Goal: Task Accomplishment & Management: Manage account settings

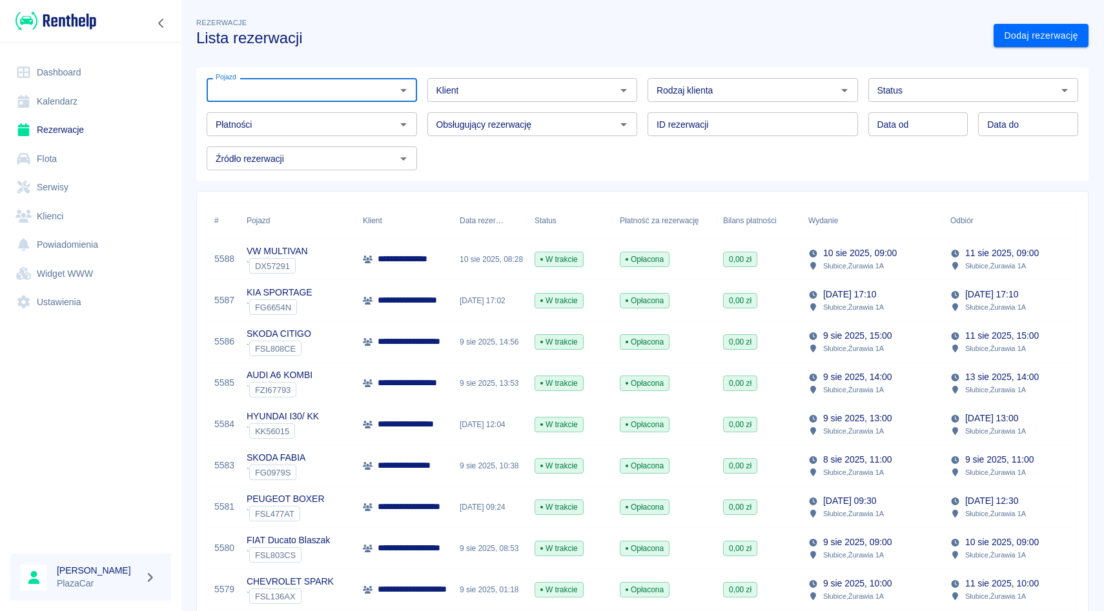
type input "h"
click at [436, 74] on div "Klient Klient" at bounding box center [527, 85] width 221 height 34
click at [429, 85] on div "Klient" at bounding box center [532, 90] width 210 height 24
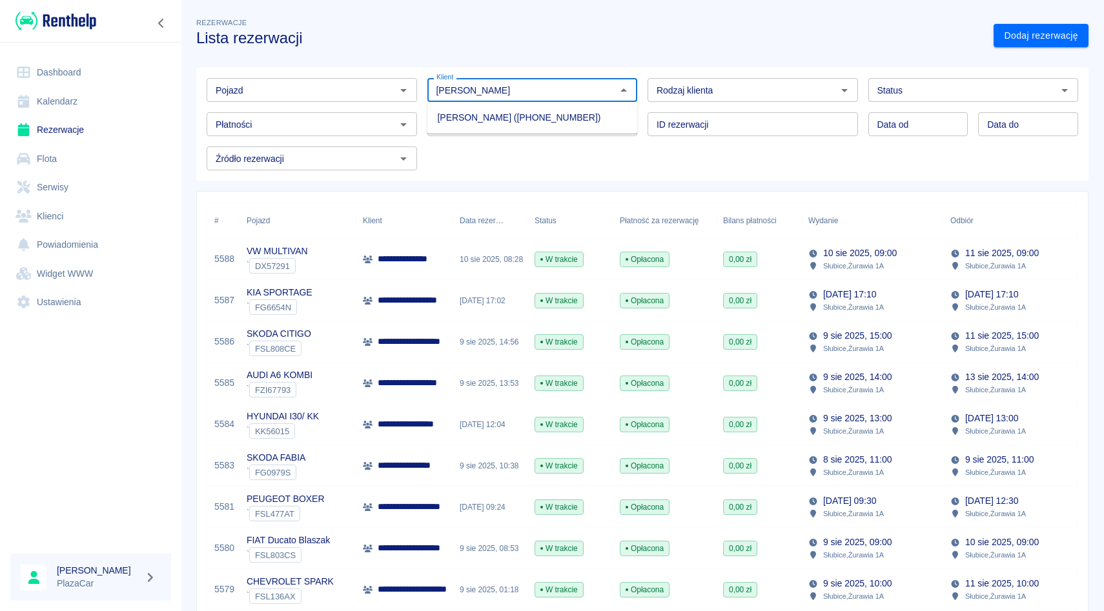
click at [451, 119] on li "[PERSON_NAME] ([PHONE_NUMBER])" at bounding box center [532, 117] width 210 height 21
type input "[PERSON_NAME] ([PHONE_NUMBER])"
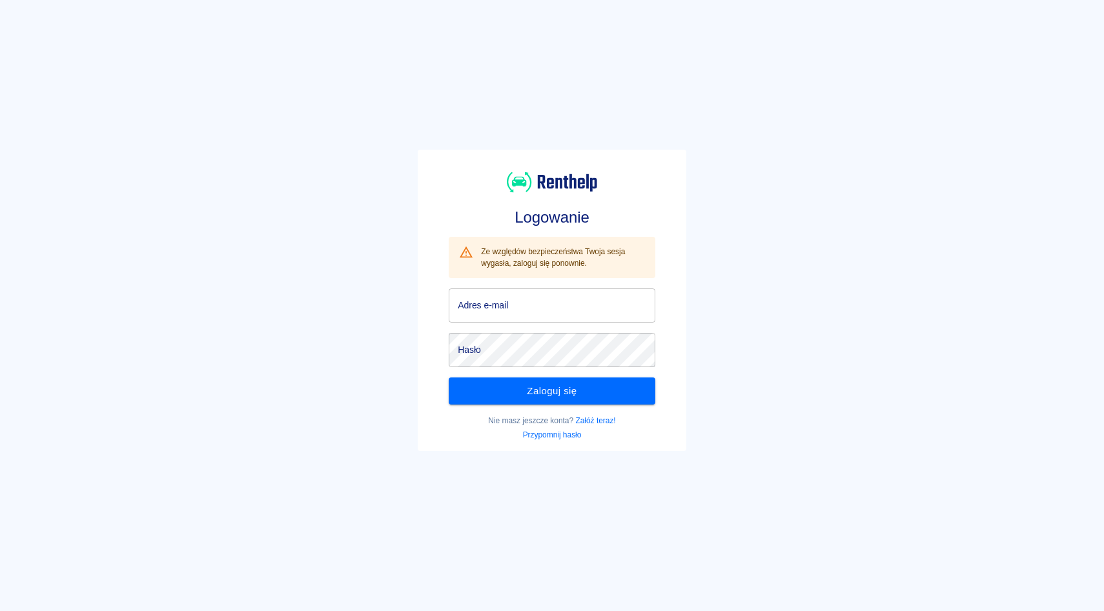
type input "[EMAIL_ADDRESS][DOMAIN_NAME]"
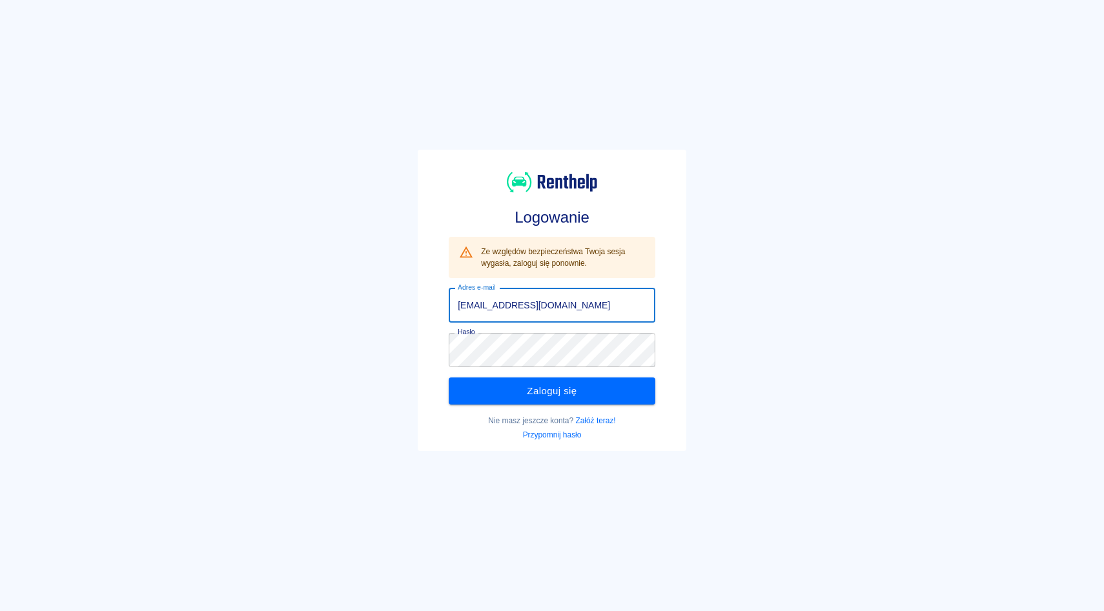
click at [485, 295] on div "Adres e-mail [EMAIL_ADDRESS][DOMAIN_NAME] Adres e-mail" at bounding box center [552, 306] width 207 height 34
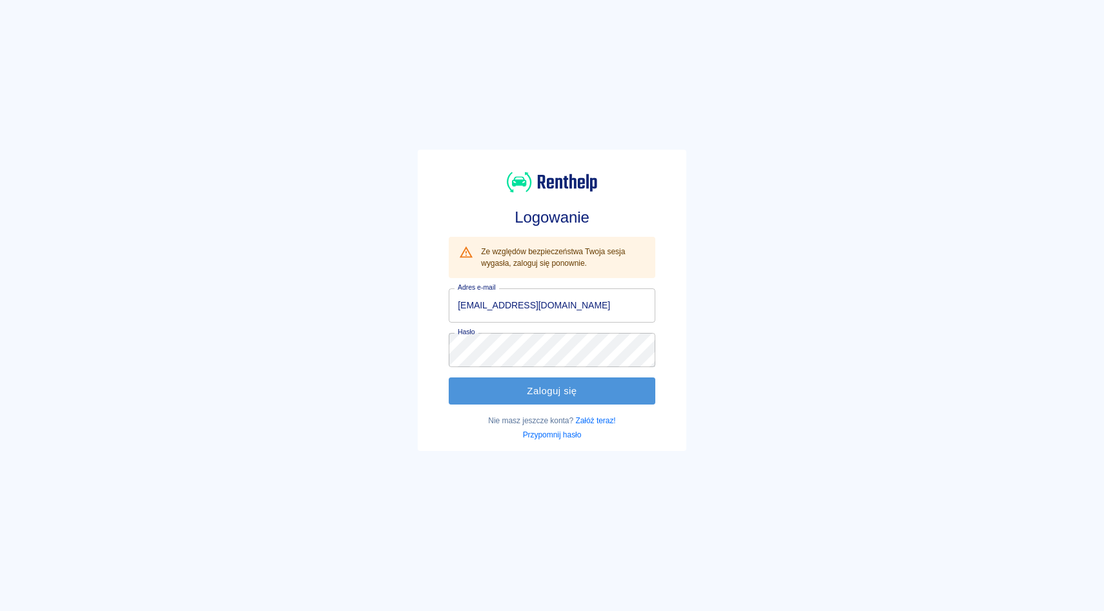
click at [476, 381] on button "Zaloguj się" at bounding box center [552, 391] width 207 height 27
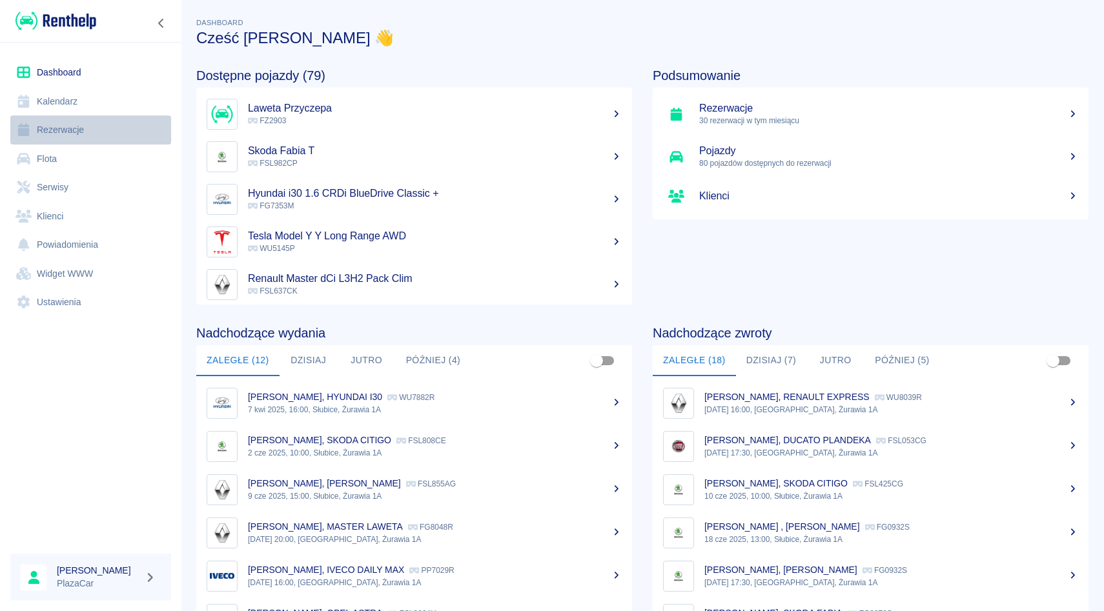
click at [158, 134] on link "Rezerwacje" at bounding box center [90, 130] width 161 height 29
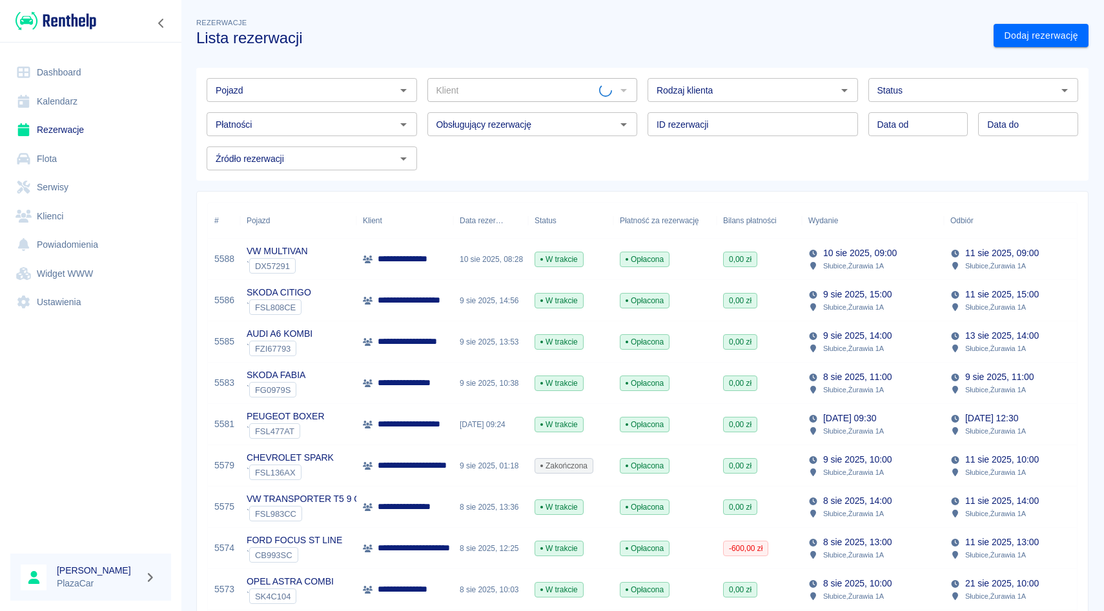
click at [260, 99] on div "Pojazd" at bounding box center [312, 90] width 210 height 24
click at [459, 88] on input "Klient" at bounding box center [515, 90] width 168 height 16
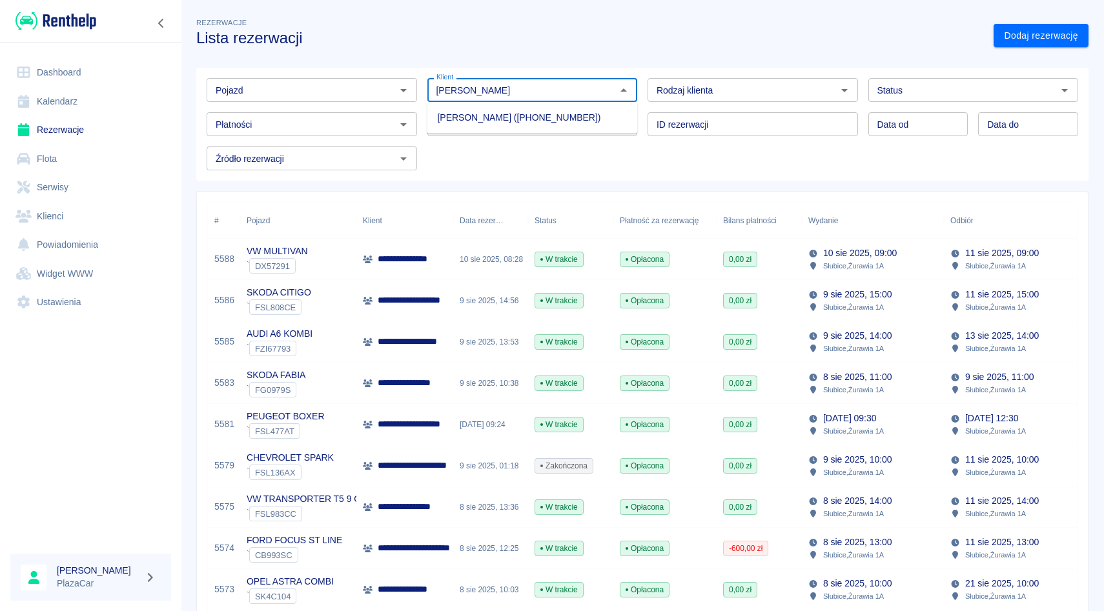
click at [469, 112] on li "[PERSON_NAME] ([PHONE_NUMBER])" at bounding box center [532, 117] width 210 height 21
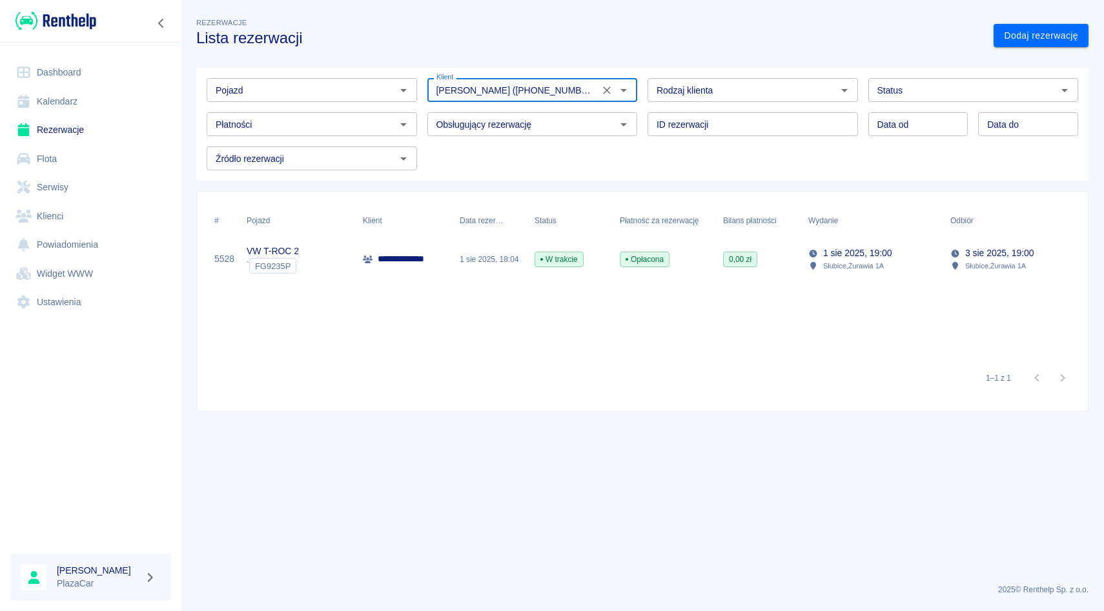
type input "[PERSON_NAME] ([PHONE_NUMBER])"
click at [413, 260] on p "**********" at bounding box center [410, 259] width 65 height 14
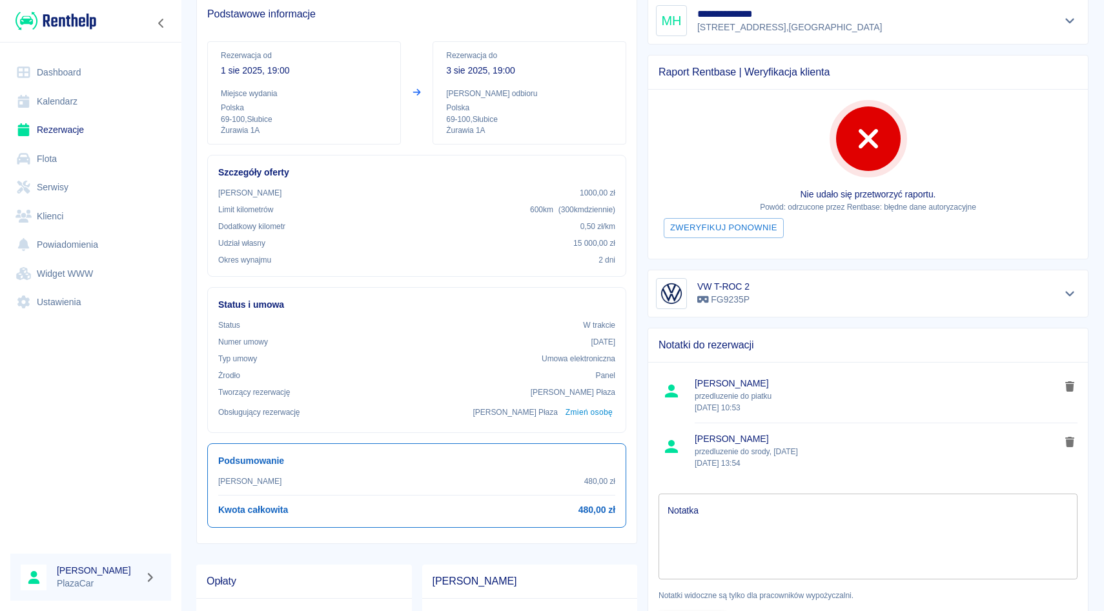
scroll to position [116, 0]
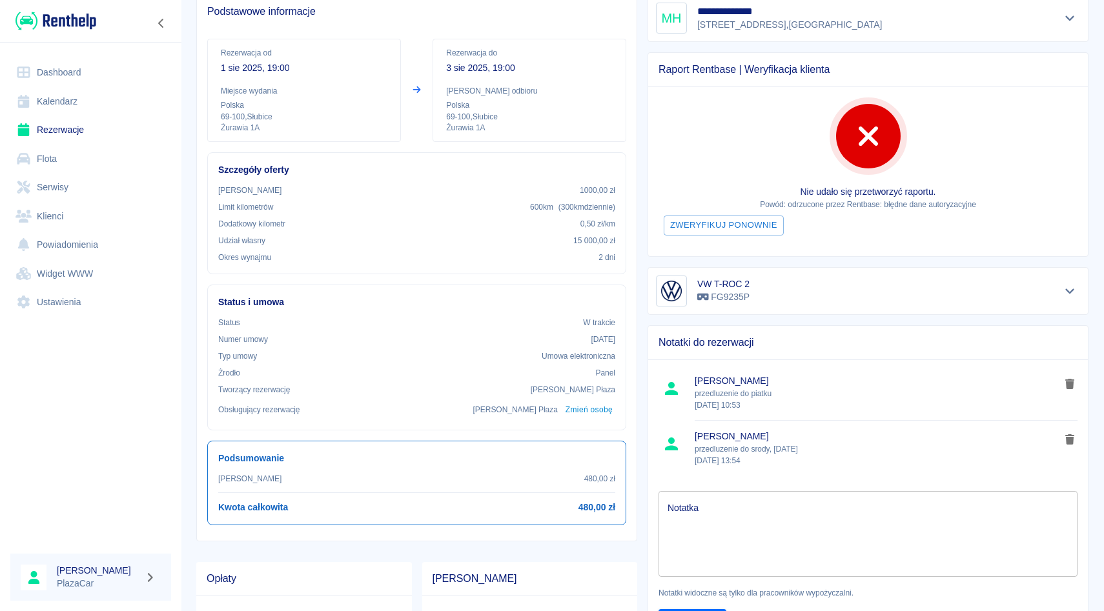
click at [111, 137] on link "Rezerwacje" at bounding box center [90, 130] width 161 height 29
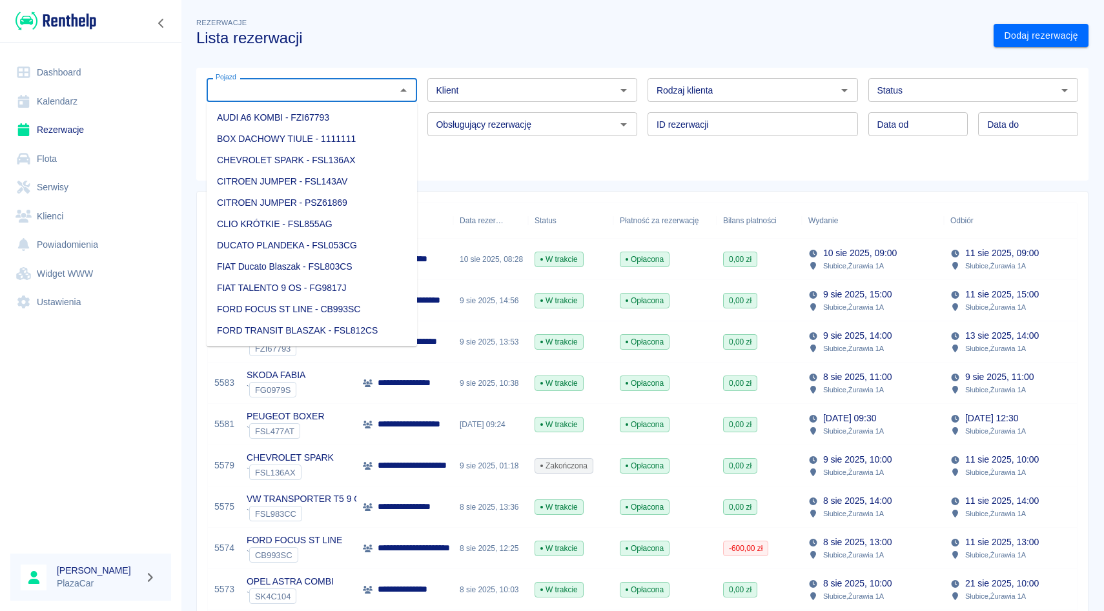
click at [372, 93] on input "Pojazd" at bounding box center [300, 90] width 181 height 16
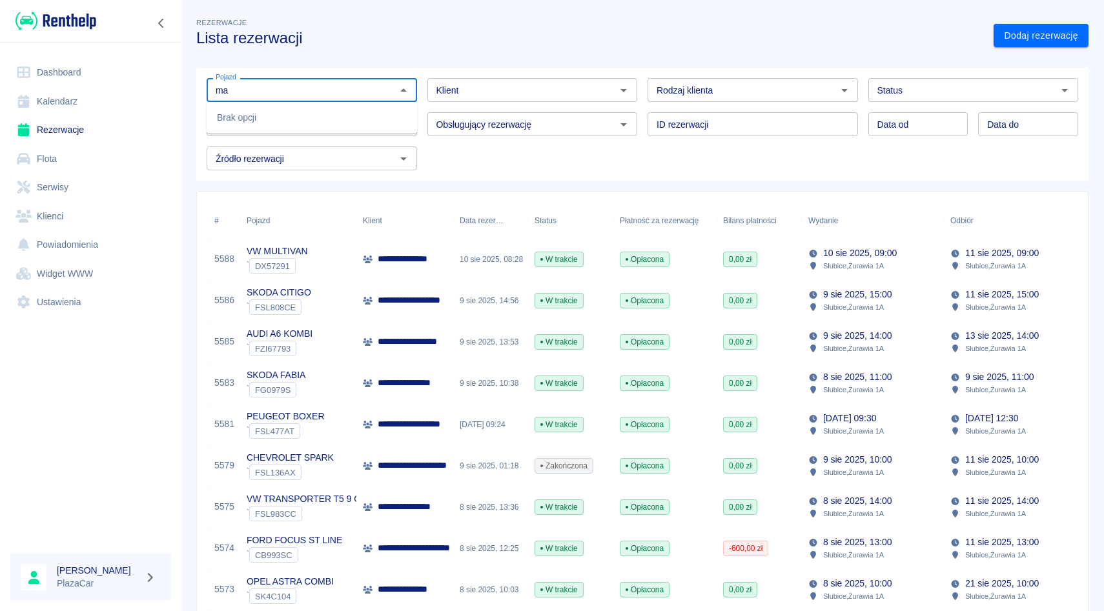
type input "m"
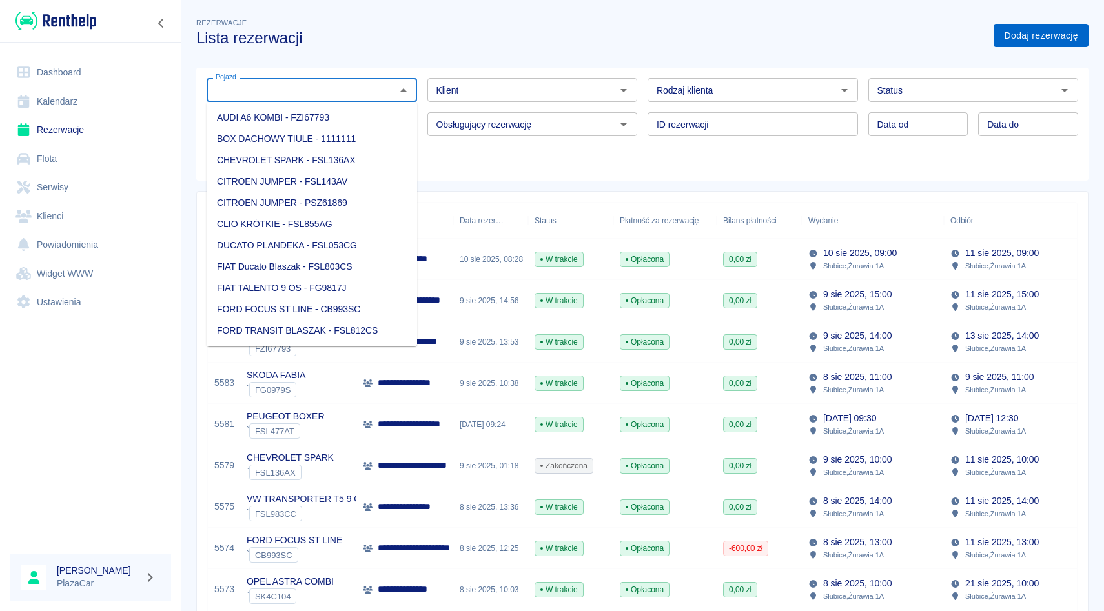
click at [1008, 46] on link "Dodaj rezerwację" at bounding box center [1040, 36] width 95 height 24
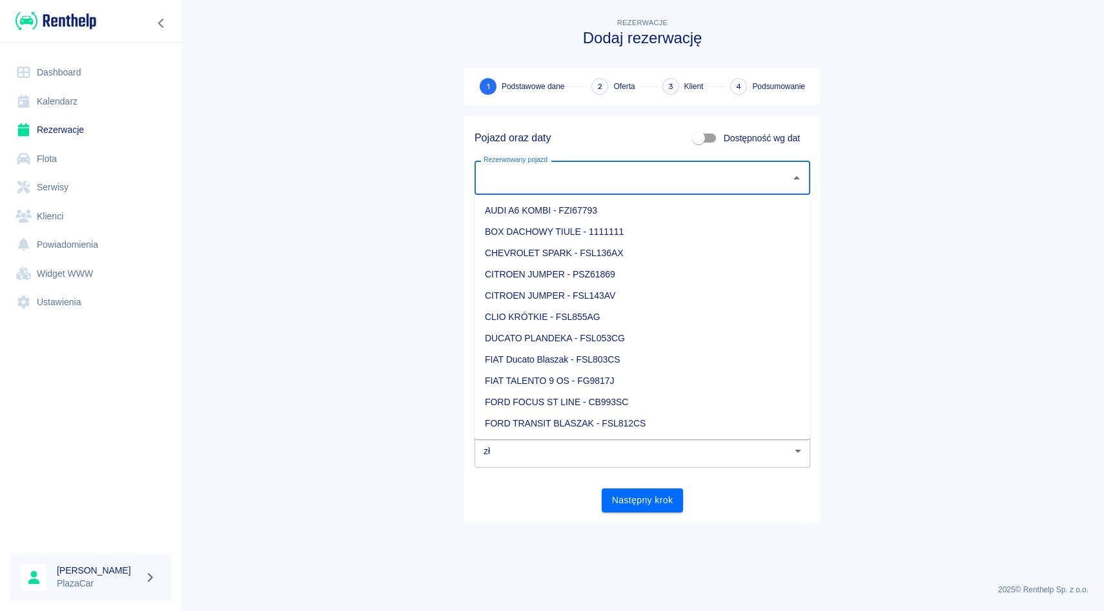
click at [533, 181] on input "Rezerwowany pojazd" at bounding box center [632, 178] width 305 height 23
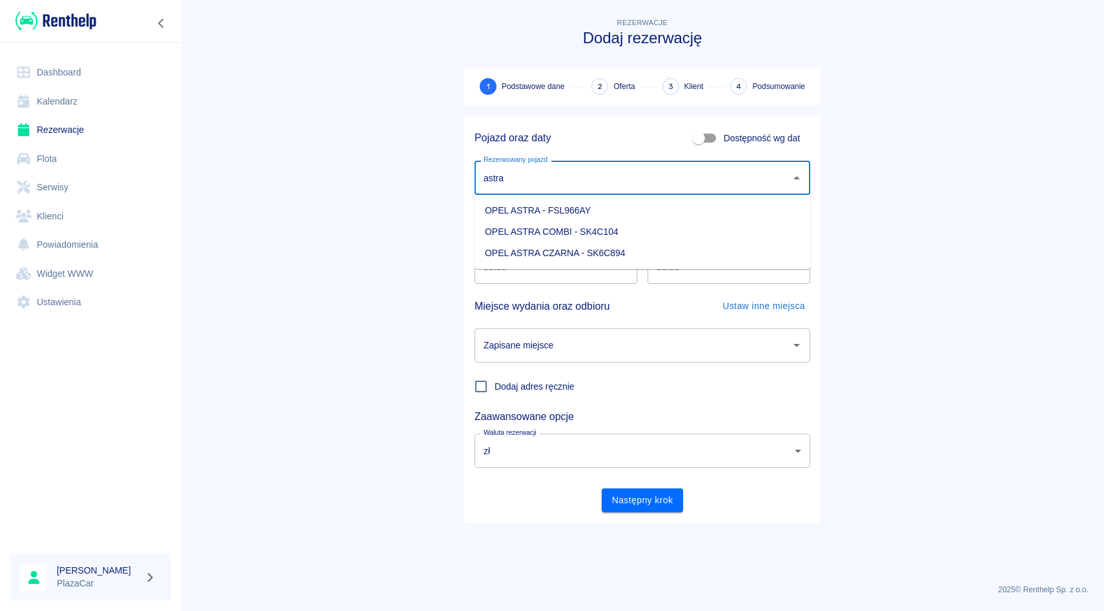
click at [540, 257] on li "OPEL ASTRA CZARNA - SK6C894" at bounding box center [642, 253] width 336 height 21
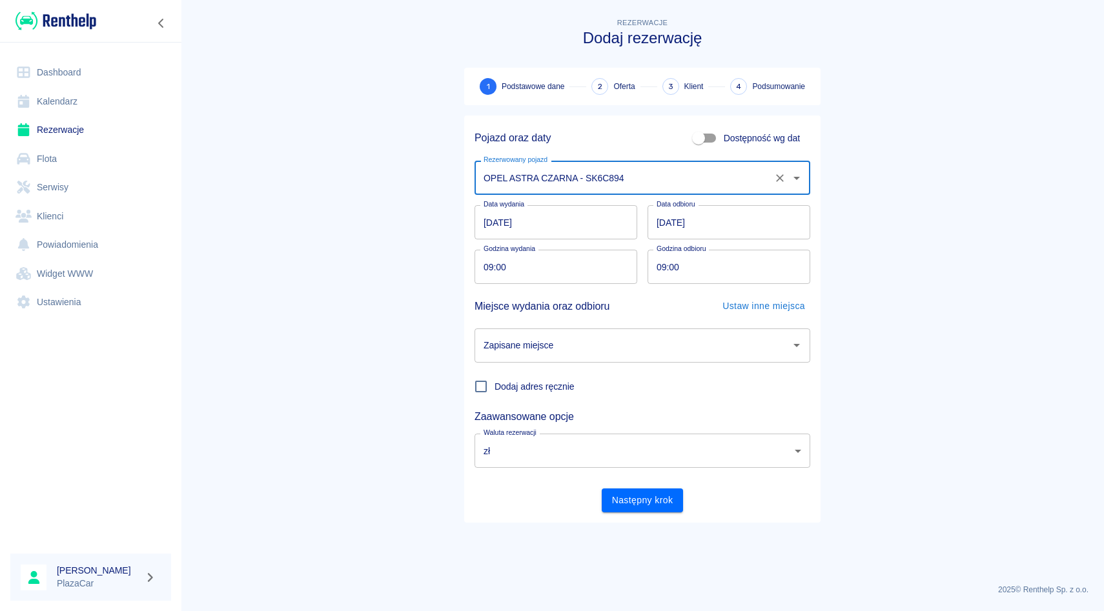
type input "OPEL ASTRA CZARNA - SK6C894"
click at [521, 336] on div "Zapisane miejsce Zapisane miejsce" at bounding box center [642, 346] width 336 height 34
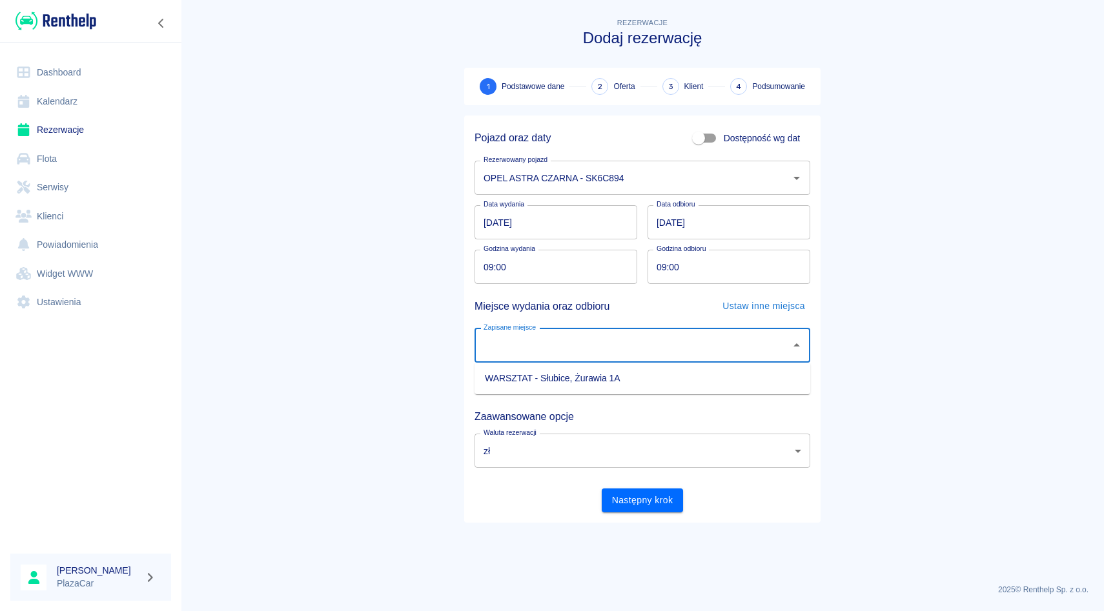
click at [521, 372] on li "WARSZTAT - Słubice, Żurawia 1A" at bounding box center [642, 378] width 336 height 21
type input "WARSZTAT - Słubice, Żurawia 1A"
click at [618, 494] on button "Następny krok" at bounding box center [643, 501] width 82 height 24
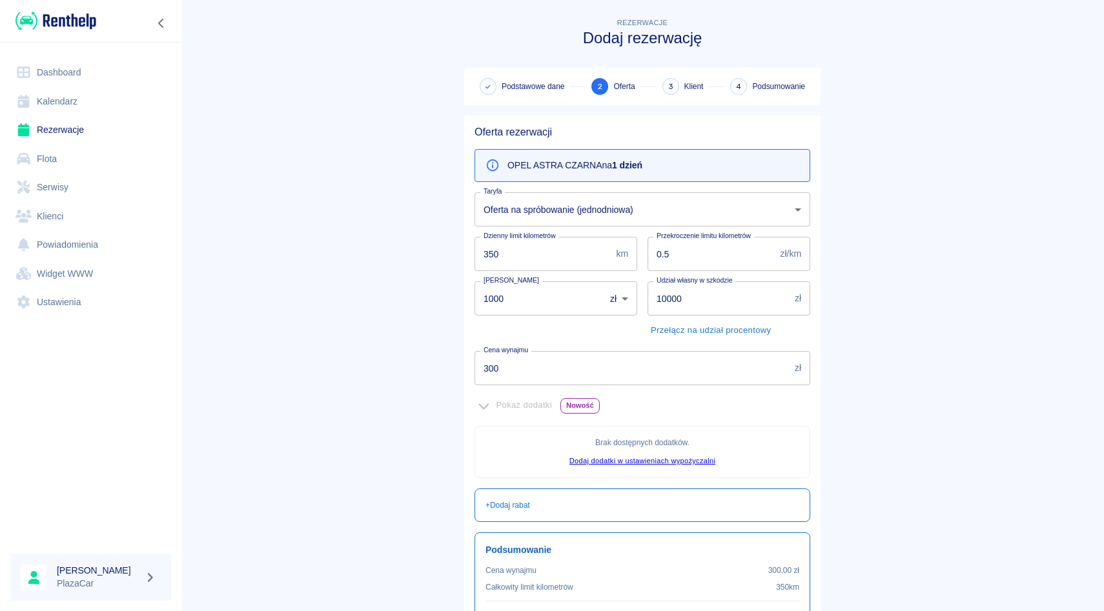
scroll to position [134, 0]
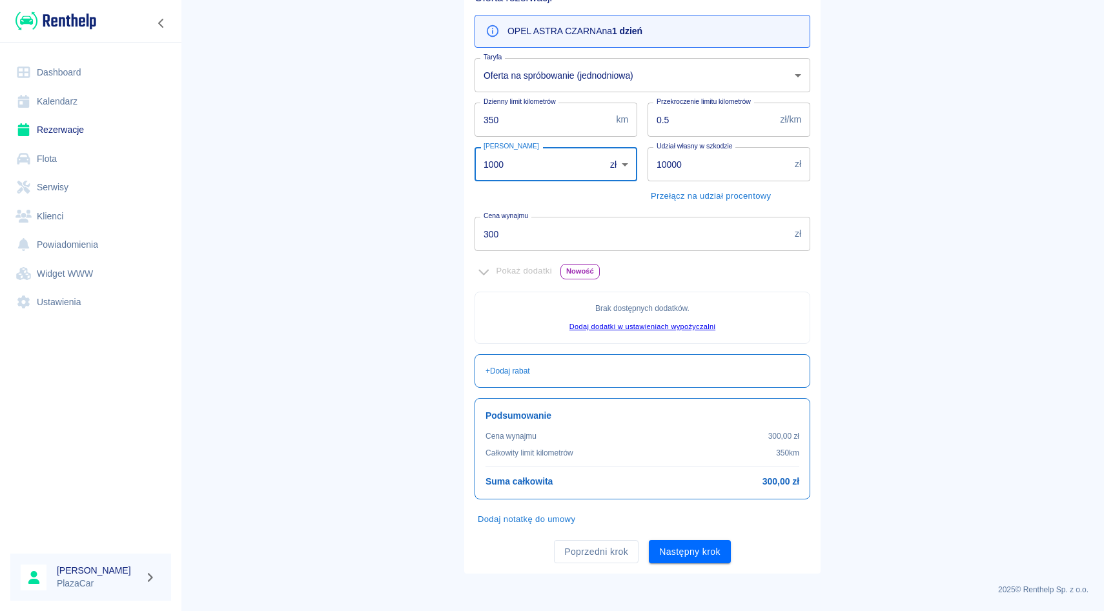
click at [561, 167] on input "1000" at bounding box center [534, 164] width 121 height 34
type input "1"
type input "0"
click at [1070, 309] on main "Rezerwacje Dodaj rezerwację Podstawowe dane 2 Oferta 3 Klient 4 Podsumowanie Of…" at bounding box center [642, 227] width 923 height 693
click at [716, 551] on button "Następny krok" at bounding box center [690, 552] width 82 height 24
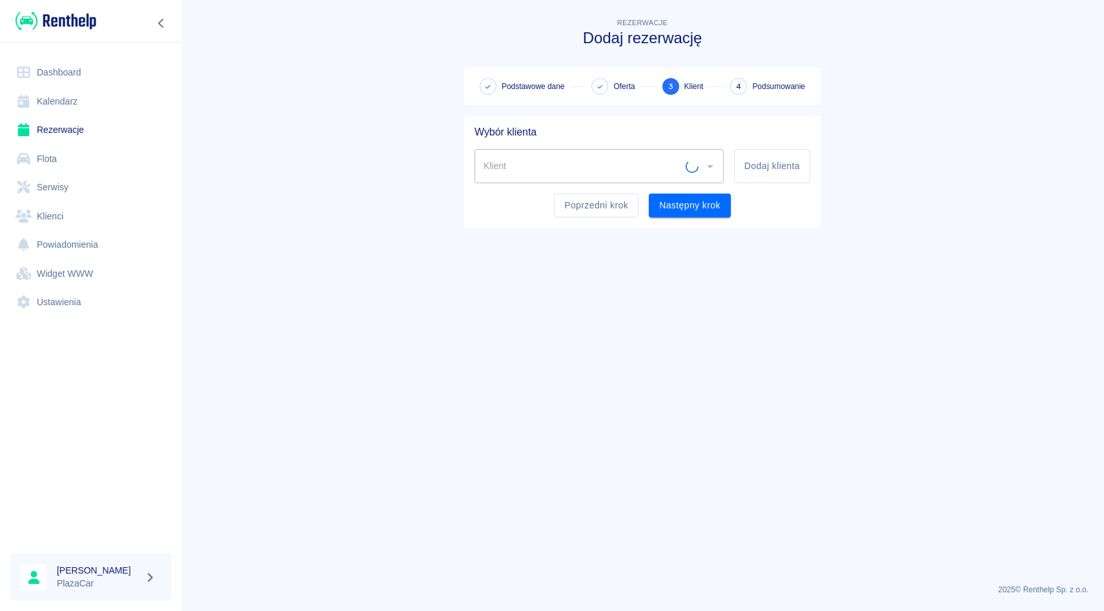
scroll to position [0, 0]
click at [530, 167] on input "Klient" at bounding box center [589, 166] width 218 height 23
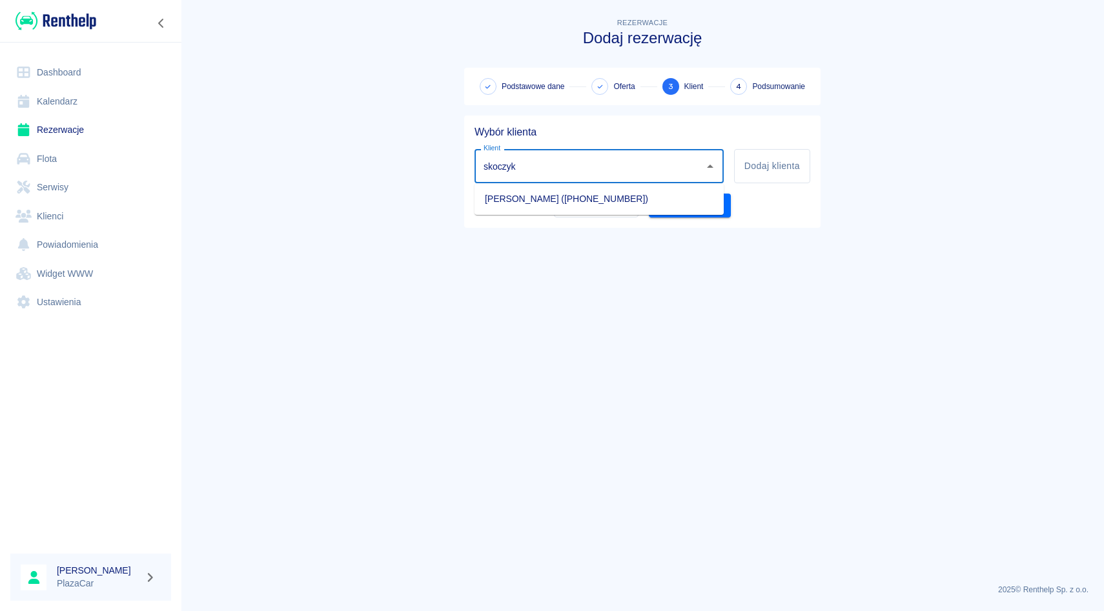
click at [536, 199] on li "[PERSON_NAME] ([PHONE_NUMBER])" at bounding box center [598, 198] width 249 height 21
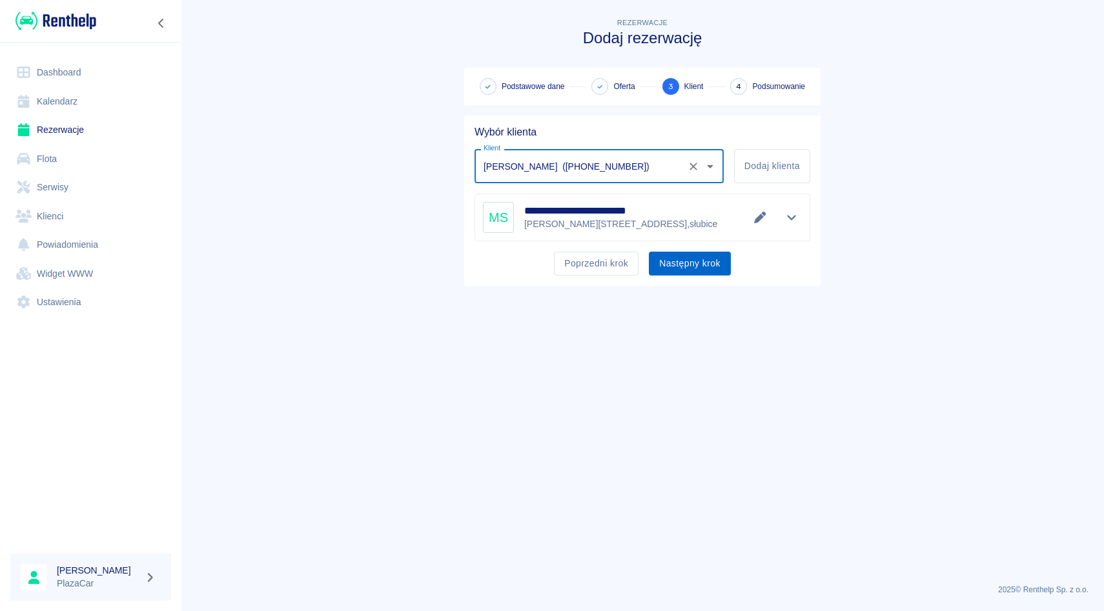
type input "[PERSON_NAME] ([PHONE_NUMBER])"
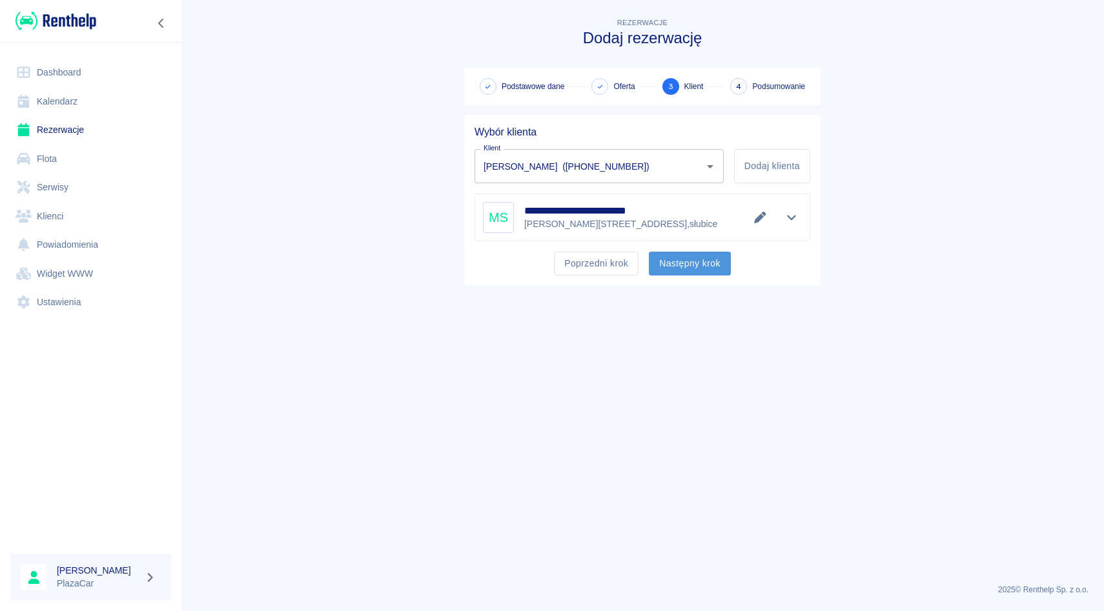
click at [667, 258] on button "Następny krok" at bounding box center [690, 264] width 82 height 24
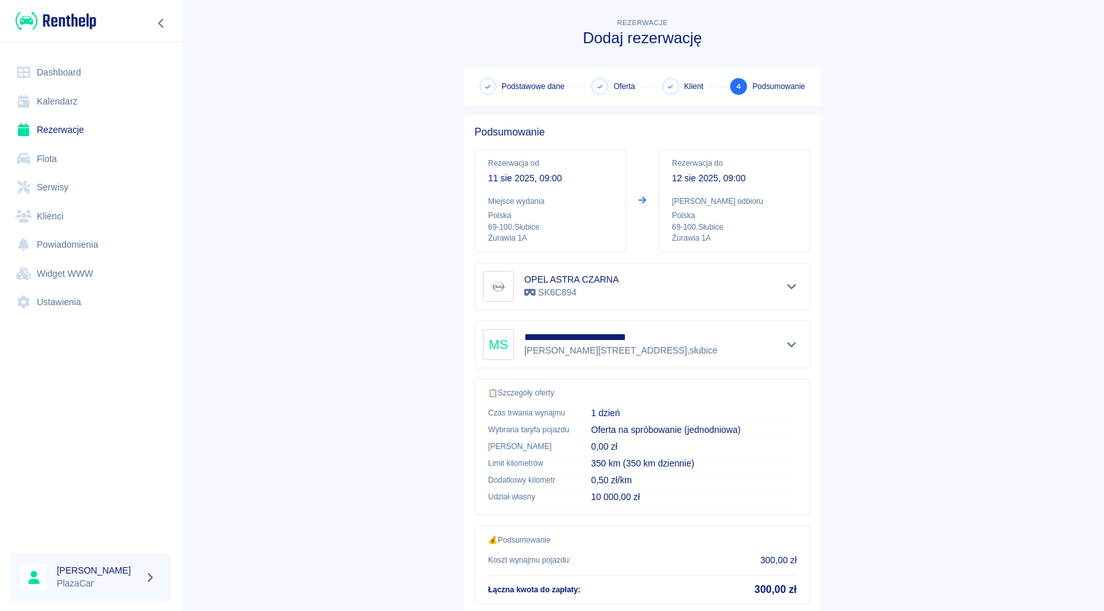
scroll to position [85, 0]
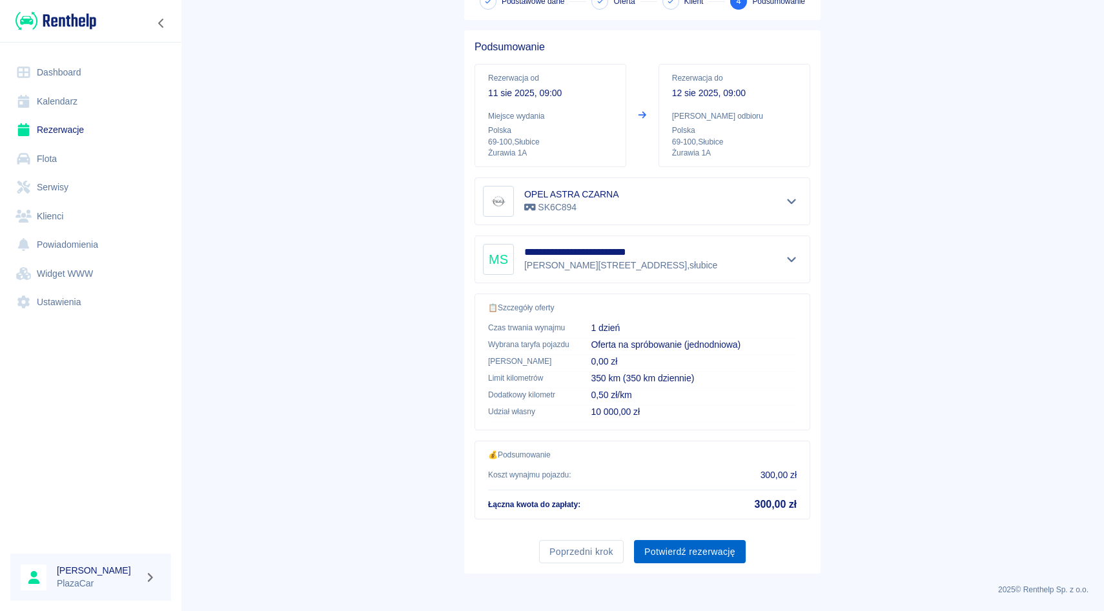
click at [687, 551] on button "Potwierdź rezerwację" at bounding box center [690, 552] width 112 height 24
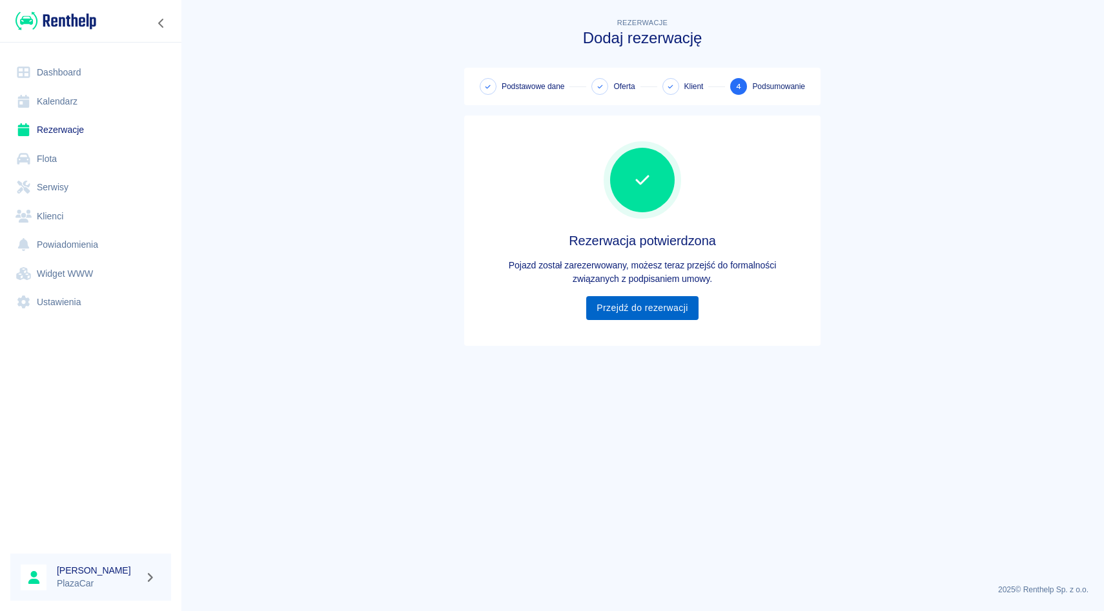
click at [683, 307] on link "Przejdź do rezerwacji" at bounding box center [642, 308] width 112 height 24
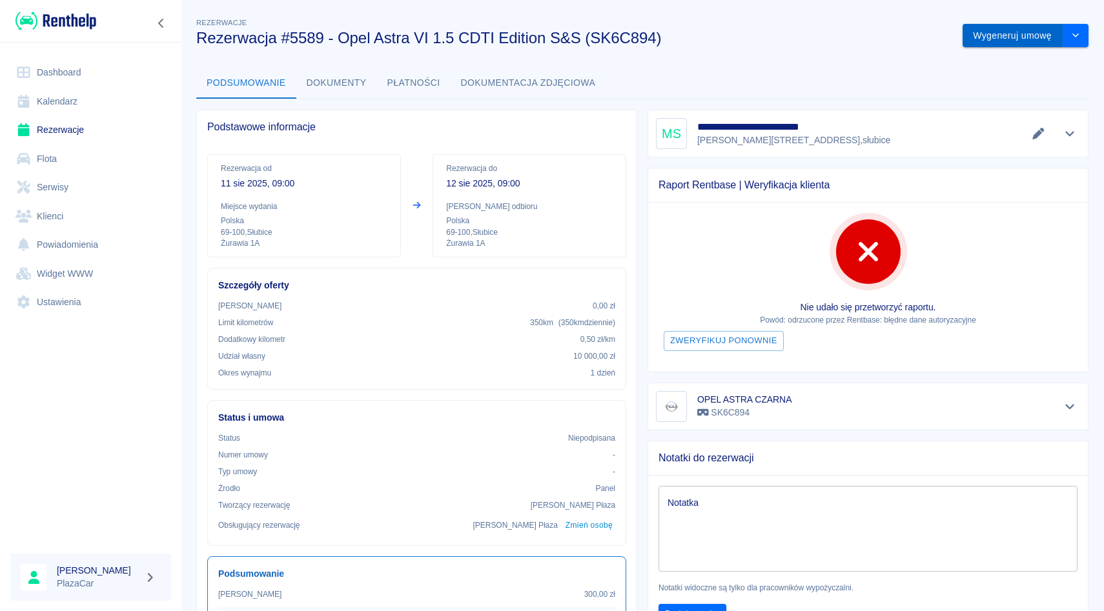
click at [988, 40] on button "Wygeneruj umowę" at bounding box center [1012, 36] width 100 height 24
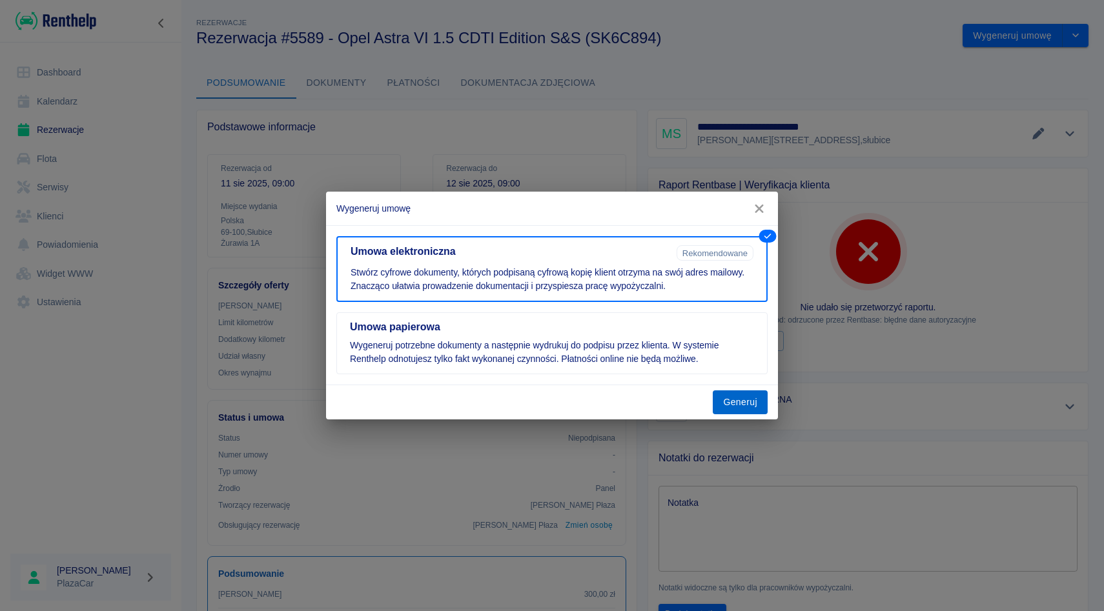
click at [737, 408] on button "Generuj" at bounding box center [740, 403] width 55 height 24
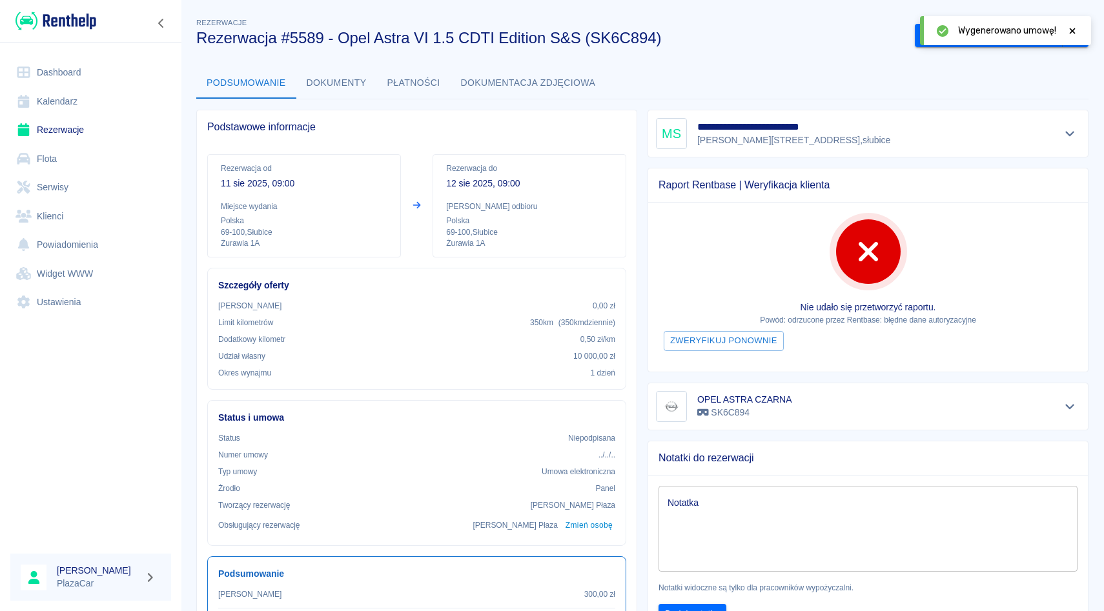
click at [1072, 30] on icon at bounding box center [1073, 31] width 6 height 6
click at [1009, 34] on button "Podpisz umowę elektroniczną" at bounding box center [989, 36] width 148 height 24
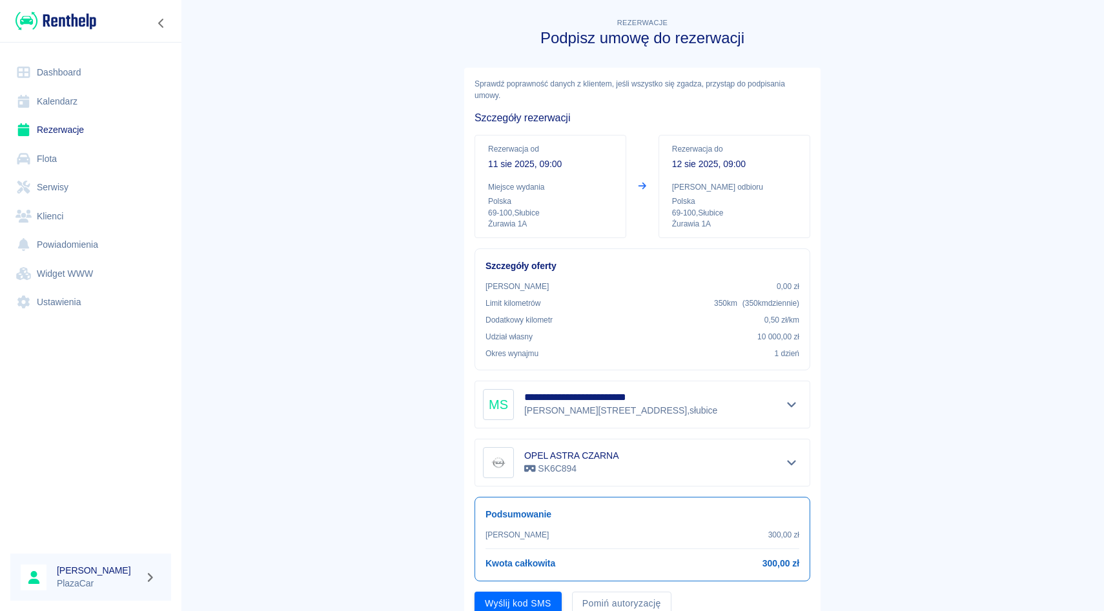
scroll to position [52, 0]
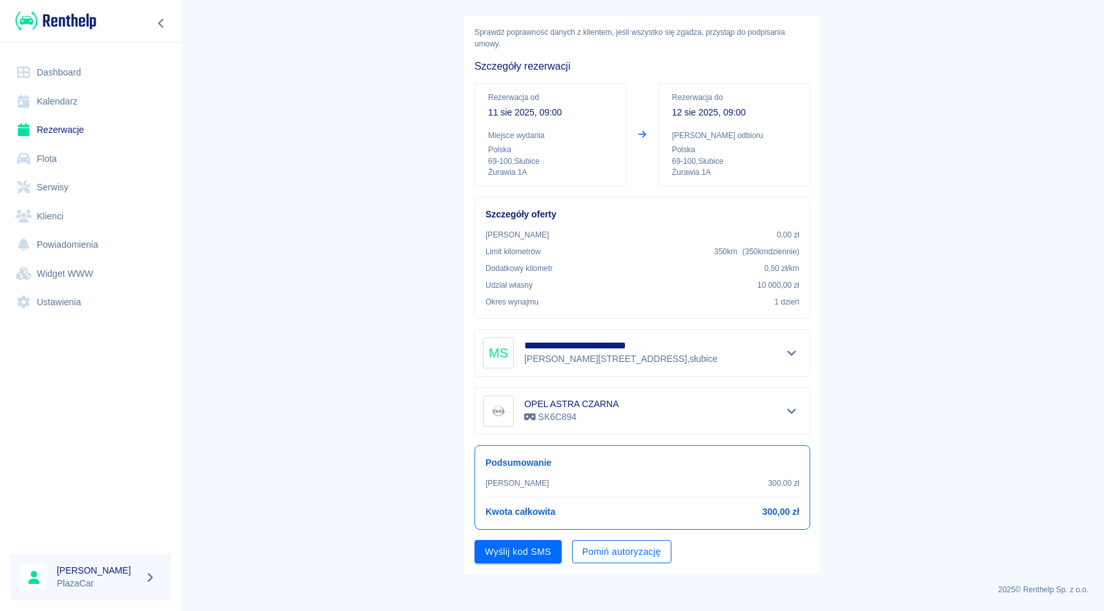
click at [608, 547] on button "Pomiń autoryzację" at bounding box center [621, 552] width 99 height 24
click at [544, 551] on button "Podpisz umowę" at bounding box center [518, 552] width 88 height 24
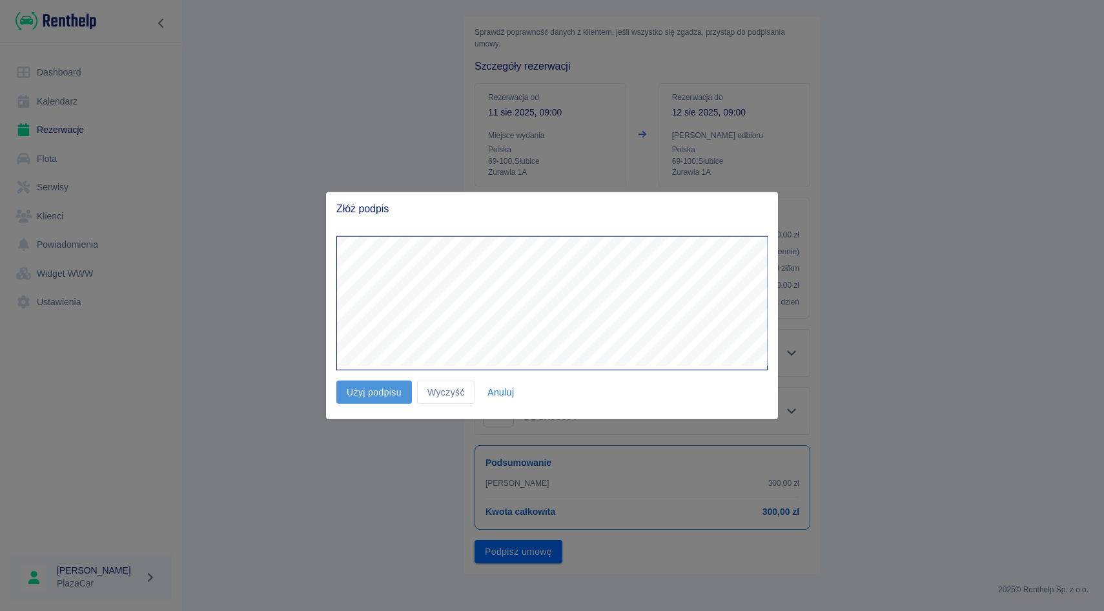
click at [385, 386] on button "Użyj podpisu" at bounding box center [374, 392] width 76 height 24
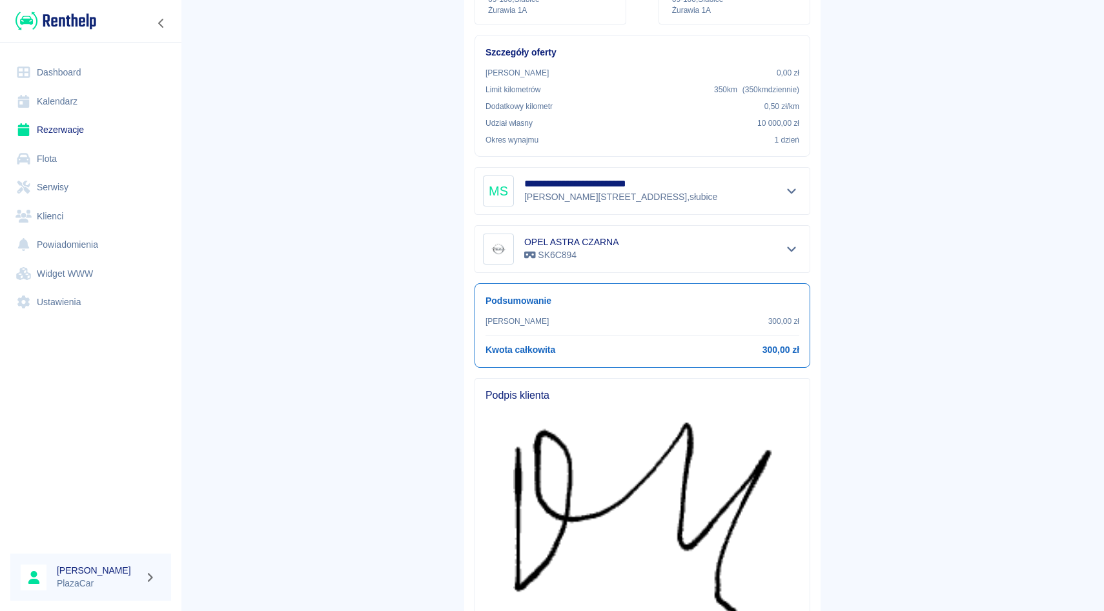
scroll to position [348, 0]
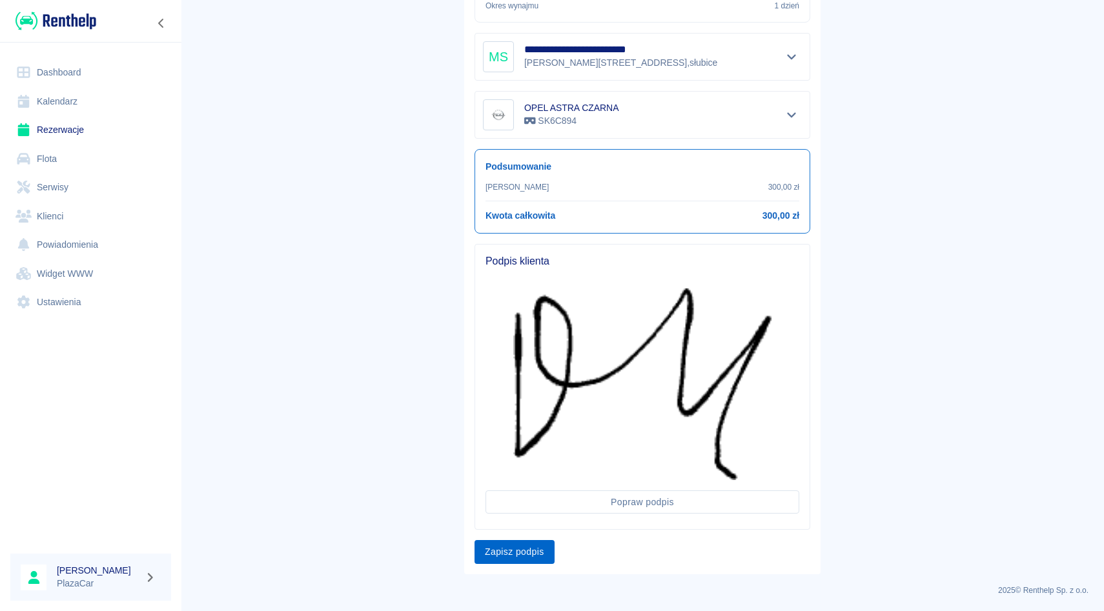
click at [542, 545] on button "Zapisz podpis" at bounding box center [514, 552] width 80 height 24
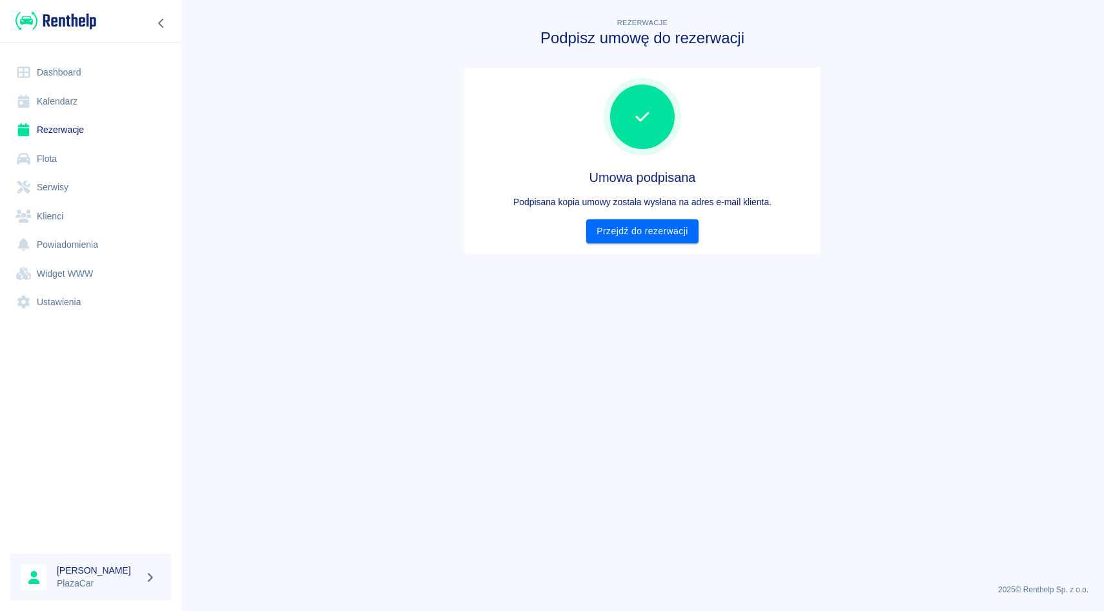
click at [613, 249] on div "Umowa podpisana Podpisana kopia umowy została wysłana na adres e-mail klienta. …" at bounding box center [642, 161] width 356 height 186
click at [615, 242] on link "Przejdź do rezerwacji" at bounding box center [642, 231] width 112 height 24
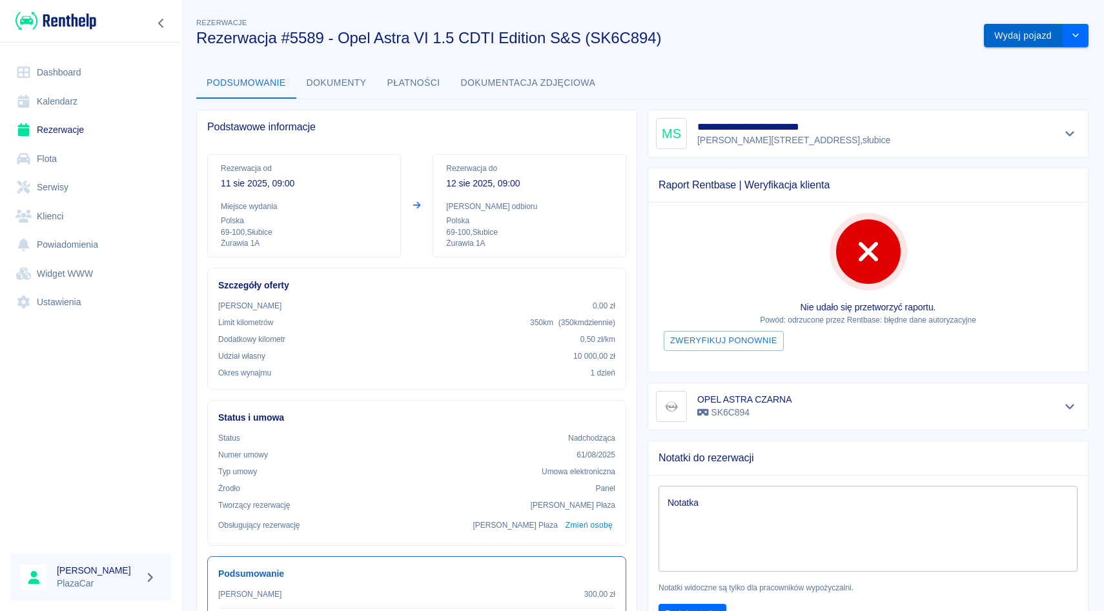
click at [1021, 42] on button "Wydaj pojazd" at bounding box center [1023, 36] width 79 height 24
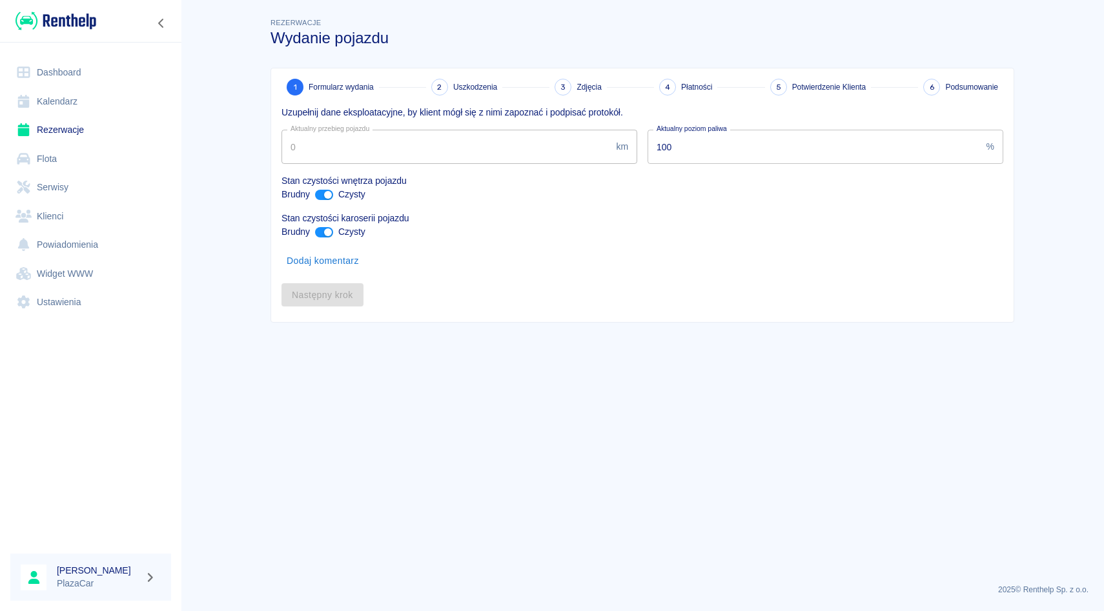
type input "59819"
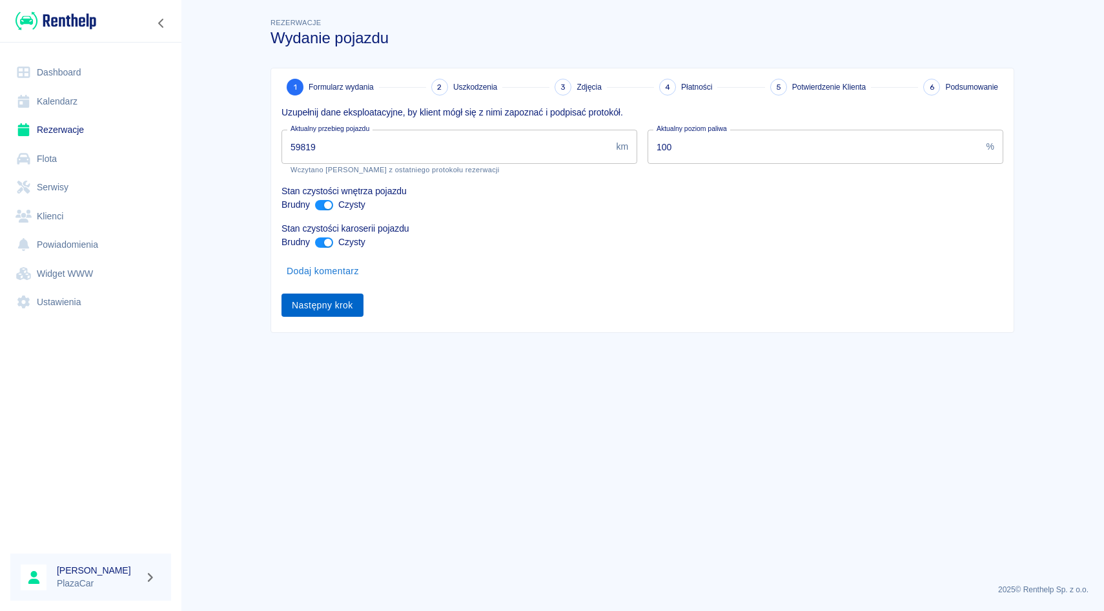
click at [349, 296] on button "Następny krok" at bounding box center [322, 306] width 82 height 24
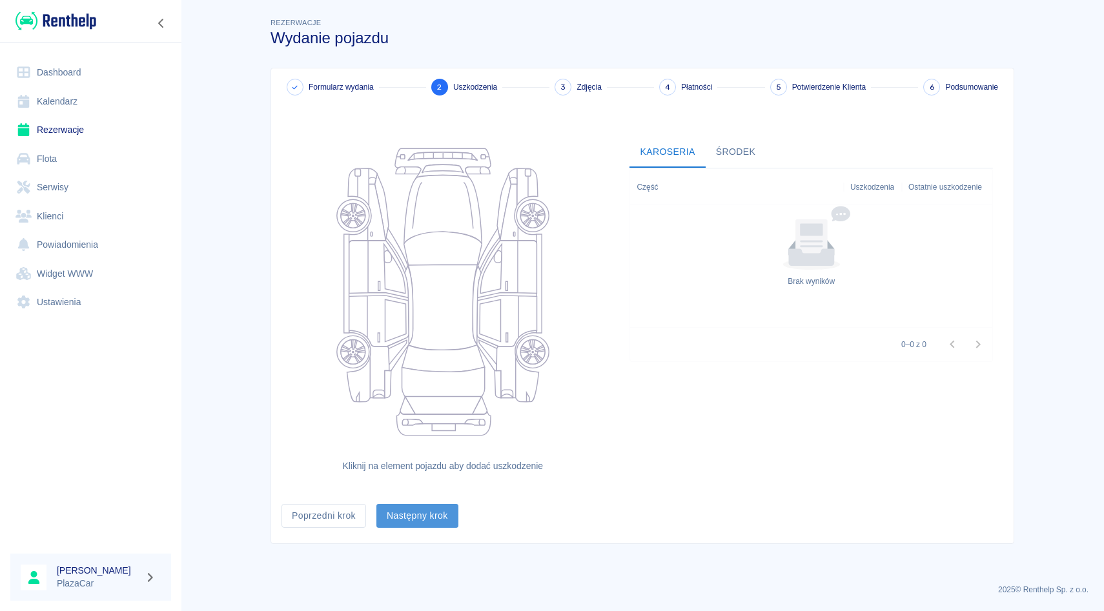
click at [427, 509] on button "Następny krok" at bounding box center [417, 516] width 82 height 24
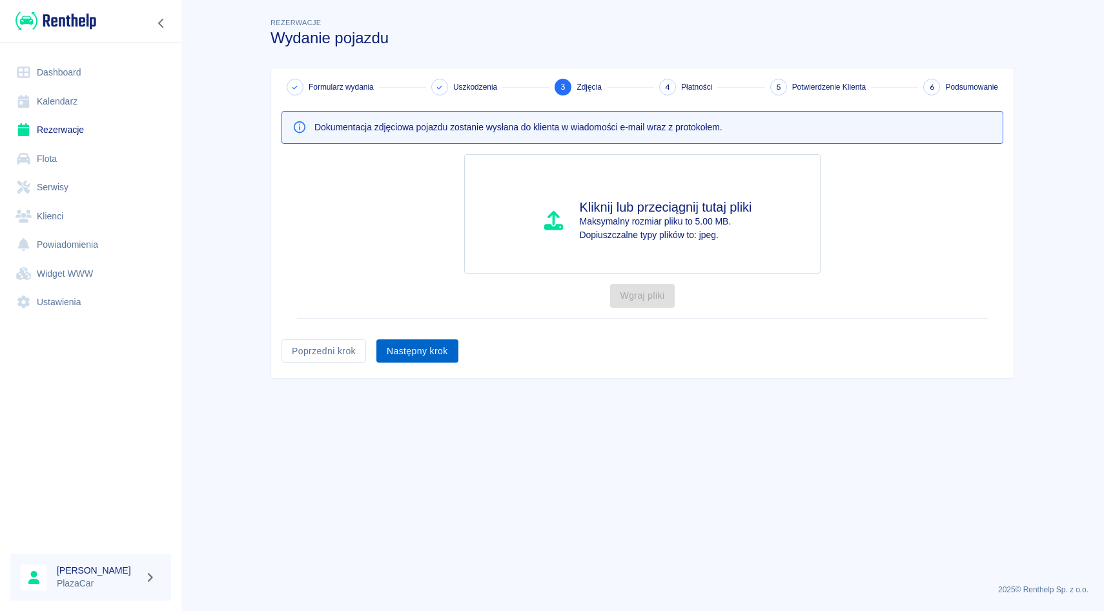
click at [439, 350] on button "Następny krok" at bounding box center [417, 352] width 82 height 24
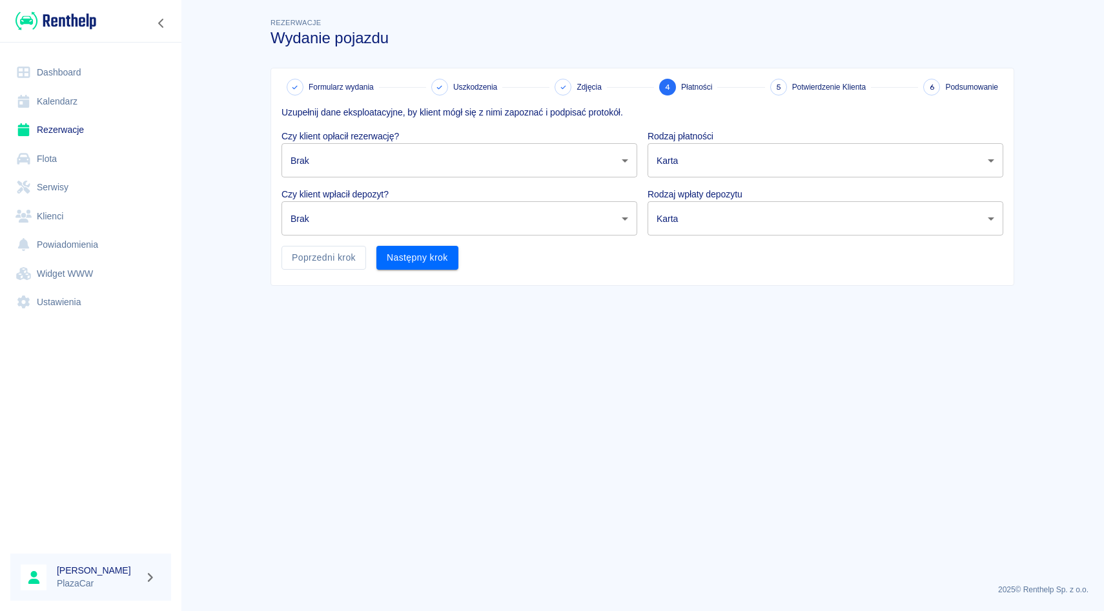
click at [454, 181] on div "Czy klient wpłacił depozyt? Brak none ​" at bounding box center [454, 207] width 366 height 58
click at [483, 159] on body "Używamy plików Cookies, by zapewnić Ci najlepsze możliwe doświadczenie. Aby dow…" at bounding box center [552, 305] width 1104 height 611
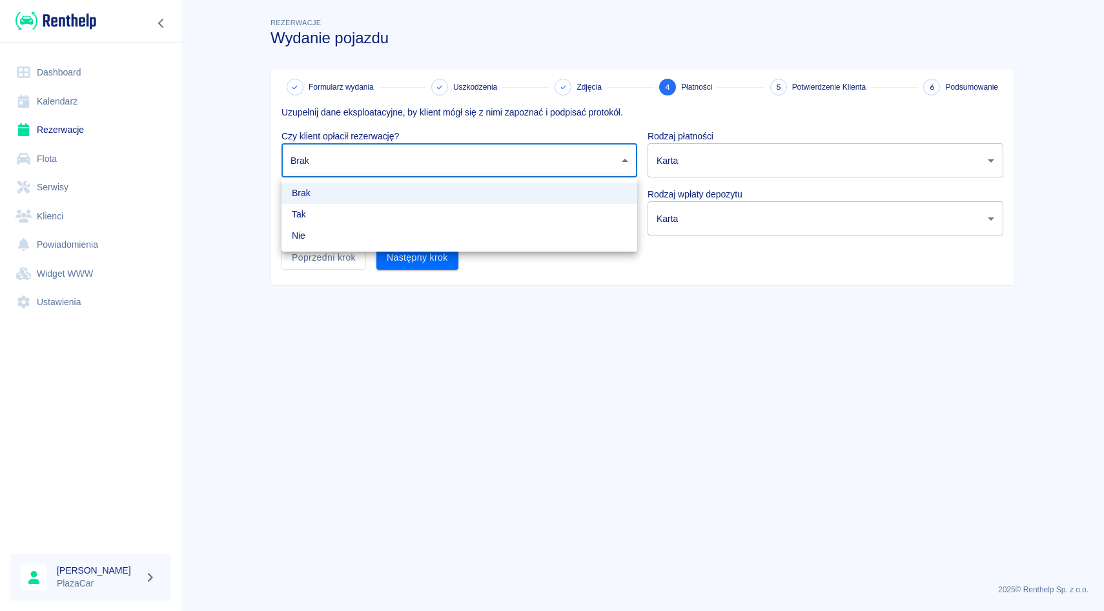
click at [445, 206] on li "Tak" at bounding box center [459, 214] width 356 height 21
type input "true"
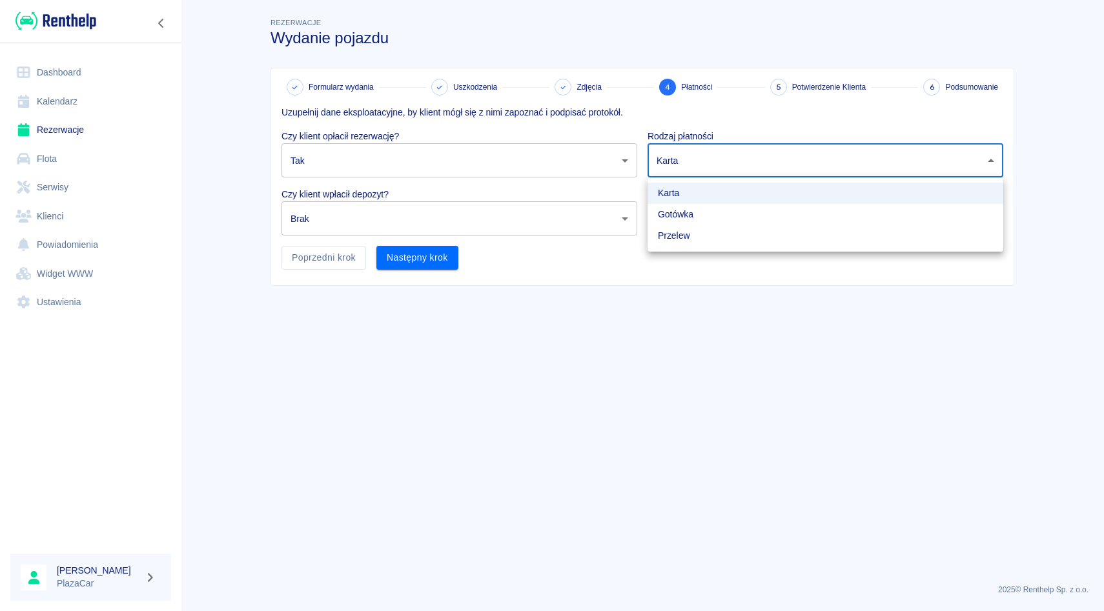
click at [693, 147] on body "Używamy plików Cookies, by zapewnić Ci najlepsze możliwe doświadczenie. Aby dow…" at bounding box center [552, 305] width 1104 height 611
click at [670, 219] on li "Gotówka" at bounding box center [825, 214] width 356 height 21
type input "cash"
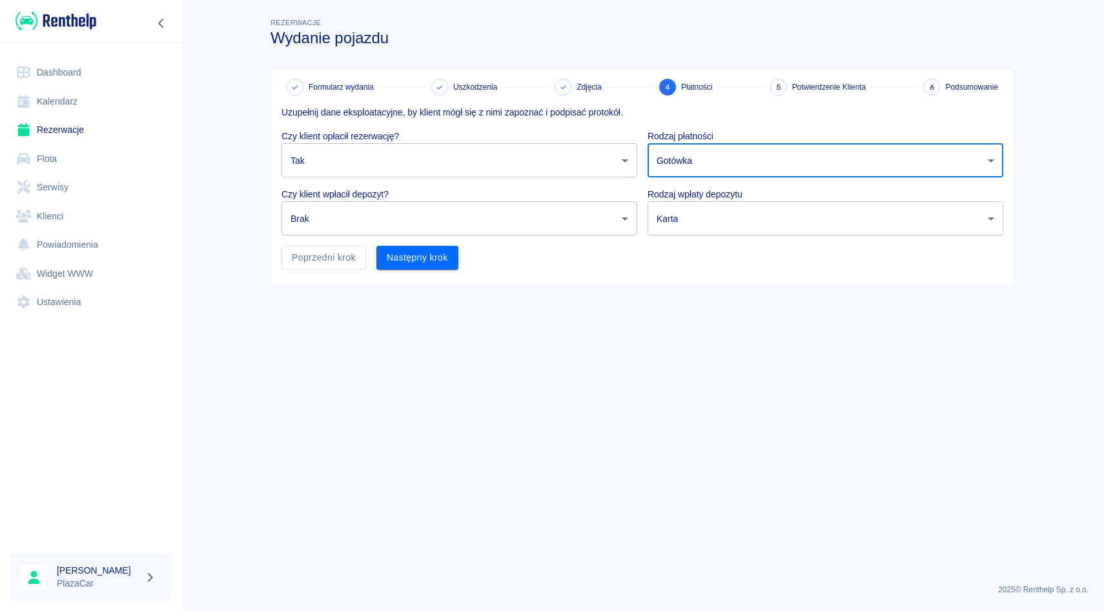
click at [577, 221] on body "Używamy plików Cookies, by zapewnić Ci najlepsze możliwe doświadczenie. Aby dow…" at bounding box center [552, 305] width 1104 height 611
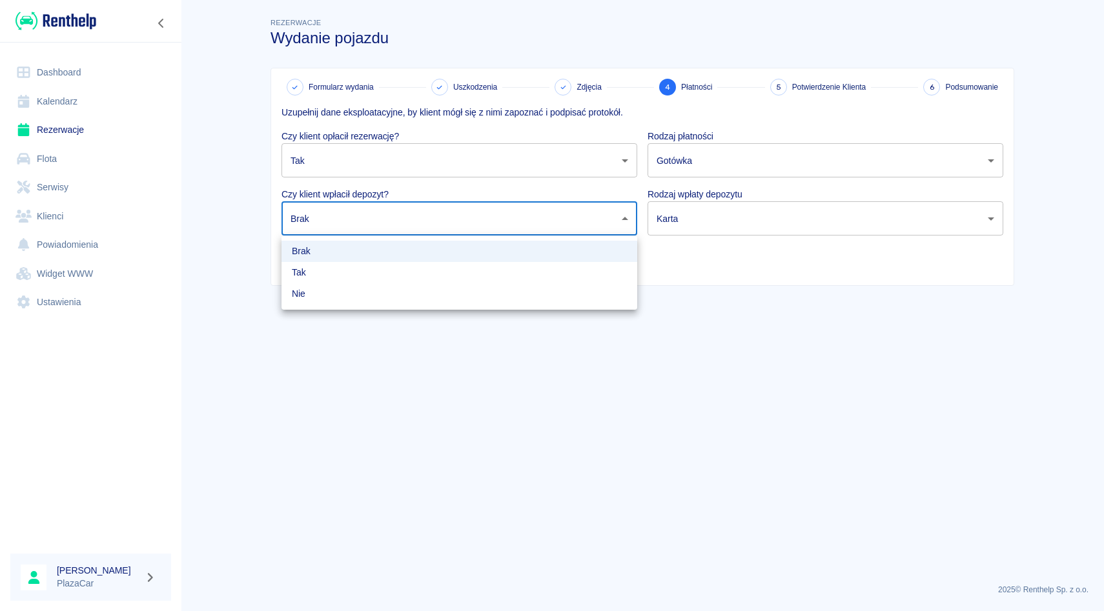
click at [474, 273] on li "Tak" at bounding box center [459, 272] width 356 height 21
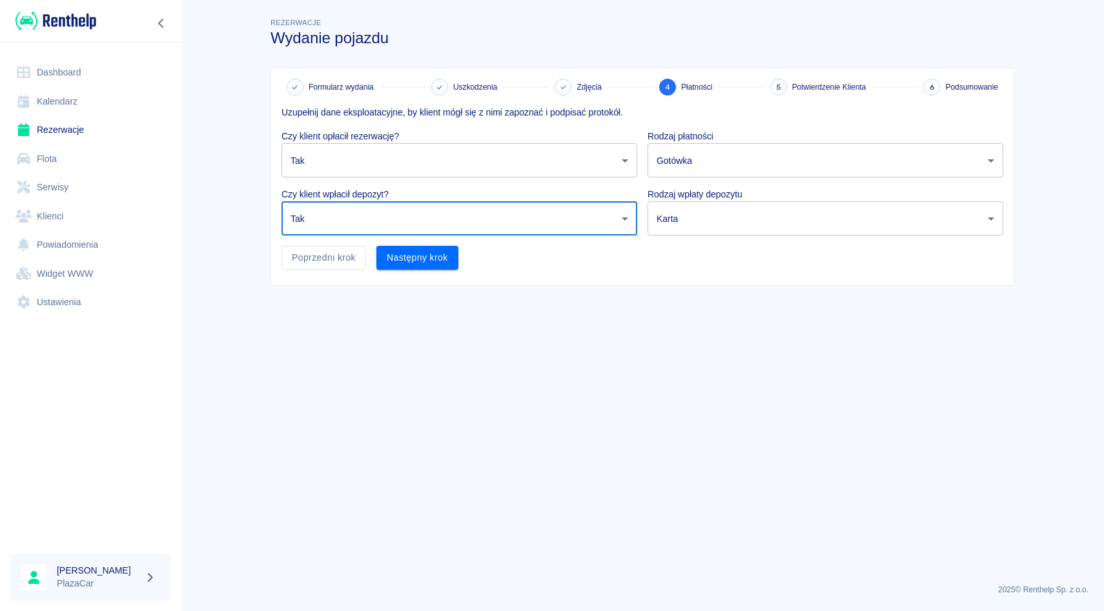
type input "true"
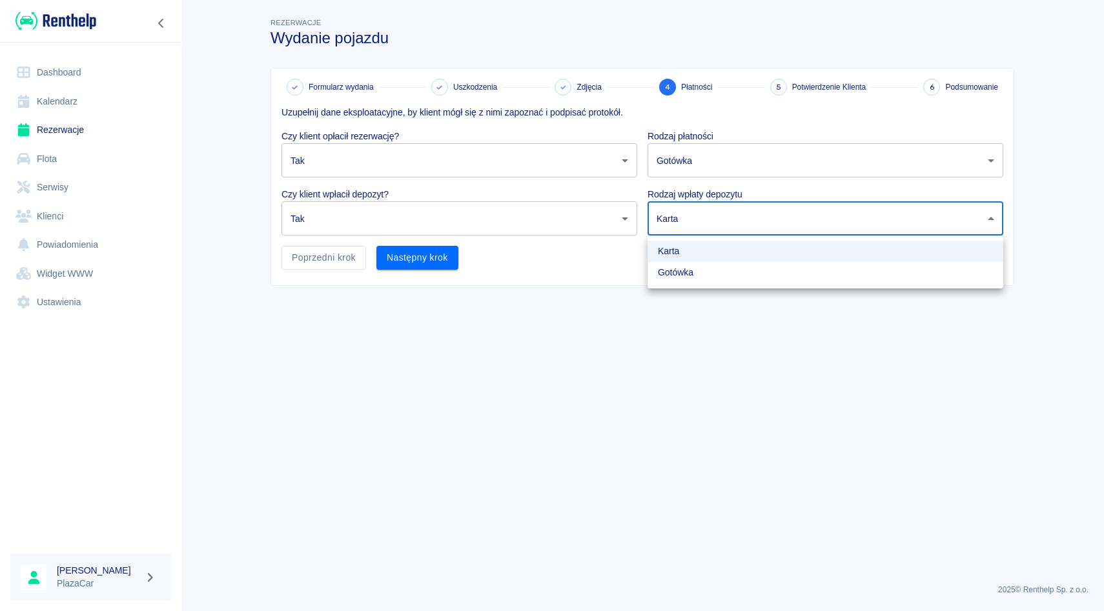
click at [669, 219] on body "Używamy plików Cookies, by zapewnić Ci najlepsze możliwe doświadczenie. Aby dow…" at bounding box center [552, 305] width 1104 height 611
click at [665, 272] on li "Gotówka" at bounding box center [825, 272] width 356 height 21
type input "cash"
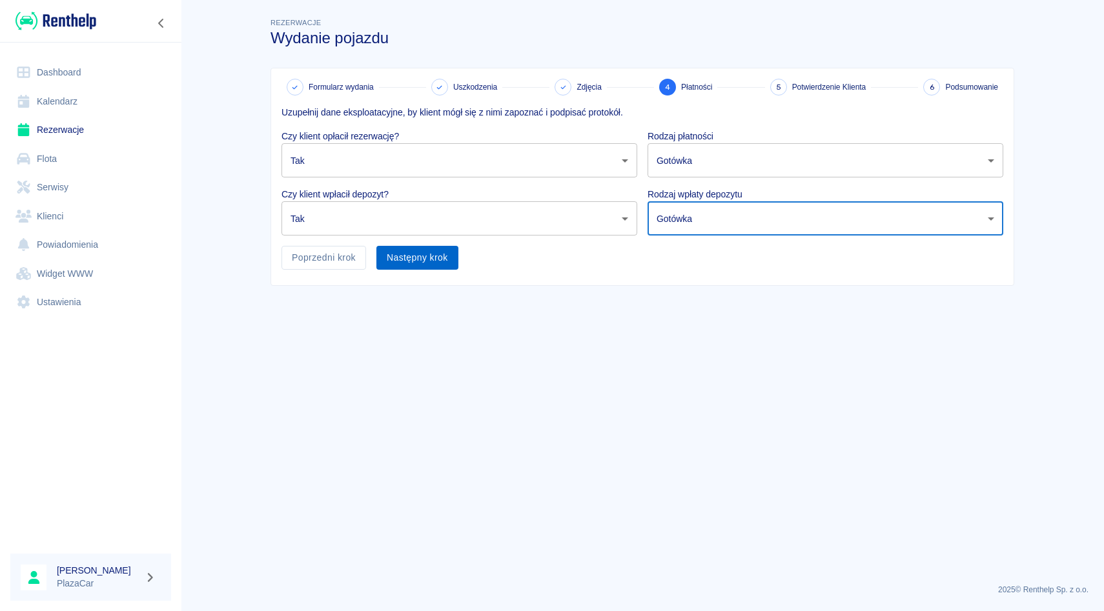
click at [401, 267] on button "Następny krok" at bounding box center [417, 258] width 82 height 24
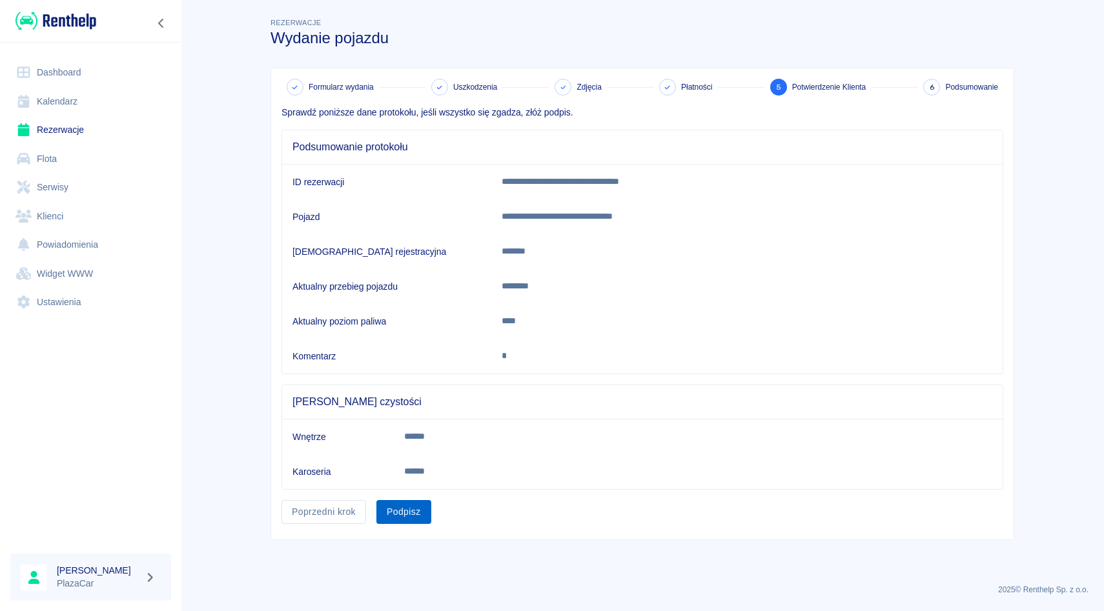
click at [411, 512] on button "Podpisz" at bounding box center [403, 512] width 55 height 24
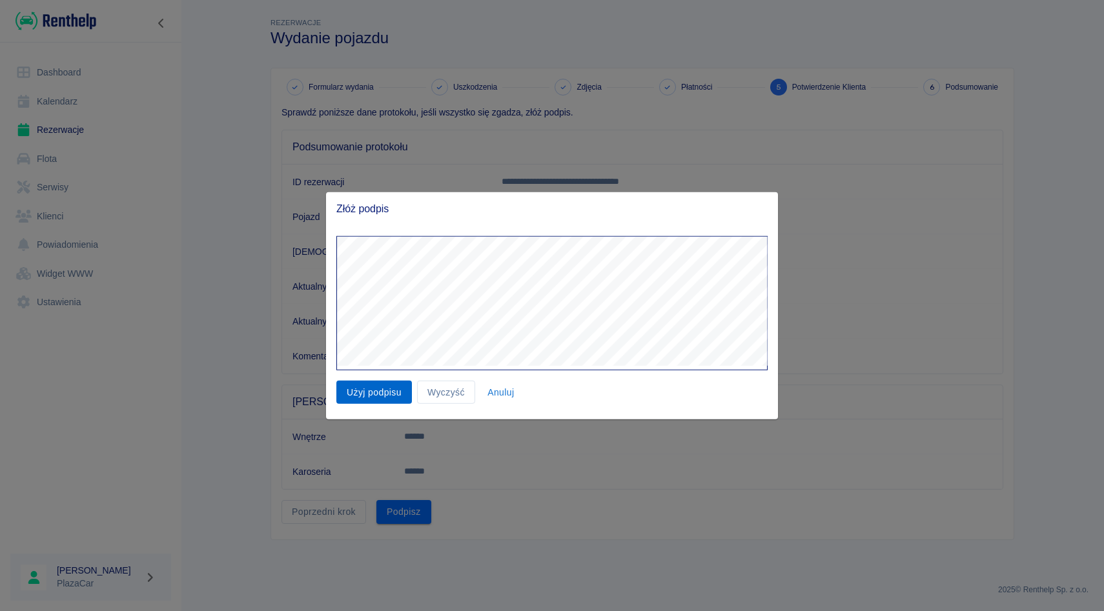
click at [388, 394] on button "Użyj podpisu" at bounding box center [374, 392] width 76 height 24
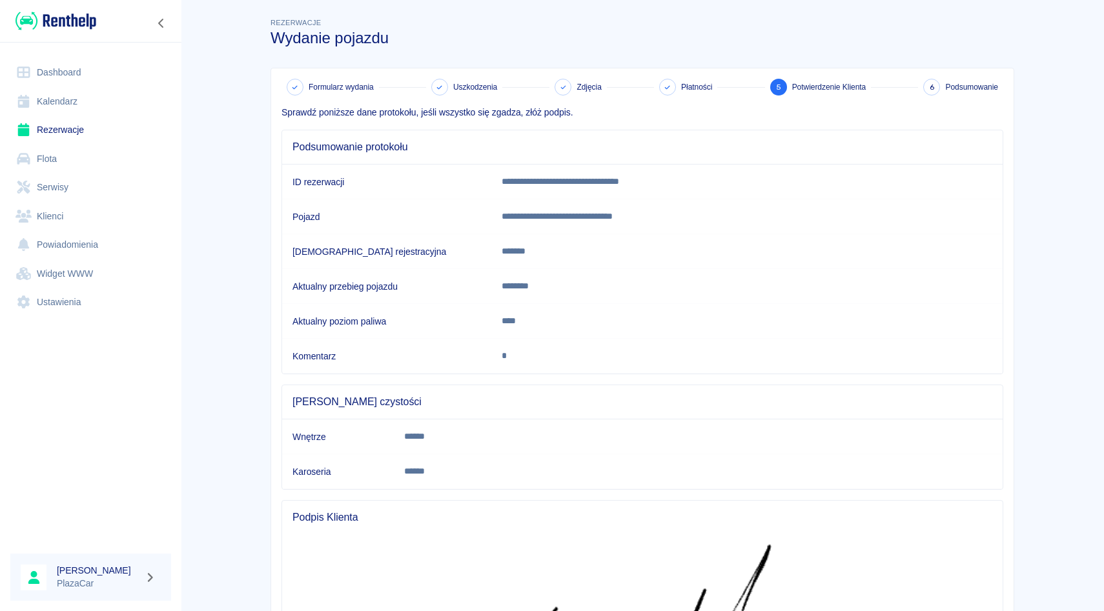
scroll to position [267, 0]
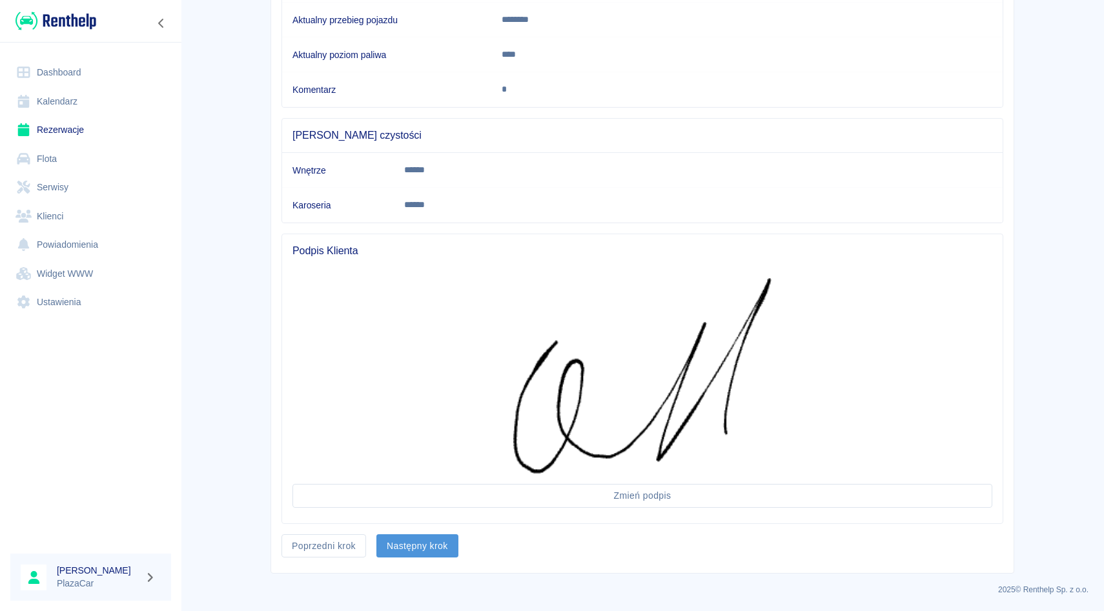
click at [424, 553] on button "Następny krok" at bounding box center [417, 546] width 82 height 24
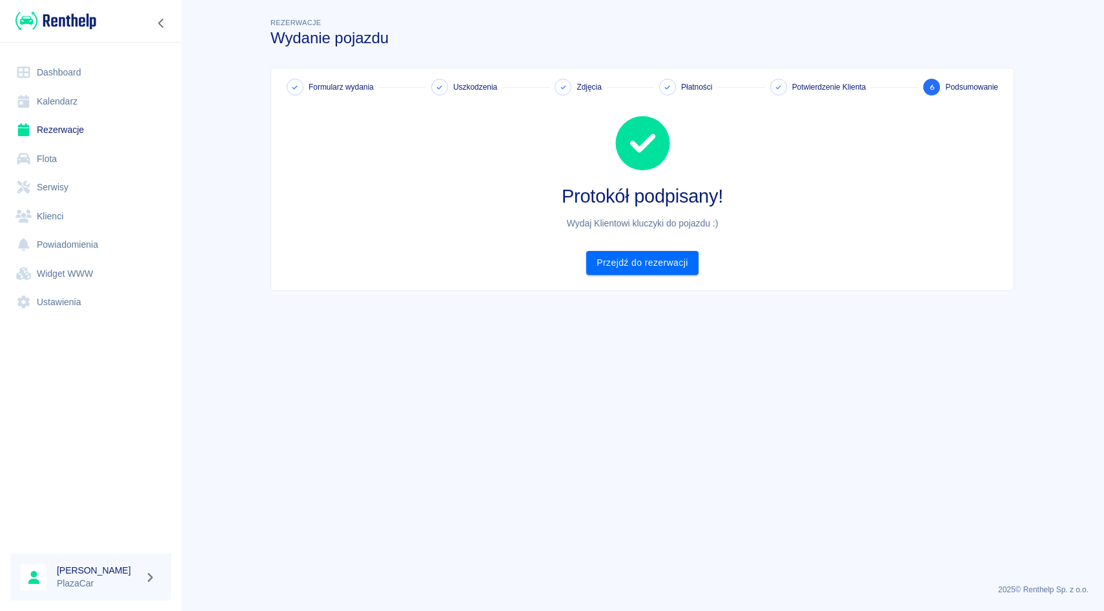
scroll to position [0, 0]
click at [660, 266] on link "Przejdź do rezerwacji" at bounding box center [642, 263] width 112 height 24
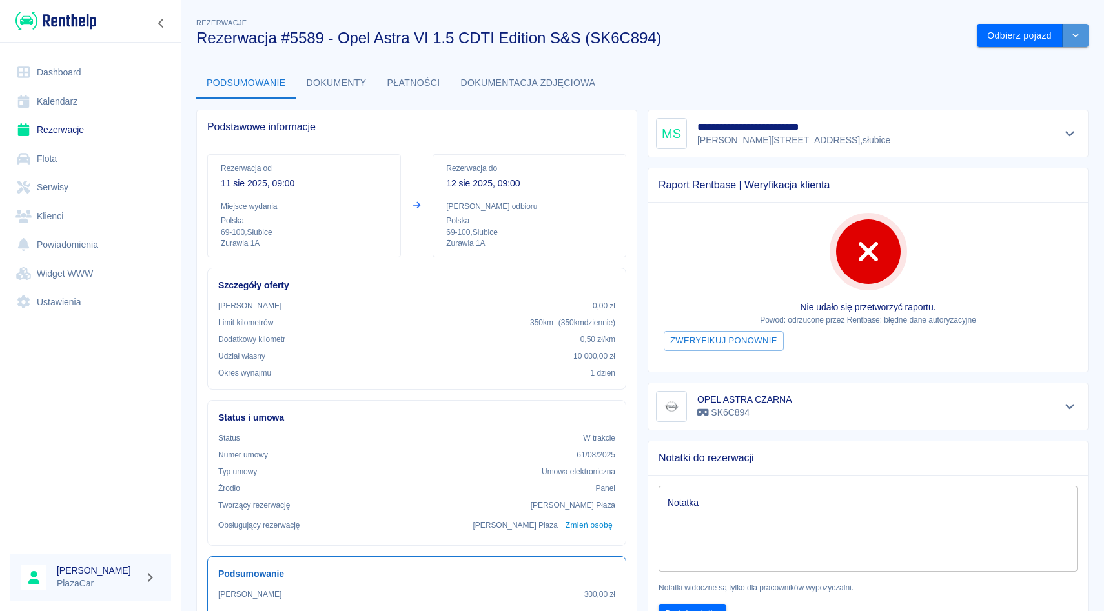
click at [1081, 33] on button "drop-down" at bounding box center [1075, 36] width 26 height 24
click at [696, 115] on div "**********" at bounding box center [867, 134] width 441 height 48
click at [111, 131] on link "Rezerwacje" at bounding box center [90, 130] width 161 height 29
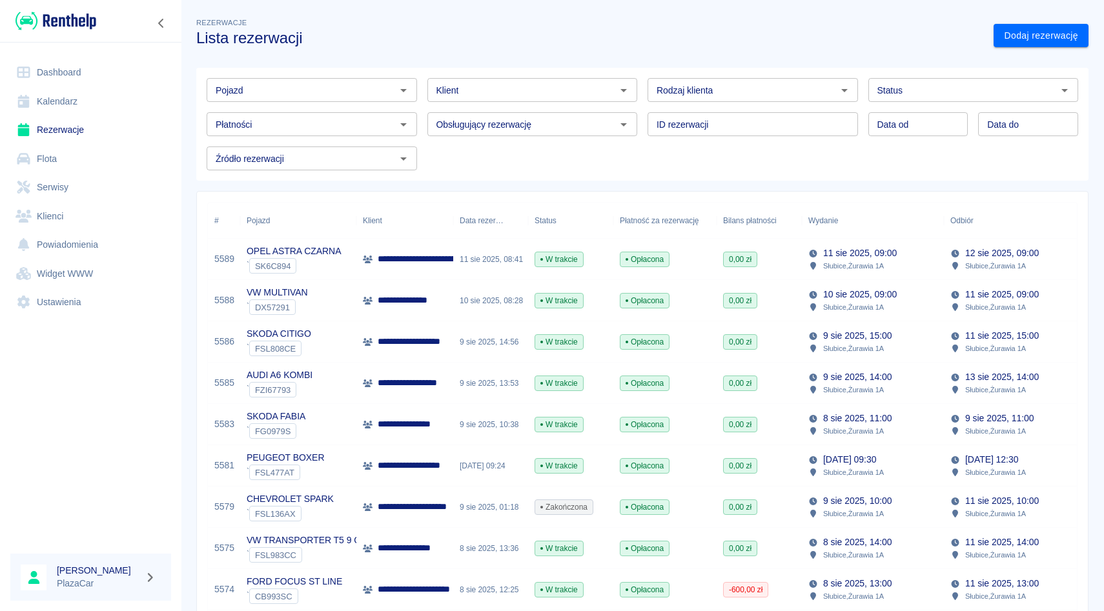
click at [423, 125] on div "Obsługujący rezerwację Obsługujący rezerwację" at bounding box center [527, 119] width 221 height 34
click at [637, 130] on div "ID rezerwacji ID rezerwacji" at bounding box center [747, 119] width 221 height 34
click at [637, 89] on div "Rodzaj klienta Rodzaj klienta" at bounding box center [747, 85] width 221 height 34
click at [428, 105] on div "Obsługujący rezerwację Obsługujący rezerwację" at bounding box center [527, 119] width 221 height 34
click at [424, 105] on div "Obsługujący rezerwację Obsługujący rezerwację" at bounding box center [527, 119] width 221 height 34
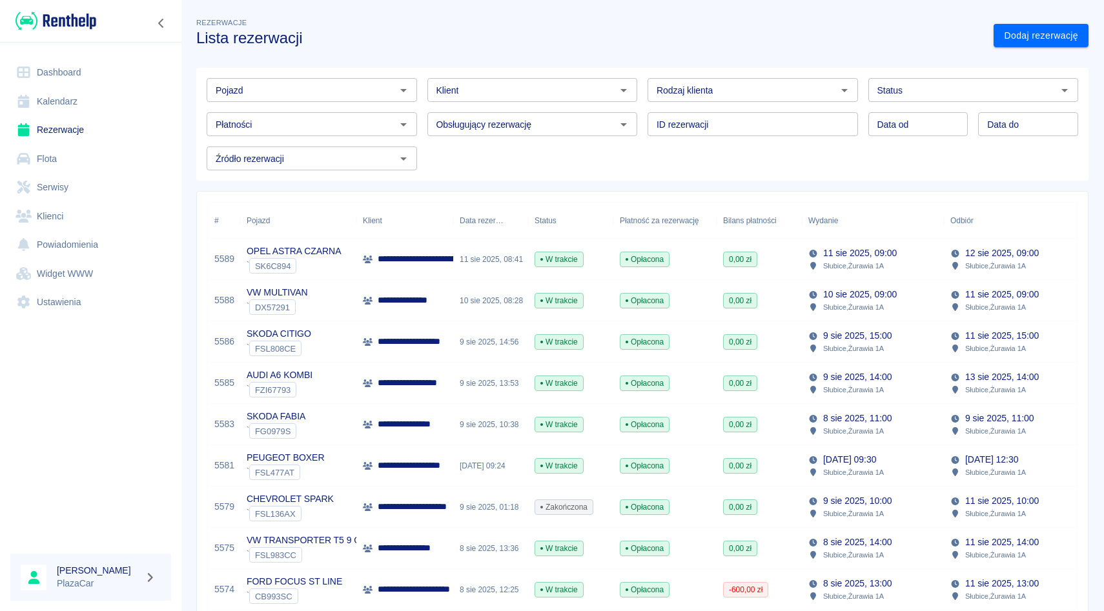
click at [348, 93] on input "Pojazd" at bounding box center [300, 90] width 181 height 16
click at [425, 92] on div "Klient Klient" at bounding box center [527, 85] width 221 height 34
click at [636, 107] on div "Obsługujący rezerwację Obsługujący rezerwację" at bounding box center [527, 119] width 221 height 34
click at [643, 86] on div "Rodzaj klienta Rodzaj klienta" at bounding box center [747, 85] width 221 height 34
click at [644, 123] on div "ID rezerwacji ID rezerwacji" at bounding box center [747, 119] width 221 height 34
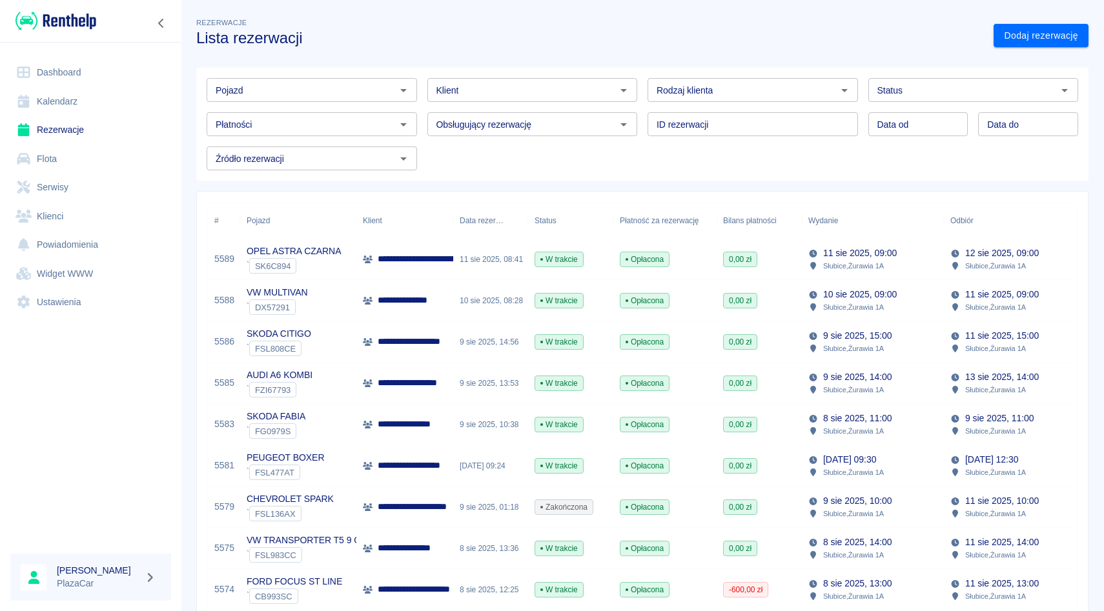
click at [644, 85] on div "Rodzaj klienta Rodzaj klienta" at bounding box center [747, 85] width 221 height 34
click at [423, 86] on div "Klient Klient" at bounding box center [527, 85] width 221 height 34
click at [417, 126] on div "Obsługujący rezerwację Obsługujący rezerwację" at bounding box center [527, 119] width 221 height 34
click at [68, 164] on link "Flota" at bounding box center [90, 159] width 161 height 29
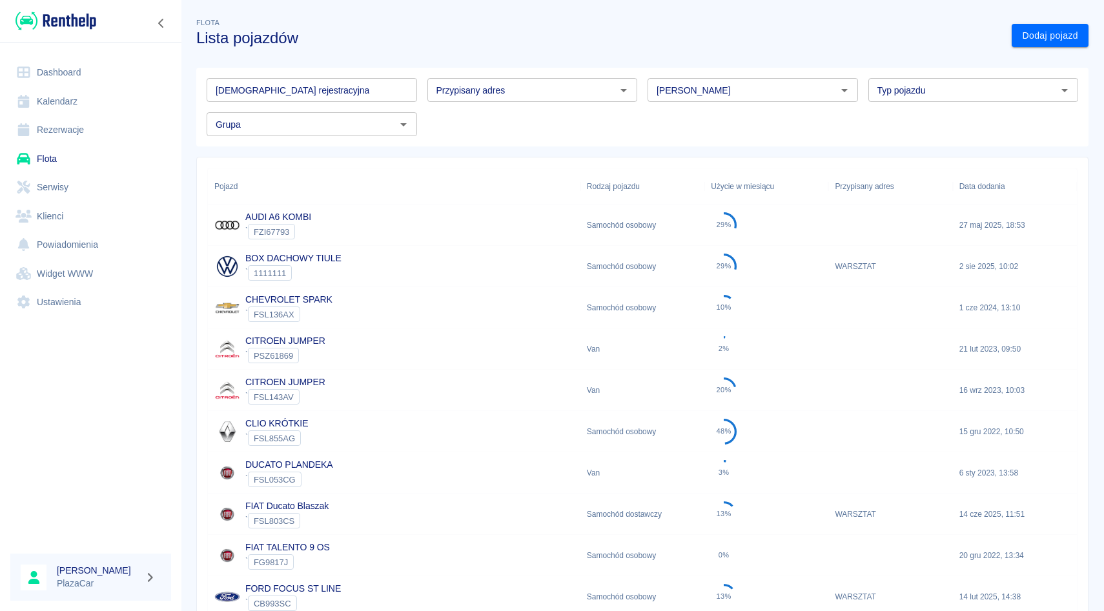
click at [708, 81] on div "Marka" at bounding box center [752, 90] width 210 height 24
click at [707, 103] on ul "Skoda" at bounding box center [752, 118] width 210 height 32
click at [708, 108] on li "Skoda" at bounding box center [752, 117] width 210 height 21
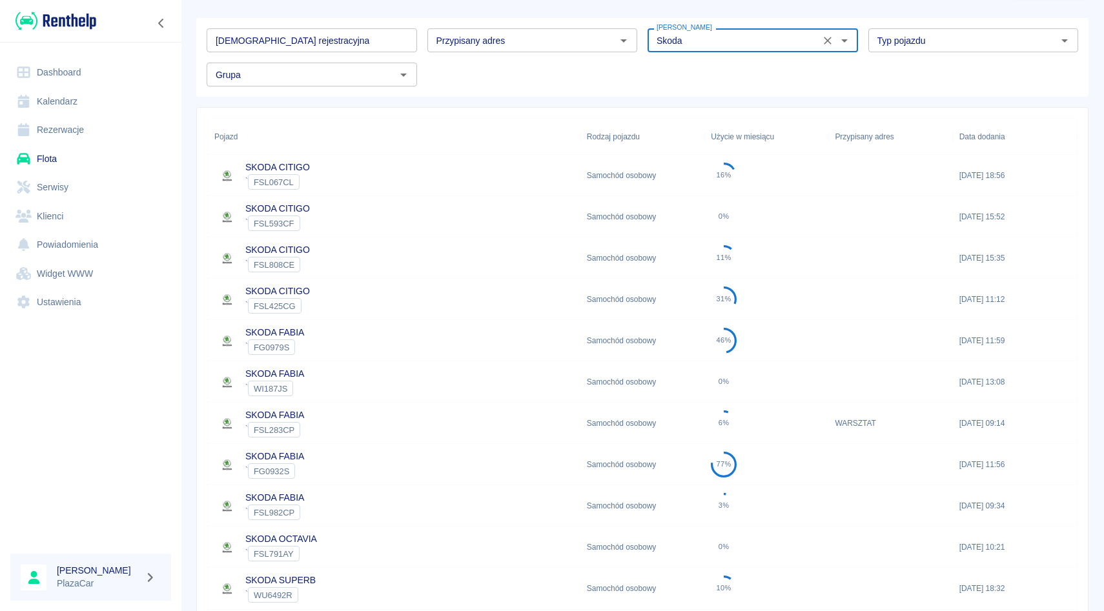
scroll to position [58, 0]
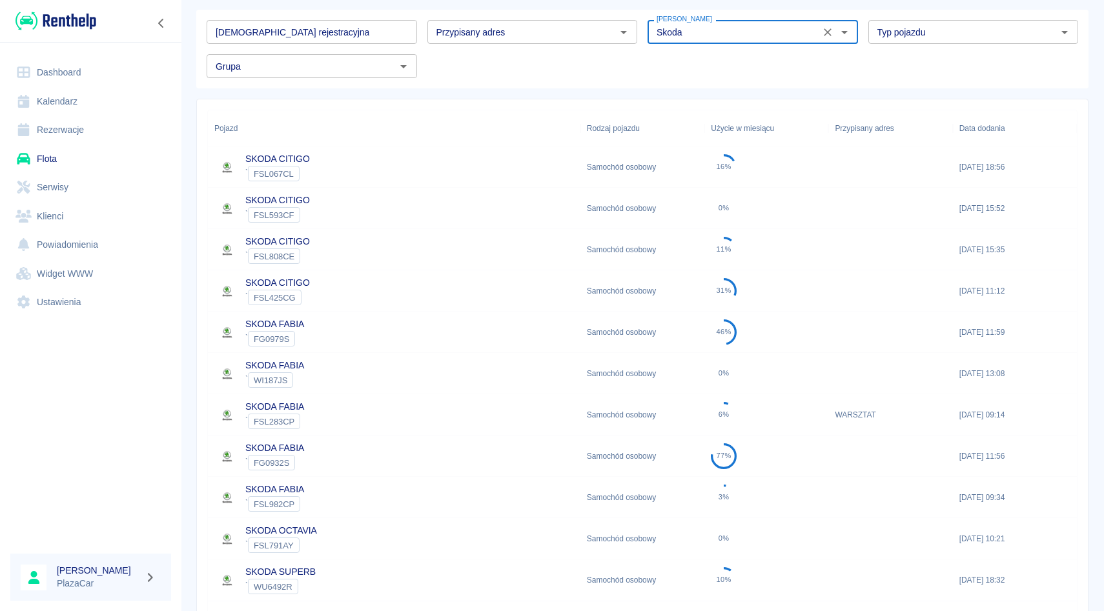
type input "Skoda"
click at [304, 495] on p "SKODA FABIA" at bounding box center [274, 490] width 59 height 14
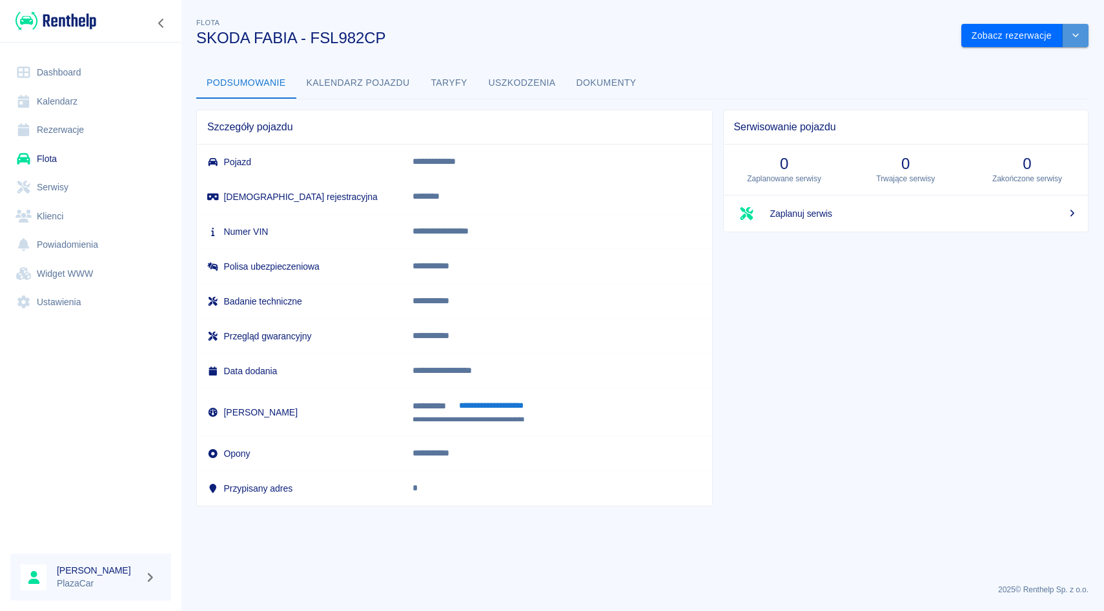
click at [1075, 32] on icon "drop-down" at bounding box center [1075, 35] width 10 height 8
click at [1031, 56] on li "Zaktualizuj dane pojazdu" at bounding box center [1025, 62] width 120 height 21
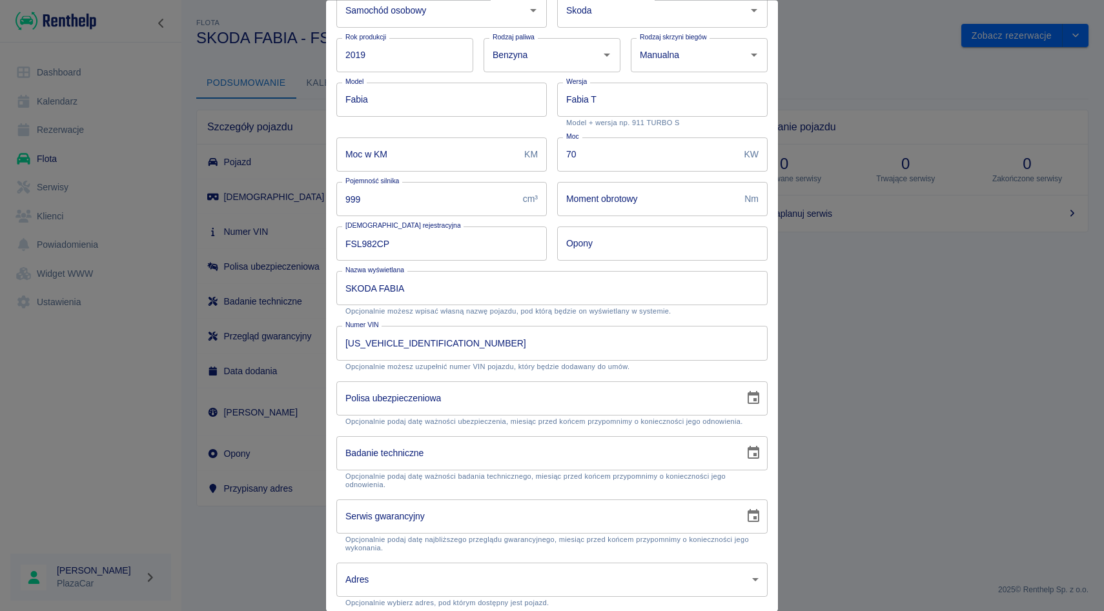
scroll to position [96, 0]
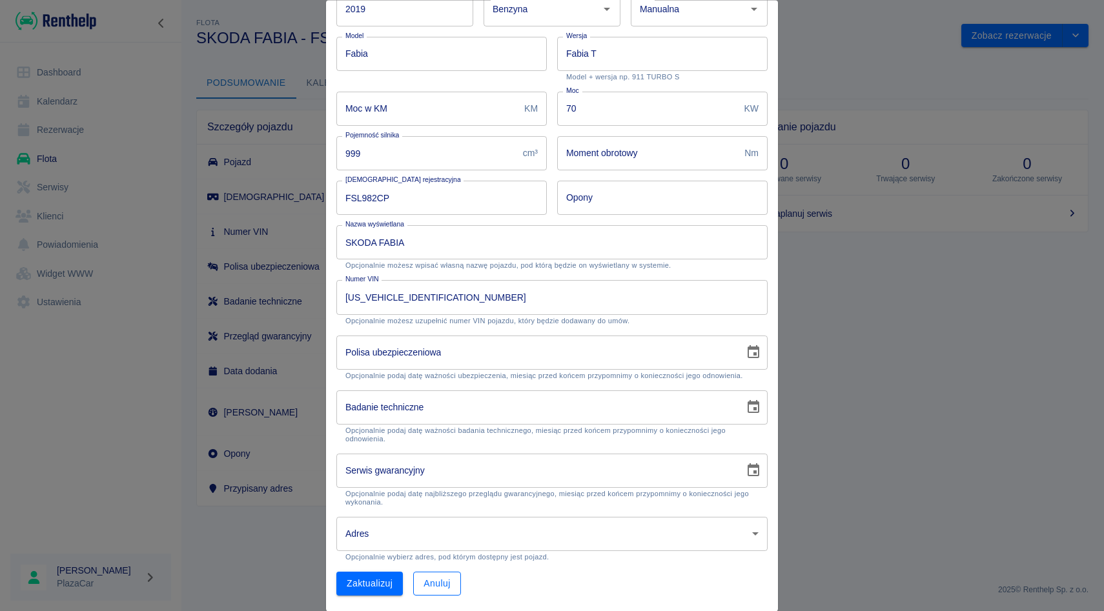
click at [435, 594] on button "Anuluj" at bounding box center [436, 585] width 47 height 24
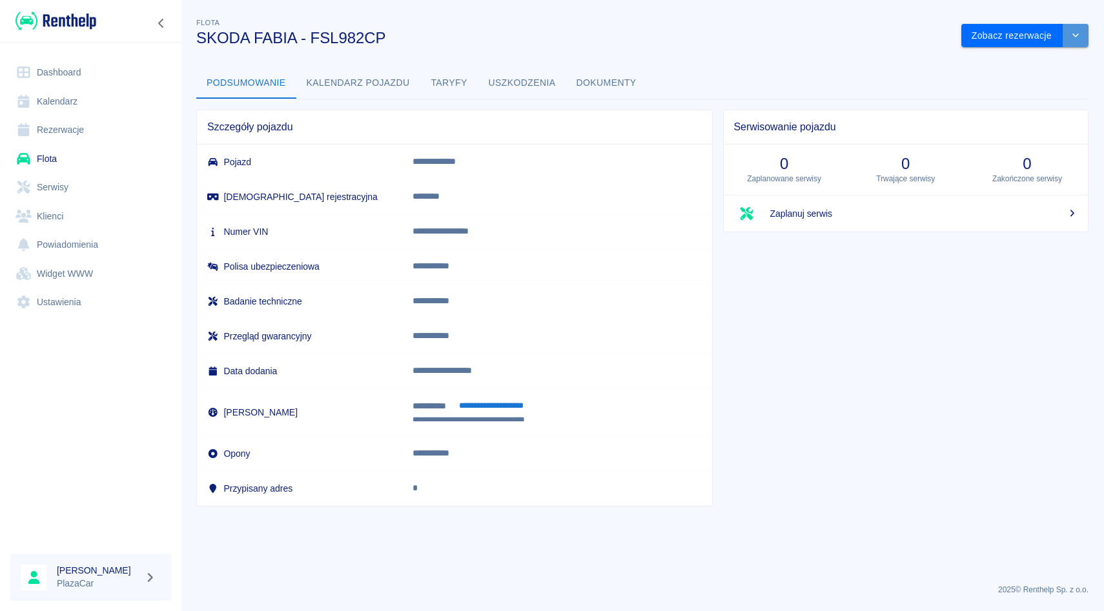
click at [1080, 40] on button "drop-down" at bounding box center [1075, 36] width 26 height 24
click at [468, 95] on button "Taryfy" at bounding box center [449, 83] width 58 height 31
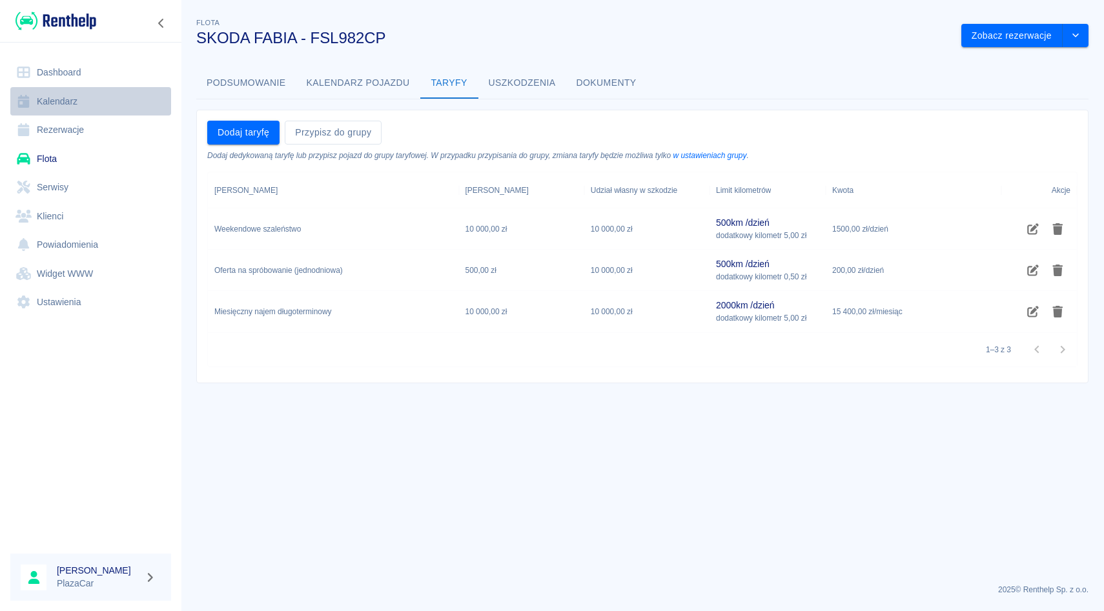
click at [45, 109] on link "Kalendarz" at bounding box center [90, 101] width 161 height 29
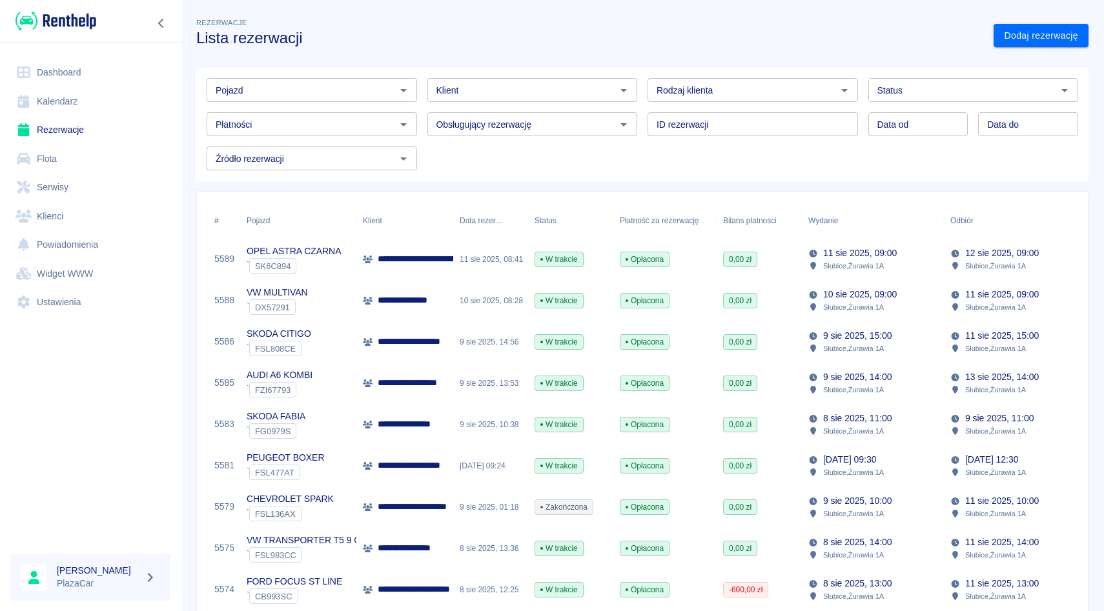
click at [419, 112] on div "Obsługujący rezerwację Obsługujący rezerwację" at bounding box center [527, 119] width 221 height 34
click at [74, 163] on link "Flota" at bounding box center [90, 159] width 161 height 29
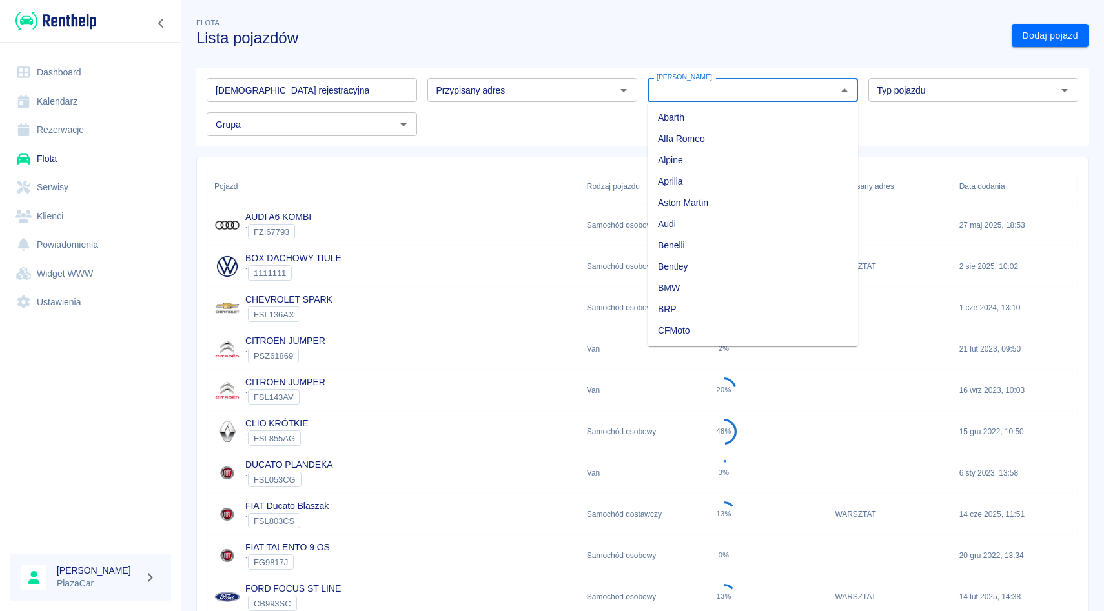
click at [687, 86] on input "Marka" at bounding box center [741, 90] width 181 height 16
click at [686, 95] on input "hy" at bounding box center [741, 90] width 181 height 16
click at [687, 109] on li "Hyundai" at bounding box center [752, 117] width 210 height 21
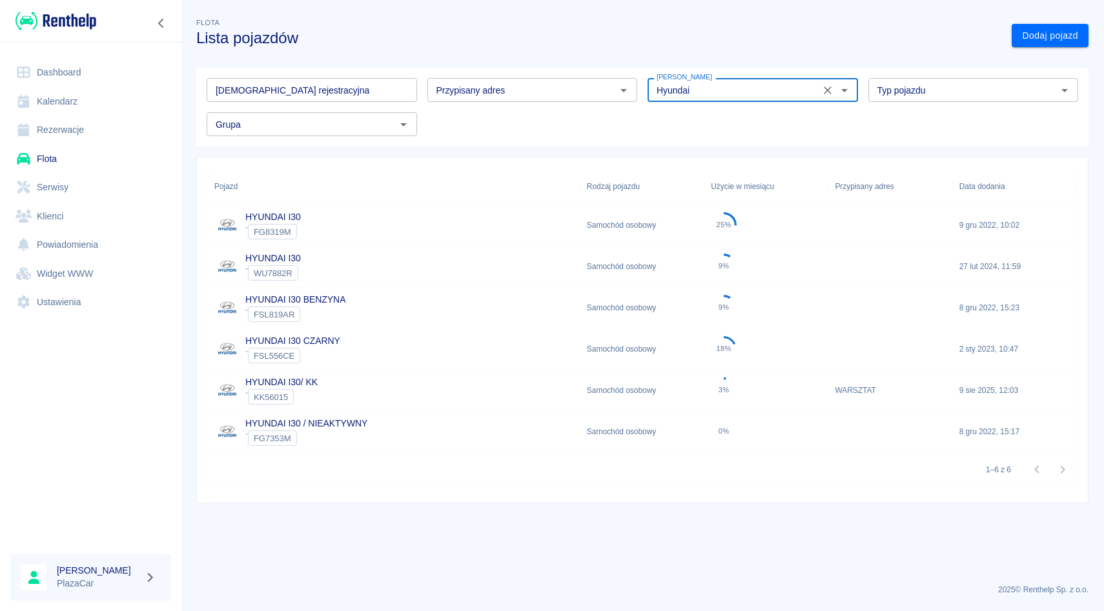
type input "Hyundai"
click at [293, 267] on div "WU7882R" at bounding box center [273, 272] width 50 height 15
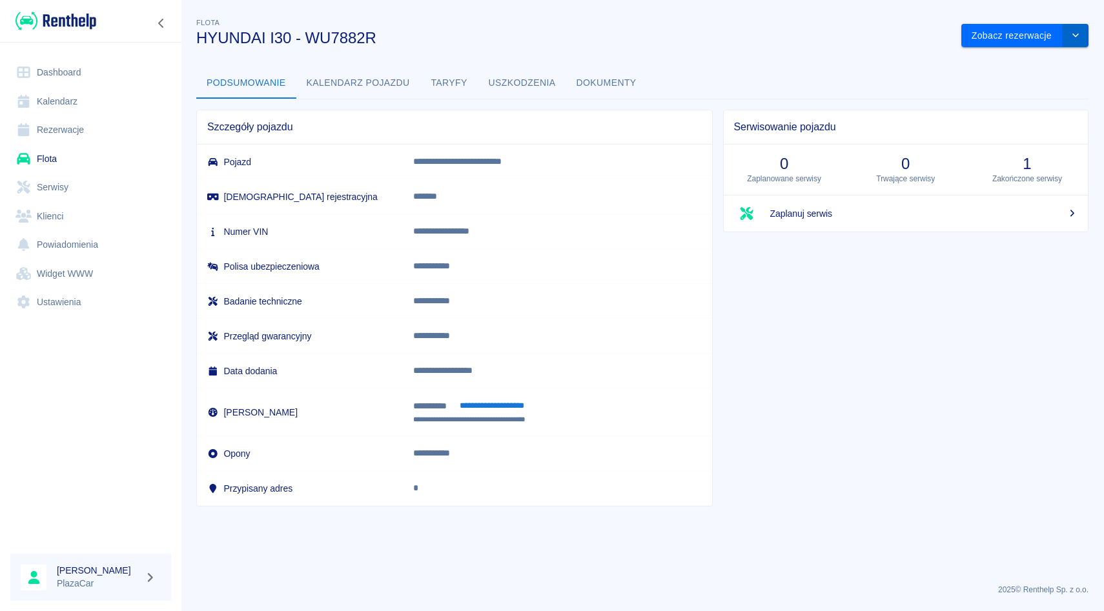
click at [1066, 26] on button "drop-down" at bounding box center [1075, 36] width 26 height 24
click at [1035, 54] on li "Zaktualizuj dane pojazdu" at bounding box center [1025, 62] width 120 height 21
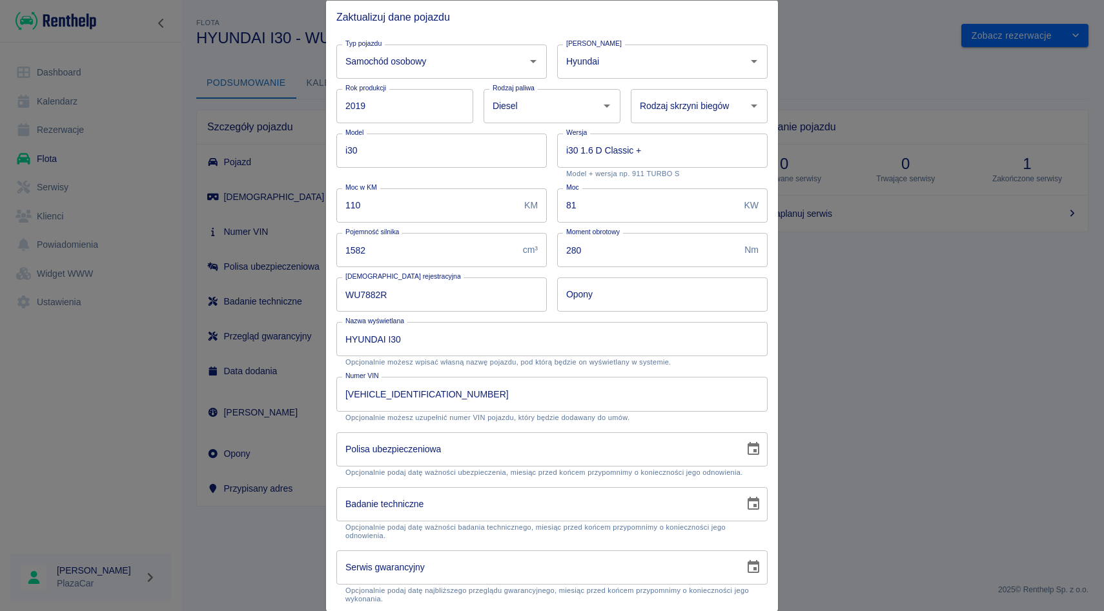
click at [846, 83] on div at bounding box center [552, 305] width 1104 height 611
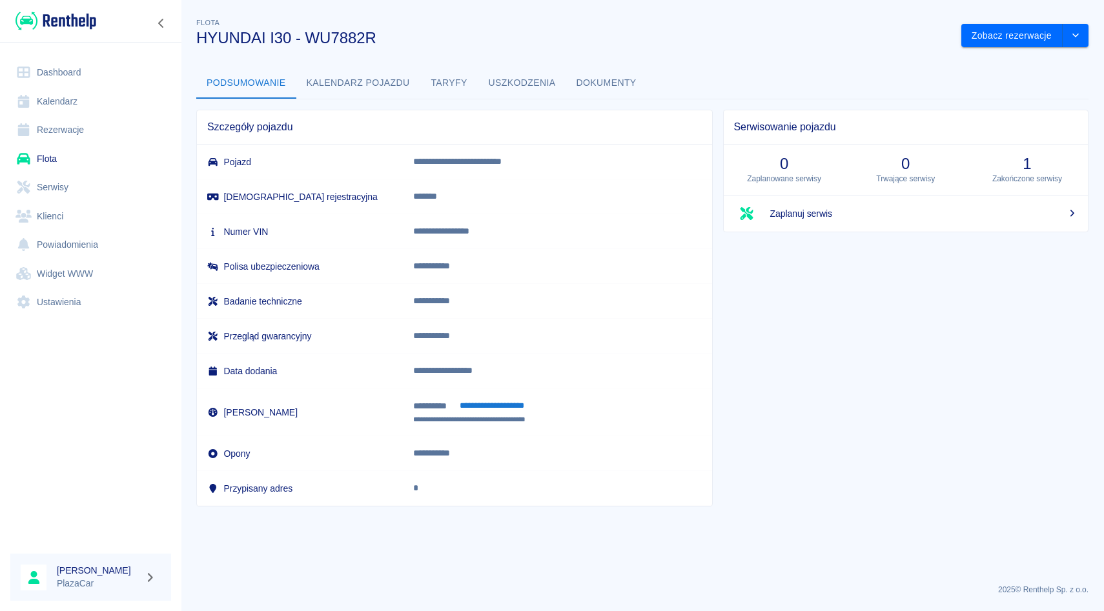
click at [451, 77] on button "Taryfy" at bounding box center [449, 83] width 58 height 31
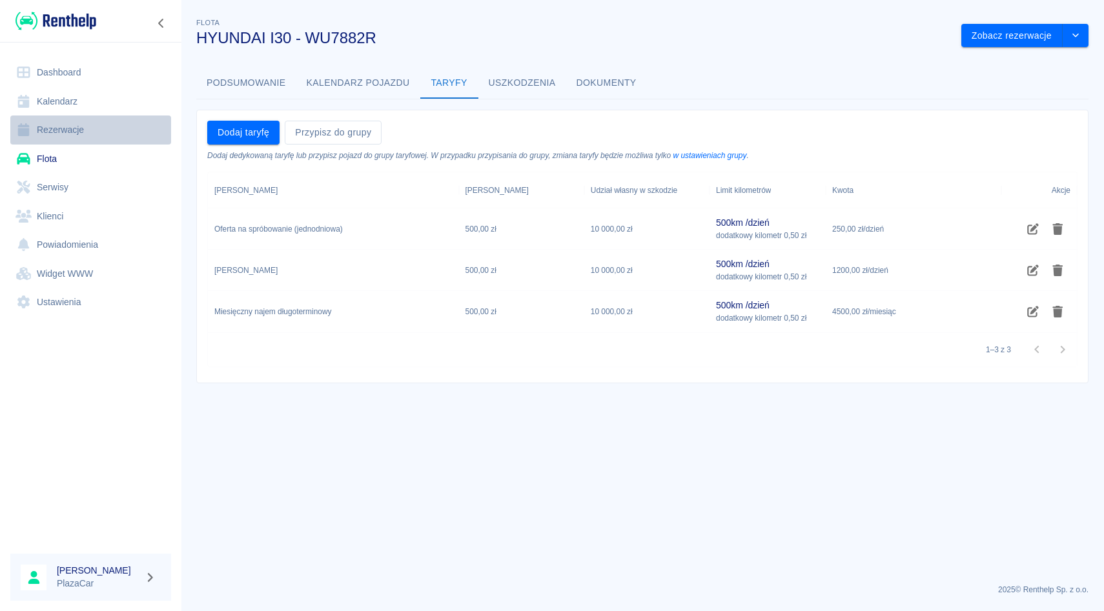
click at [117, 129] on link "Rezerwacje" at bounding box center [90, 130] width 161 height 29
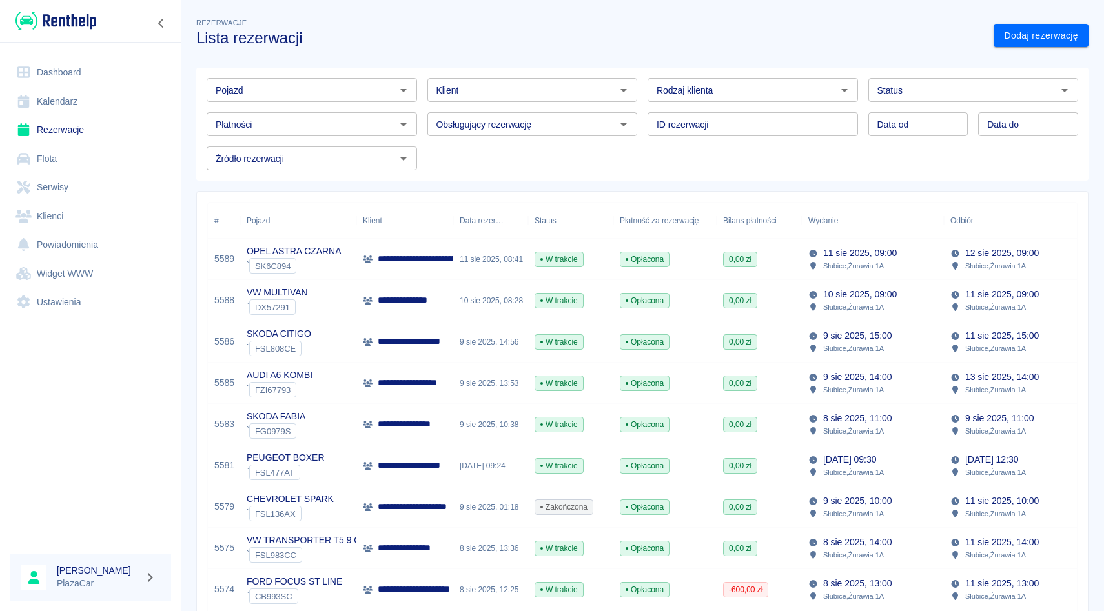
click at [341, 73] on div "Pojazd Pojazd" at bounding box center [306, 85] width 221 height 34
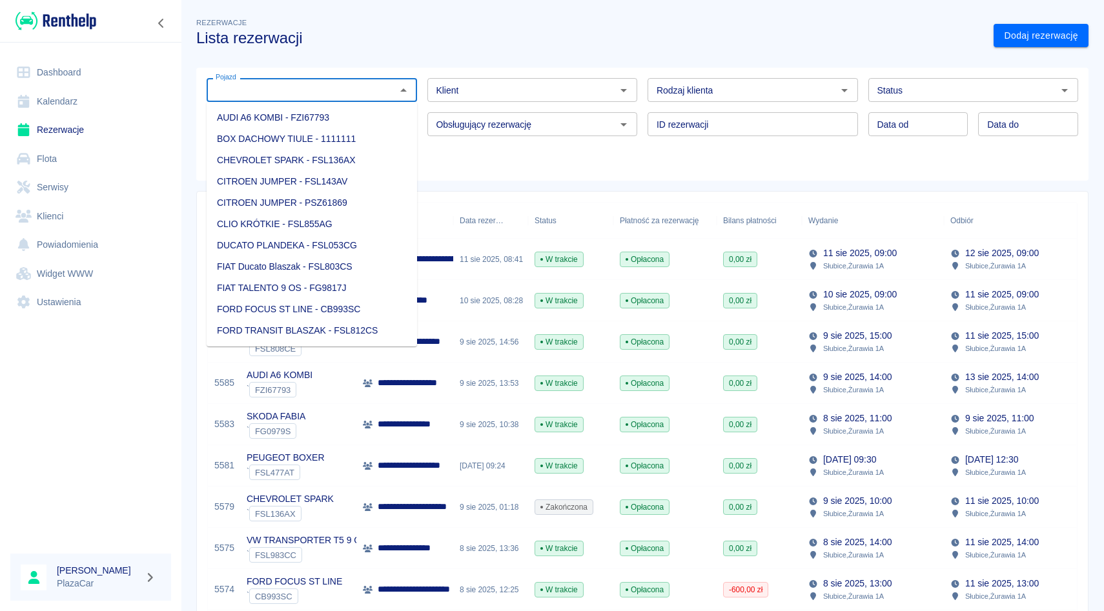
click at [327, 85] on input "Pojazd" at bounding box center [300, 90] width 181 height 16
click at [324, 224] on li "SKODA FABIA - FG0979S" at bounding box center [312, 224] width 210 height 21
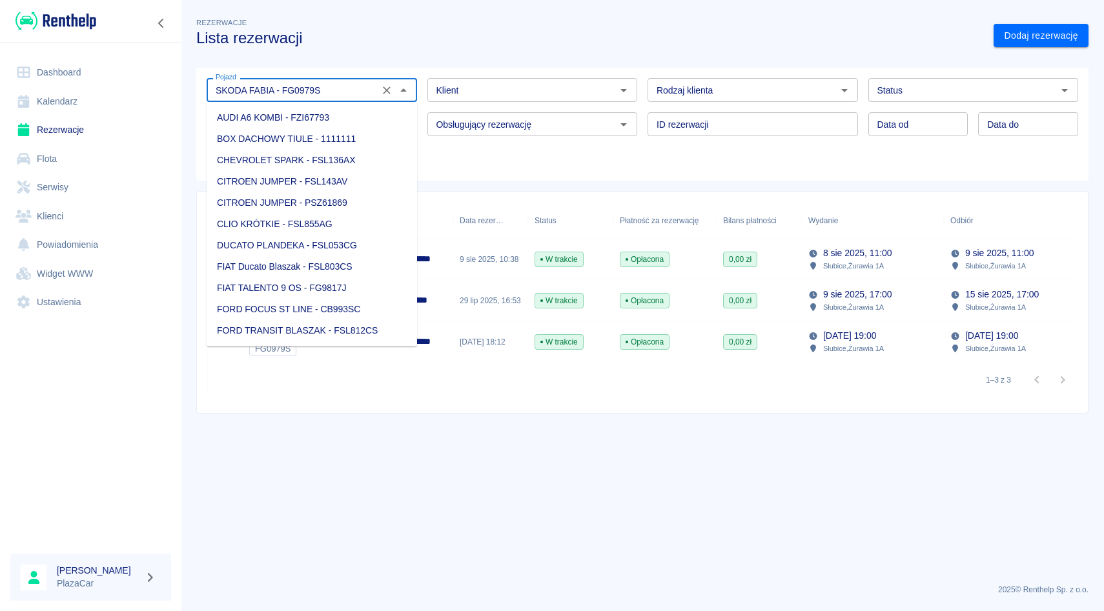
scroll to position [1279, 0]
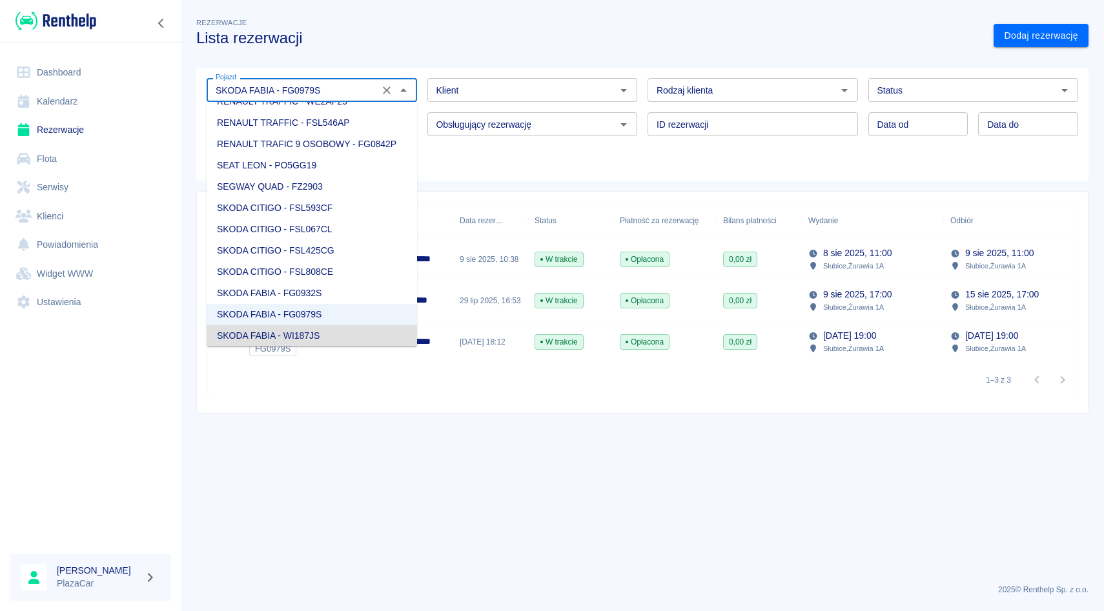
type input "SKODA FABIA - FG0979S"
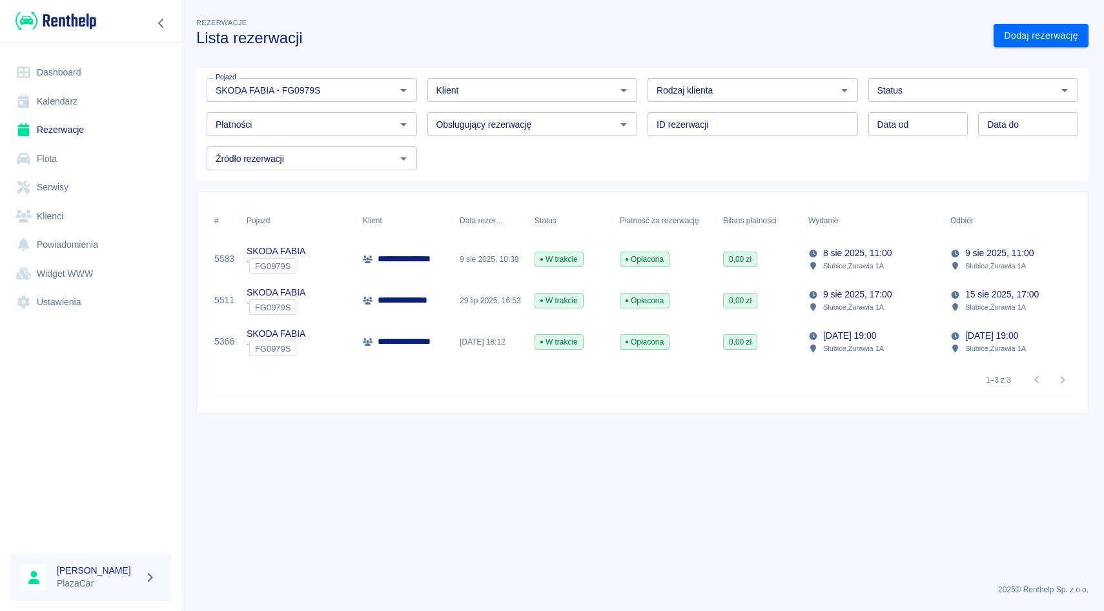
click at [674, 168] on div "Pojazd SKODA FABIA - FG0979S Pojazd Klient Klient Rodzaj klienta Rodzaj klienta…" at bounding box center [637, 119] width 882 height 103
click at [642, 104] on div "ID rezerwacji ID rezerwacji" at bounding box center [747, 119] width 221 height 34
click at [475, 265] on div "9 sie 2025, 10:38" at bounding box center [490, 259] width 75 height 41
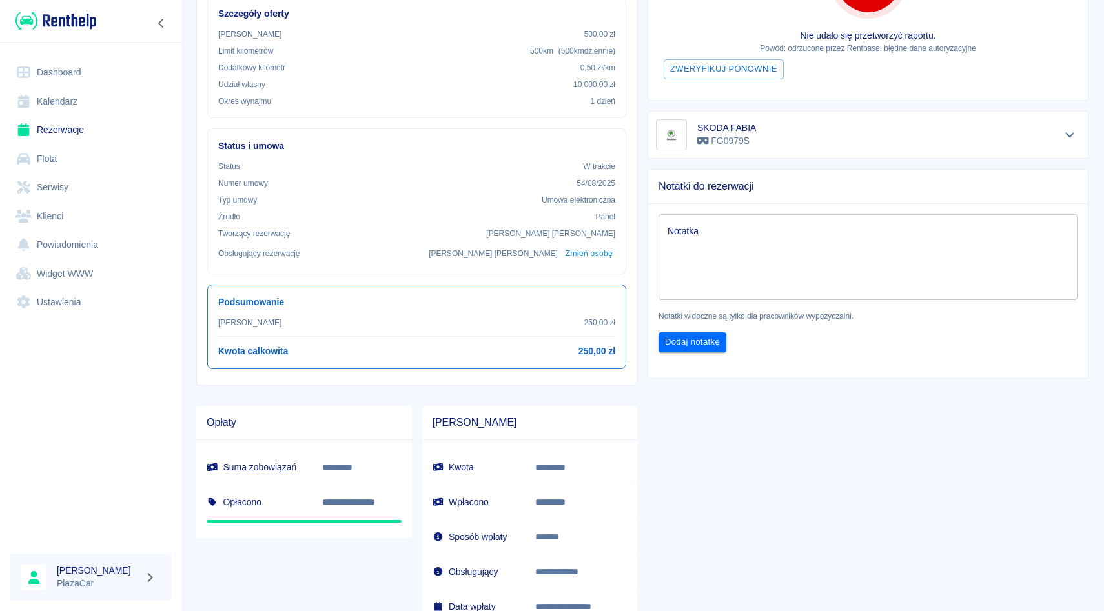
scroll to position [270, 0]
click at [824, 179] on div "Notatki do rezerwacji" at bounding box center [868, 188] width 440 height 34
click at [746, 178] on div "Notatki do rezerwacji" at bounding box center [868, 188] width 440 height 34
click at [105, 139] on link "Rezerwacje" at bounding box center [90, 130] width 161 height 29
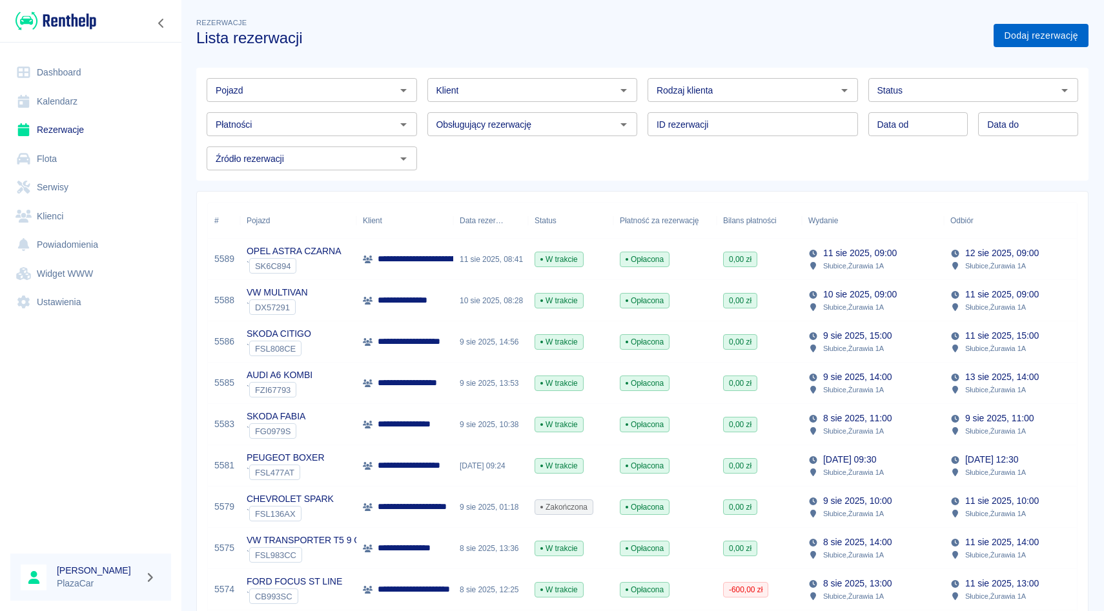
click at [1013, 35] on link "Dodaj rezerwację" at bounding box center [1040, 36] width 95 height 24
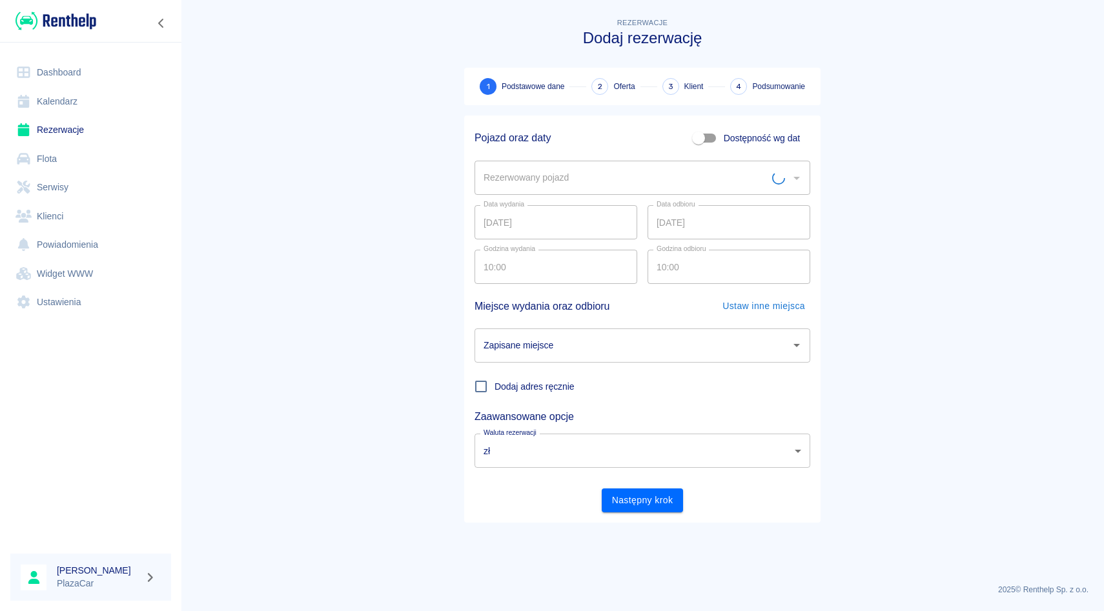
click at [527, 153] on div "Rezerwowany pojazd Rezerwowany pojazd" at bounding box center [637, 172] width 346 height 45
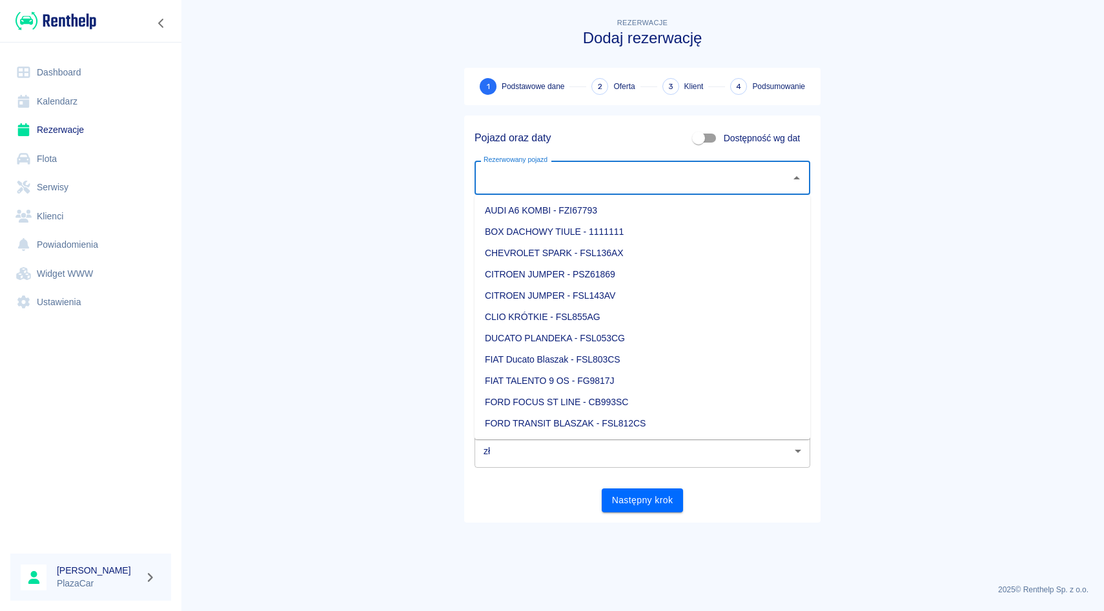
click at [531, 170] on input "Rezerwowany pojazd" at bounding box center [632, 178] width 305 height 23
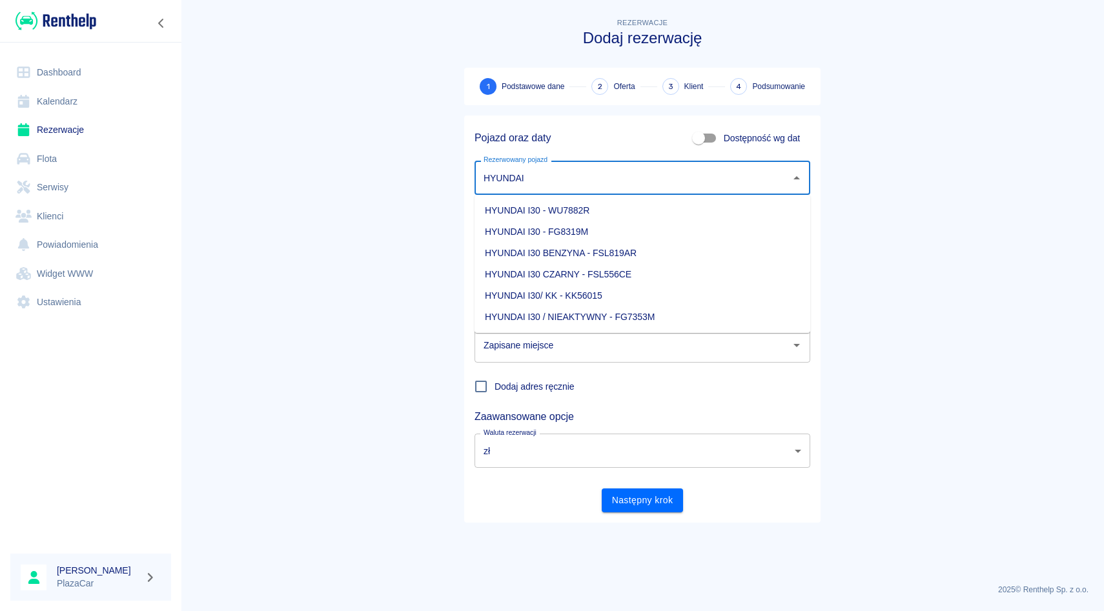
click at [540, 217] on li "HYUNDAI I30 - WU7882R" at bounding box center [642, 210] width 336 height 21
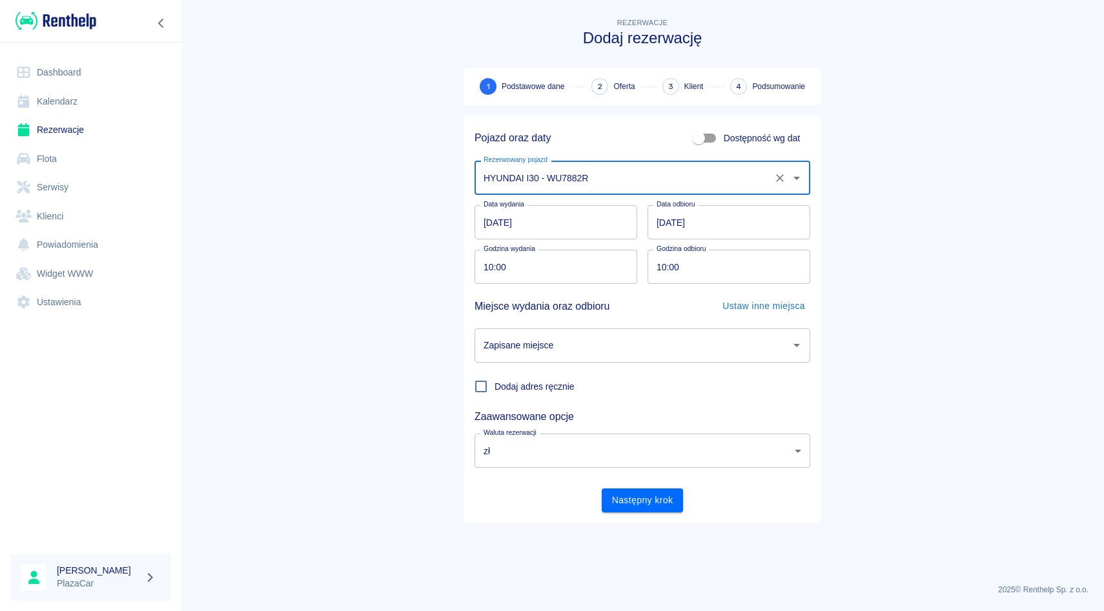
type input "HYUNDAI I30 - WU7882R"
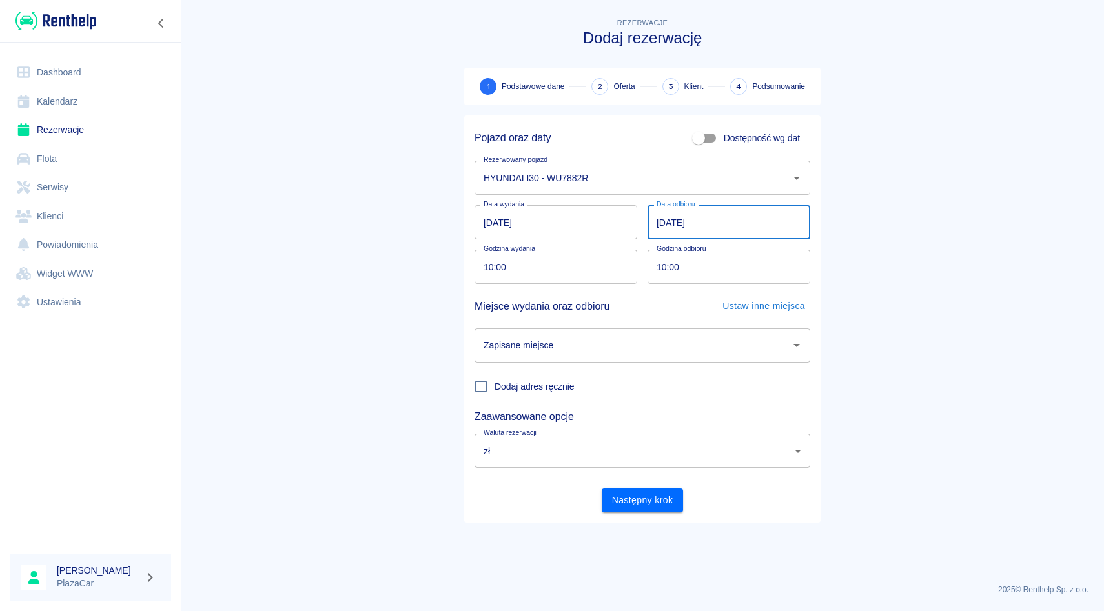
click at [660, 220] on input "12.08.2025" at bounding box center [728, 222] width 163 height 34
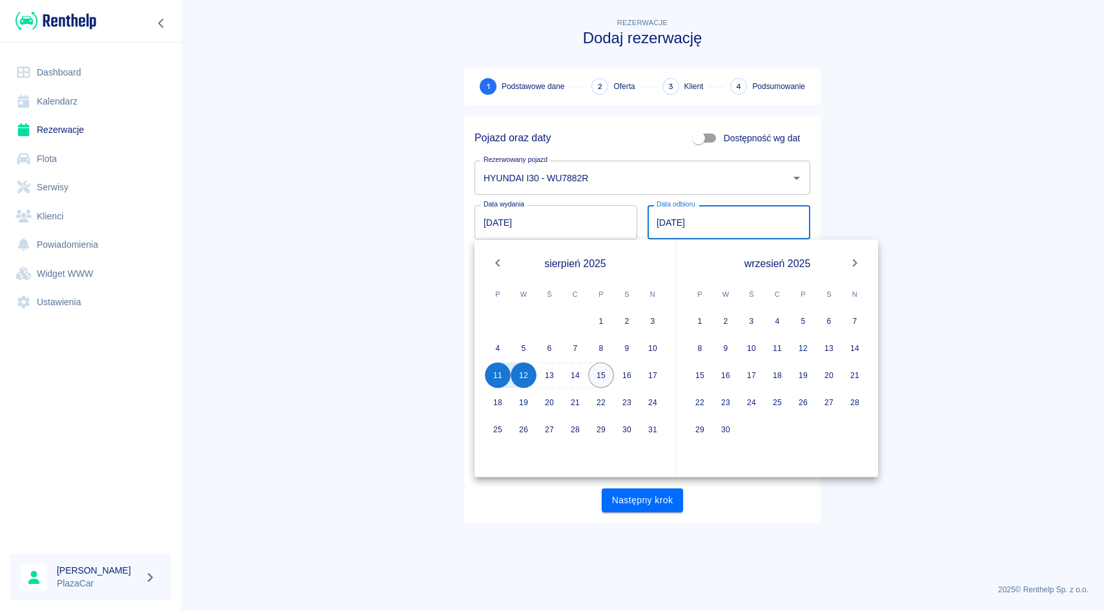
click at [598, 374] on button "15" at bounding box center [601, 376] width 26 height 26
type input "15.08.2025"
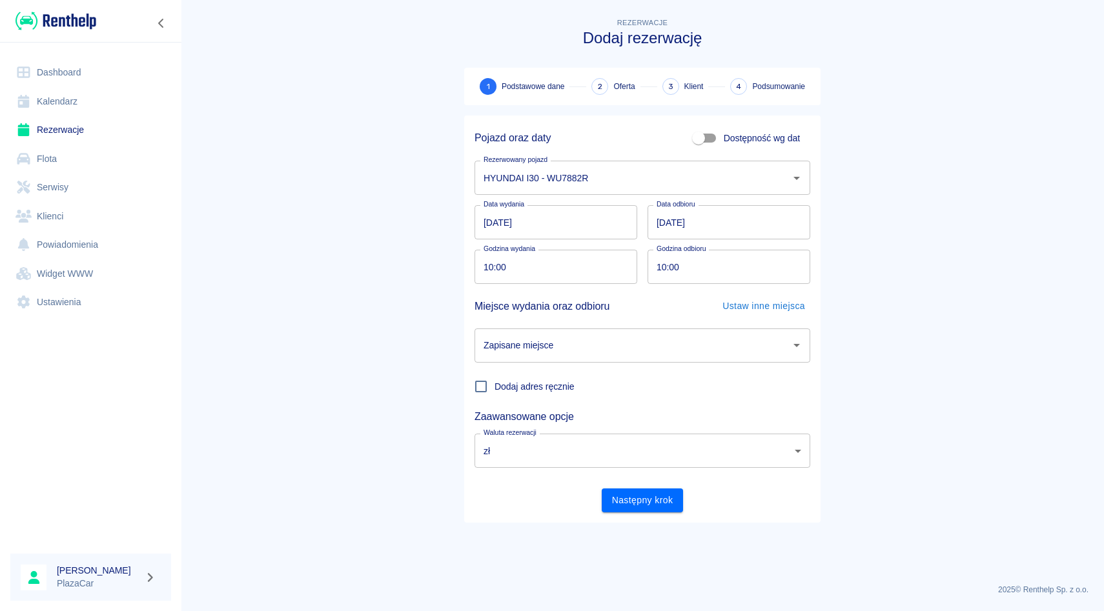
click at [543, 347] on input "Zapisane miejsce" at bounding box center [632, 345] width 305 height 23
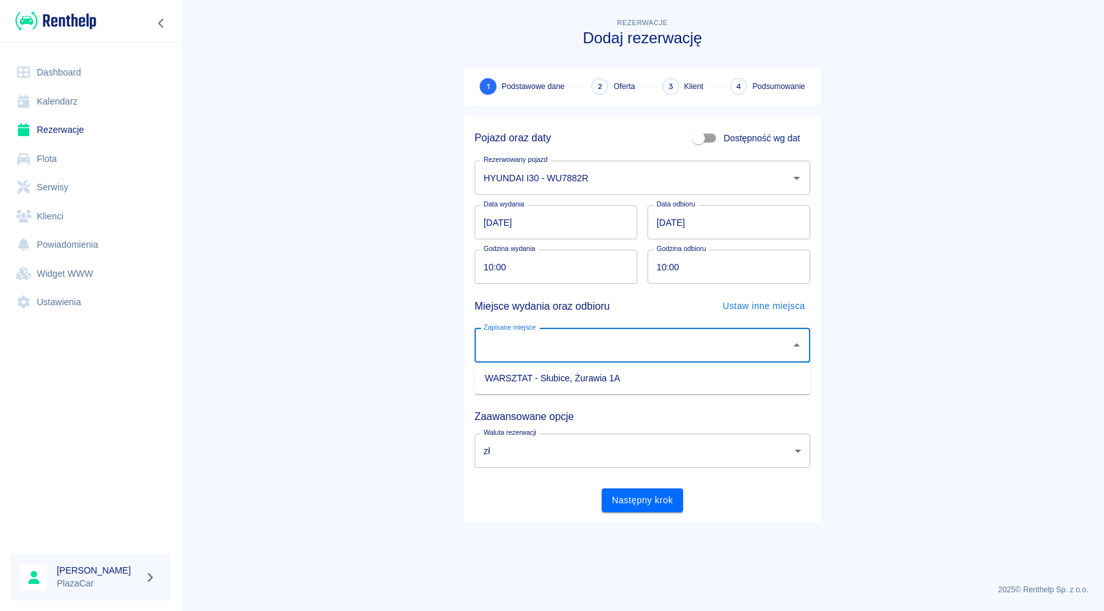
click at [556, 377] on li "WARSZTAT - Słubice, Żurawia 1A" at bounding box center [642, 378] width 336 height 21
type input "WARSZTAT - Słubice, Żurawia 1A"
click at [637, 503] on button "Następny krok" at bounding box center [643, 501] width 82 height 24
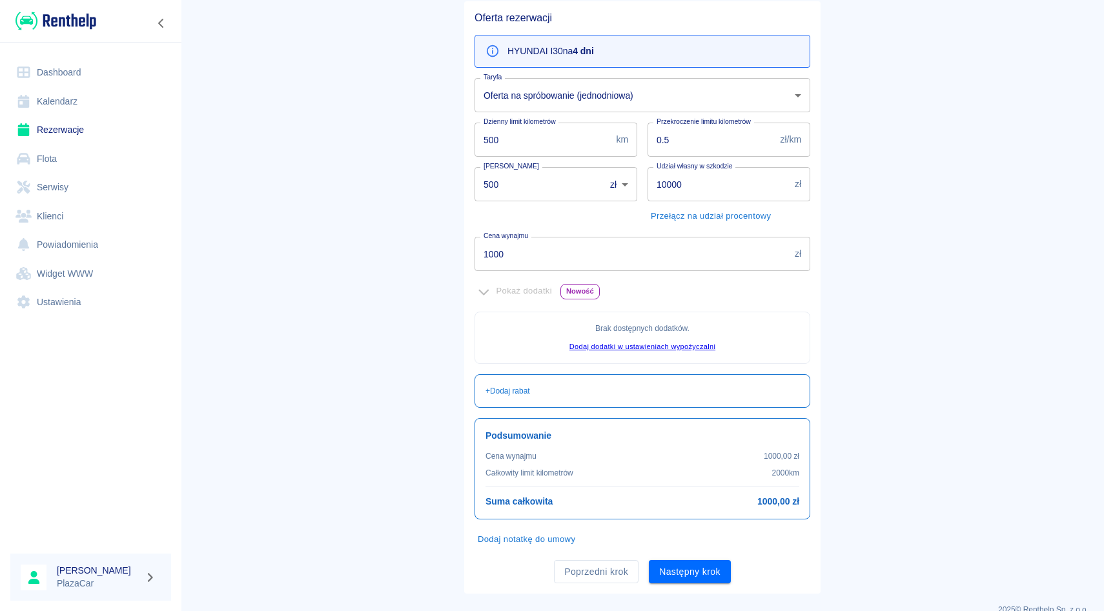
scroll to position [118, 0]
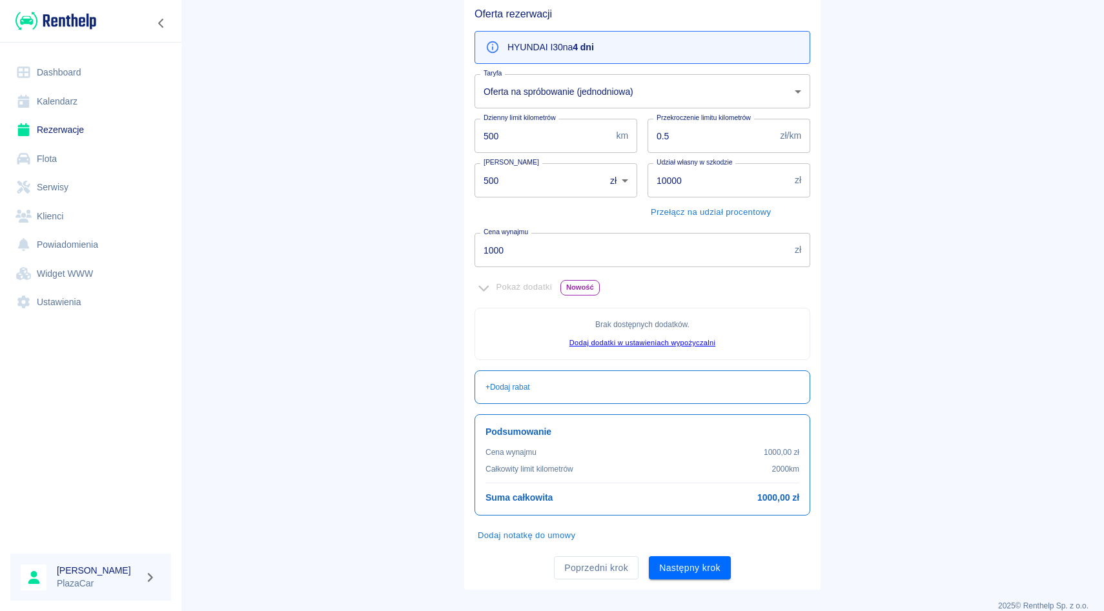
click at [646, 154] on div "Udział własny w szkodzie 10000 zł Udział własny w szkodzie Przełącz na udział p…" at bounding box center [723, 188] width 173 height 70
click at [565, 241] on input "1000" at bounding box center [631, 250] width 315 height 34
click at [579, 221] on div "Kaucja 500 zł PLN ​ Kaucja" at bounding box center [550, 188] width 173 height 70
click at [664, 568] on button "Następny krok" at bounding box center [690, 568] width 82 height 24
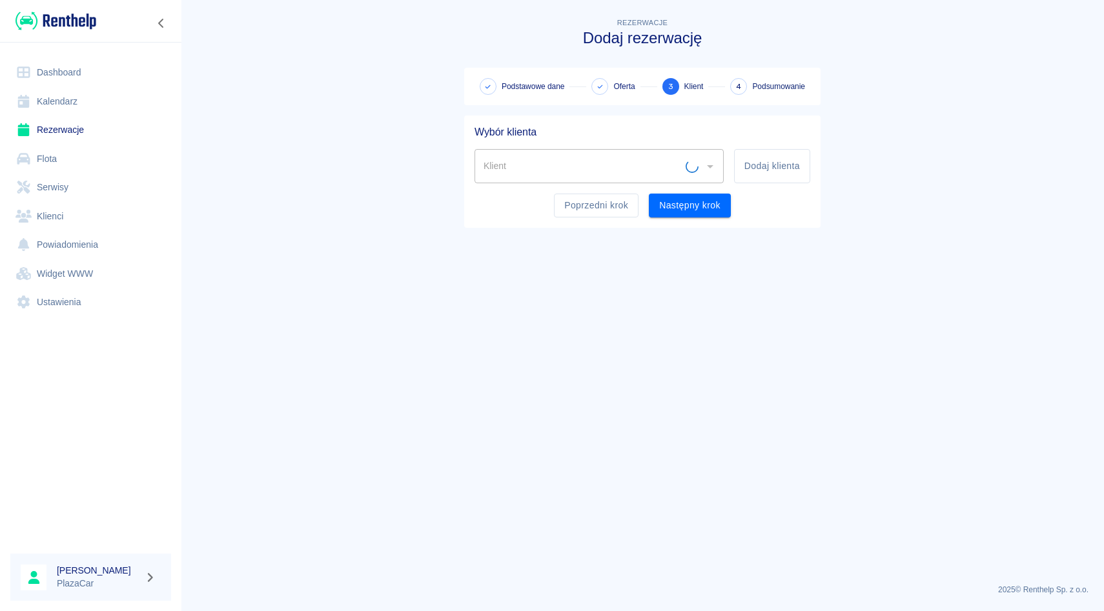
scroll to position [0, 0]
click at [594, 171] on input "Klient" at bounding box center [582, 166] width 205 height 23
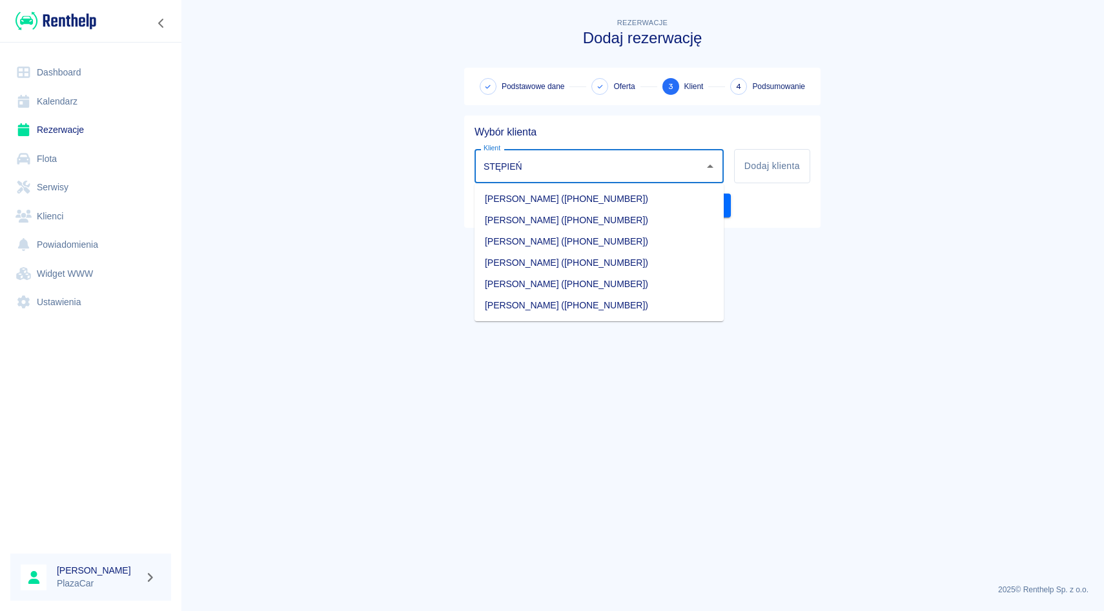
click at [568, 220] on li "[PERSON_NAME] ([PHONE_NUMBER])" at bounding box center [598, 220] width 249 height 21
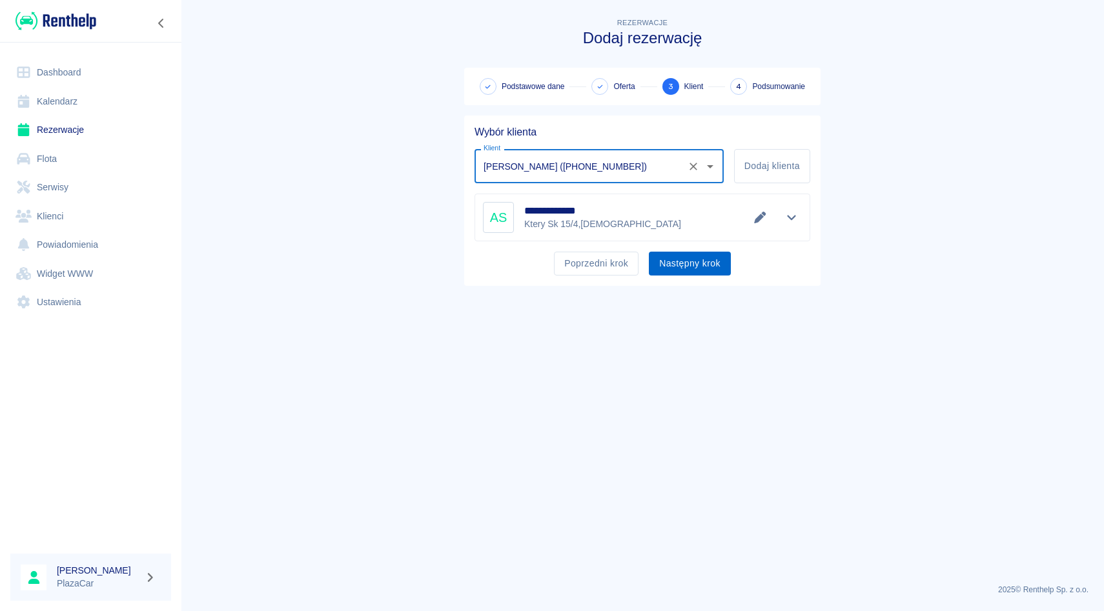
type input "[PERSON_NAME] ([PHONE_NUMBER])"
click at [691, 263] on button "Następny krok" at bounding box center [690, 264] width 82 height 24
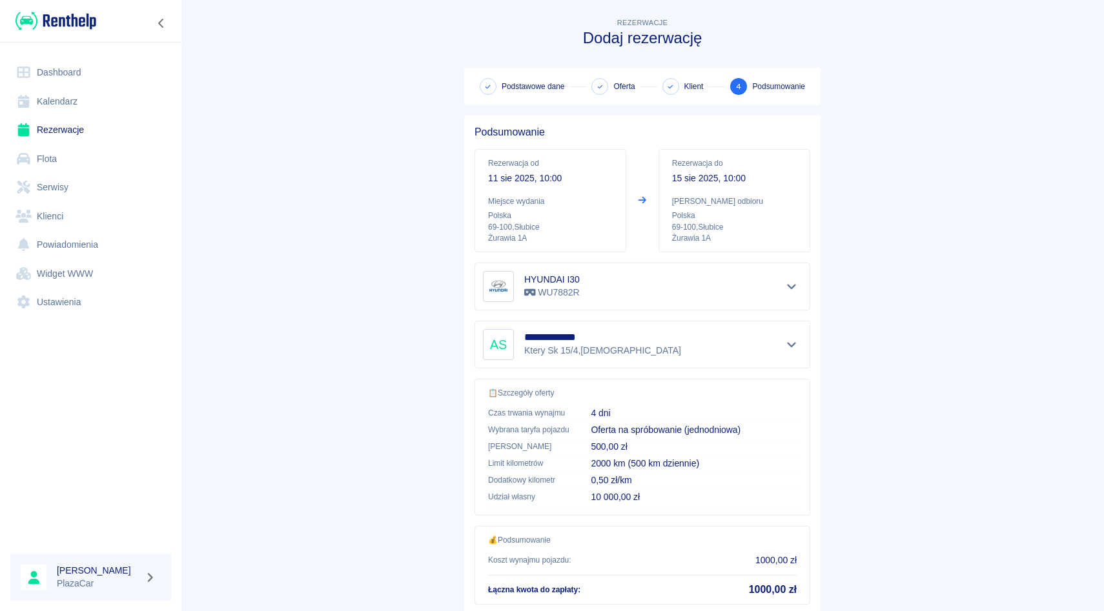
scroll to position [85, 0]
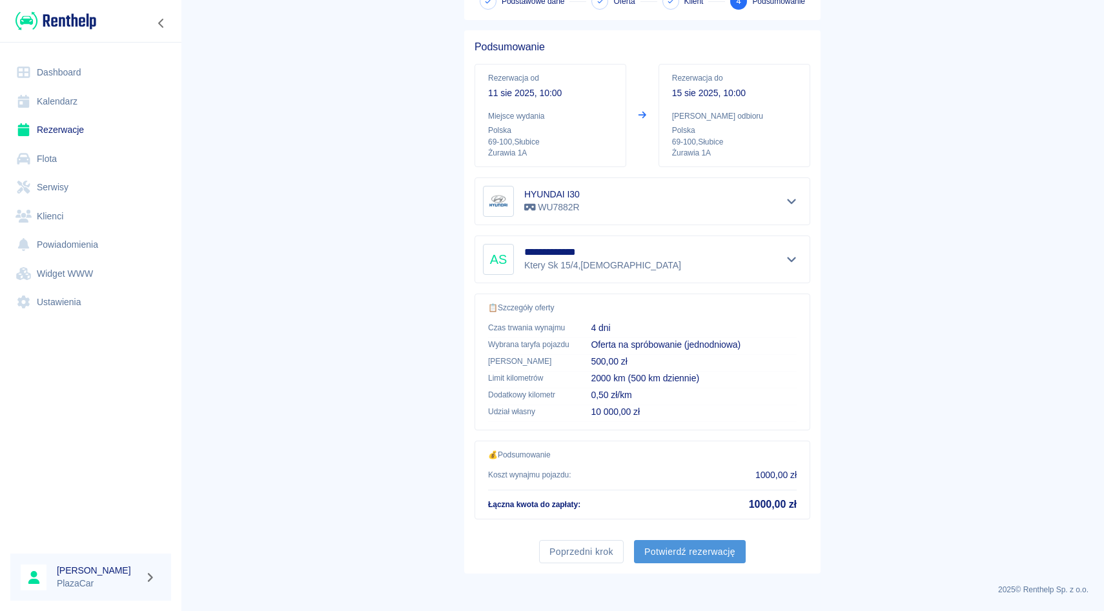
click at [691, 560] on button "Potwierdź rezerwację" at bounding box center [690, 552] width 112 height 24
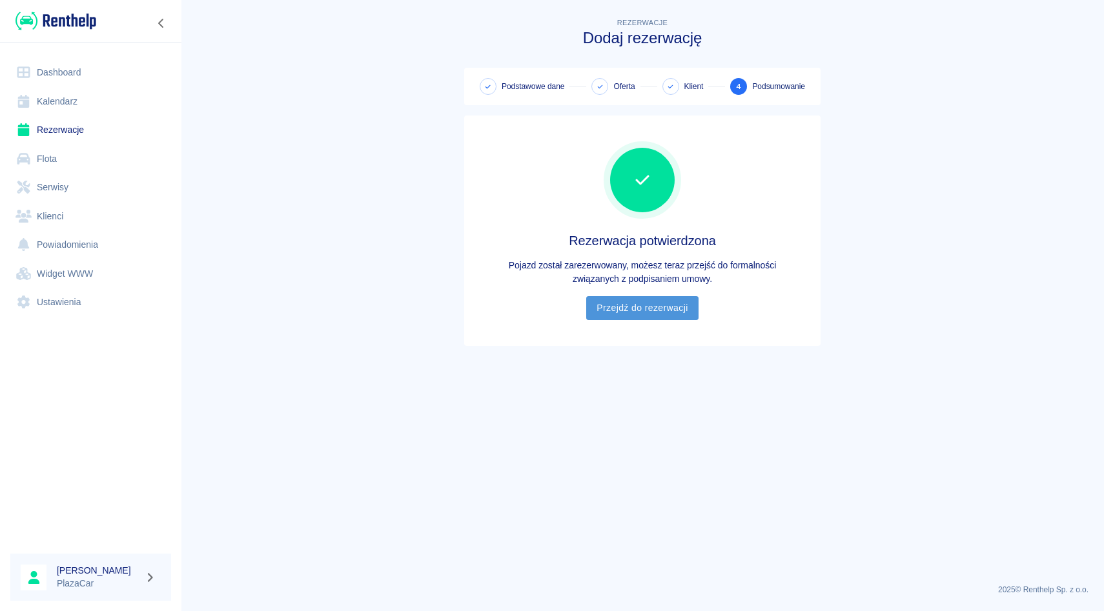
click at [640, 305] on link "Przejdź do rezerwacji" at bounding box center [642, 308] width 112 height 24
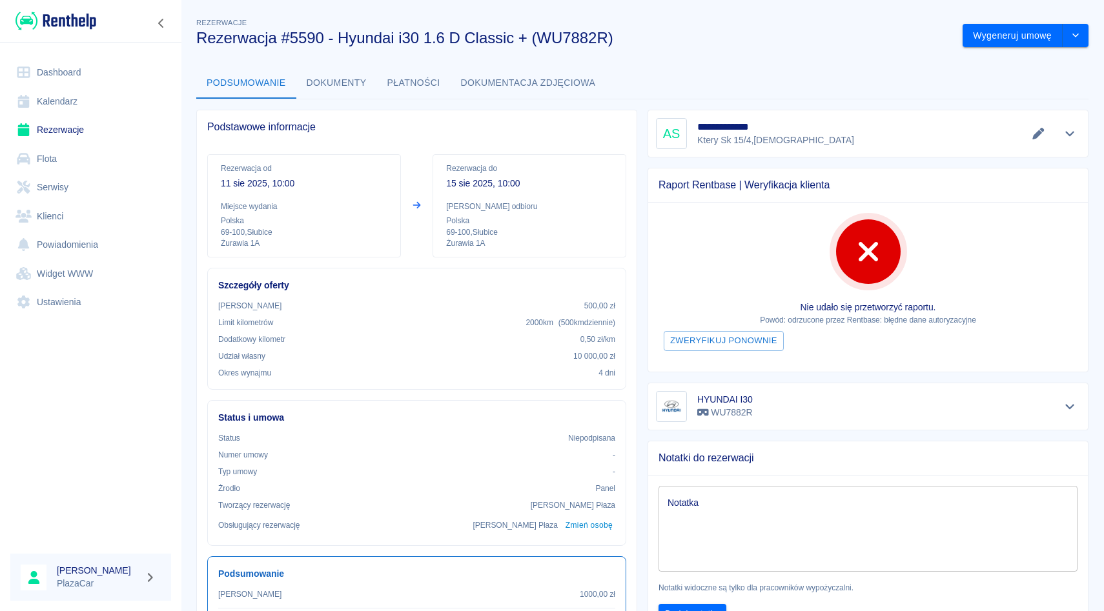
click at [356, 89] on button "Dokumenty" at bounding box center [336, 83] width 81 height 31
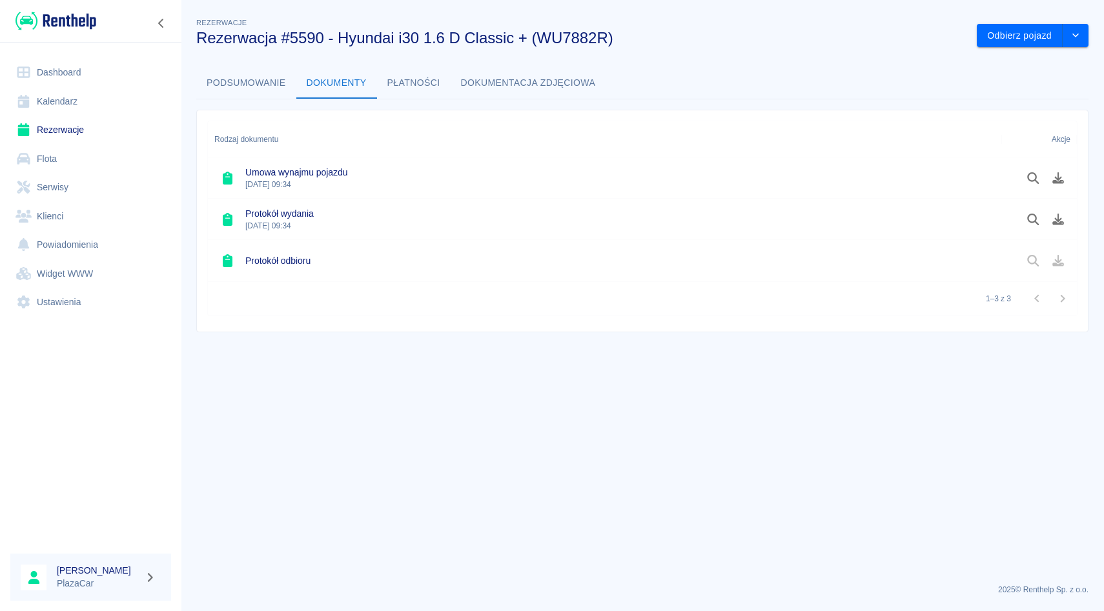
click at [55, 157] on link "Flota" at bounding box center [90, 159] width 161 height 29
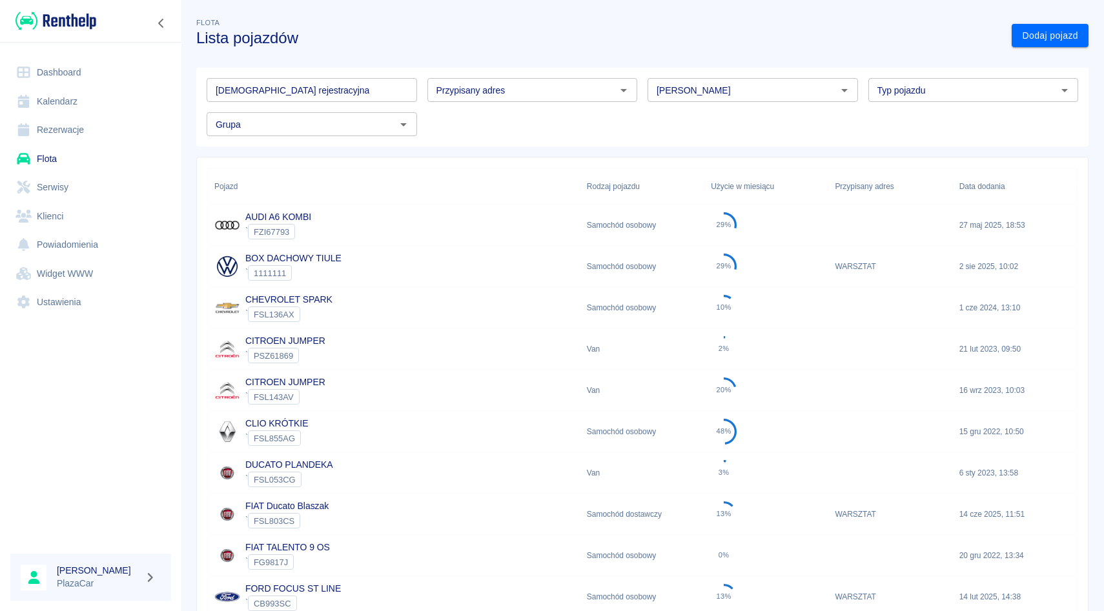
click at [673, 93] on input "Marka" at bounding box center [741, 90] width 181 height 16
click at [678, 127] on li "Hyundai" at bounding box center [752, 117] width 210 height 21
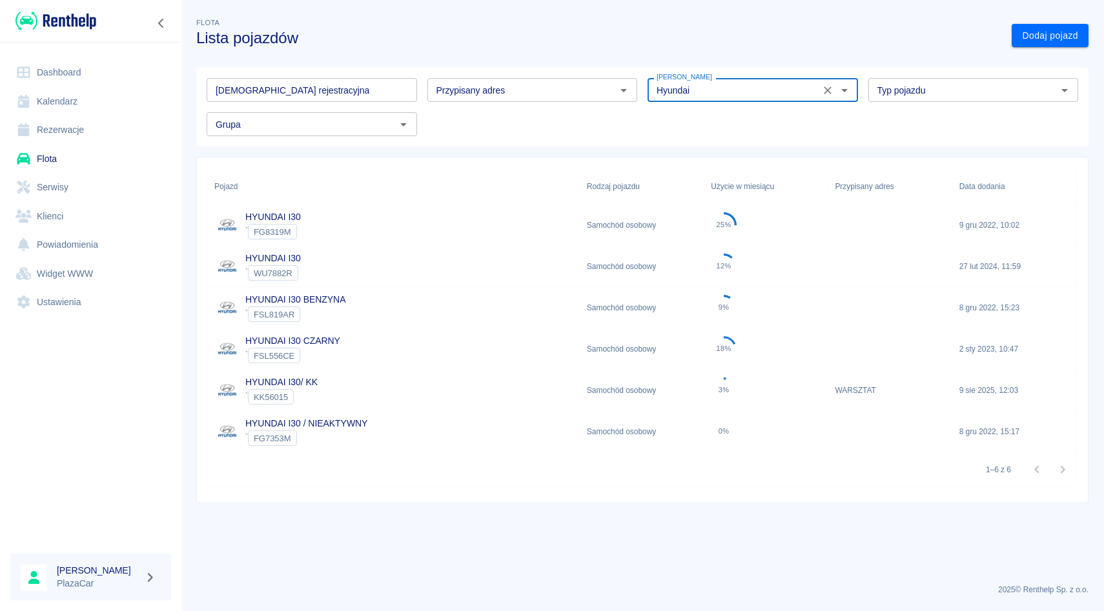
type input "Hyundai"
click at [323, 277] on div "HYUNDAI I30 ` WU7882R" at bounding box center [394, 266] width 372 height 41
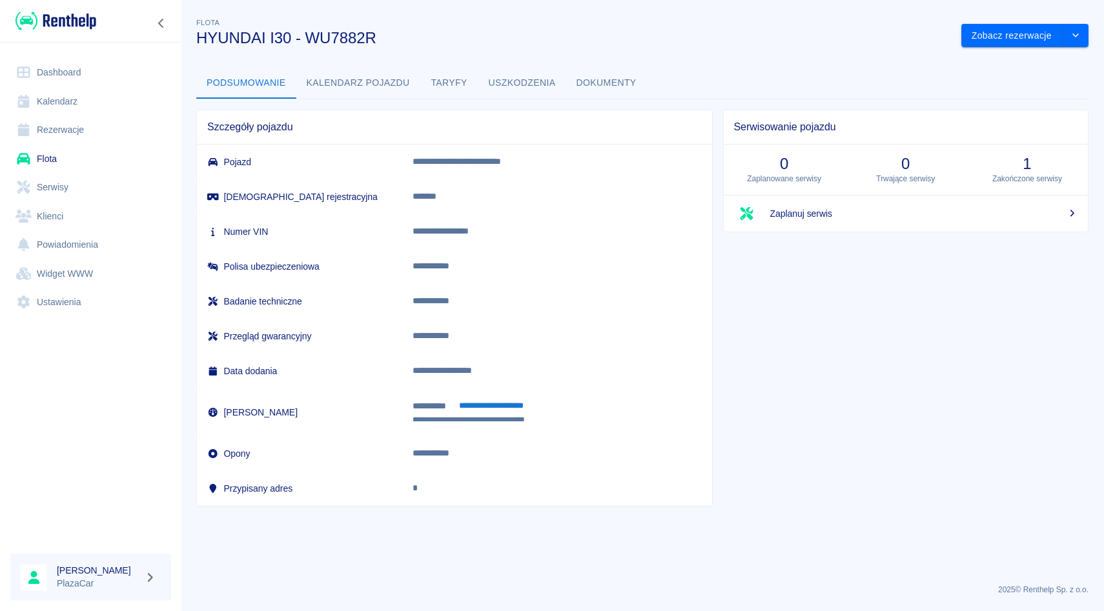
click at [589, 74] on button "Dokumenty" at bounding box center [606, 83] width 81 height 31
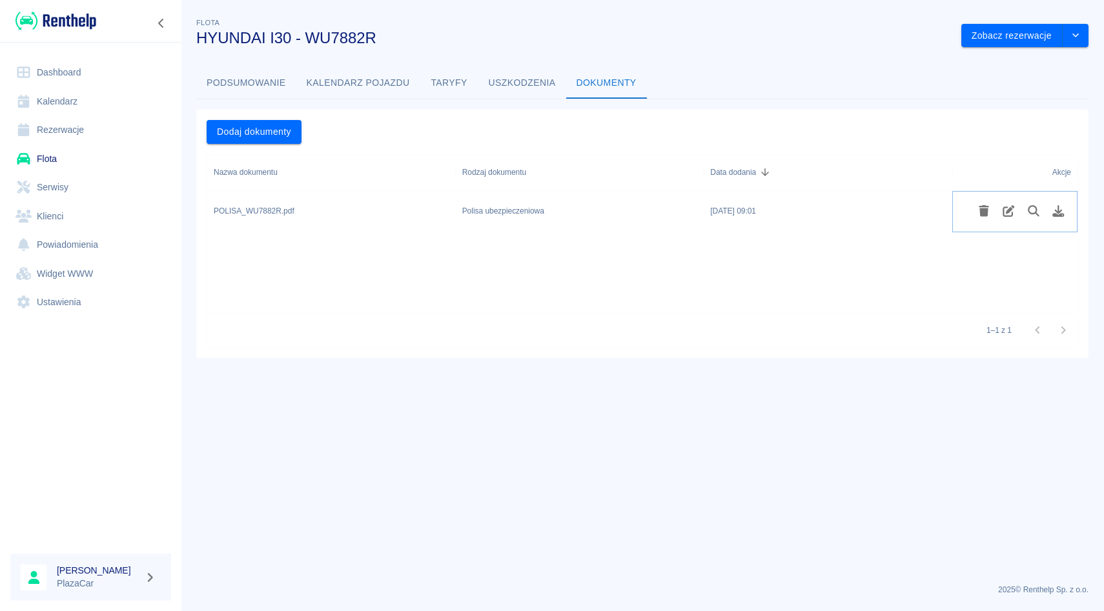
click at [1013, 215] on icon "Edytuj rodzaj dokumentu" at bounding box center [1008, 211] width 15 height 12
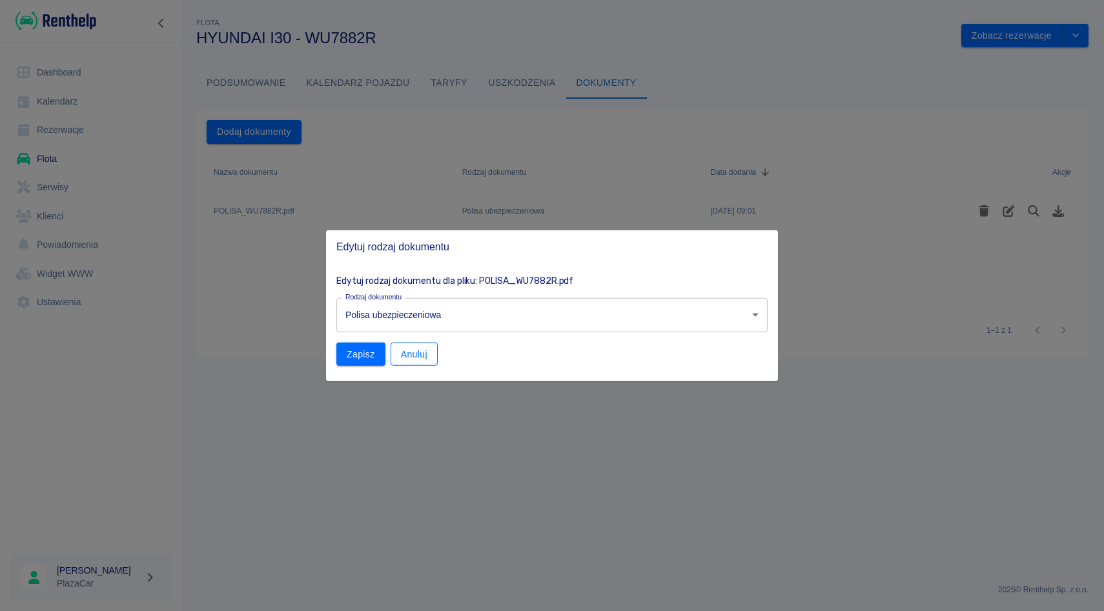
click at [415, 346] on button "Anuluj" at bounding box center [414, 354] width 47 height 24
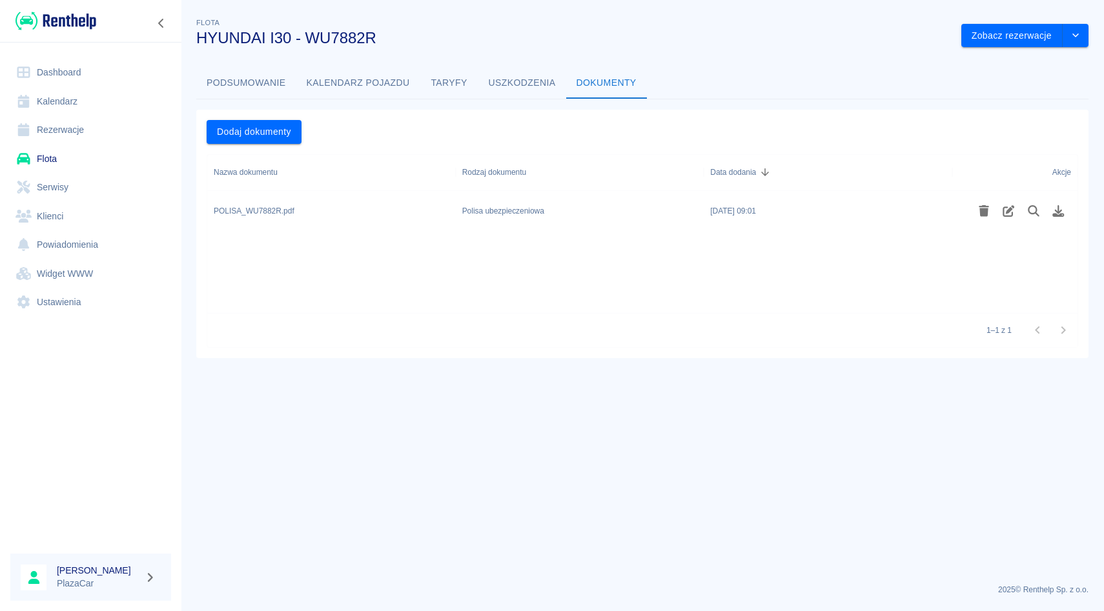
click at [1051, 220] on div at bounding box center [1020, 211] width 99 height 22
click at [1059, 213] on icon "Pobierz plik" at bounding box center [1059, 211] width 12 height 12
click at [99, 128] on link "Rezerwacje" at bounding box center [90, 130] width 161 height 29
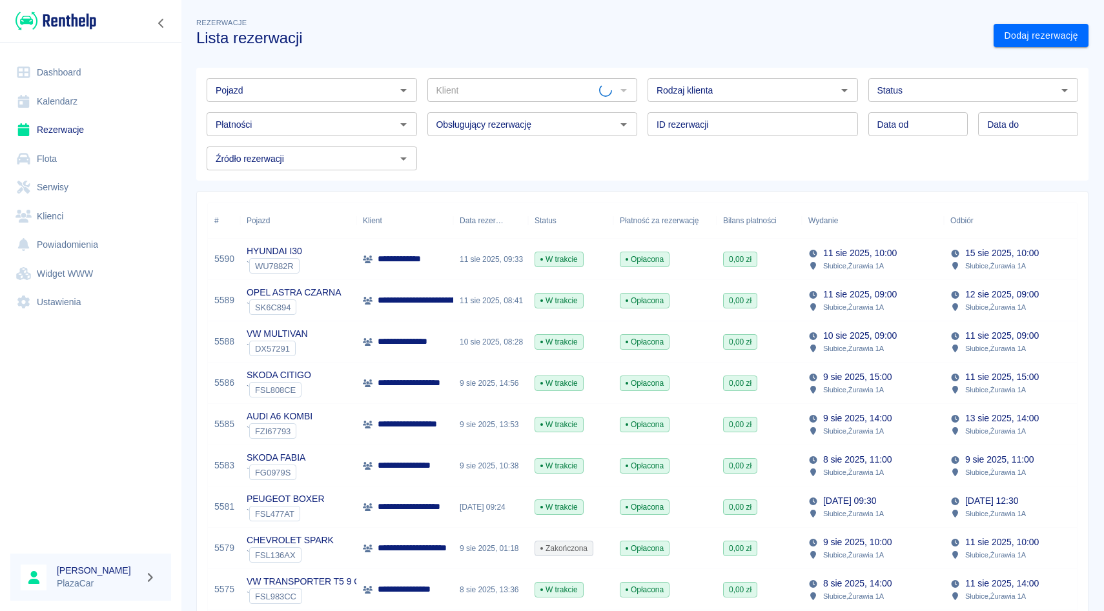
click at [441, 274] on div "**********" at bounding box center [404, 259] width 97 height 41
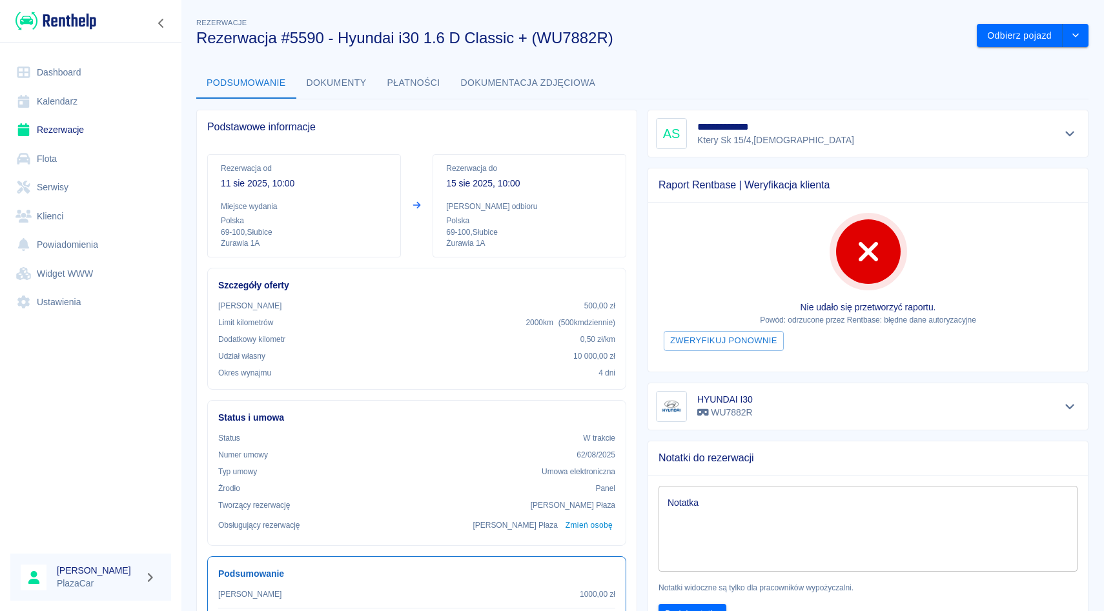
click at [716, 509] on textarea "Notatka" at bounding box center [867, 528] width 401 height 65
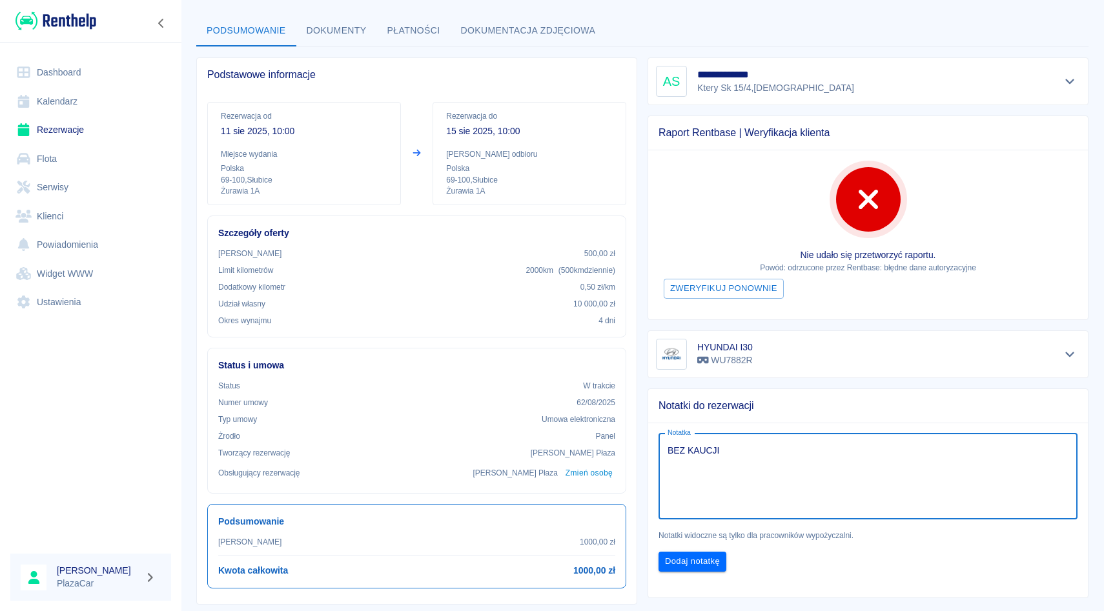
scroll to position [133, 0]
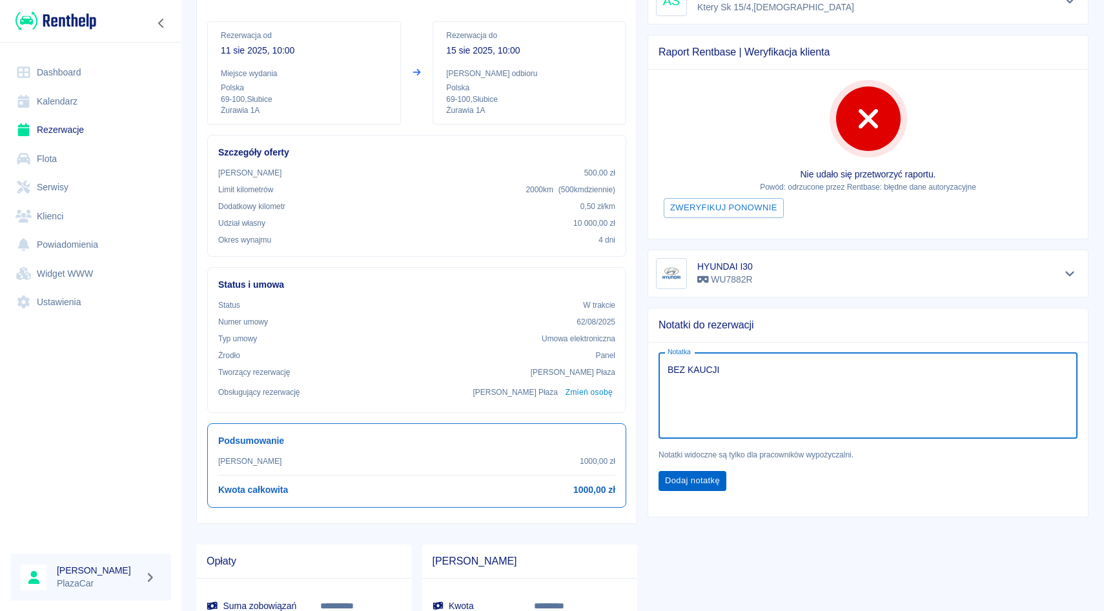
type textarea "BEZ KAUCJI"
click at [704, 476] on button "Dodaj notatkę" at bounding box center [692, 481] width 68 height 20
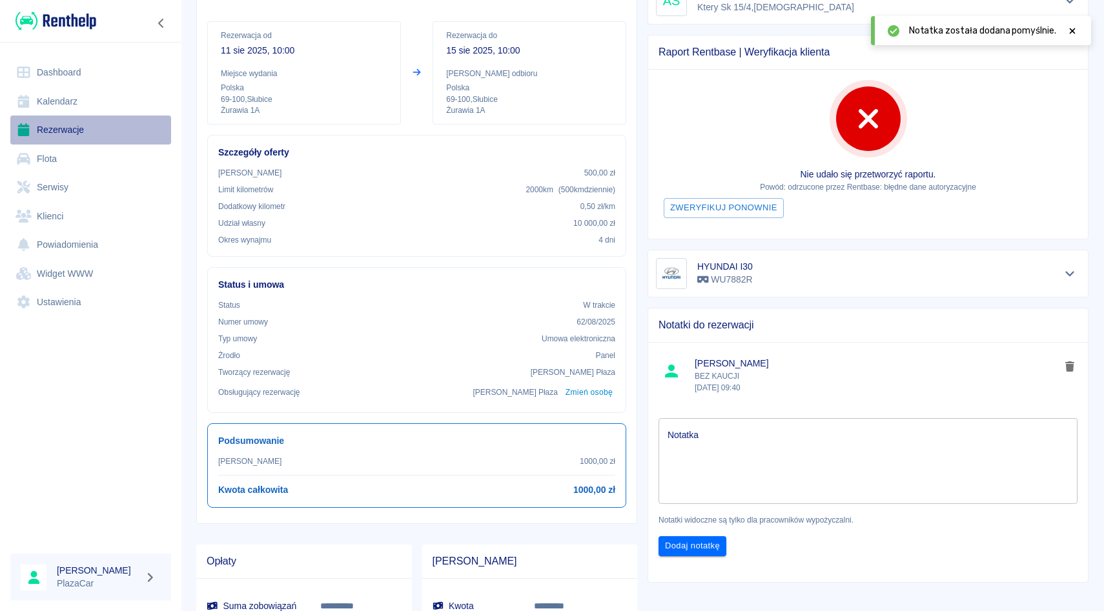
click at [94, 140] on link "Rezerwacje" at bounding box center [90, 130] width 161 height 29
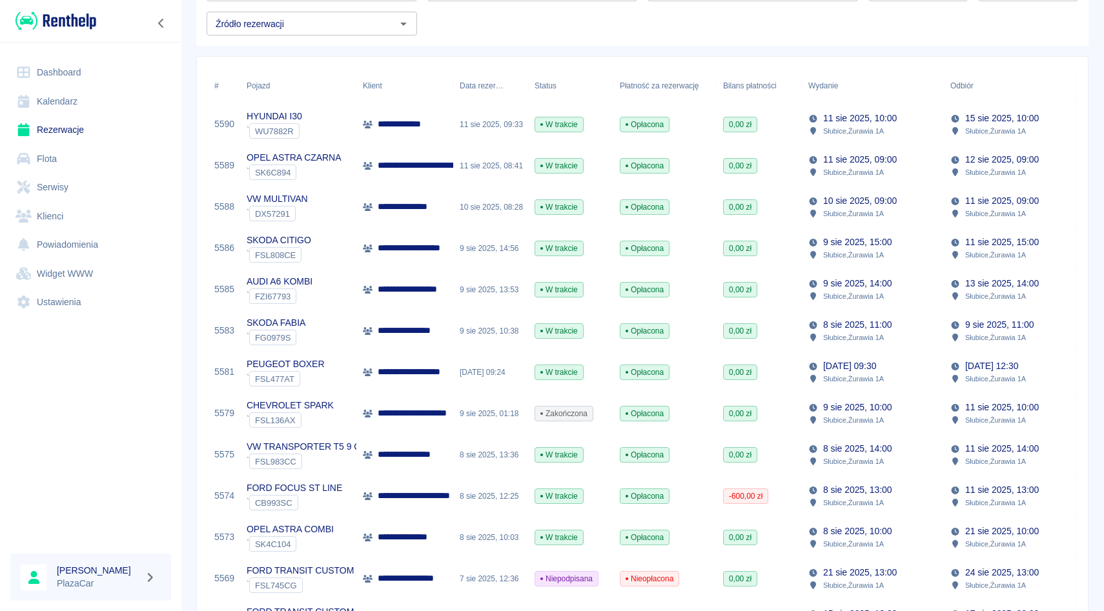
scroll to position [141, 0]
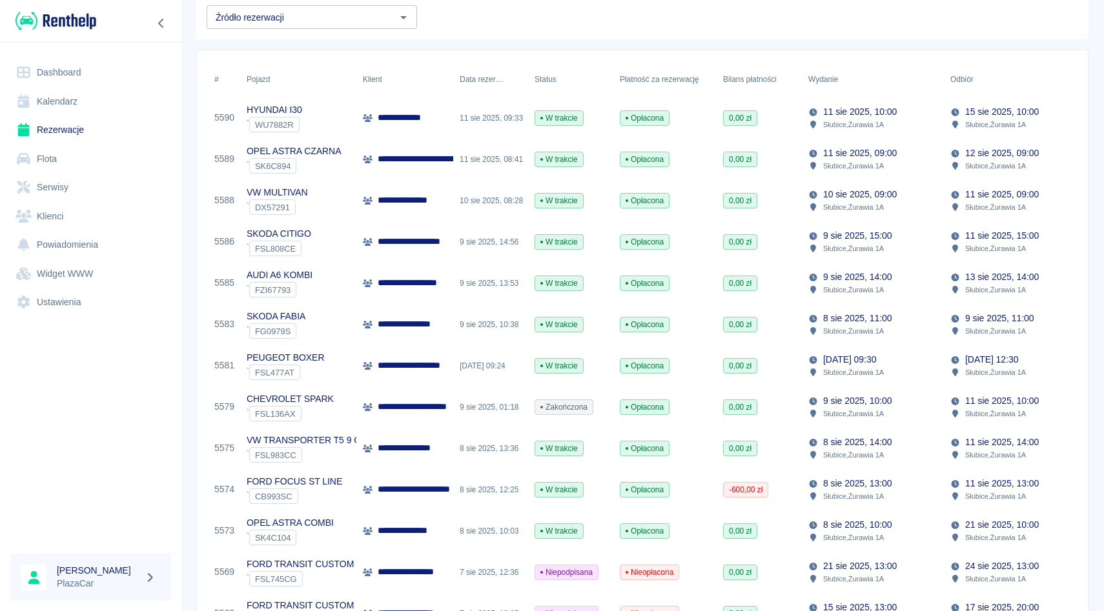
click at [423, 374] on div "**********" at bounding box center [404, 365] width 97 height 41
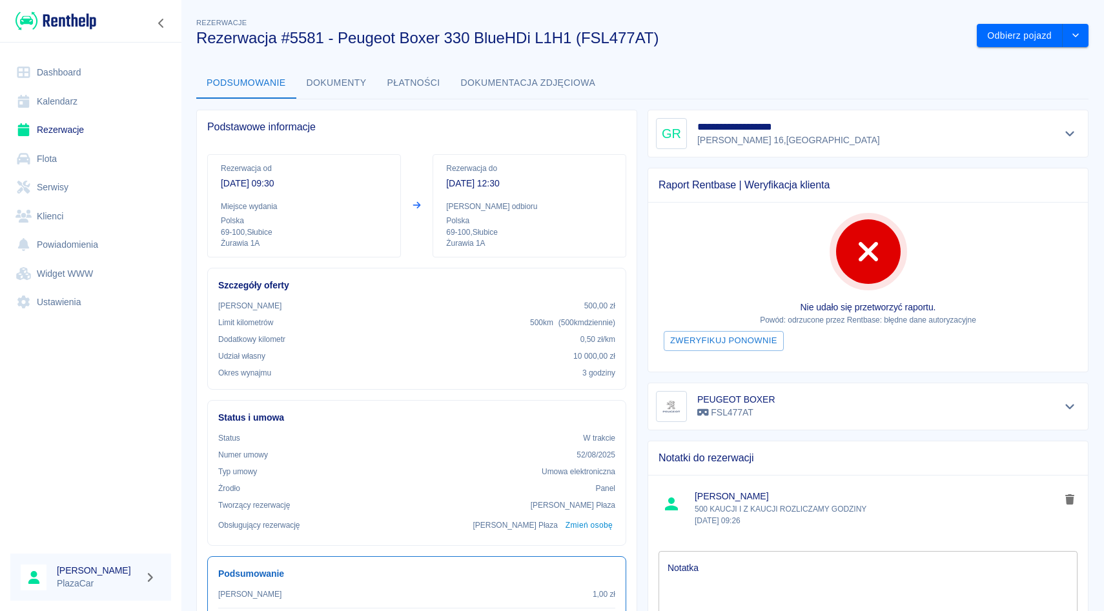
click at [982, 49] on div "**********" at bounding box center [642, 458] width 923 height 907
click at [987, 46] on div "**********" at bounding box center [642, 458] width 923 height 907
click at [1001, 23] on div "Odbierz pojazd" at bounding box center [1027, 31] width 122 height 34
click at [1001, 26] on button "Odbierz pojazd" at bounding box center [1020, 36] width 86 height 24
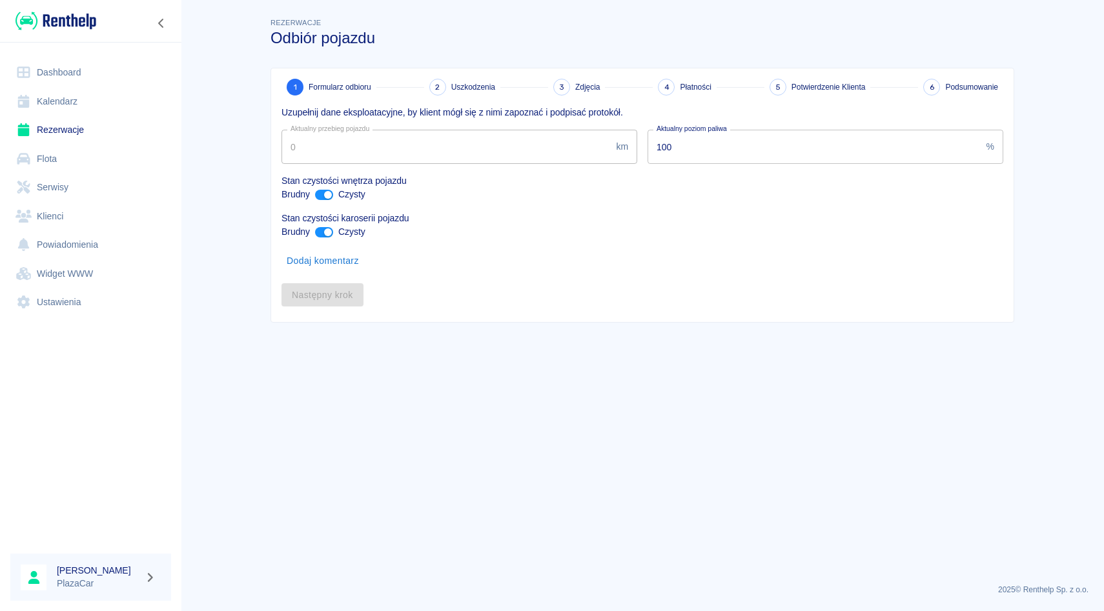
type input "274999"
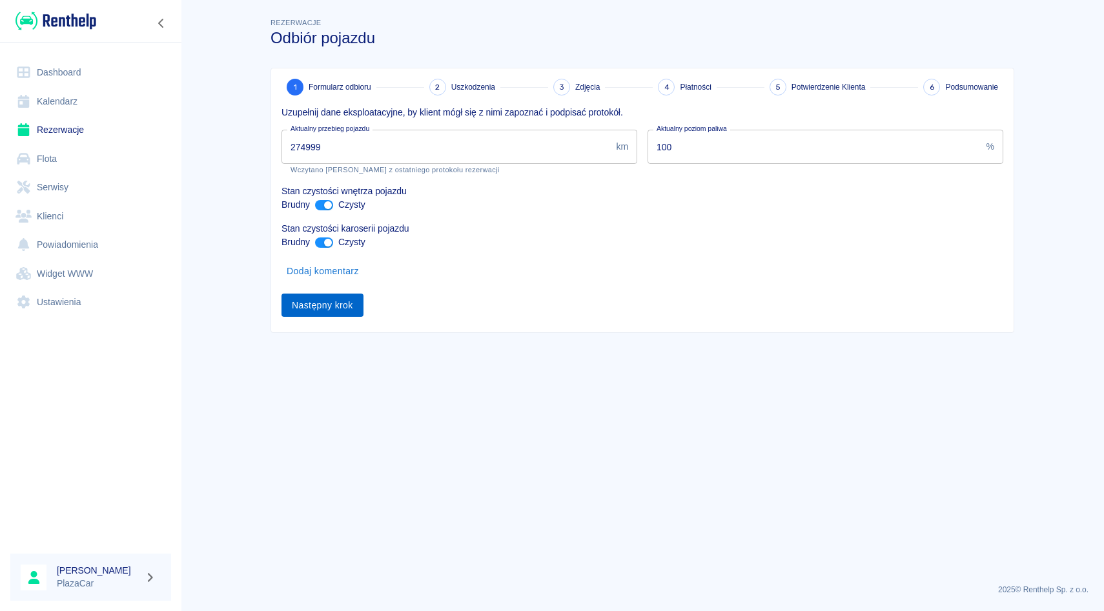
click at [296, 301] on button "Następny krok" at bounding box center [322, 306] width 82 height 24
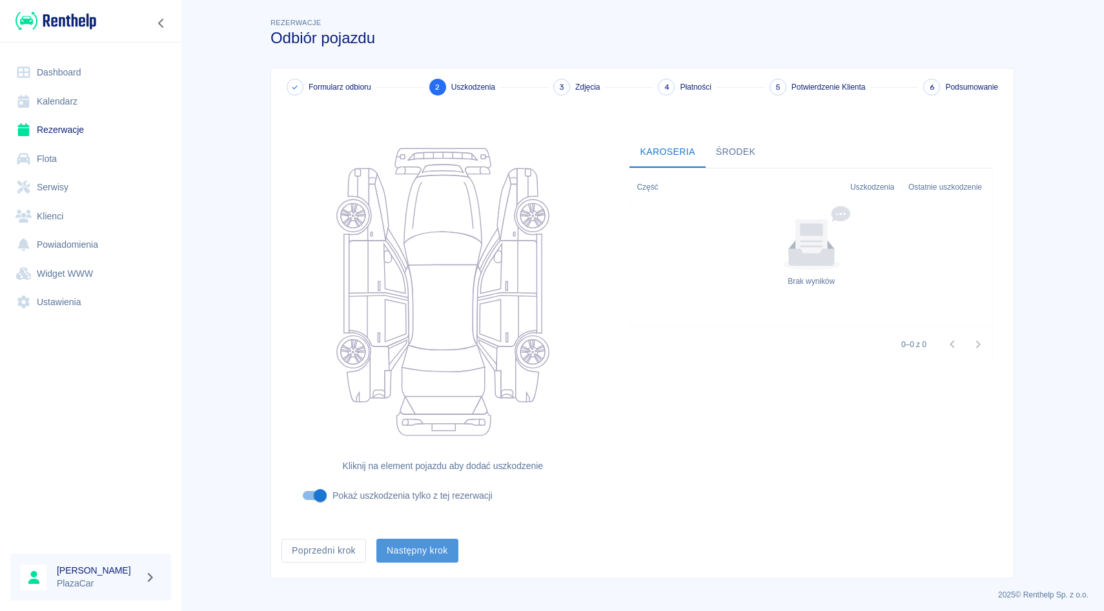
click at [403, 551] on button "Następny krok" at bounding box center [417, 551] width 82 height 24
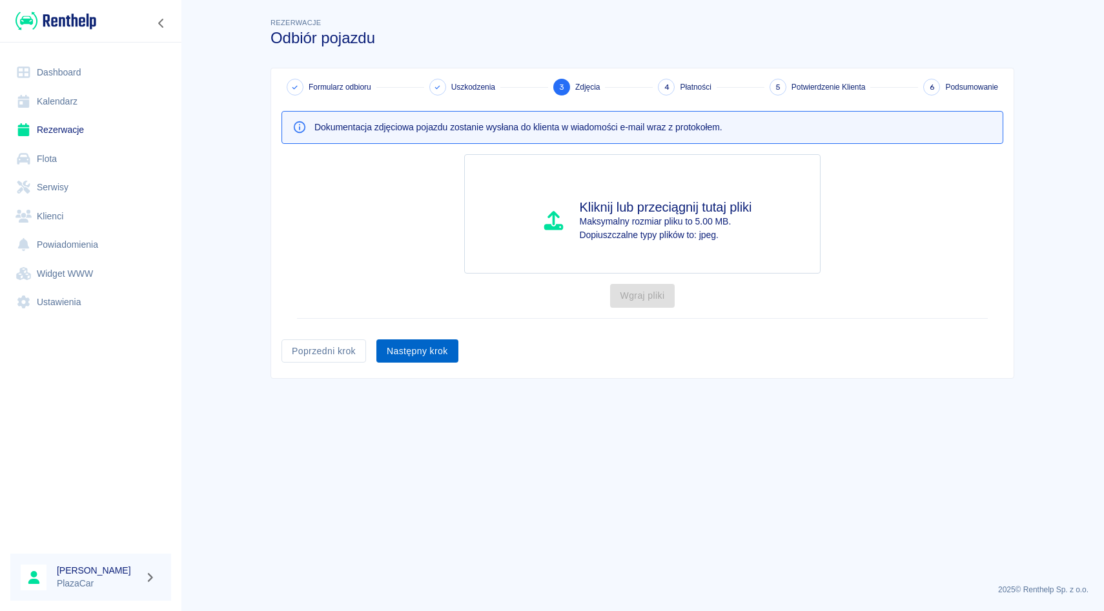
click at [419, 346] on button "Następny krok" at bounding box center [417, 352] width 82 height 24
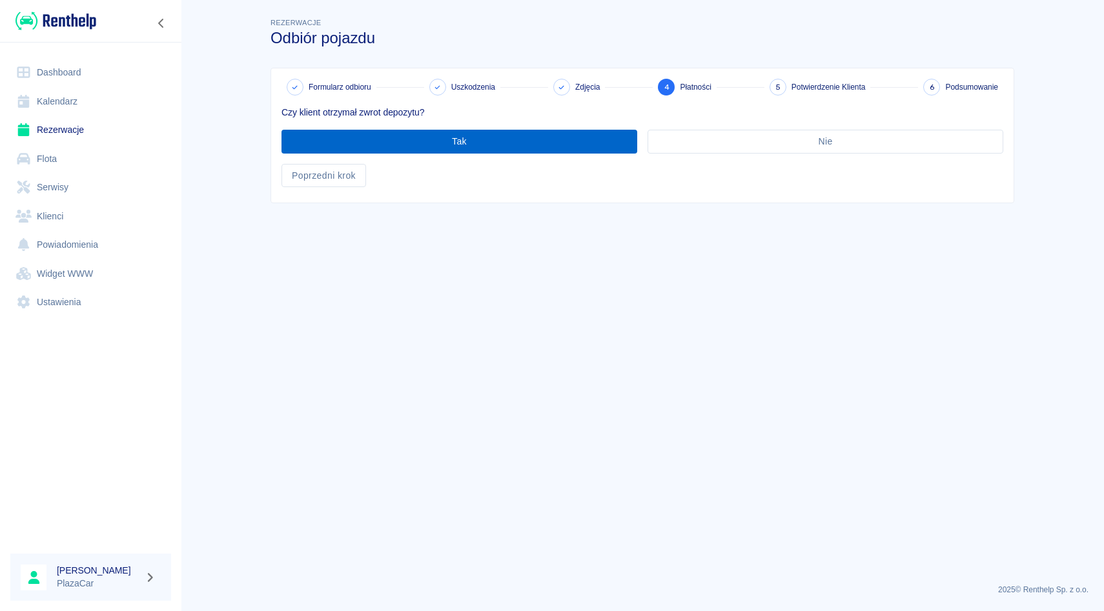
click at [507, 148] on button "Tak" at bounding box center [459, 142] width 356 height 24
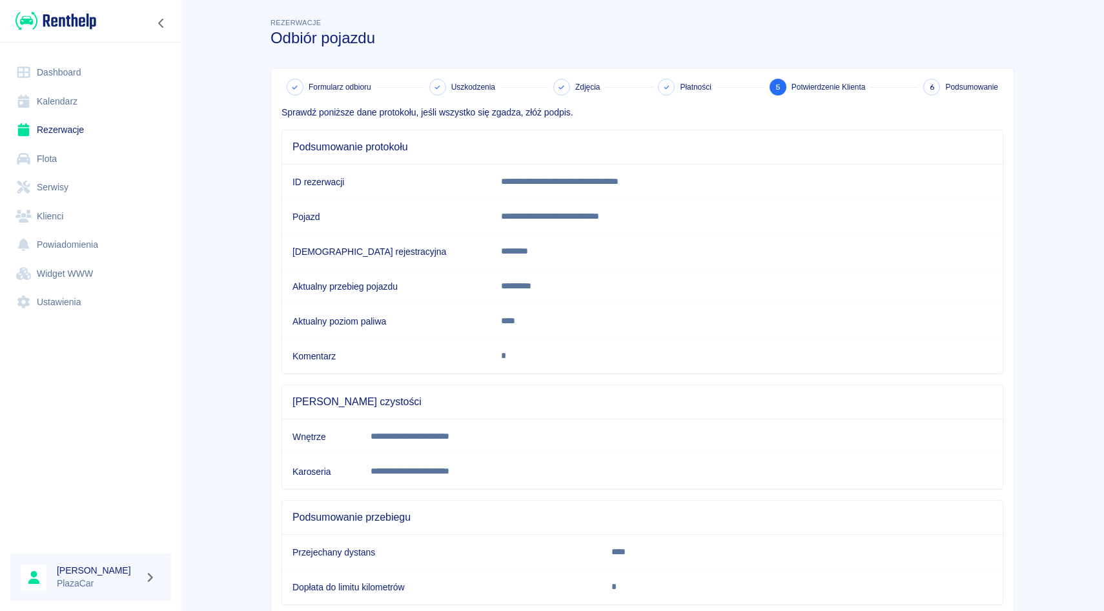
scroll to position [61, 0]
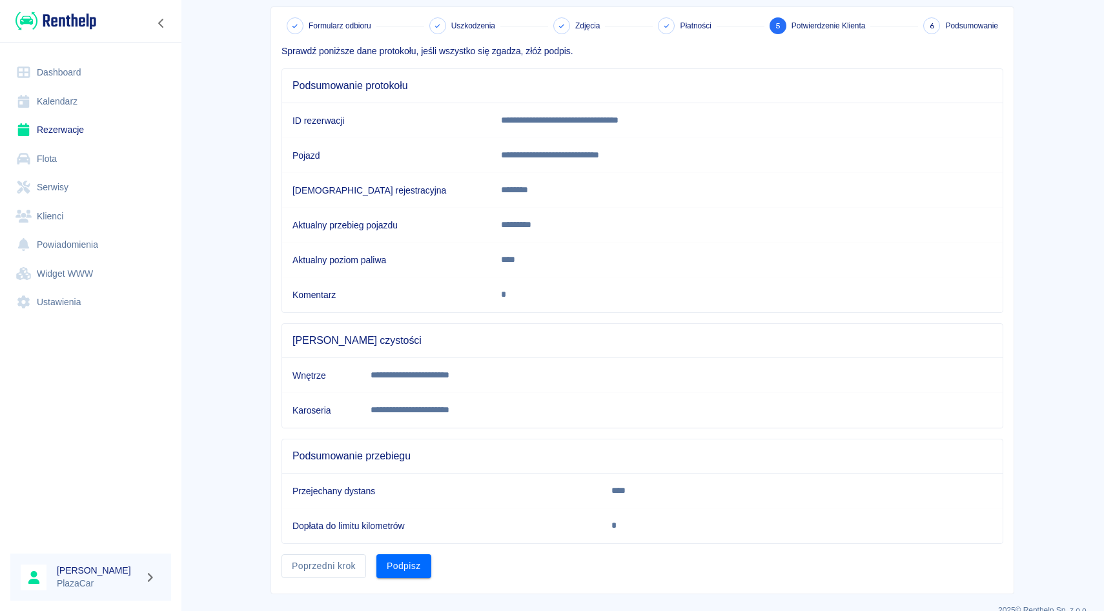
click at [398, 553] on div "Podpisz" at bounding box center [398, 561] width 65 height 34
click at [398, 556] on button "Podpisz" at bounding box center [403, 566] width 55 height 24
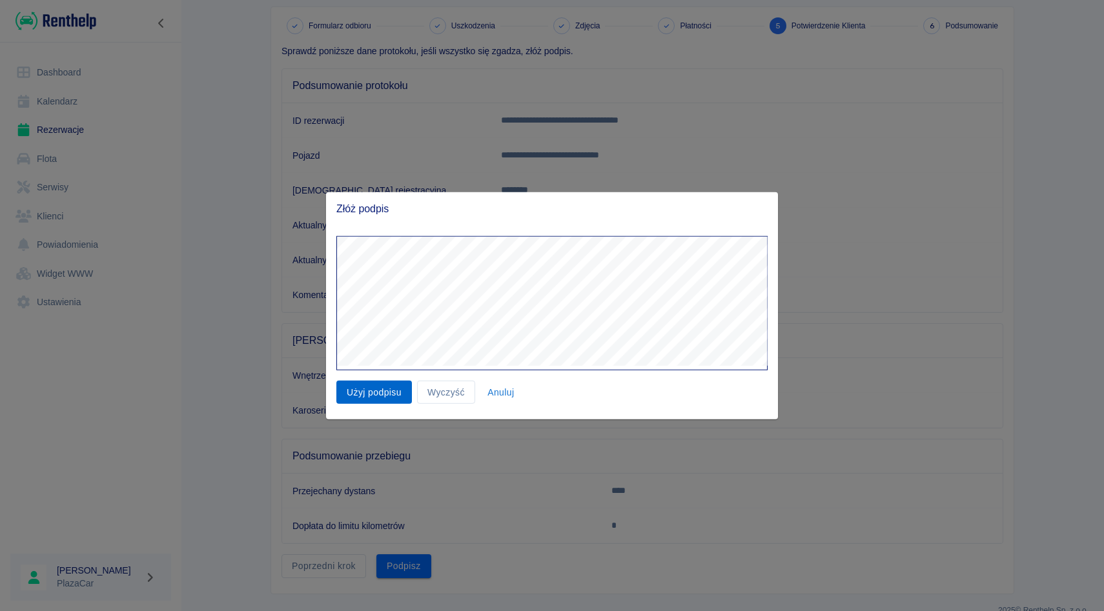
click at [361, 391] on button "Użyj podpisu" at bounding box center [374, 392] width 76 height 24
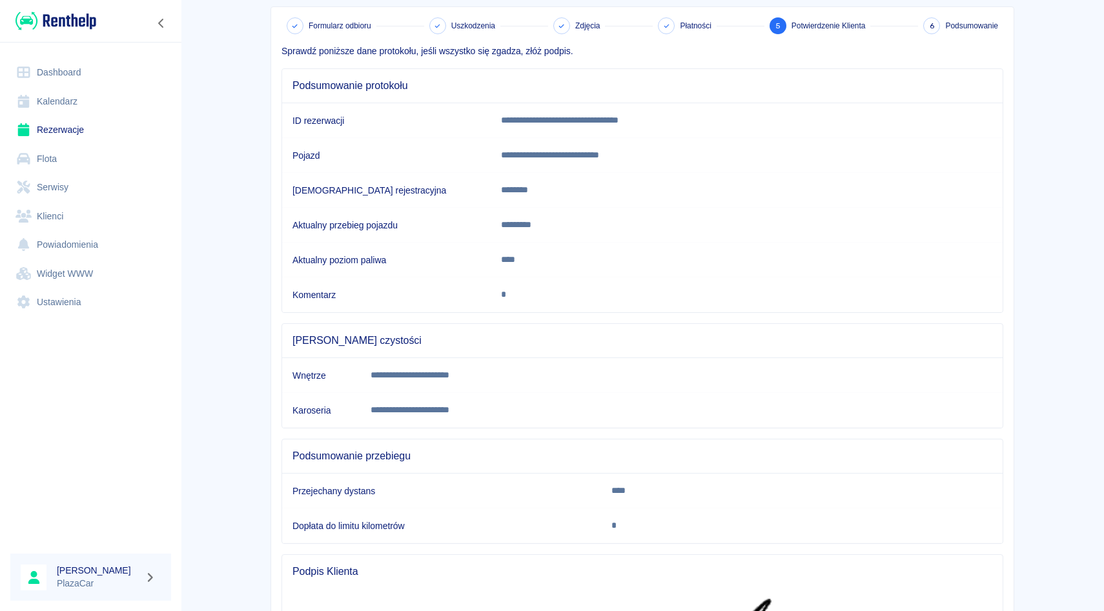
scroll to position [276, 0]
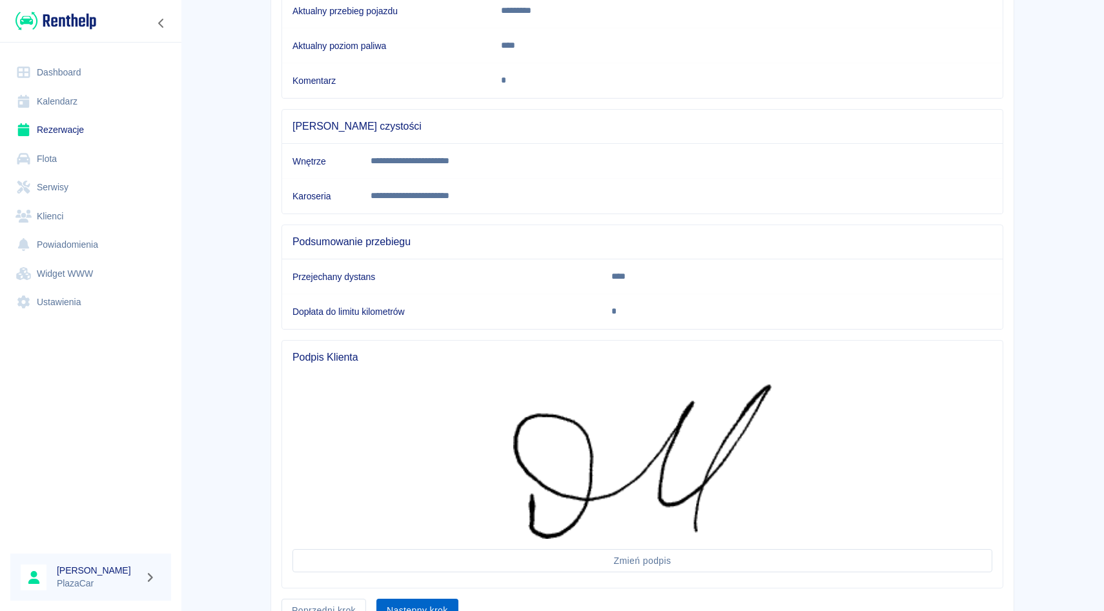
click at [432, 602] on button "Następny krok" at bounding box center [417, 611] width 82 height 24
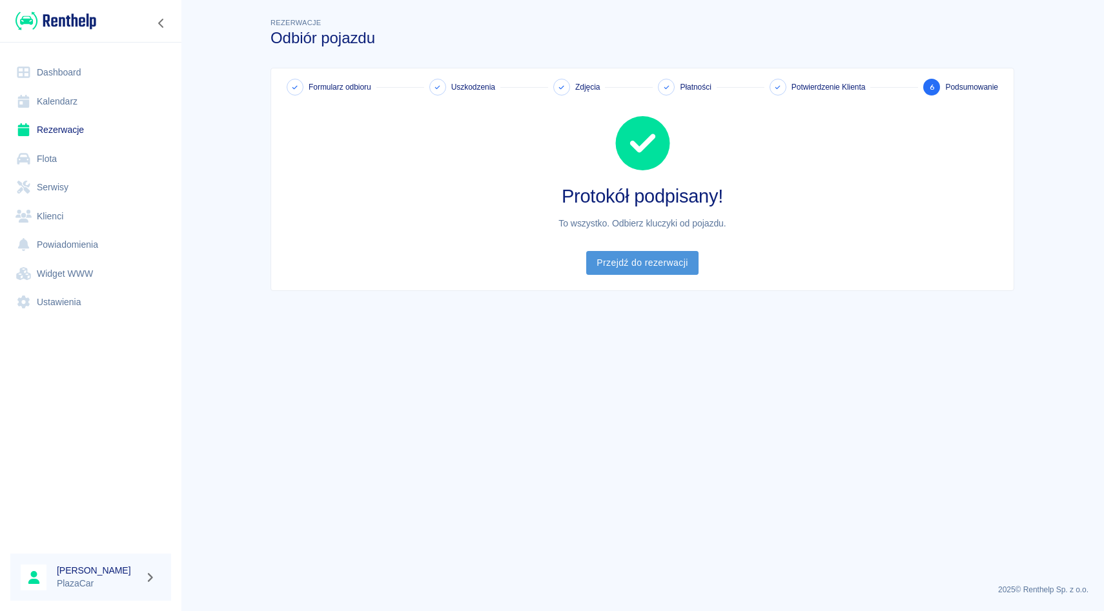
click at [664, 265] on link "Przejdź do rezerwacji" at bounding box center [642, 263] width 112 height 24
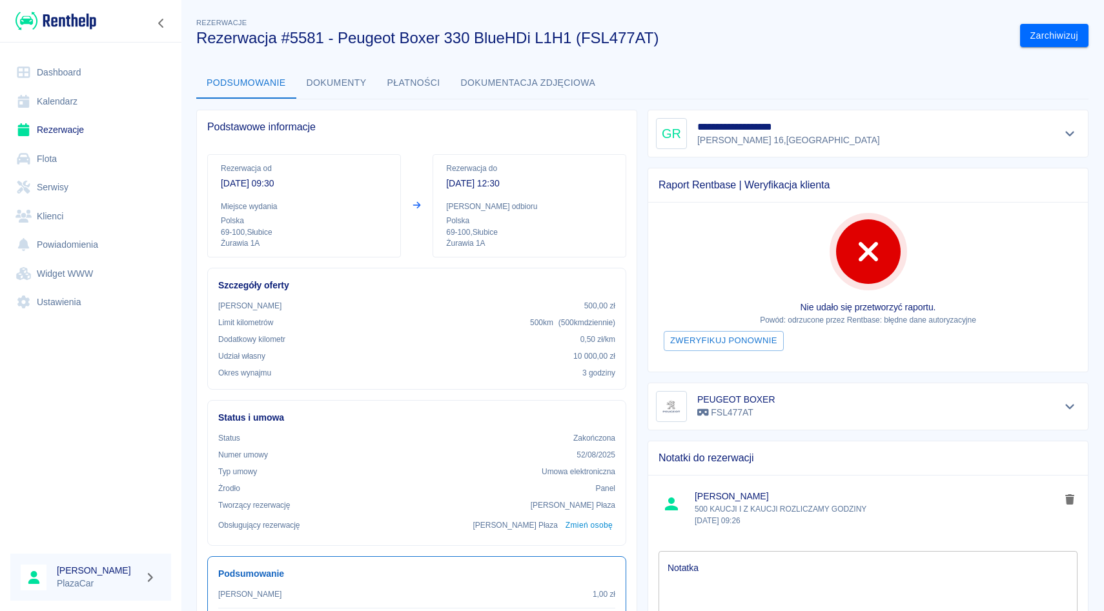
click at [1069, 131] on icon "Pokaż szczegóły" at bounding box center [1069, 134] width 15 height 12
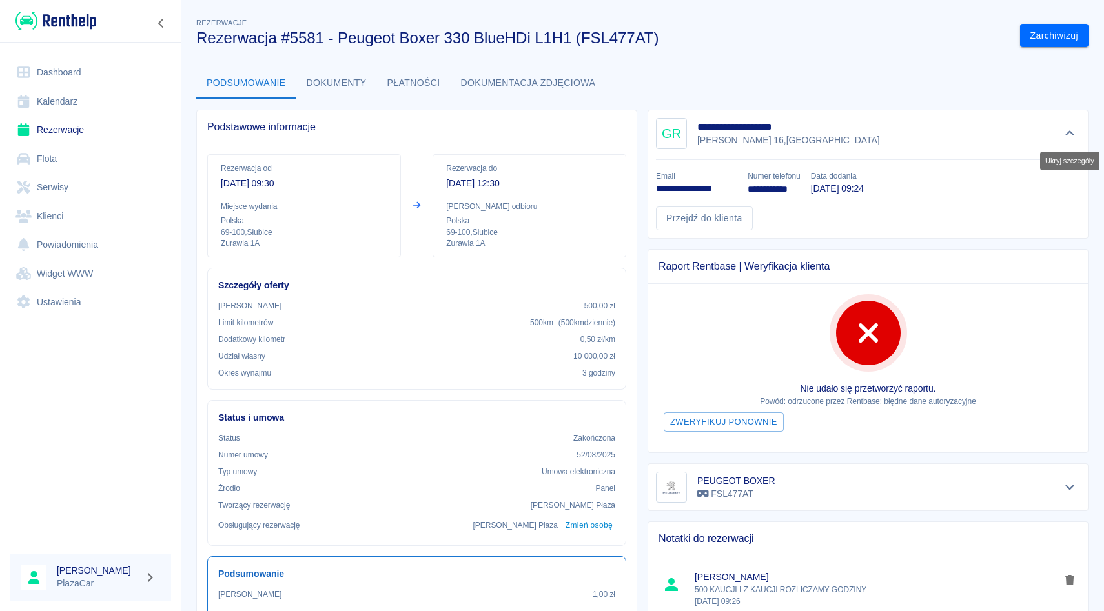
click at [1069, 131] on icon "Ukryj szczegóły" at bounding box center [1069, 133] width 9 height 5
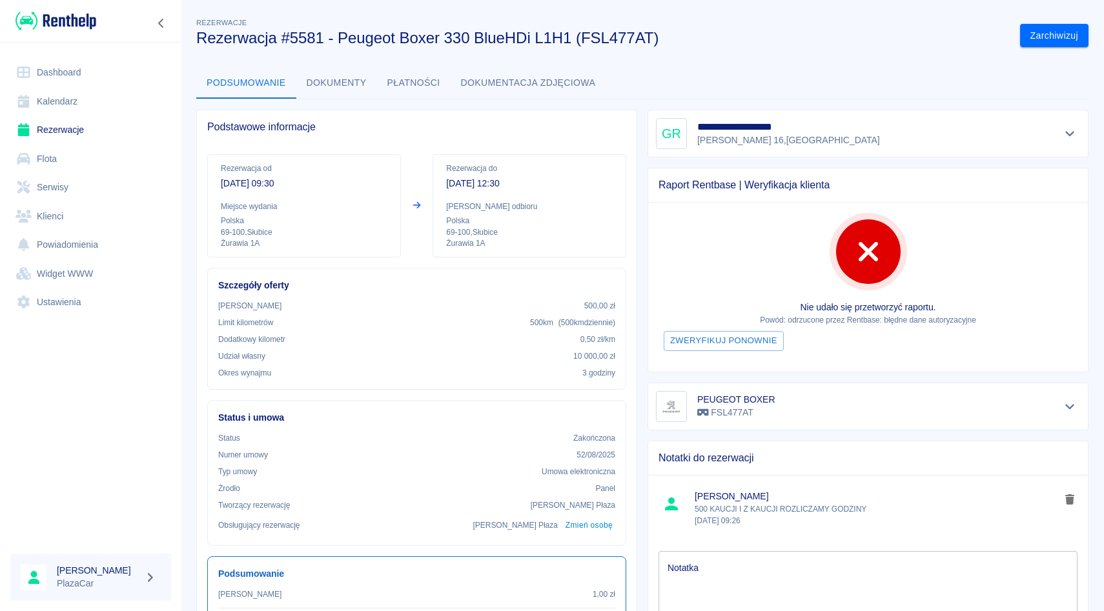
click at [108, 128] on link "Rezerwacje" at bounding box center [90, 130] width 161 height 29
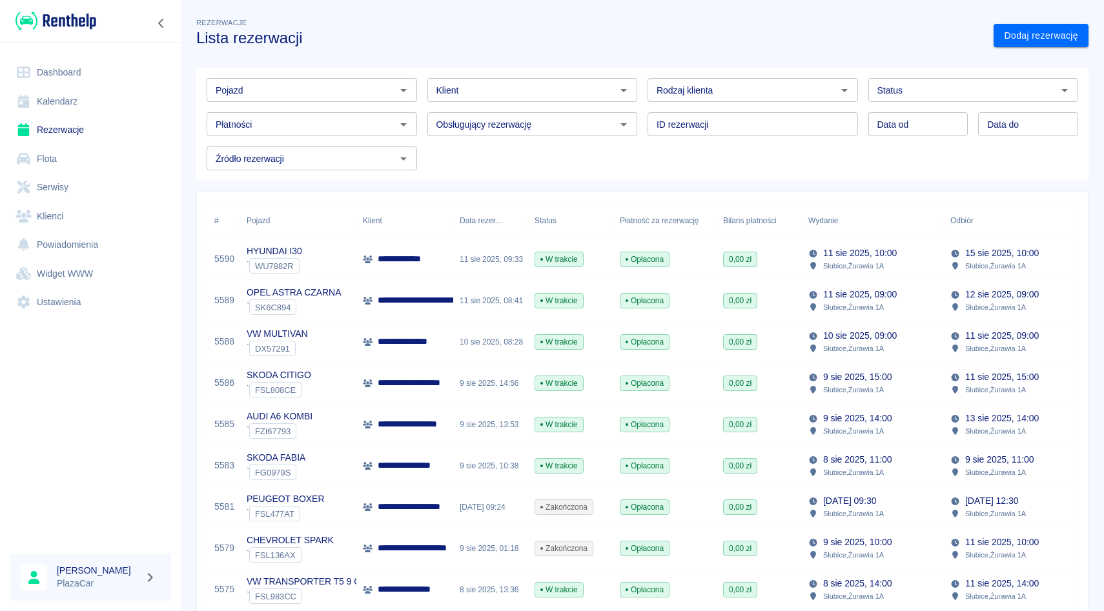
click at [101, 156] on link "Flota" at bounding box center [90, 159] width 161 height 29
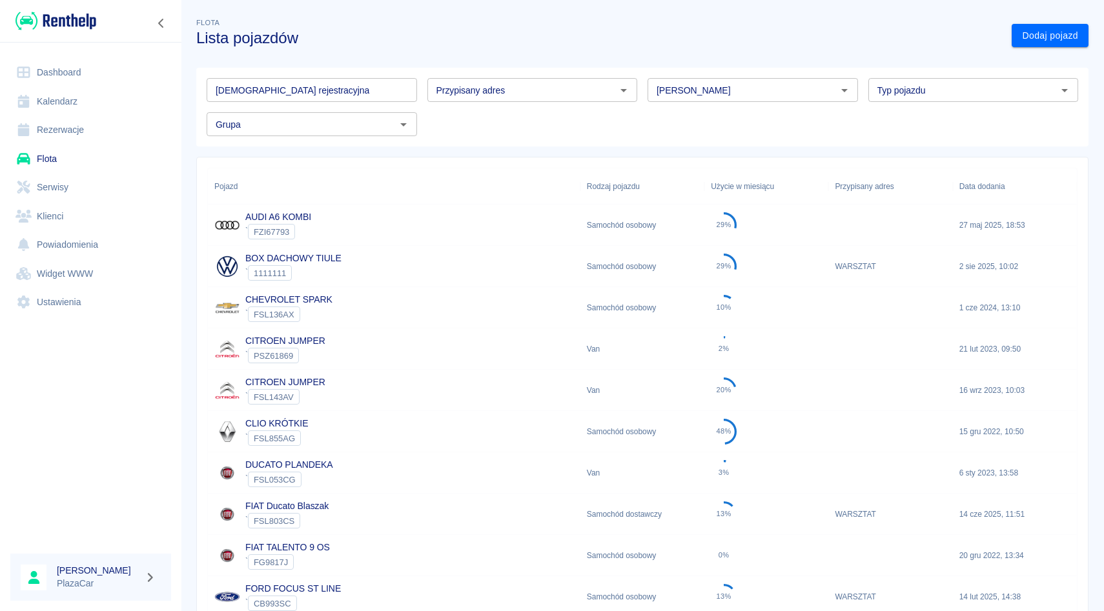
click at [680, 95] on input "Marka" at bounding box center [741, 90] width 181 height 16
click at [664, 123] on li "Volkswagen" at bounding box center [752, 117] width 210 height 21
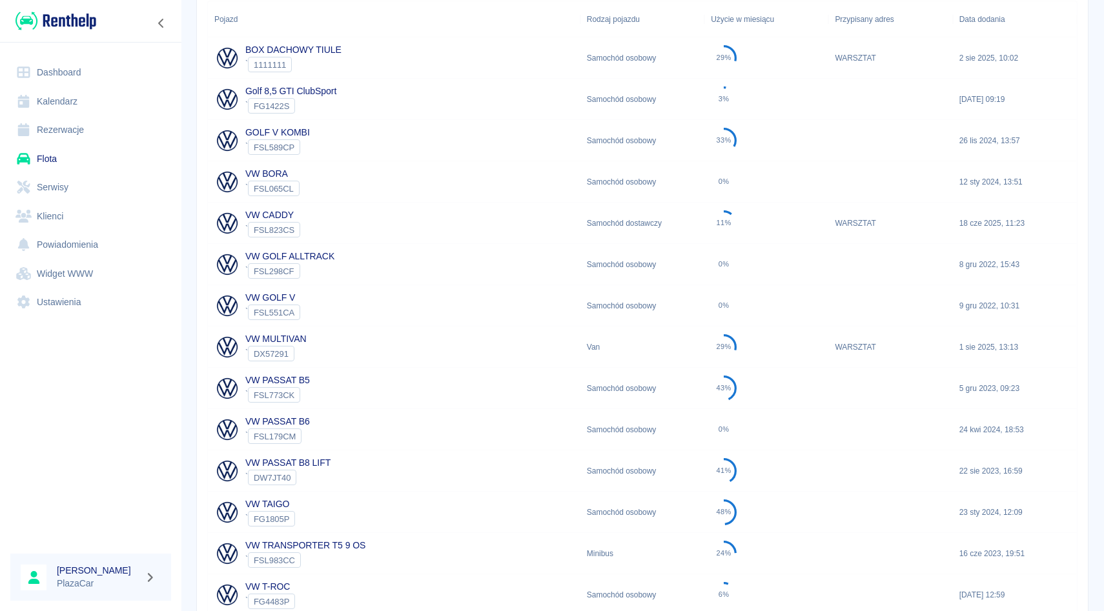
scroll to position [176, 0]
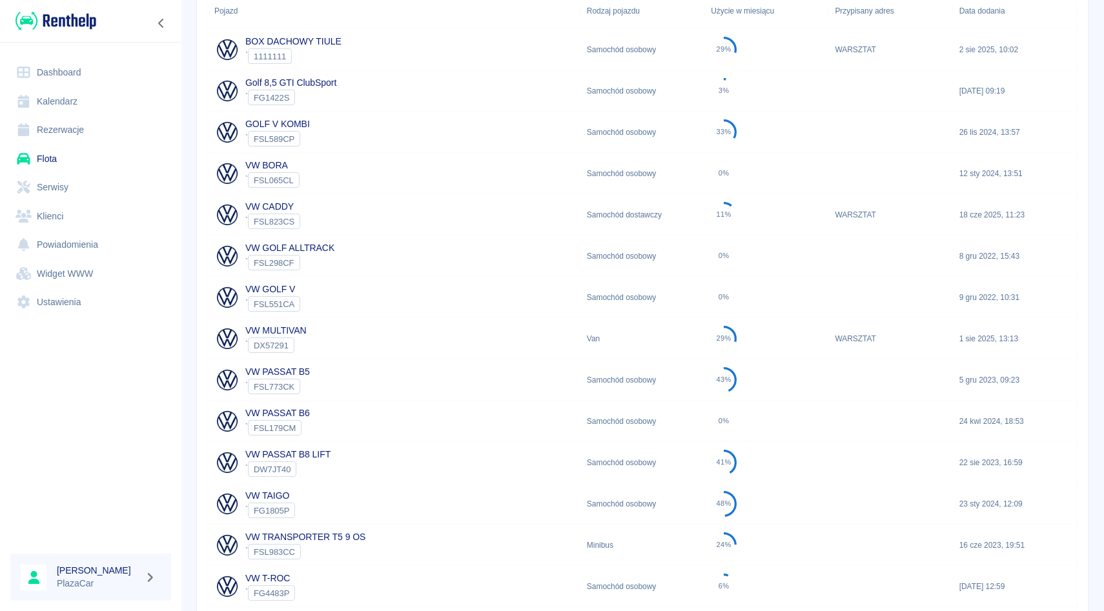
type input "Volkswagen"
click at [363, 369] on div "VW PASSAT B5 ` FSL773CK" at bounding box center [394, 380] width 372 height 41
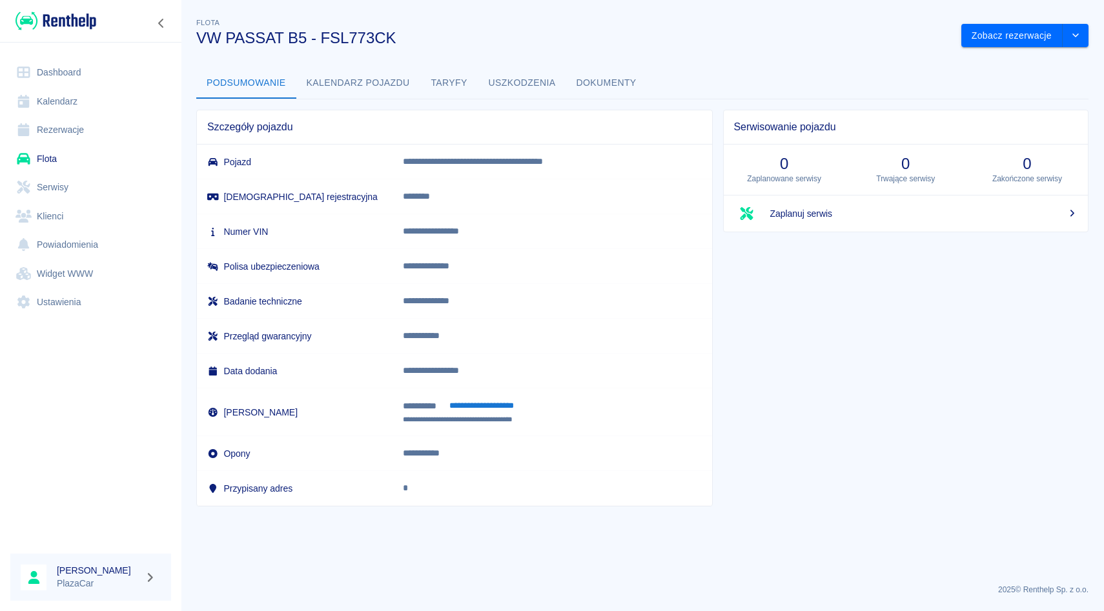
click at [584, 75] on button "Dokumenty" at bounding box center [606, 83] width 81 height 31
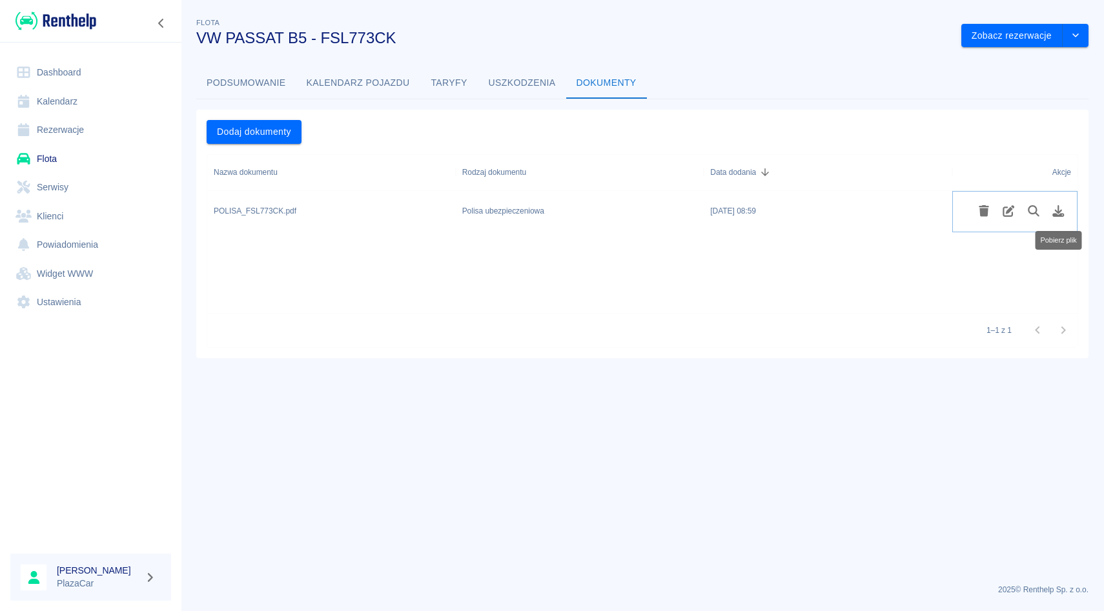
click at [1062, 209] on icon "Pobierz plik" at bounding box center [1058, 211] width 15 height 12
click at [100, 121] on link "Rezerwacje" at bounding box center [90, 130] width 161 height 29
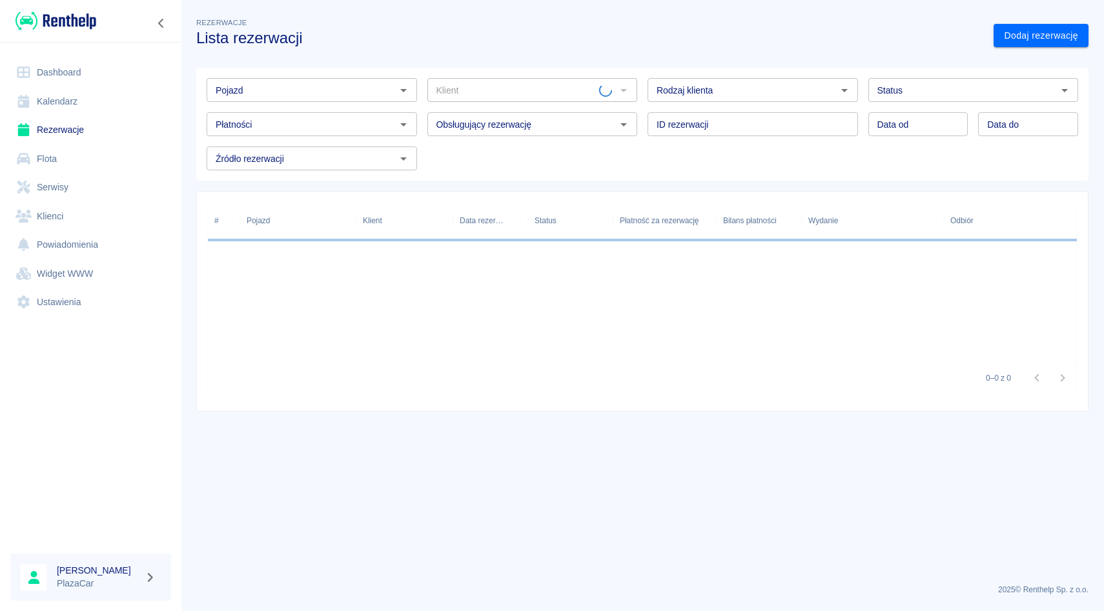
click at [261, 105] on div "Płatności Płatności" at bounding box center [306, 119] width 221 height 34
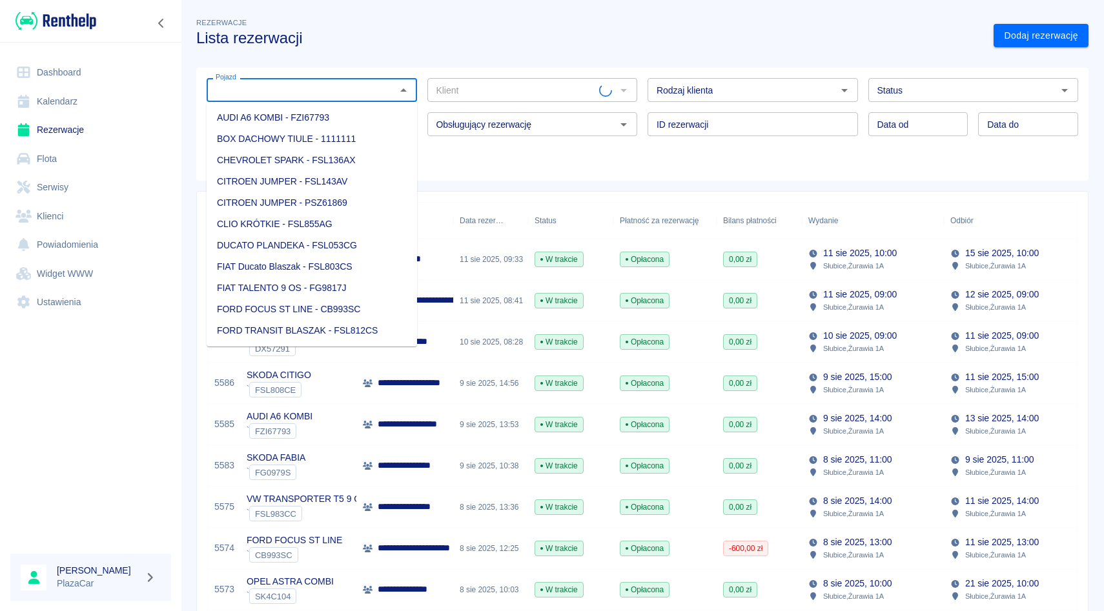
click at [271, 90] on input "Pojazd" at bounding box center [300, 90] width 181 height 16
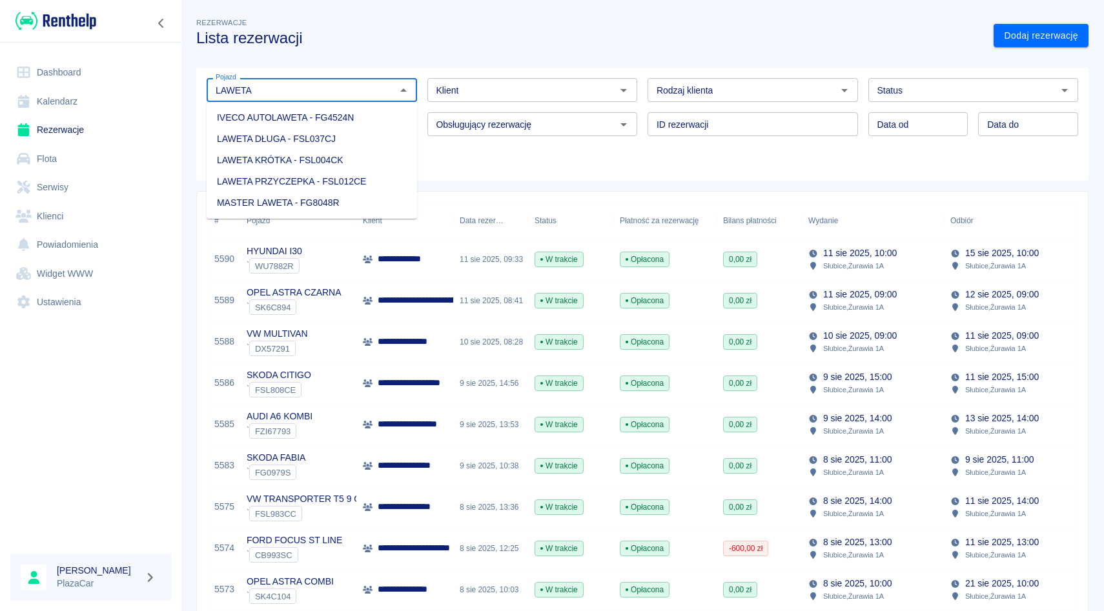
click at [278, 116] on li "IVECO AUTOLAWETA - FG4524N" at bounding box center [312, 117] width 210 height 21
type input "IVECO AUTOLAWETA - FG4524N"
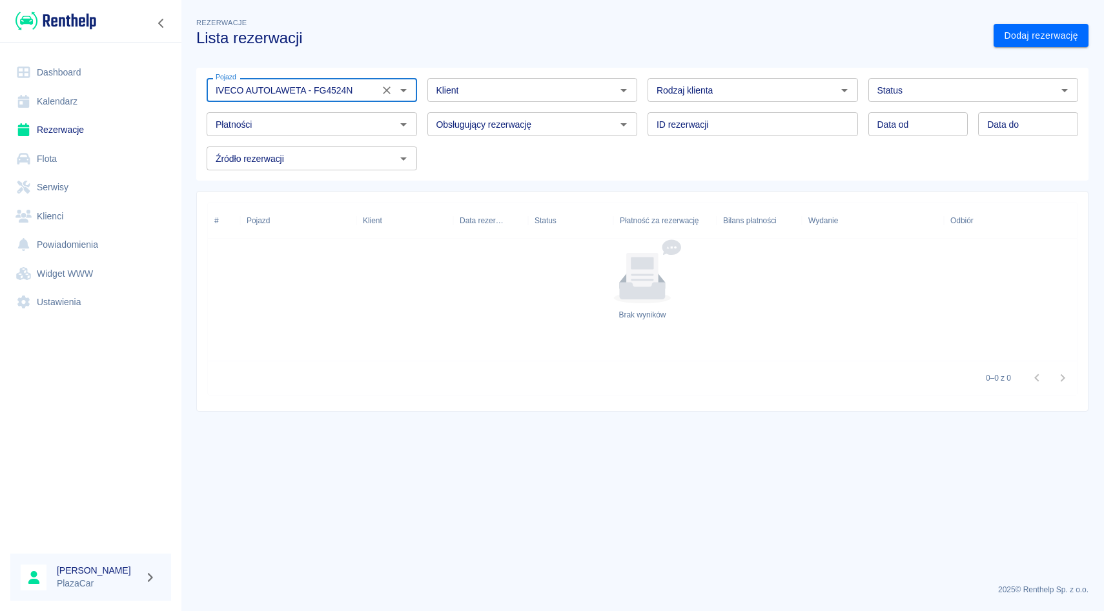
click at [384, 88] on icon "Wyczyść" at bounding box center [386, 90] width 13 height 13
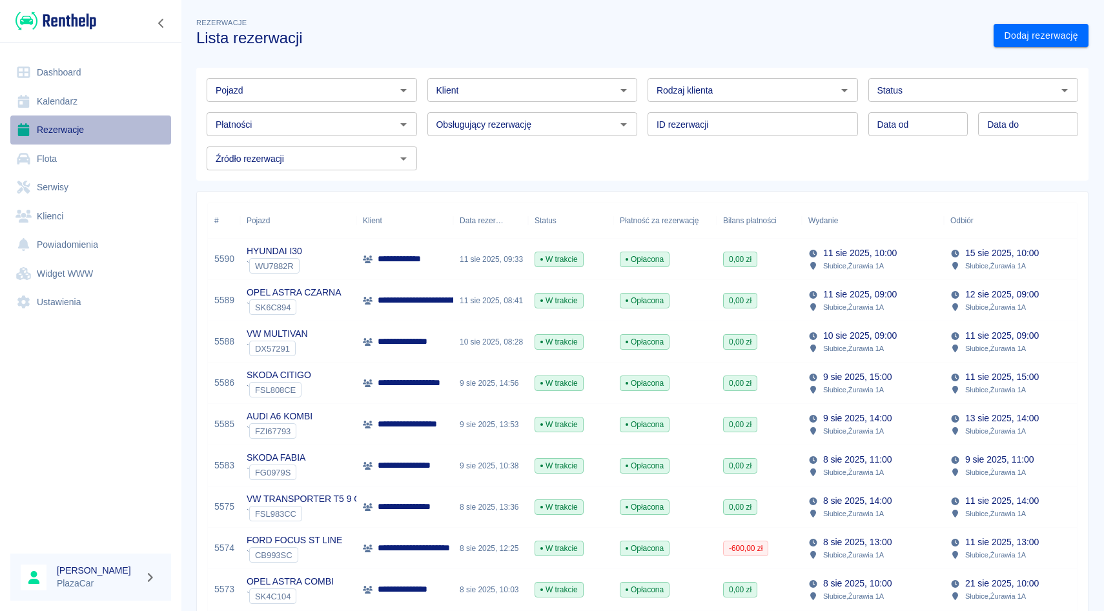
click at [41, 132] on link "Rezerwacje" at bounding box center [90, 130] width 161 height 29
click at [333, 81] on div "Pojazd" at bounding box center [312, 90] width 210 height 24
click at [665, 25] on div "Rezerwacje Lista rezerwacji" at bounding box center [584, 26] width 797 height 42
click at [666, 28] on div "Rezerwacje Lista rezerwacji" at bounding box center [584, 26] width 797 height 42
click at [334, 97] on input "Pojazd" at bounding box center [300, 90] width 181 height 16
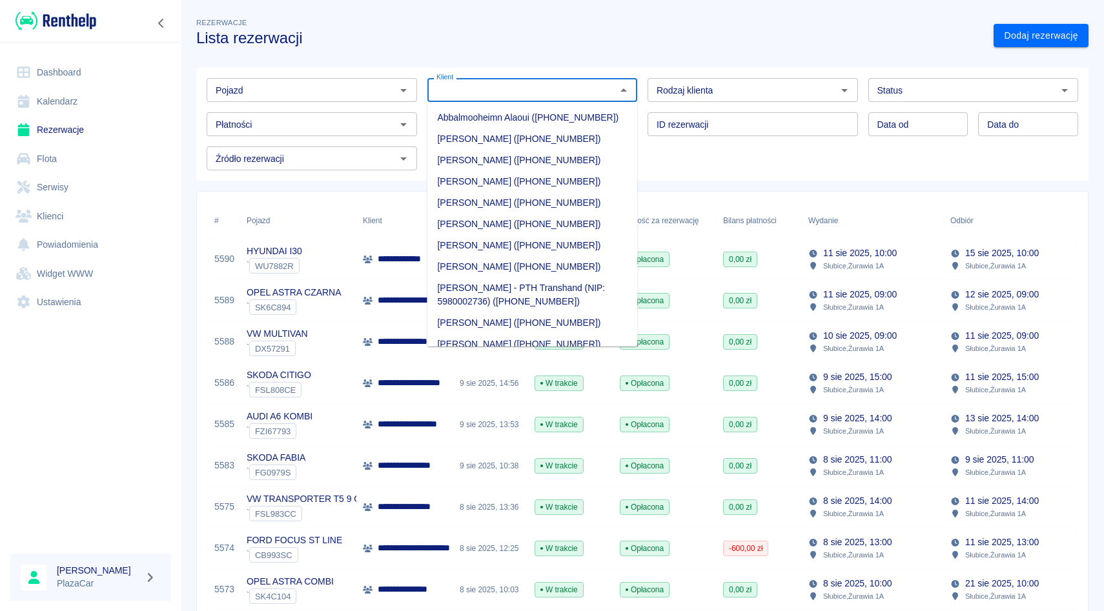
click at [471, 87] on input "Klient" at bounding box center [521, 90] width 181 height 16
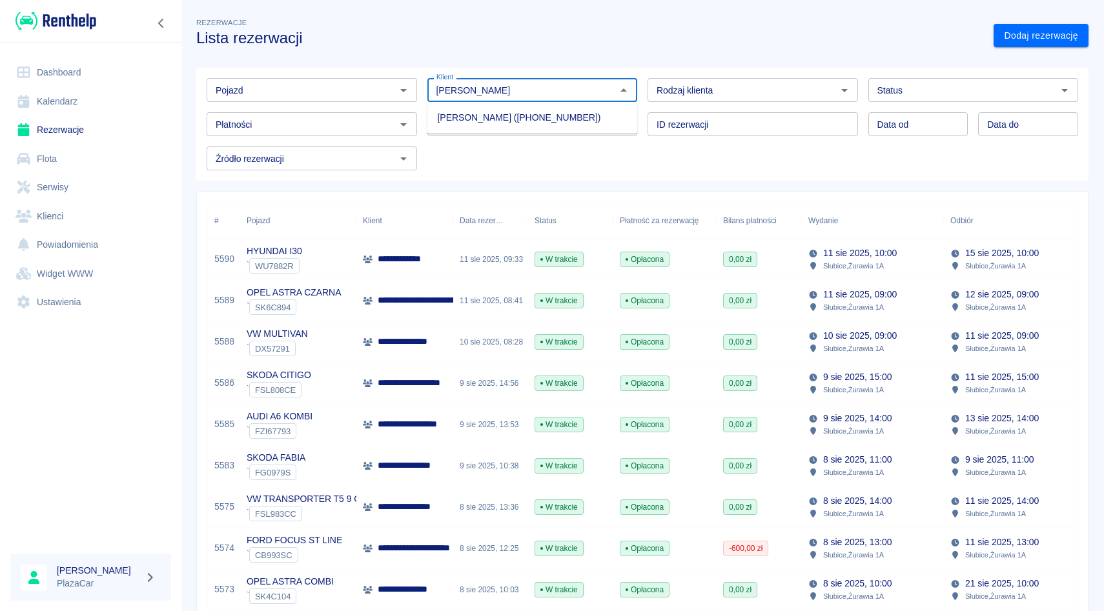
click at [465, 113] on li "[PERSON_NAME] ([PHONE_NUMBER])" at bounding box center [532, 117] width 210 height 21
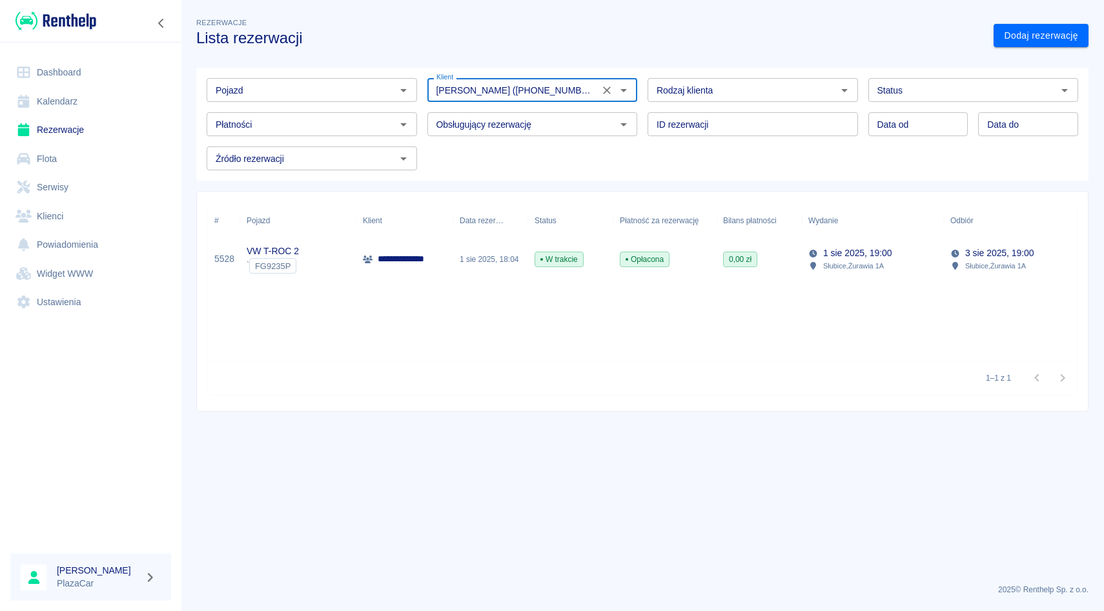
type input "[PERSON_NAME] ([PHONE_NUMBER])"
click at [411, 241] on div "**********" at bounding box center [404, 259] width 97 height 41
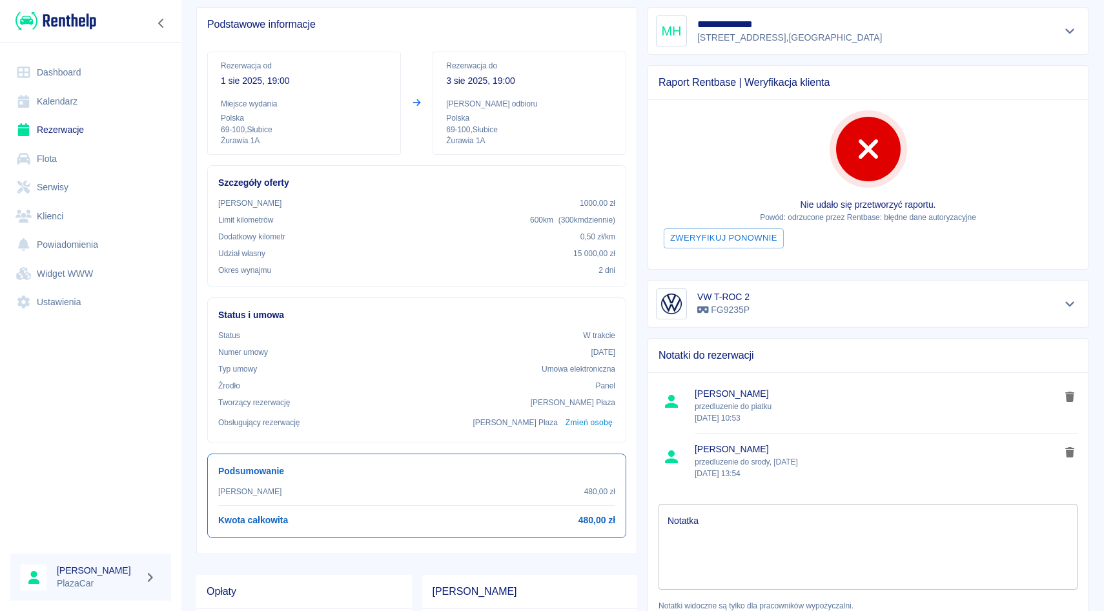
scroll to position [105, 0]
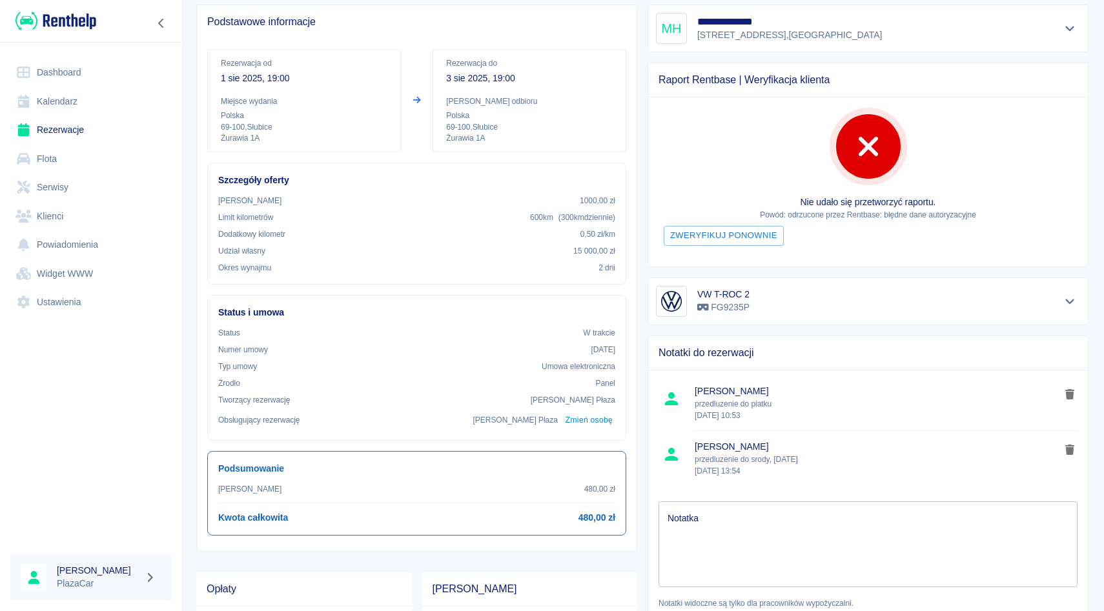
drag, startPoint x: 693, startPoint y: 460, endPoint x: 805, endPoint y: 469, distance: 112.0
click at [805, 469] on li "Rafał Płaza przedluzenie do srody, 06.08.2025 4 sie 2025, 13:54" at bounding box center [868, 458] width 440 height 55
click at [876, 422] on div "Rafał Płaza przedluzenie do piatku 6 sie 2025, 10:53" at bounding box center [877, 403] width 365 height 45
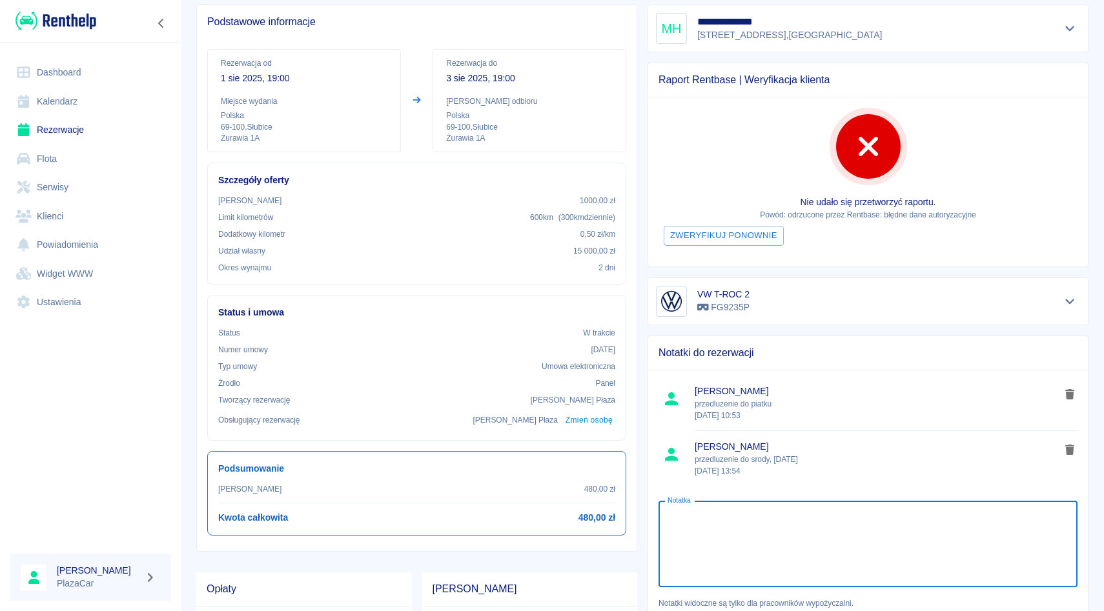
click at [715, 536] on textarea "Notatka" at bounding box center [867, 544] width 401 height 65
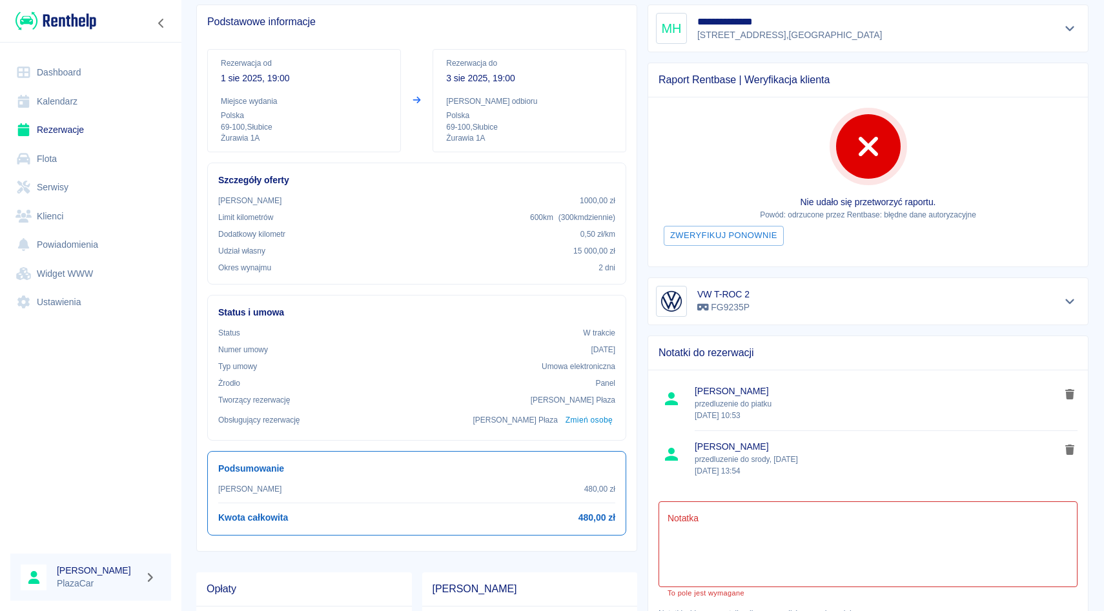
click at [900, 395] on span "[PERSON_NAME]" at bounding box center [877, 392] width 365 height 14
click at [732, 516] on textarea "Notatka" at bounding box center [867, 544] width 401 height 65
click at [102, 127] on link "Rezerwacje" at bounding box center [90, 130] width 161 height 29
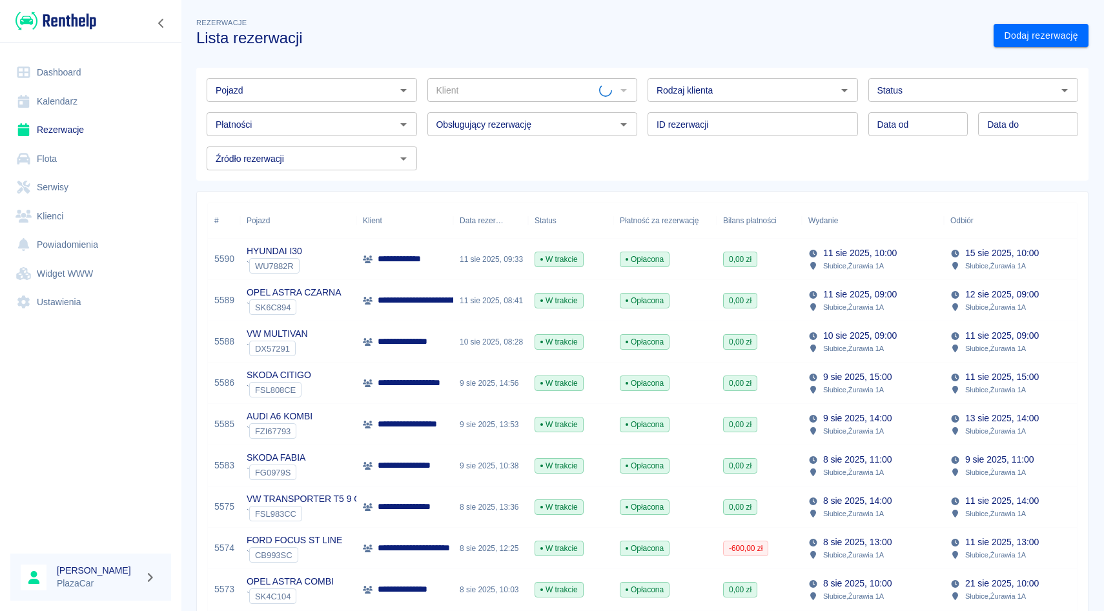
click at [309, 87] on input "Pojazd" at bounding box center [300, 90] width 181 height 16
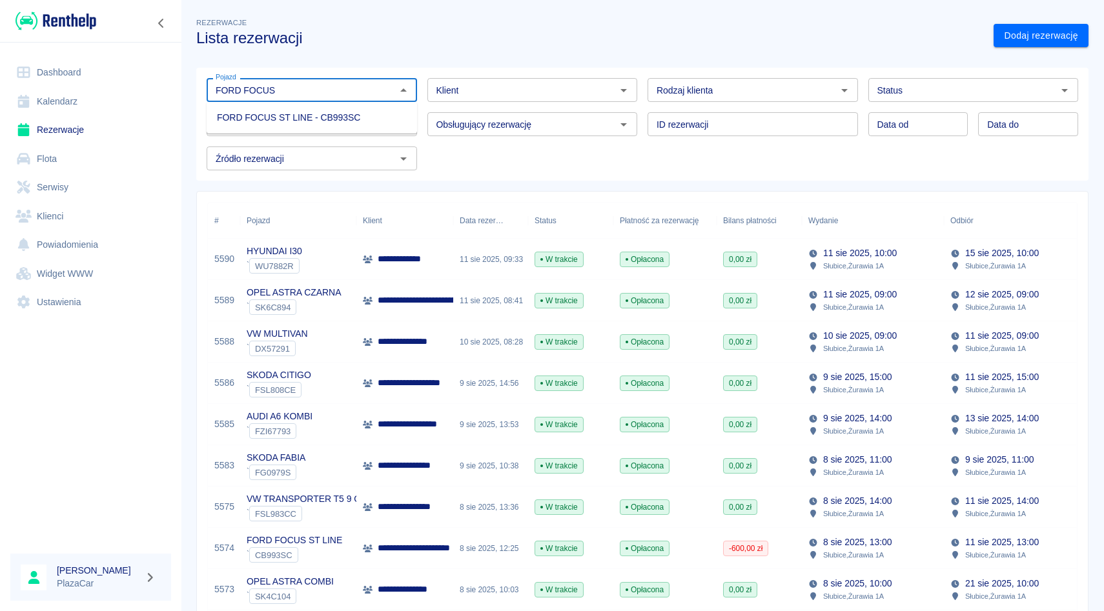
click at [268, 124] on li "FORD FOCUS ST LINE - CB993SC" at bounding box center [312, 117] width 210 height 21
type input "FORD FOCUS ST LINE - CB993SC"
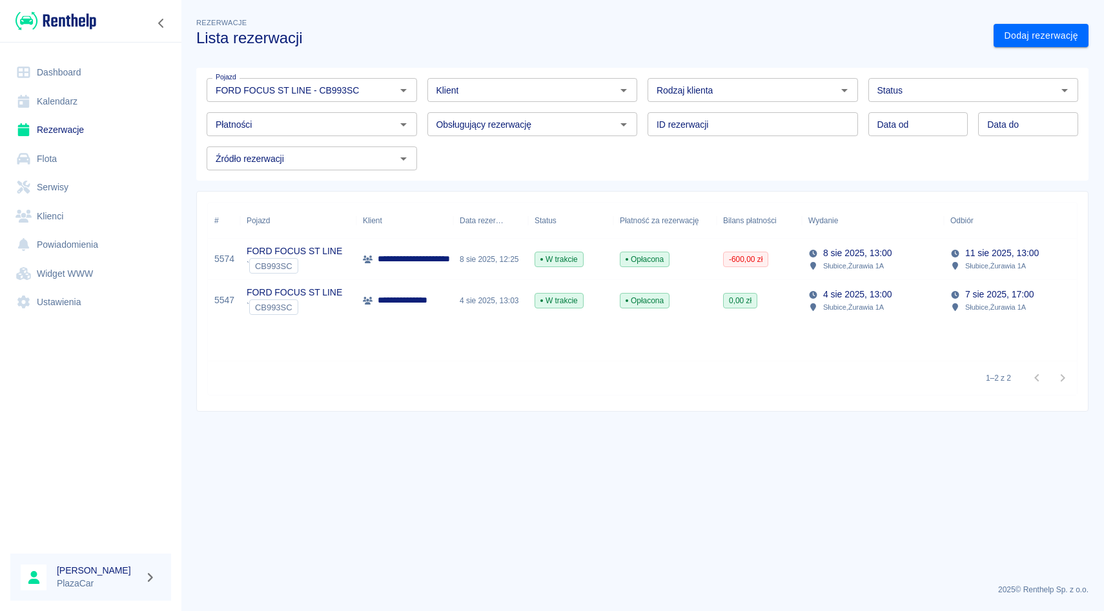
click at [480, 289] on div "4 sie 2025, 13:03" at bounding box center [490, 300] width 75 height 41
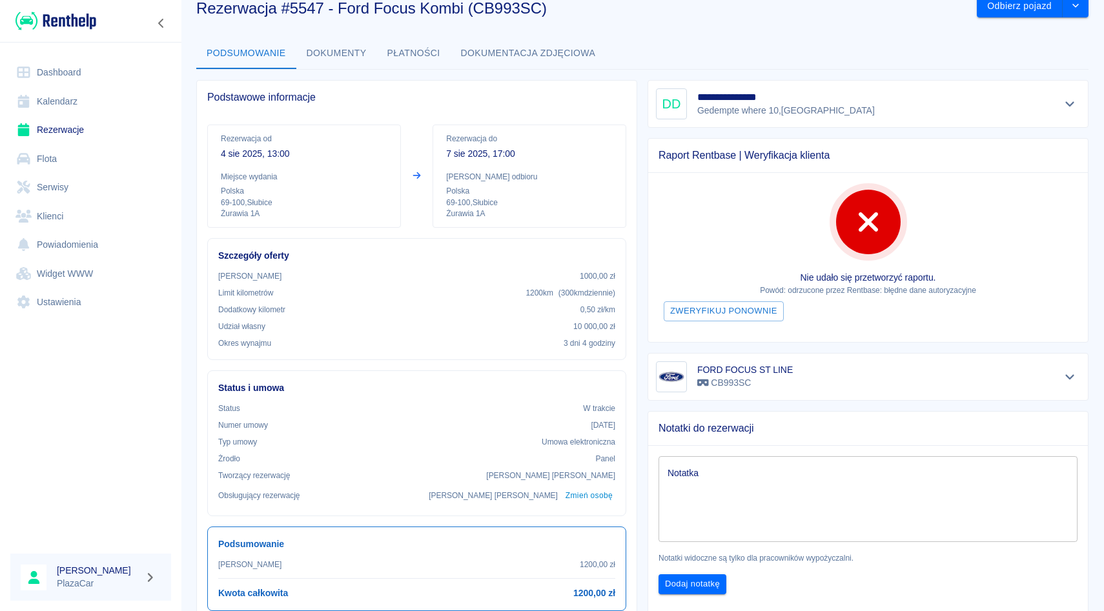
scroll to position [30, 0]
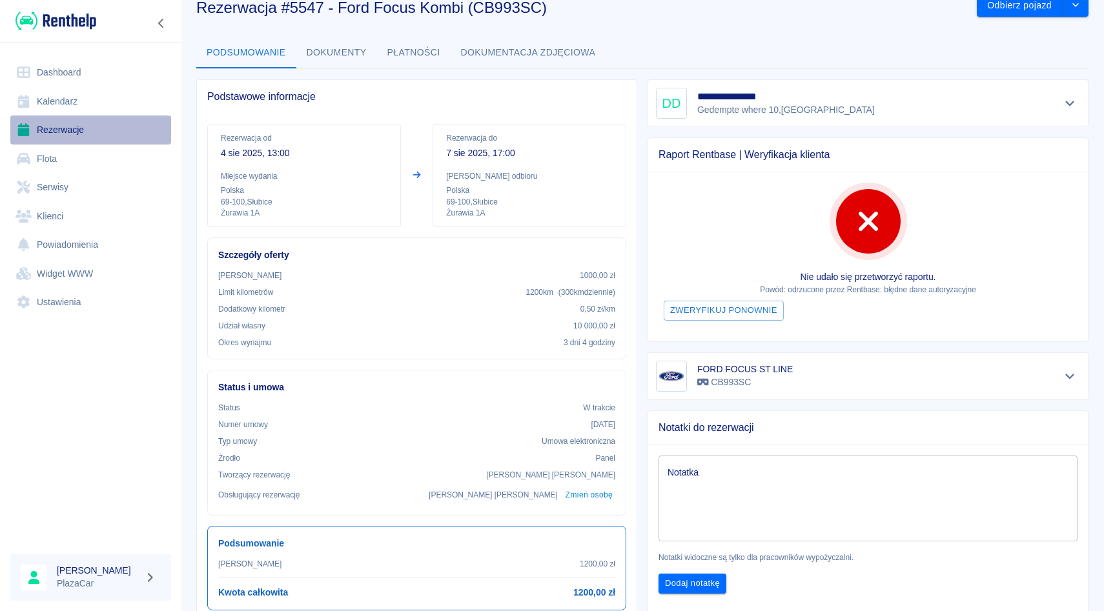
click at [76, 121] on link "Rezerwacje" at bounding box center [90, 130] width 161 height 29
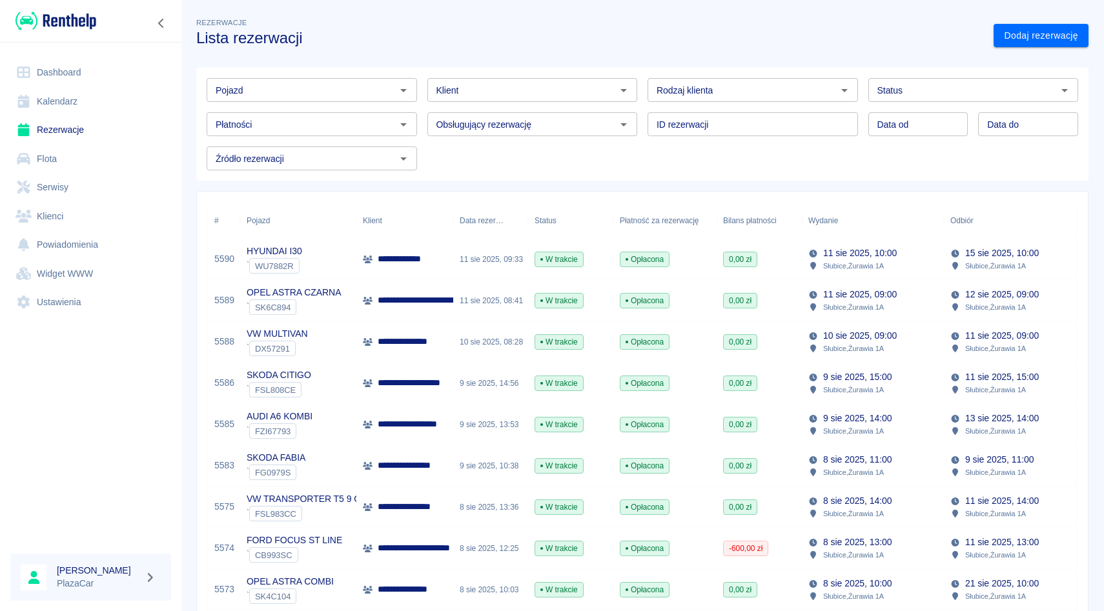
click at [303, 81] on div "Pojazd" at bounding box center [312, 90] width 210 height 24
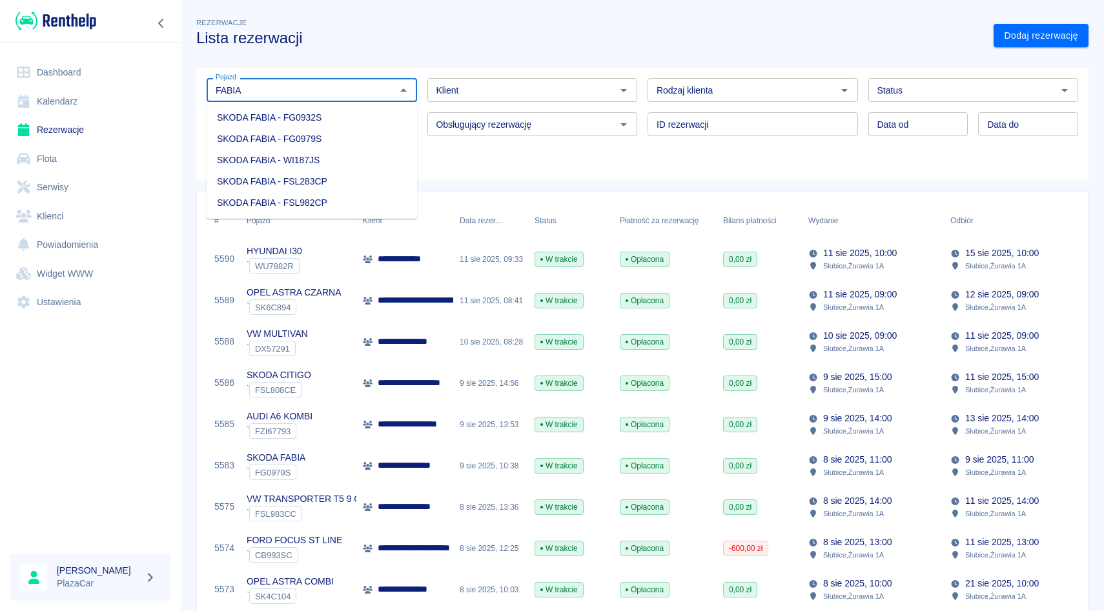
click at [296, 199] on li "SKODA FABIA - FSL982CP" at bounding box center [312, 202] width 210 height 21
type input "SKODA FABIA - FSL982CP"
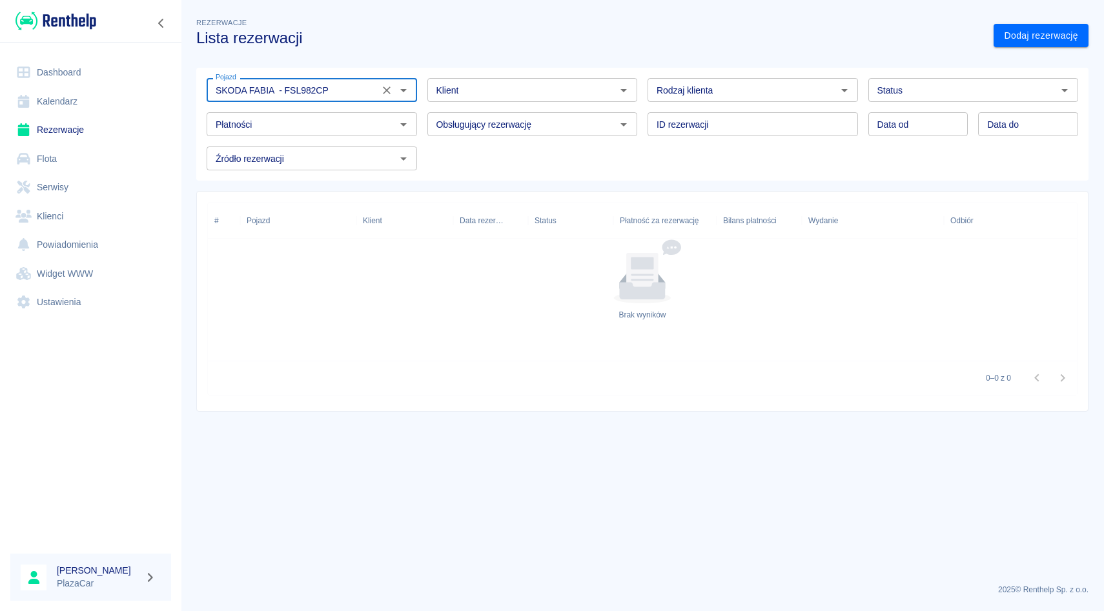
click at [385, 90] on icon "Wyczyść" at bounding box center [386, 90] width 13 height 13
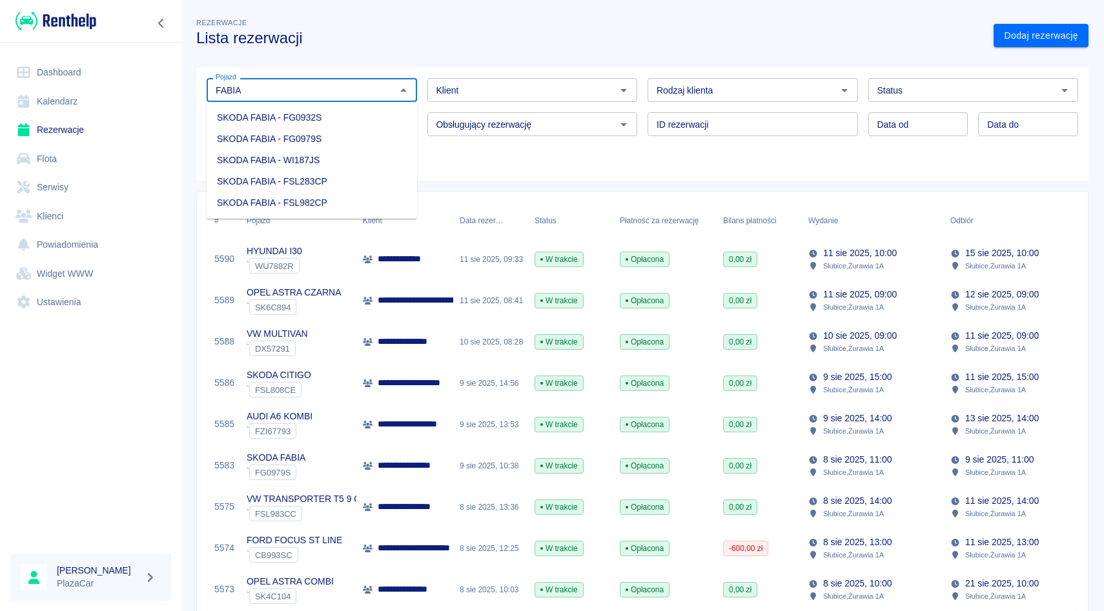
click at [348, 123] on li "SKODA FABIA - FG0932S" at bounding box center [312, 117] width 210 height 21
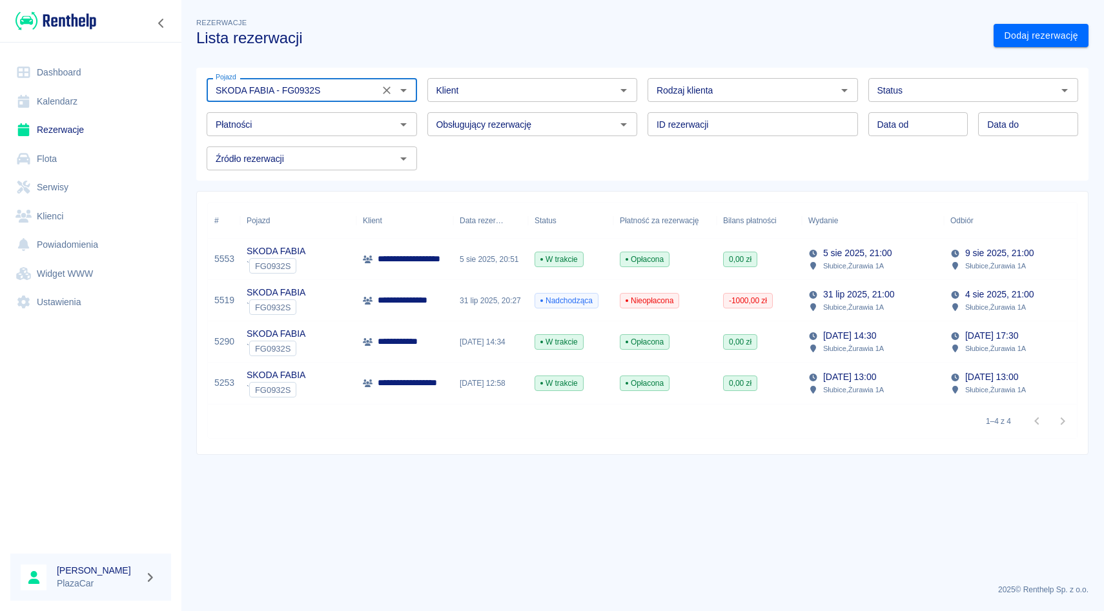
type input "SKODA FABIA - FG0932S"
click at [542, 254] on span "W trakcie" at bounding box center [559, 260] width 48 height 12
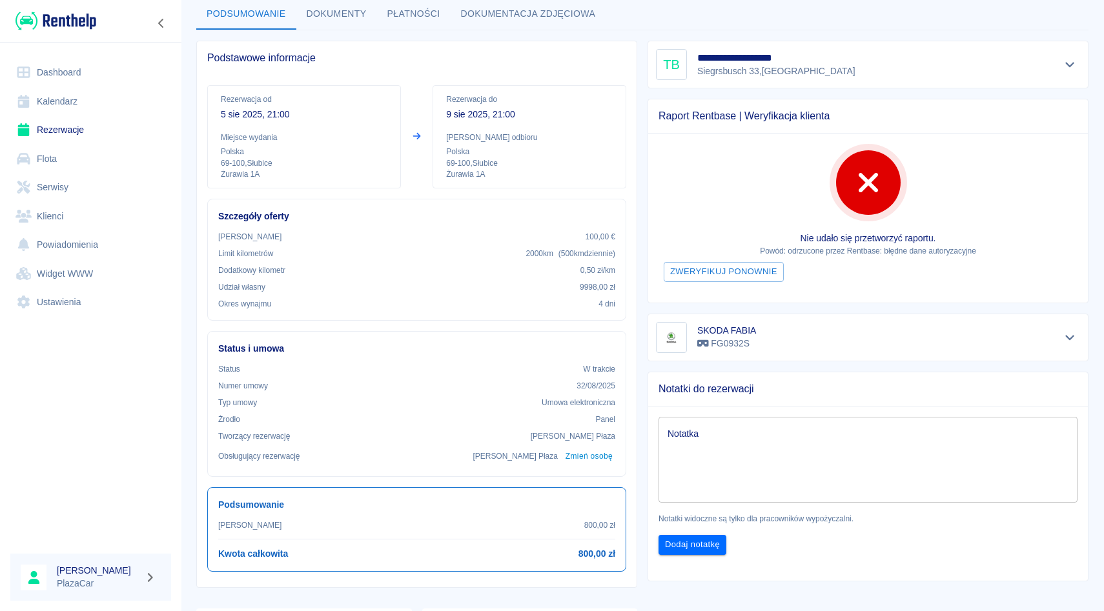
scroll to position [70, 0]
click at [1066, 62] on icon "Pokaż szczegóły" at bounding box center [1069, 64] width 9 height 5
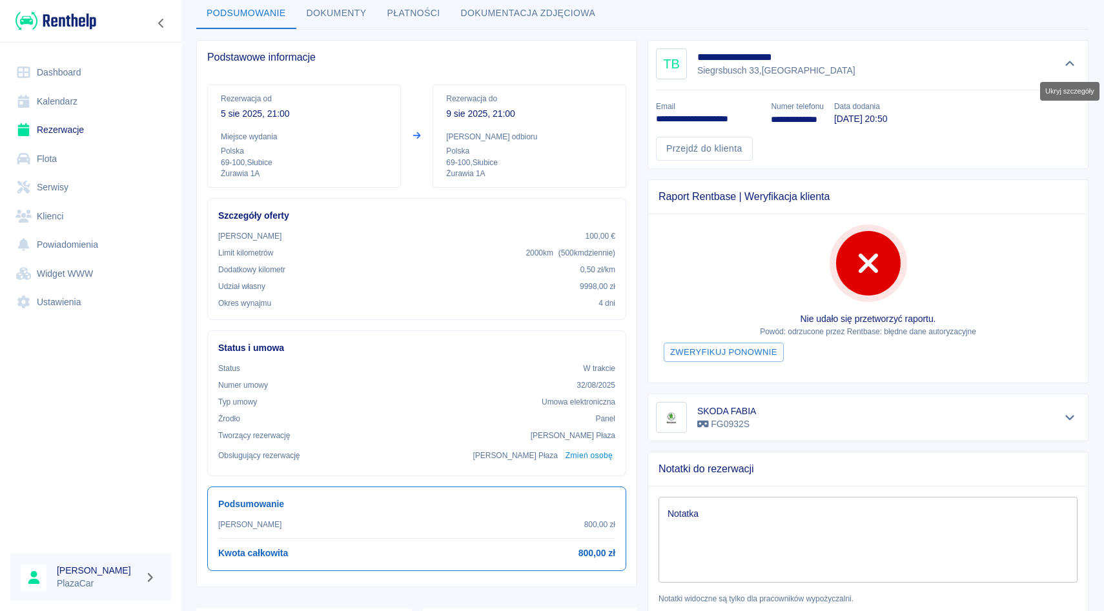
click at [1070, 69] on icon "Ukryj szczegóły" at bounding box center [1069, 64] width 15 height 12
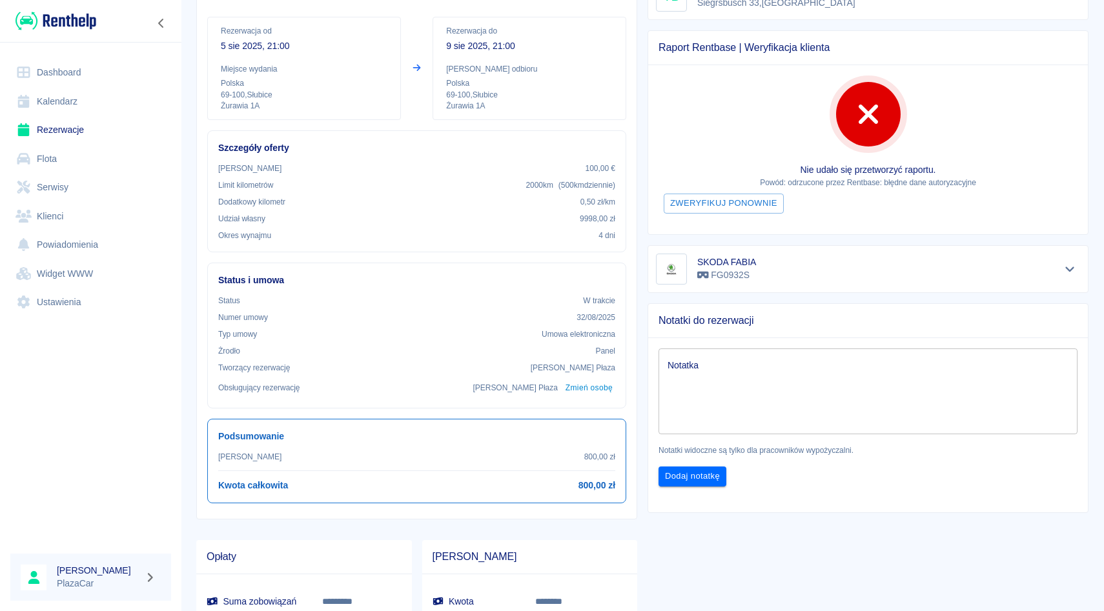
scroll to position [0, 0]
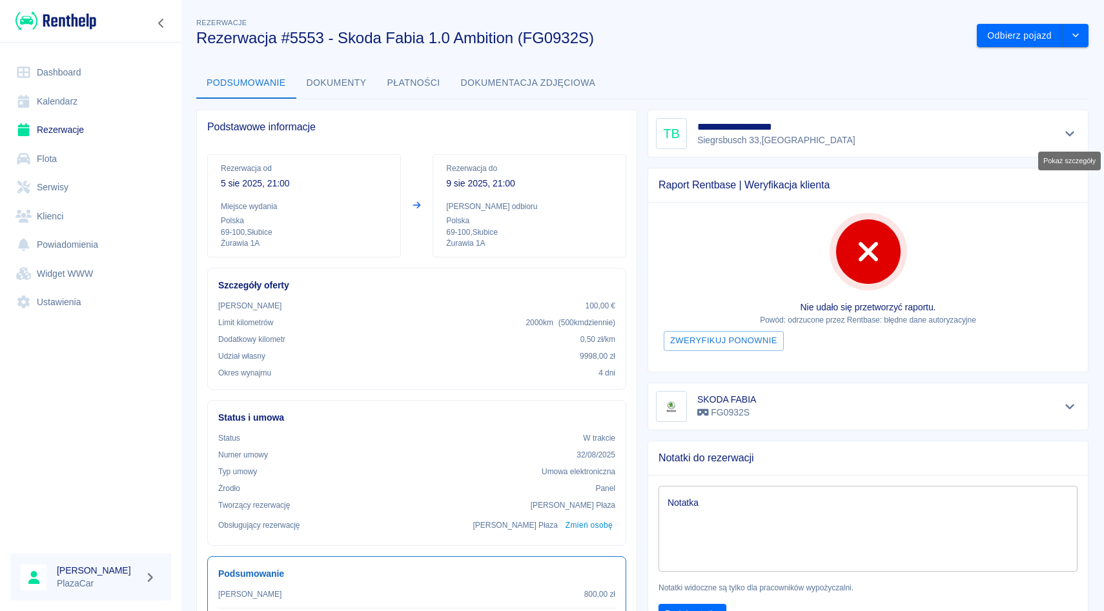
click at [1067, 134] on icon "Pokaż szczegóły" at bounding box center [1069, 134] width 9 height 5
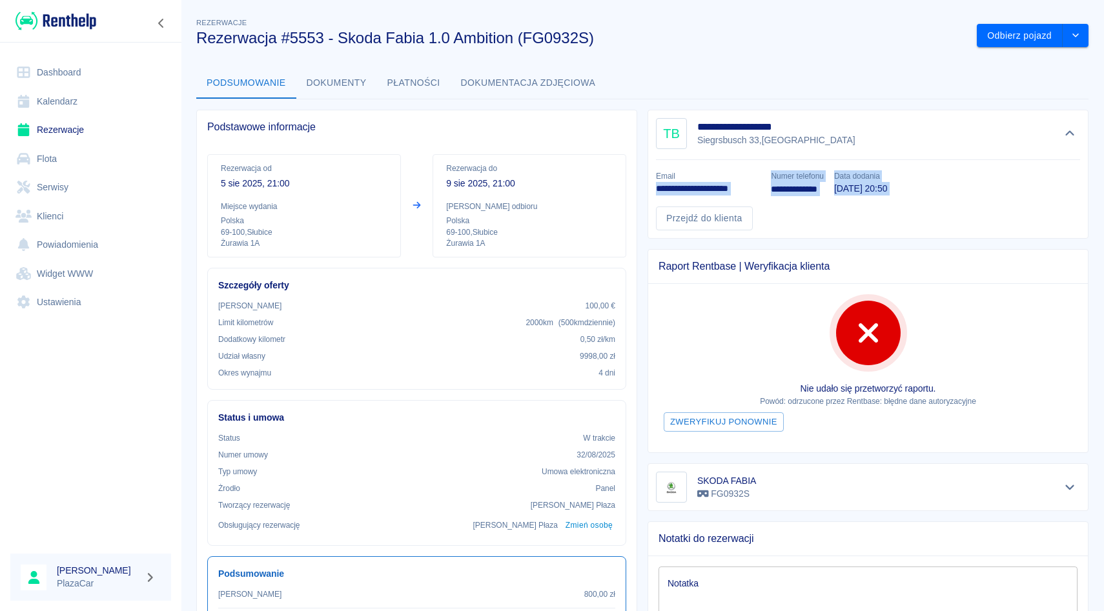
drag, startPoint x: 654, startPoint y: 190, endPoint x: 835, endPoint y: 208, distance: 182.2
click at [835, 208] on div "**********" at bounding box center [862, 195] width 434 height 70
click at [835, 208] on div "Przejdź do klienta" at bounding box center [862, 213] width 434 height 34
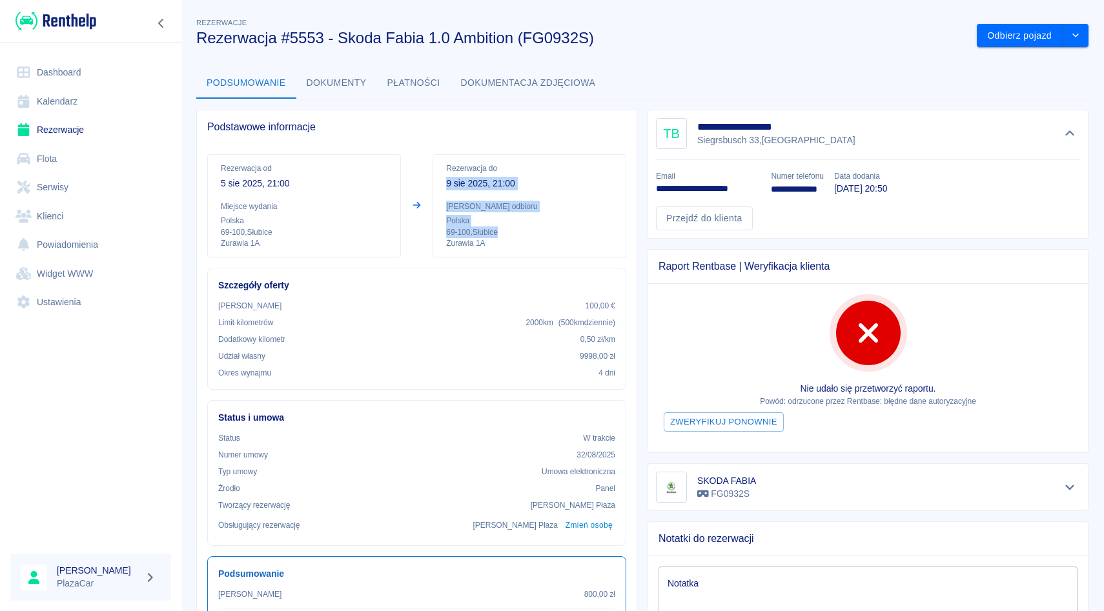
drag, startPoint x: 443, startPoint y: 182, endPoint x: 528, endPoint y: 233, distance: 99.3
click at [528, 233] on div "Rezerwacja do 9 sie 2025, 21:00 Miejsce odbioru Polska 69-100 , Słubice Żurawia…" at bounding box center [529, 205] width 194 height 103
click at [528, 233] on p "69-100 , Słubice" at bounding box center [529, 233] width 167 height 12
drag, startPoint x: 438, startPoint y: 184, endPoint x: 530, endPoint y: 217, distance: 97.4
click at [530, 217] on div "Rezerwacja do 9 sie 2025, 21:00 Miejsce odbioru Polska 69-100 , Słubice Żurawia…" at bounding box center [529, 205] width 194 height 103
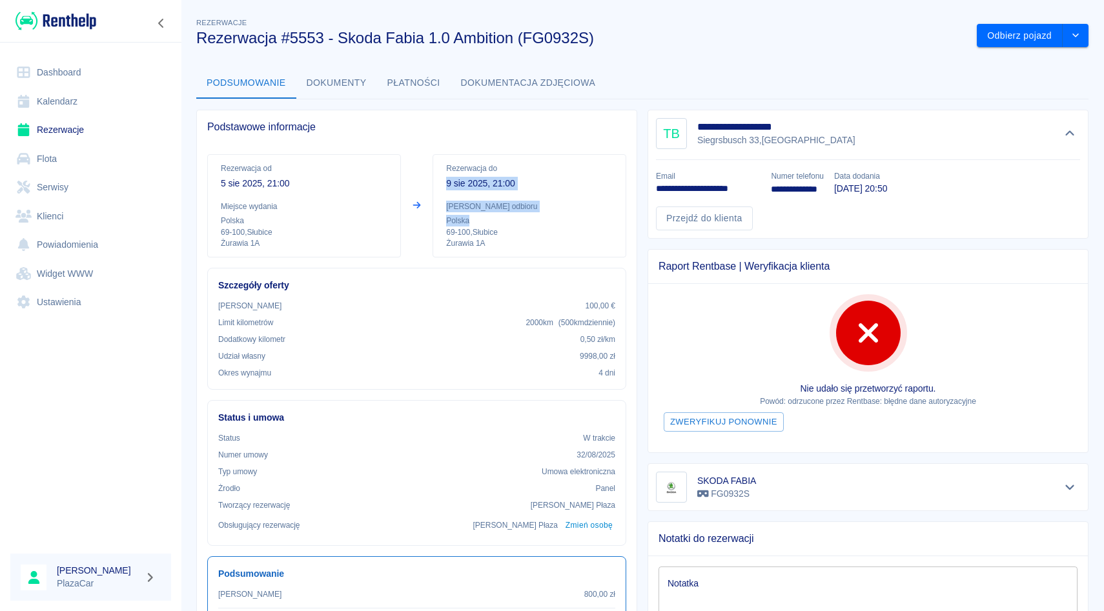
click at [530, 217] on p "Polska" at bounding box center [529, 221] width 167 height 12
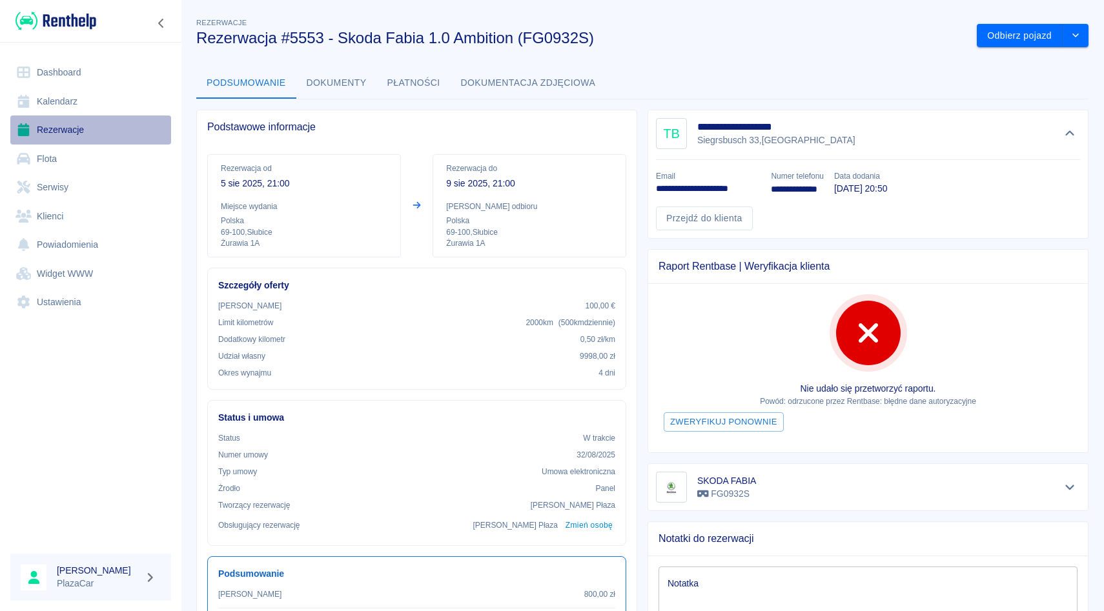
click at [85, 130] on link "Rezerwacje" at bounding box center [90, 130] width 161 height 29
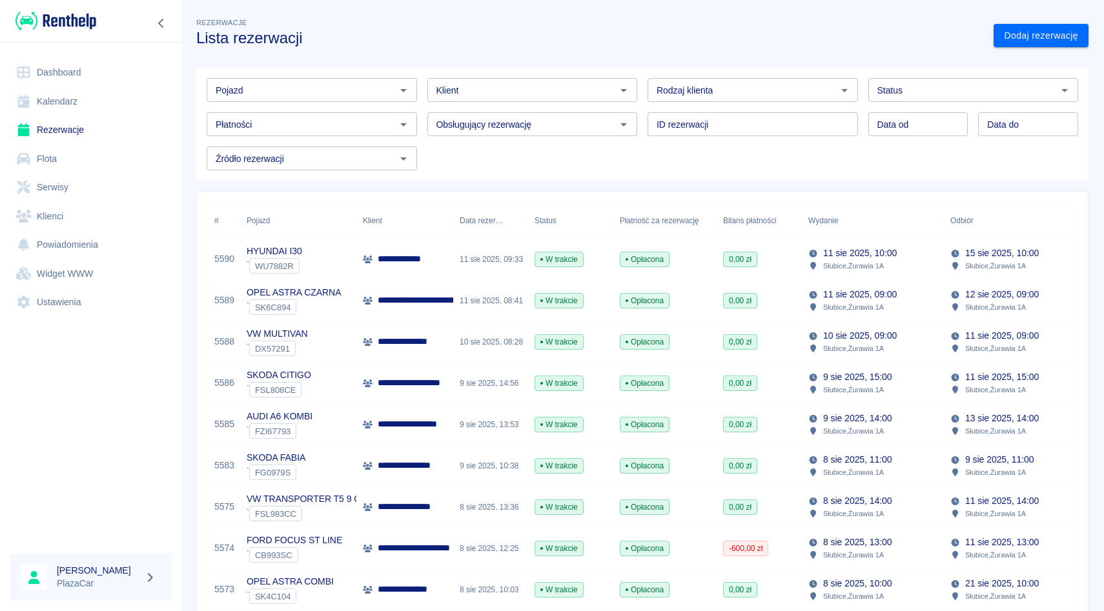
click at [351, 86] on input "Pojazd" at bounding box center [300, 90] width 181 height 16
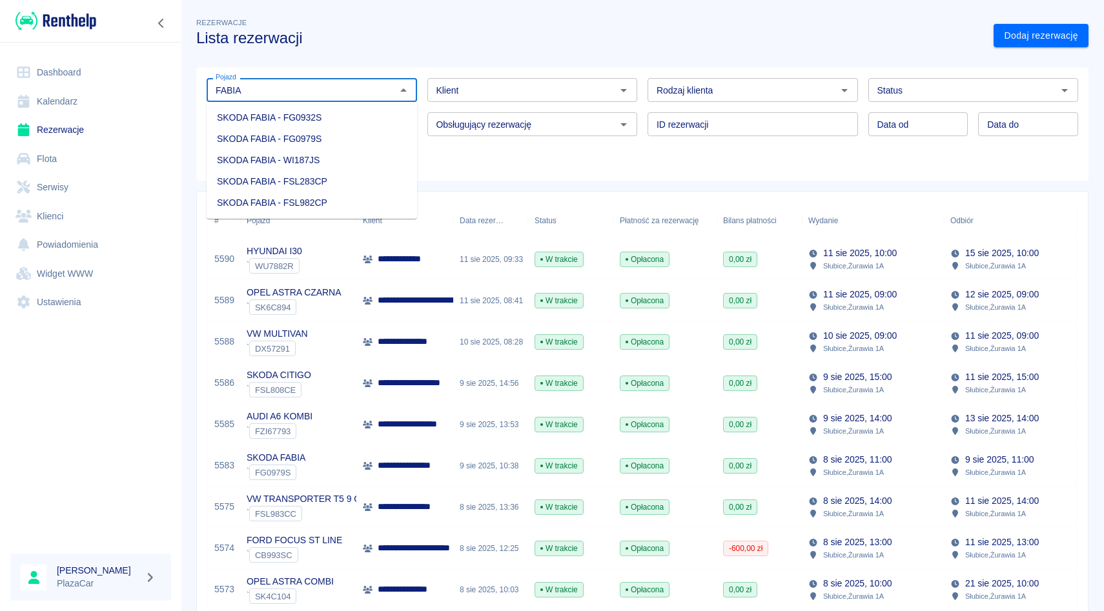
type input "FABIA"
click at [478, 148] on div "Pojazd Pojazd Klient Klient Rodzaj klienta Rodzaj klienta Status Status Płatnoś…" at bounding box center [637, 119] width 882 height 103
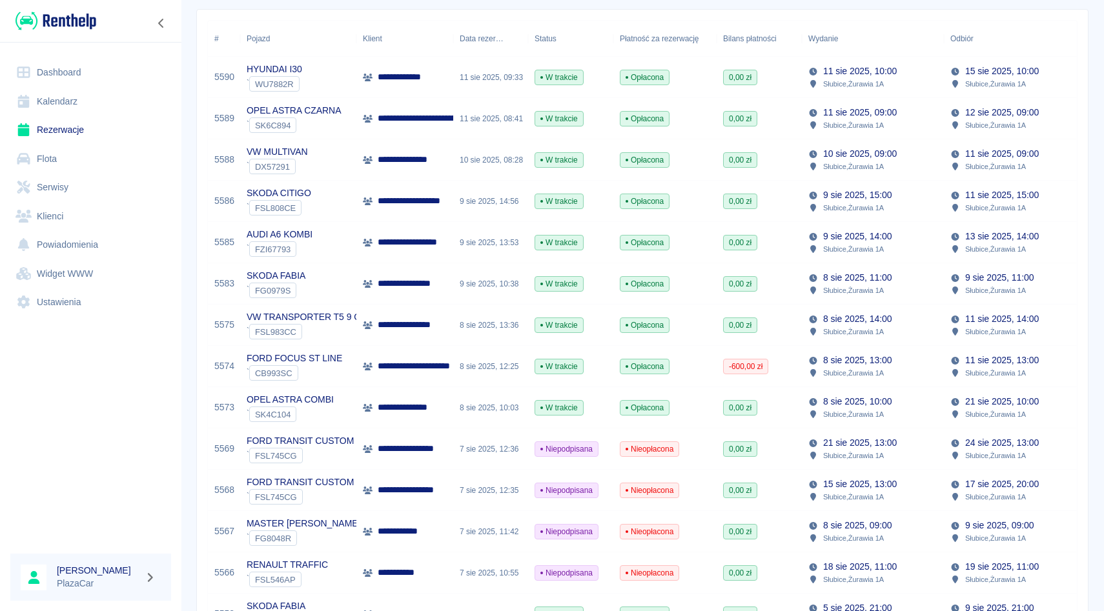
scroll to position [201, 0]
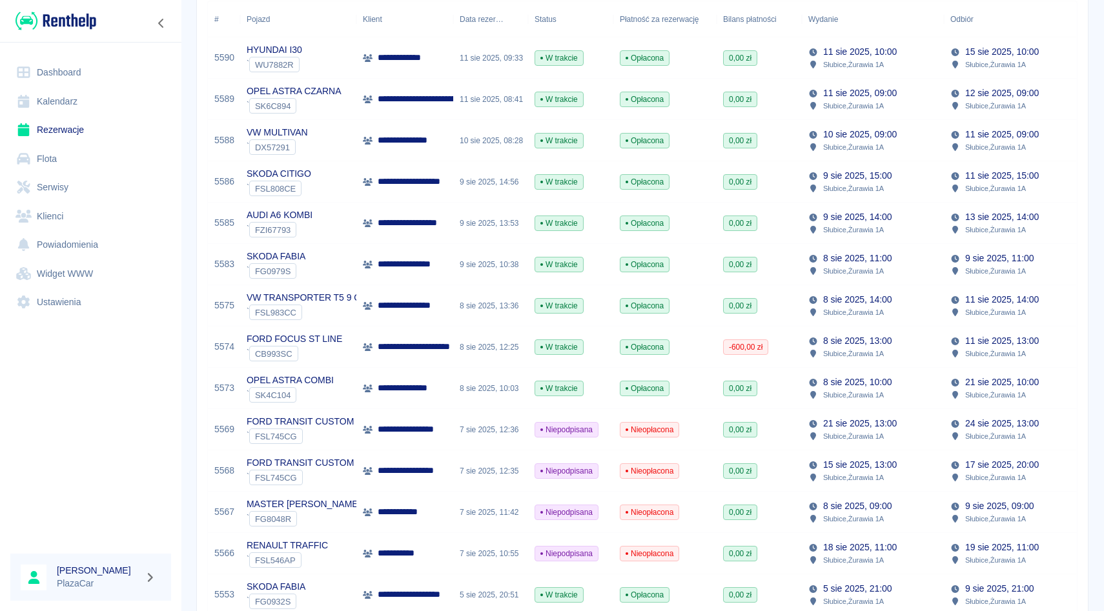
click at [511, 276] on div "9 sie 2025, 10:38" at bounding box center [490, 264] width 75 height 41
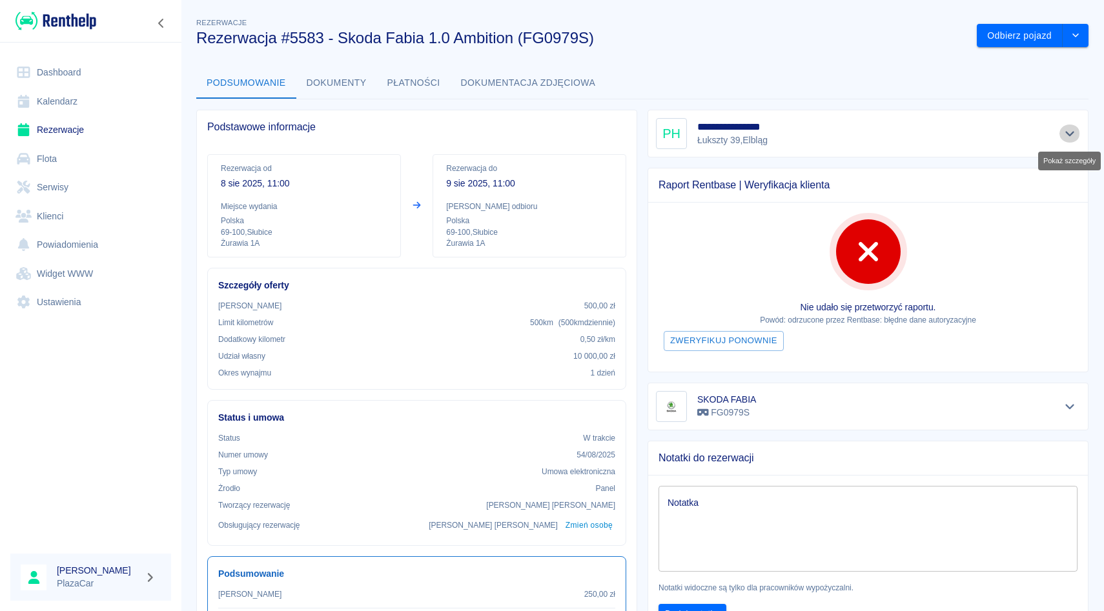
click at [1078, 133] on button "Pokaż szczegóły" at bounding box center [1069, 134] width 21 height 18
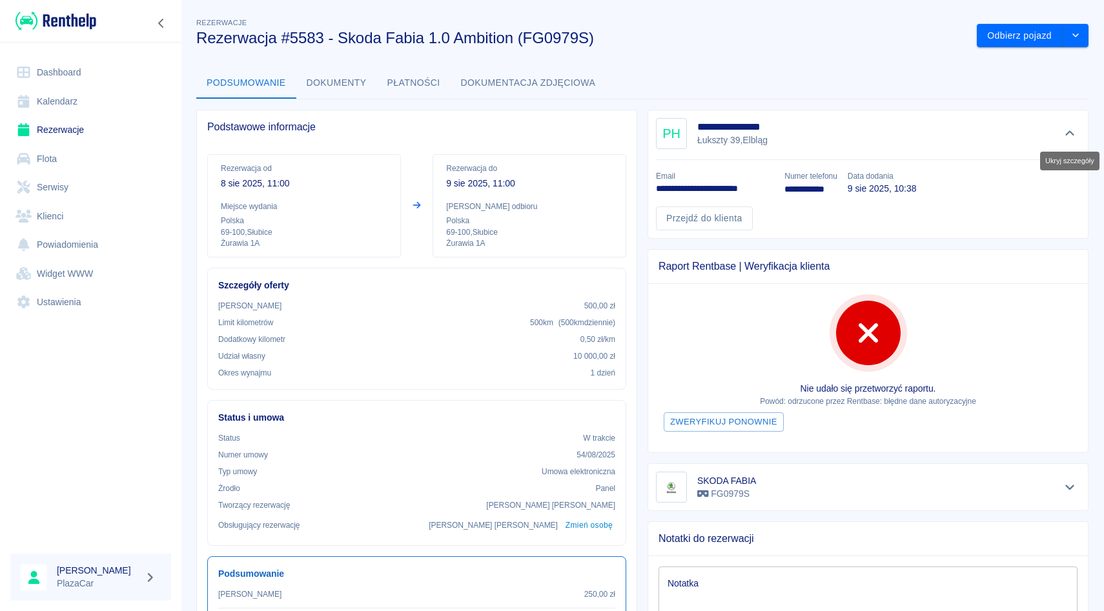
click at [1078, 134] on button "Ukryj szczegóły" at bounding box center [1069, 134] width 21 height 18
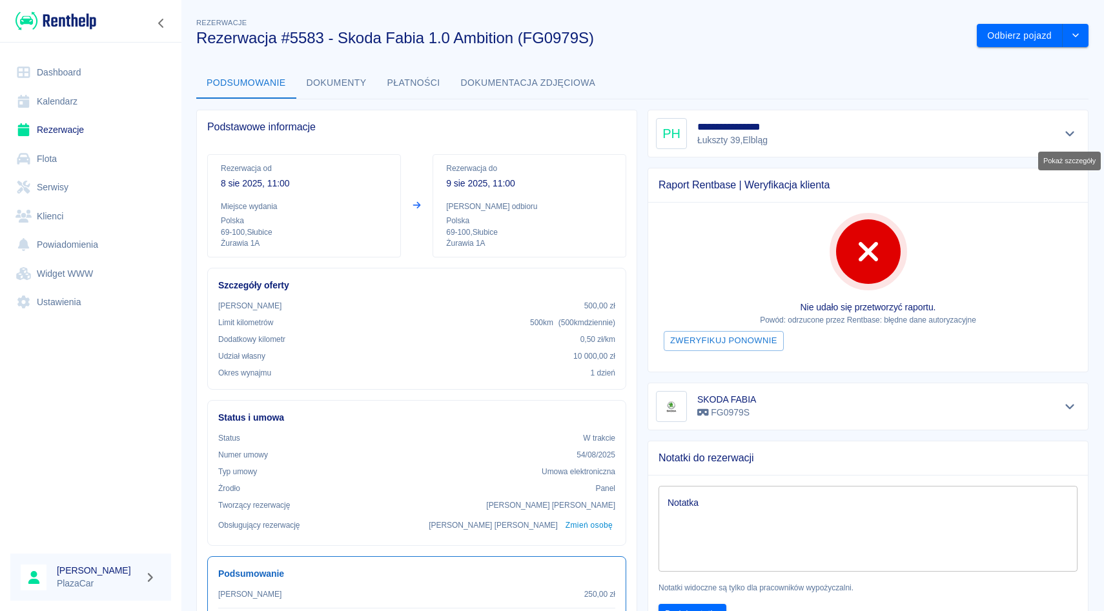
click at [1078, 134] on button "Pokaż szczegóły" at bounding box center [1069, 134] width 21 height 18
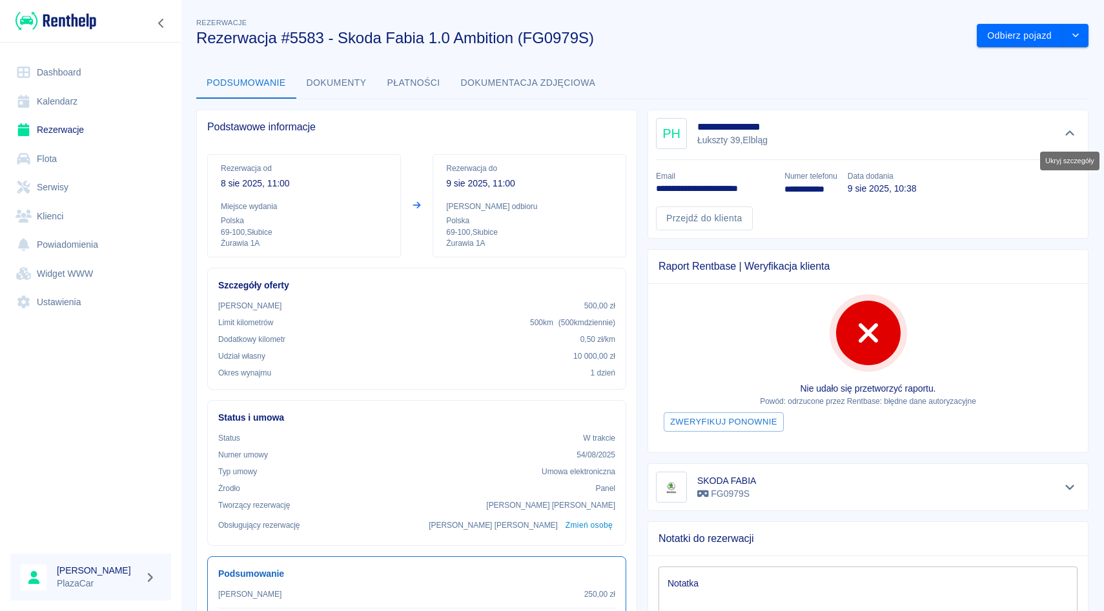
click at [1078, 134] on button "Ukryj szczegóły" at bounding box center [1069, 134] width 21 height 18
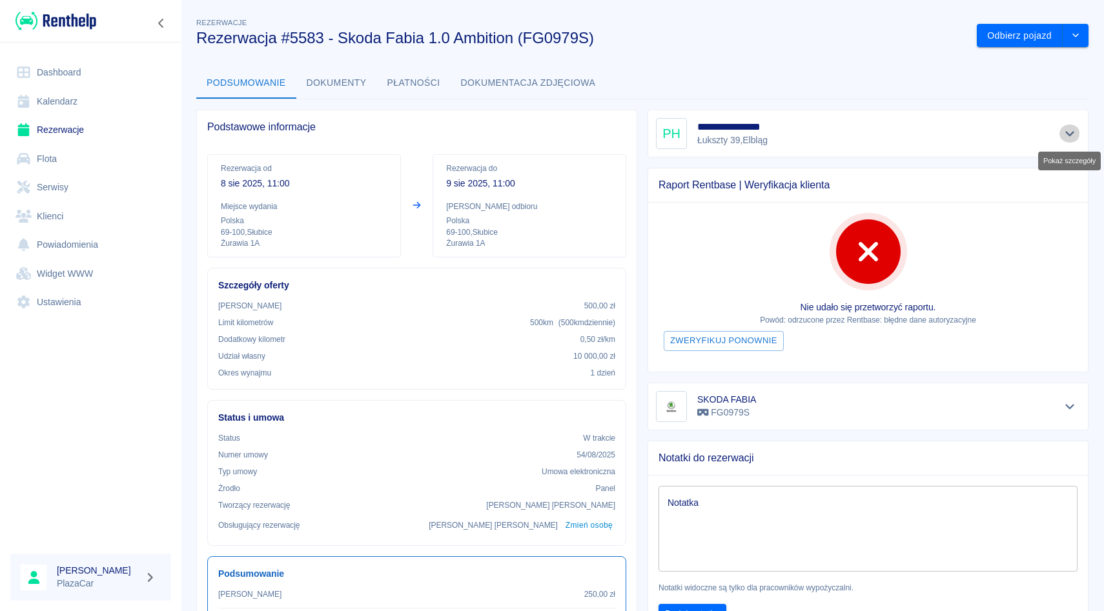
click at [1078, 136] on button "Pokaż szczegóły" at bounding box center [1069, 134] width 21 height 18
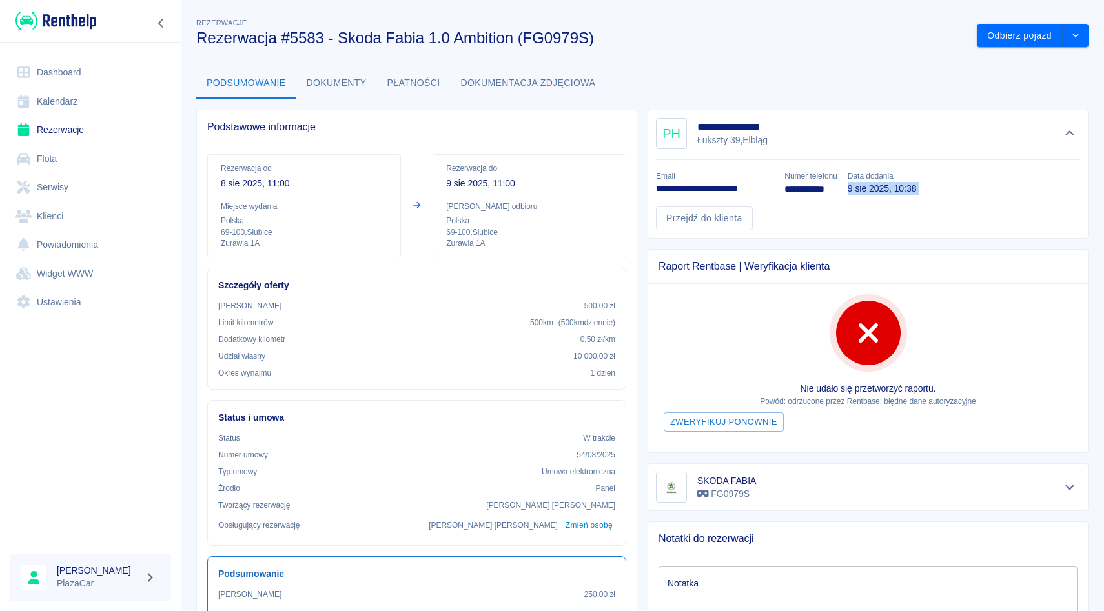
drag, startPoint x: 853, startPoint y: 189, endPoint x: 932, endPoint y: 190, distance: 79.4
click at [932, 190] on div "**********" at bounding box center [862, 195] width 434 height 70
click at [1070, 141] on button "Ukryj szczegóły" at bounding box center [1069, 134] width 21 height 18
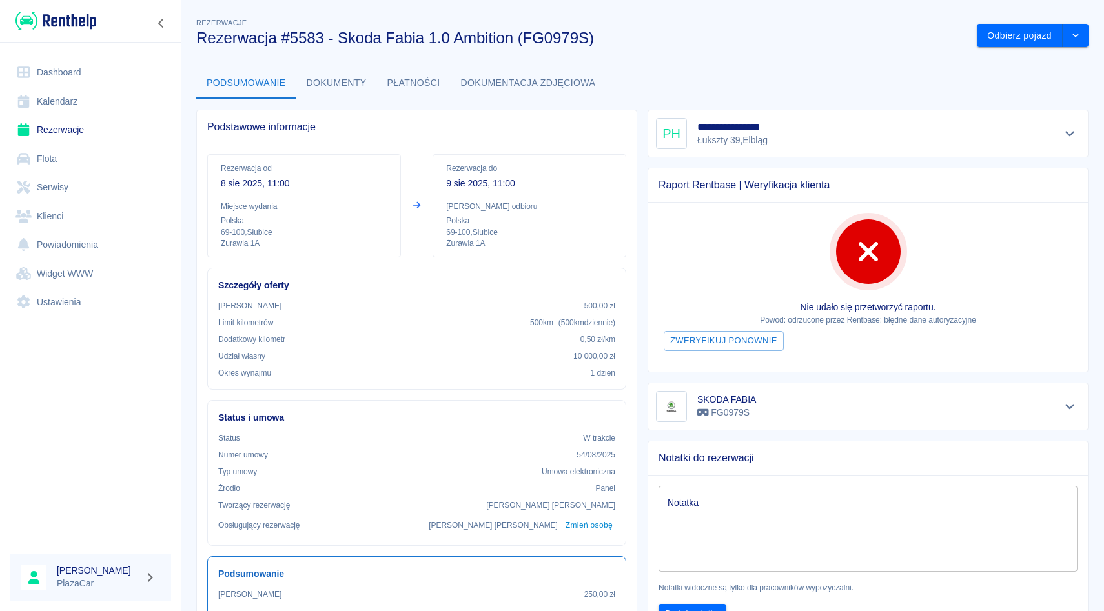
click at [38, 127] on link "Rezerwacje" at bounding box center [90, 130] width 161 height 29
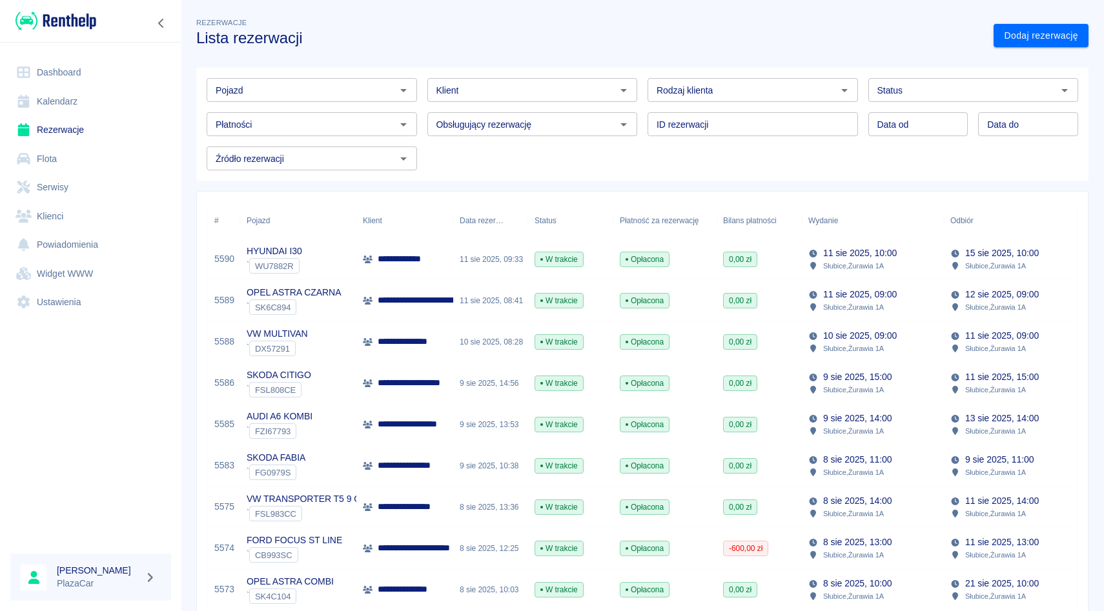
click at [293, 89] on input "Pojazd" at bounding box center [300, 90] width 181 height 16
click at [280, 125] on li "FORD FOCUS ST LINE - CB993SC" at bounding box center [312, 117] width 210 height 21
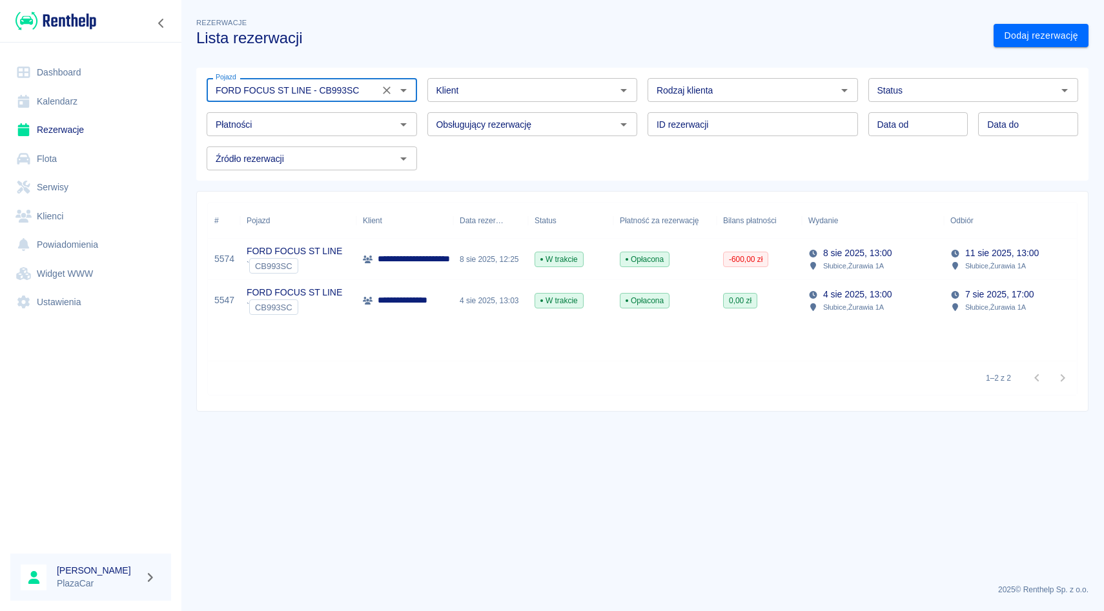
type input "FORD FOCUS ST LINE - CB993SC"
click at [380, 86] on icon "Wyczyść" at bounding box center [386, 90] width 13 height 13
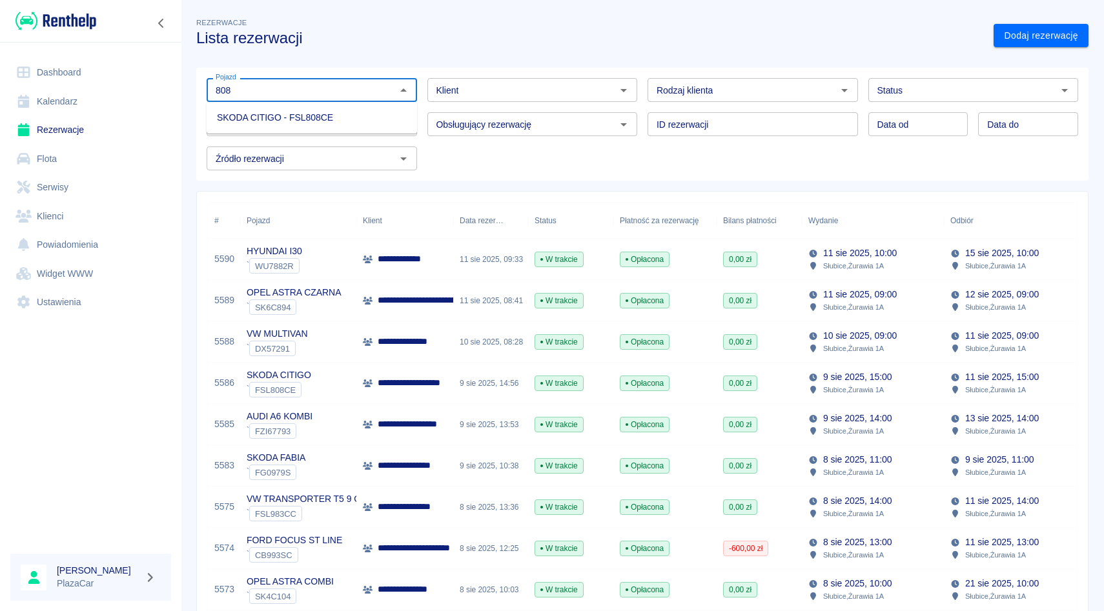
click at [384, 113] on li "SKODA CITIGO - FSL808CE" at bounding box center [312, 117] width 210 height 21
type input "SKODA CITIGO - FSL808CE"
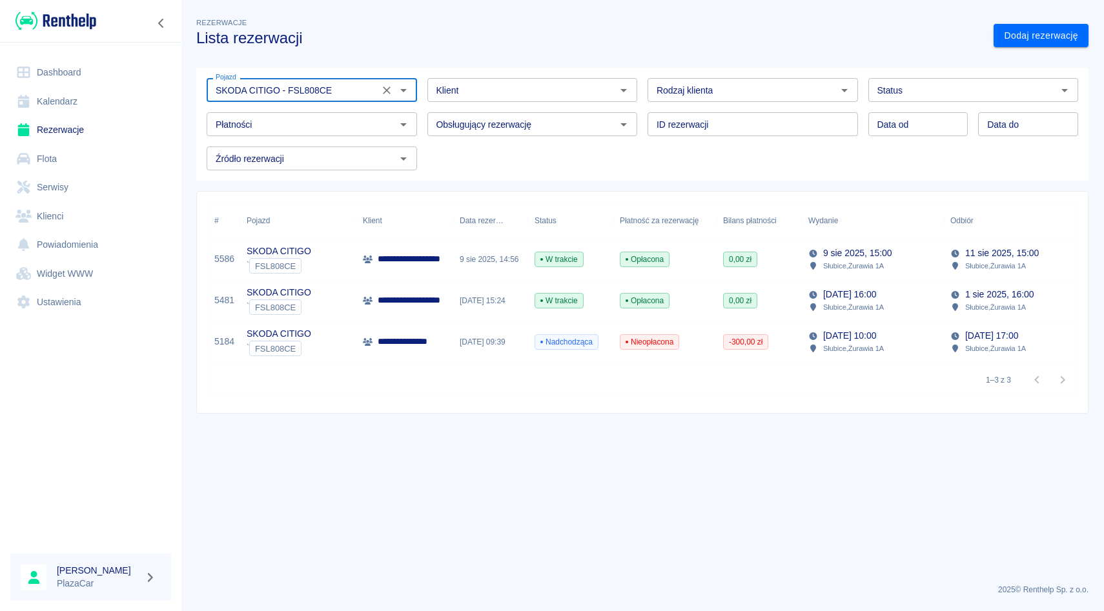
click at [380, 89] on icon "Wyczyść" at bounding box center [386, 90] width 13 height 13
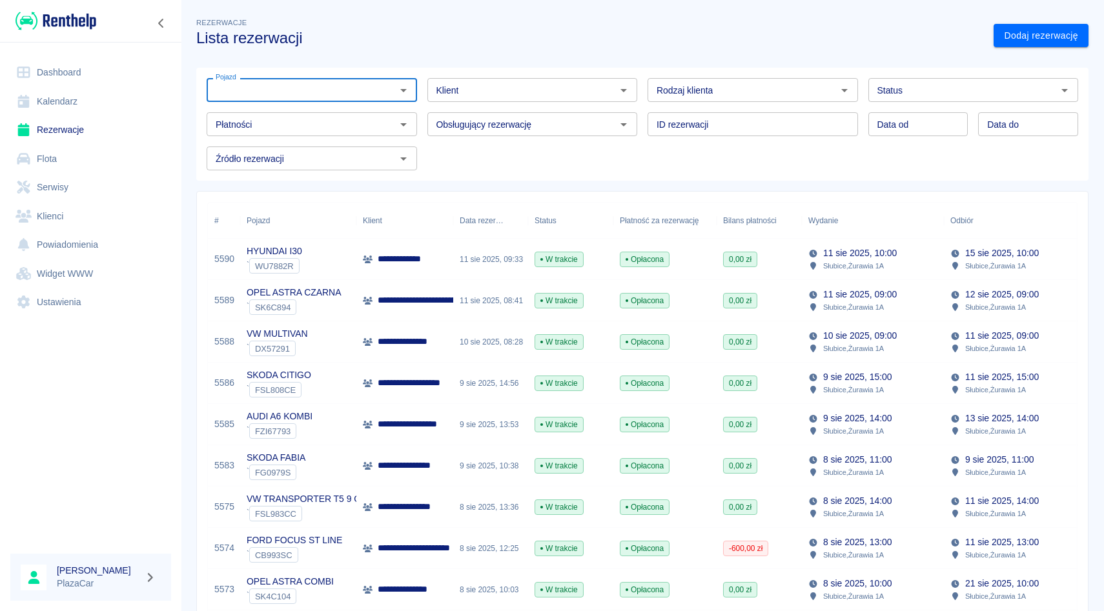
click at [74, 162] on link "Flota" at bounding box center [90, 159] width 161 height 29
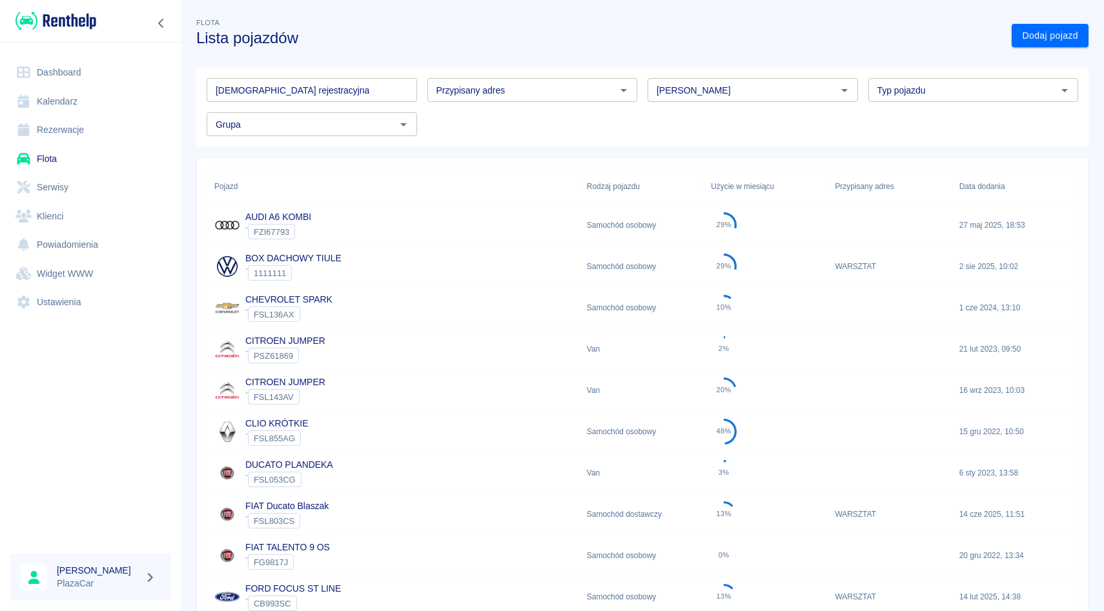
click at [719, 89] on input "Marka" at bounding box center [741, 90] width 181 height 16
click at [718, 110] on li "Peugeot" at bounding box center [752, 117] width 210 height 21
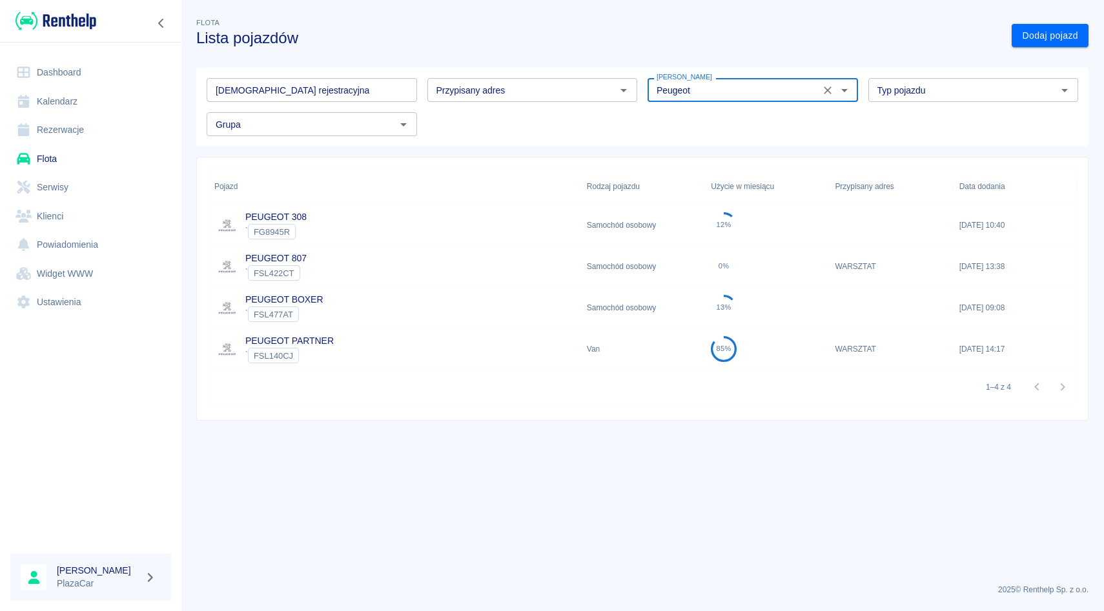
type input "Peugeot"
click at [341, 256] on div "PEUGEOT 807 ` FSL422CT" at bounding box center [394, 266] width 372 height 41
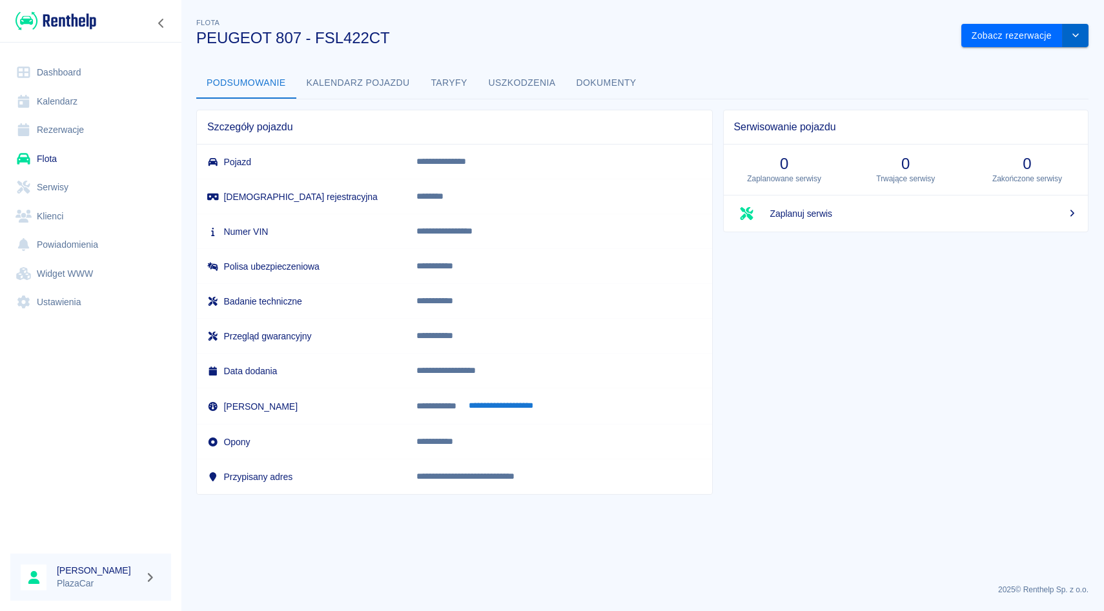
click at [1077, 34] on icon "drop-down" at bounding box center [1075, 35] width 10 height 8
click at [1002, 57] on li "Zaktualizuj dane pojazdu" at bounding box center [1025, 62] width 120 height 21
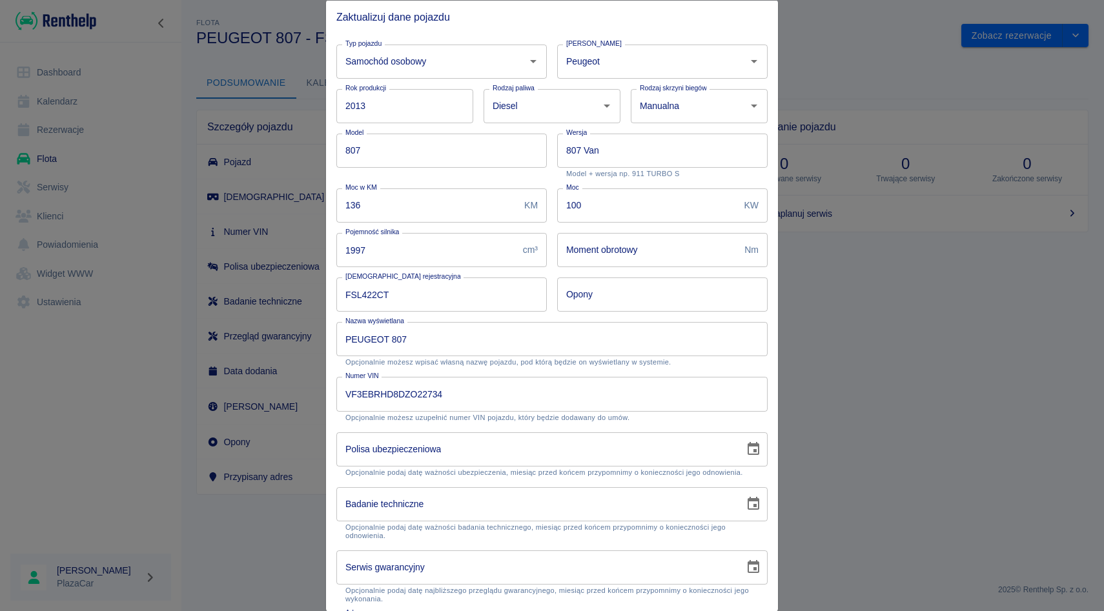
click at [875, 79] on div at bounding box center [552, 305] width 1104 height 611
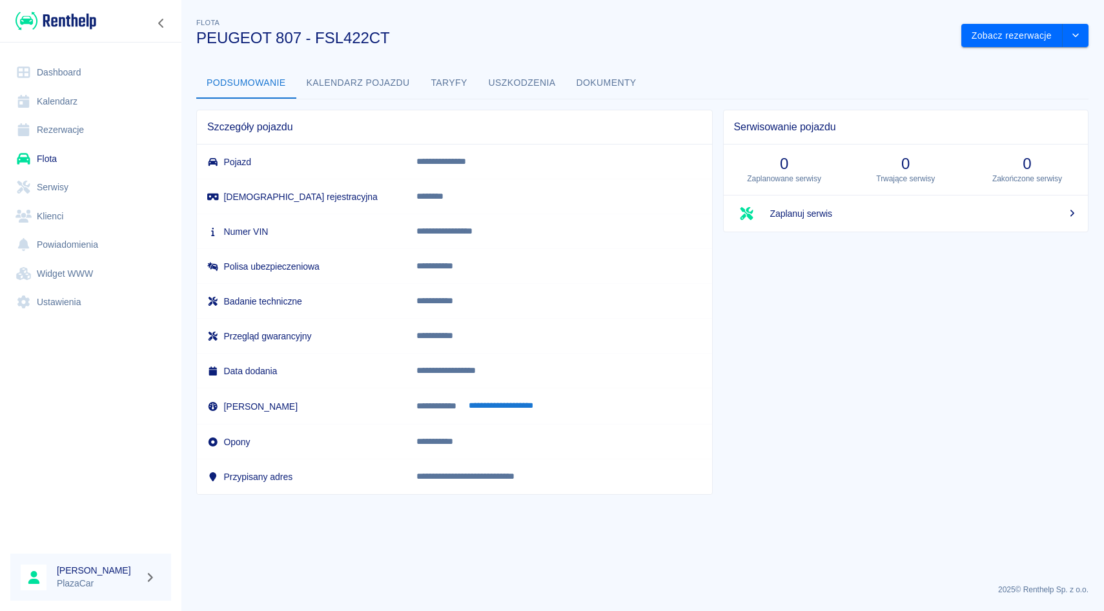
click at [103, 154] on link "Flota" at bounding box center [90, 159] width 161 height 29
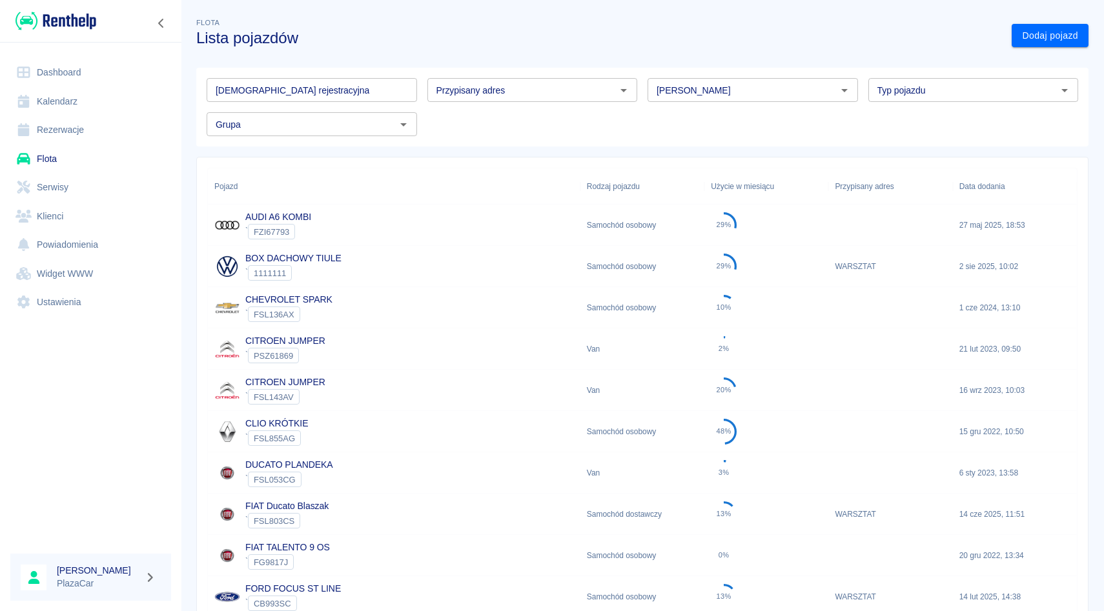
click at [671, 85] on div "Marka Marka" at bounding box center [752, 90] width 210 height 24
click at [671, 110] on li "Volkswagen" at bounding box center [752, 117] width 210 height 21
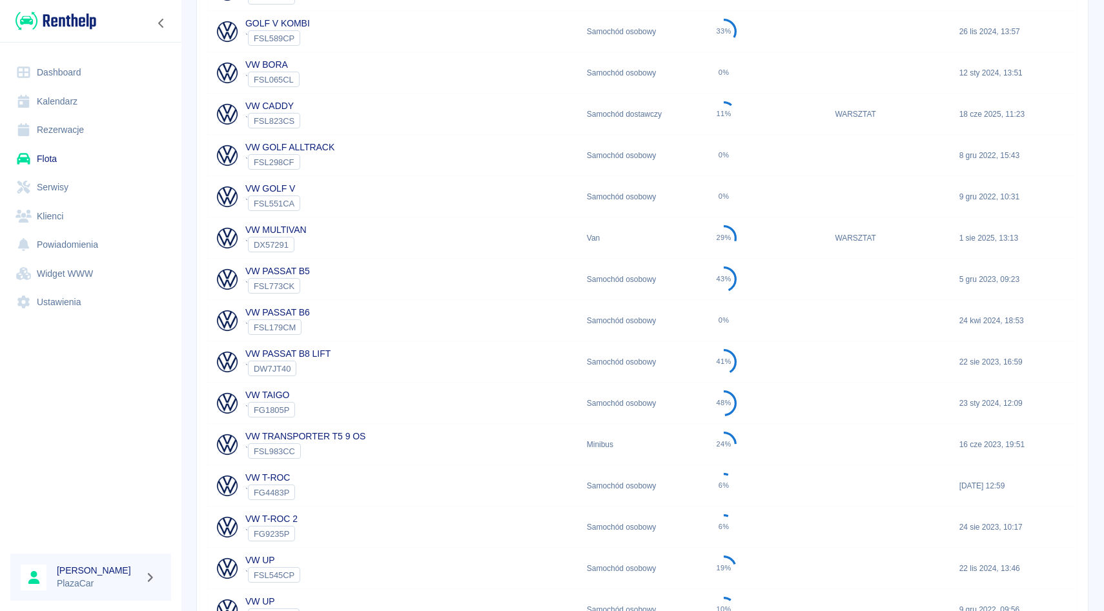
scroll to position [411, 0]
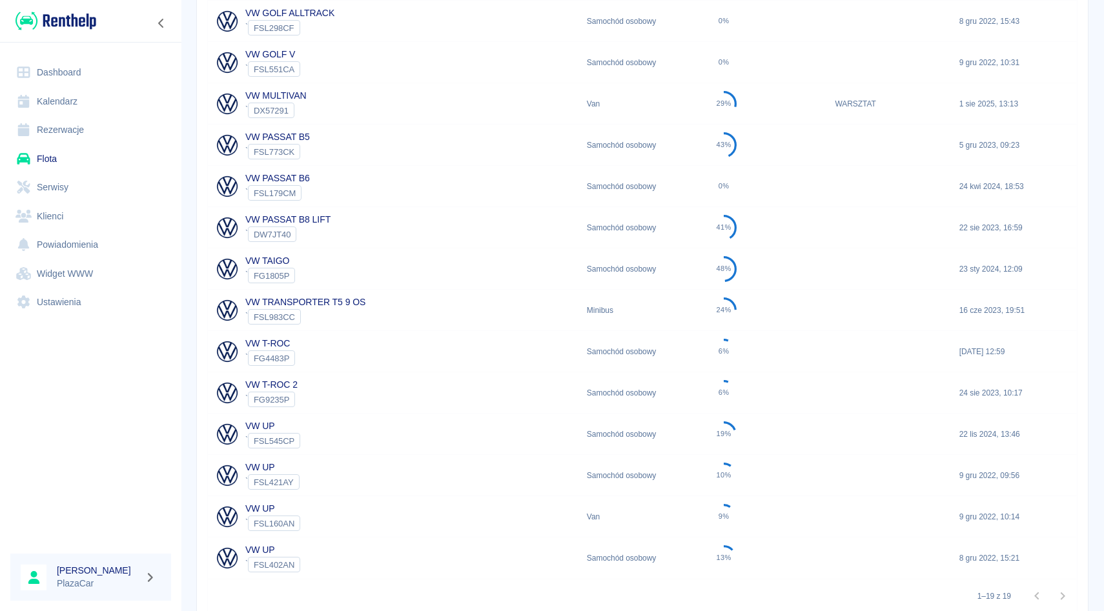
type input "Volkswagen"
click at [352, 301] on link "VW TRANSPORTER T5 9 OS" at bounding box center [305, 302] width 120 height 10
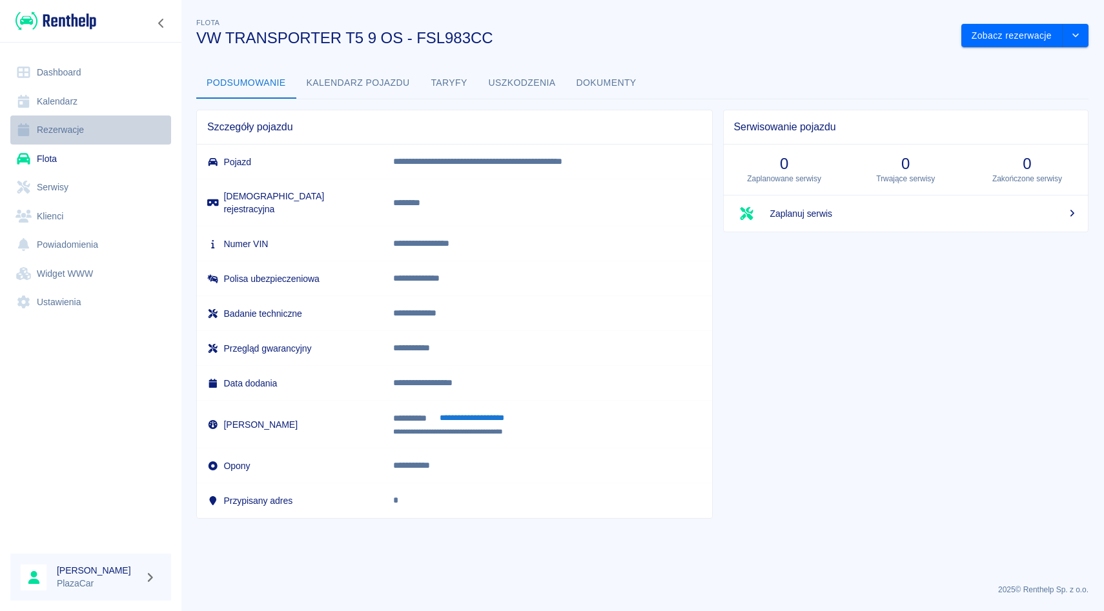
click at [92, 126] on link "Rezerwacje" at bounding box center [90, 130] width 161 height 29
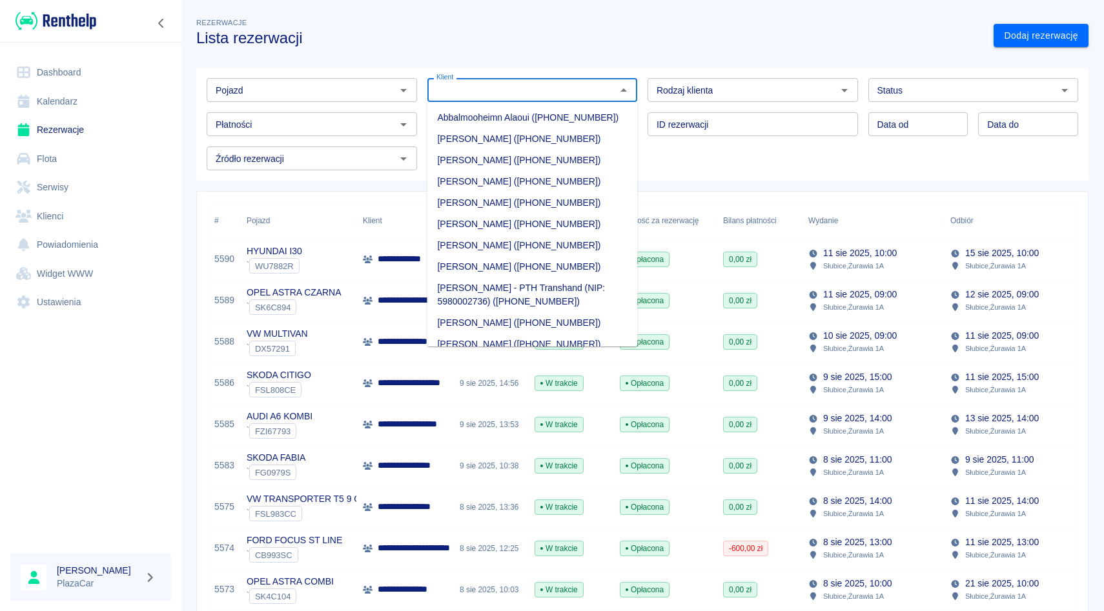
click at [496, 88] on input "Klient" at bounding box center [521, 90] width 181 height 16
click at [361, 85] on input "Pojazd" at bounding box center [300, 90] width 181 height 16
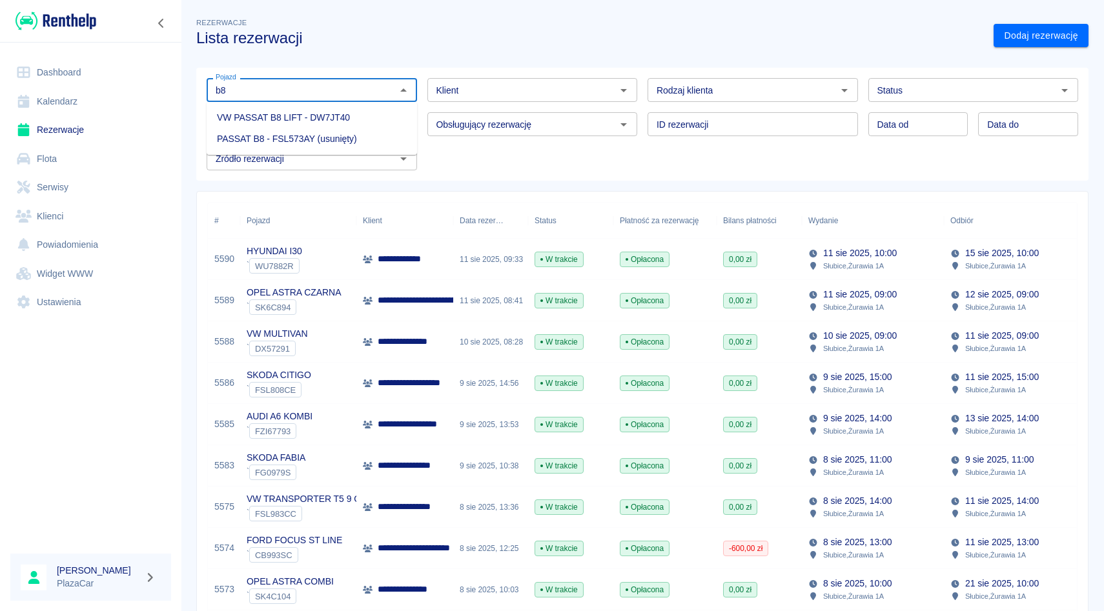
click at [337, 117] on li "VW PASSAT B8 LIFT - DW7JT40" at bounding box center [312, 117] width 210 height 21
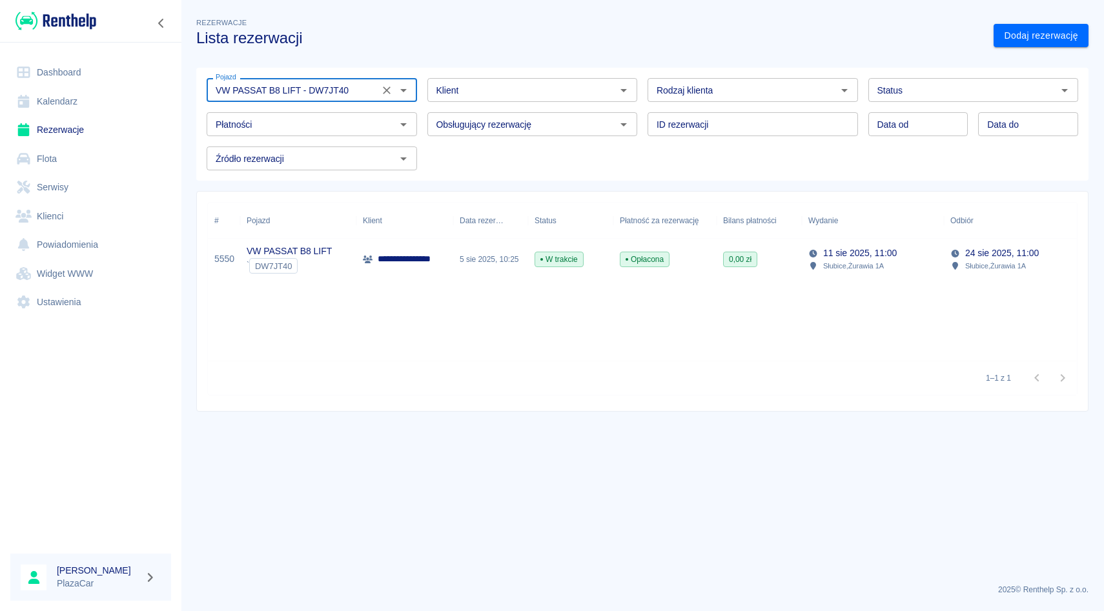
type input "VW PASSAT B8 LIFT - DW7JT40"
click at [489, 269] on div "5 sie 2025, 10:25" at bounding box center [490, 259] width 75 height 41
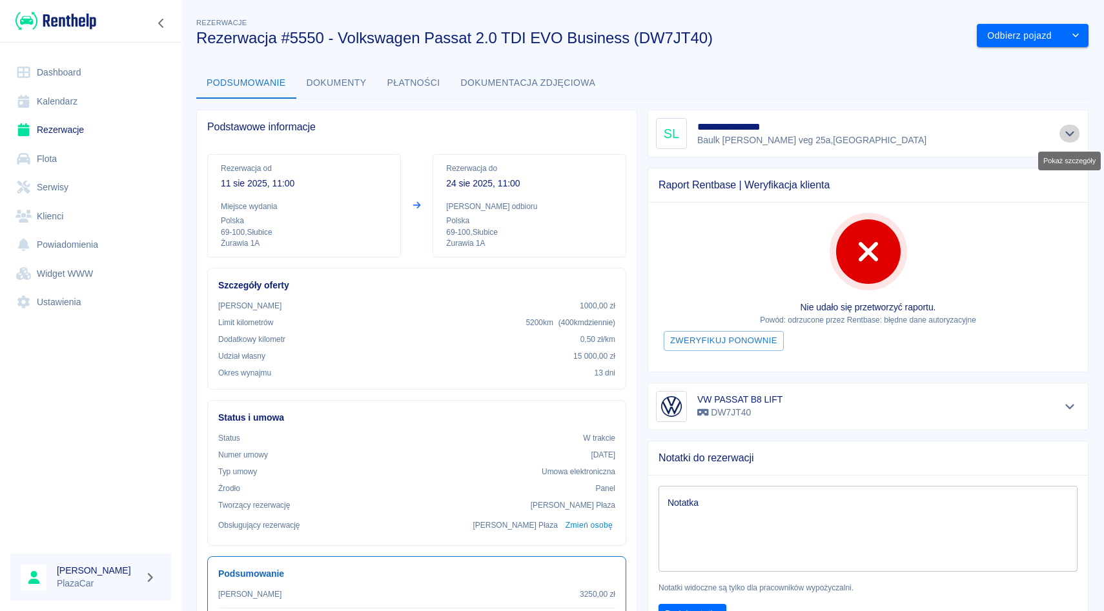
click at [1068, 130] on icon "Pokaż szczegóły" at bounding box center [1069, 134] width 15 height 12
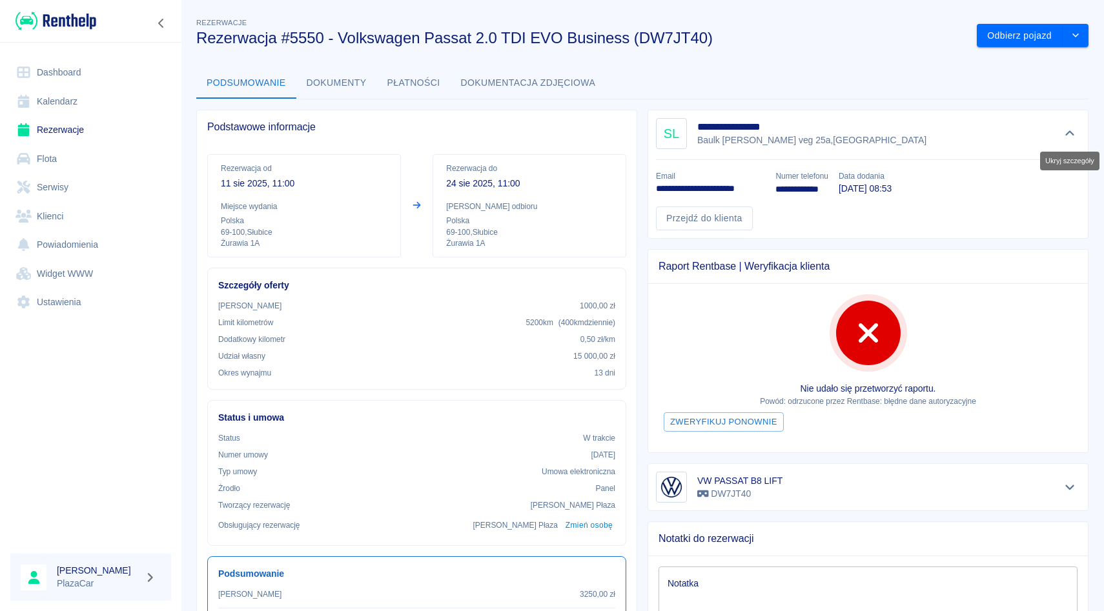
click at [1068, 130] on icon "Ukryj szczegóły" at bounding box center [1069, 134] width 15 height 12
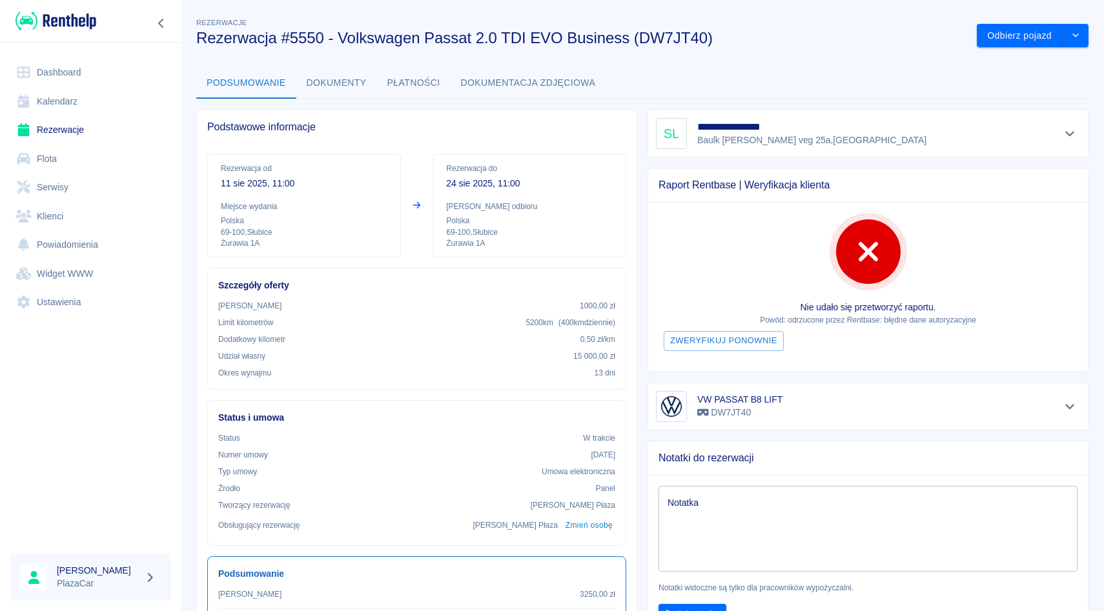
click at [1077, 148] on div "**********" at bounding box center [868, 133] width 424 height 31
click at [1077, 120] on div "**********" at bounding box center [868, 133] width 424 height 31
click at [1077, 128] on button "Pokaż szczegóły" at bounding box center [1069, 134] width 21 height 18
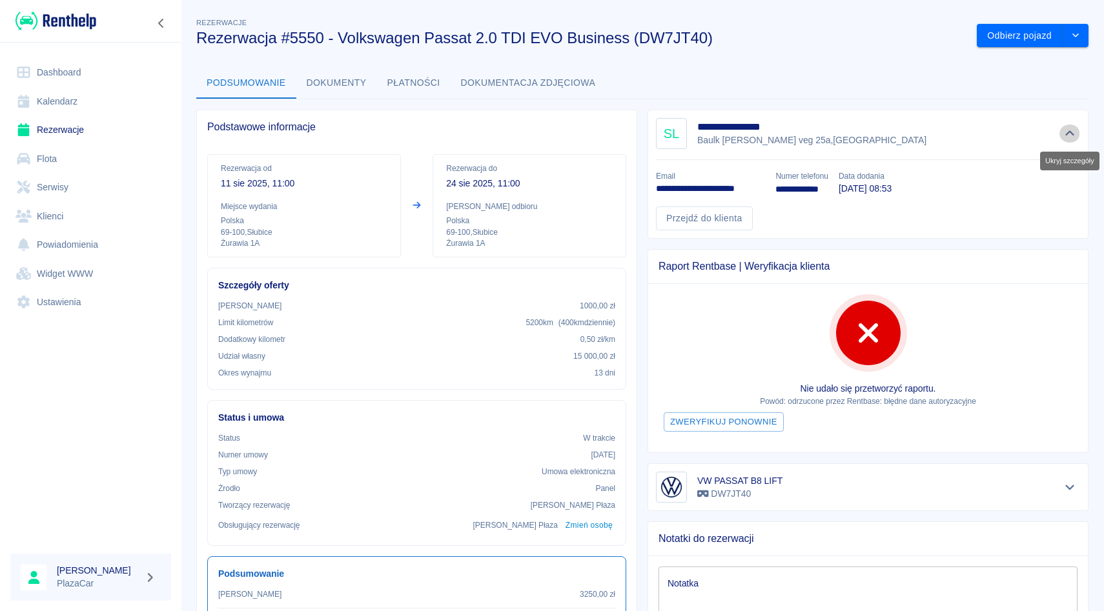
click at [1068, 128] on icon "Ukryj szczegóły" at bounding box center [1069, 134] width 15 height 12
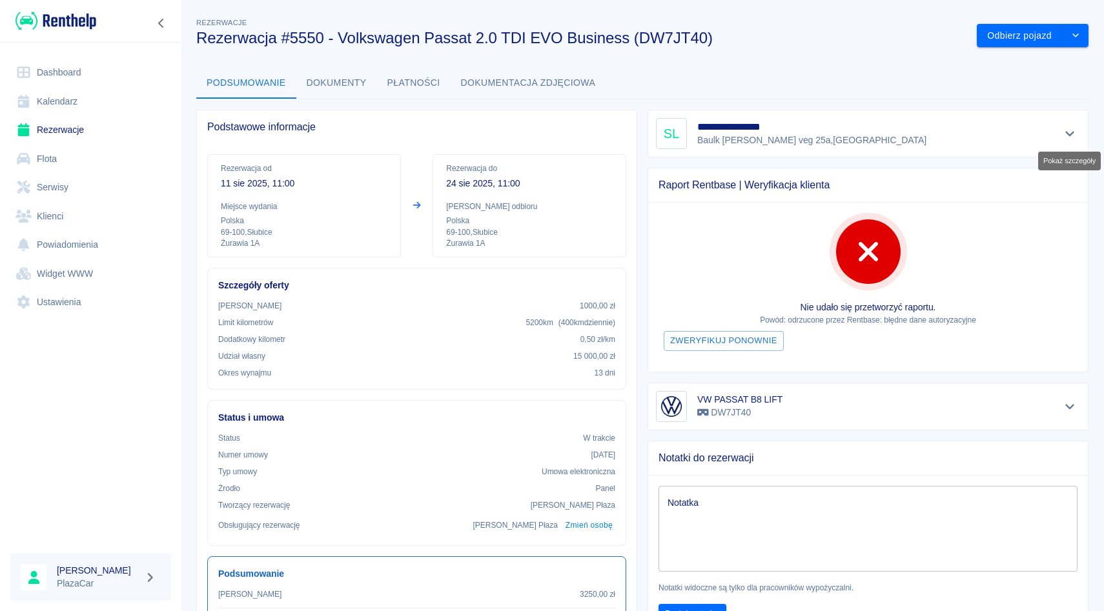
click at [1068, 128] on icon "Pokaż szczegóły" at bounding box center [1069, 134] width 15 height 12
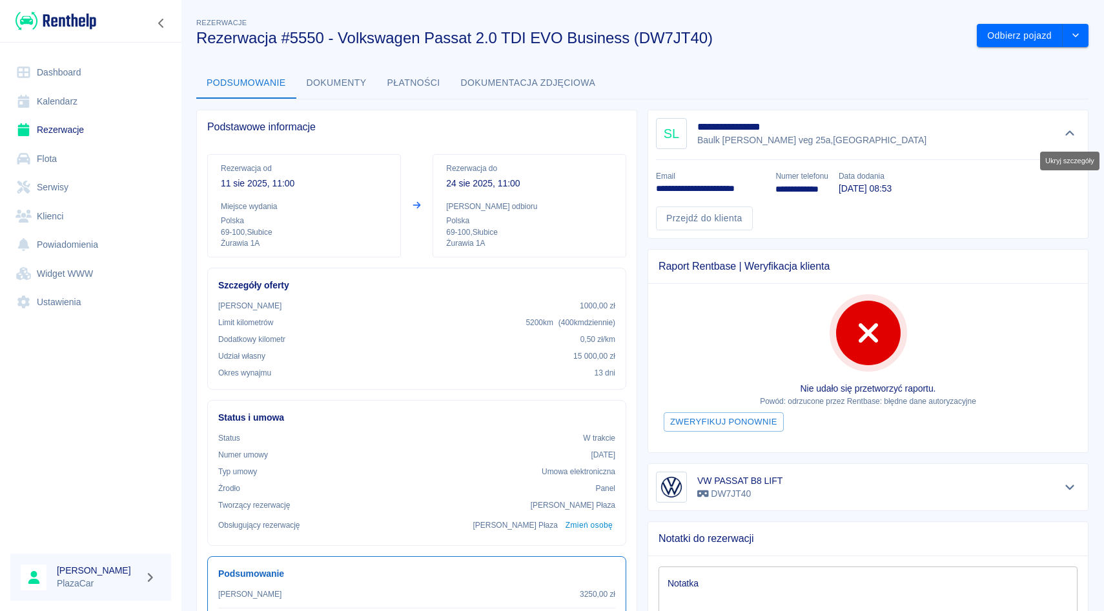
click at [1068, 128] on icon "Ukryj szczegóły" at bounding box center [1069, 134] width 15 height 12
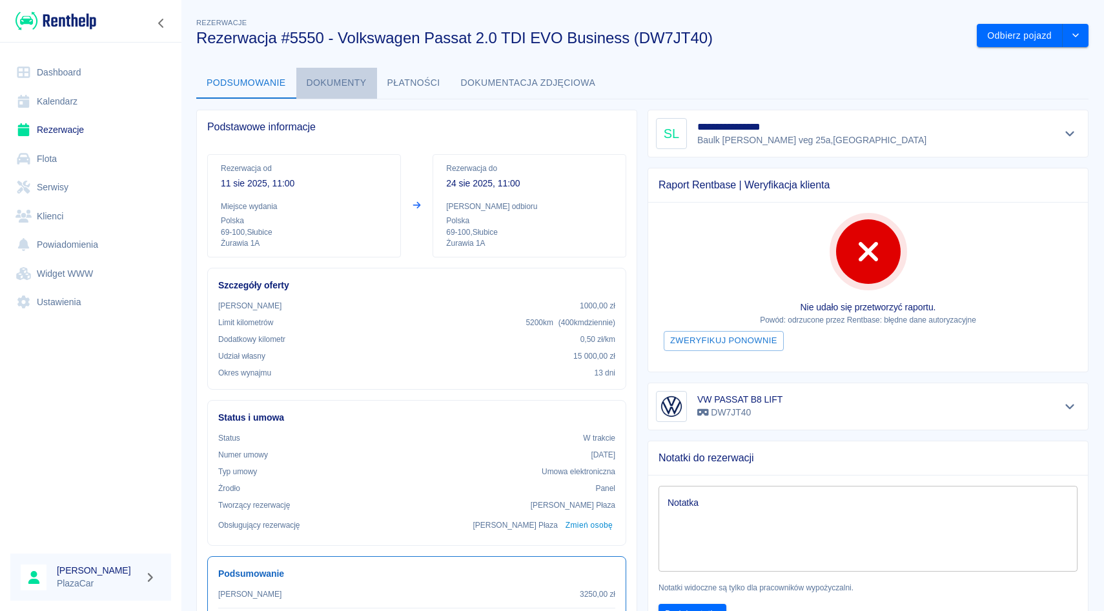
click at [349, 76] on button "Dokumenty" at bounding box center [336, 83] width 81 height 31
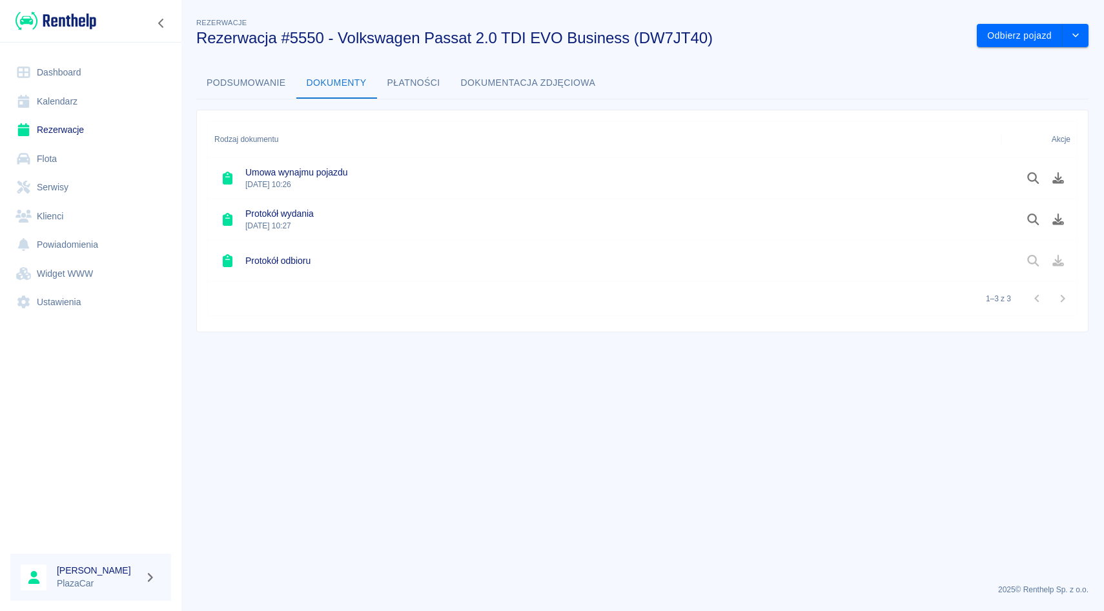
click at [108, 133] on link "Rezerwacje" at bounding box center [90, 130] width 161 height 29
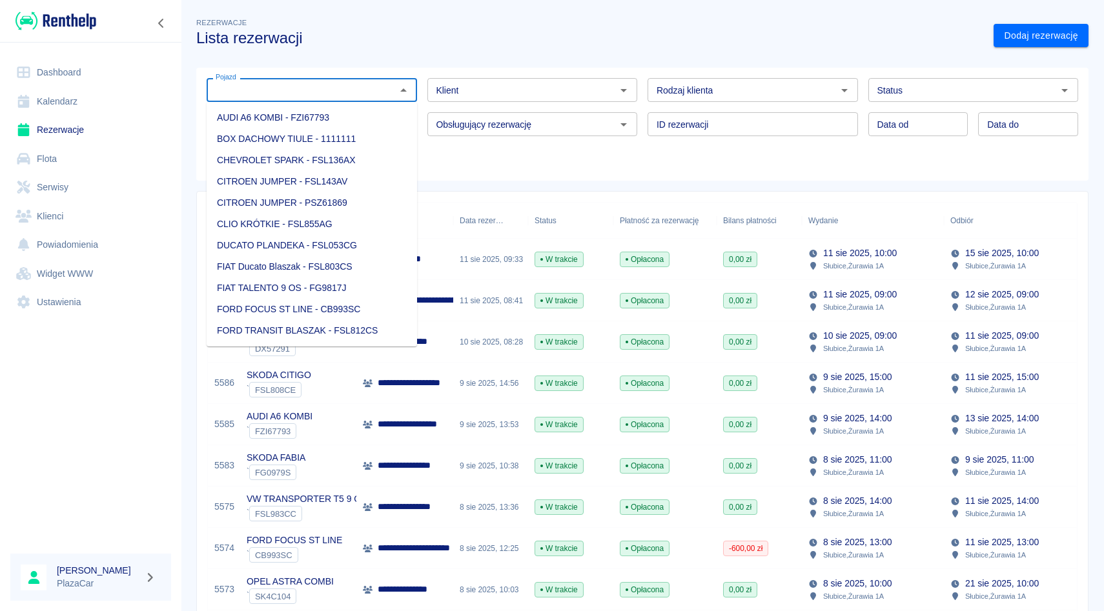
click at [297, 84] on input "Pojazd" at bounding box center [300, 90] width 181 height 16
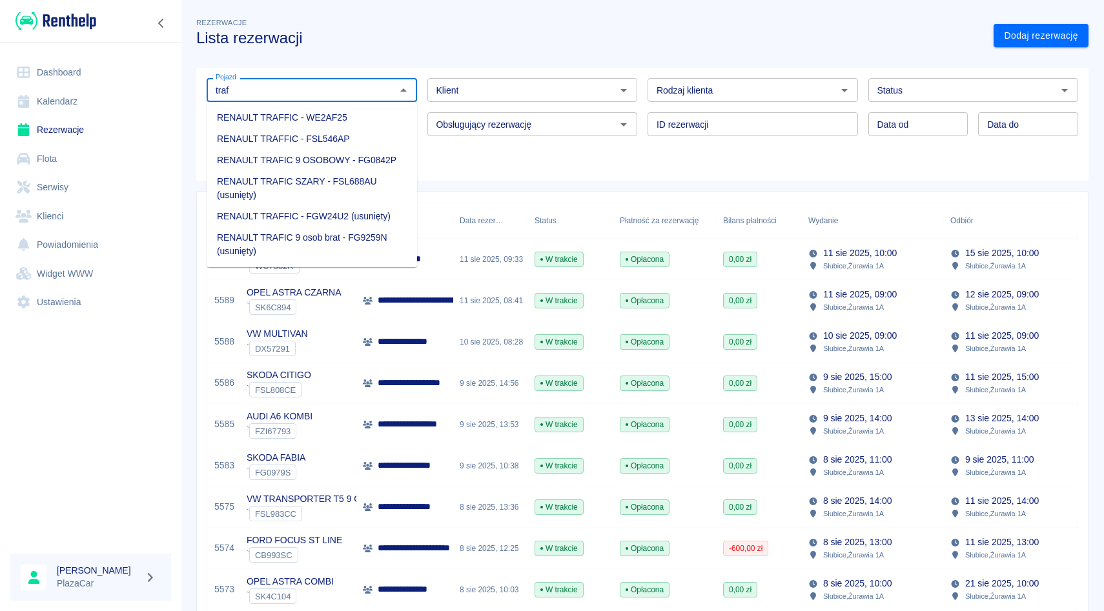
click at [321, 159] on li "RENAULT TRAFIC 9 OSOBOWY - FG0842P" at bounding box center [312, 160] width 210 height 21
type input "RENAULT TRAFIC 9 OSOBOWY - FG0842P"
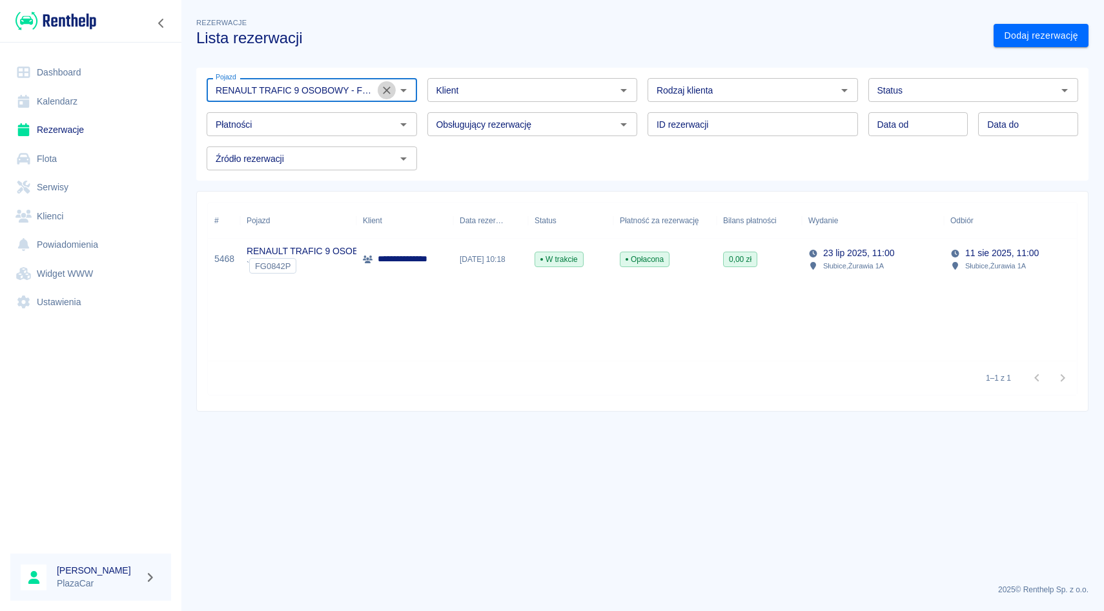
click at [392, 97] on button "Wyczyść" at bounding box center [387, 90] width 18 height 18
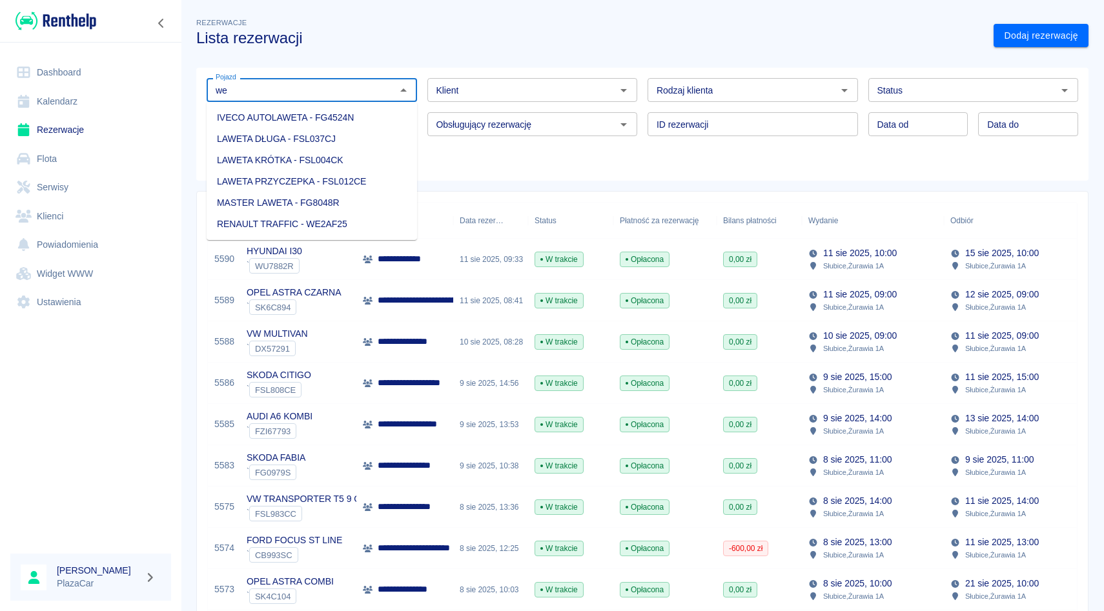
click at [312, 219] on li "RENAULT TRAFFIC - WE2AF25" at bounding box center [312, 224] width 210 height 21
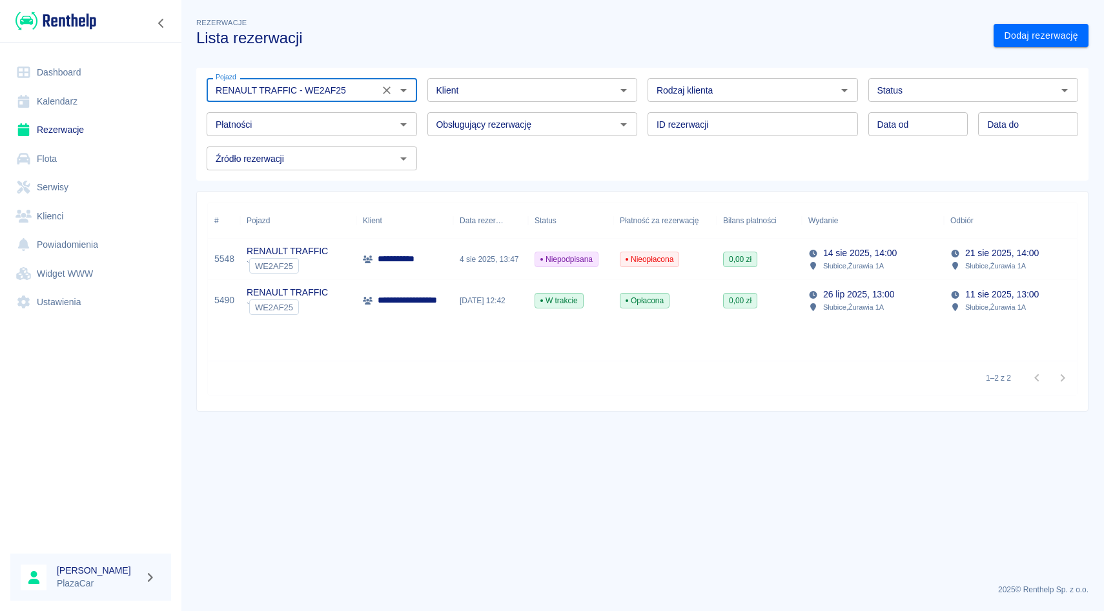
type input "RENAULT TRAFFIC - WE2AF25"
click at [394, 289] on div "**********" at bounding box center [404, 300] width 97 height 41
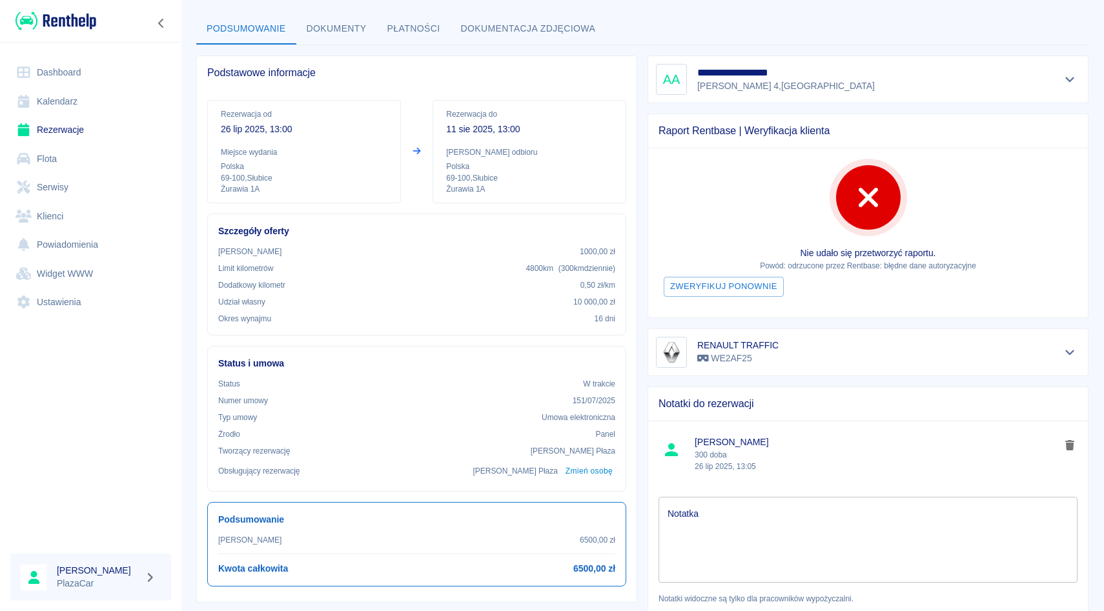
scroll to position [28, 0]
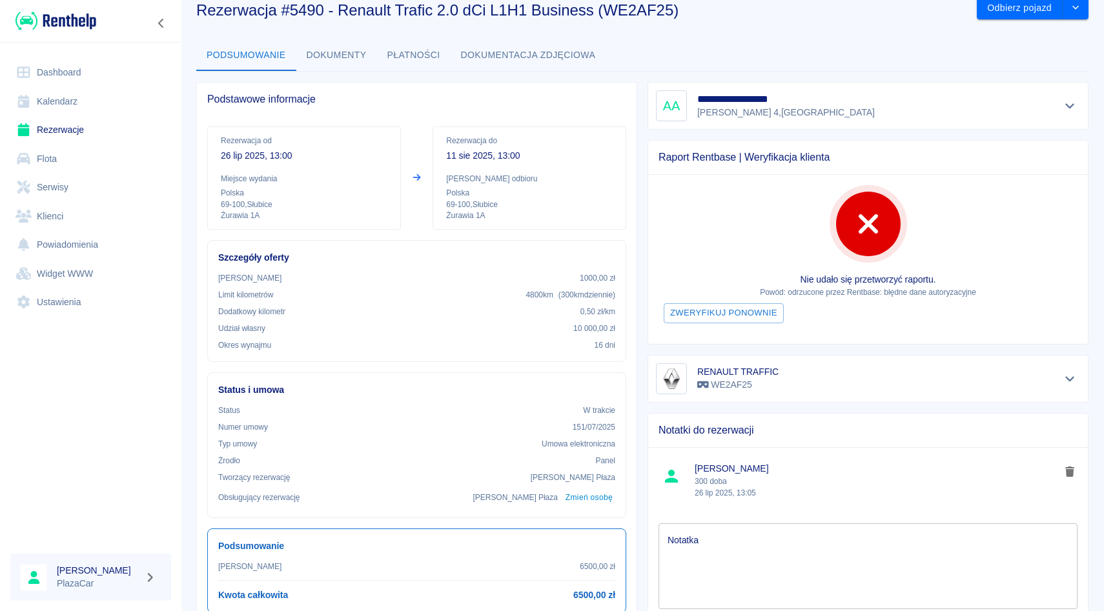
click at [1074, 98] on button "Pokaż szczegóły" at bounding box center [1069, 106] width 21 height 18
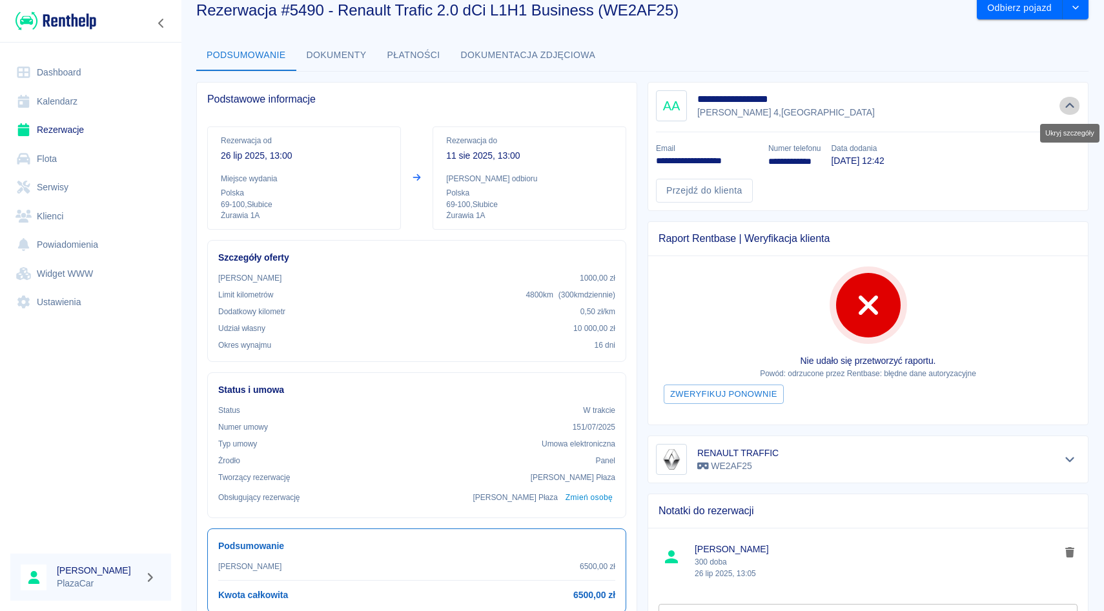
click at [1074, 98] on button "Ukryj szczegóły" at bounding box center [1069, 106] width 21 height 18
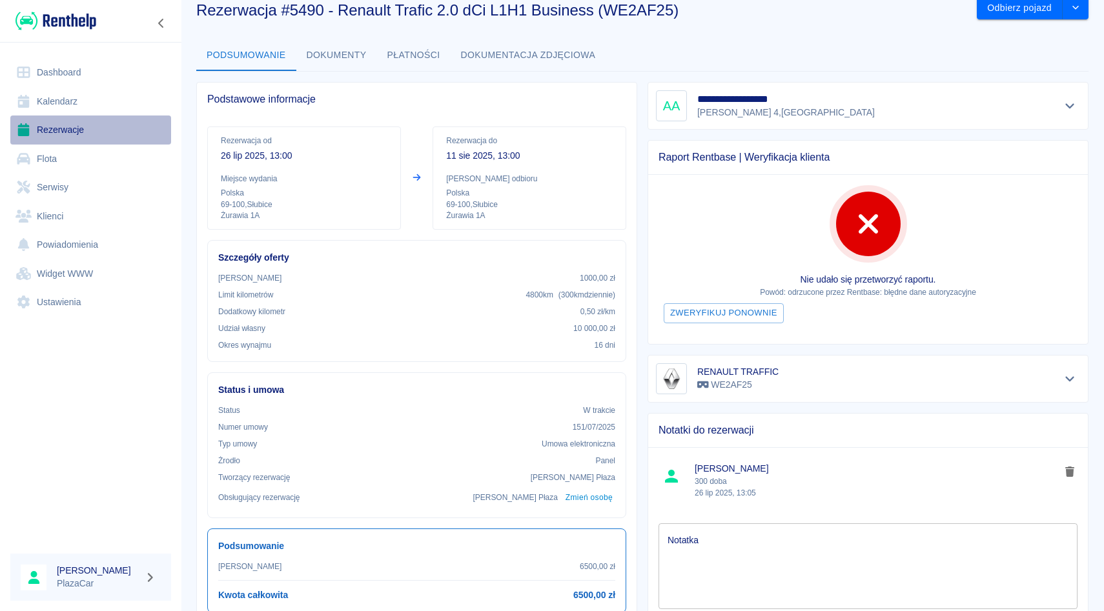
click at [63, 128] on link "Rezerwacje" at bounding box center [90, 130] width 161 height 29
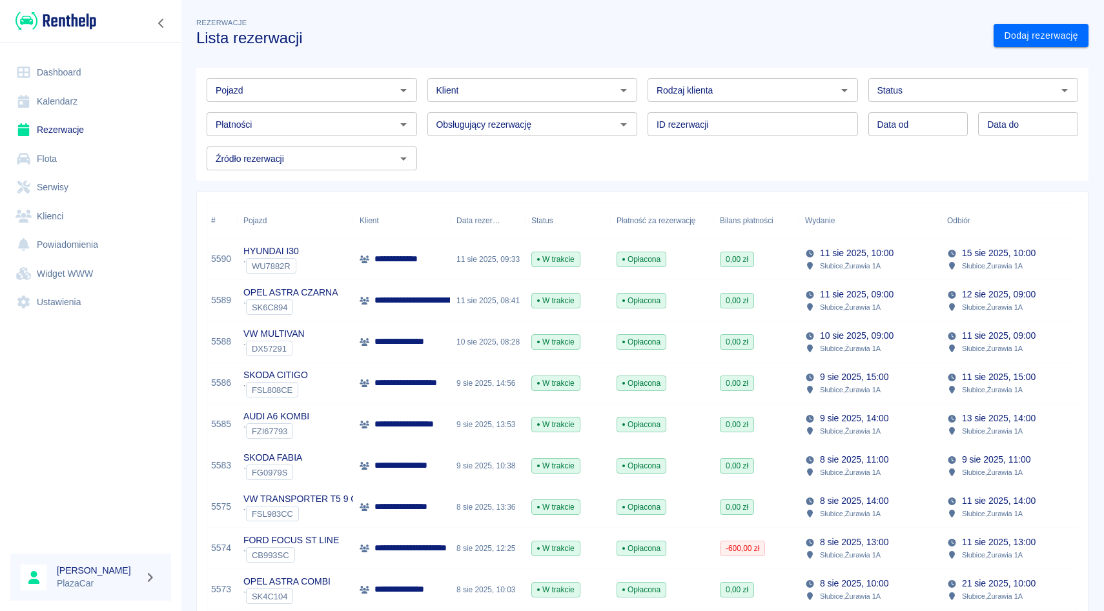
click at [644, 100] on div "Rodzaj klienta Rodzaj klienta" at bounding box center [747, 85] width 221 height 34
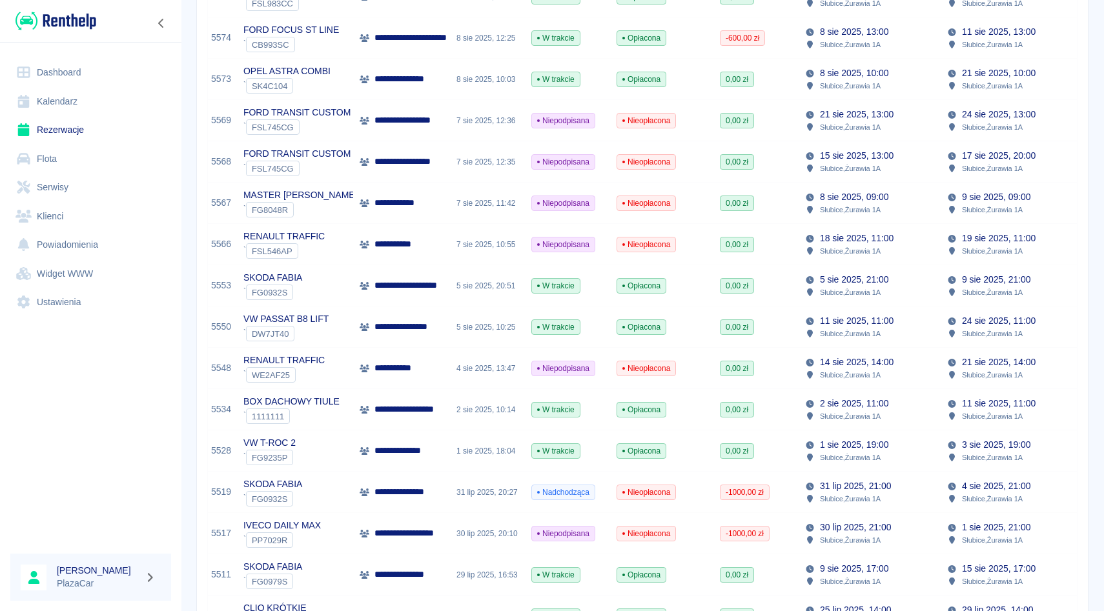
scroll to position [538, 0]
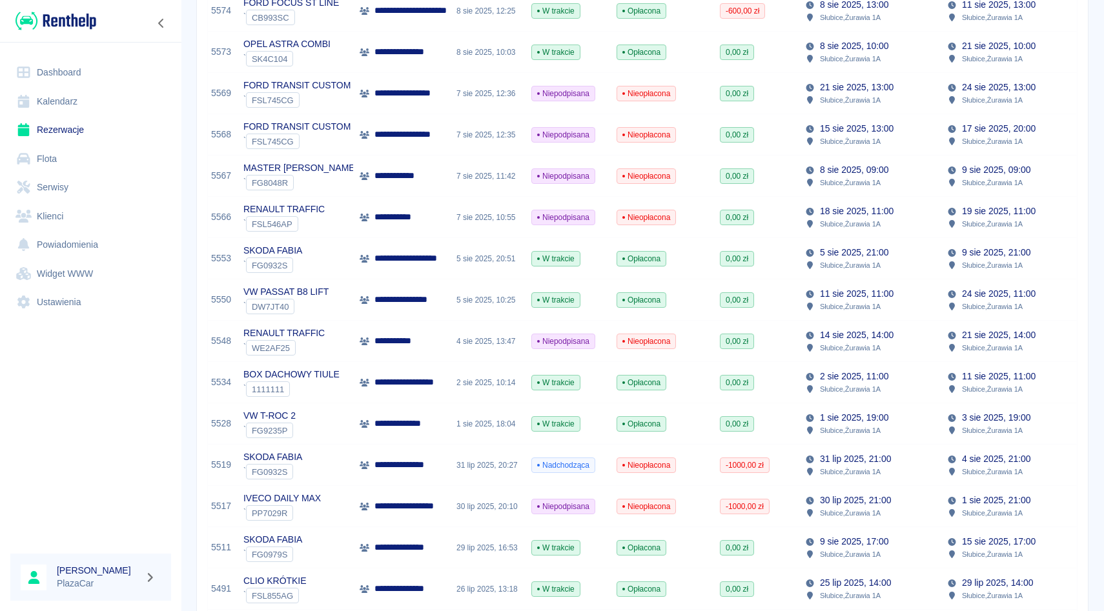
click at [450, 303] on div "5 sie 2025, 10:25" at bounding box center [487, 299] width 75 height 41
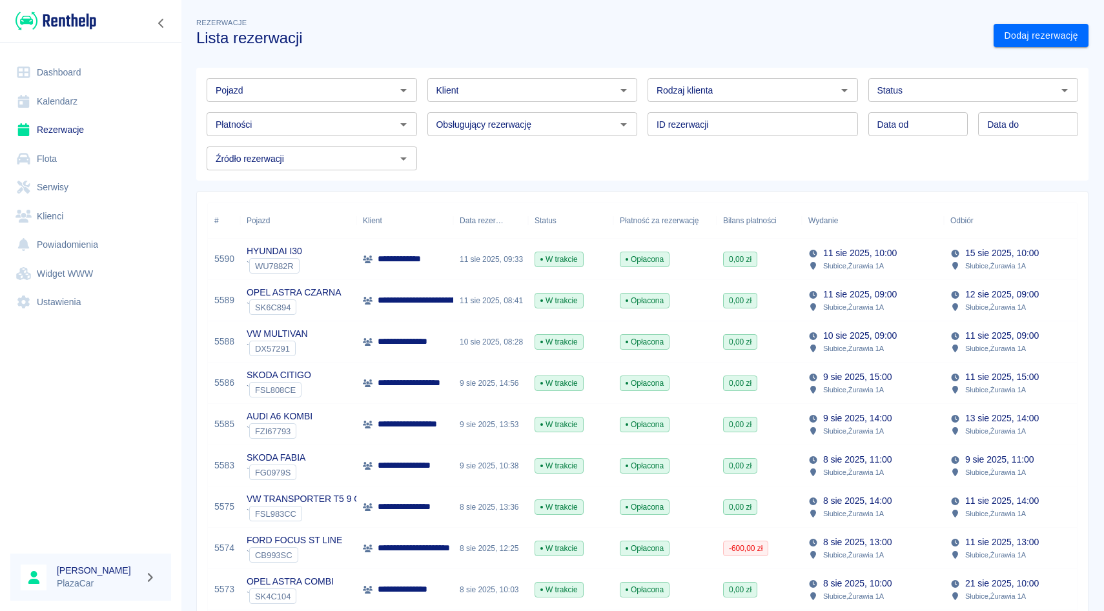
click at [597, 166] on div "Pojazd Pojazd Klient Klient Rodzaj klienta Rodzaj klienta Status Status Płatnoś…" at bounding box center [637, 119] width 882 height 103
click at [1052, 46] on link "Dodaj rezerwację" at bounding box center [1040, 36] width 95 height 24
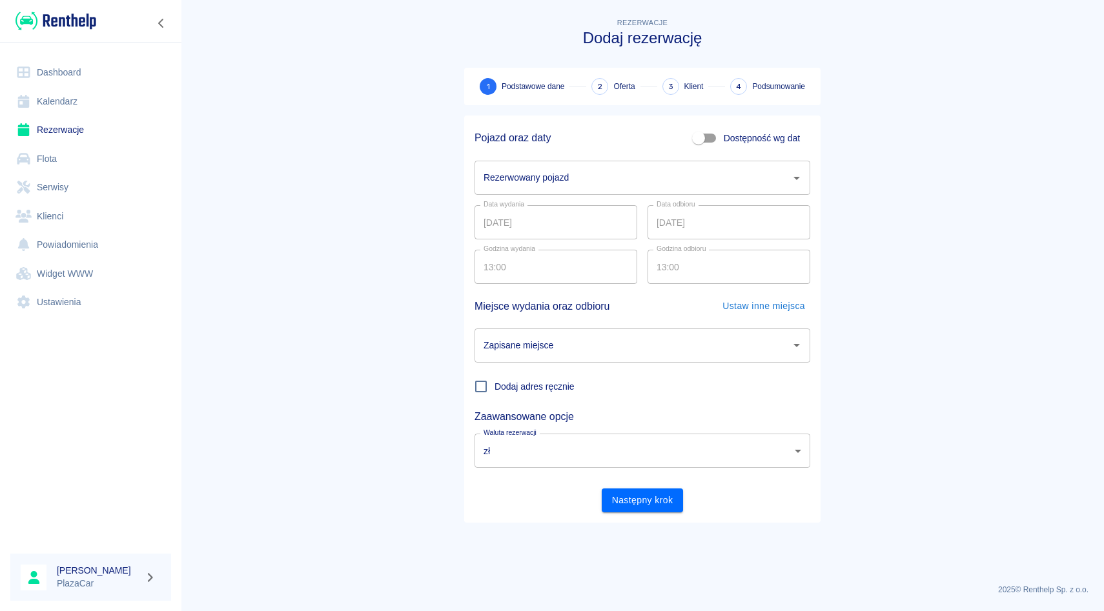
click at [579, 195] on div "Data wydania 11.08.2025 Data wydania Data odbioru 12.08.2025 Data odbioru" at bounding box center [637, 217] width 346 height 45
click at [579, 183] on input "Rezerwowany pojazd" at bounding box center [632, 178] width 305 height 23
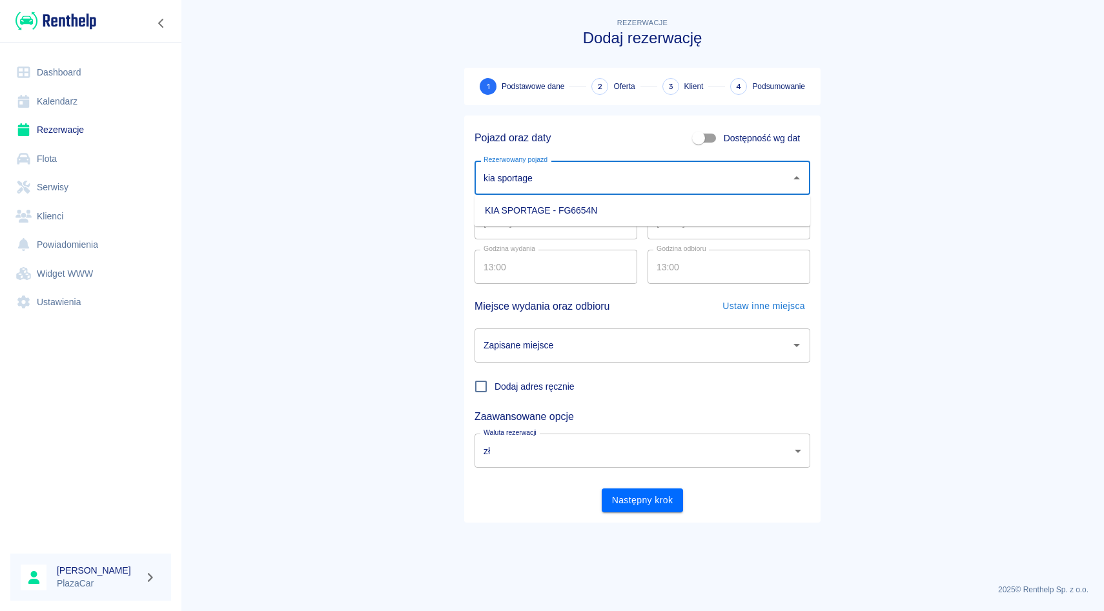
click at [567, 217] on li "KIA SPORTAGE - FG6654N" at bounding box center [642, 210] width 336 height 21
type input "KIA SPORTAGE - FG6654N"
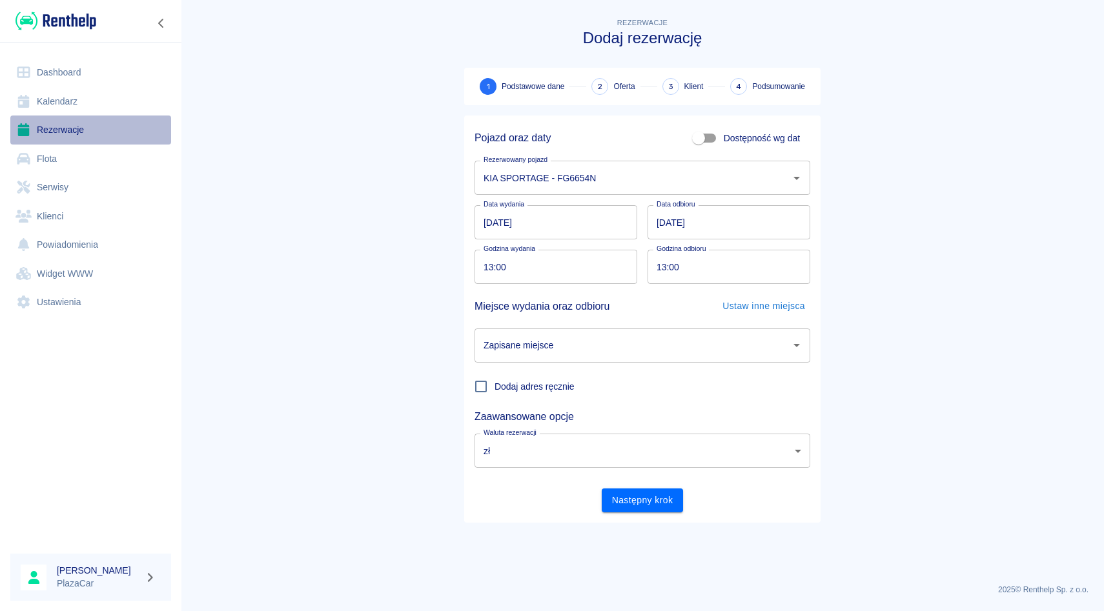
click at [45, 128] on link "Rezerwacje" at bounding box center [90, 130] width 161 height 29
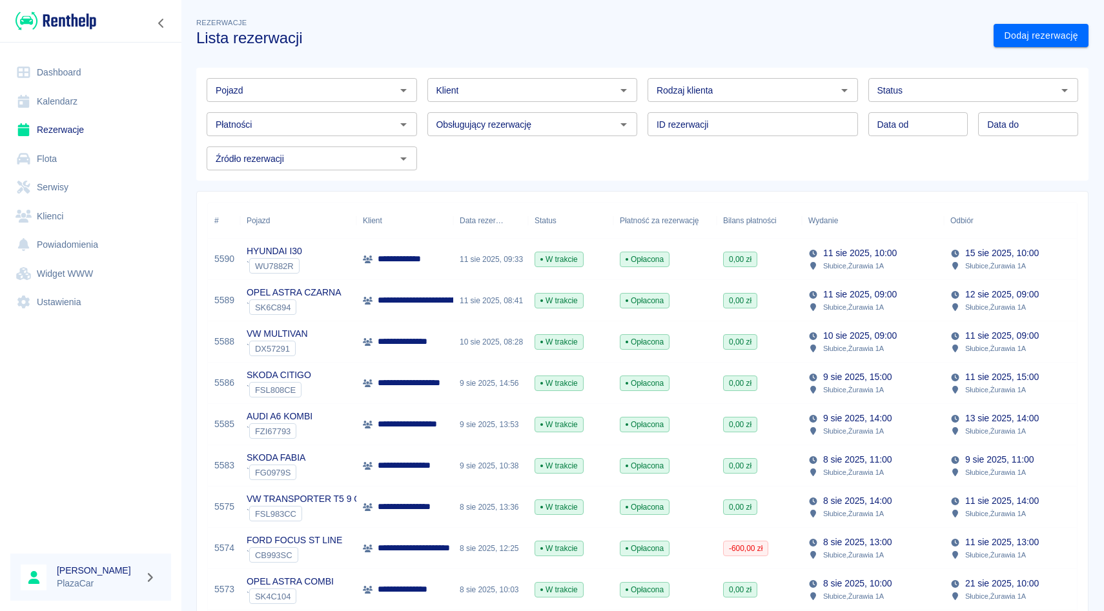
click at [539, 166] on div "Pojazd Pojazd Klient Klient Rodzaj klienta Rodzaj klienta Status Status Płatnoś…" at bounding box center [637, 119] width 882 height 103
click at [1001, 31] on link "Dodaj rezerwację" at bounding box center [1040, 36] width 95 height 24
click at [313, 89] on input "Pojazd" at bounding box center [300, 90] width 181 height 16
click at [285, 121] on li "FORD FOCUS ST LINE - CB993SC" at bounding box center [312, 117] width 210 height 21
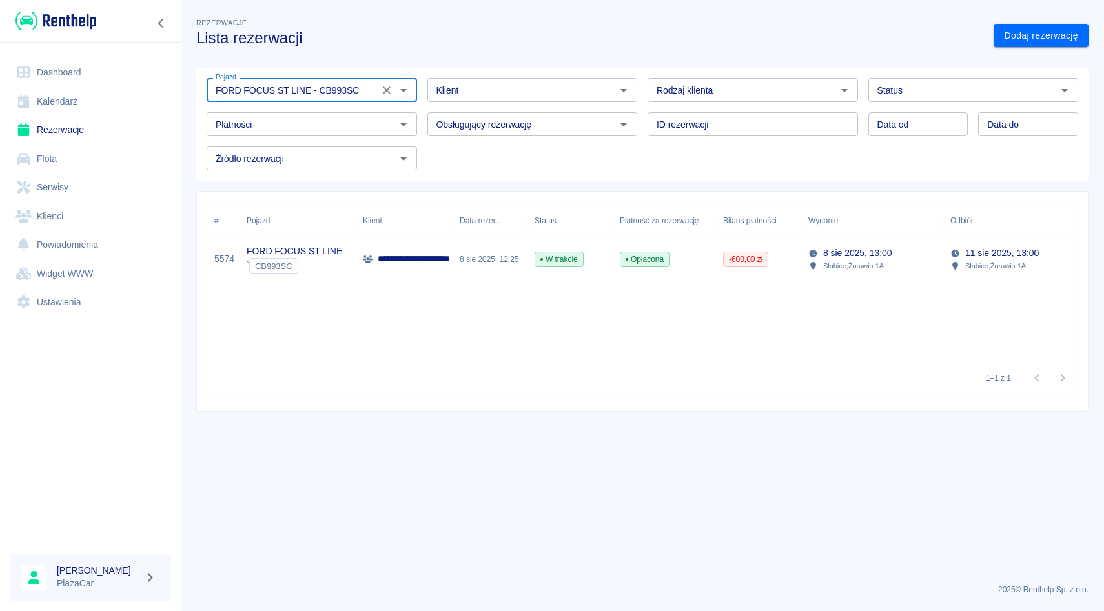
type input "FORD FOCUS ST LINE - CB993SC"
click at [322, 252] on p "FORD FOCUS ST LINE" at bounding box center [295, 252] width 96 height 14
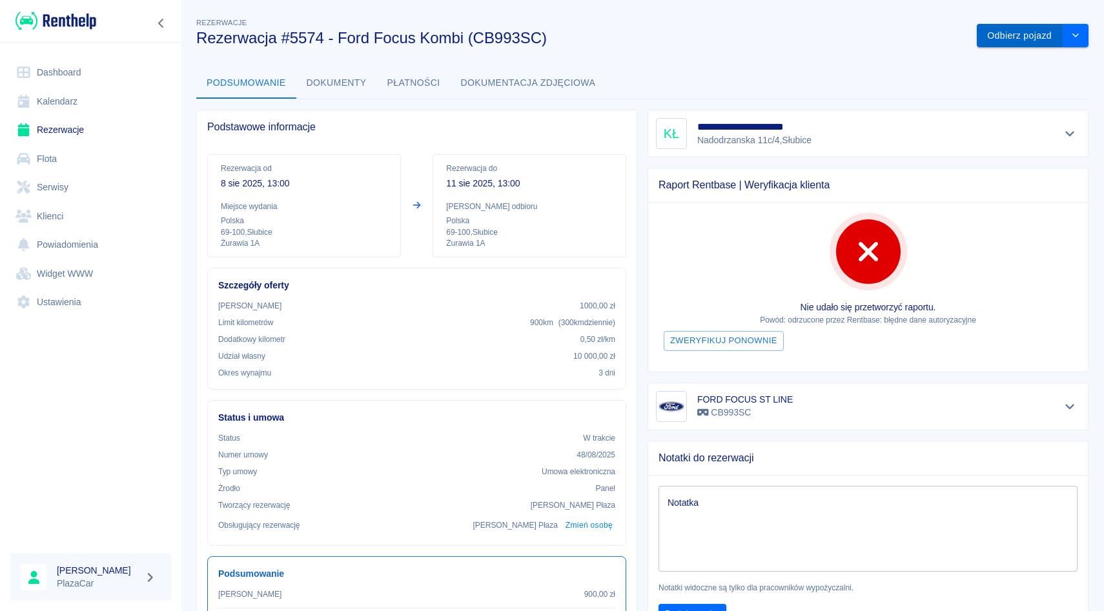
click at [1019, 34] on button "Odbierz pojazd" at bounding box center [1020, 36] width 86 height 24
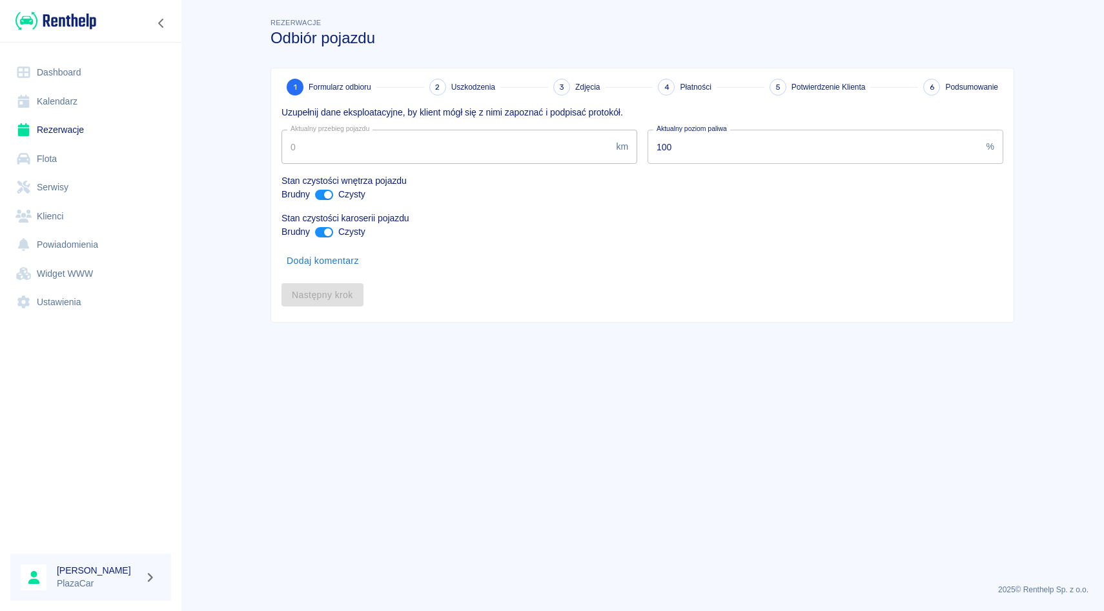
type input "21669"
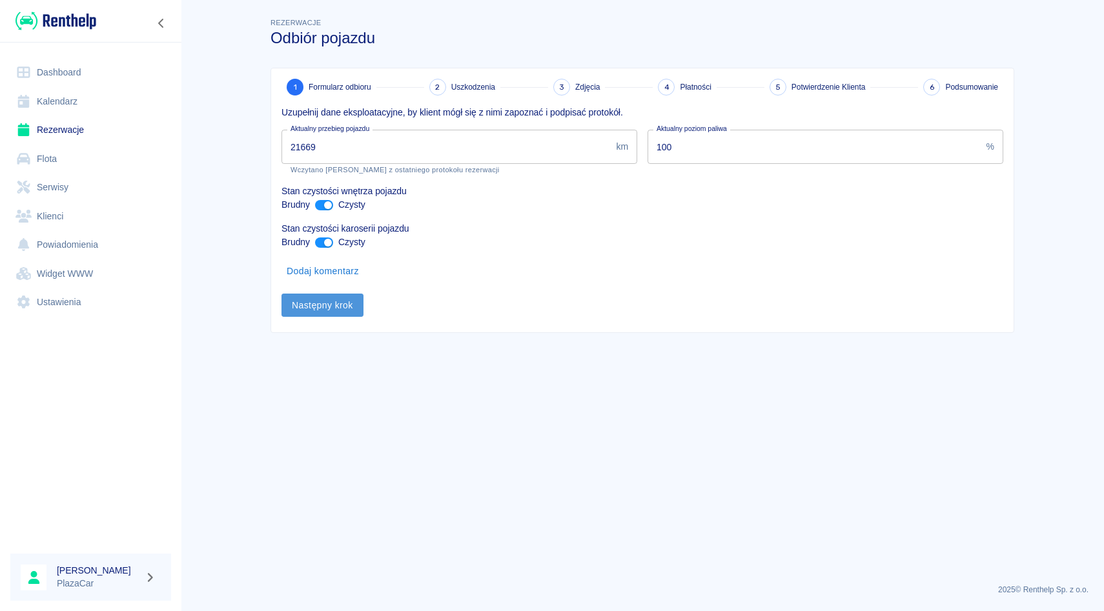
click at [334, 311] on button "Następny krok" at bounding box center [322, 306] width 82 height 24
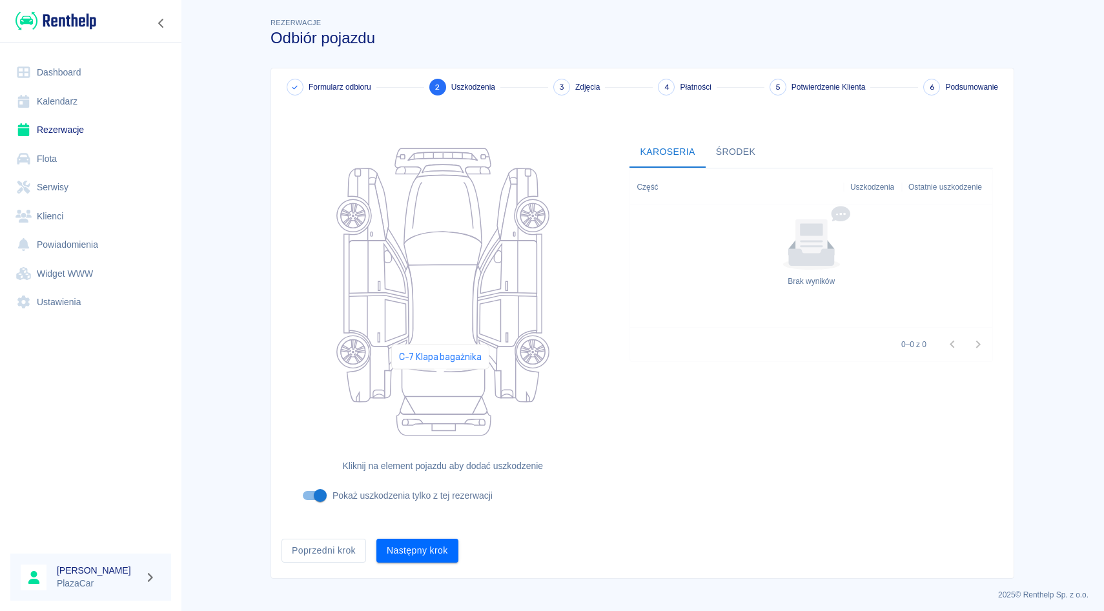
scroll to position [5, 0]
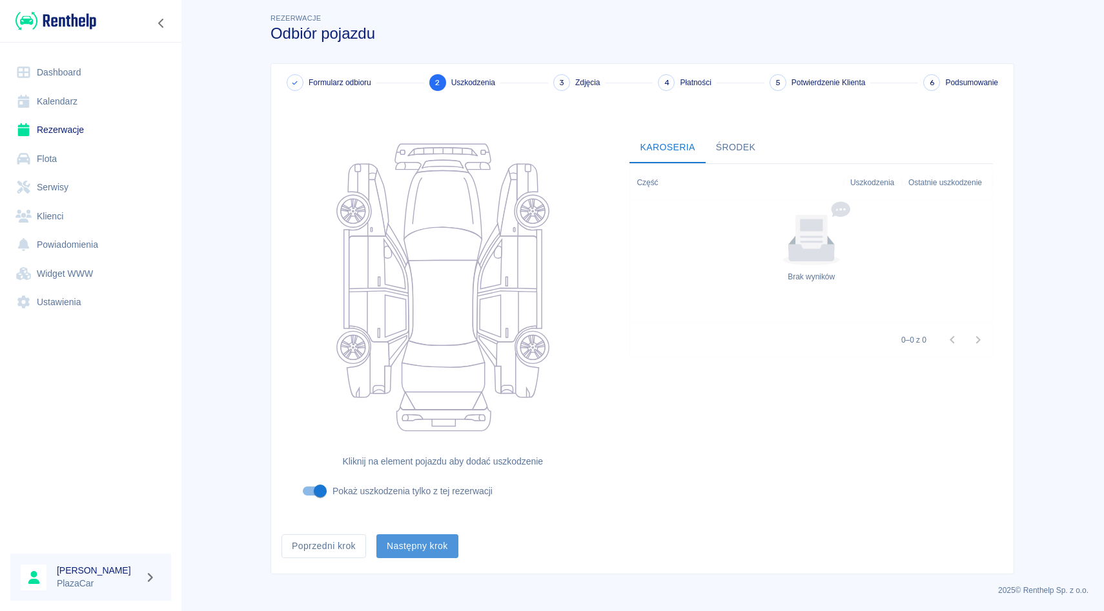
click at [436, 534] on button "Następny krok" at bounding box center [417, 546] width 82 height 24
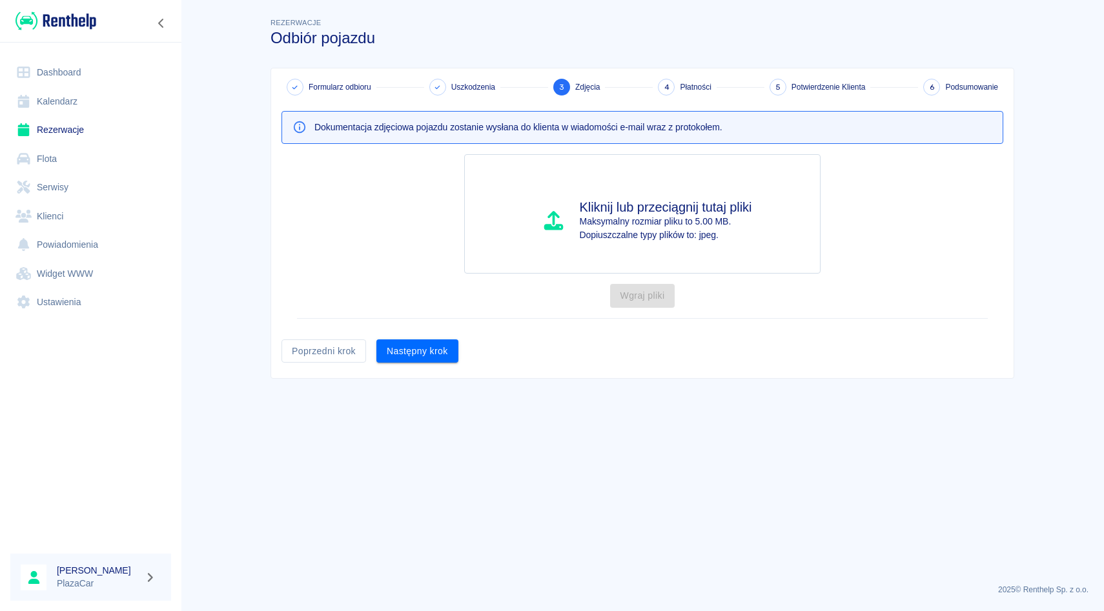
click at [416, 363] on div "Formularz odbioru Uszkodzenia 3 Zdjęcia 4 Płatności 5 Potwierdzenie Klienta 6 P…" at bounding box center [642, 223] width 742 height 310
click at [418, 354] on button "Następny krok" at bounding box center [417, 352] width 82 height 24
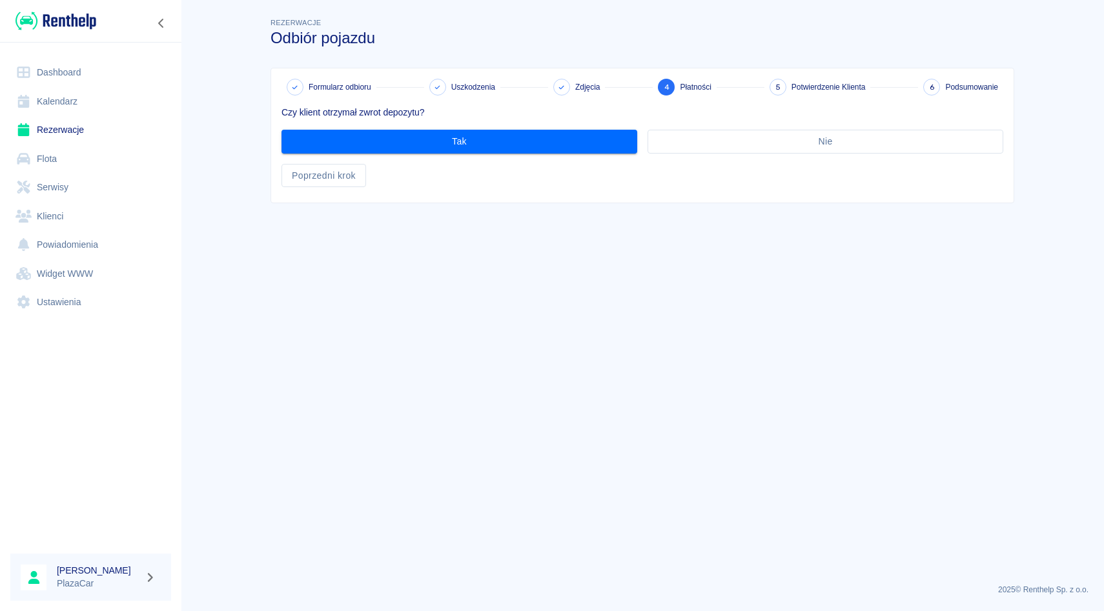
click at [418, 126] on div "Tak" at bounding box center [454, 136] width 366 height 34
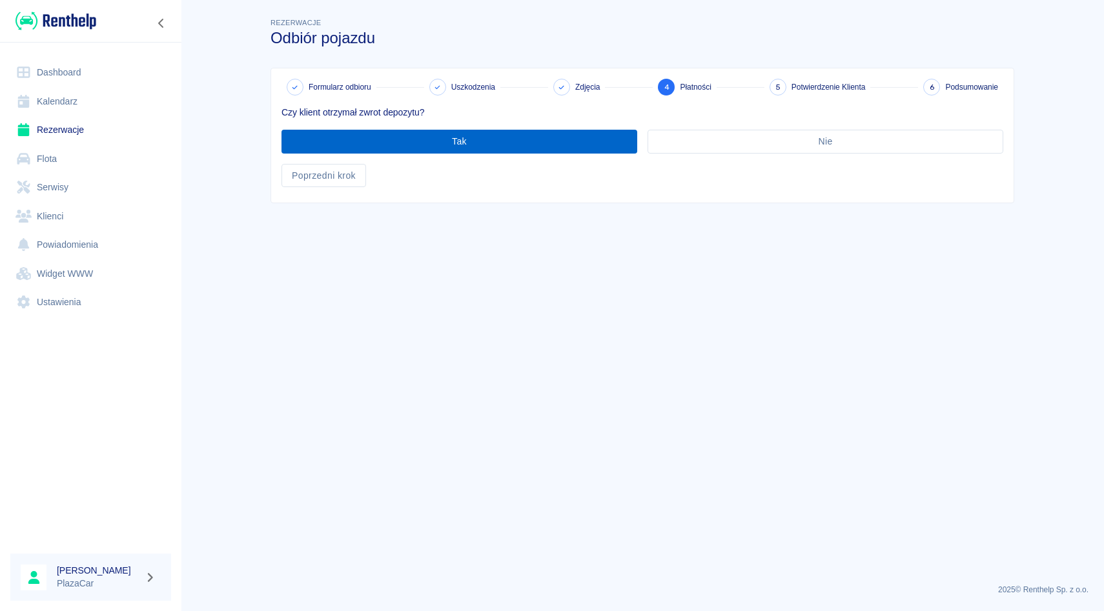
click at [418, 140] on button "Tak" at bounding box center [459, 142] width 356 height 24
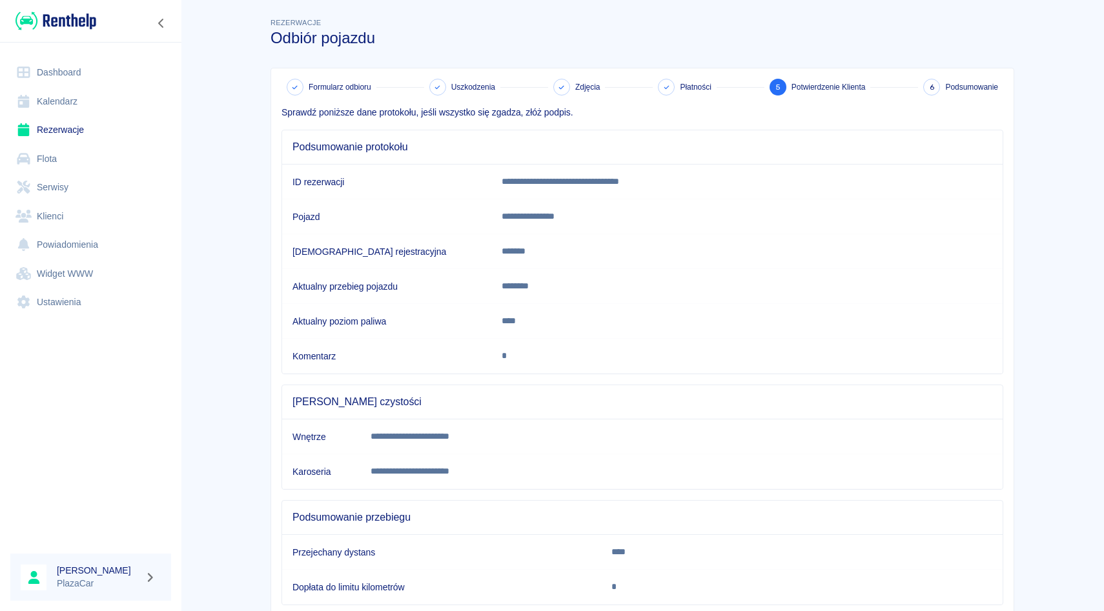
scroll to position [81, 0]
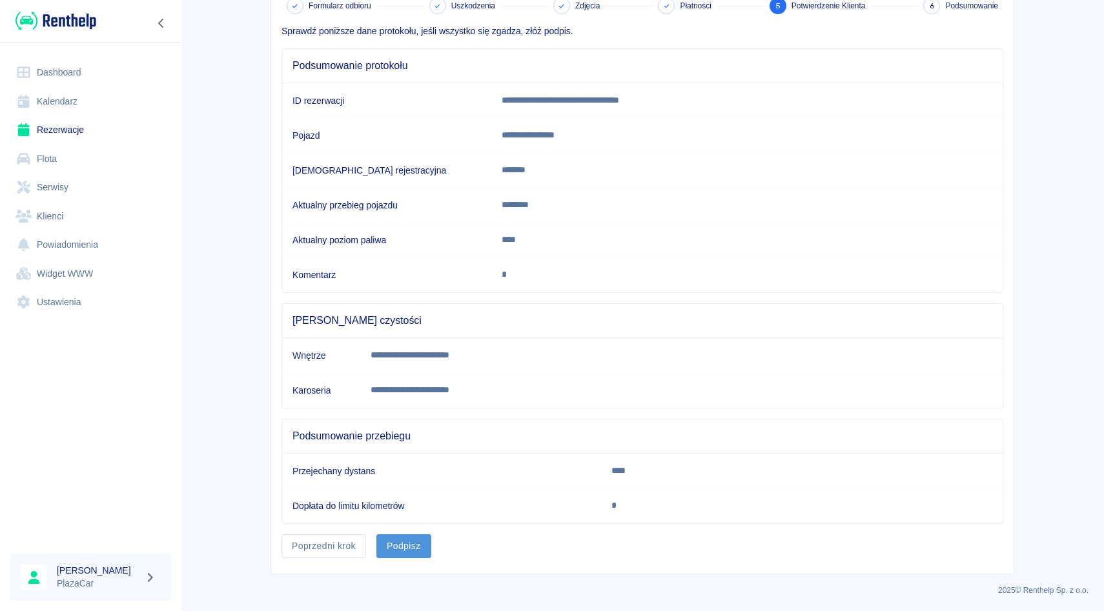
click at [413, 548] on button "Podpisz" at bounding box center [403, 546] width 55 height 24
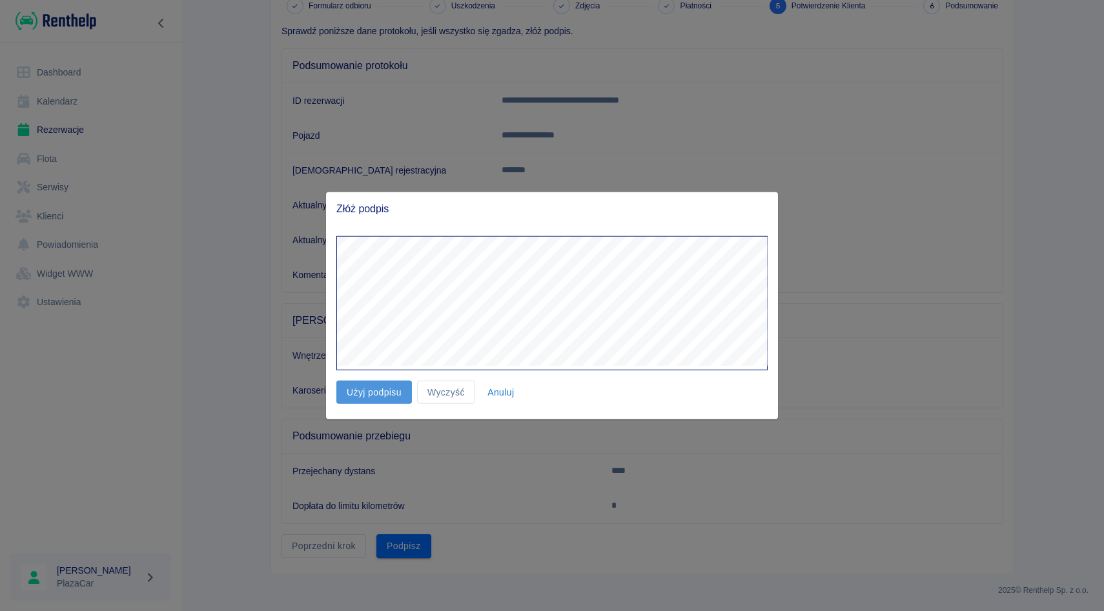
click at [378, 389] on button "Użyj podpisu" at bounding box center [374, 392] width 76 height 24
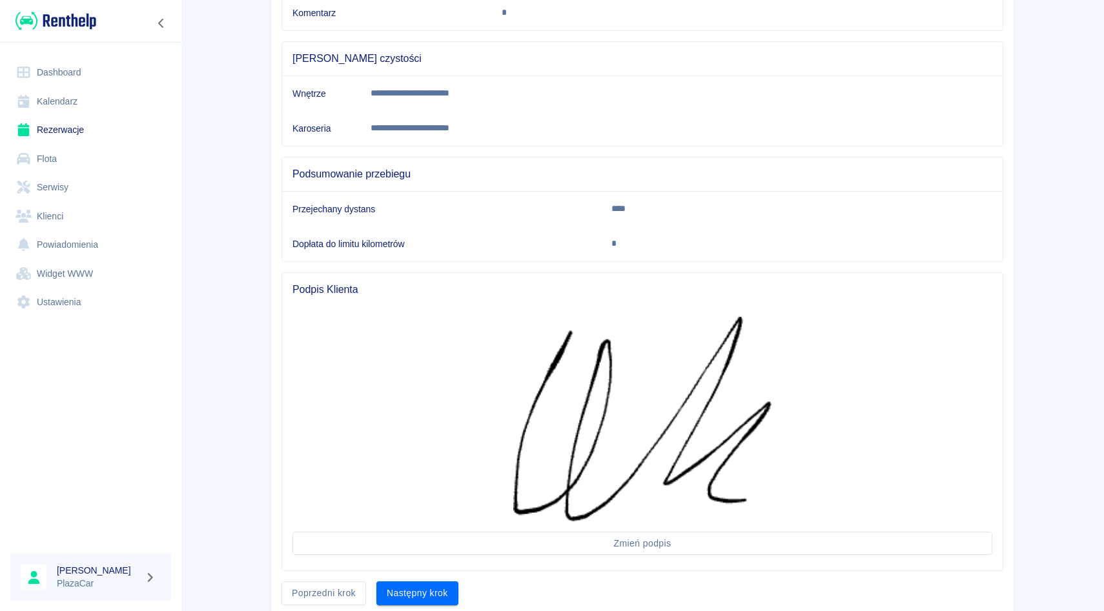
scroll to position [391, 0]
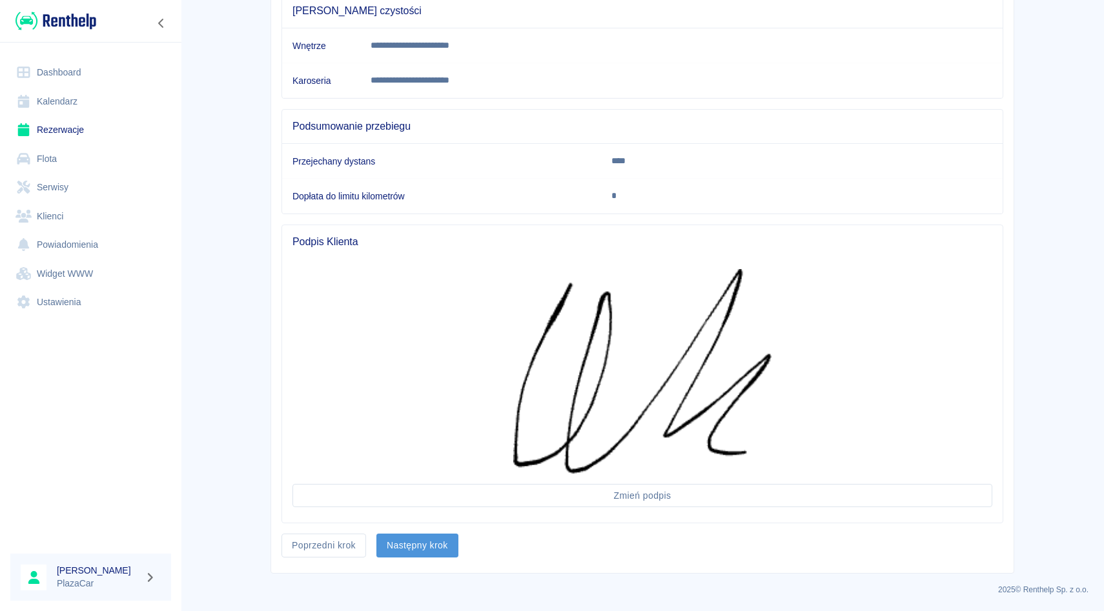
click at [440, 536] on button "Następny krok" at bounding box center [417, 546] width 82 height 24
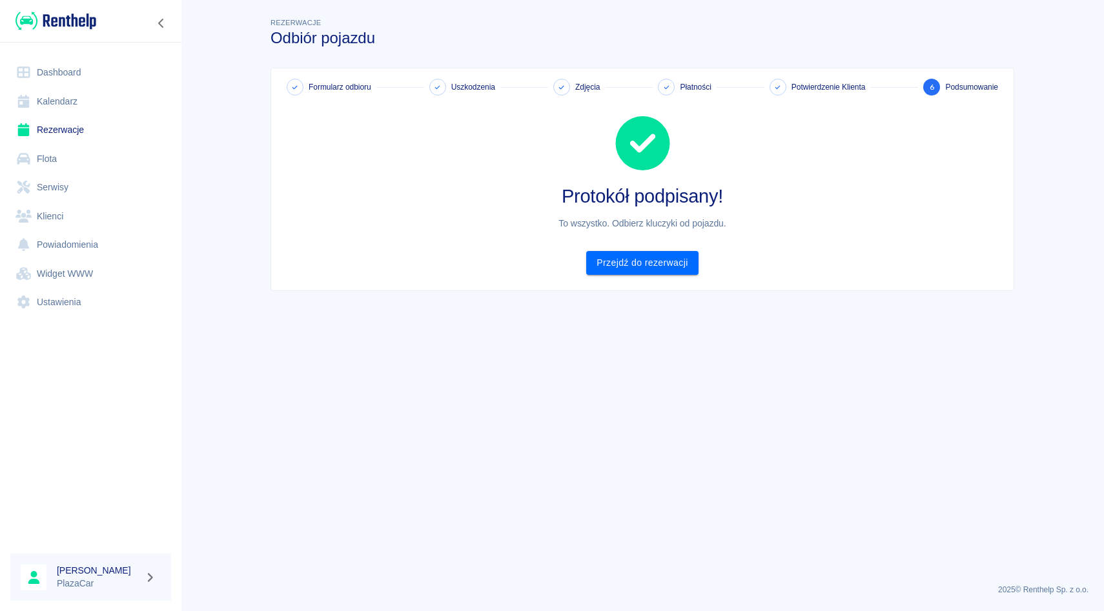
scroll to position [0, 0]
click at [659, 264] on link "Przejdź do rezerwacji" at bounding box center [642, 263] width 112 height 24
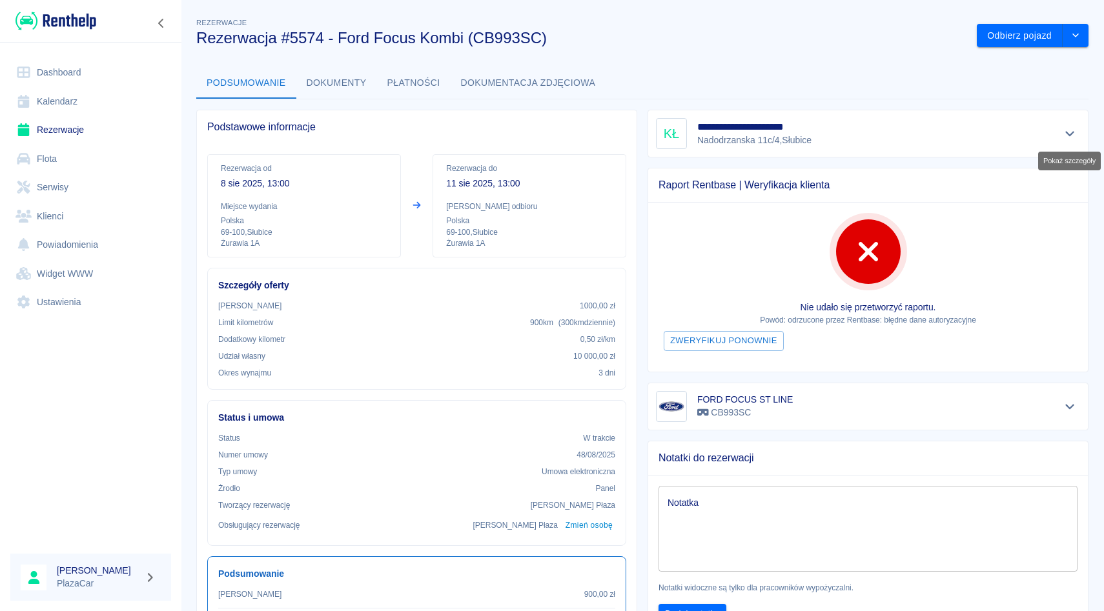
click at [1076, 132] on button "Pokaż szczegóły" at bounding box center [1069, 134] width 21 height 18
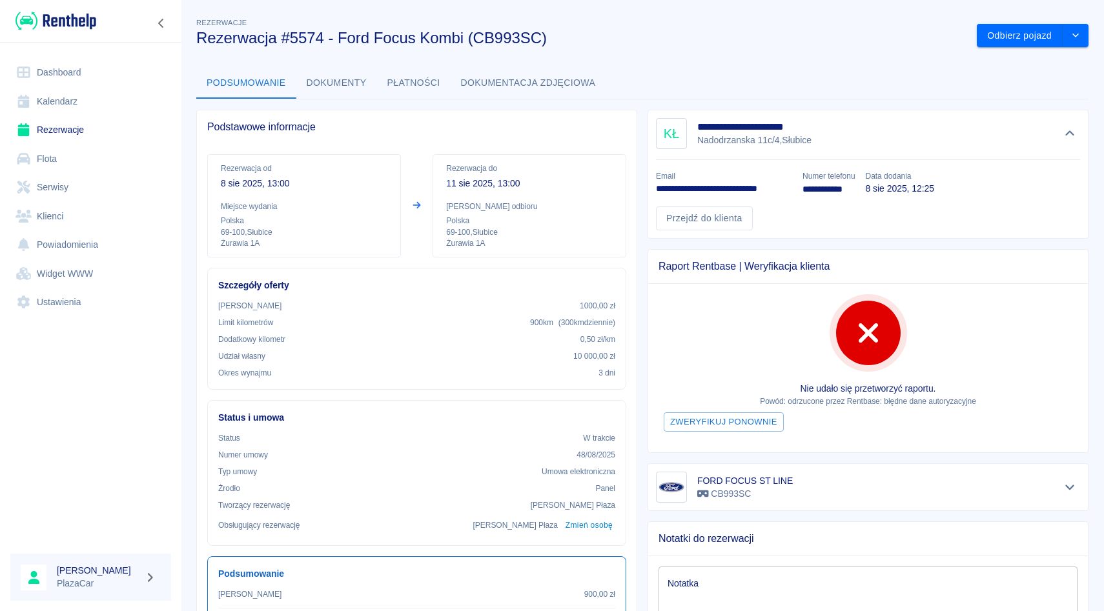
click at [785, 564] on div "Notatka x Notatka" at bounding box center [862, 604] width 429 height 96
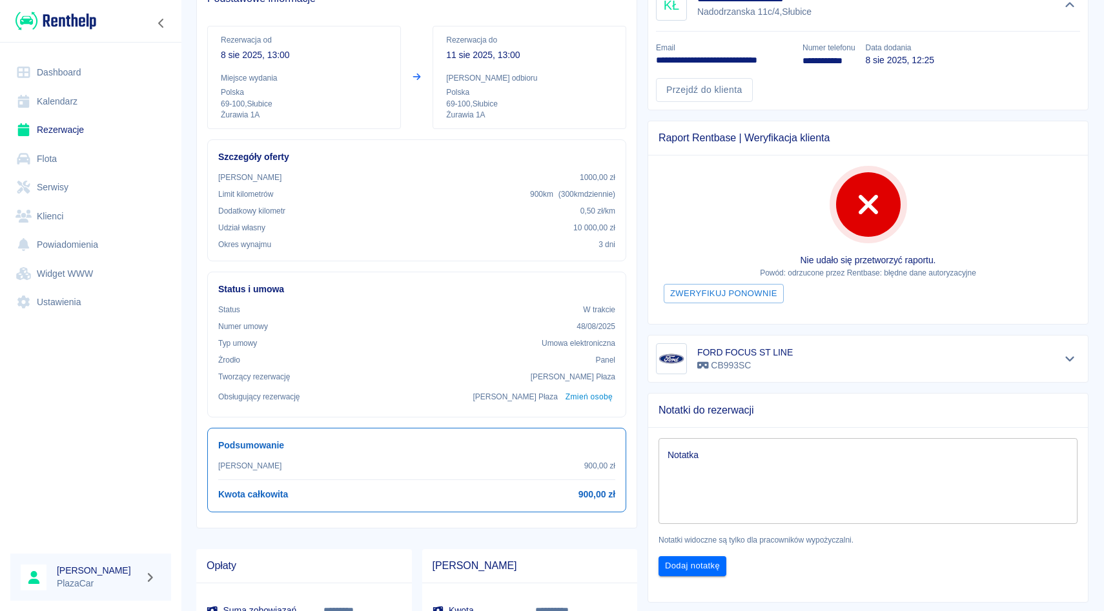
scroll to position [134, 0]
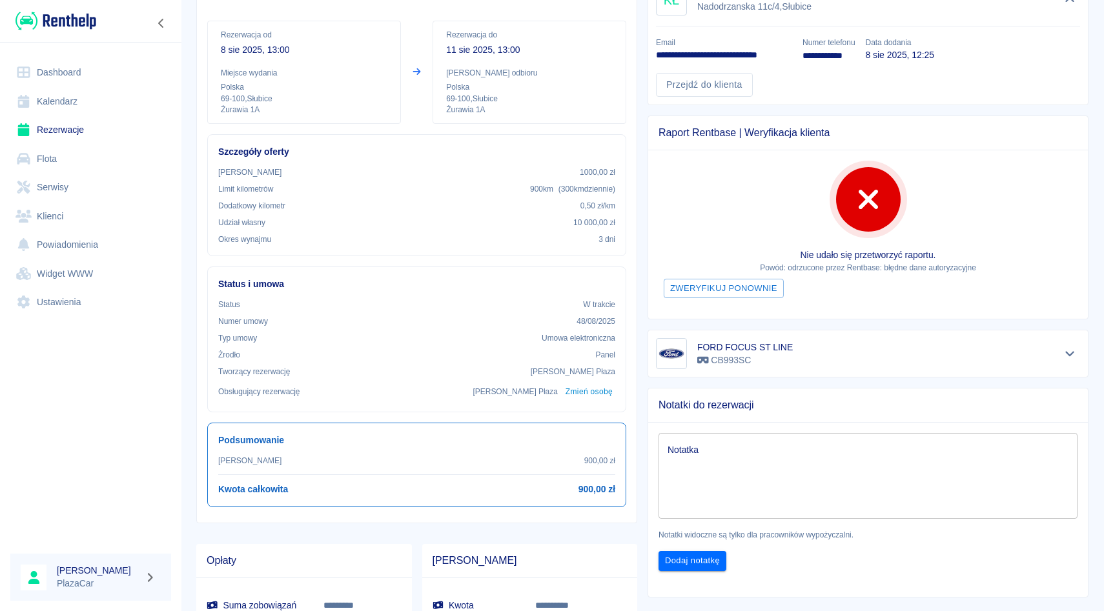
click at [762, 494] on textarea "Notatka" at bounding box center [867, 476] width 401 height 65
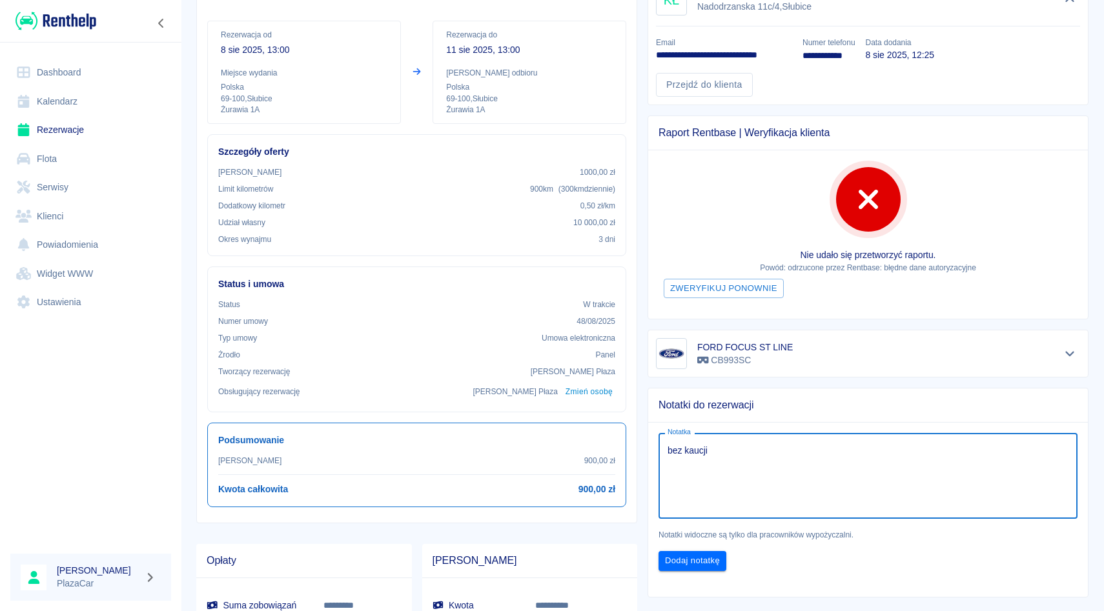
scroll to position [154, 0]
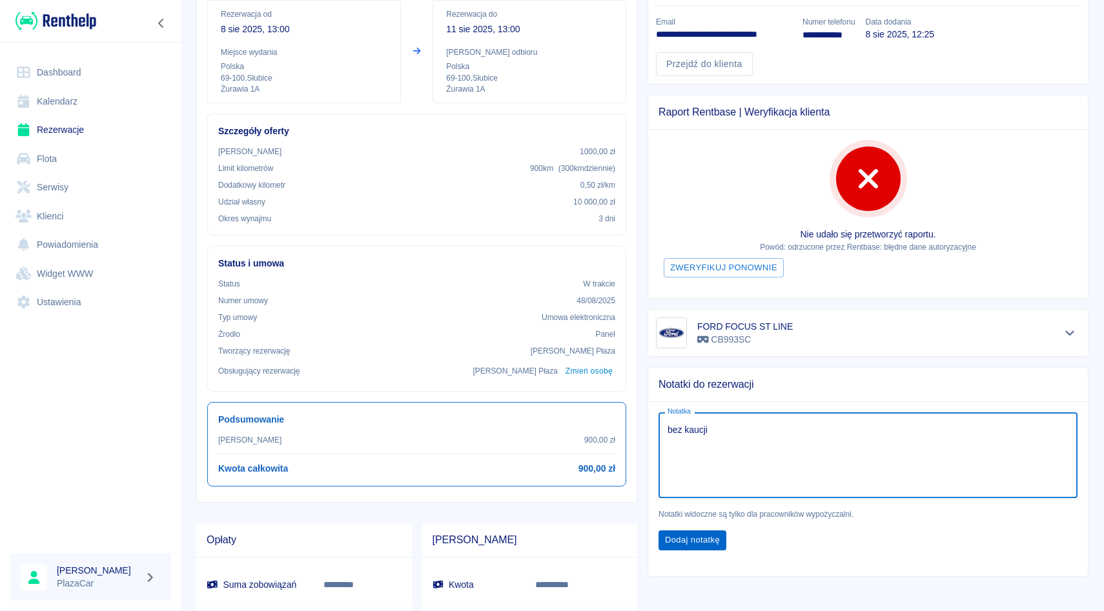
type textarea "bez kaucji"
click at [709, 531] on button "Dodaj notatkę" at bounding box center [692, 541] width 68 height 20
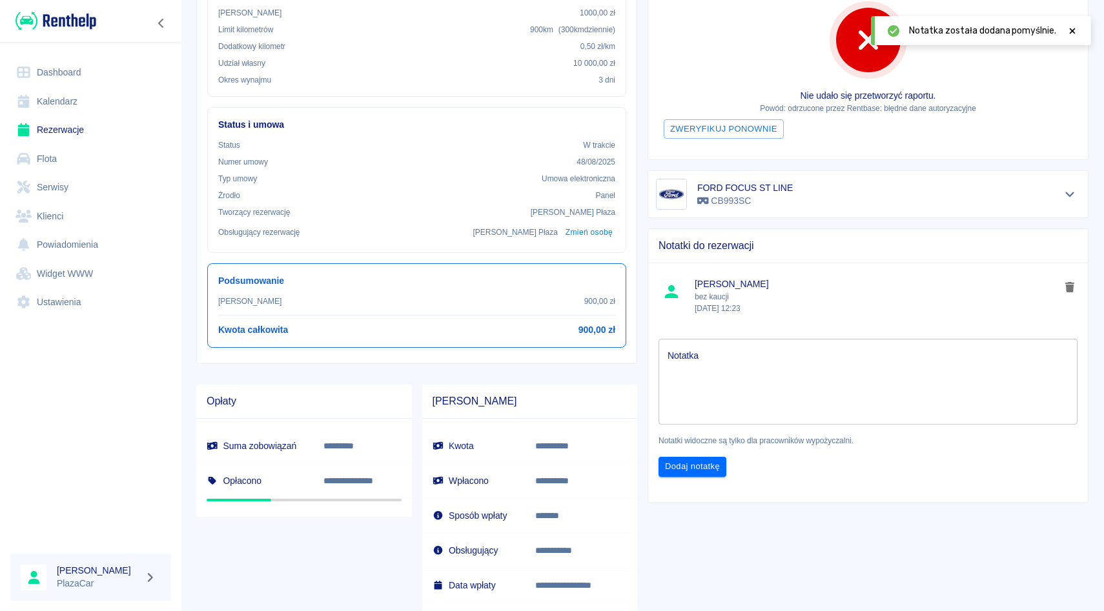
scroll to position [338, 0]
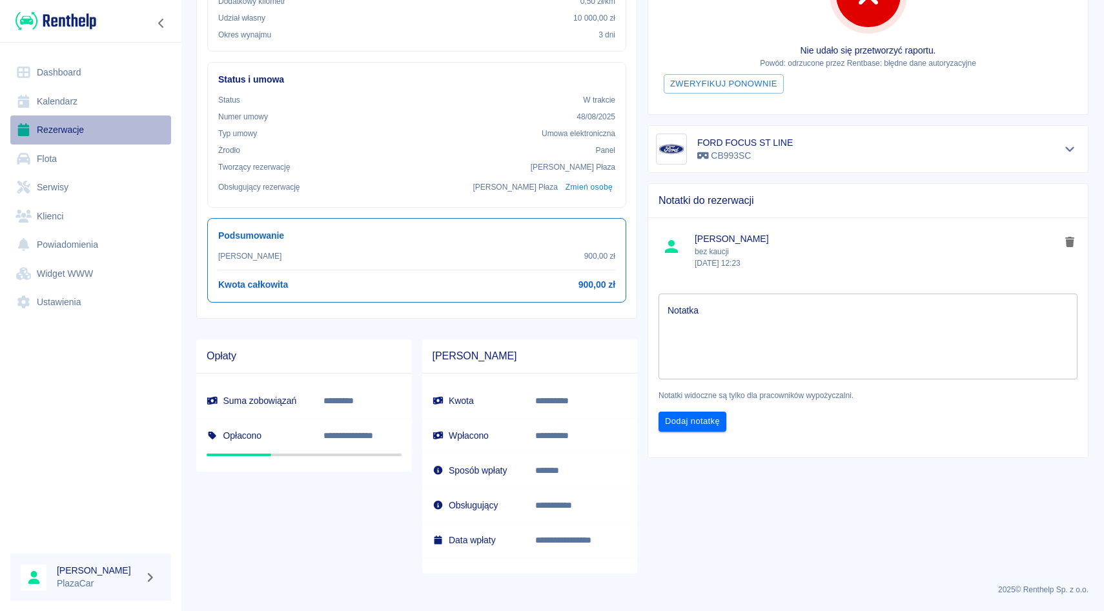
click at [93, 123] on link "Rezerwacje" at bounding box center [90, 130] width 161 height 29
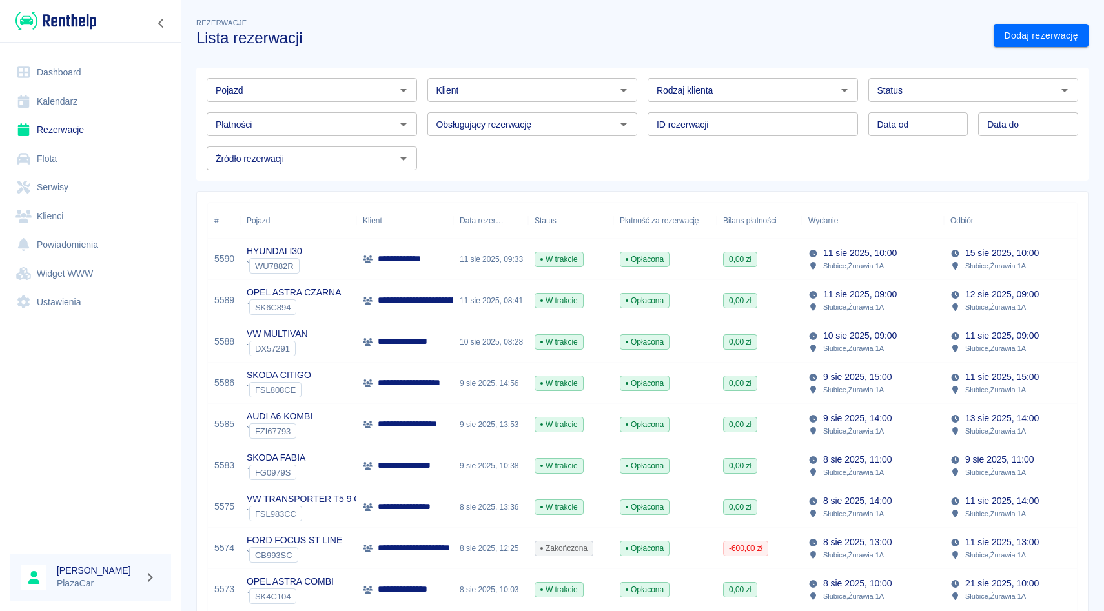
click at [359, 99] on div "Pojazd" at bounding box center [312, 90] width 210 height 24
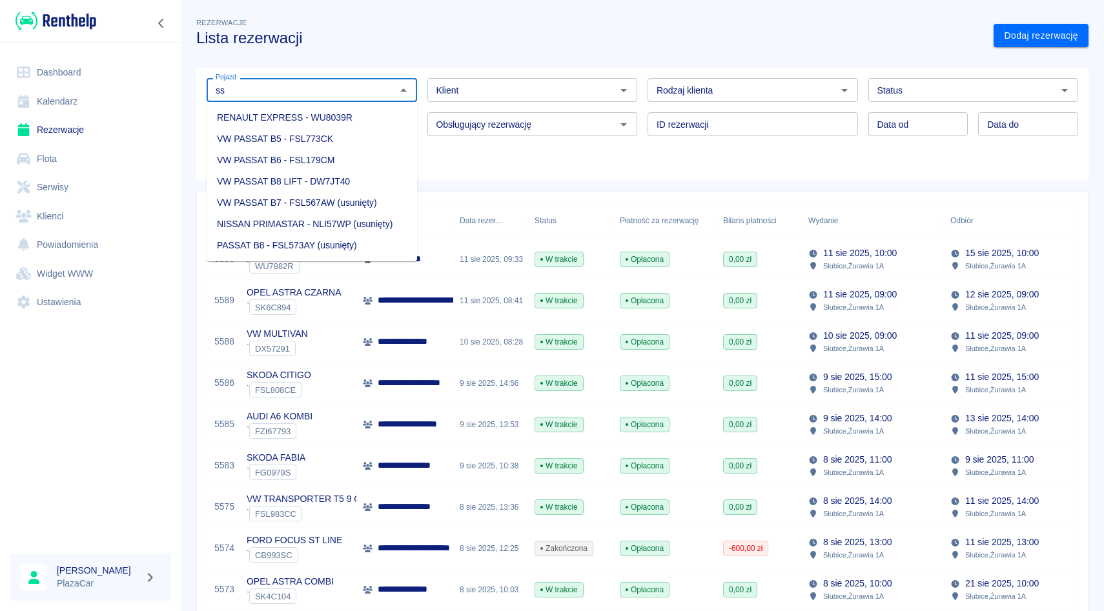
type input "s"
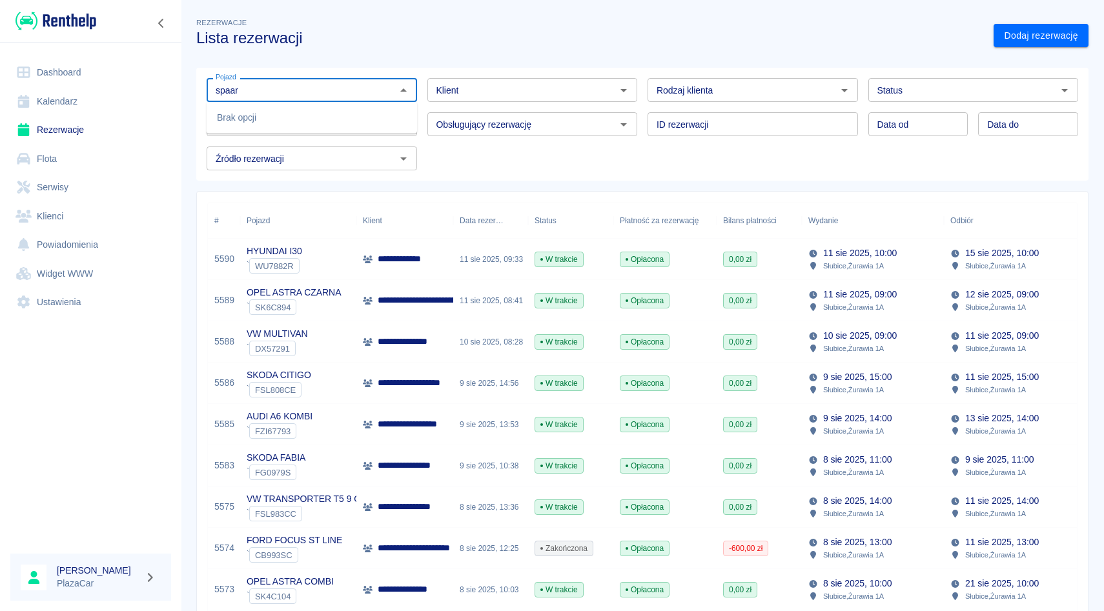
type input "spaar"
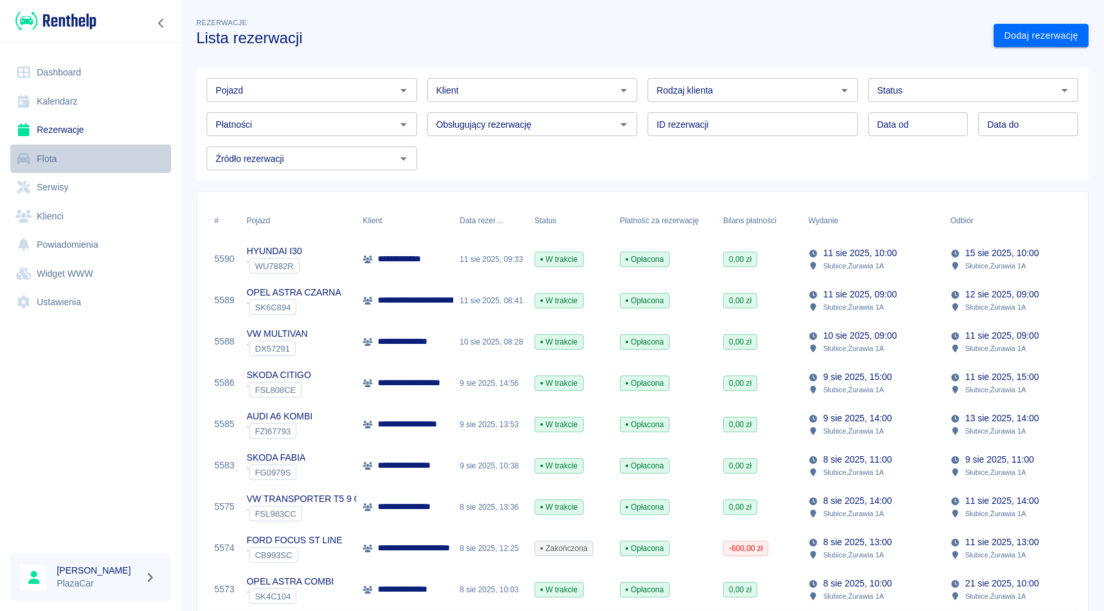
click at [141, 152] on link "Flota" at bounding box center [90, 159] width 161 height 29
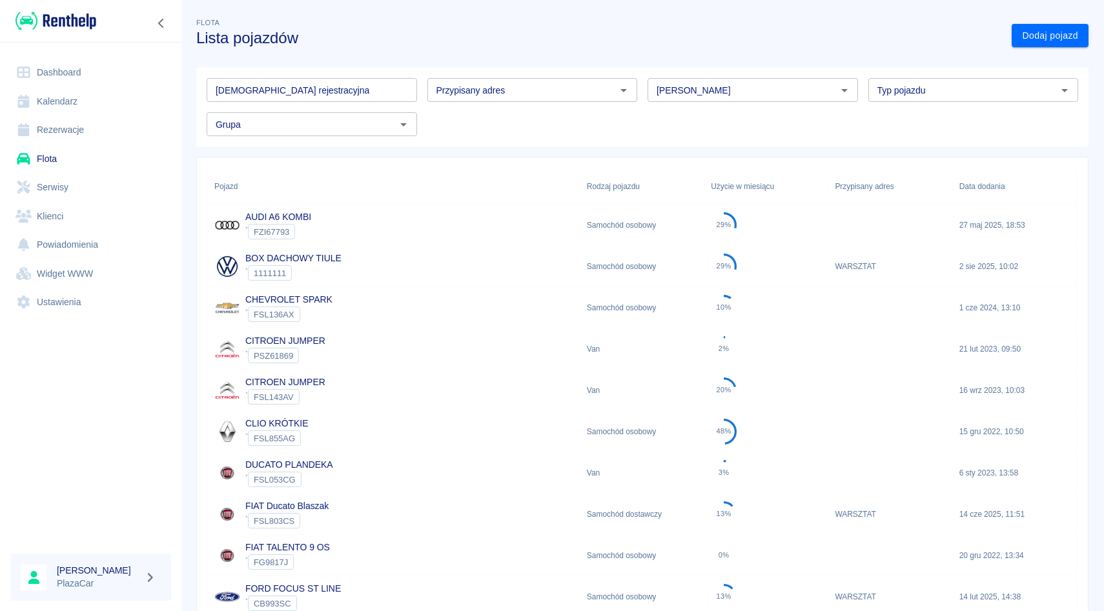
click at [692, 89] on input "Marka" at bounding box center [741, 90] width 181 height 16
type input "s"
click at [668, 127] on li "Chevrolet" at bounding box center [752, 117] width 210 height 21
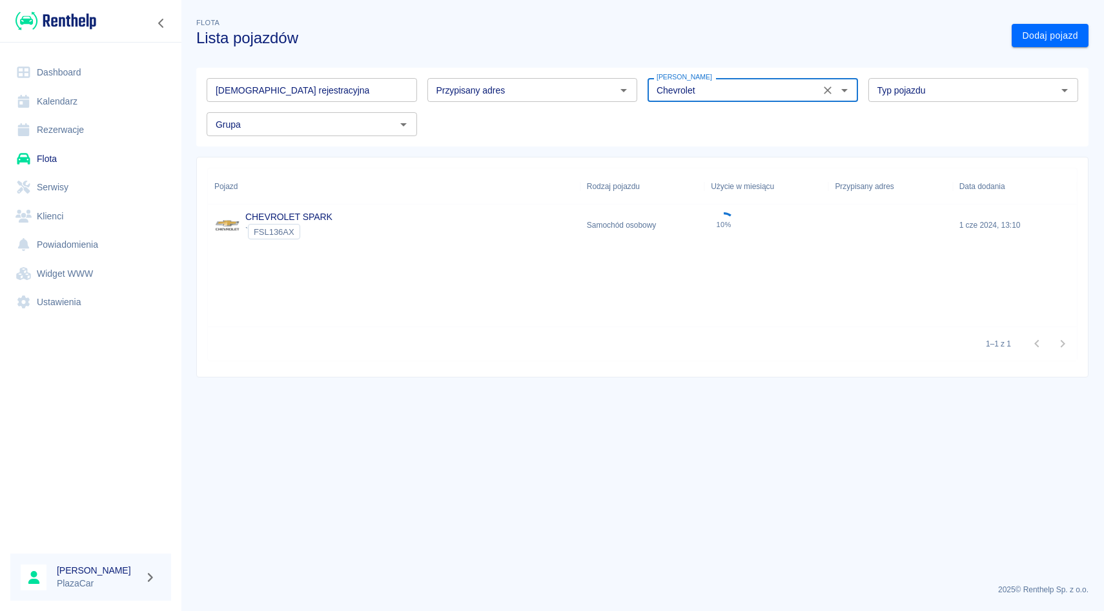
type input "Chevrolet"
click at [352, 222] on div "CHEVROLET SPARK ` FSL136AX" at bounding box center [394, 225] width 372 height 41
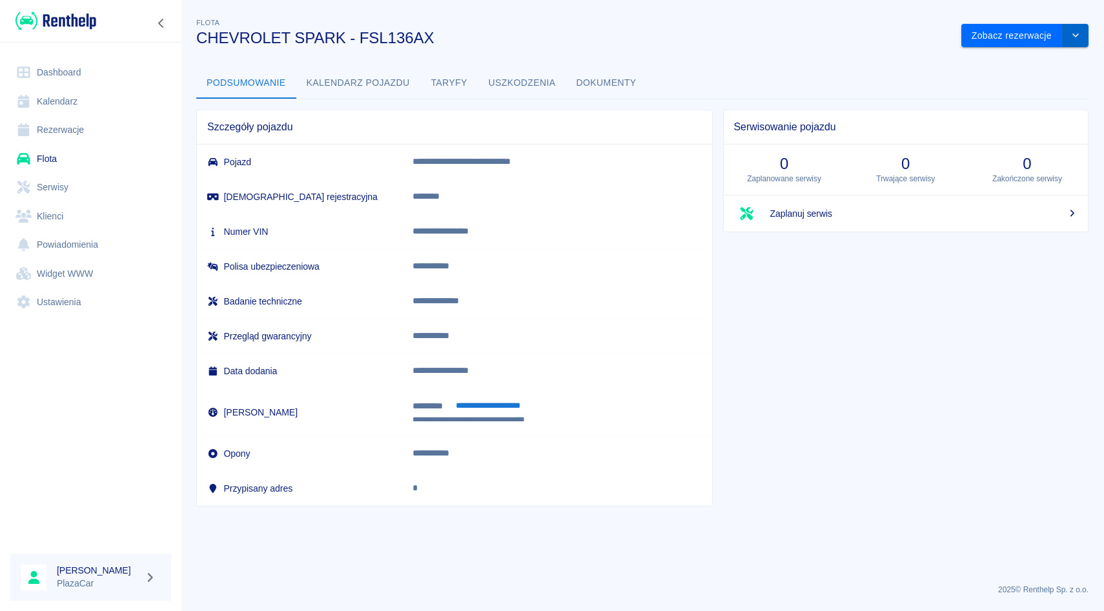
click at [1082, 42] on button "drop-down" at bounding box center [1075, 36] width 26 height 24
click at [1023, 63] on li "Zaktualizuj dane pojazdu" at bounding box center [1025, 62] width 120 height 21
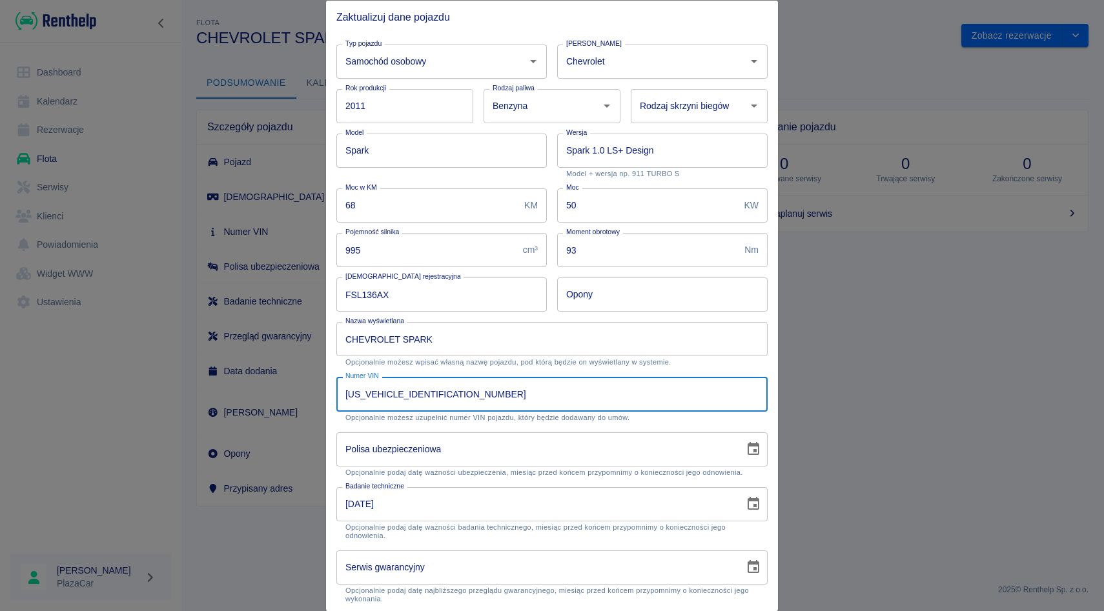
drag, startPoint x: 446, startPoint y: 394, endPoint x: 345, endPoint y: 395, distance: 100.7
click at [345, 395] on input "KL1MF48D9BC590007" at bounding box center [551, 394] width 431 height 34
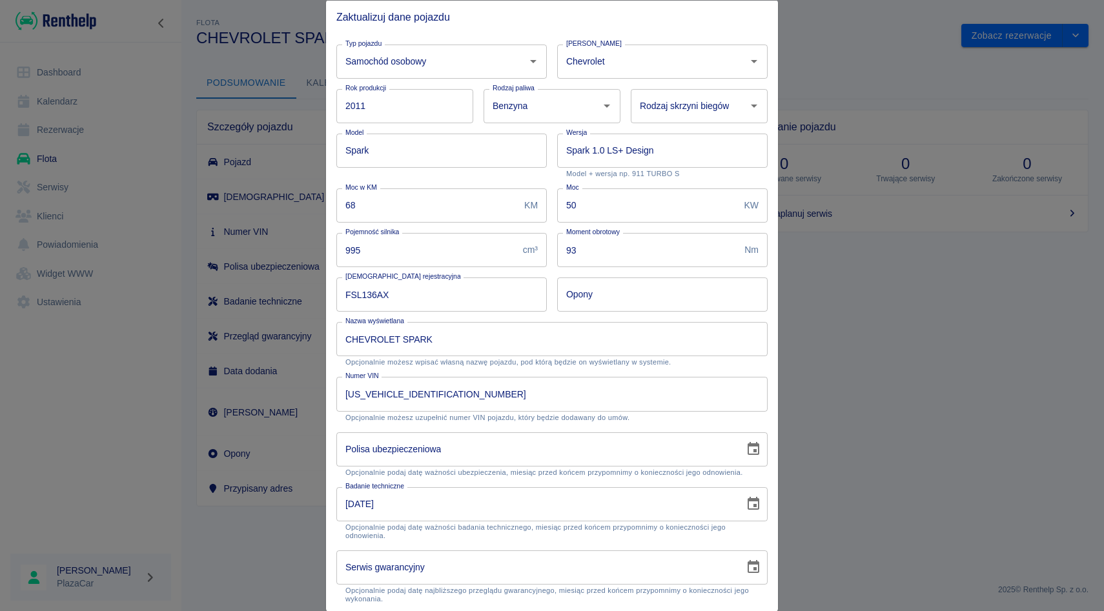
click at [846, 73] on div at bounding box center [552, 305] width 1104 height 611
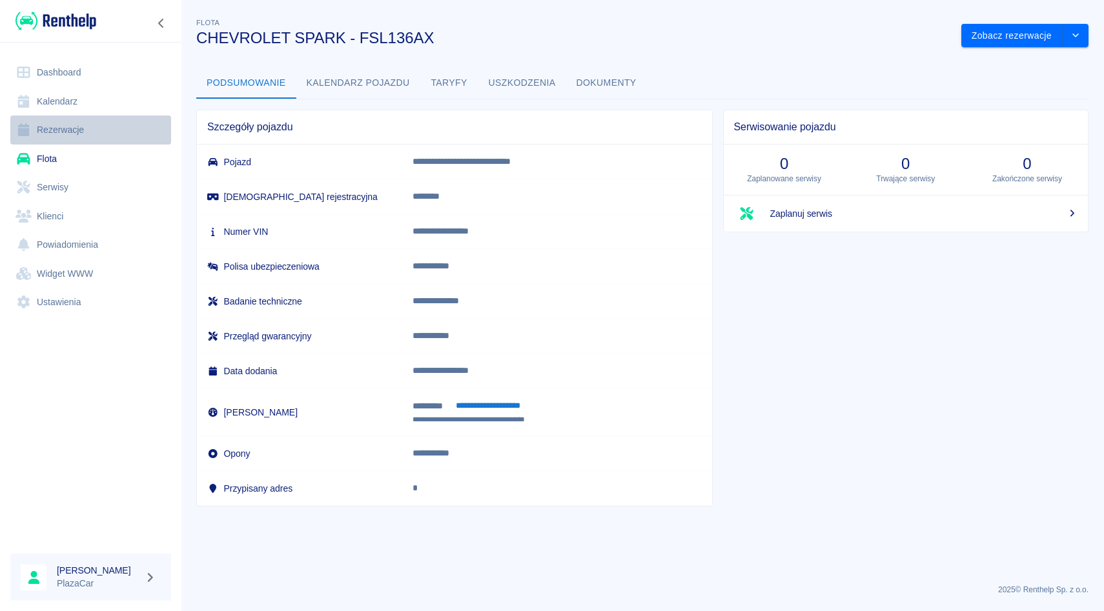
click at [101, 119] on link "Rezerwacje" at bounding box center [90, 130] width 161 height 29
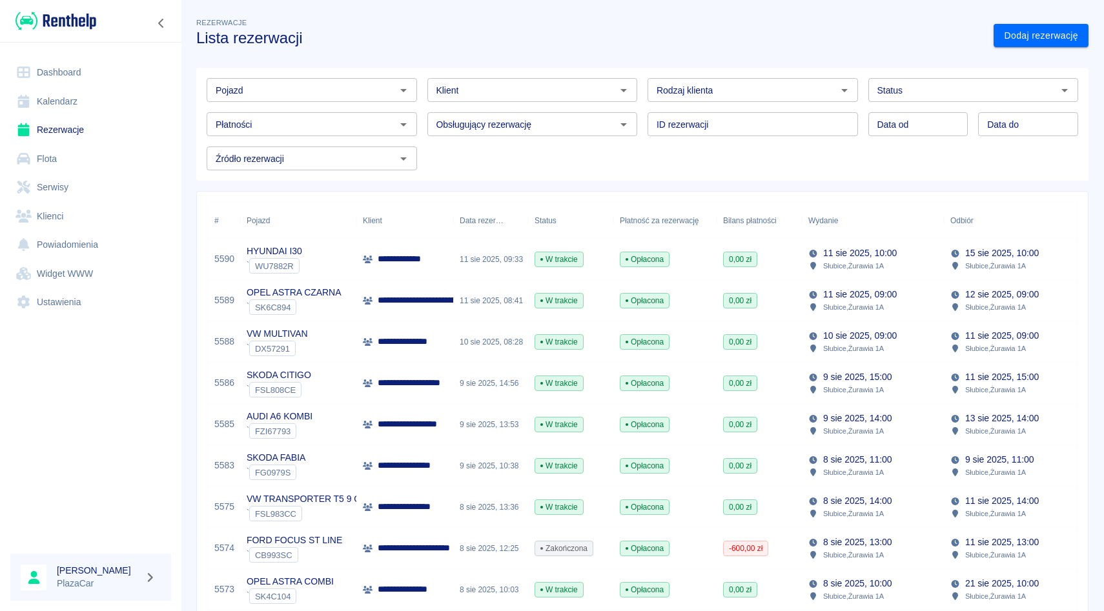
click at [244, 84] on input "Pojazd" at bounding box center [300, 90] width 181 height 16
click at [246, 99] on div "kia sportage Pojazd" at bounding box center [312, 90] width 210 height 24
click at [246, 122] on li "KIA SPORTAGE - FG6654N" at bounding box center [312, 117] width 210 height 21
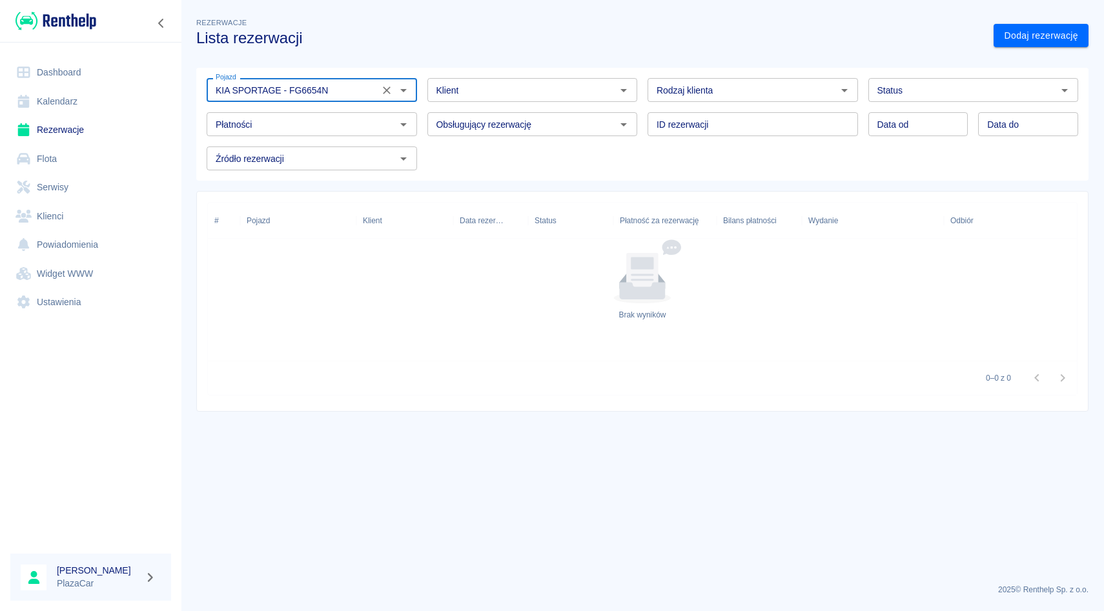
type input "KIA SPORTAGE - FG6654N"
click at [1061, 18] on div "Dodaj rezerwację" at bounding box center [1035, 31] width 105 height 34
click at [1061, 47] on div "Rezerwacje Lista rezerwacji Dodaj rezerwację Pojazd KIA SPORTAGE - FG6654N Poja…" at bounding box center [642, 208] width 923 height 407
click at [1061, 46] on link "Dodaj rezerwację" at bounding box center [1040, 36] width 95 height 24
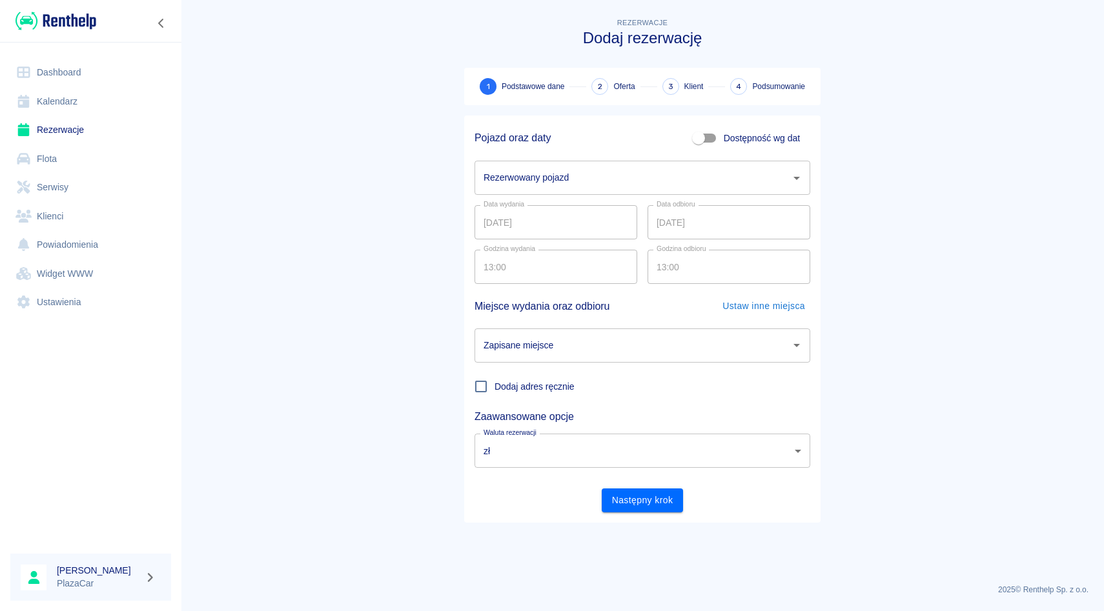
click at [595, 174] on input "Rezerwowany pojazd" at bounding box center [632, 178] width 305 height 23
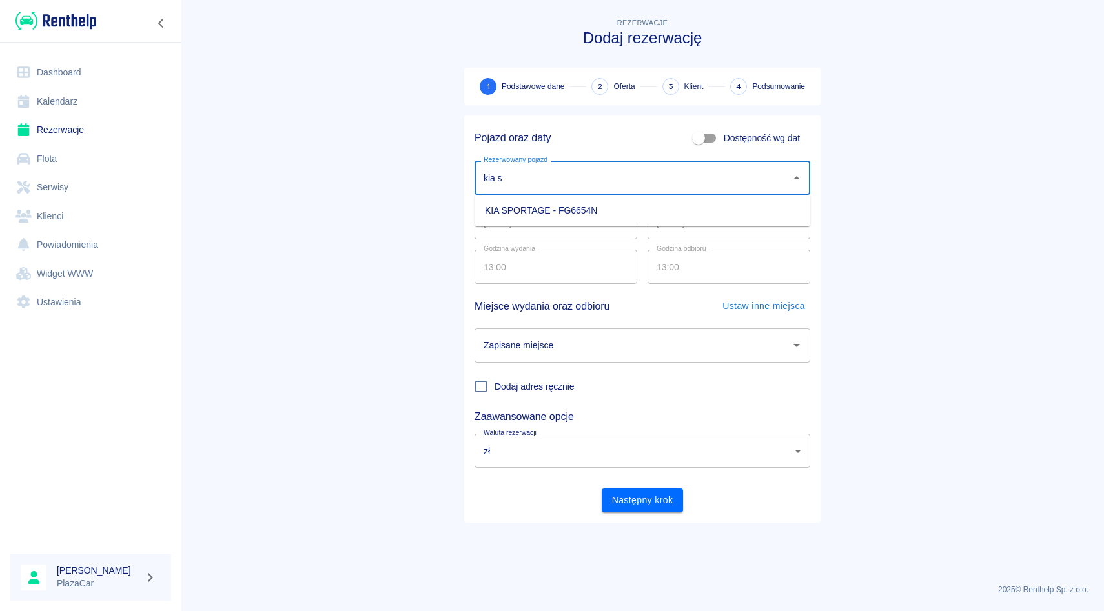
click at [547, 218] on li "KIA SPORTAGE - FG6654N" at bounding box center [642, 210] width 336 height 21
type input "KIA SPORTAGE - FG6654N"
click at [522, 345] on div "Zapisane miejsce Zapisane miejsce" at bounding box center [642, 346] width 336 height 34
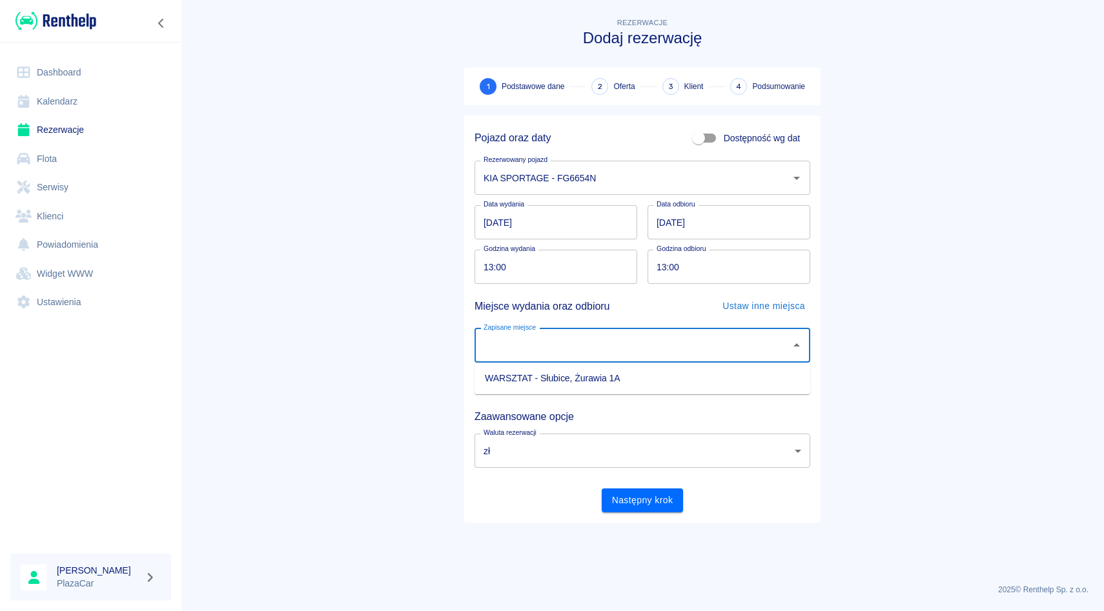
click at [522, 371] on li "WARSZTAT - Słubice, Żurawia 1A" at bounding box center [642, 378] width 336 height 21
type input "WARSZTAT - Słubice, Żurawia 1A"
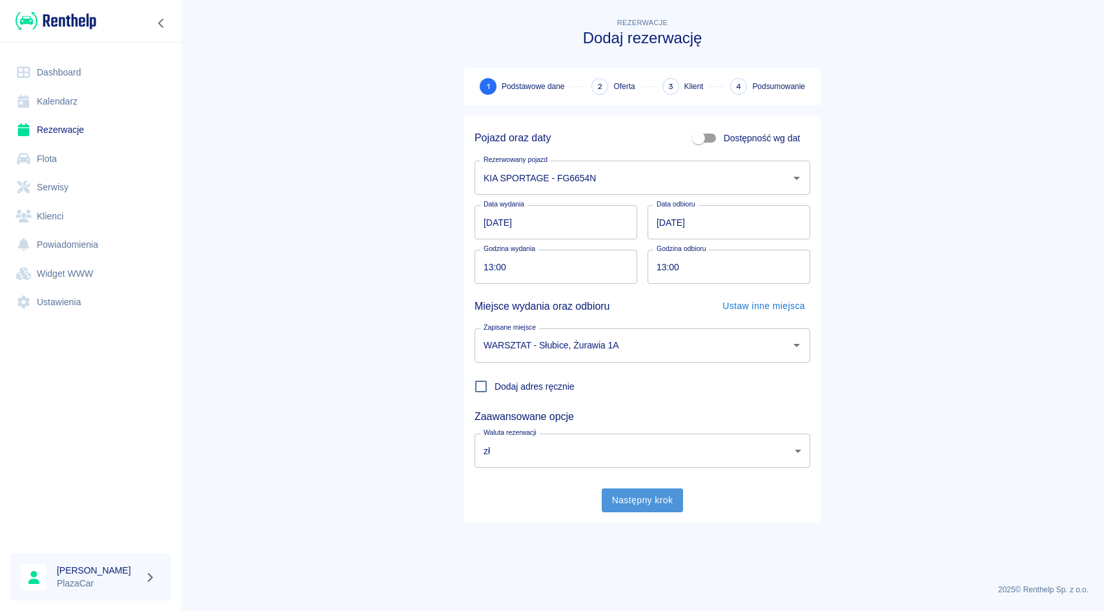
click at [642, 505] on button "Następny krok" at bounding box center [643, 501] width 82 height 24
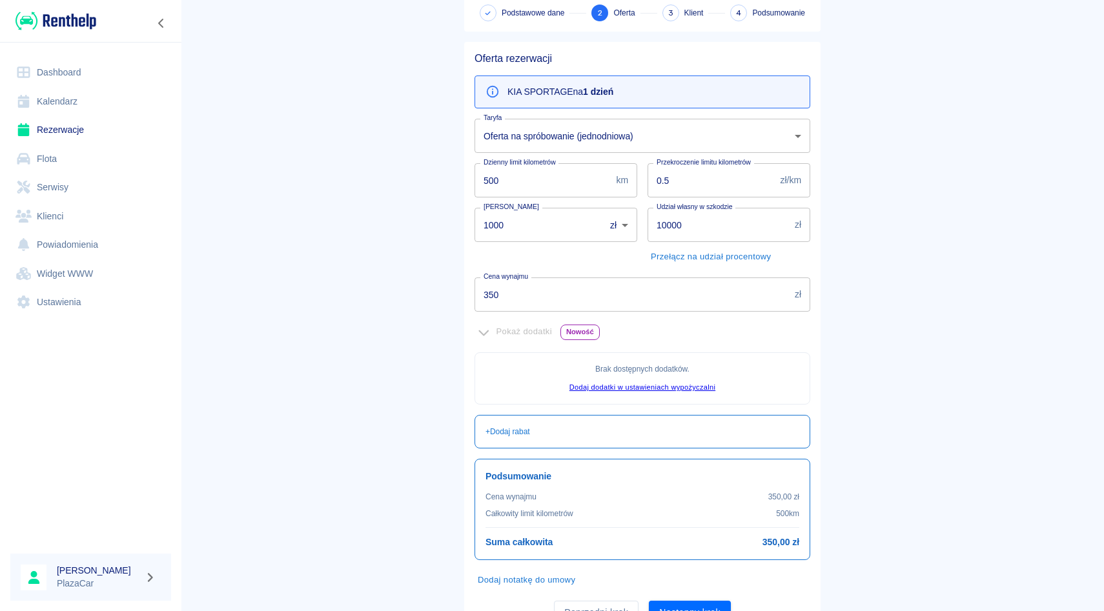
scroll to position [92, 0]
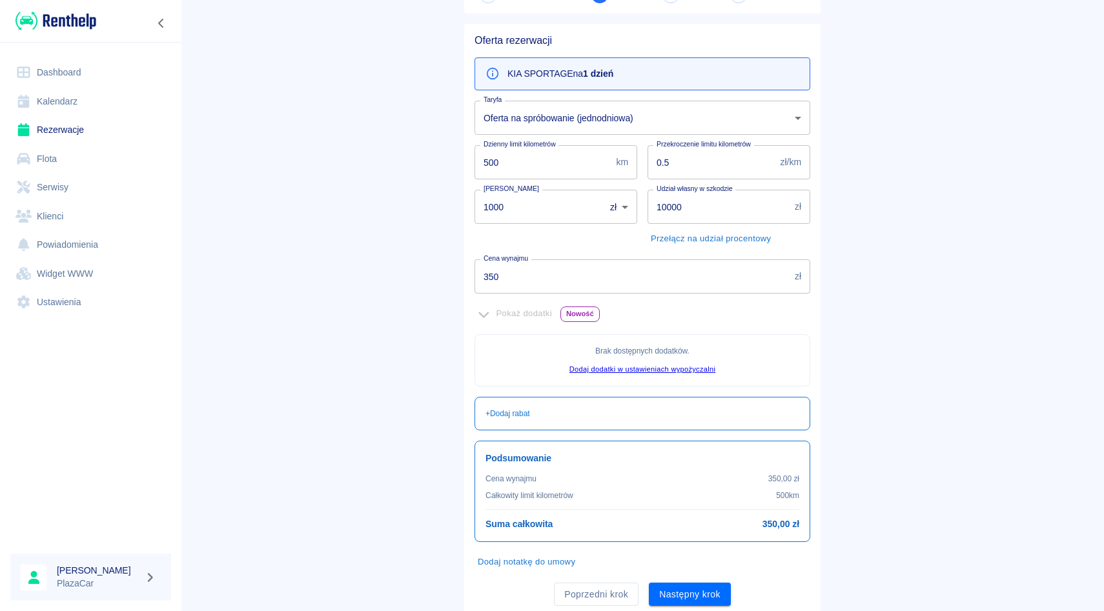
click at [534, 291] on input "350" at bounding box center [631, 276] width 315 height 34
click button "Następny krok" at bounding box center [690, 595] width 82 height 24
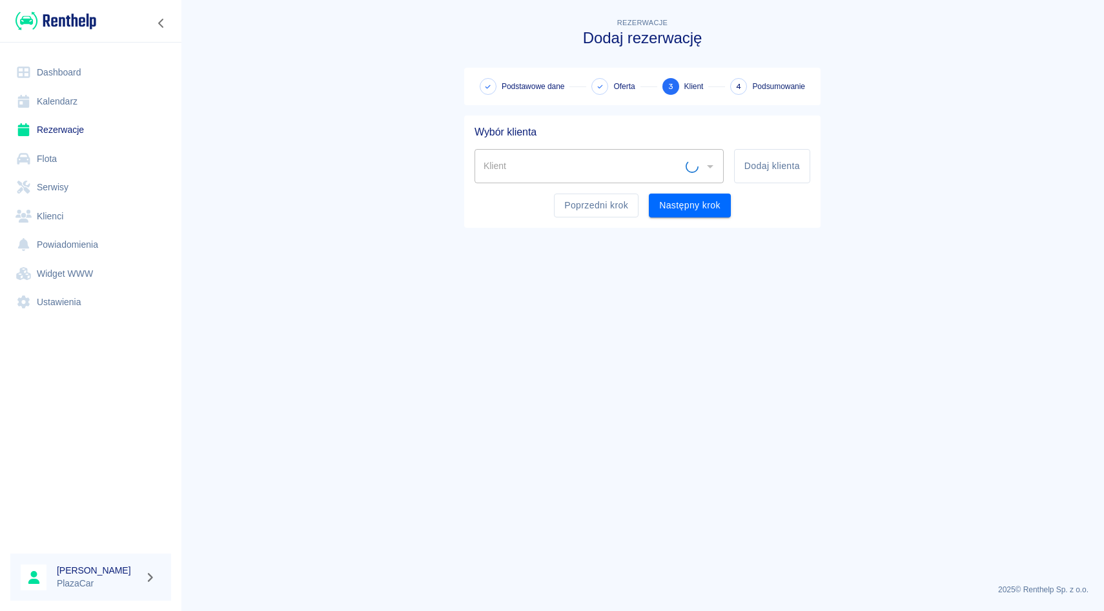
click at [585, 189] on div "Poprzedni krok Następny krok" at bounding box center [637, 200] width 346 height 34
click at [585, 205] on button "Poprzedni krok" at bounding box center [596, 206] width 85 height 24
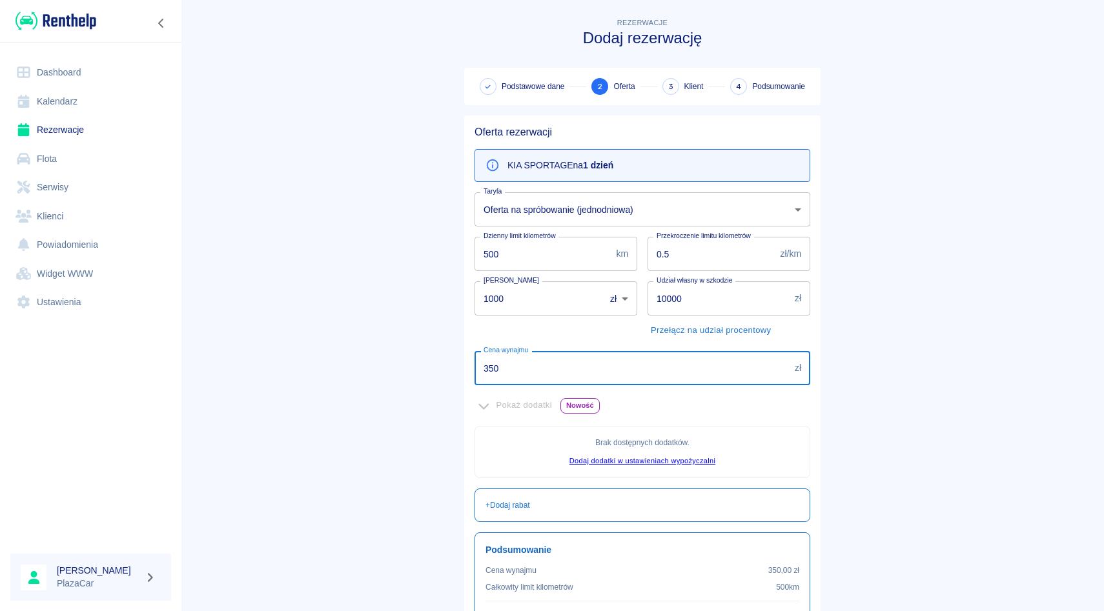
click at [518, 368] on input "350" at bounding box center [631, 368] width 315 height 34
type input "300"
click at [517, 298] on input "1000" at bounding box center [534, 298] width 121 height 34
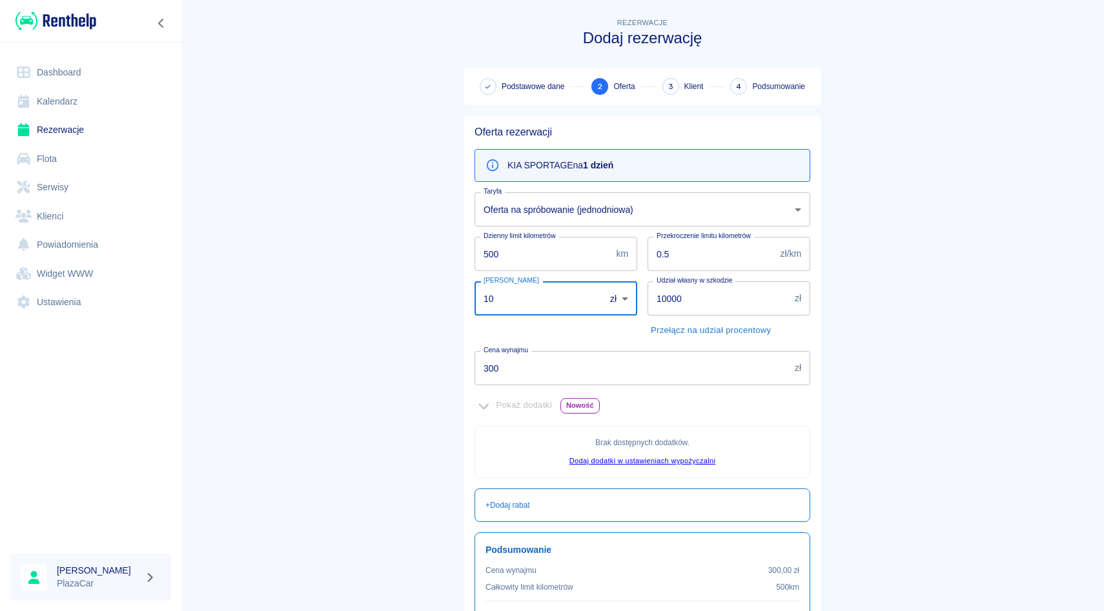
type input "1"
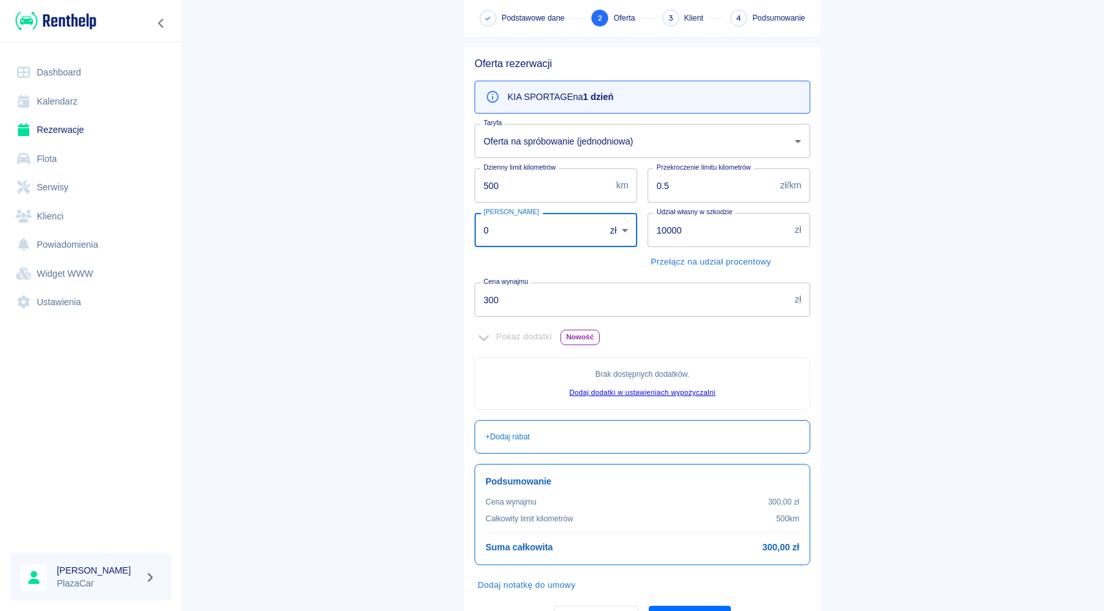
scroll to position [134, 0]
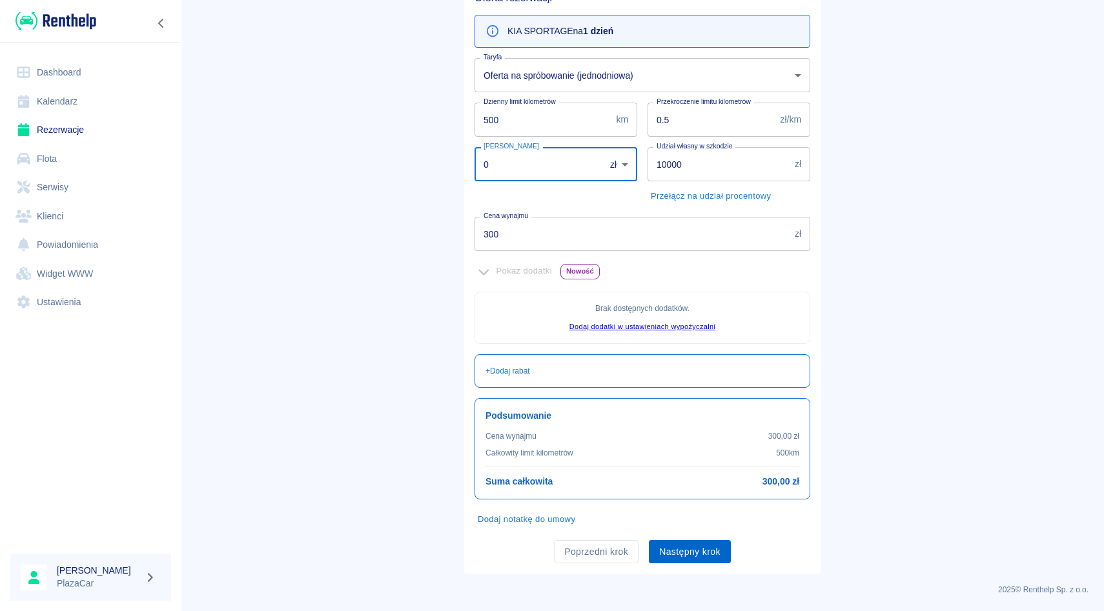
type input "0"
click at [660, 540] on button "Następny krok" at bounding box center [690, 552] width 82 height 24
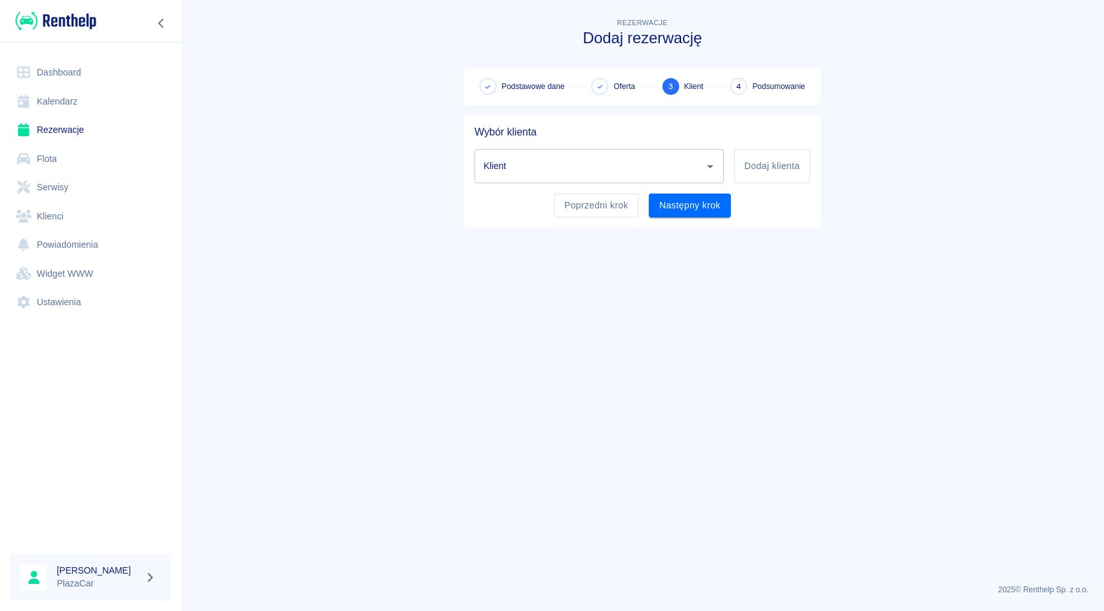
click at [631, 149] on div "Klient" at bounding box center [598, 166] width 249 height 34
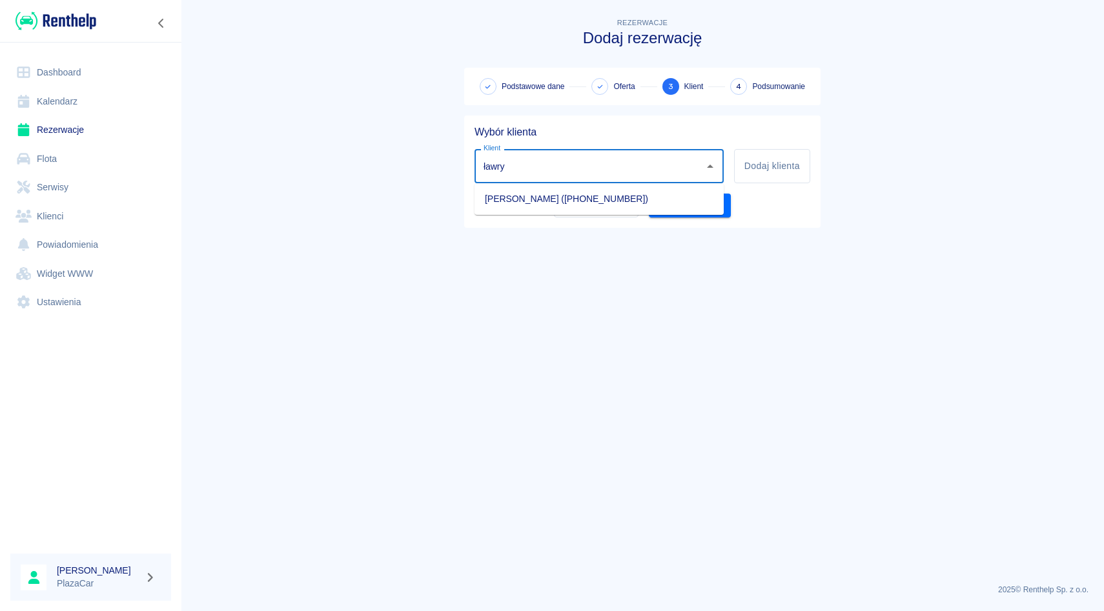
click at [613, 199] on li "[PERSON_NAME] ([PHONE_NUMBER])" at bounding box center [598, 198] width 249 height 21
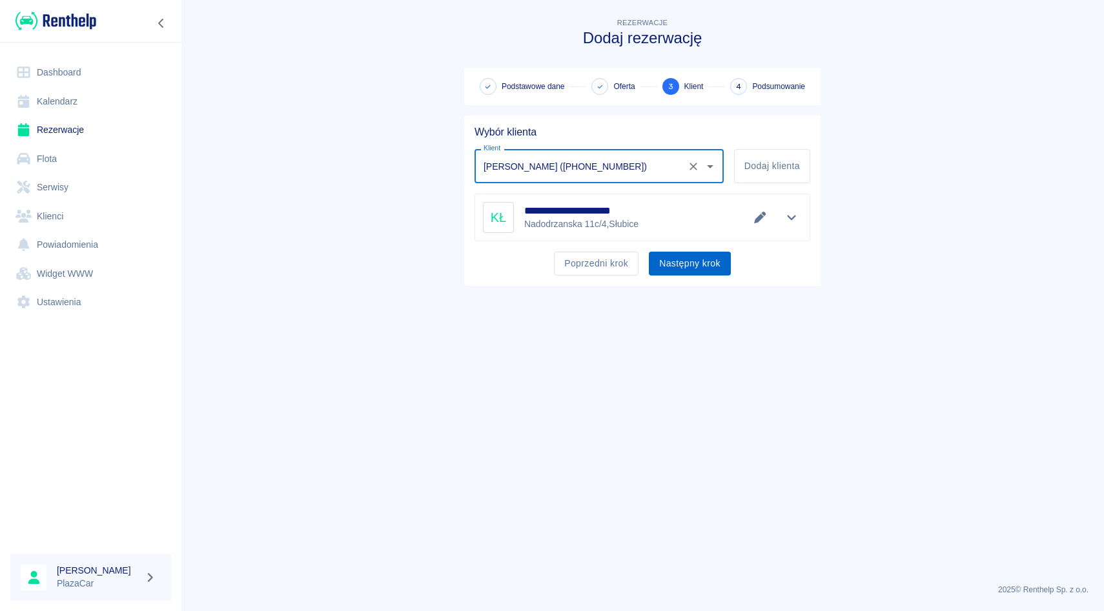
type input "[PERSON_NAME] ([PHONE_NUMBER])"
click at [674, 254] on button "Następny krok" at bounding box center [690, 264] width 82 height 24
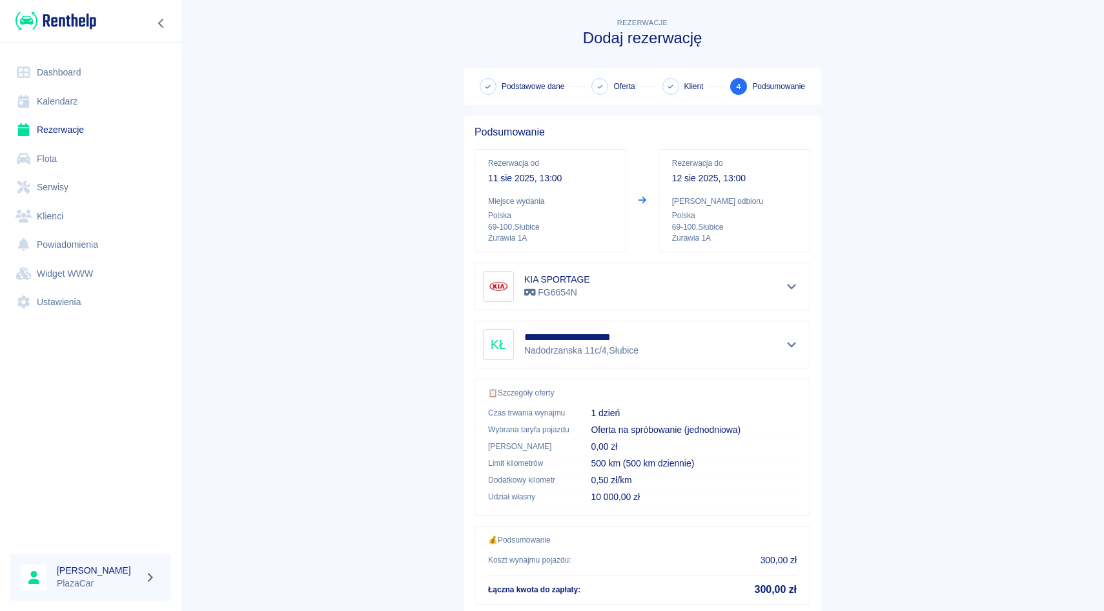
scroll to position [85, 0]
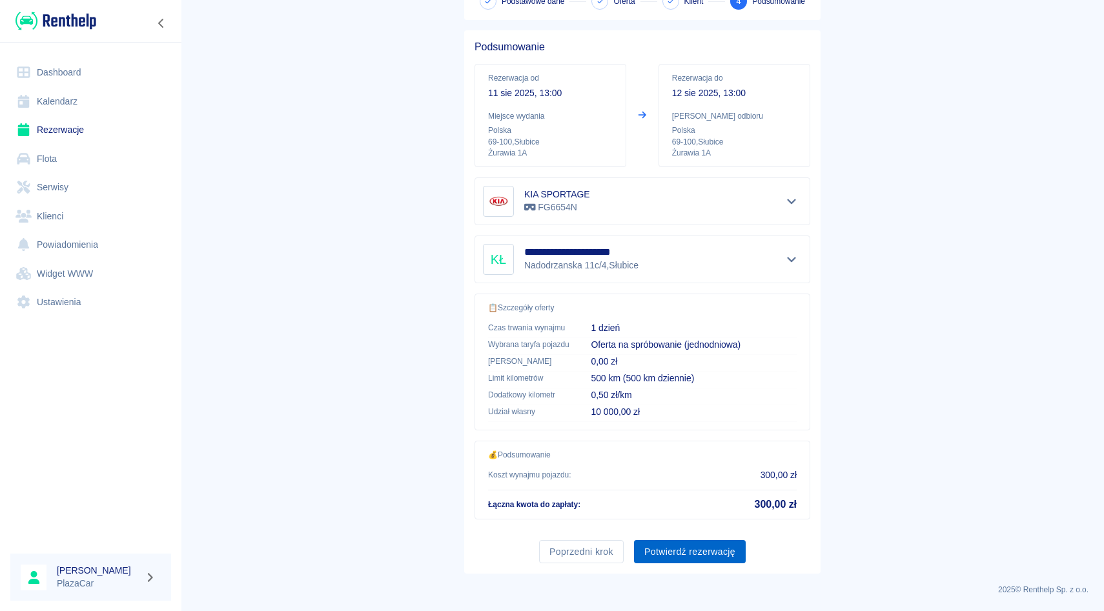
click at [674, 545] on button "Potwierdź rezerwację" at bounding box center [690, 552] width 112 height 24
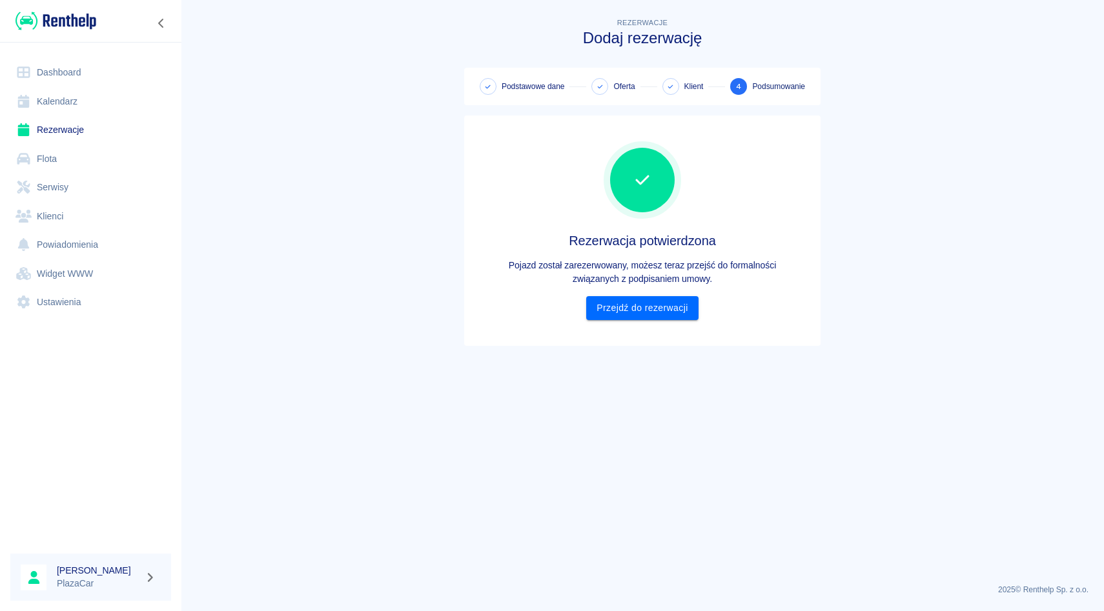
scroll to position [0, 0]
click at [648, 316] on link "Przejdź do rezerwacji" at bounding box center [642, 308] width 112 height 24
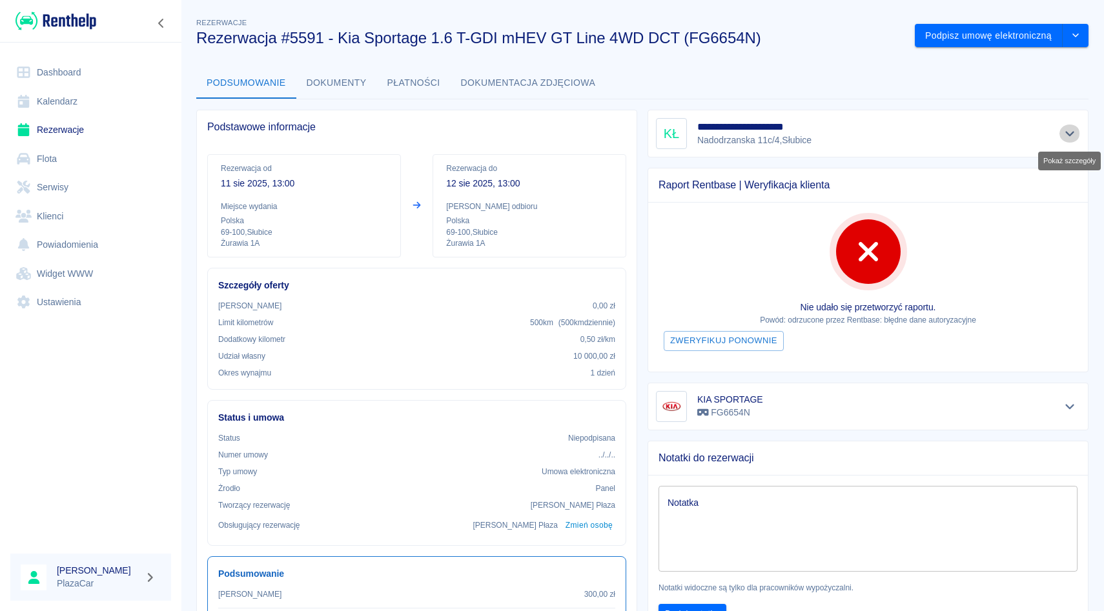
click at [1071, 136] on icon "Pokaż szczegóły" at bounding box center [1069, 134] width 15 height 12
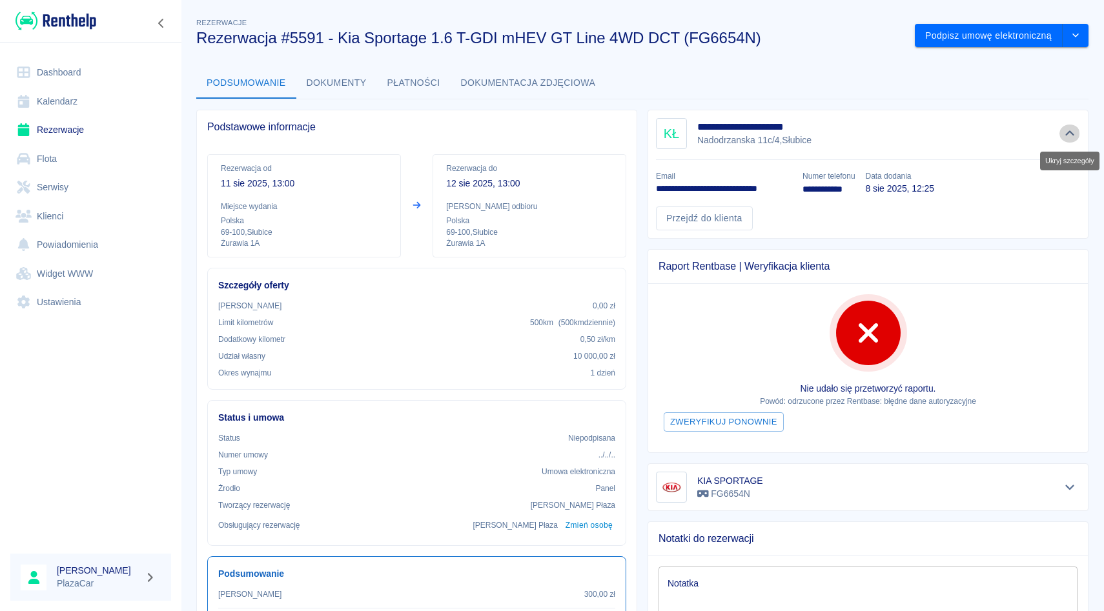
click at [1071, 136] on icon "Ukryj szczegóły" at bounding box center [1069, 134] width 15 height 12
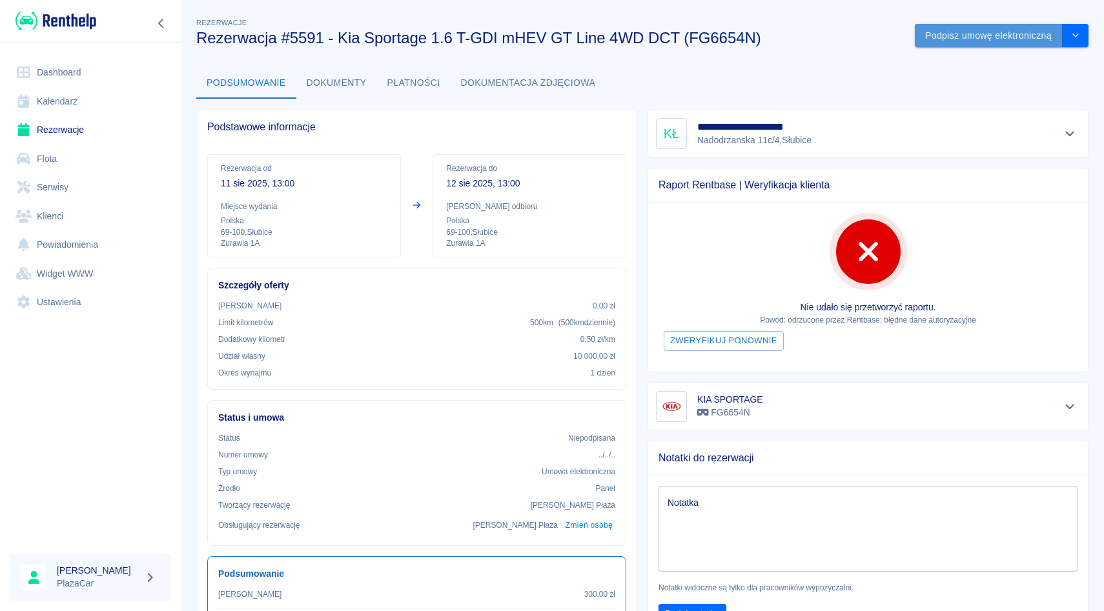
click at [1010, 32] on button "Podpisz umowę elektroniczną" at bounding box center [989, 36] width 148 height 24
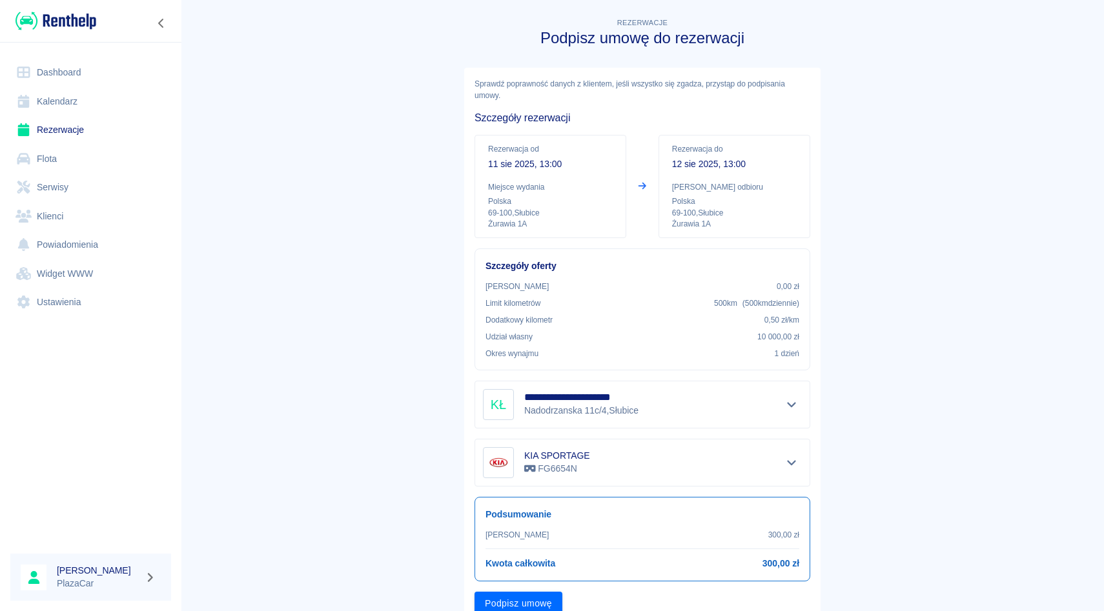
scroll to position [52, 0]
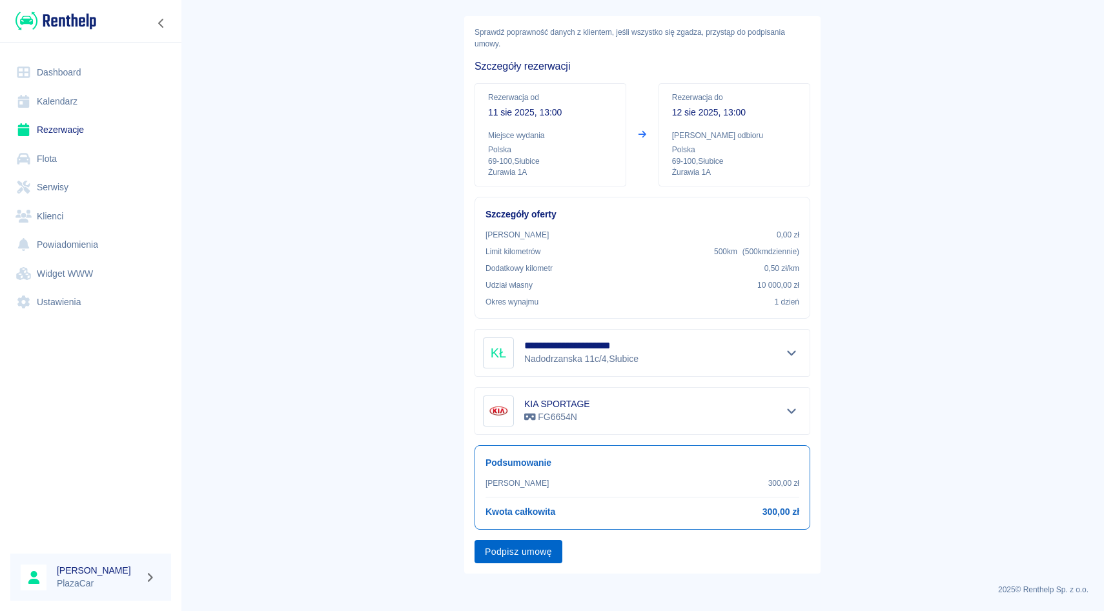
click at [534, 546] on button "Podpisz umowę" at bounding box center [518, 552] width 88 height 24
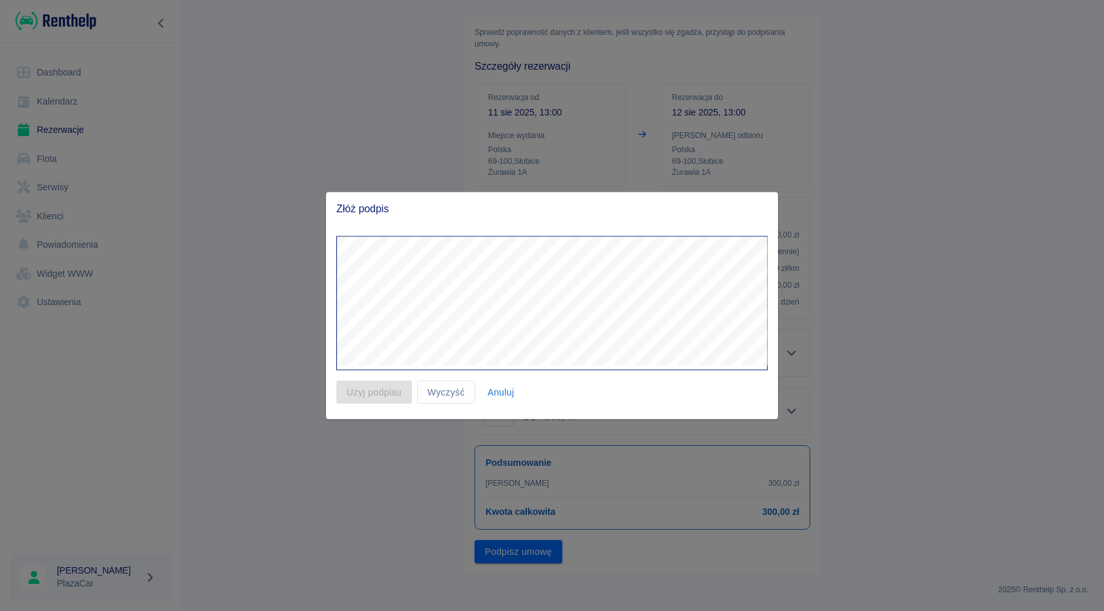
click at [528, 389] on div "Użyj podpisu Wyczyść Anuluj" at bounding box center [547, 387] width 442 height 34
click at [505, 388] on button "Anuluj" at bounding box center [500, 392] width 41 height 24
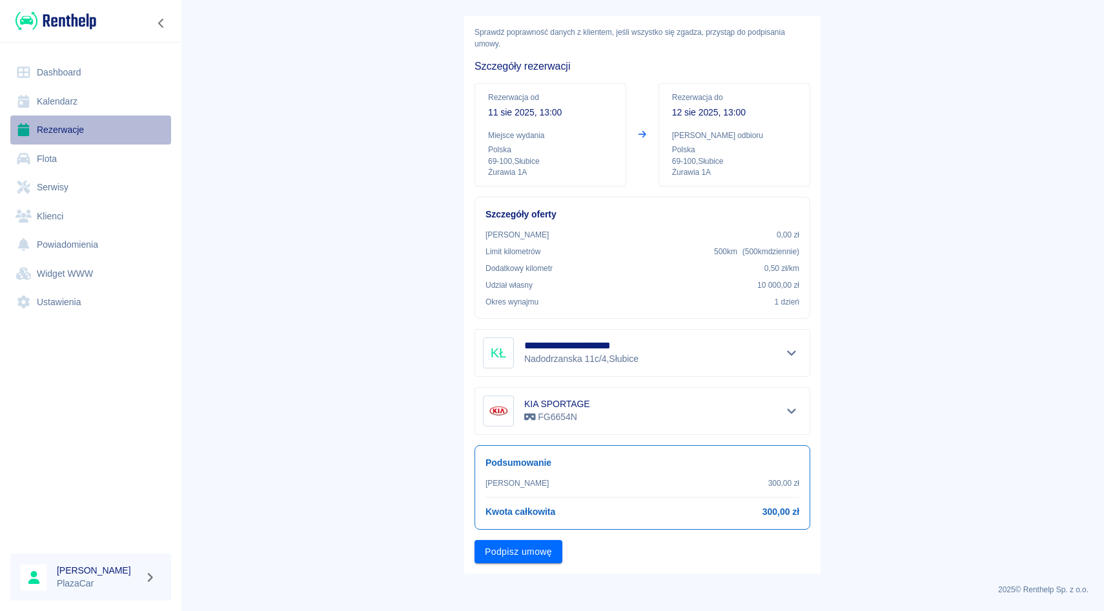
click at [83, 130] on link "Rezerwacje" at bounding box center [90, 130] width 161 height 29
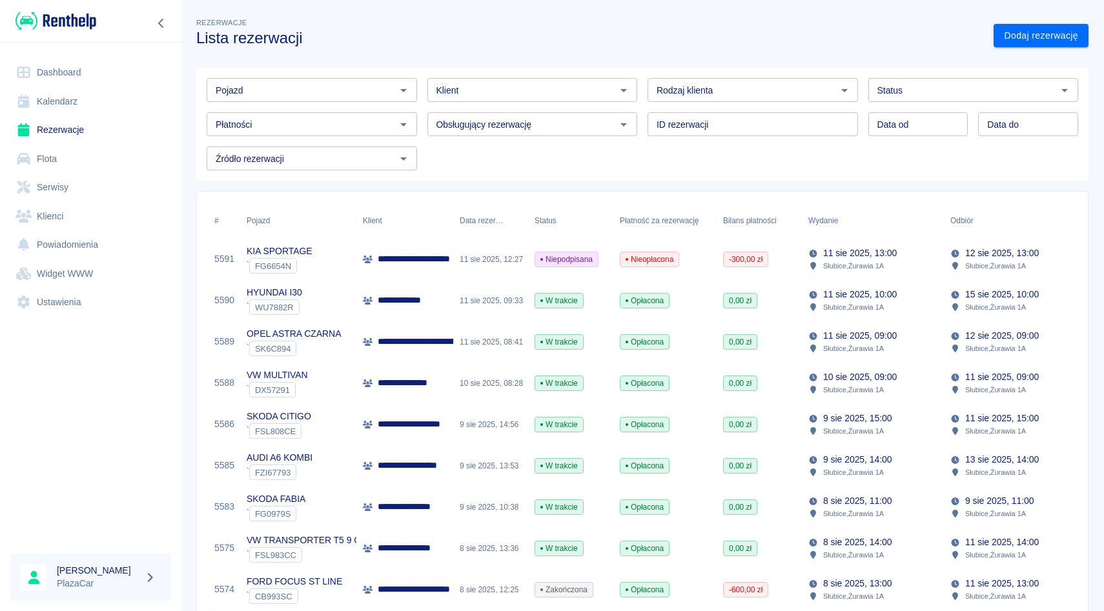
click at [637, 110] on div "ID rezerwacji ID rezerwacji" at bounding box center [747, 119] width 221 height 34
click at [368, 80] on div "Pojazd" at bounding box center [312, 90] width 210 height 24
click at [1044, 41] on link "Dodaj rezerwację" at bounding box center [1040, 36] width 95 height 24
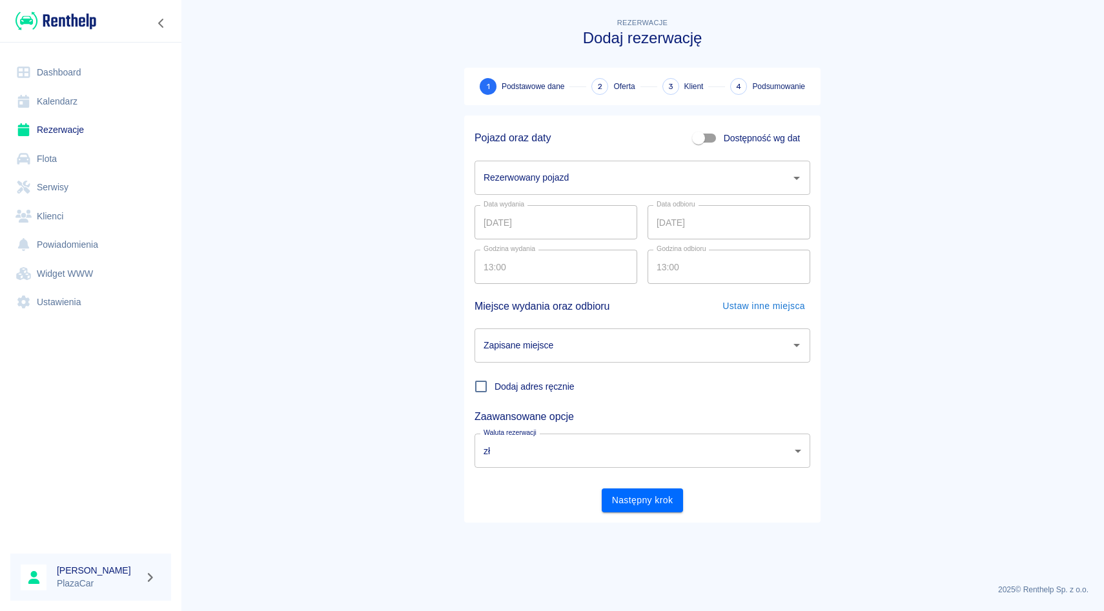
click at [539, 194] on div "Rezerwowany pojazd" at bounding box center [642, 178] width 336 height 34
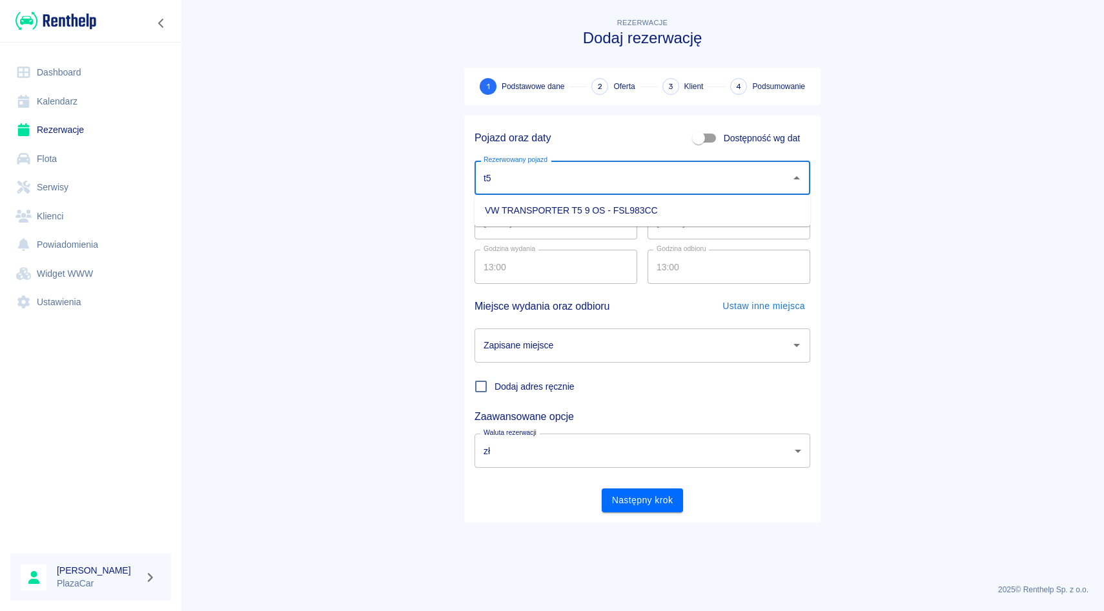
type input "t"
click at [551, 207] on li "VW TRANSPORTER T5 9 OS - FSL983CC" at bounding box center [642, 210] width 336 height 21
type input "VW TRANSPORTER T5 9 OS - FSL983CC"
click at [1051, 220] on main "Rezerwacje Dodaj rezerwację 1 Podstawowe dane 2 Oferta 3 Klient 4 Podsumowanie …" at bounding box center [642, 294] width 923 height 558
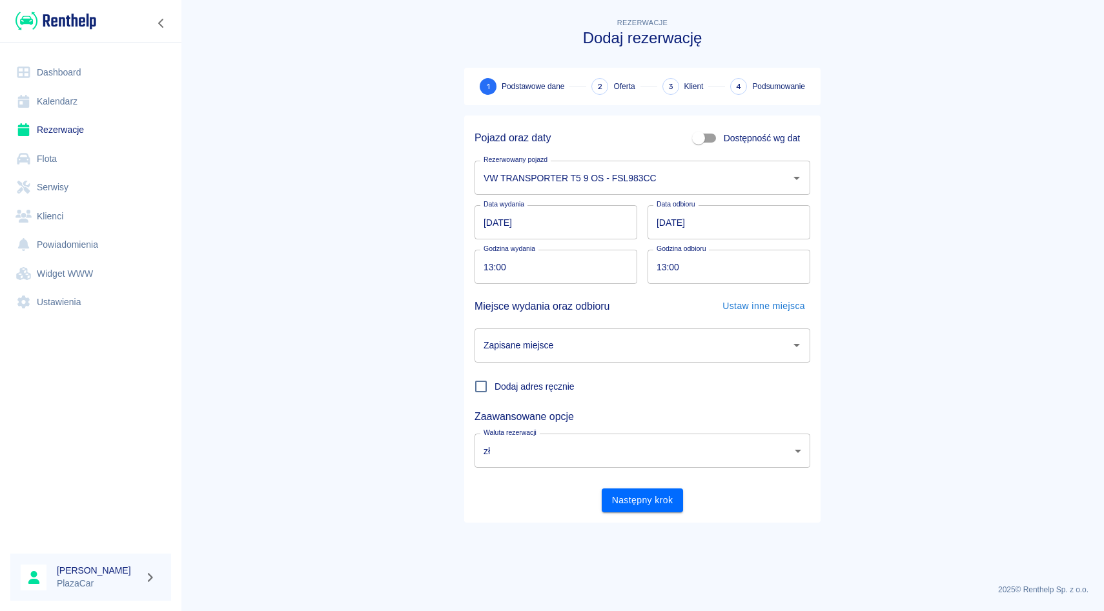
click at [642, 243] on div "Godzina odbioru 13:00 Godzina odbioru" at bounding box center [723, 261] width 173 height 45
click at [100, 128] on link "Rezerwacje" at bounding box center [90, 130] width 161 height 29
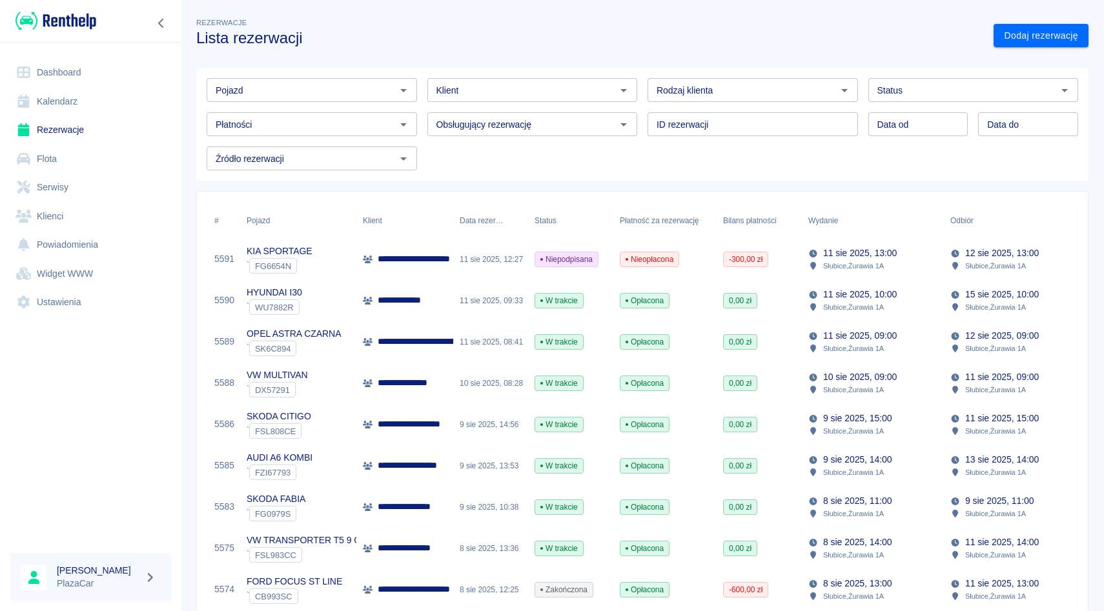
click at [457, 260] on div "11 sie 2025, 12:27" at bounding box center [490, 259] width 75 height 41
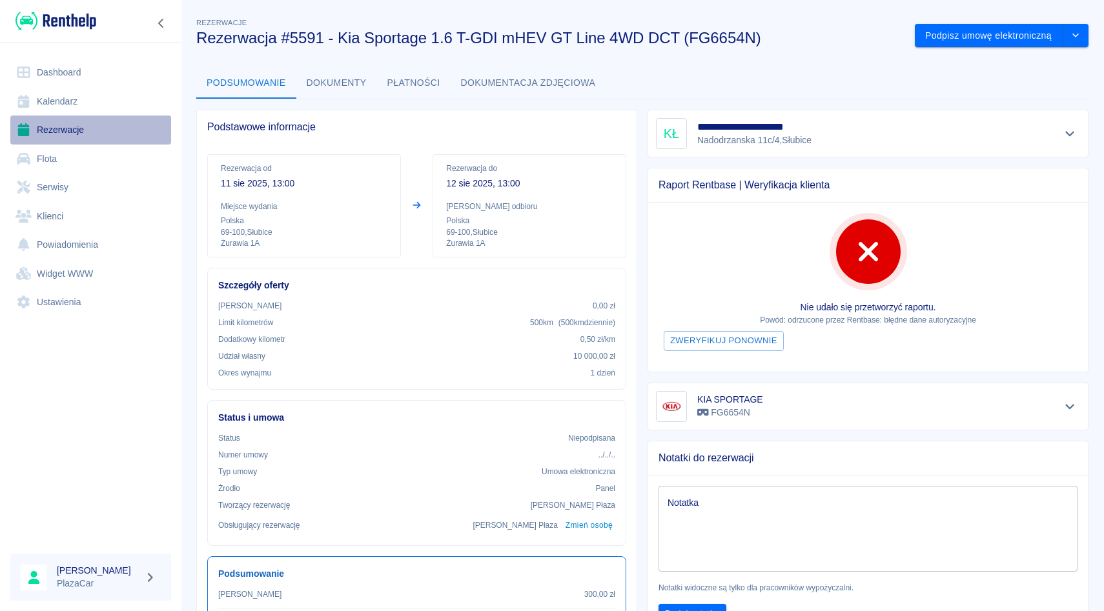
click at [43, 121] on link "Rezerwacje" at bounding box center [90, 130] width 161 height 29
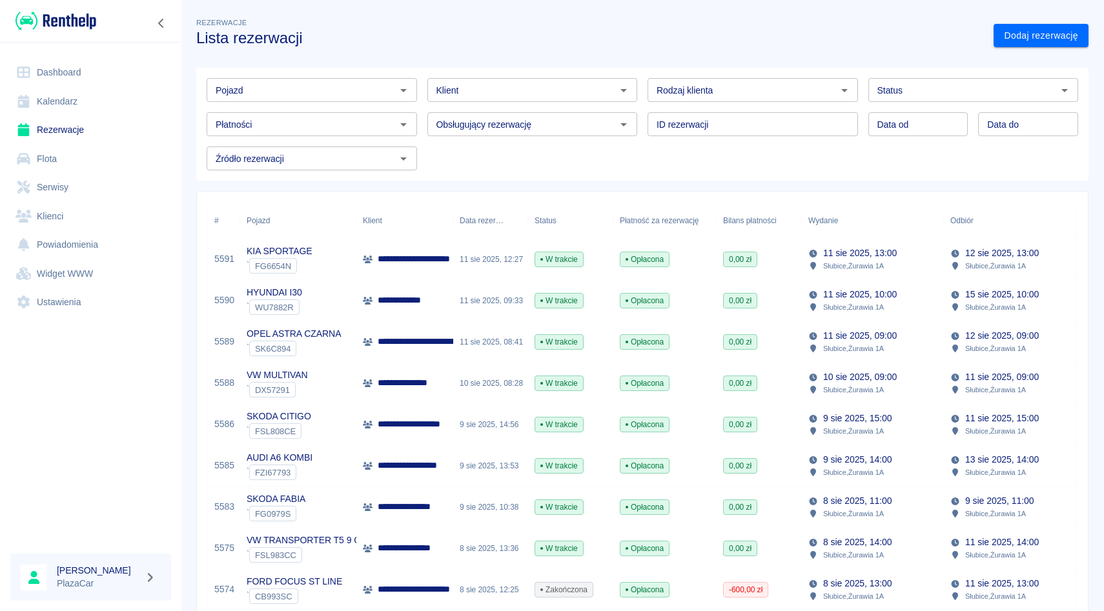
click at [420, 72] on div "Klient Klient" at bounding box center [527, 85] width 221 height 34
click at [70, 128] on link "Rezerwacje" at bounding box center [90, 130] width 161 height 29
click at [67, 137] on link "Rezerwacje" at bounding box center [90, 130] width 161 height 29
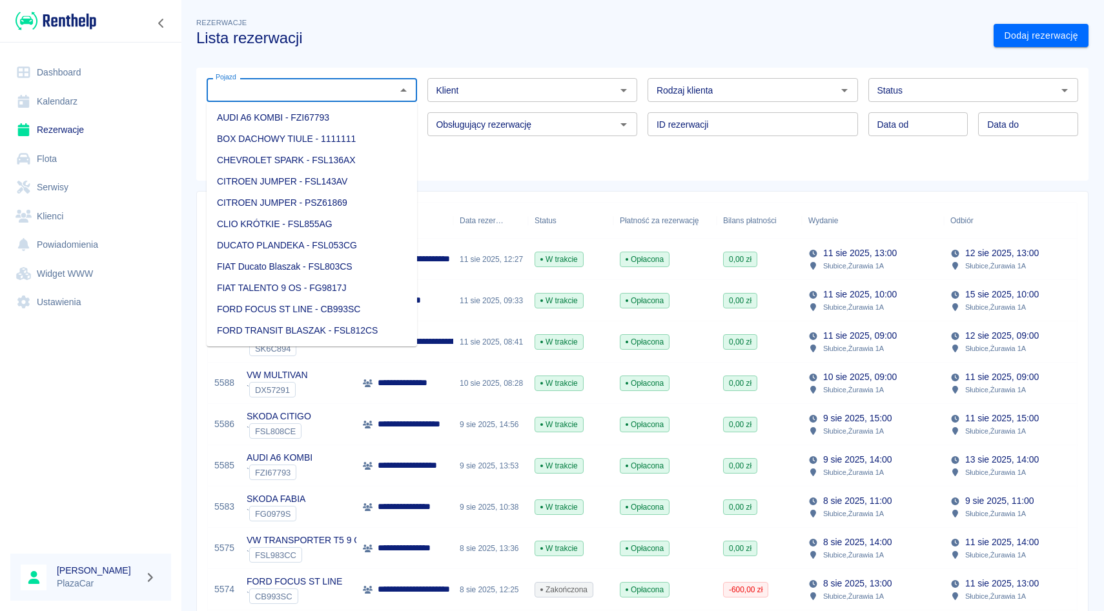
click at [376, 94] on input "Pojazd" at bounding box center [300, 90] width 181 height 16
type input "p"
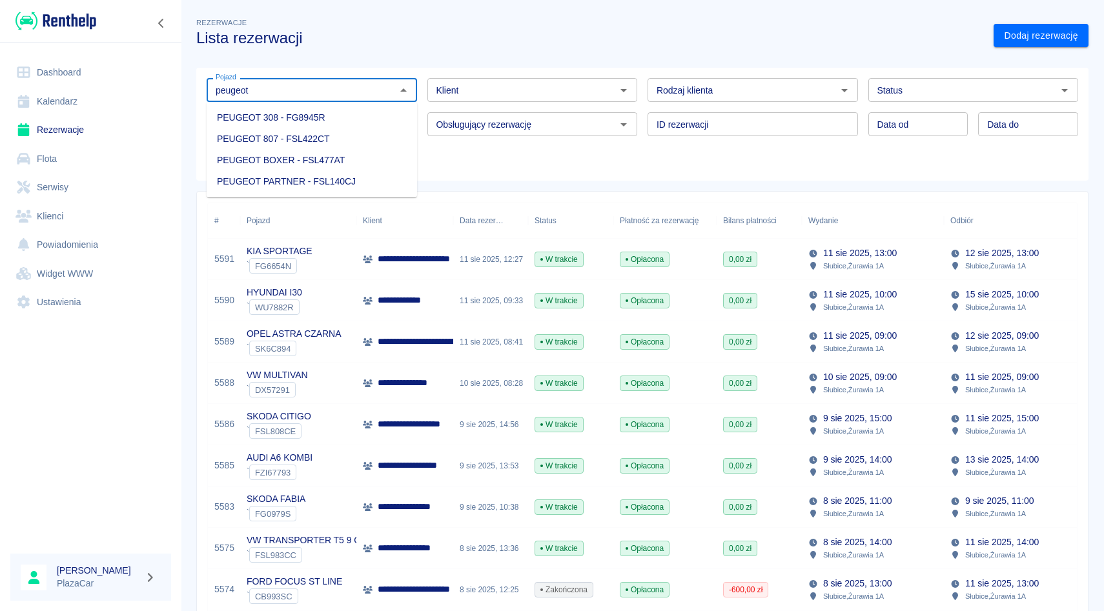
type input "peugeot"
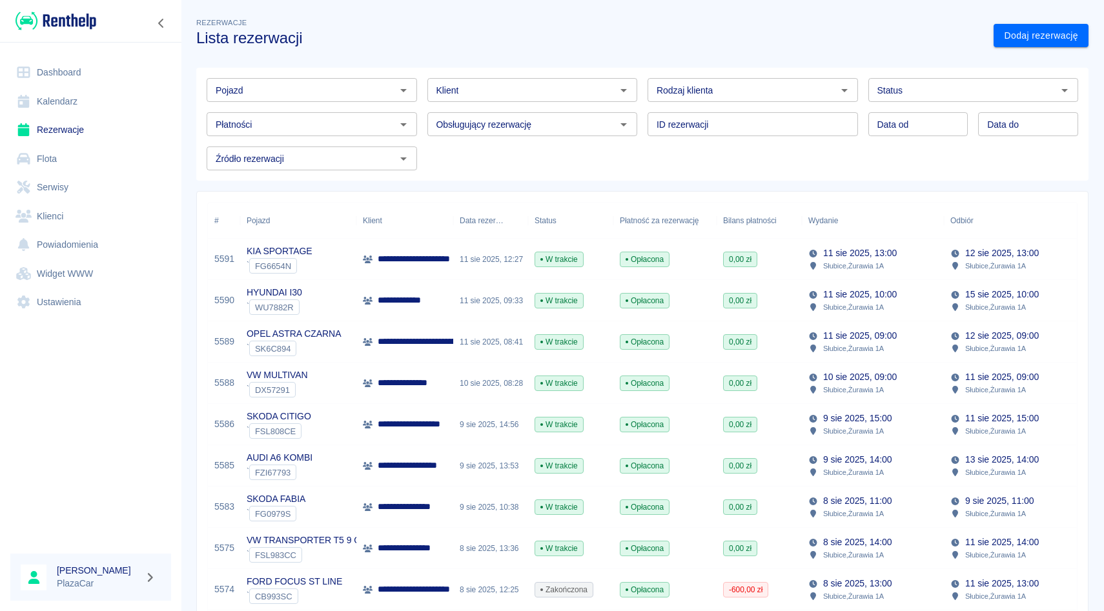
click at [645, 109] on div "ID rezerwacji ID rezerwacji" at bounding box center [747, 119] width 221 height 34
click at [643, 108] on div "ID rezerwacji ID rezerwacji" at bounding box center [747, 119] width 221 height 34
click at [641, 105] on div "ID rezerwacji ID rezerwacji" at bounding box center [747, 119] width 221 height 34
click at [644, 107] on div "ID rezerwacji ID rezerwacji" at bounding box center [747, 119] width 221 height 34
click at [644, 105] on div "ID rezerwacji ID rezerwacji" at bounding box center [747, 119] width 221 height 34
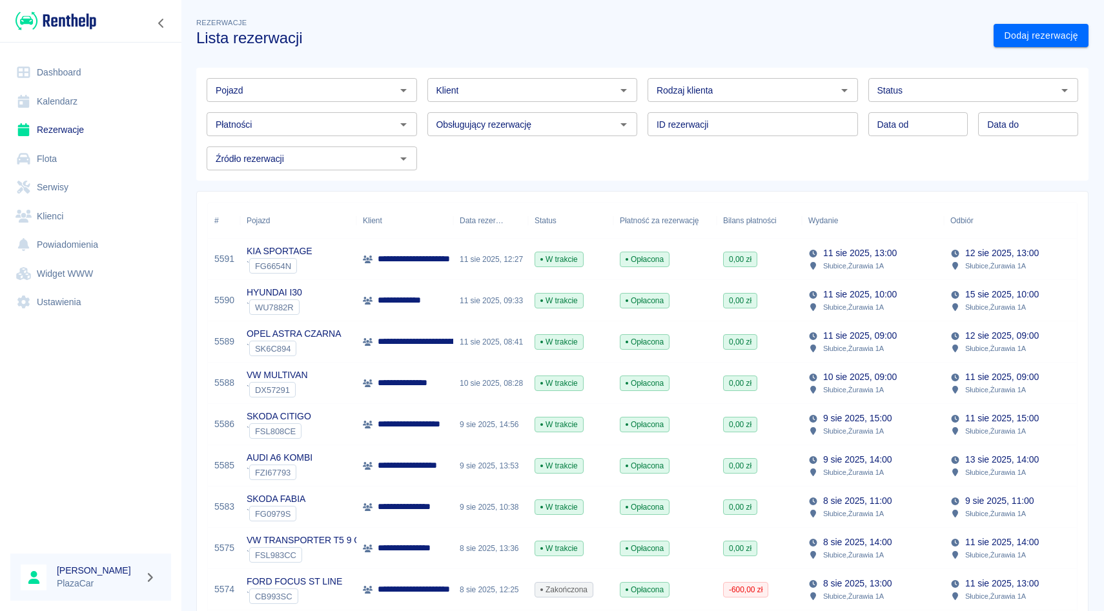
click at [642, 107] on div "ID rezerwacji ID rezerwacji" at bounding box center [747, 119] width 221 height 34
click at [44, 156] on link "Flota" at bounding box center [90, 159] width 161 height 29
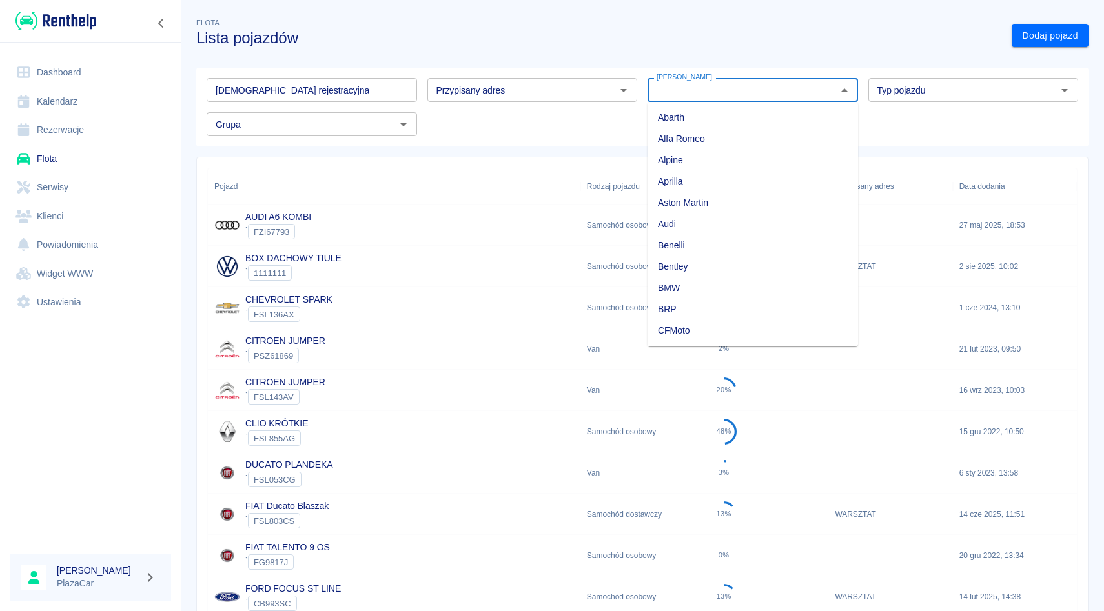
click at [710, 94] on input "Marka" at bounding box center [741, 90] width 181 height 16
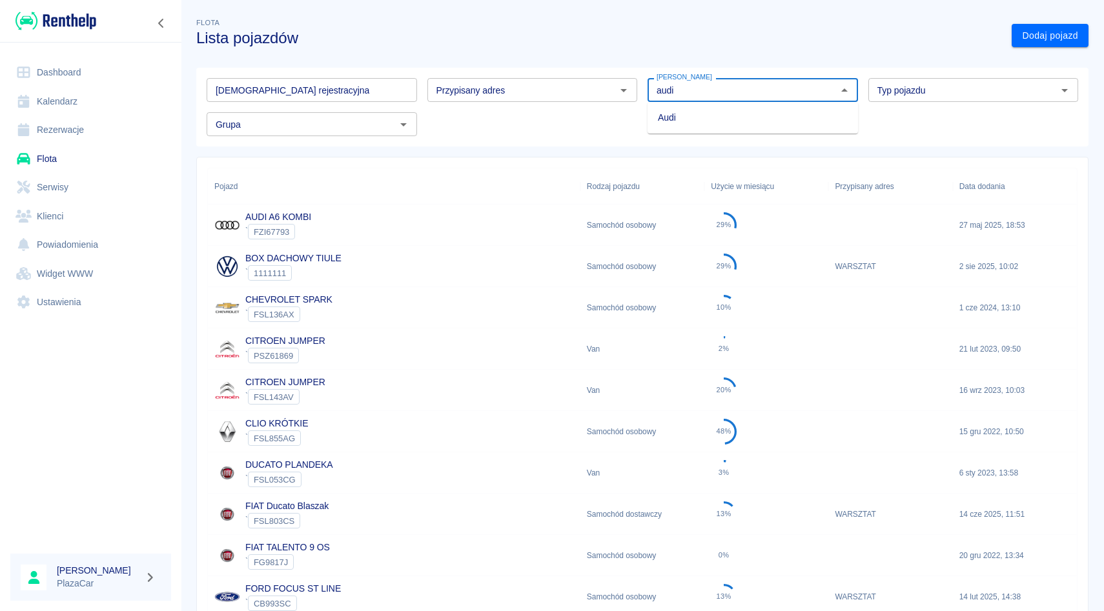
click at [712, 121] on li "Audi" at bounding box center [752, 117] width 210 height 21
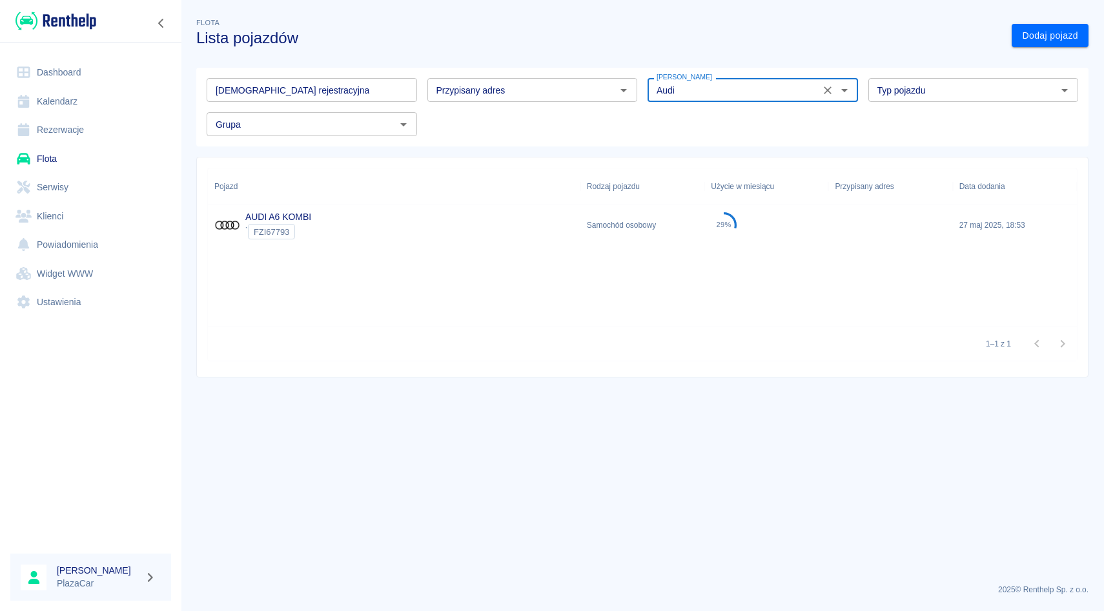
type input "Audi"
click at [297, 231] on div "` FZI67793" at bounding box center [278, 231] width 66 height 15
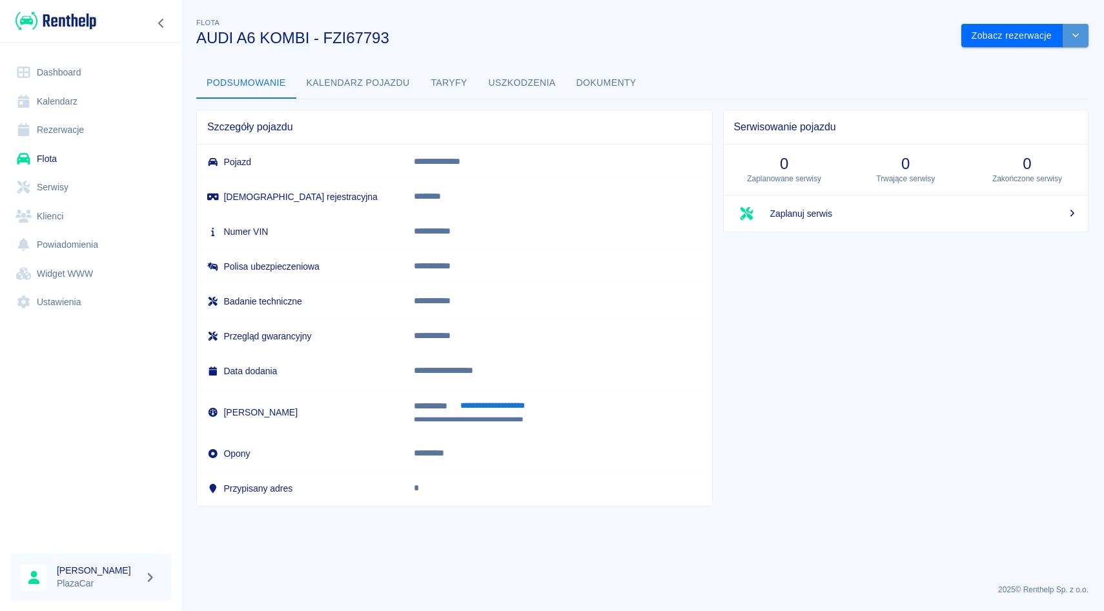
click at [1077, 41] on button "drop-down" at bounding box center [1075, 36] width 26 height 24
click at [1026, 54] on li "Zaktualizuj dane pojazdu" at bounding box center [1025, 62] width 120 height 21
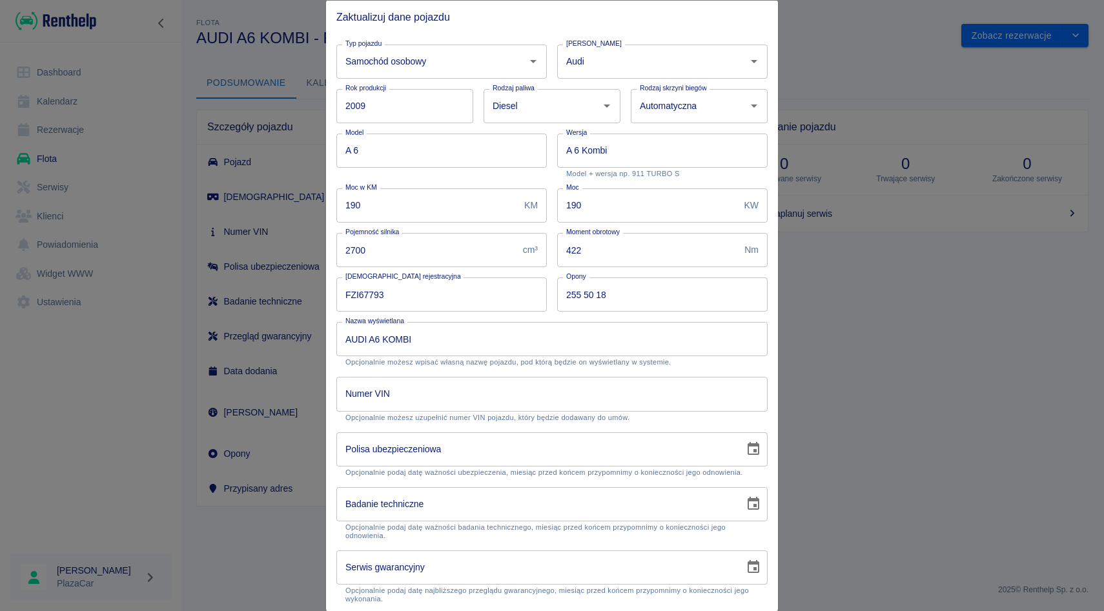
click at [553, 136] on div "Wersja A 6 Kombi Wersja Model + wersja np. 911 TURBO S" at bounding box center [657, 150] width 221 height 55
click at [477, 85] on div "Rodzaj paliwa Diesel Rodzaj paliwa" at bounding box center [546, 100] width 147 height 45
click at [554, 66] on div "Marka Audi Marka" at bounding box center [657, 56] width 221 height 45
click at [551, 236] on div "Moment obrotowy 422 Nm Moment obrotowy" at bounding box center [657, 245] width 221 height 45
click at [551, 227] on div "Moment obrotowy 422 Nm Moment obrotowy" at bounding box center [657, 245] width 221 height 45
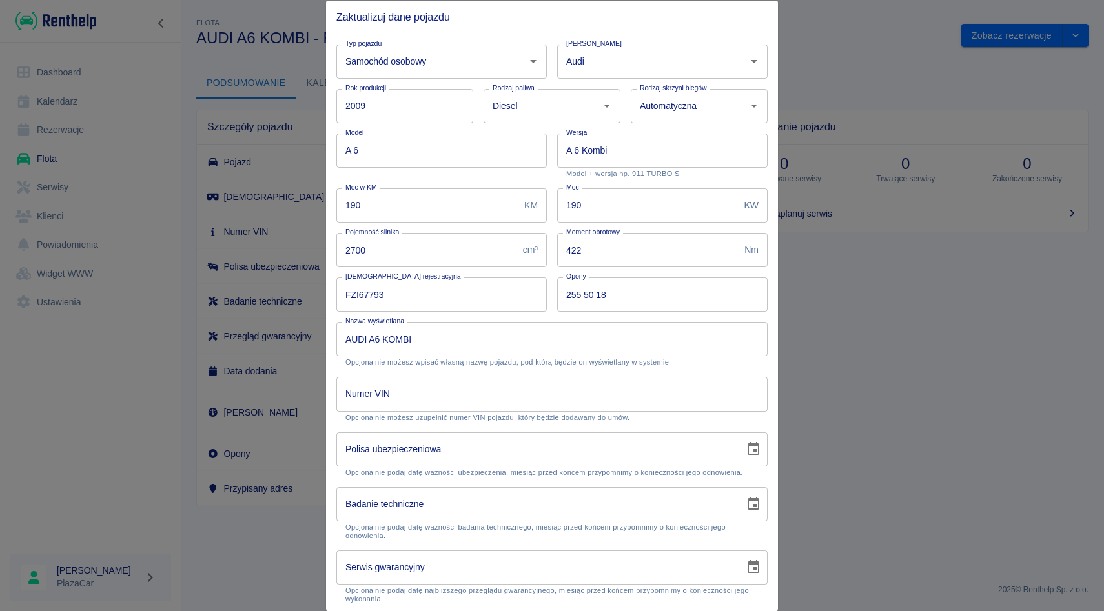
click at [551, 227] on div "Moment obrotowy 422 Nm Moment obrotowy" at bounding box center [657, 245] width 221 height 45
click at [937, 167] on div at bounding box center [552, 305] width 1104 height 611
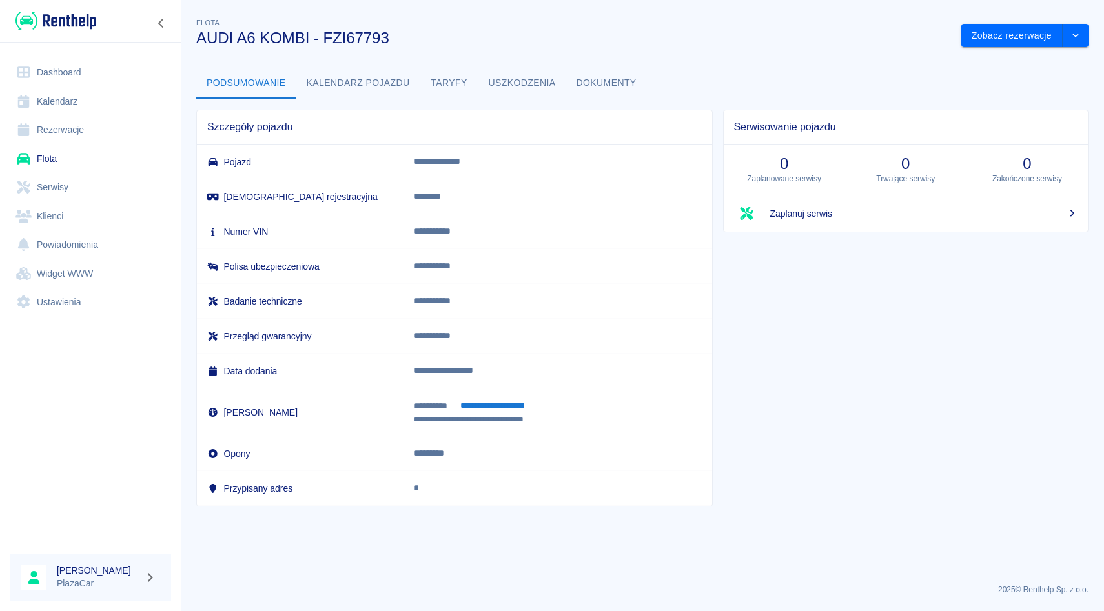
click at [107, 119] on link "Rezerwacje" at bounding box center [90, 130] width 161 height 29
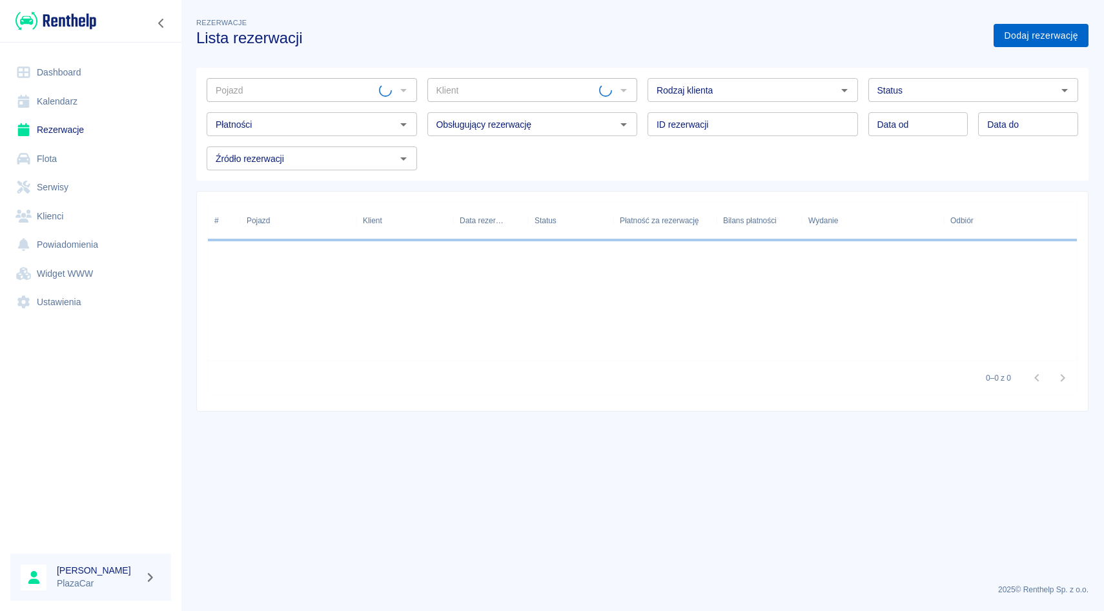
click at [1017, 36] on link "Dodaj rezerwację" at bounding box center [1040, 36] width 95 height 24
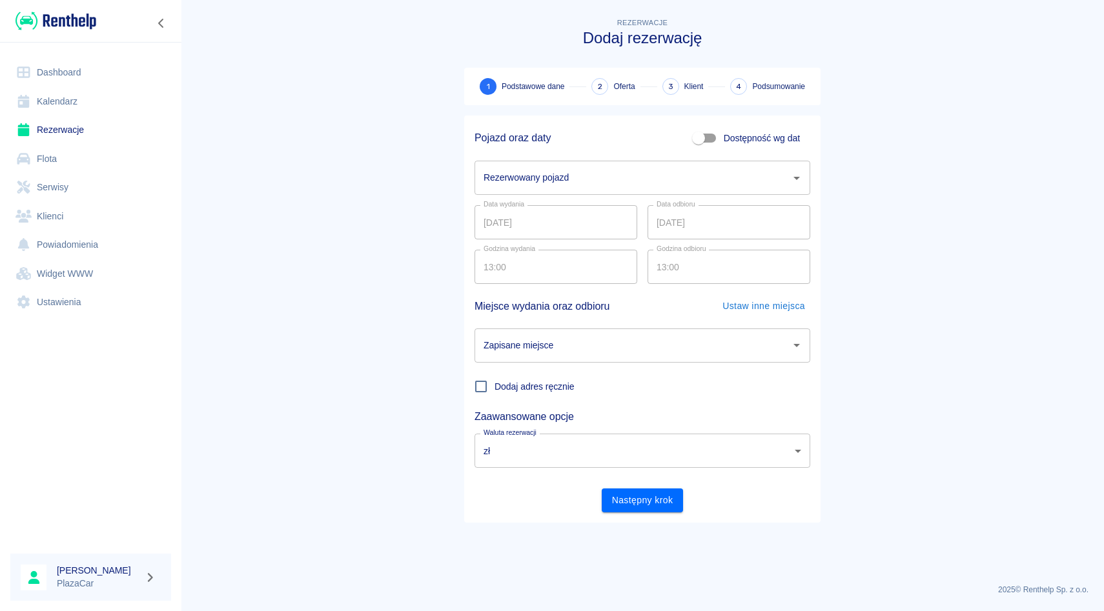
click at [541, 169] on input "Rezerwowany pojazd" at bounding box center [632, 178] width 305 height 23
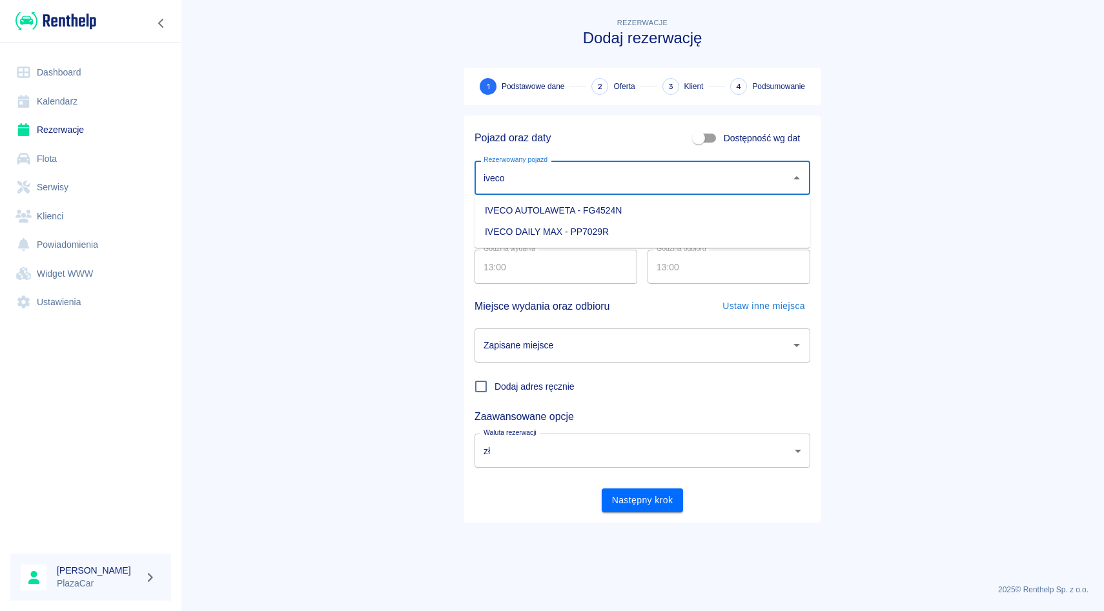
click at [535, 229] on li "IVECO DAILY MAX - PP7029R" at bounding box center [642, 231] width 336 height 21
type input "IVECO DAILY MAX - PP7029R"
click at [649, 346] on input "Zapisane miejsce" at bounding box center [632, 345] width 305 height 23
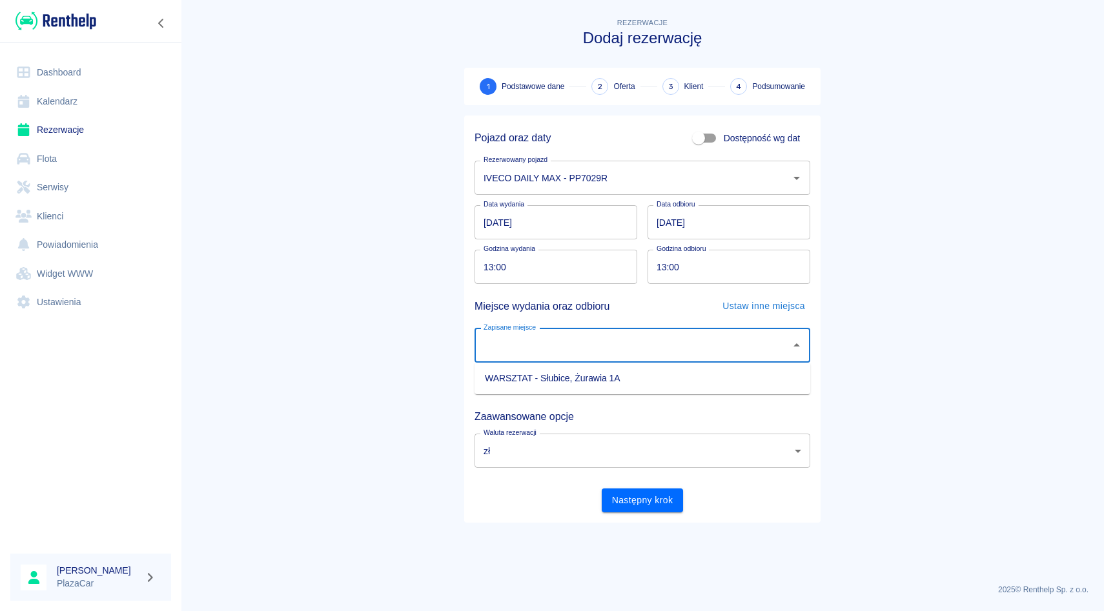
click at [632, 374] on li "WARSZTAT - Słubice, Żurawia 1A" at bounding box center [642, 378] width 336 height 21
type input "WARSZTAT - Słubice, Żurawia 1A"
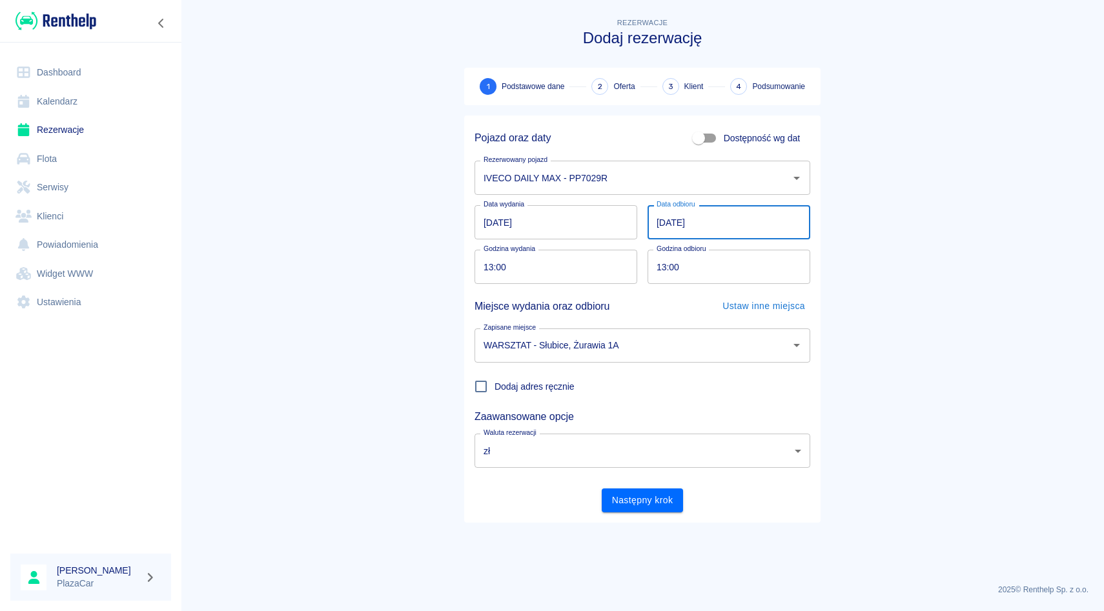
click at [656, 216] on input "12.08.2025" at bounding box center [728, 222] width 163 height 34
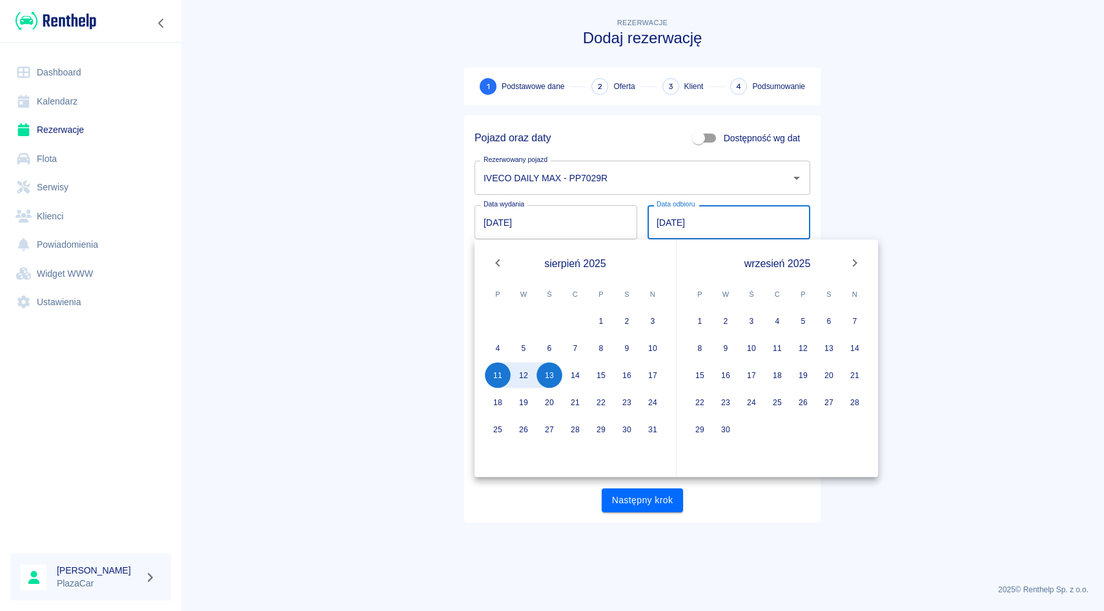
type input "13.08.2025"
click at [938, 195] on main "Rezerwacje Dodaj rezerwację 1 Podstawowe dane 2 Oferta 3 Klient 4 Podsumowanie …" at bounding box center [642, 294] width 923 height 558
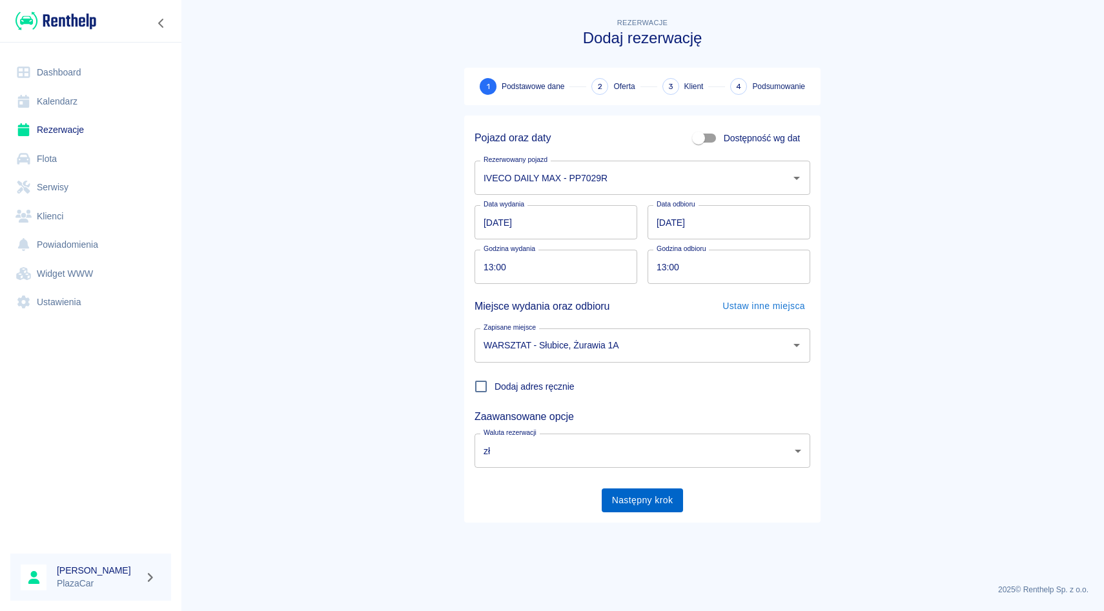
click at [664, 509] on button "Następny krok" at bounding box center [643, 501] width 82 height 24
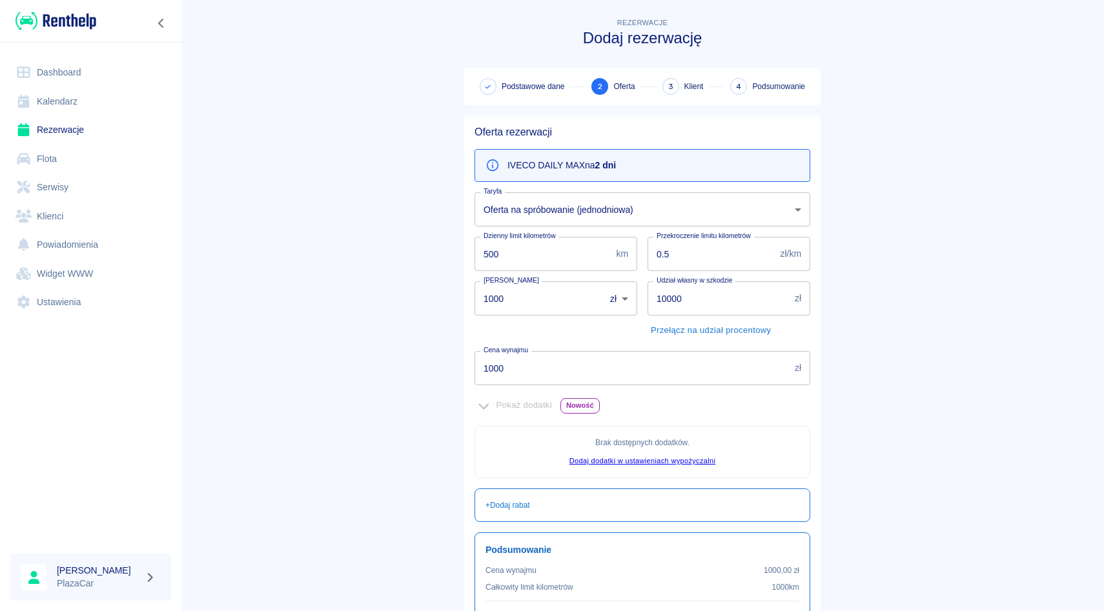
scroll to position [134, 0]
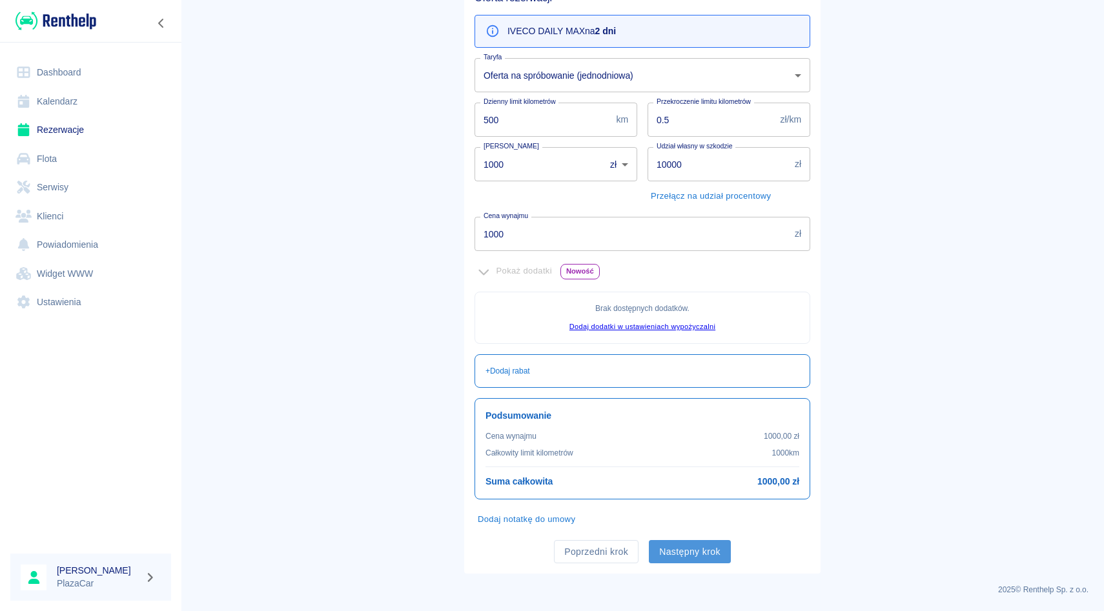
click at [704, 562] on button "Następny krok" at bounding box center [690, 552] width 82 height 24
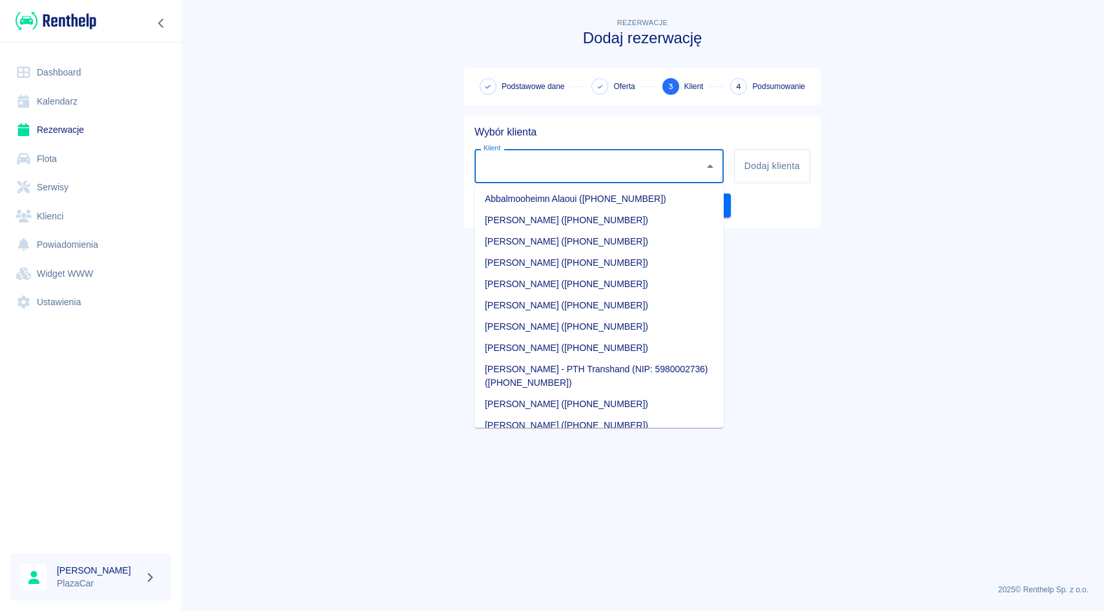
click at [564, 167] on input "Klient" at bounding box center [589, 166] width 218 height 23
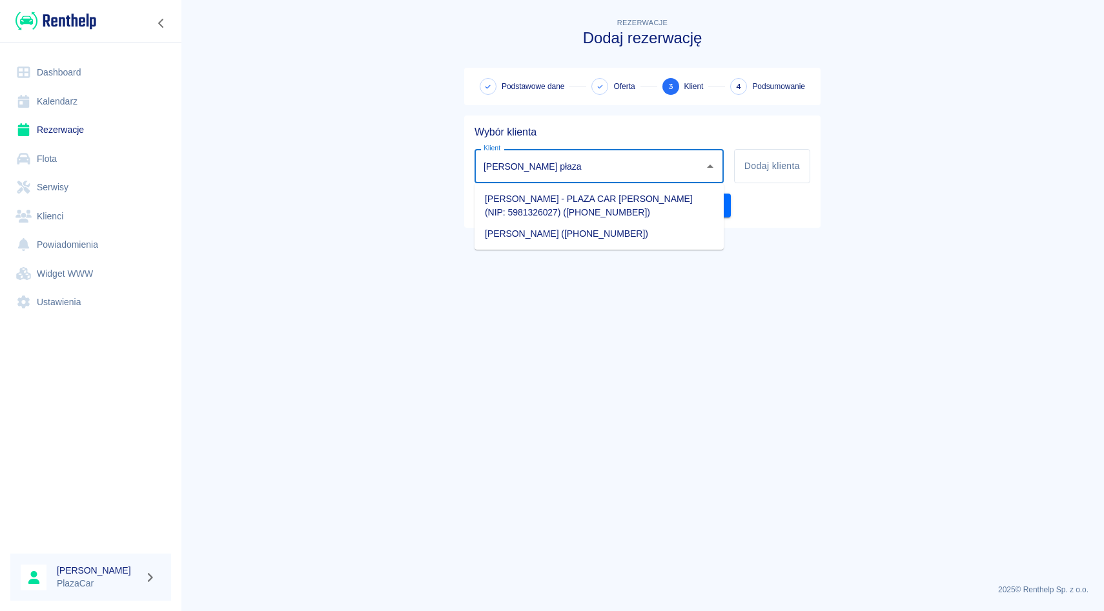
click at [548, 236] on li "[PERSON_NAME] ([PHONE_NUMBER])" at bounding box center [598, 233] width 249 height 21
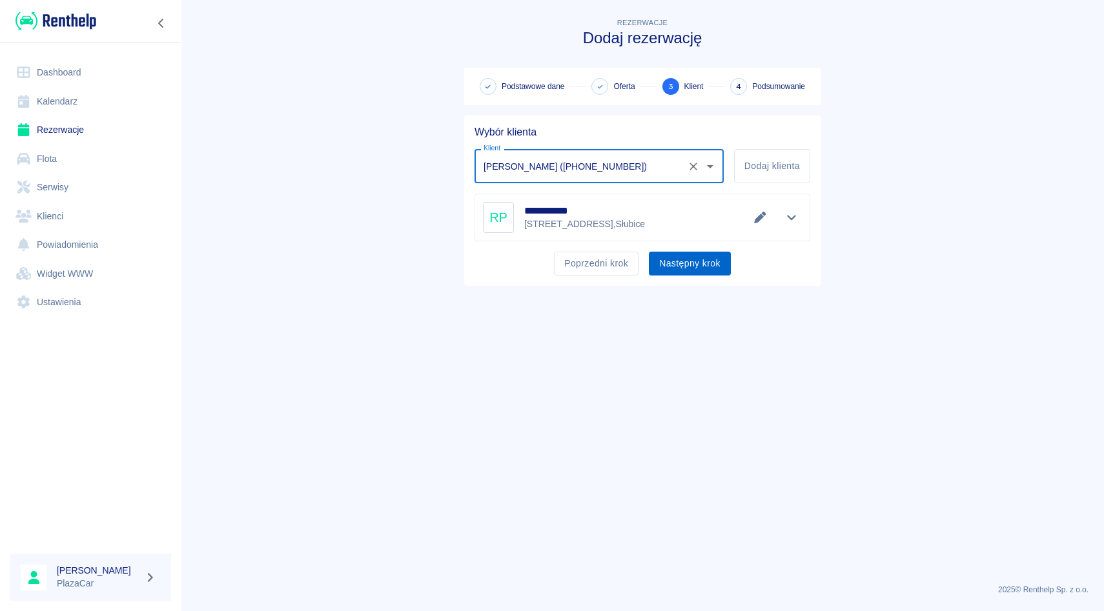
type input "[PERSON_NAME] ([PHONE_NUMBER])"
click at [673, 275] on button "Następny krok" at bounding box center [690, 264] width 82 height 24
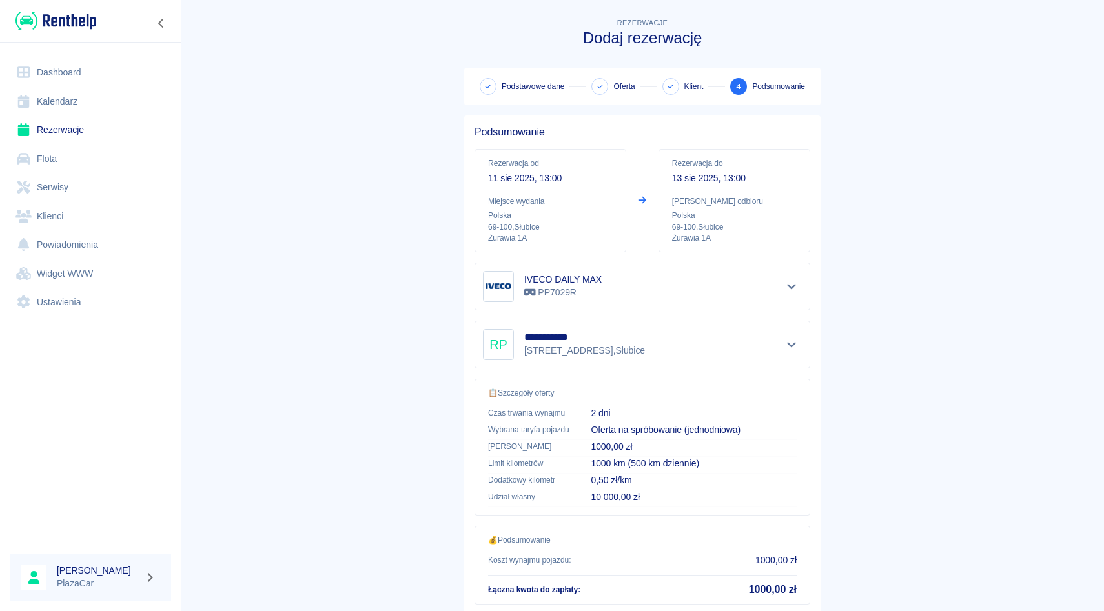
scroll to position [85, 0]
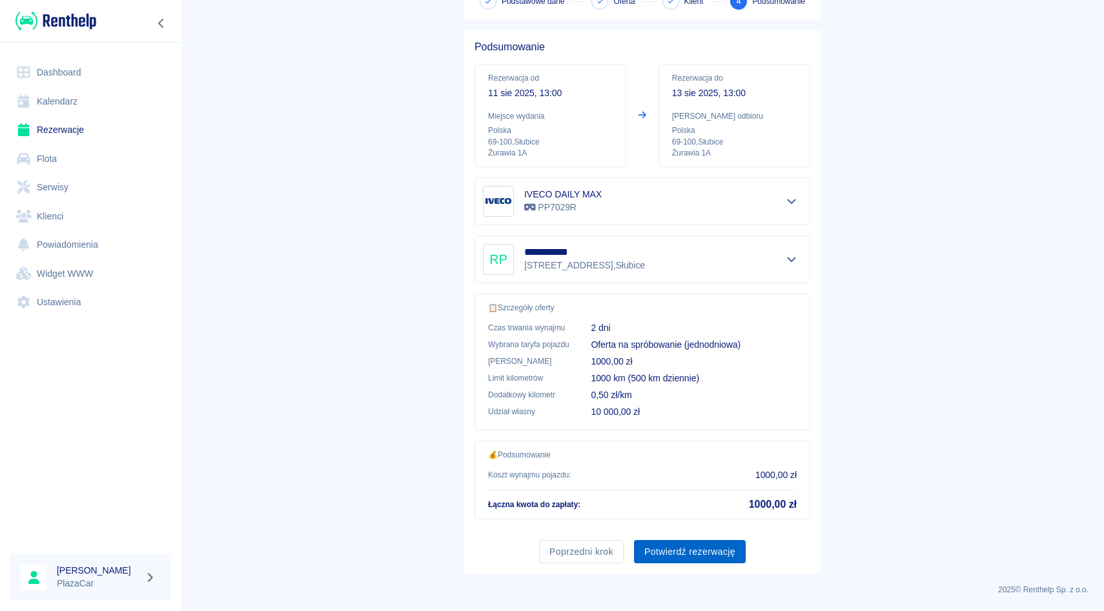
click at [666, 553] on button "Potwierdź rezerwację" at bounding box center [690, 552] width 112 height 24
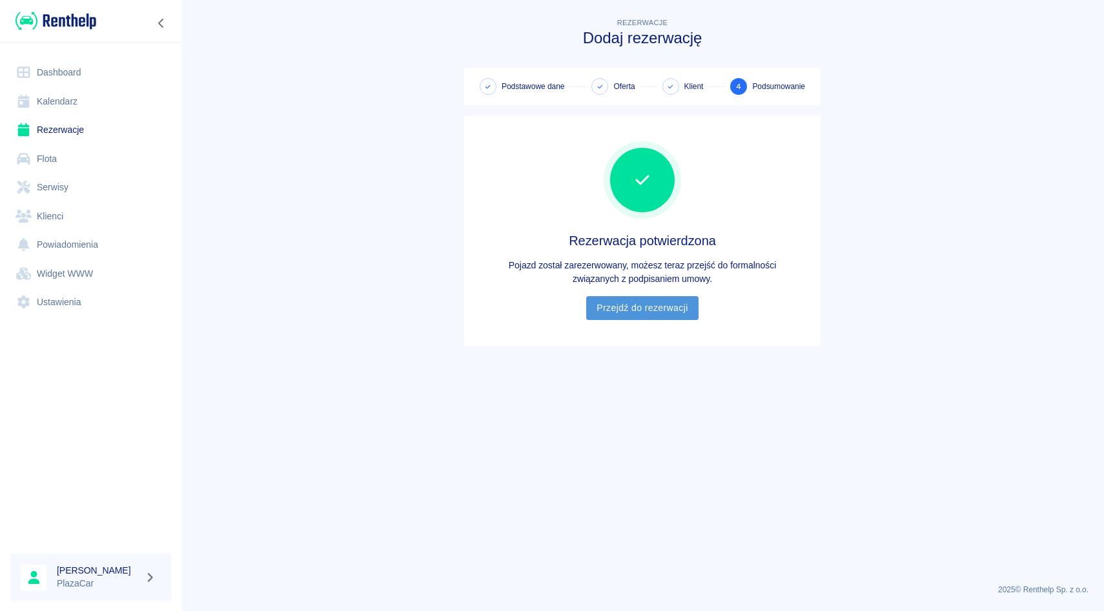
click at [655, 318] on link "Przejdź do rezerwacji" at bounding box center [642, 308] width 112 height 24
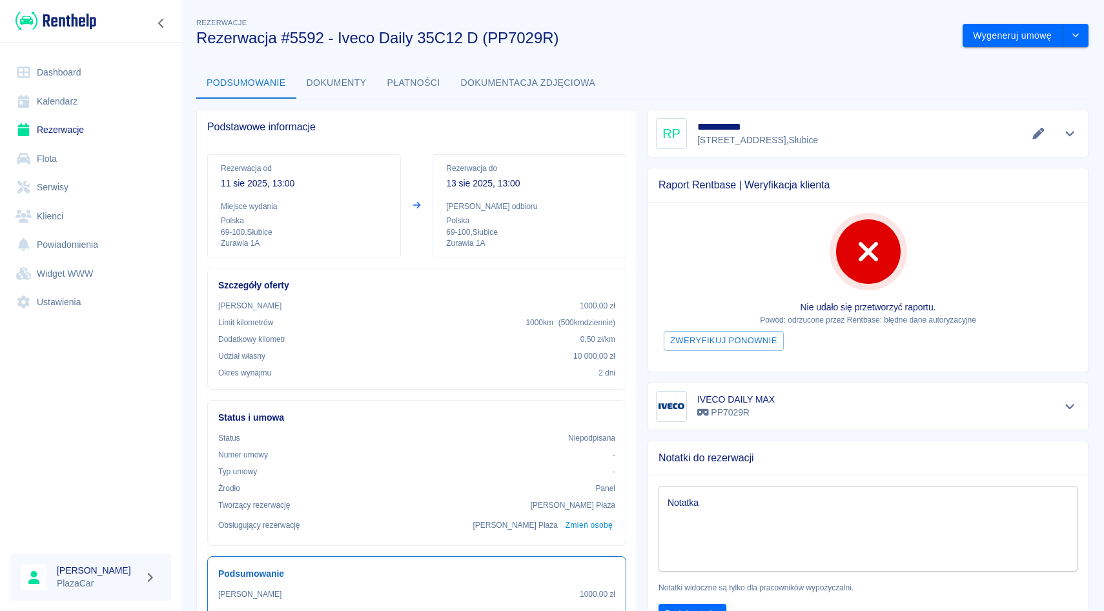
click at [950, 216] on div "Nie udało się przetworzyć raportu. Powód: odrzucone przez Rentbase: błędne dane…" at bounding box center [868, 287] width 440 height 169
click at [96, 147] on link "Flota" at bounding box center [90, 159] width 161 height 29
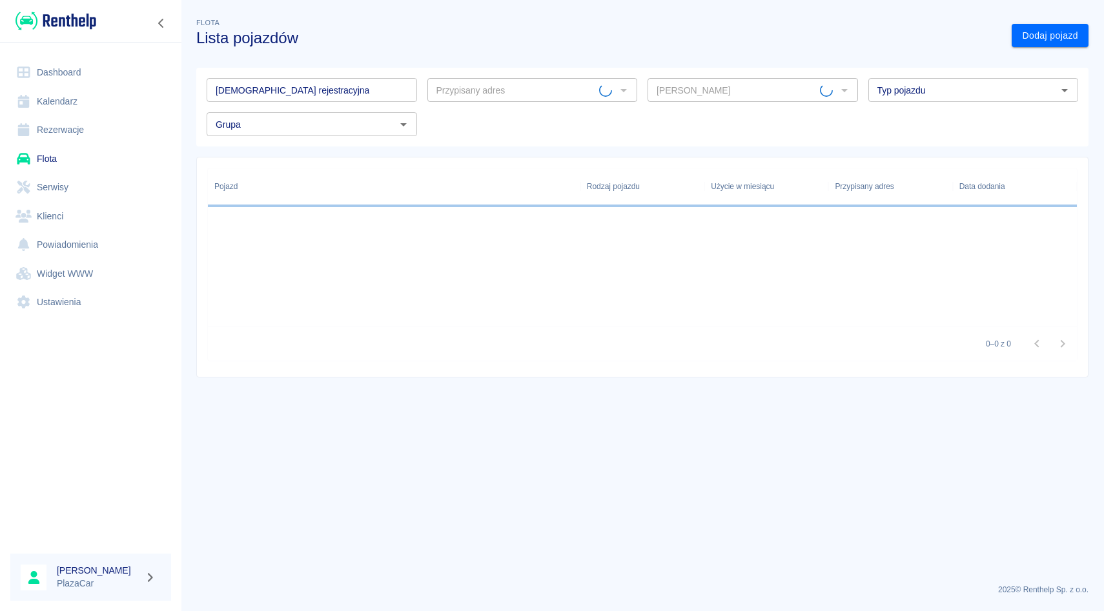
click at [108, 125] on link "Rezerwacje" at bounding box center [90, 130] width 161 height 29
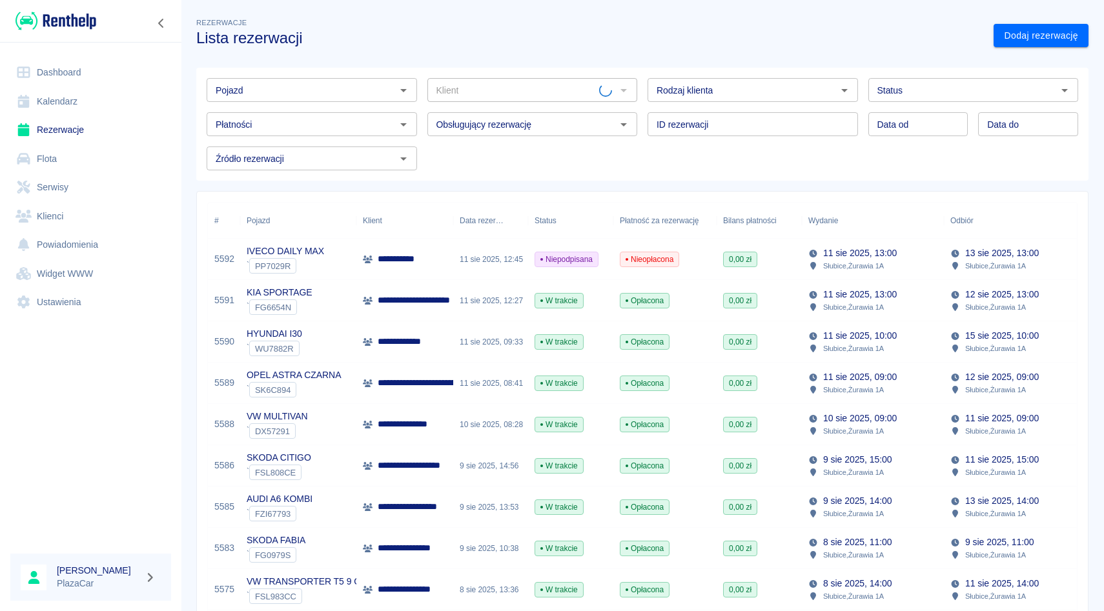
click at [1006, 21] on div "Dodaj rezerwację" at bounding box center [1035, 31] width 105 height 34
click at [1006, 34] on link "Dodaj rezerwację" at bounding box center [1040, 36] width 95 height 24
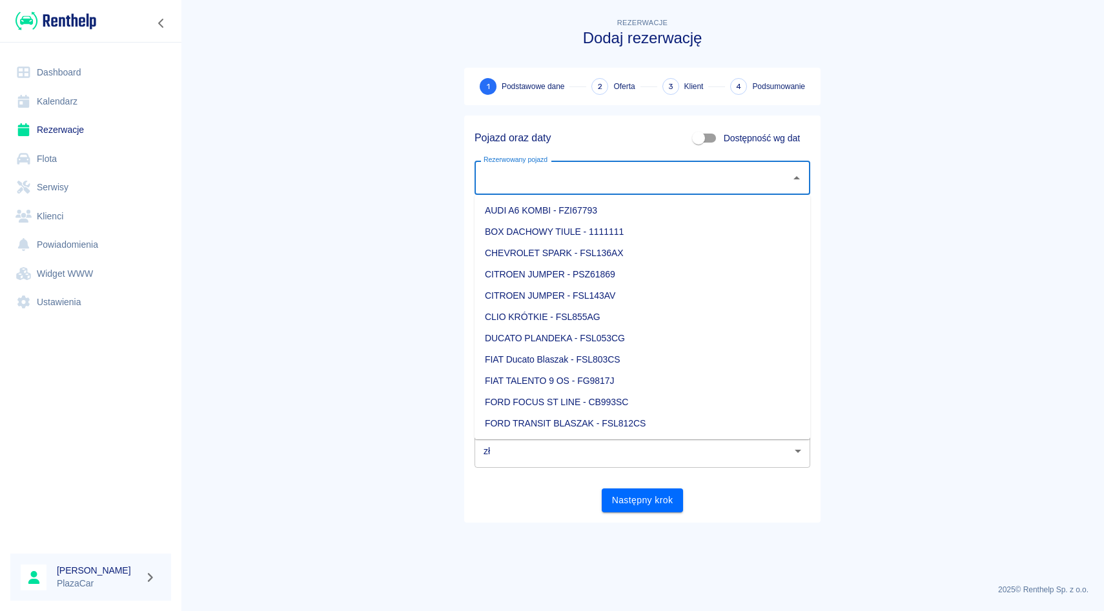
click at [548, 182] on input "Rezerwowany pojazd" at bounding box center [632, 178] width 305 height 23
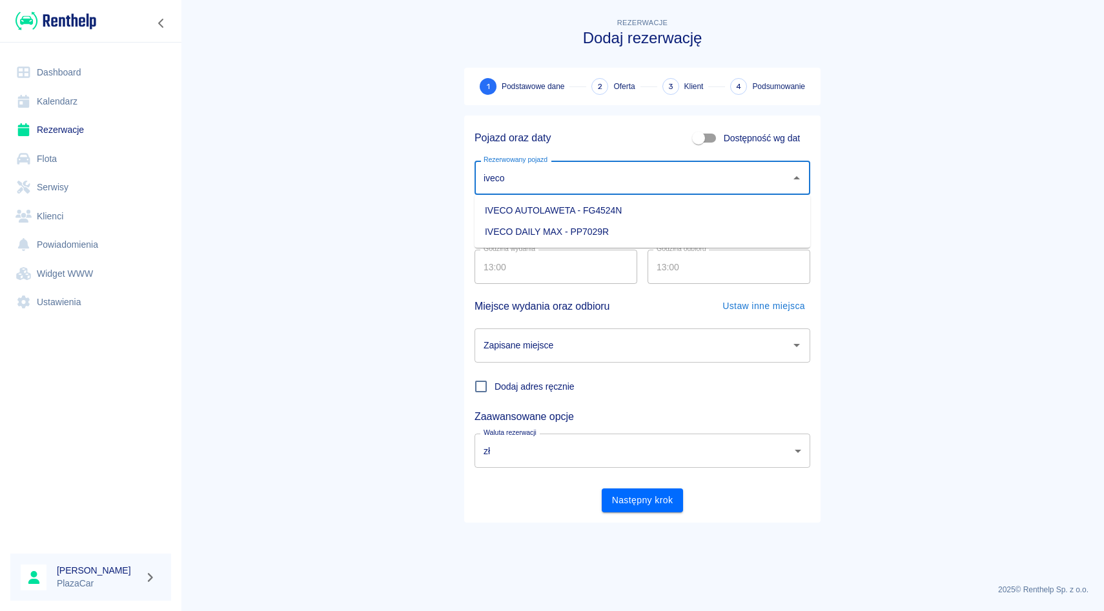
click at [516, 218] on li "IVECO AUTOLAWETA - FG4524N" at bounding box center [642, 210] width 336 height 21
type input "IVECO AUTOLAWETA - FG4524N"
click at [538, 325] on div "Zapisane miejsce Zapisane miejsce" at bounding box center [637, 340] width 346 height 45
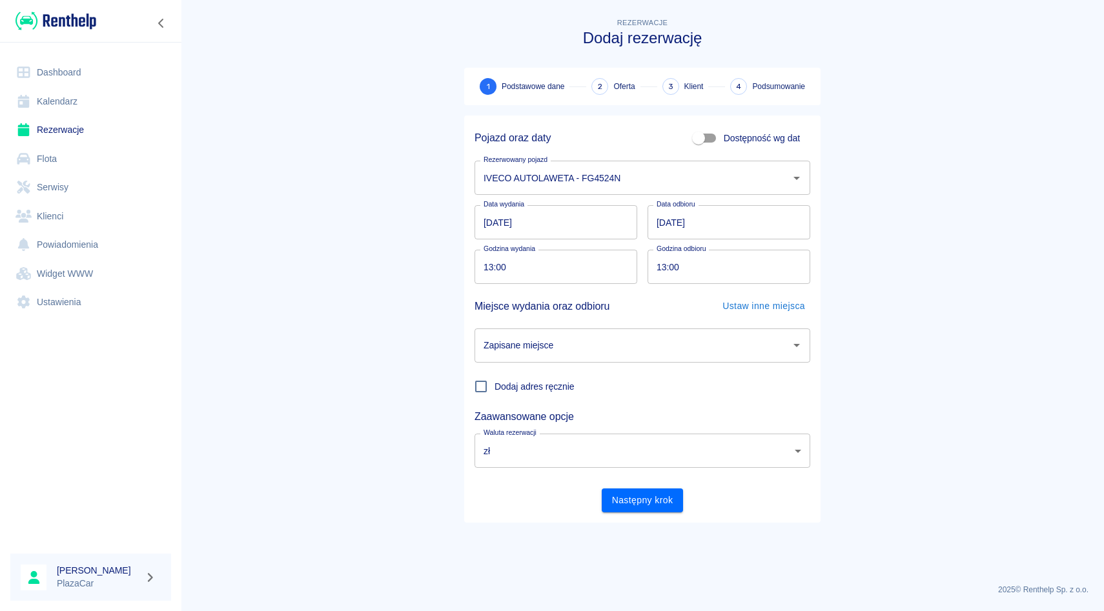
click at [538, 333] on div "Zapisane miejsce" at bounding box center [642, 346] width 336 height 34
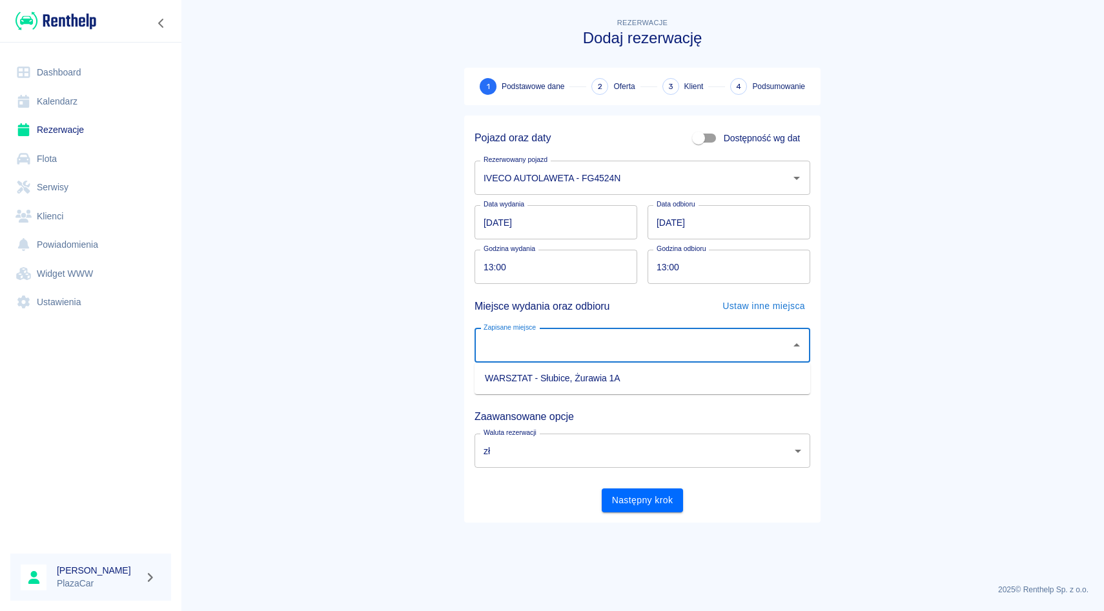
click at [540, 372] on li "WARSZTAT - Słubice, Żurawia 1A" at bounding box center [642, 378] width 336 height 21
type input "WARSZTAT - Słubice, Żurawia 1A"
click at [664, 227] on input "12.08.2025" at bounding box center [728, 222] width 163 height 34
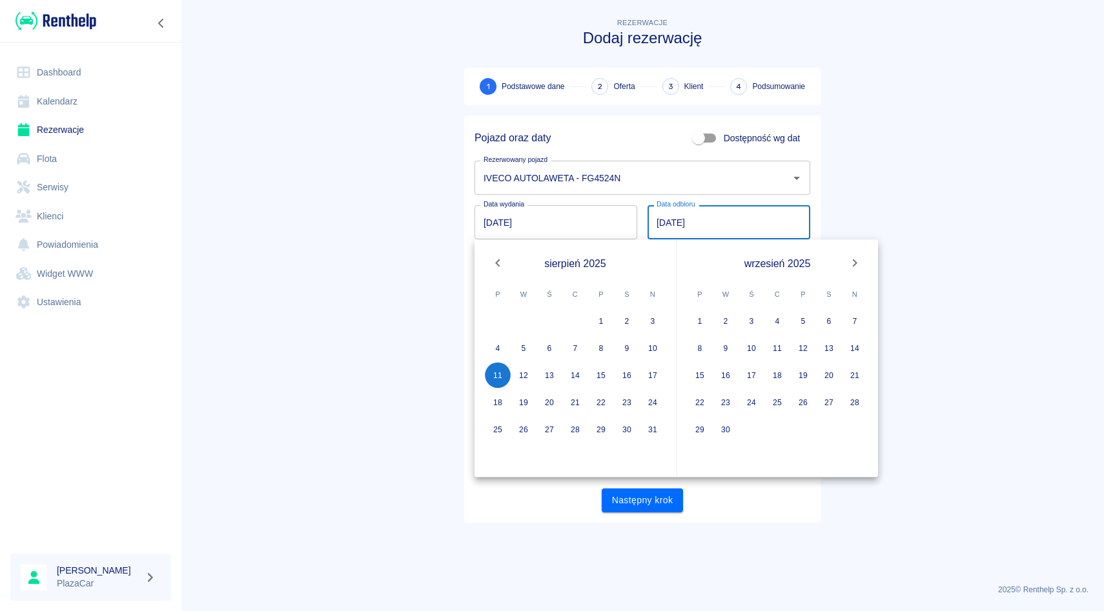
type input "11.08.2025"
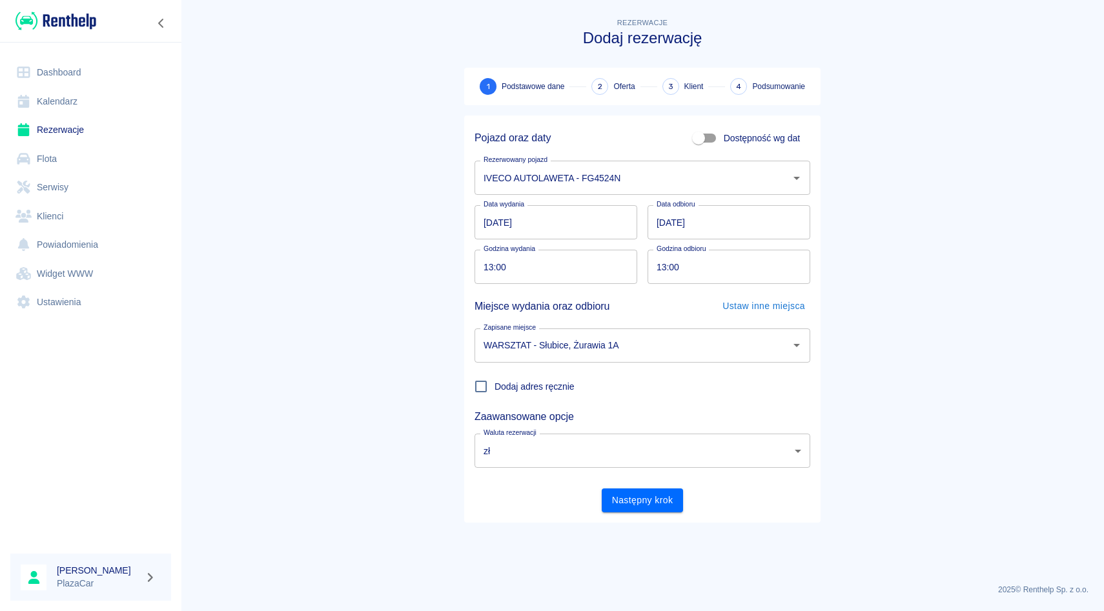
click at [860, 176] on main "Rezerwacje Dodaj rezerwację 1 Podstawowe dane 2 Oferta 3 Klient 4 Podsumowanie …" at bounding box center [642, 294] width 923 height 558
click at [491, 268] on input "13:00" at bounding box center [551, 267] width 154 height 34
click at [927, 163] on main "Rezerwacje Dodaj rezerwację 1 Podstawowe dane 2 Oferta 3 Klient 4 Podsumowanie …" at bounding box center [642, 294] width 923 height 558
click at [493, 269] on input "10:00" at bounding box center [551, 267] width 154 height 34
type input "11:00"
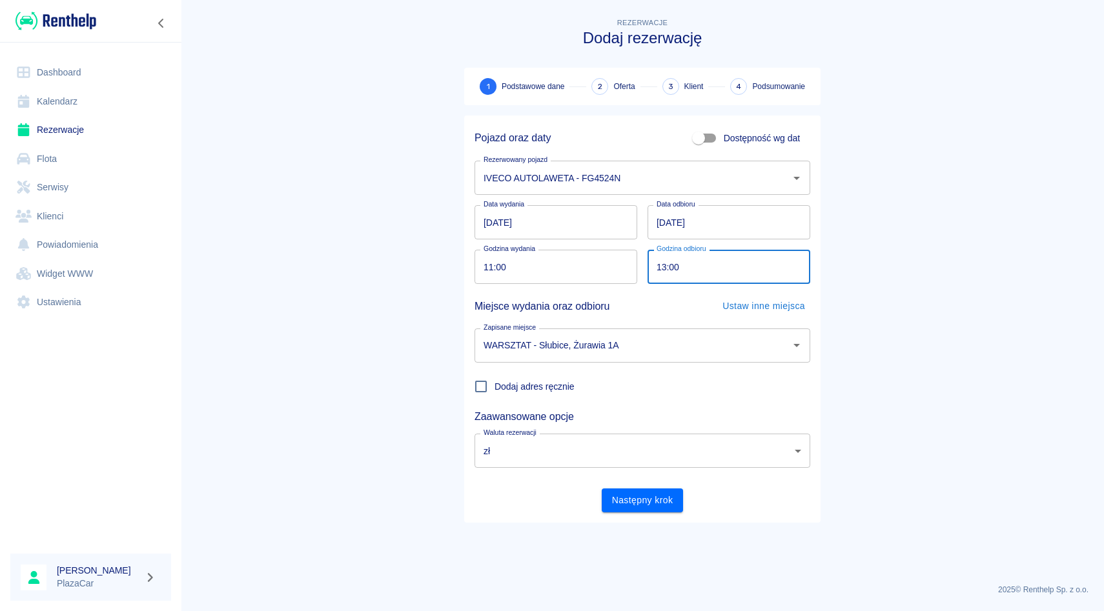
click at [664, 272] on input "13:00" at bounding box center [724, 267] width 154 height 34
type input "14:00"
click at [994, 229] on main "Rezerwacje Dodaj rezerwację 1 Podstawowe dane 2 Oferta 3 Klient 4 Podsumowanie …" at bounding box center [642, 294] width 923 height 558
click at [649, 489] on button "Następny krok" at bounding box center [643, 501] width 82 height 24
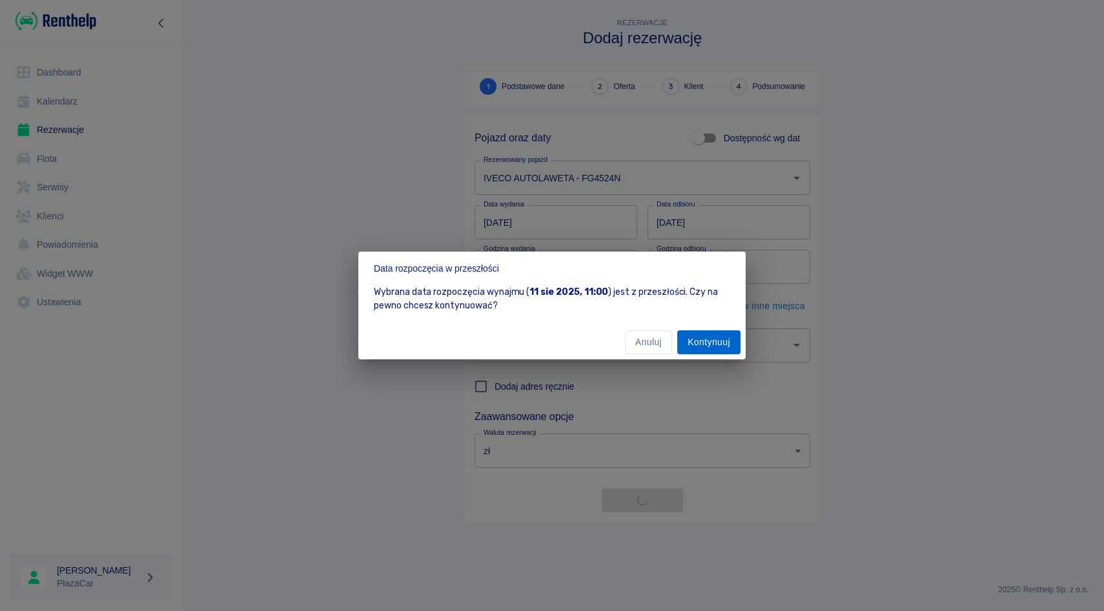
click at [698, 336] on button "Kontynuuj" at bounding box center [708, 342] width 63 height 24
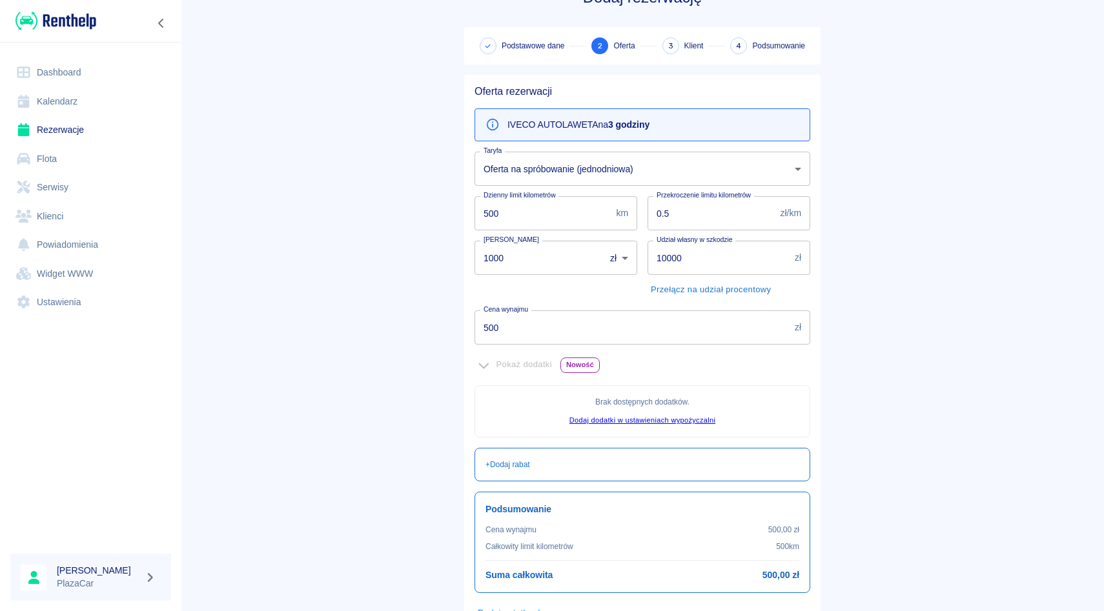
scroll to position [48, 0]
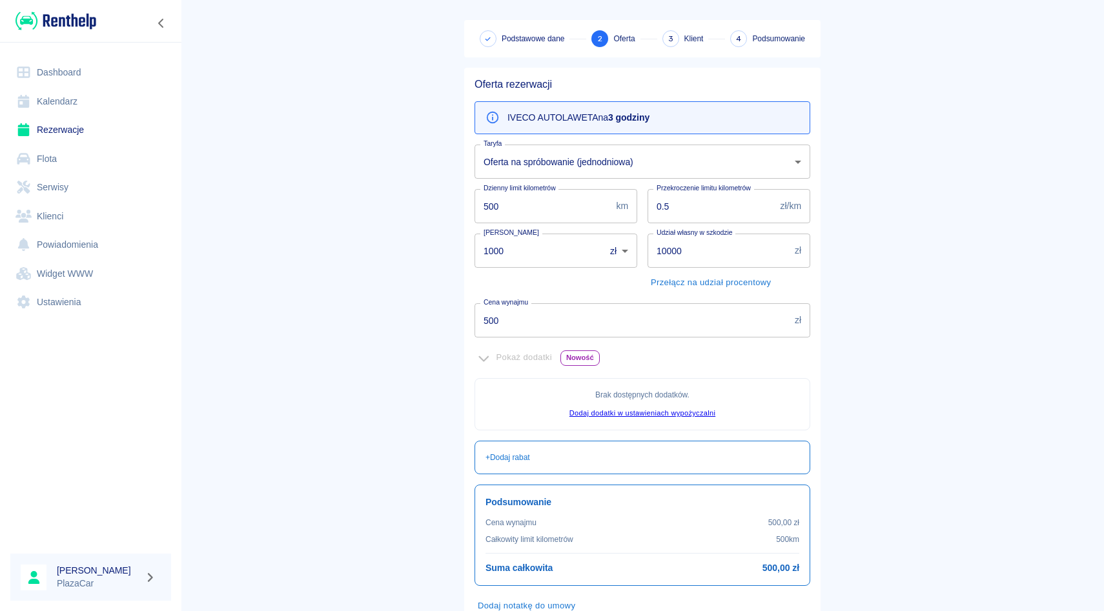
click at [583, 332] on input "500" at bounding box center [631, 320] width 315 height 34
type input "5"
type input "150"
click at [933, 361] on main "Rezerwacje Dodaj rezerwację Podstawowe dane 2 Oferta 3 Klient 4 Podsumowanie Of…" at bounding box center [642, 314] width 923 height 693
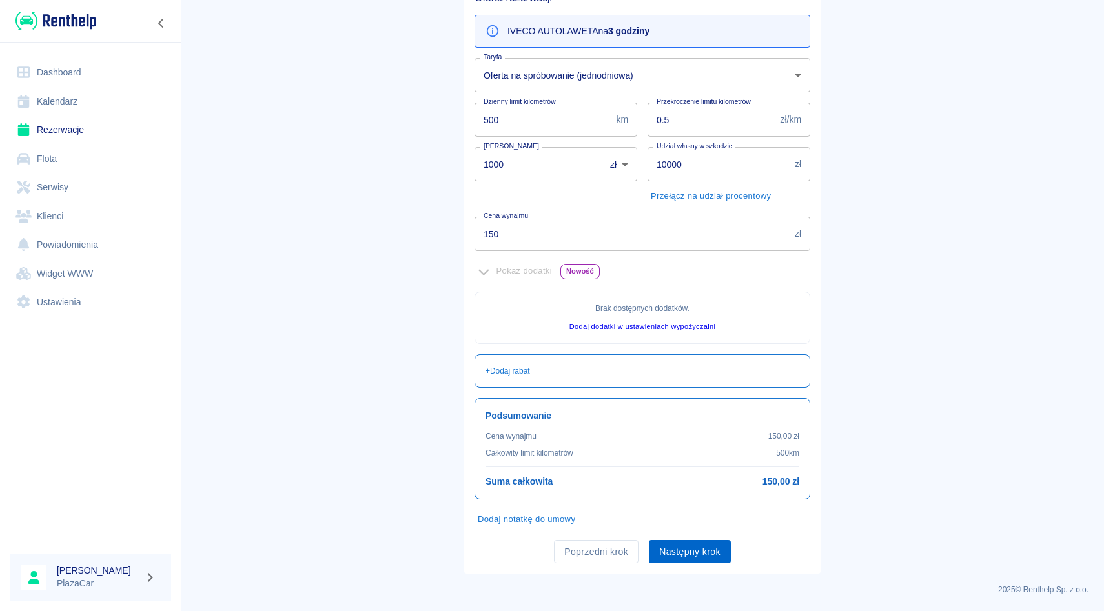
click at [668, 563] on button "Następny krok" at bounding box center [690, 552] width 82 height 24
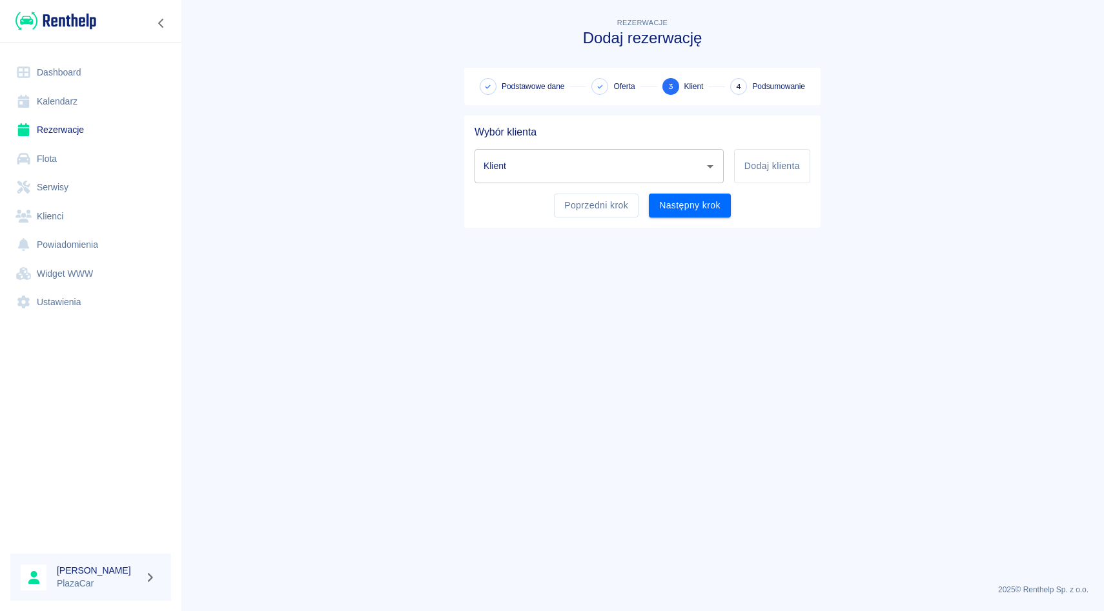
scroll to position [0, 0]
click at [618, 136] on h5 "Wybór klienta" at bounding box center [642, 132] width 336 height 13
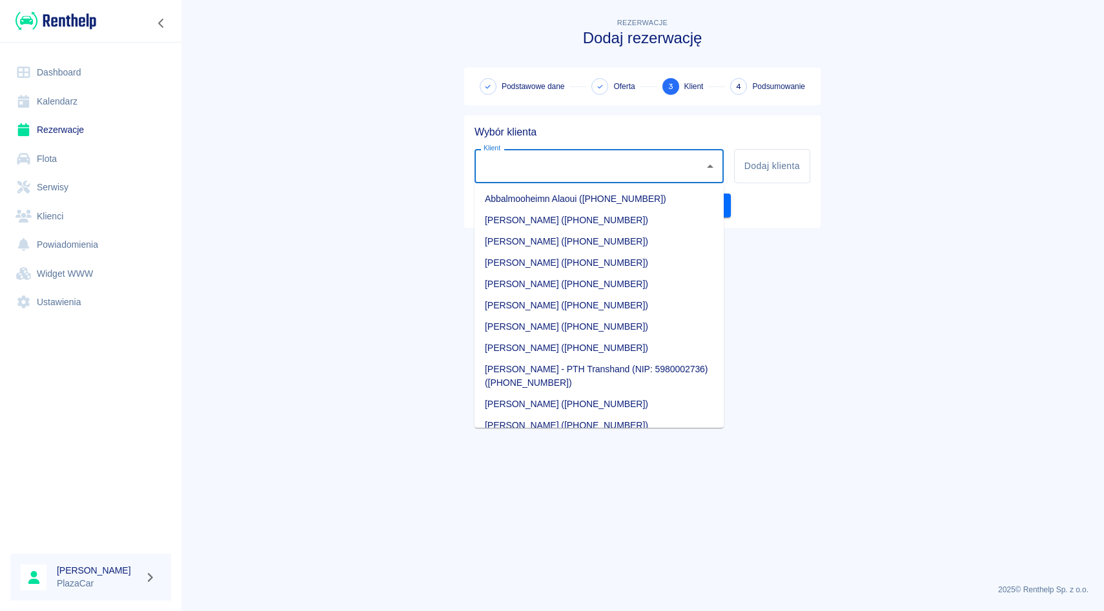
click at [618, 166] on input "Klient" at bounding box center [589, 166] width 218 height 23
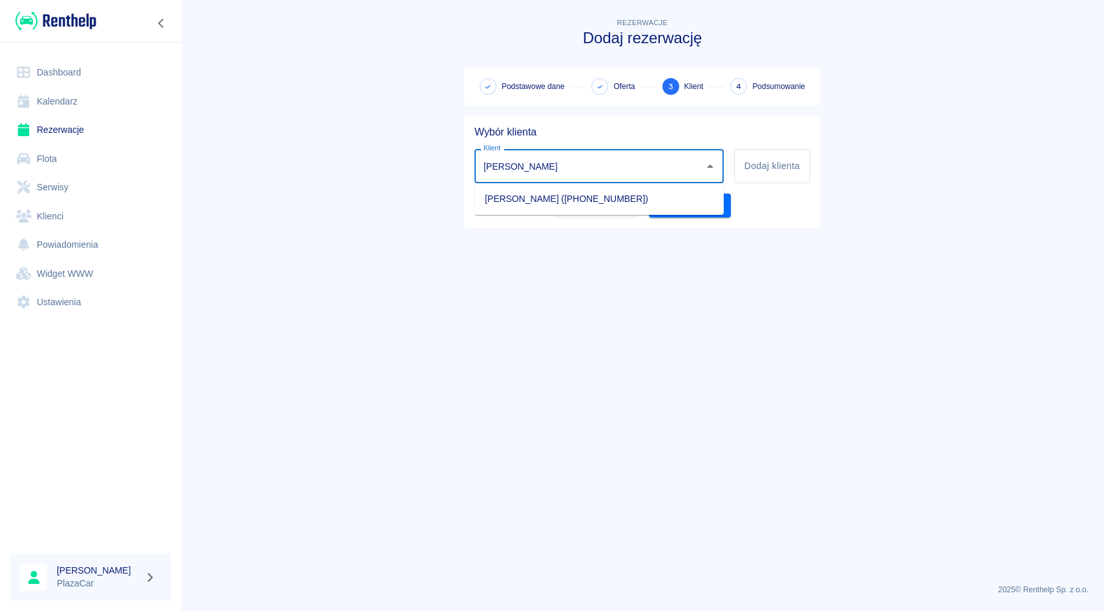
click at [618, 212] on ul "[PERSON_NAME] ([PHONE_NUMBER])" at bounding box center [598, 199] width 249 height 32
click at [618, 205] on li "[PERSON_NAME] ([PHONE_NUMBER])" at bounding box center [598, 198] width 249 height 21
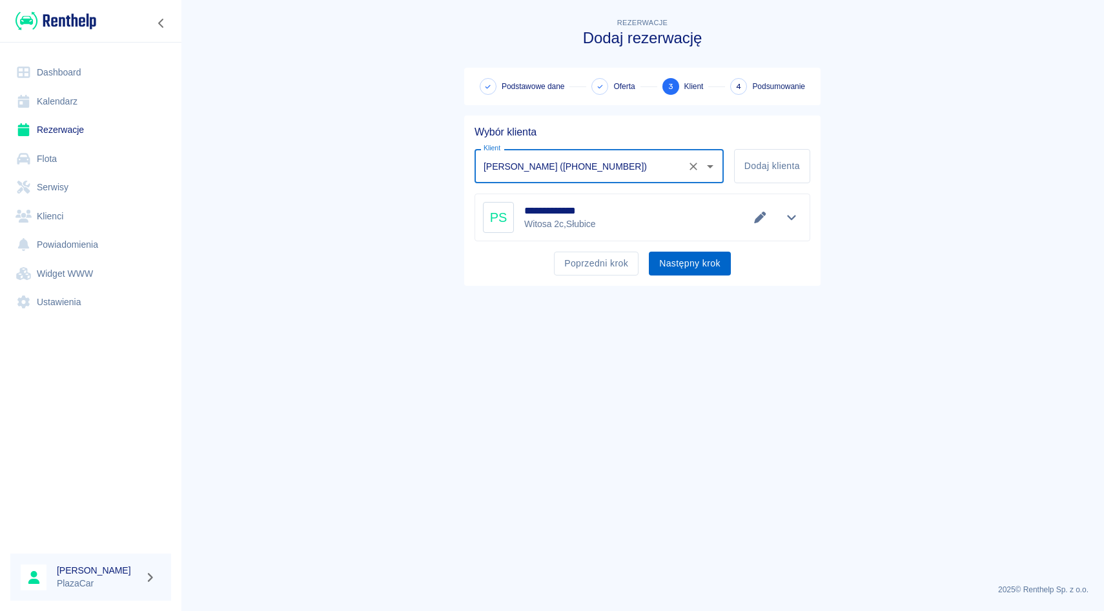
type input "[PERSON_NAME] ([PHONE_NUMBER])"
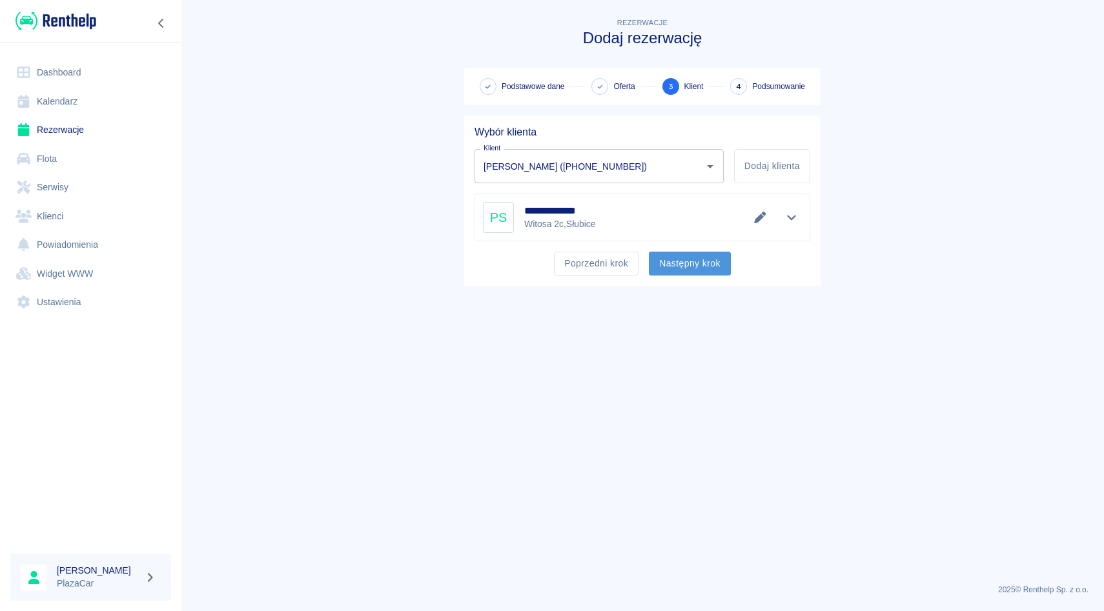
click at [671, 263] on button "Następny krok" at bounding box center [690, 264] width 82 height 24
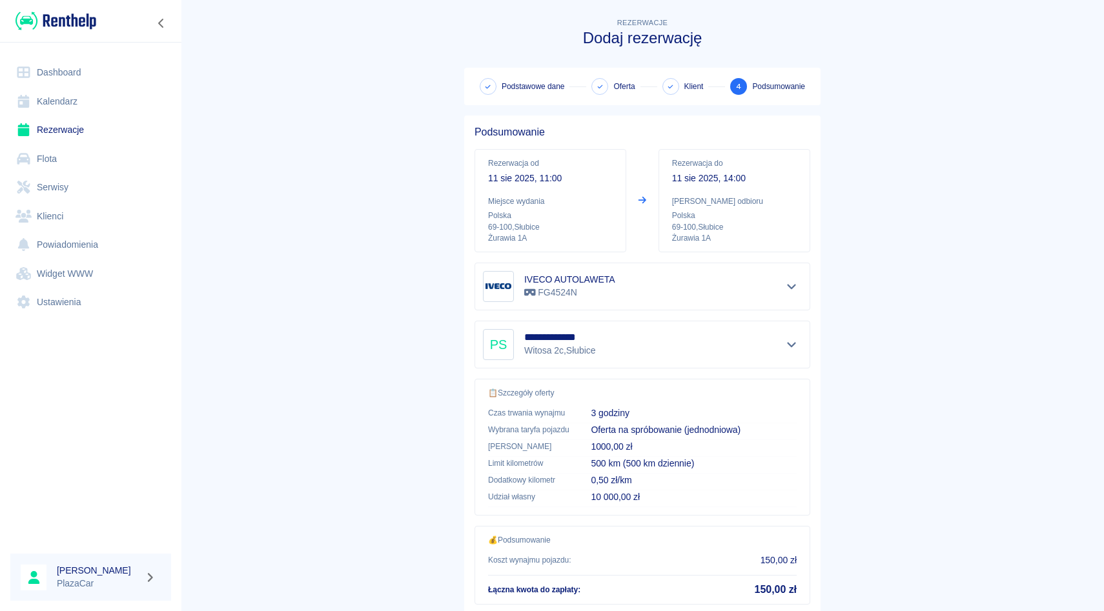
scroll to position [85, 0]
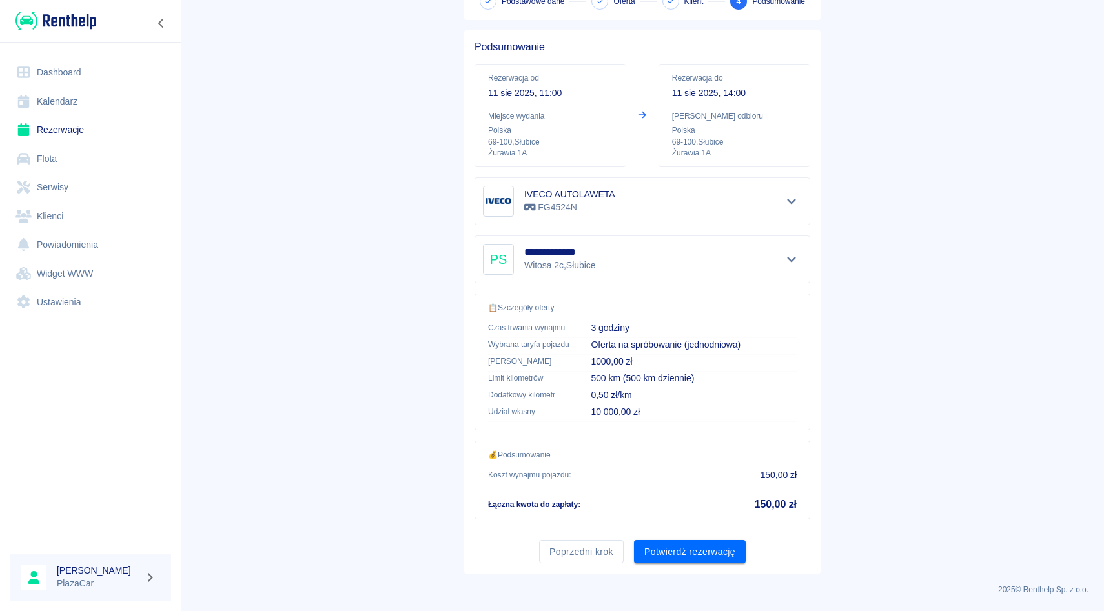
click at [674, 571] on div "**********" at bounding box center [642, 302] width 356 height 544
click at [674, 565] on div "**********" at bounding box center [642, 302] width 356 height 544
click at [677, 555] on button "Potwierdź rezerwację" at bounding box center [690, 552] width 112 height 24
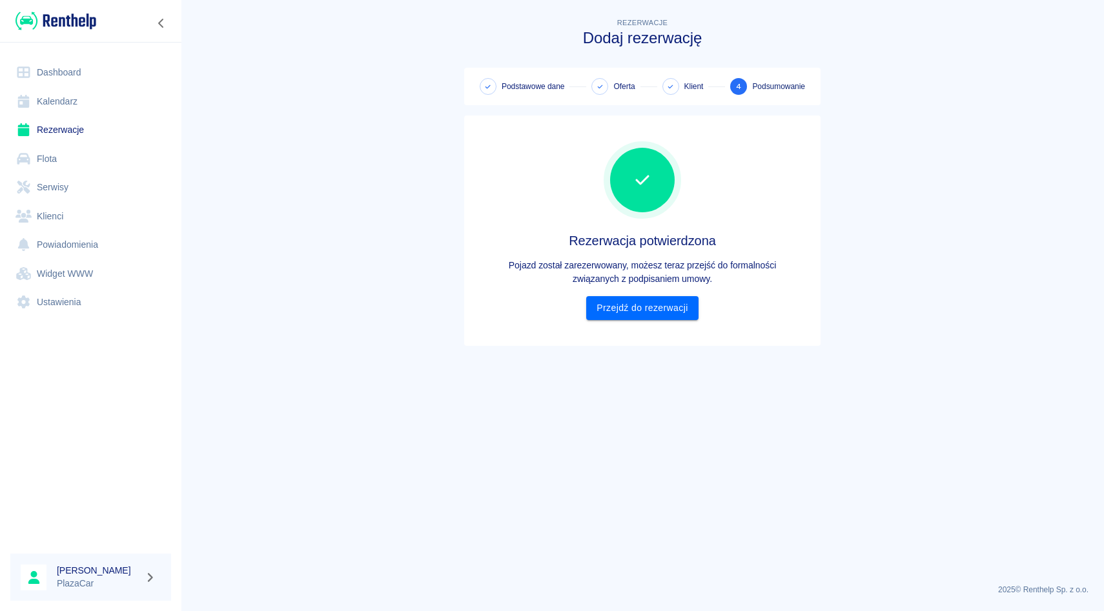
scroll to position [0, 0]
click at [646, 300] on link "Przejdź do rezerwacji" at bounding box center [642, 308] width 112 height 24
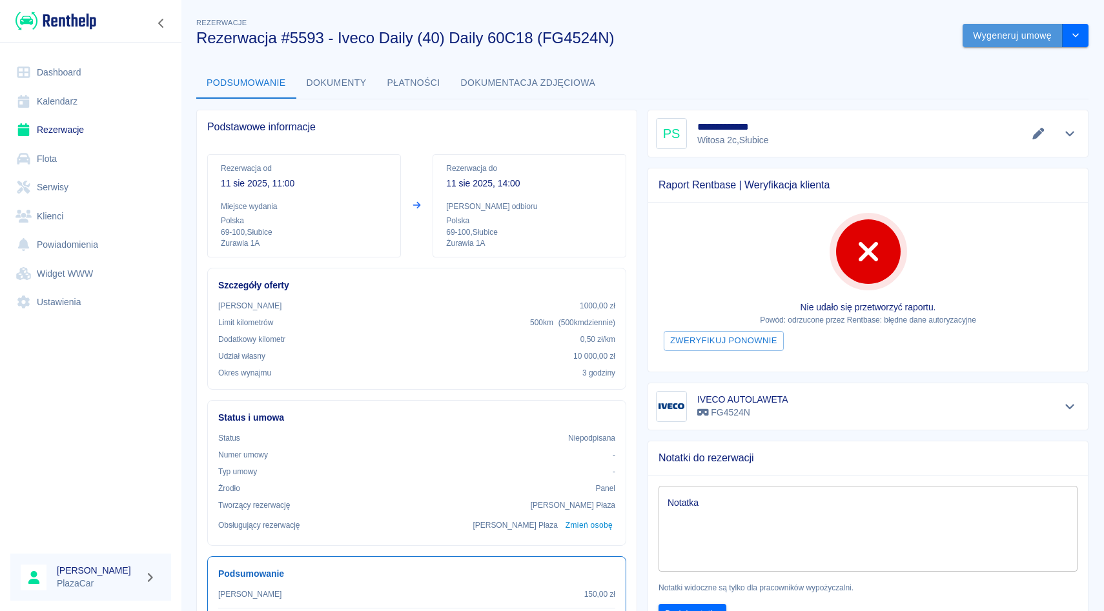
click at [1028, 37] on button "Wygeneruj umowę" at bounding box center [1012, 36] width 100 height 24
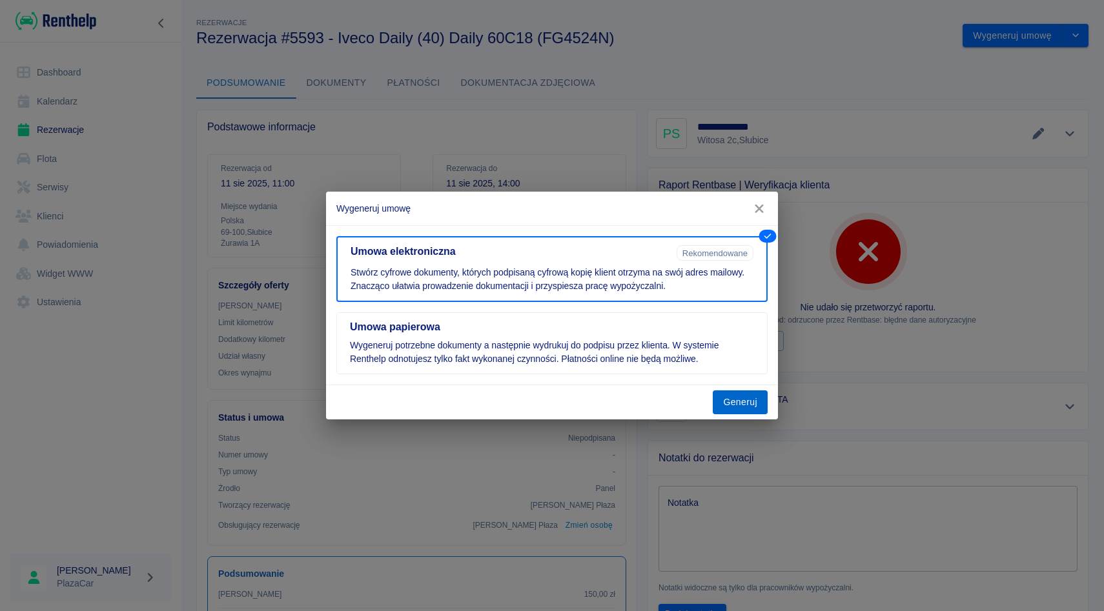
click at [726, 402] on button "Generuj" at bounding box center [740, 403] width 55 height 24
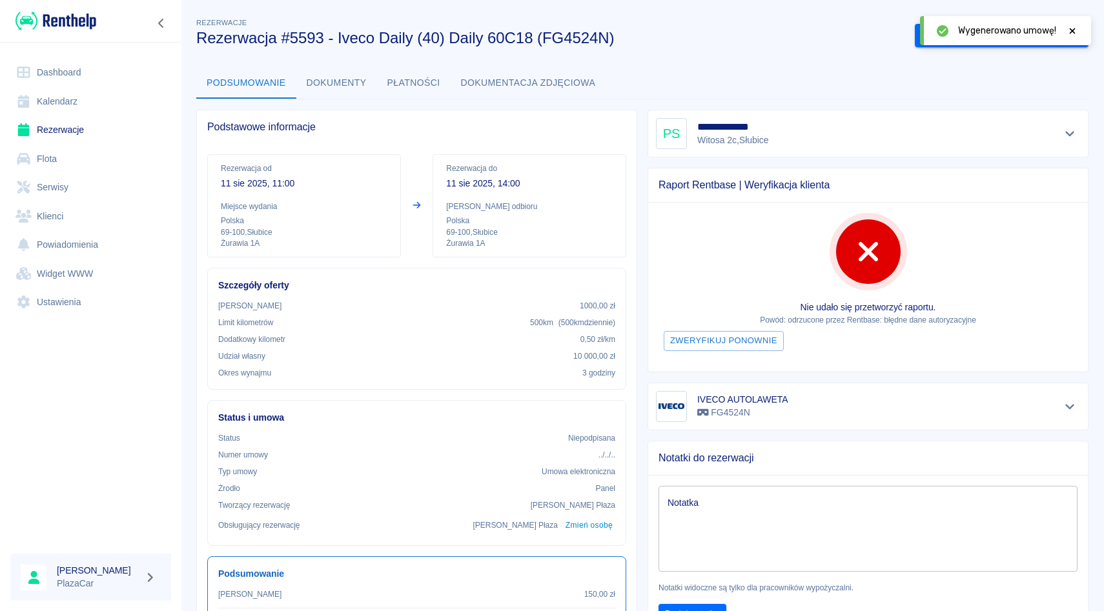
click at [1067, 30] on icon at bounding box center [1072, 30] width 12 height 9
click at [1021, 42] on button "Podpisz umowę elektroniczną" at bounding box center [989, 36] width 148 height 24
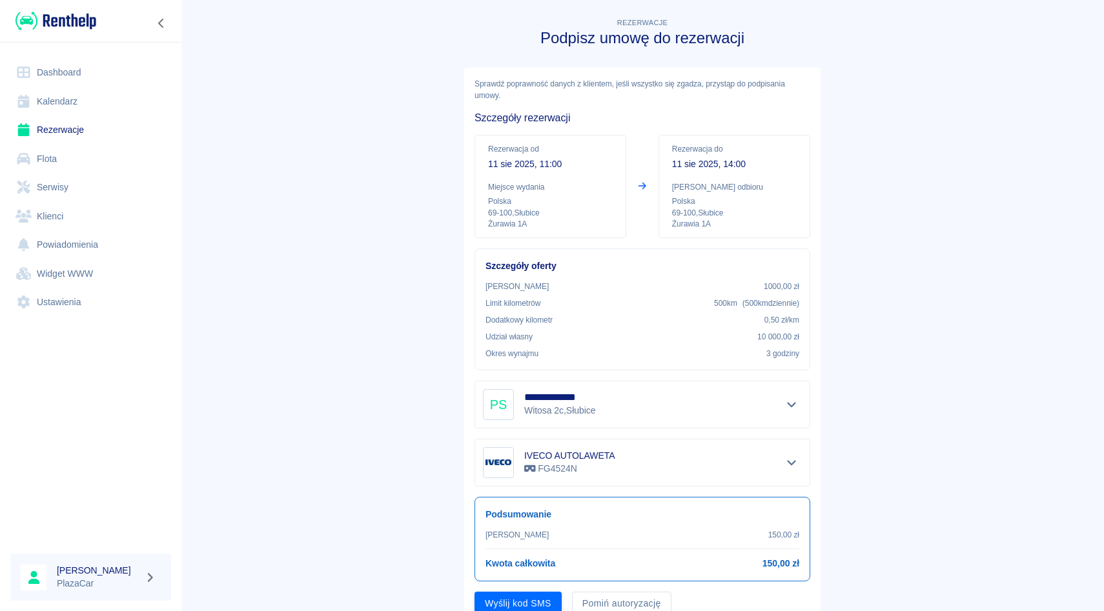
scroll to position [52, 0]
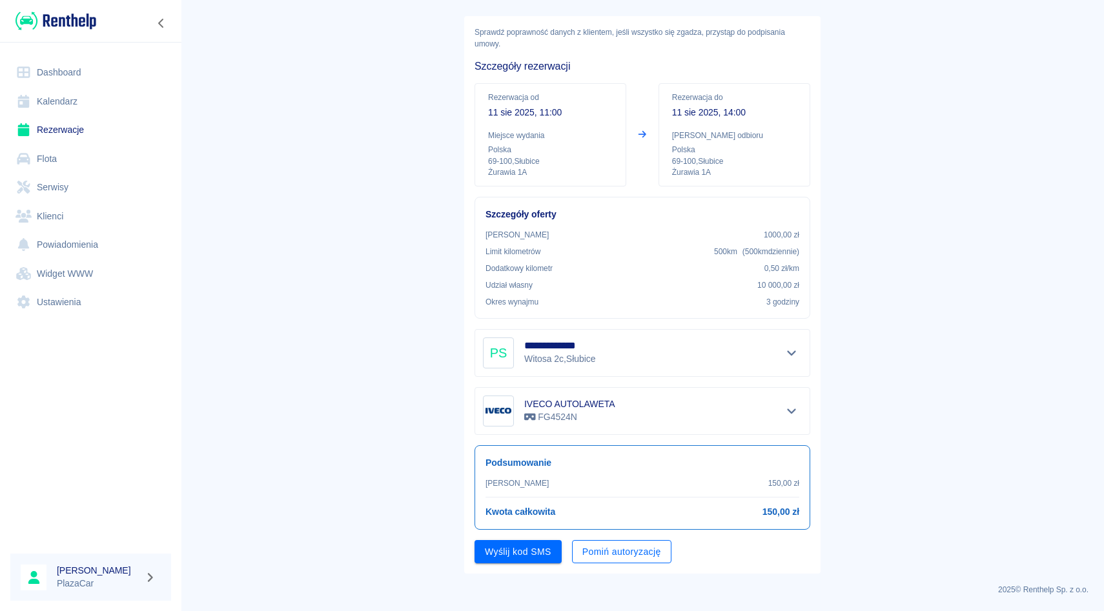
click at [611, 549] on button "Pomiń autoryzację" at bounding box center [621, 552] width 99 height 24
click at [547, 562] on button "Podpisz umowę" at bounding box center [518, 552] width 88 height 24
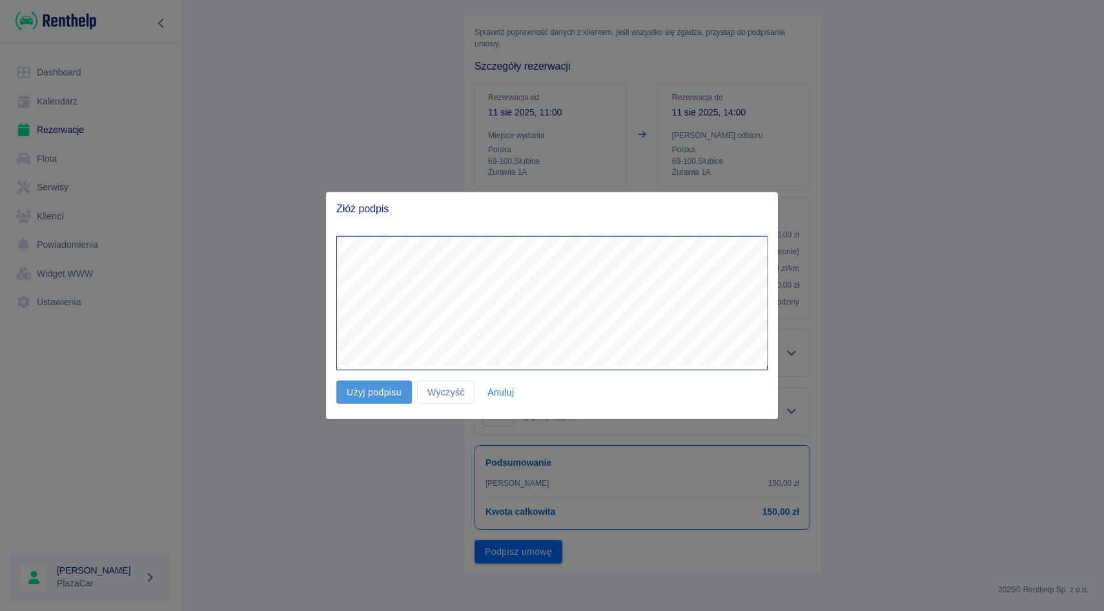
click at [394, 383] on button "Użyj podpisu" at bounding box center [374, 392] width 76 height 24
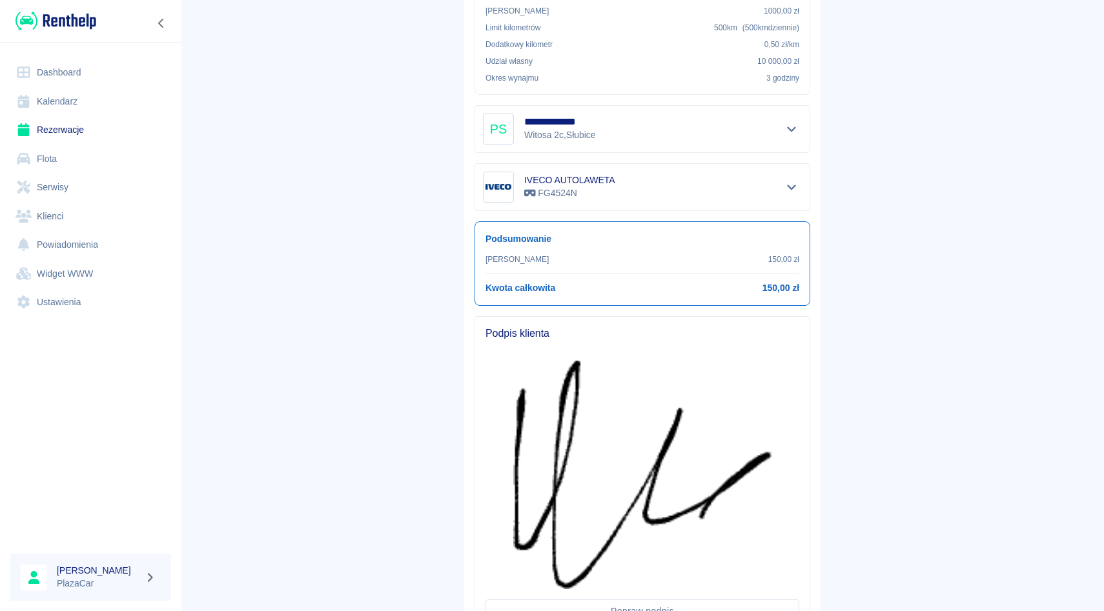
scroll to position [385, 0]
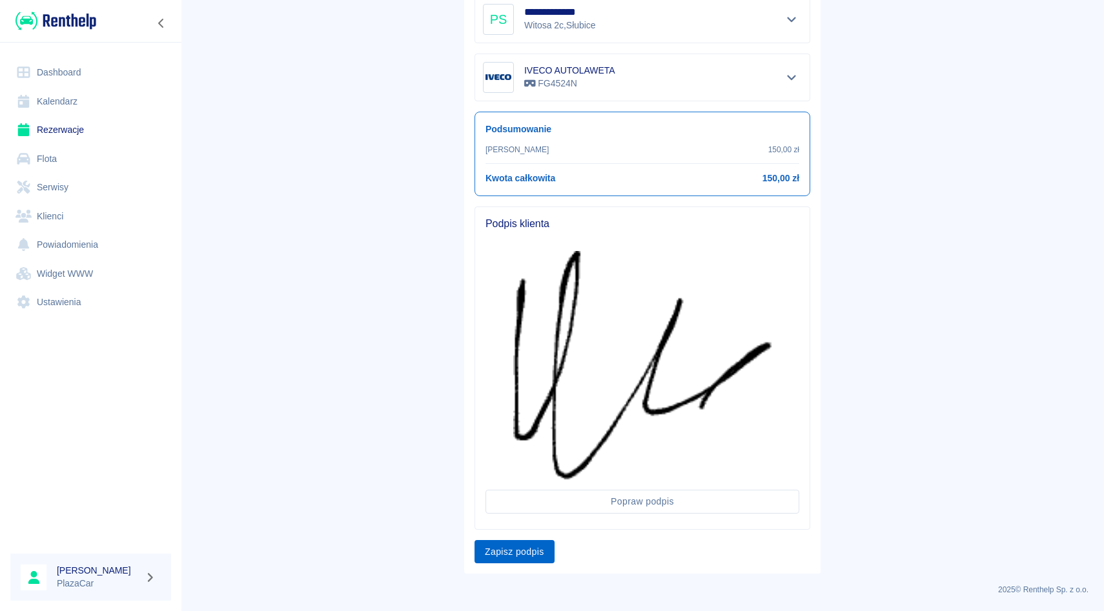
click at [545, 547] on button "Zapisz podpis" at bounding box center [514, 552] width 80 height 24
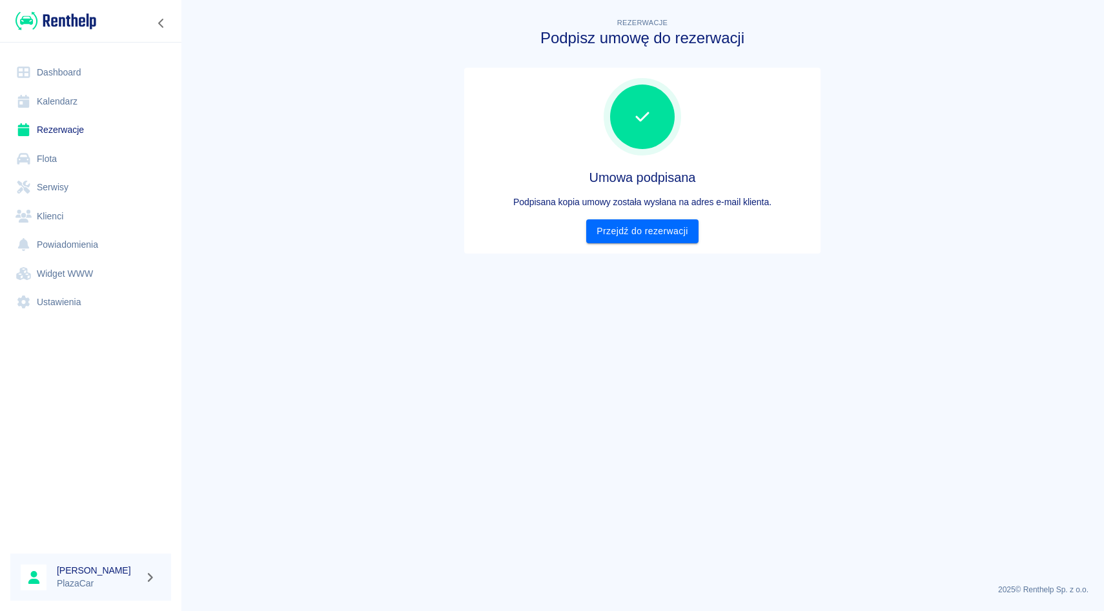
scroll to position [0, 0]
click at [647, 234] on link "Przejdź do rezerwacji" at bounding box center [642, 231] width 112 height 24
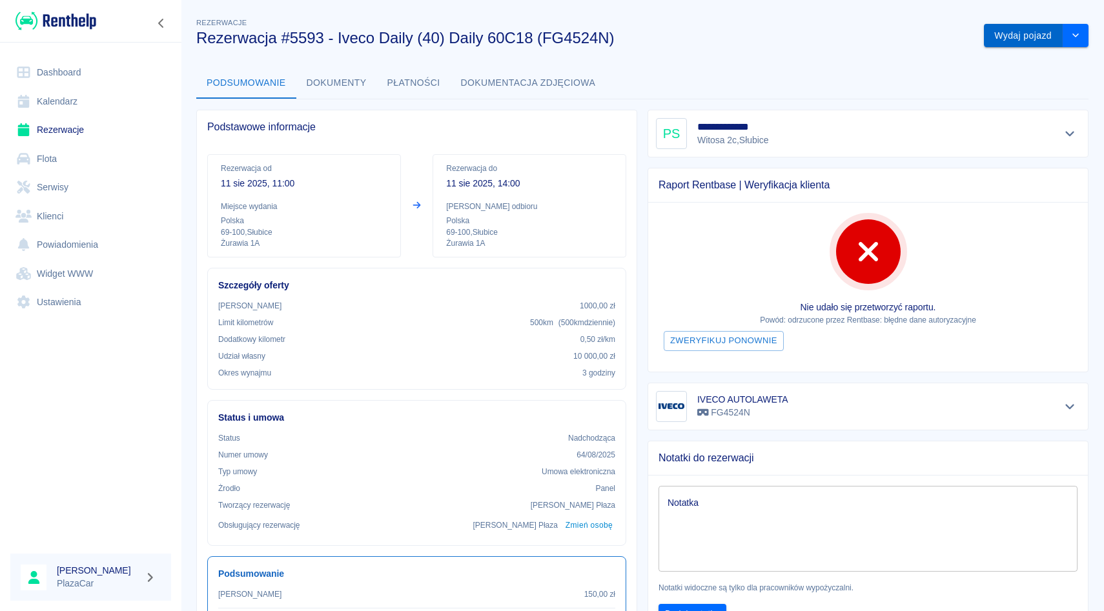
click at [1004, 28] on button "Wydaj pojazd" at bounding box center [1023, 36] width 79 height 24
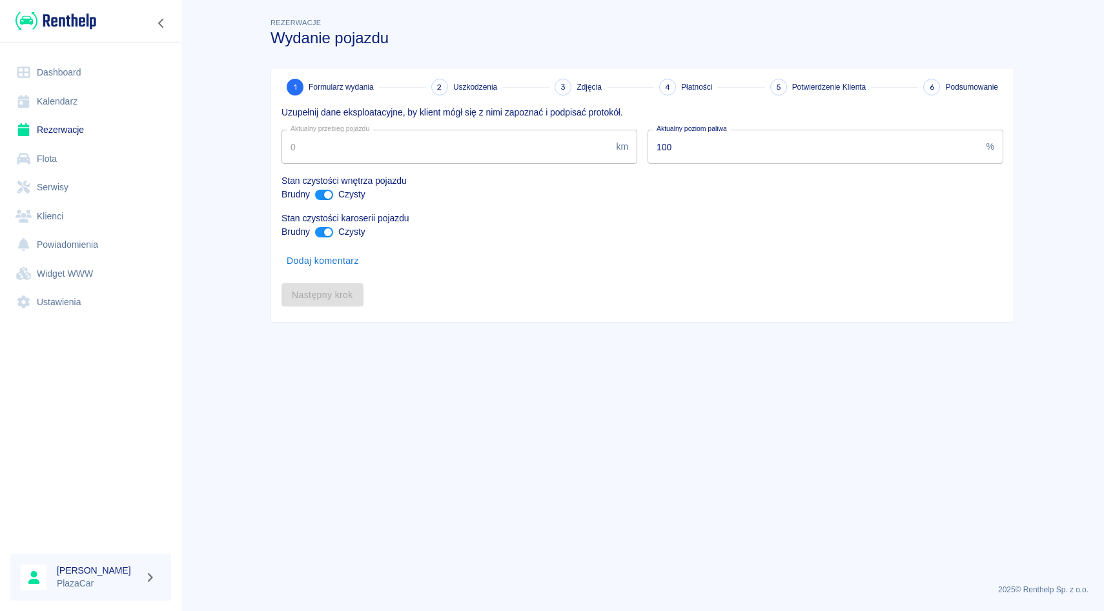
type input "328617"
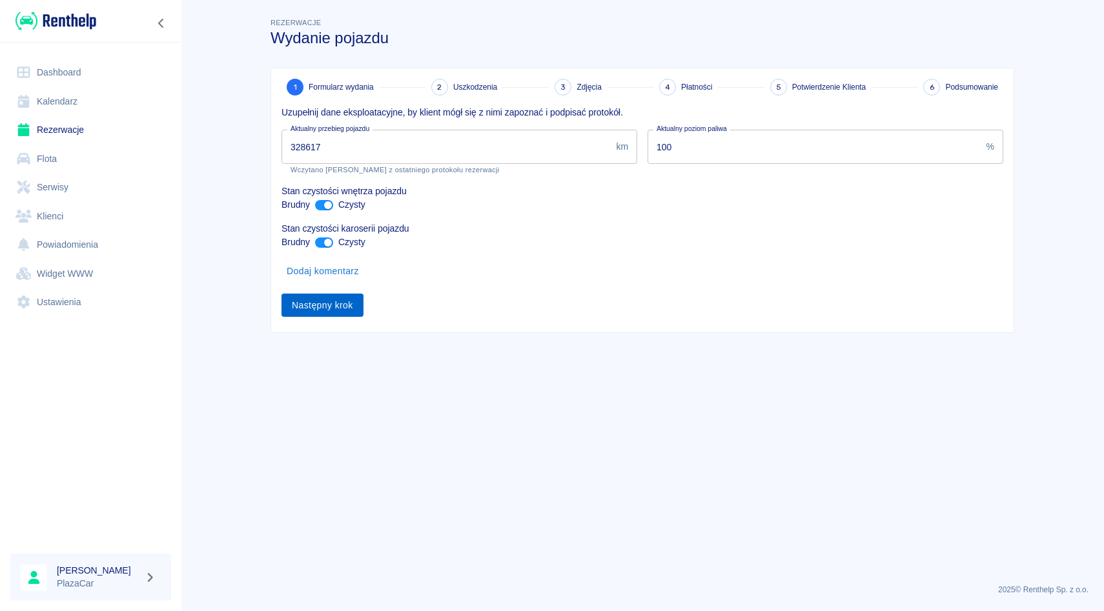
click at [297, 302] on button "Następny krok" at bounding box center [322, 306] width 82 height 24
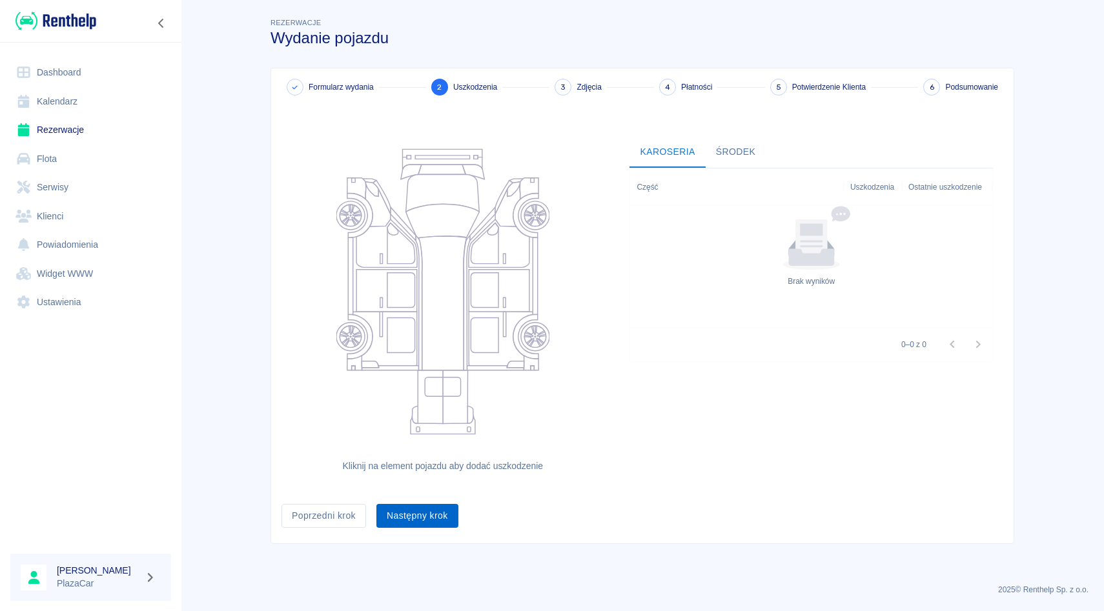
click at [438, 527] on button "Następny krok" at bounding box center [417, 516] width 82 height 24
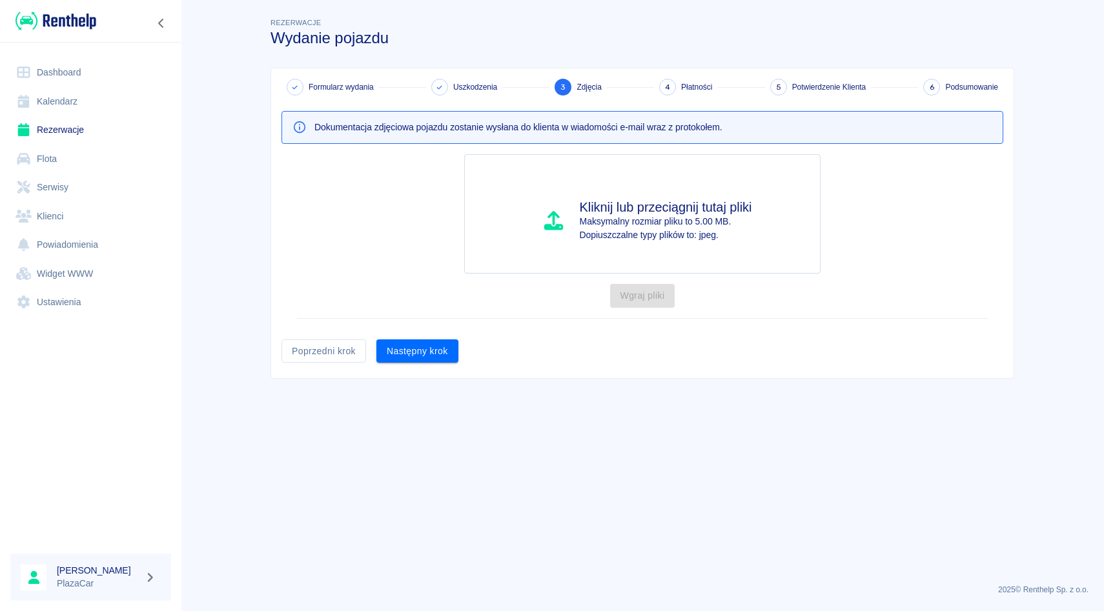
click at [432, 325] on div "Kliknij lub przeciągnij tutaj pliki Maksymalny rozmiar pliku to 5.00 MB. Dopius…" at bounding box center [637, 236] width 732 height 185
click at [432, 349] on button "Następny krok" at bounding box center [417, 352] width 82 height 24
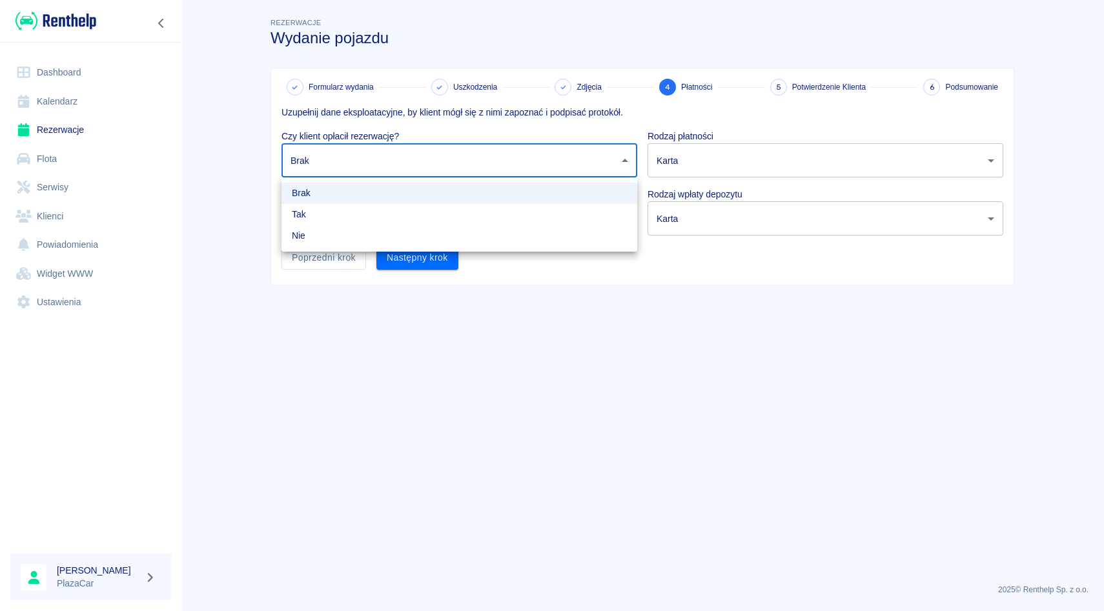
click at [436, 147] on body "Używamy plików Cookies, by zapewnić Ci najlepsze możliwe doświadczenie. Aby dow…" at bounding box center [552, 305] width 1104 height 611
drag, startPoint x: 416, startPoint y: 203, endPoint x: 420, endPoint y: 213, distance: 11.0
click at [420, 214] on ul "Brak Tak Nie" at bounding box center [459, 215] width 356 height 74
click at [420, 213] on li "Tak" at bounding box center [459, 214] width 356 height 21
type input "true"
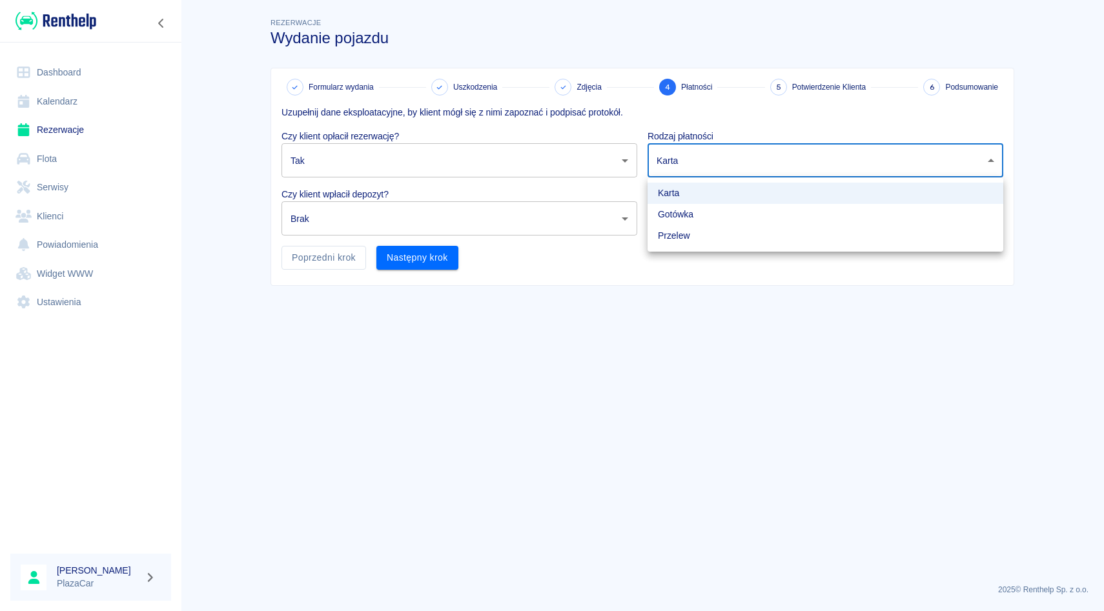
click at [674, 170] on body "Używamy plików Cookies, by zapewnić Ci najlepsze możliwe doświadczenie. Aby dow…" at bounding box center [552, 305] width 1104 height 611
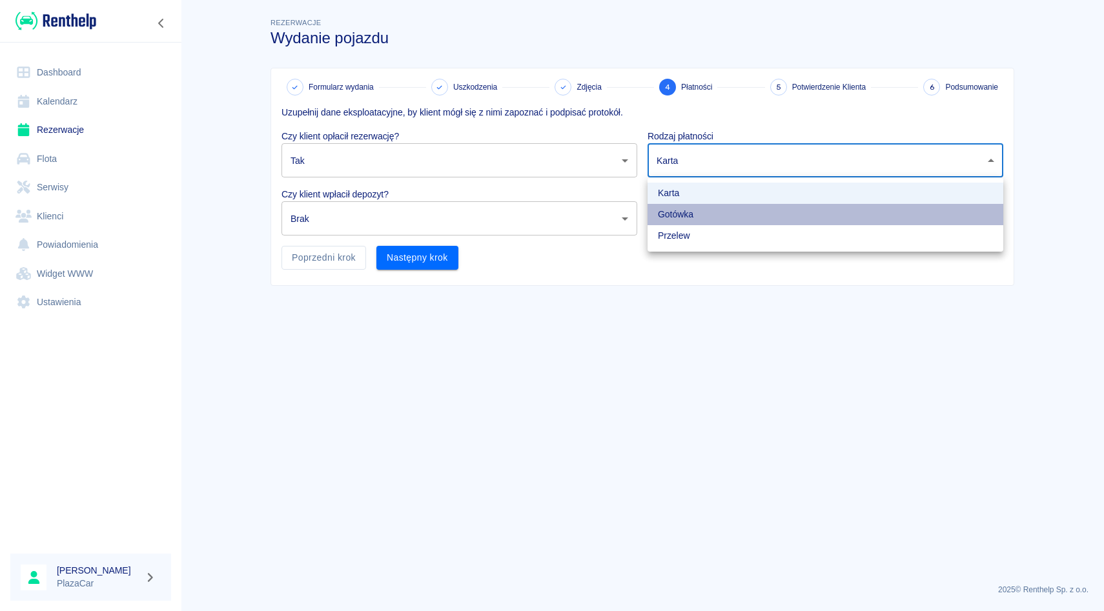
click at [673, 205] on li "Gotówka" at bounding box center [825, 214] width 356 height 21
type input "cash"
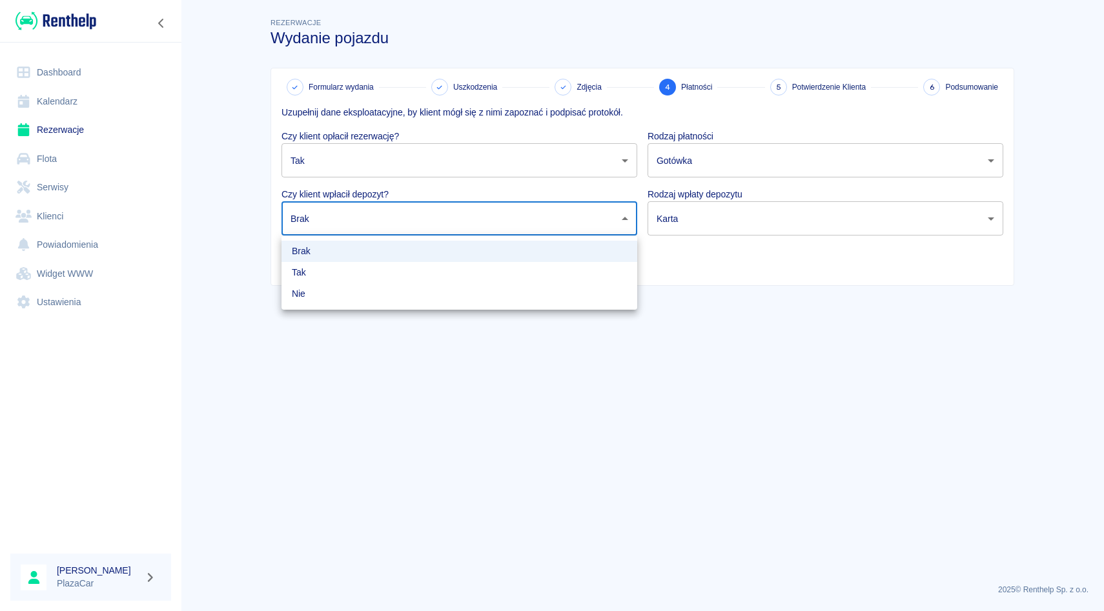
click at [578, 219] on body "Używamy plików Cookies, by zapewnić Ci najlepsze możliwe doświadczenie. Aby dow…" at bounding box center [552, 305] width 1104 height 611
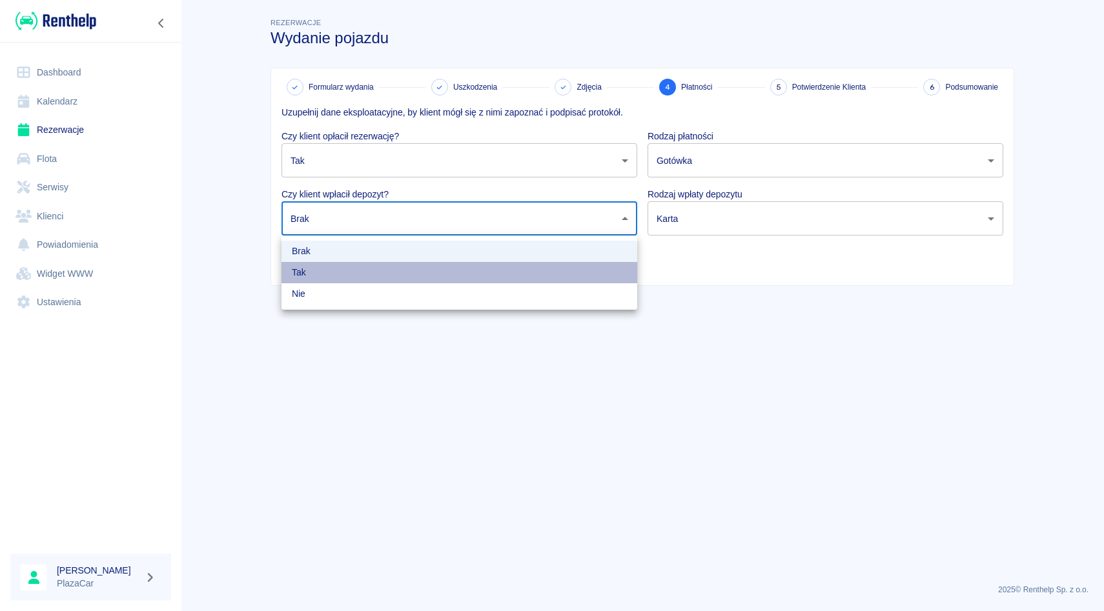
click at [507, 278] on li "Tak" at bounding box center [459, 272] width 356 height 21
type input "true"
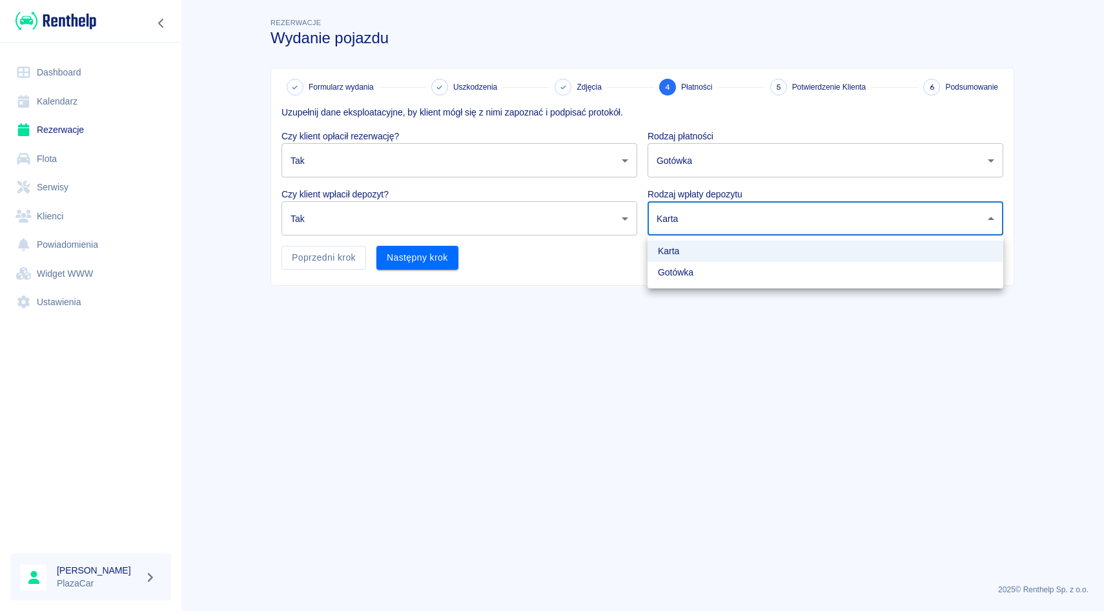
click at [722, 213] on body "Używamy plików Cookies, by zapewnić Ci najlepsze możliwe doświadczenie. Aby dow…" at bounding box center [552, 305] width 1104 height 611
click at [694, 278] on li "Gotówka" at bounding box center [825, 272] width 356 height 21
type input "cash"
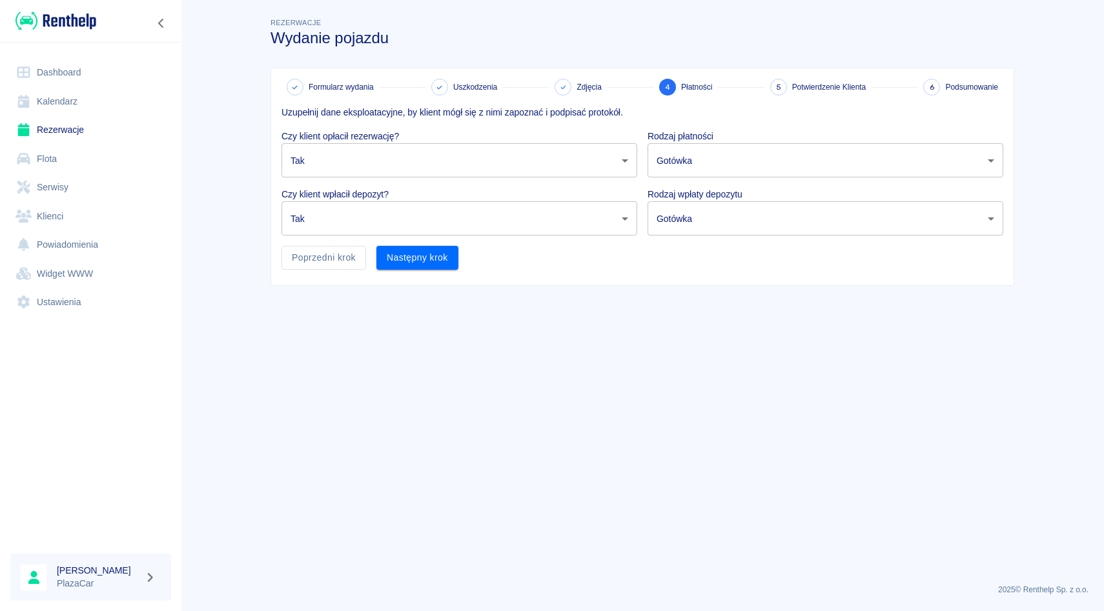
click at [418, 278] on div "Formularz wydania Uszkodzenia Zdjęcia 4 Płatności 5 Potwierdzenie Klienta 6 Pod…" at bounding box center [642, 176] width 742 height 217
click at [428, 273] on div "Formularz wydania Uszkodzenia Zdjęcia 4 Płatności 5 Potwierdzenie Klienta 6 Pod…" at bounding box center [642, 176] width 742 height 217
click at [440, 267] on button "Następny krok" at bounding box center [417, 258] width 82 height 24
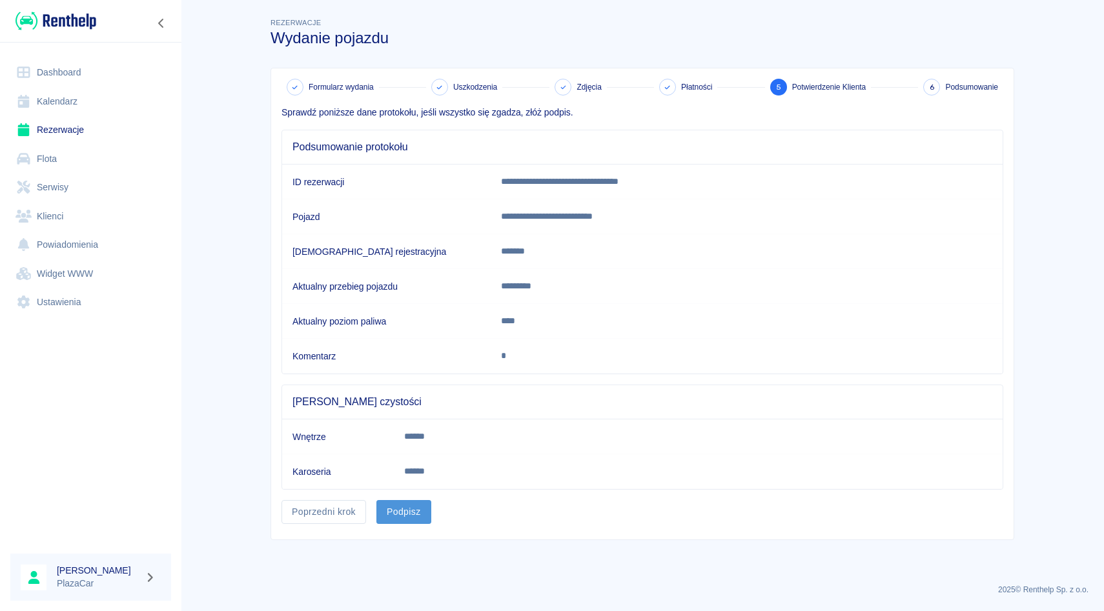
click at [417, 501] on button "Podpisz" at bounding box center [403, 512] width 55 height 24
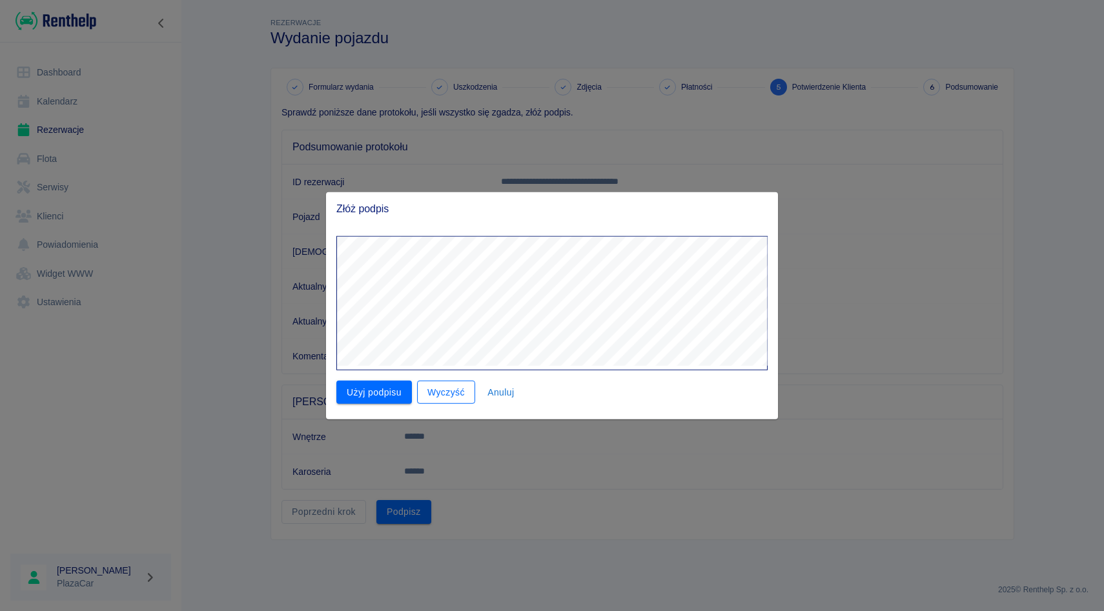
click at [447, 392] on button "Wyczyść" at bounding box center [446, 392] width 58 height 24
click at [393, 383] on button "Użyj podpisu" at bounding box center [374, 392] width 76 height 24
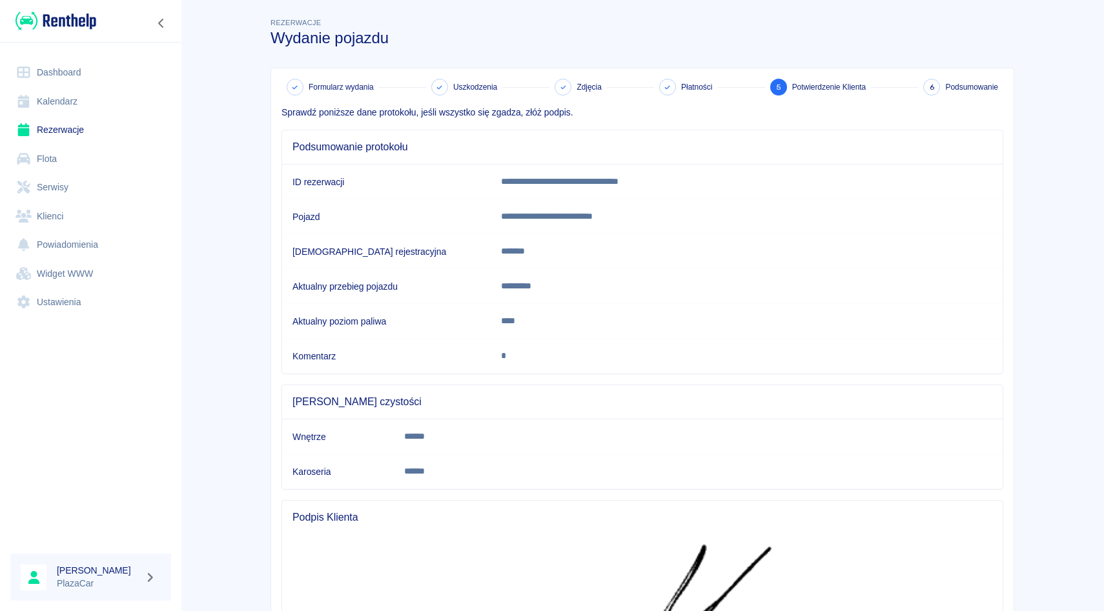
scroll to position [272, 0]
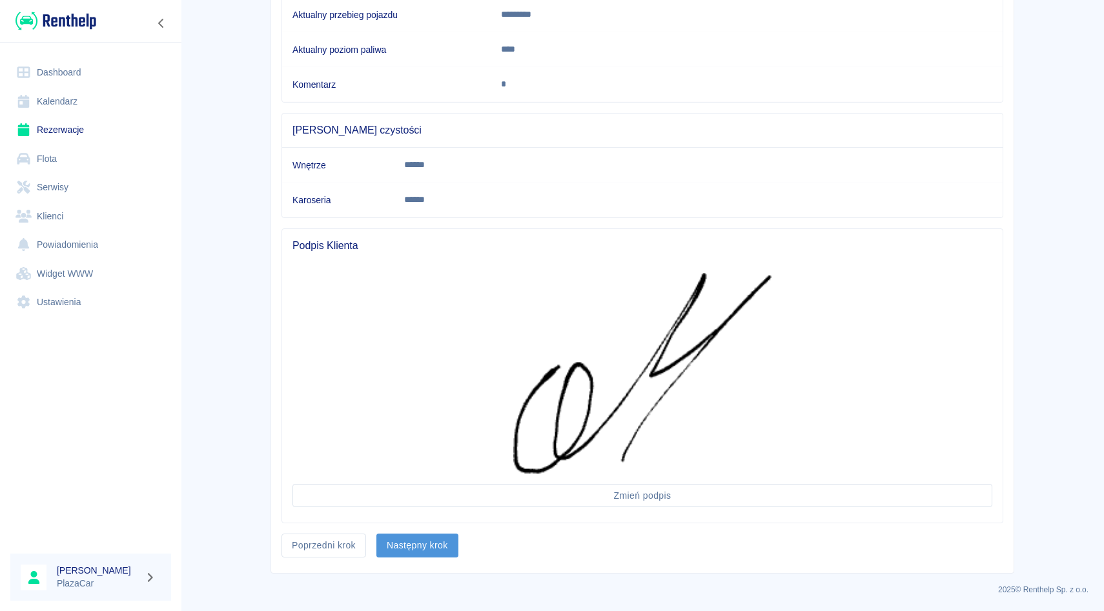
click at [435, 534] on button "Następny krok" at bounding box center [417, 546] width 82 height 24
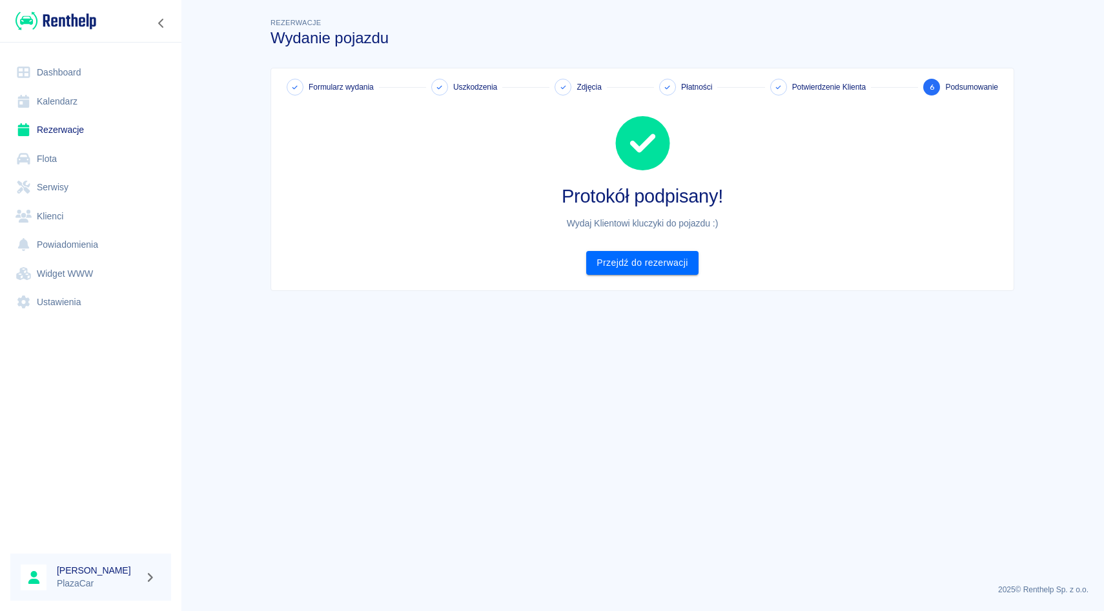
click at [435, 534] on main "Rezerwacje Wydanie pojazdu Formularz wydania Uszkodzenia Zdjęcia Płatności Potw…" at bounding box center [642, 294] width 923 height 558
click at [96, 127] on link "Rezerwacje" at bounding box center [90, 130] width 161 height 29
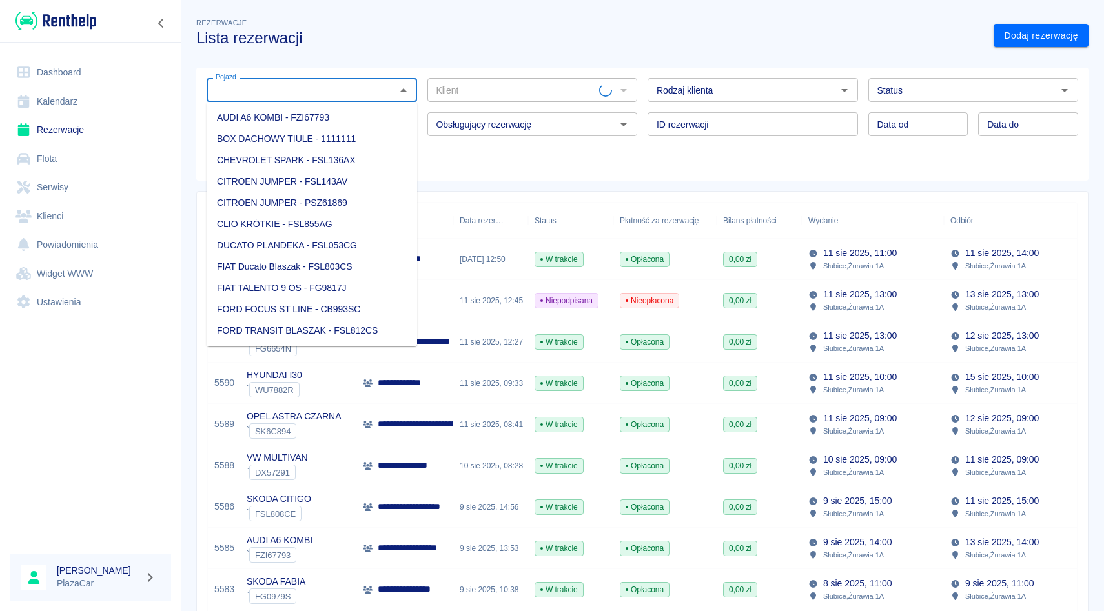
click at [337, 95] on input "Pojazd" at bounding box center [300, 90] width 181 height 16
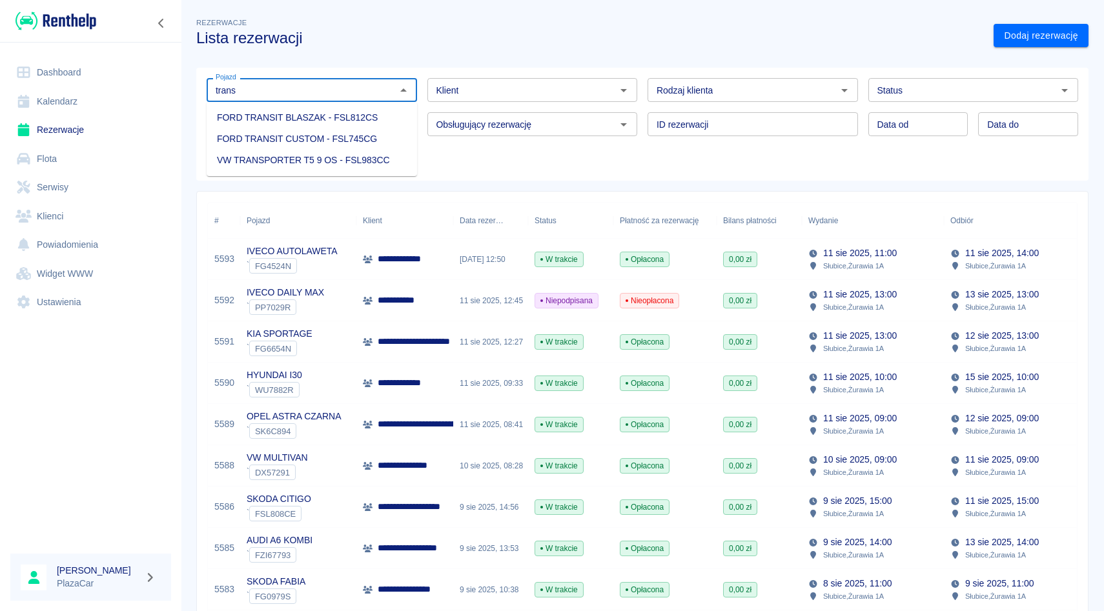
type input "trans"
type input "ford tra"
click at [314, 139] on li "OPEL MOVANO - SK880WP" at bounding box center [312, 138] width 210 height 21
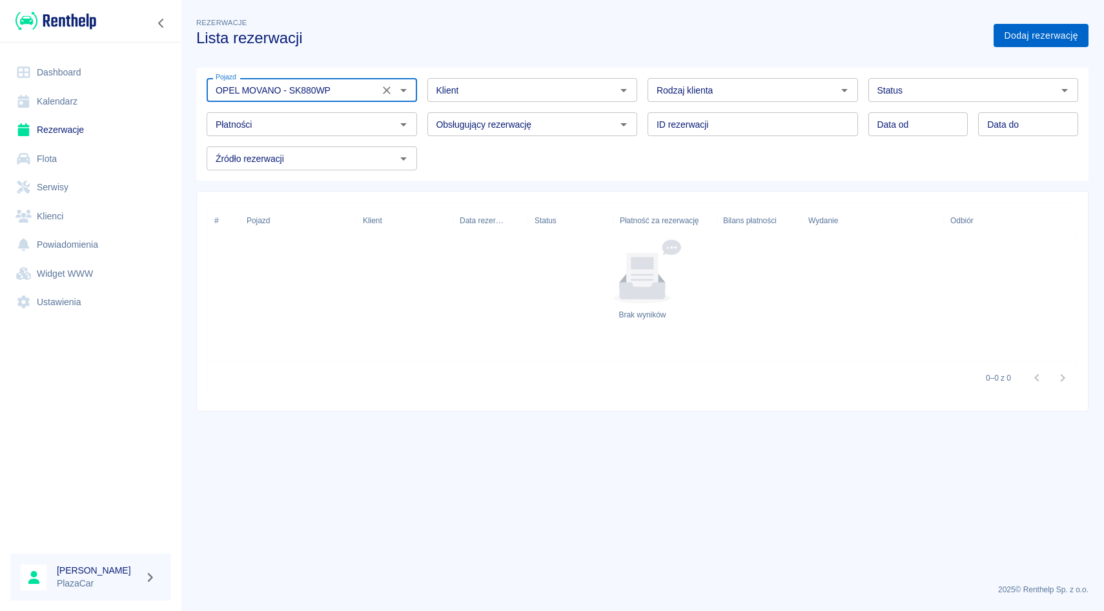
type input "OPEL MOVANO - SK880WP"
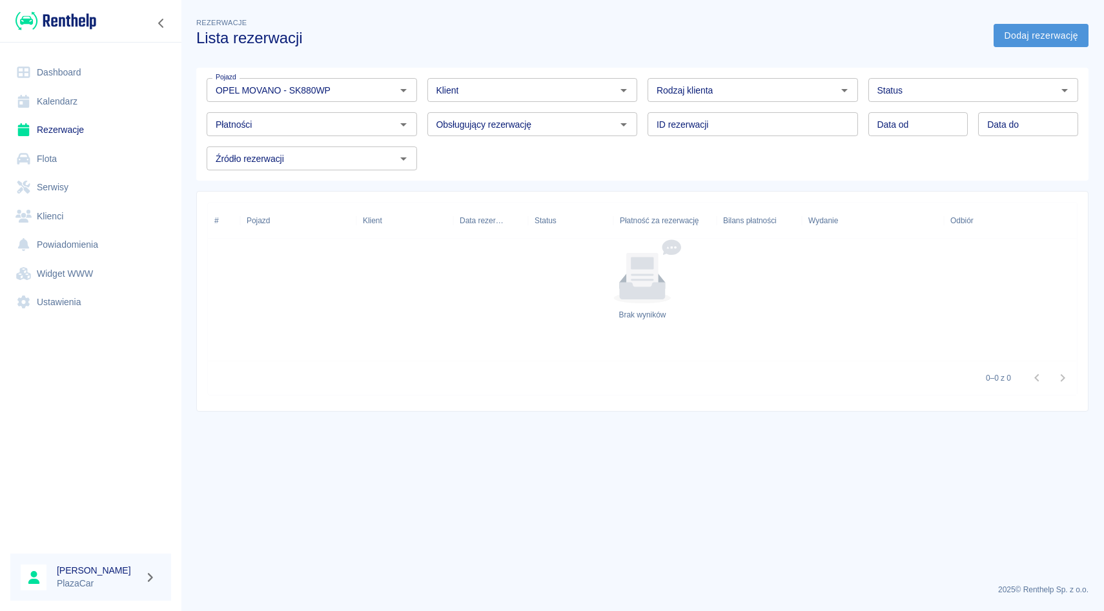
click at [1003, 33] on link "Dodaj rezerwację" at bounding box center [1040, 36] width 95 height 24
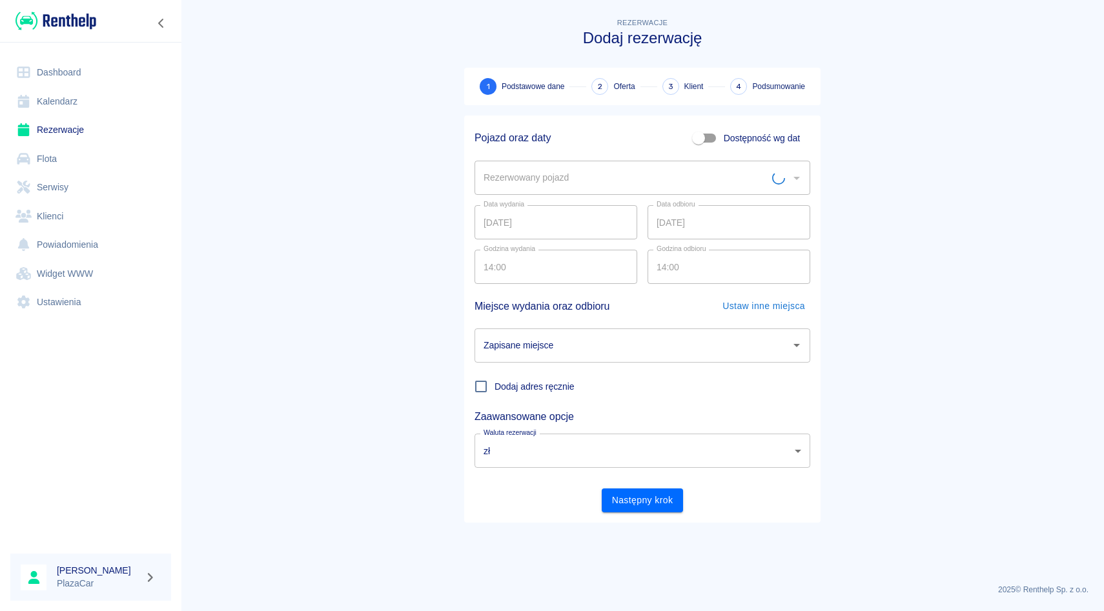
click at [574, 172] on input "Rezerwowany pojazd" at bounding box center [626, 178] width 292 height 23
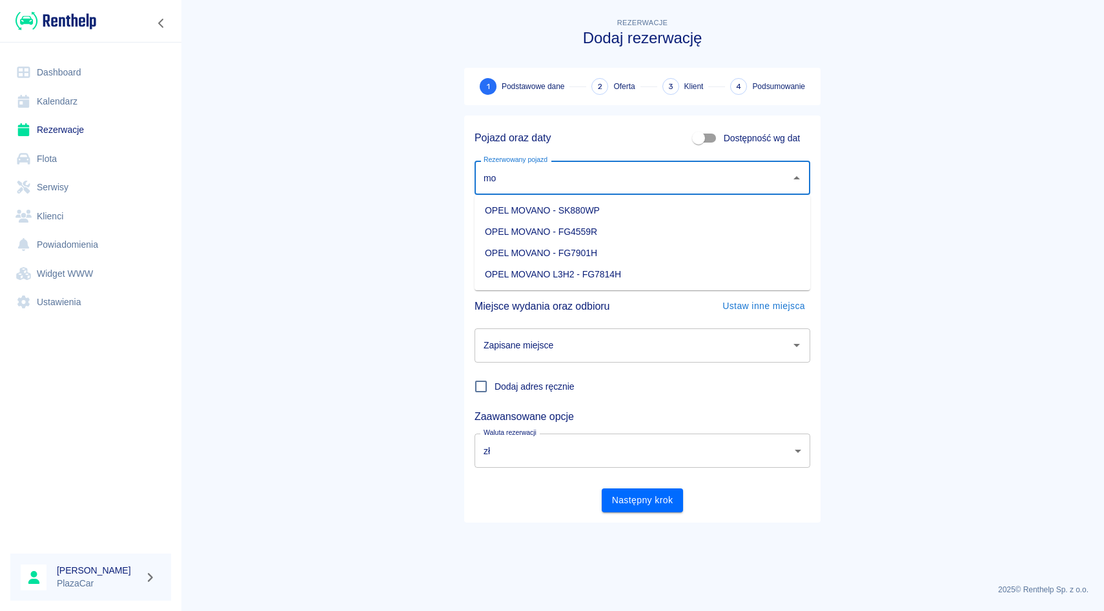
click at [575, 201] on li "OPEL MOVANO - SK880WP" at bounding box center [642, 210] width 336 height 21
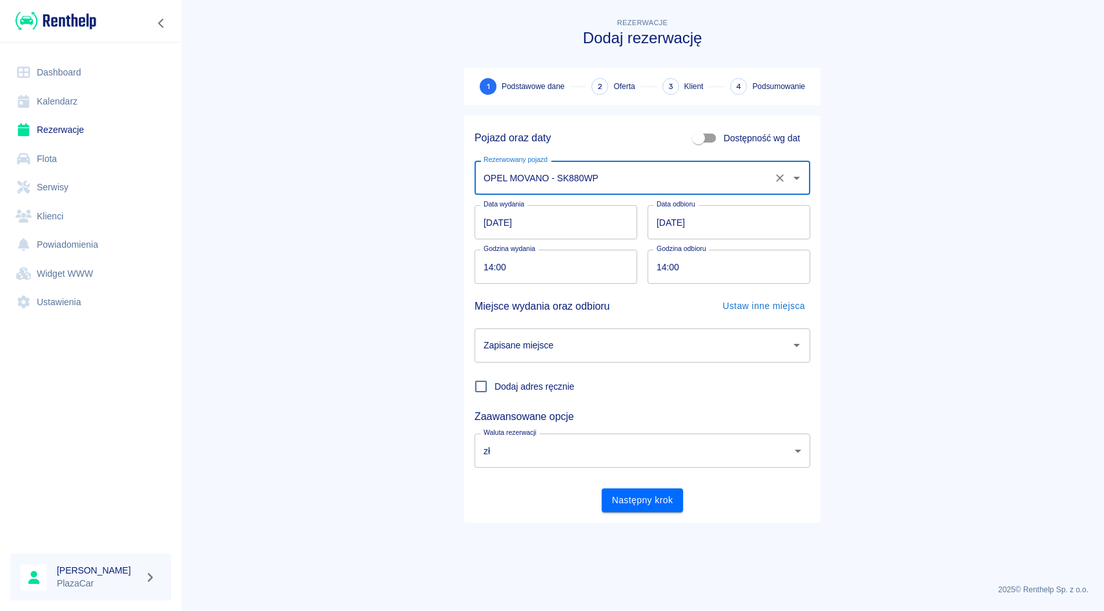
click at [507, 331] on div "Zapisane miejsce" at bounding box center [642, 346] width 336 height 34
type input "OPEL MOVANO - SK880WP"
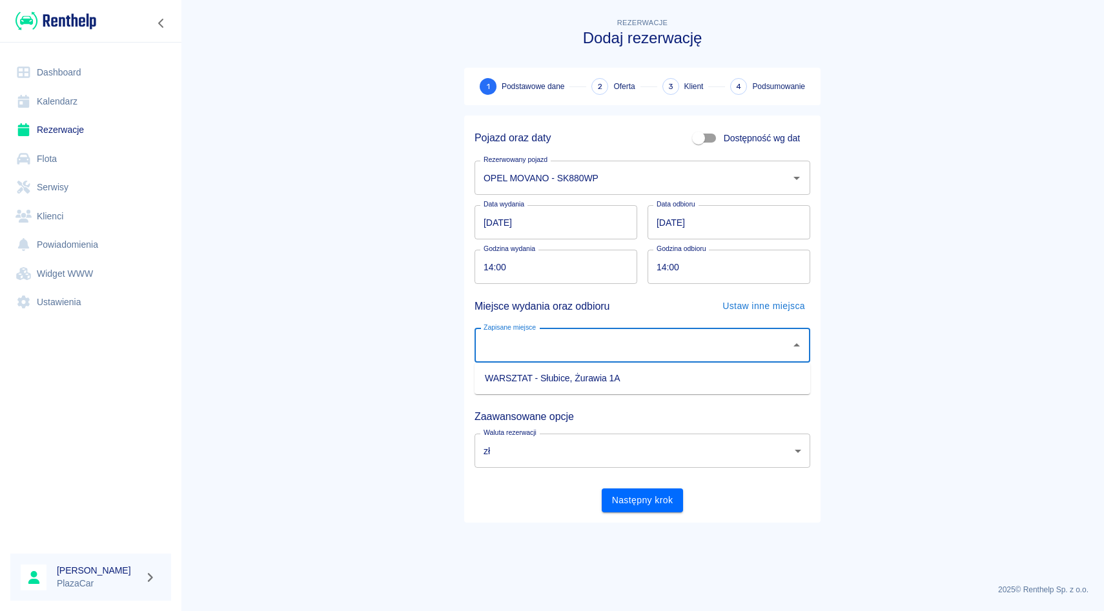
click at [518, 380] on li "WARSZTAT - Słubice, Żurawia 1A" at bounding box center [642, 378] width 336 height 21
type input "WARSZTAT - Słubice, Żurawia 1A"
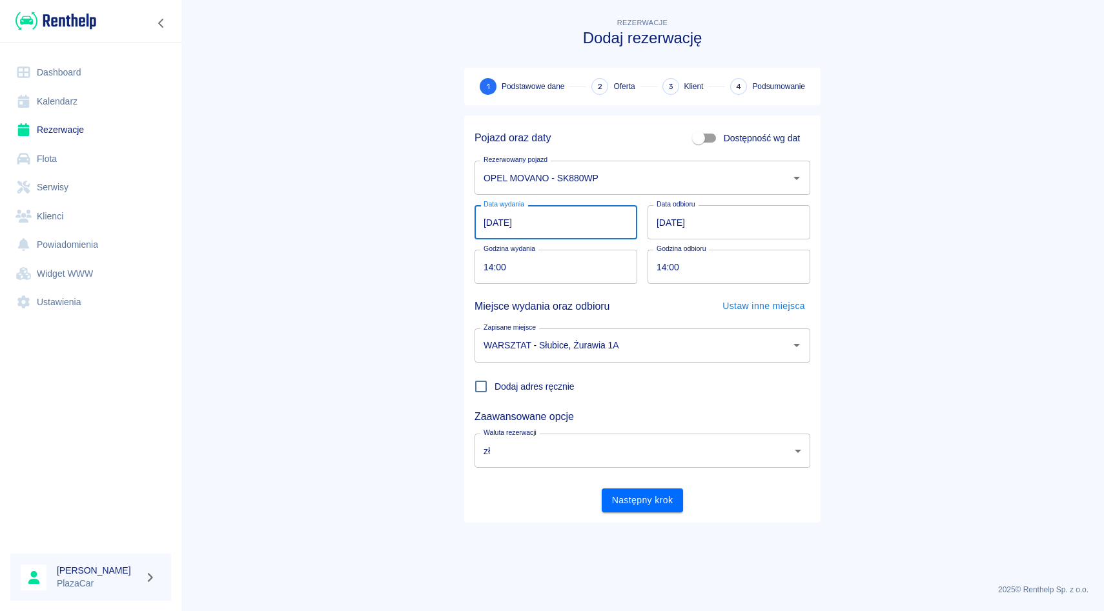
click at [486, 218] on input "11.08.2025" at bounding box center [555, 222] width 163 height 34
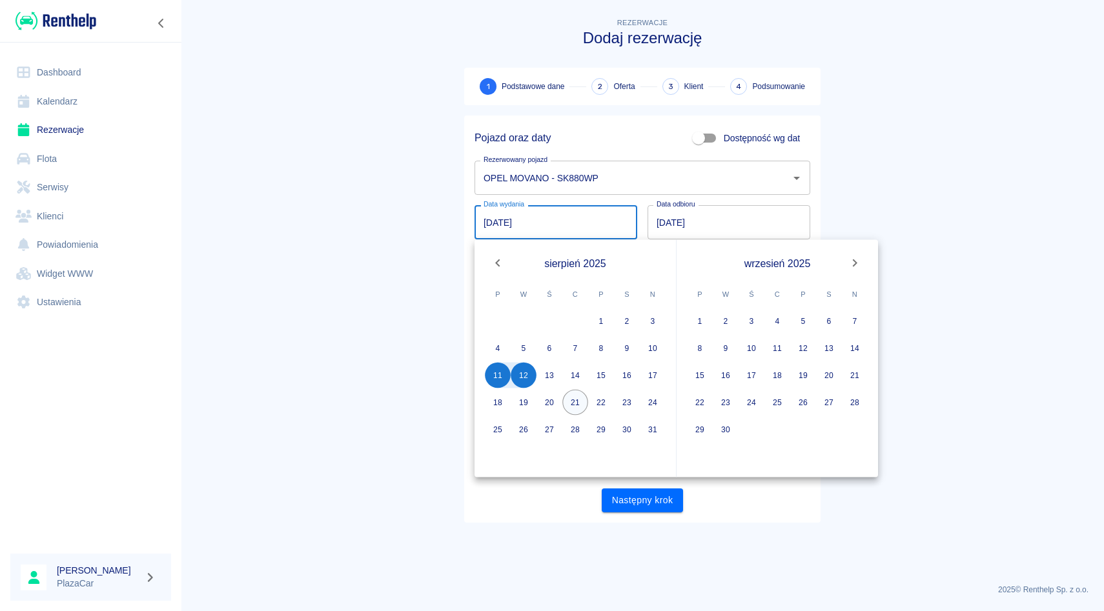
click at [577, 403] on button "21" at bounding box center [575, 403] width 26 height 26
type input "21.08.2025"
type input "DD.MM.YYYY"
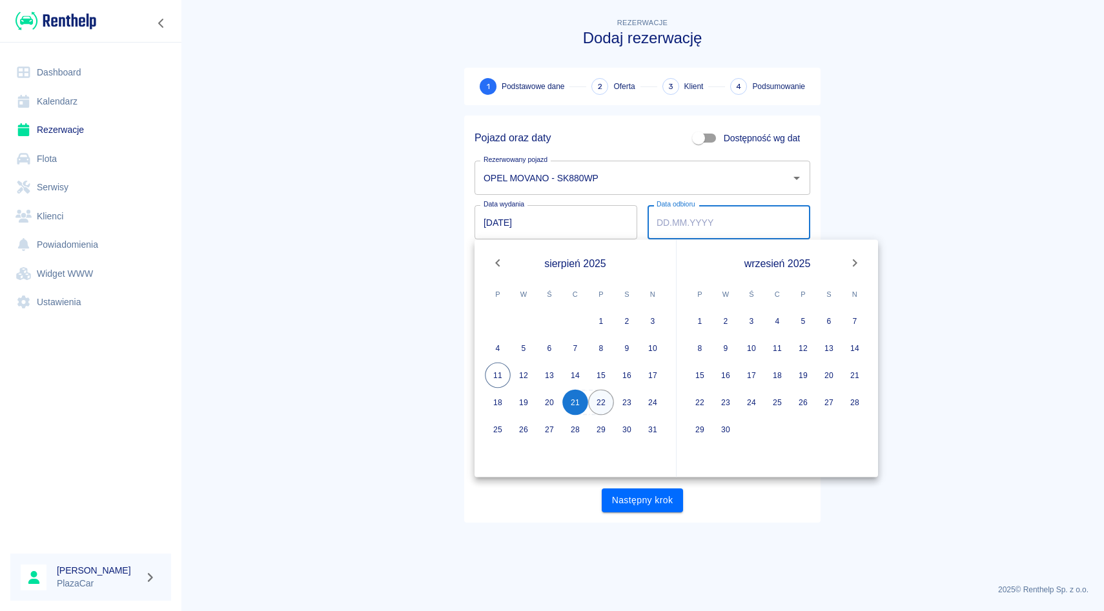
click at [601, 396] on button "22" at bounding box center [601, 403] width 26 height 26
type input "22.08.2025"
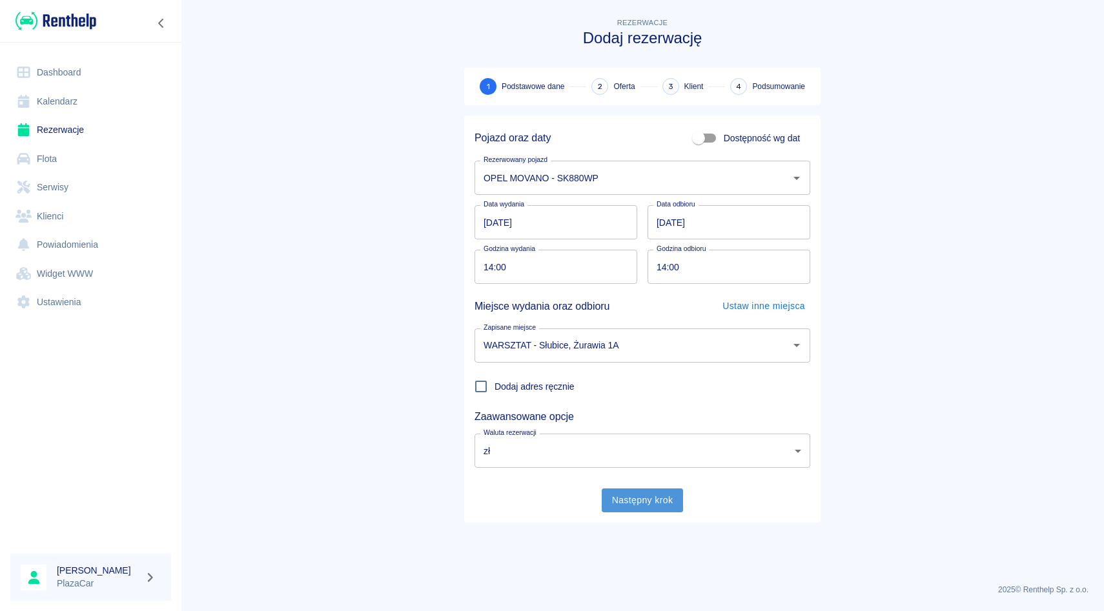
click at [620, 495] on button "Następny krok" at bounding box center [643, 501] width 82 height 24
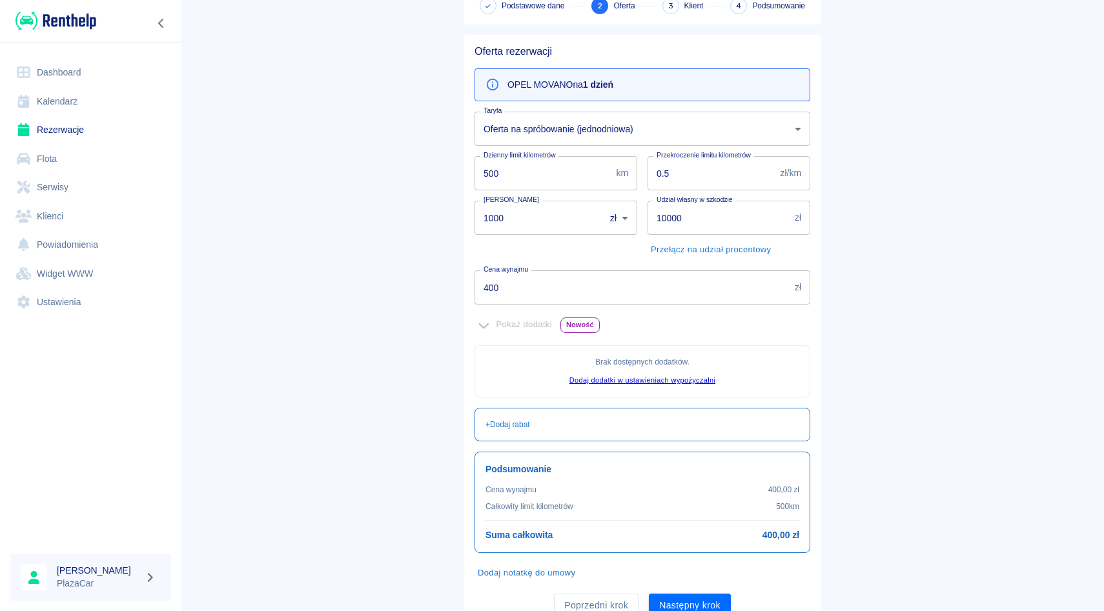
scroll to position [95, 0]
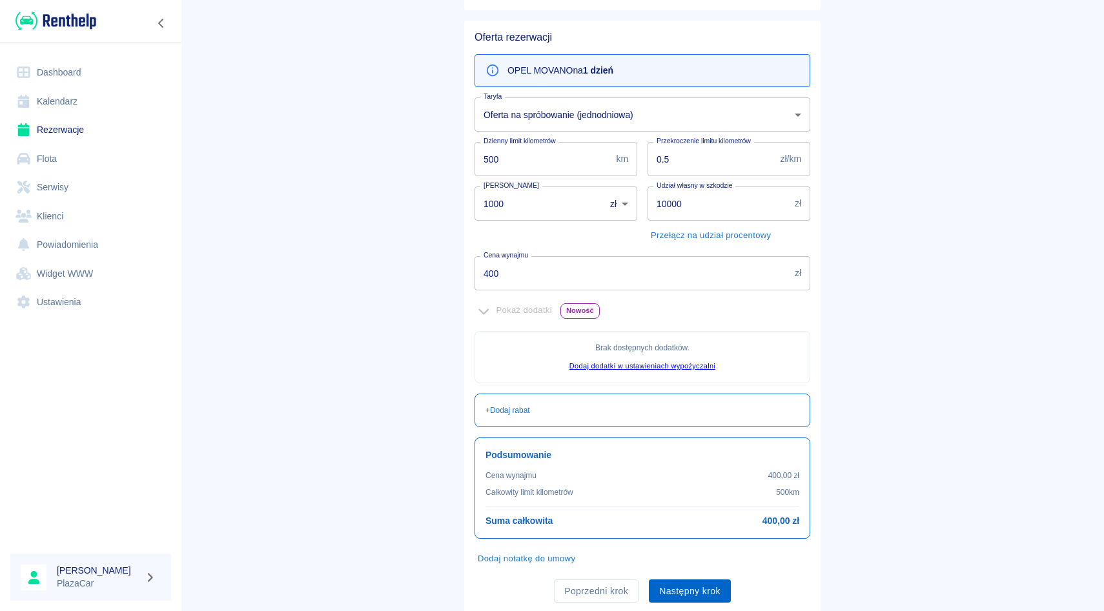
click at [680, 592] on button "Następny krok" at bounding box center [690, 592] width 82 height 24
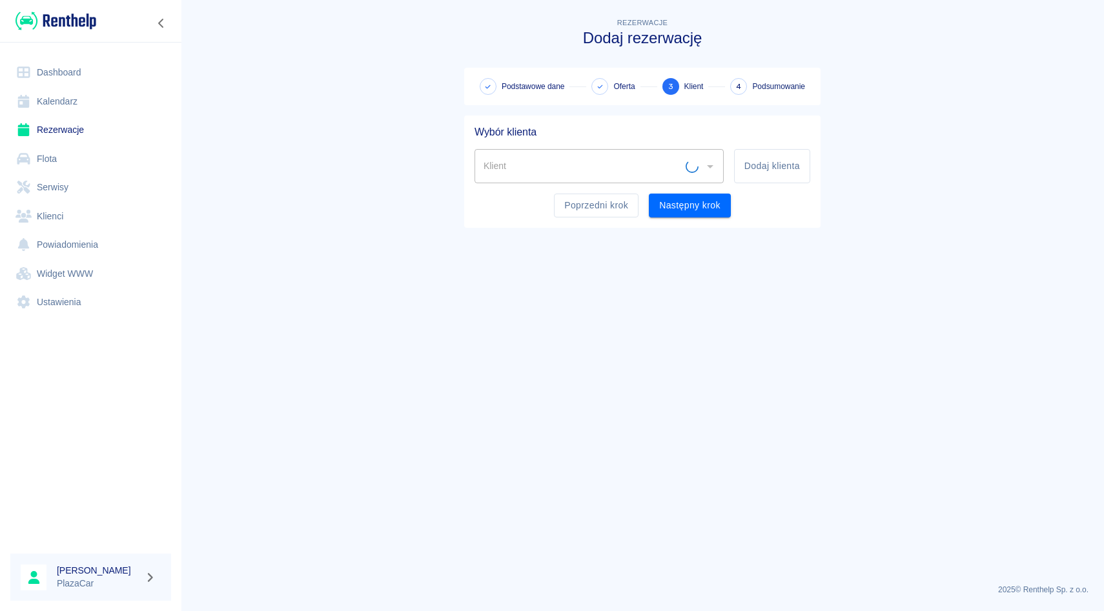
scroll to position [0, 0]
click at [645, 166] on input "Klient" at bounding box center [589, 166] width 218 height 23
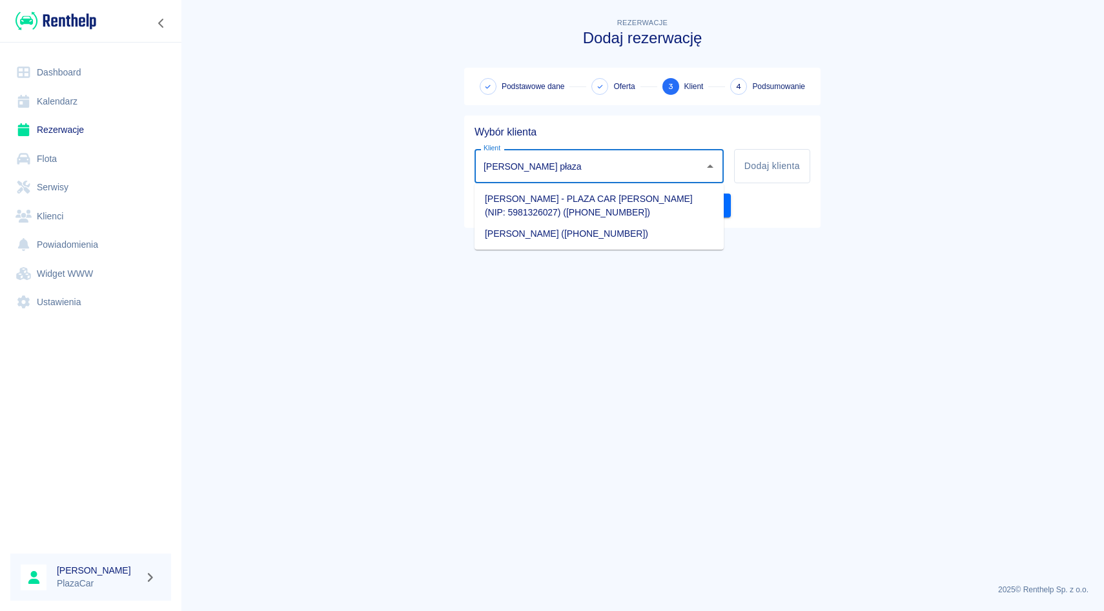
click at [623, 230] on li "[PERSON_NAME] ([PHONE_NUMBER])" at bounding box center [598, 233] width 249 height 21
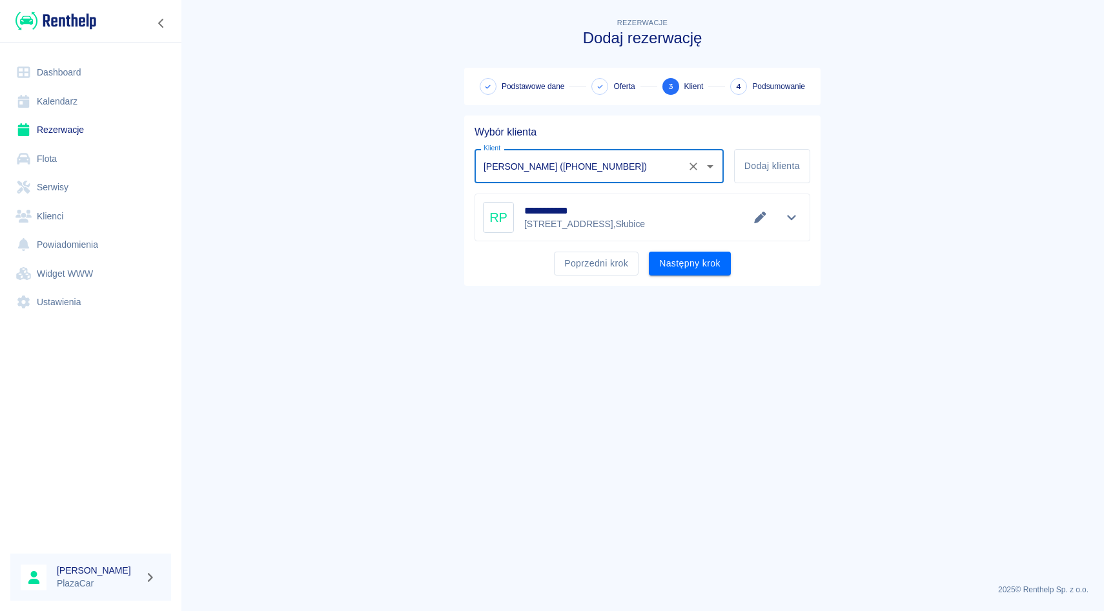
type input "[PERSON_NAME] ([PHONE_NUMBER])"
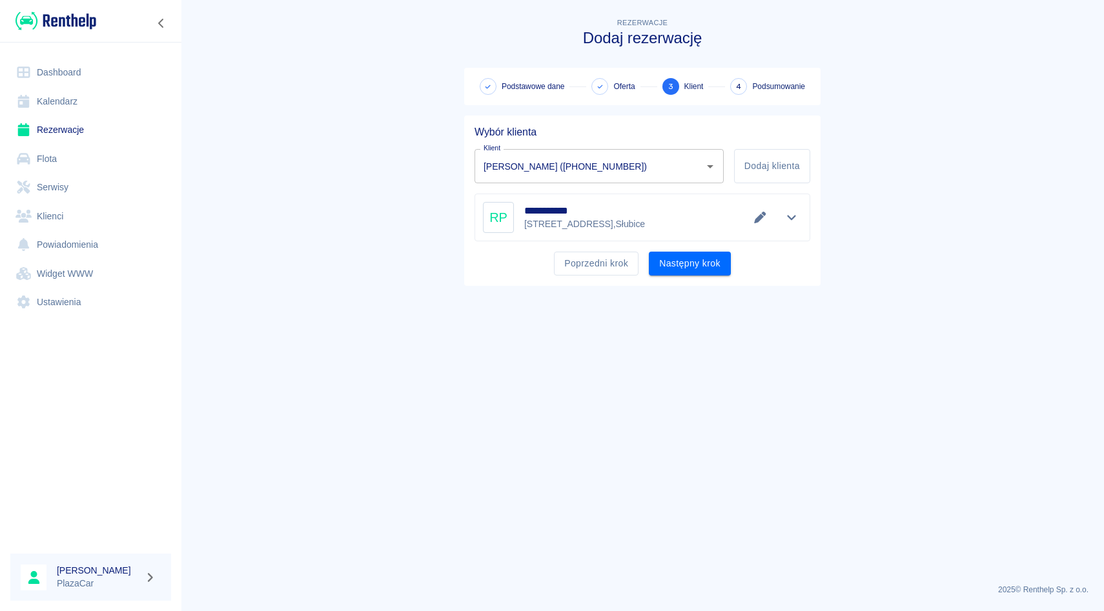
click at [680, 275] on div "**********" at bounding box center [642, 201] width 356 height 170
click at [685, 270] on button "Następny krok" at bounding box center [690, 264] width 82 height 24
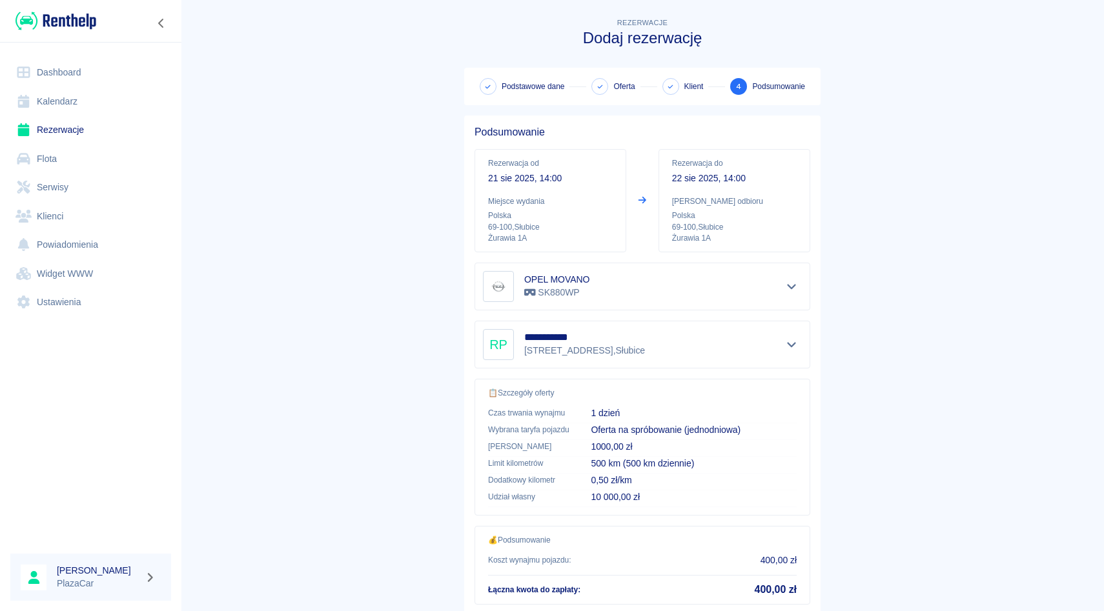
scroll to position [85, 0]
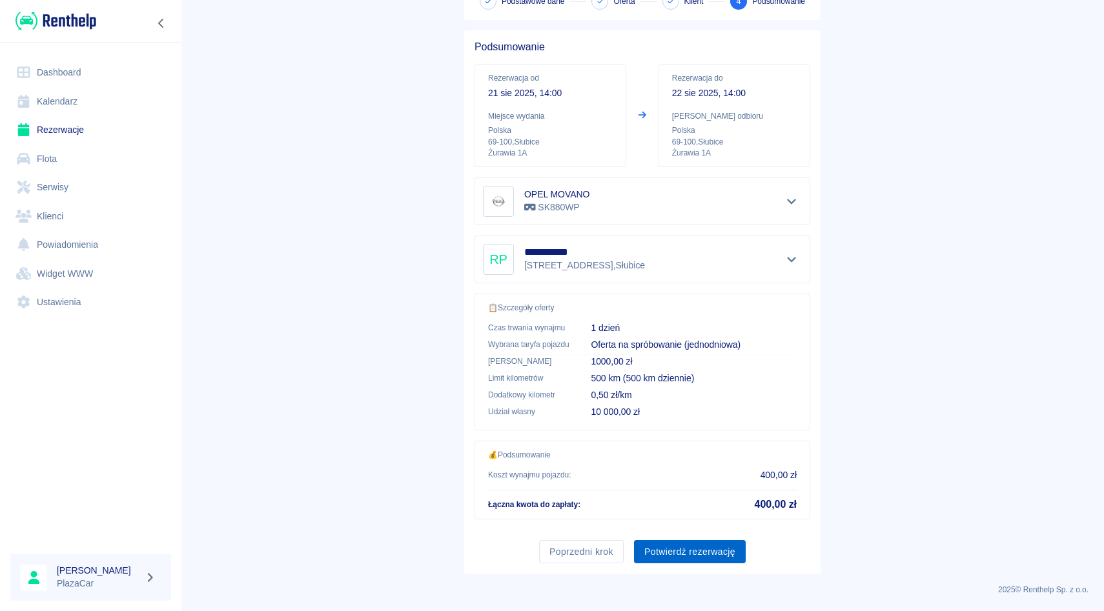
click at [688, 551] on button "Potwierdź rezerwację" at bounding box center [690, 552] width 112 height 24
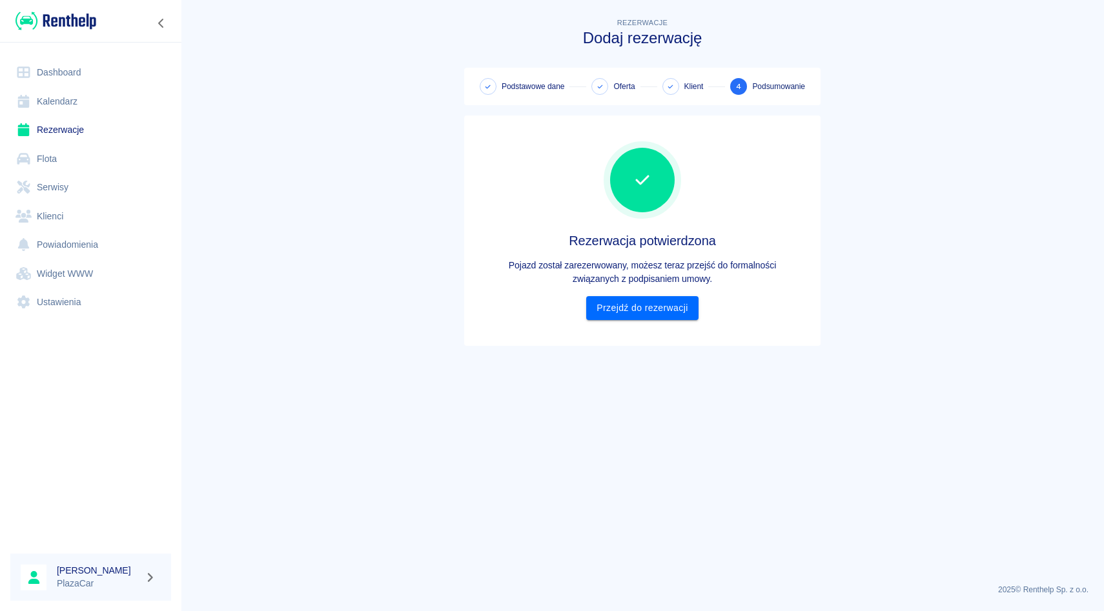
scroll to position [0, 0]
click at [662, 303] on link "Przejdź do rezerwacji" at bounding box center [642, 308] width 112 height 24
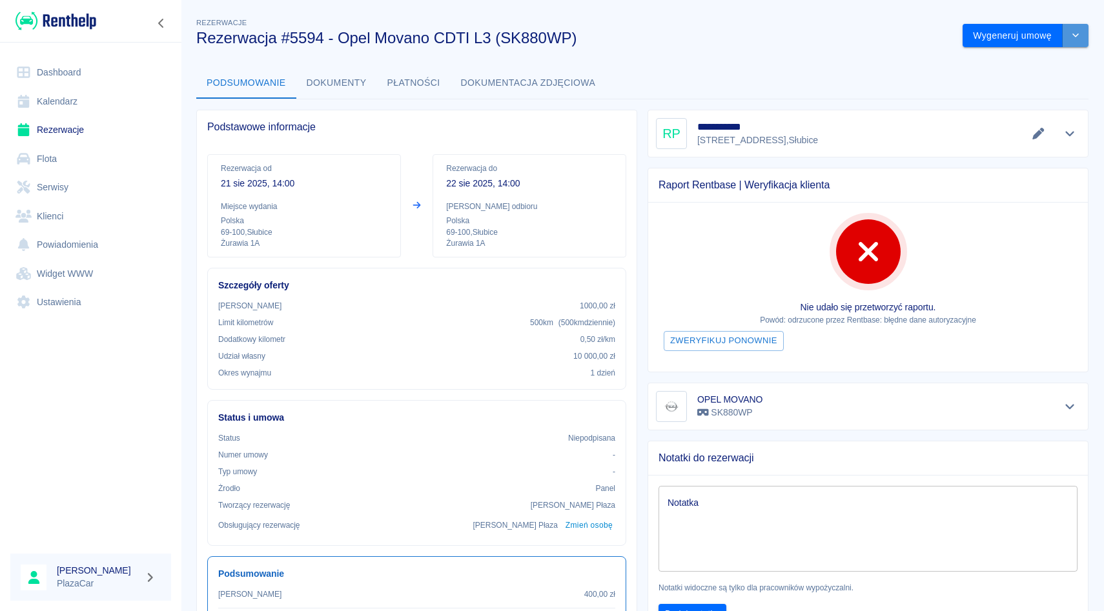
click at [1086, 35] on button "drop-down" at bounding box center [1075, 36] width 26 height 24
click at [869, 86] on div "Podsumowanie Dokumenty Płatności Dokumentacja zdjęciowa" at bounding box center [642, 83] width 892 height 31
click at [1074, 139] on button "Pokaż szczegóły" at bounding box center [1069, 134] width 21 height 18
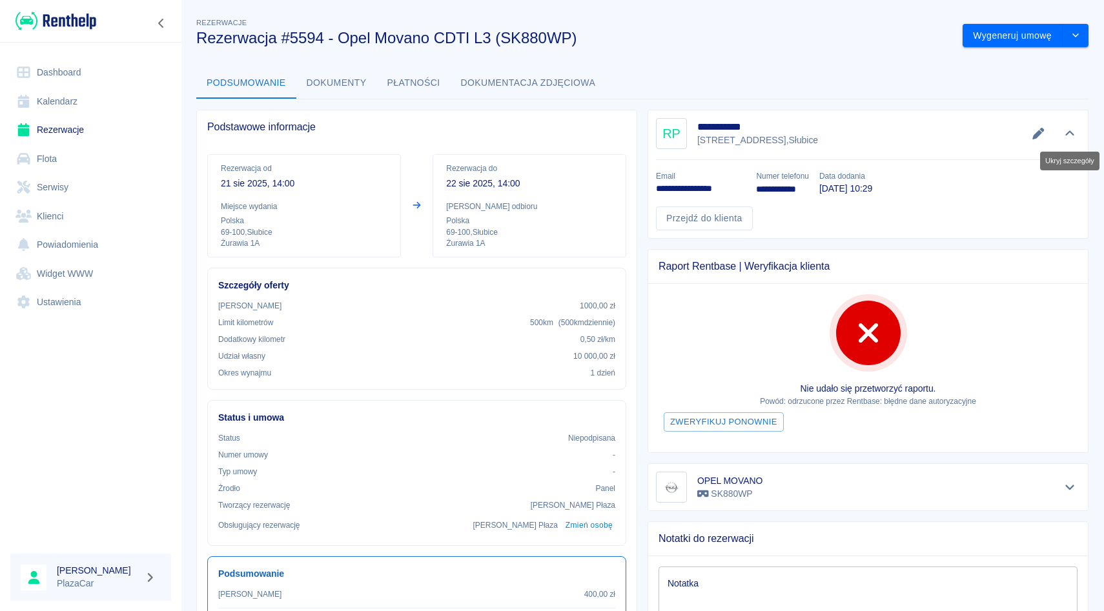
click at [1074, 139] on button "Ukryj szczegóły" at bounding box center [1069, 134] width 21 height 18
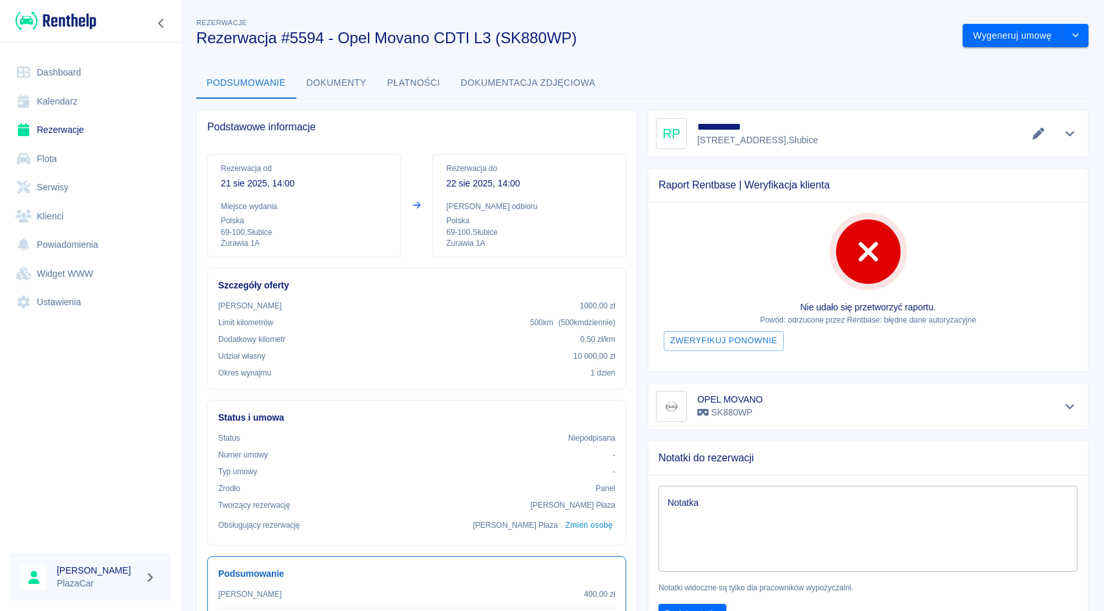
click at [1080, 130] on div "**********" at bounding box center [867, 134] width 441 height 48
click at [1077, 130] on button "Pokaż szczegóły" at bounding box center [1069, 134] width 21 height 18
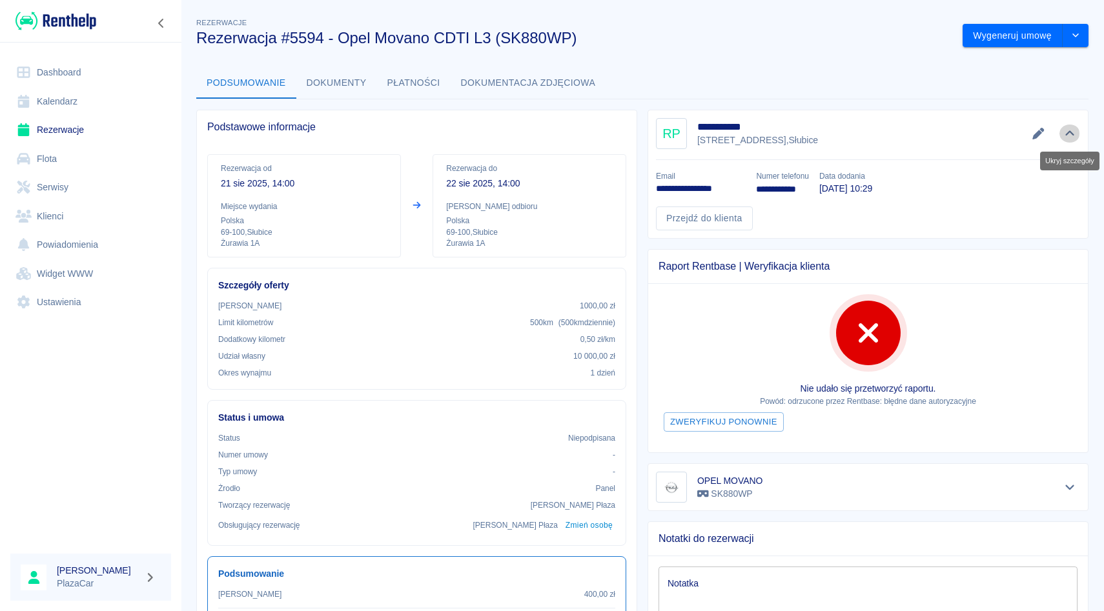
click at [1077, 130] on button "Ukryj szczegóły" at bounding box center [1069, 134] width 21 height 18
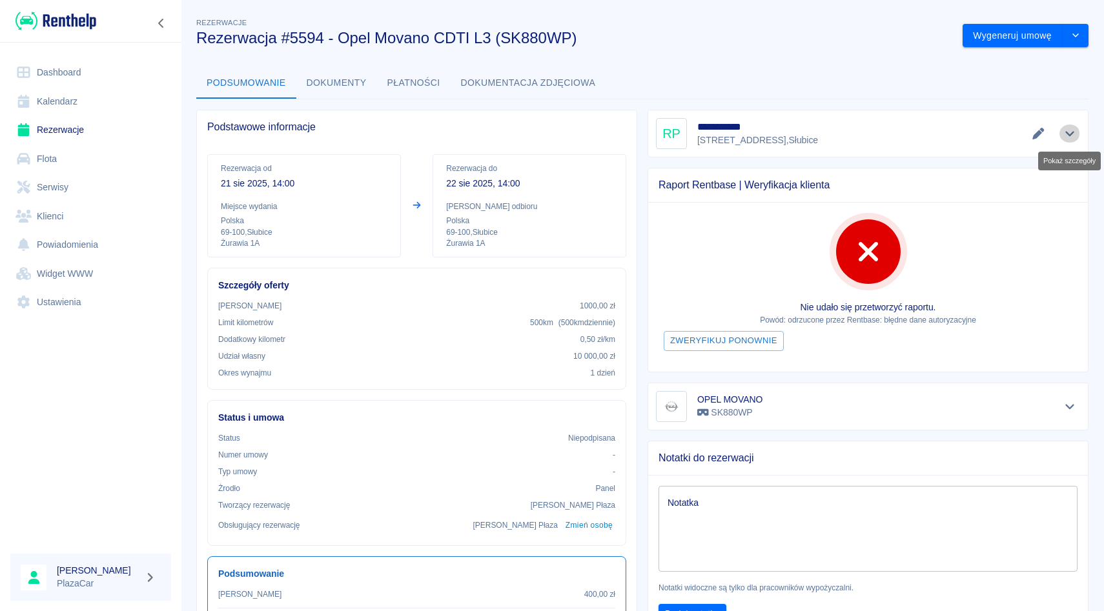
click at [1077, 130] on button "Pokaż szczegóły" at bounding box center [1069, 134] width 21 height 18
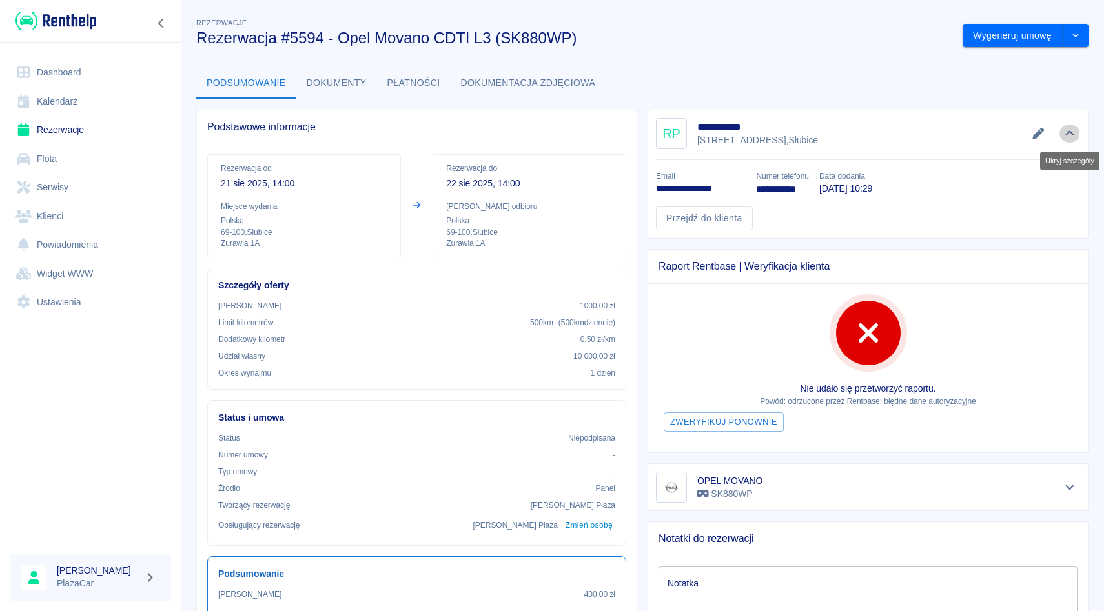
click at [1075, 138] on icon "Ukryj szczegóły" at bounding box center [1069, 134] width 15 height 12
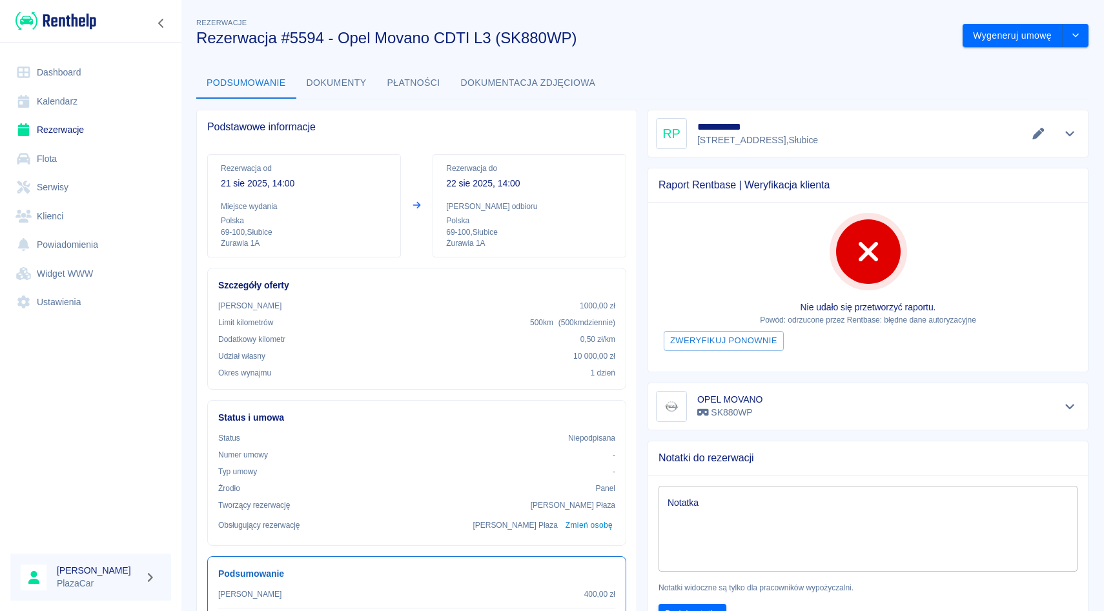
click at [726, 564] on div "x Notatka" at bounding box center [867, 529] width 419 height 86
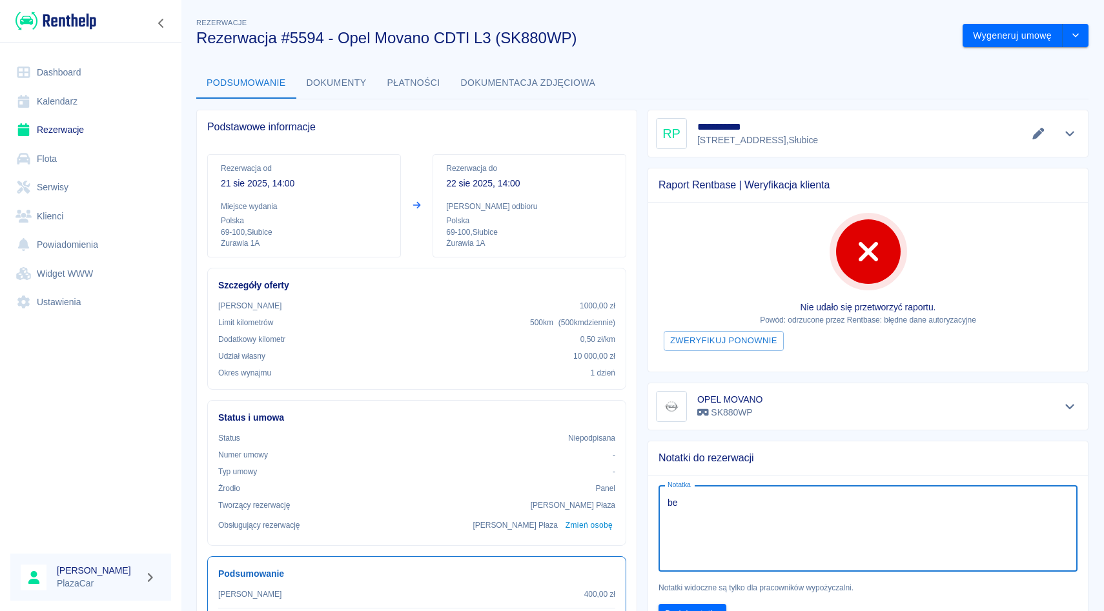
type textarea "b"
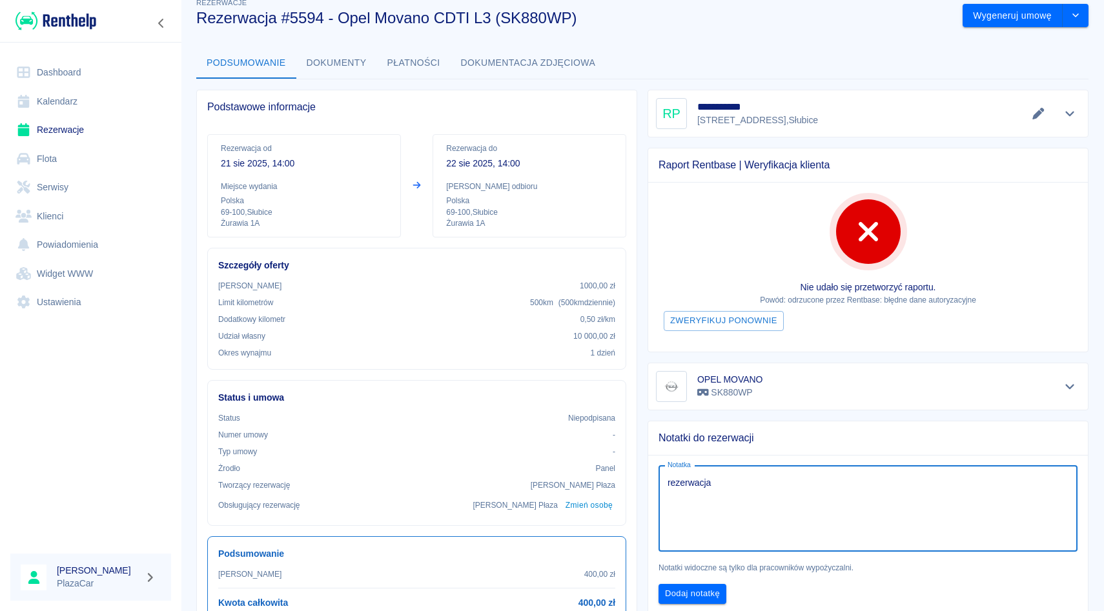
scroll to position [28, 0]
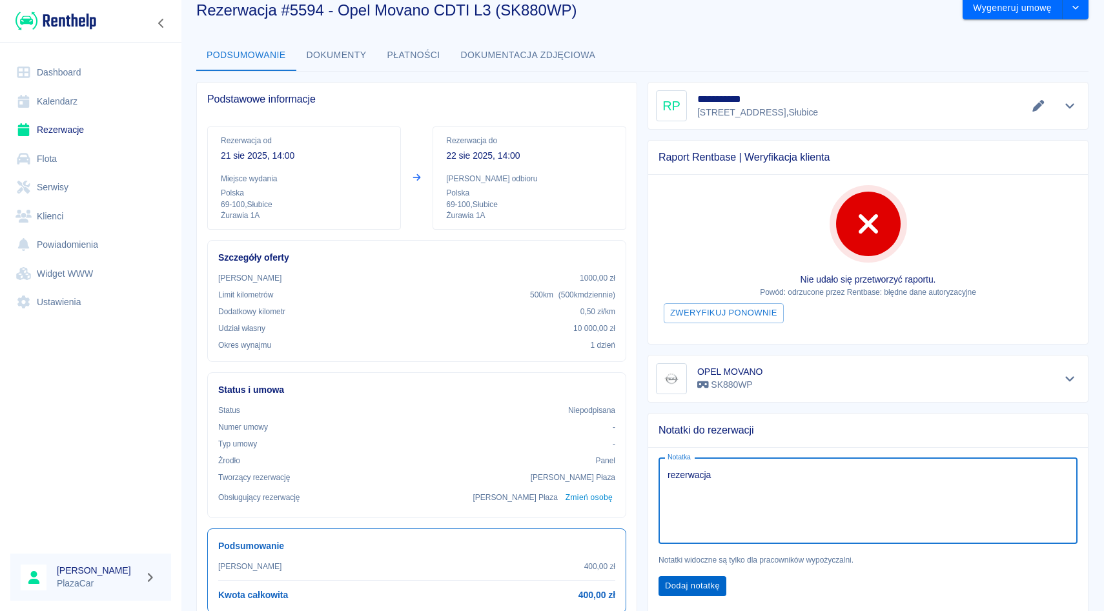
type textarea "rezerwacja"
click at [691, 591] on button "Dodaj notatkę" at bounding box center [692, 586] width 68 height 20
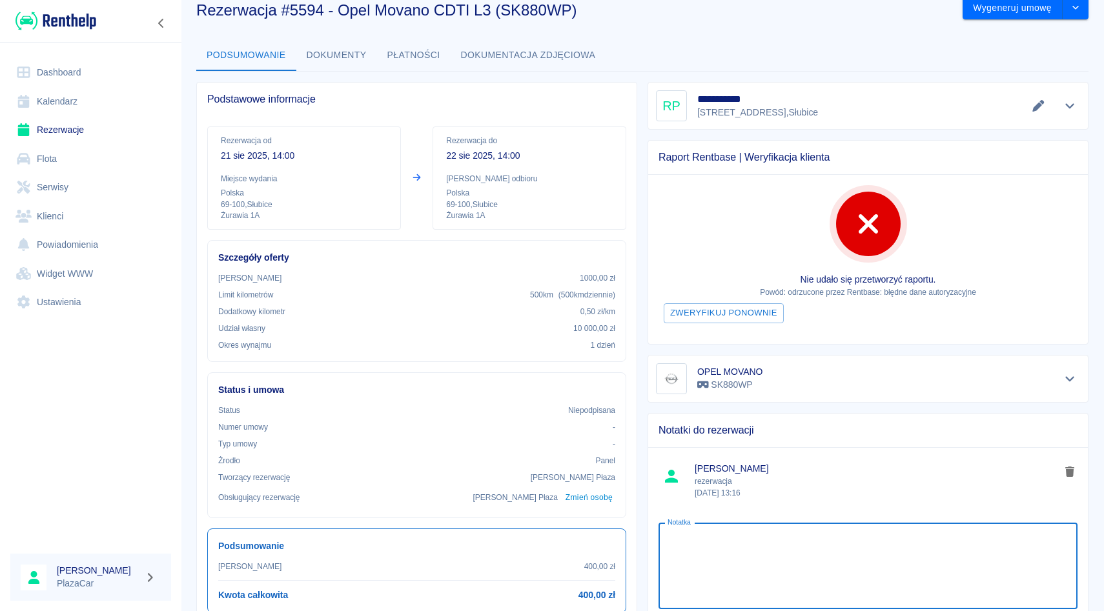
click at [691, 591] on textarea "Notatka" at bounding box center [867, 566] width 401 height 65
click at [45, 132] on link "Rezerwacje" at bounding box center [90, 130] width 161 height 29
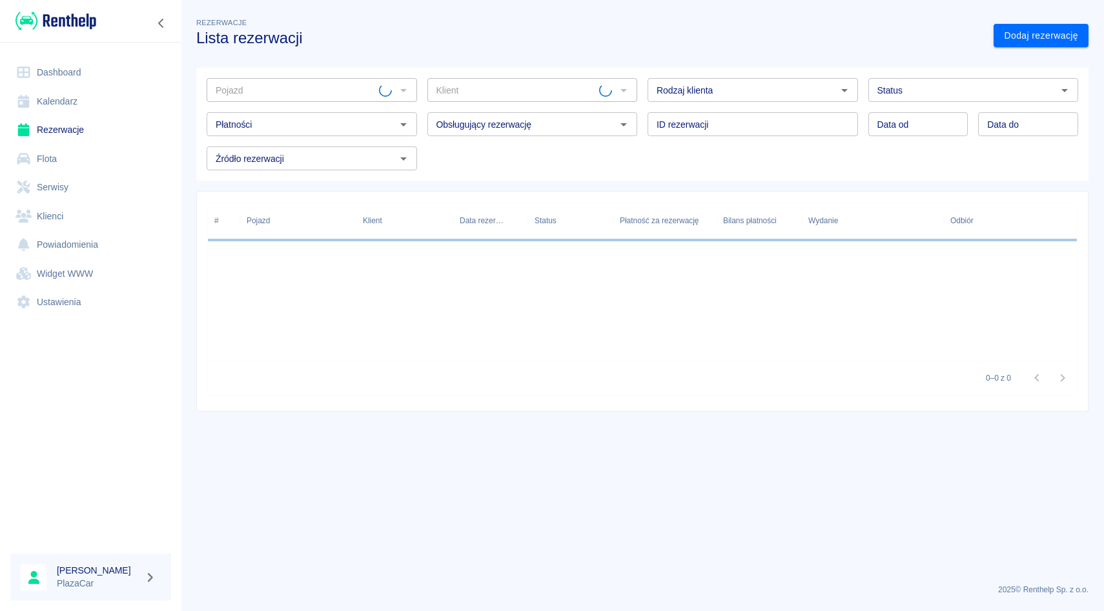
click at [372, 78] on div "Pojazd" at bounding box center [312, 90] width 210 height 24
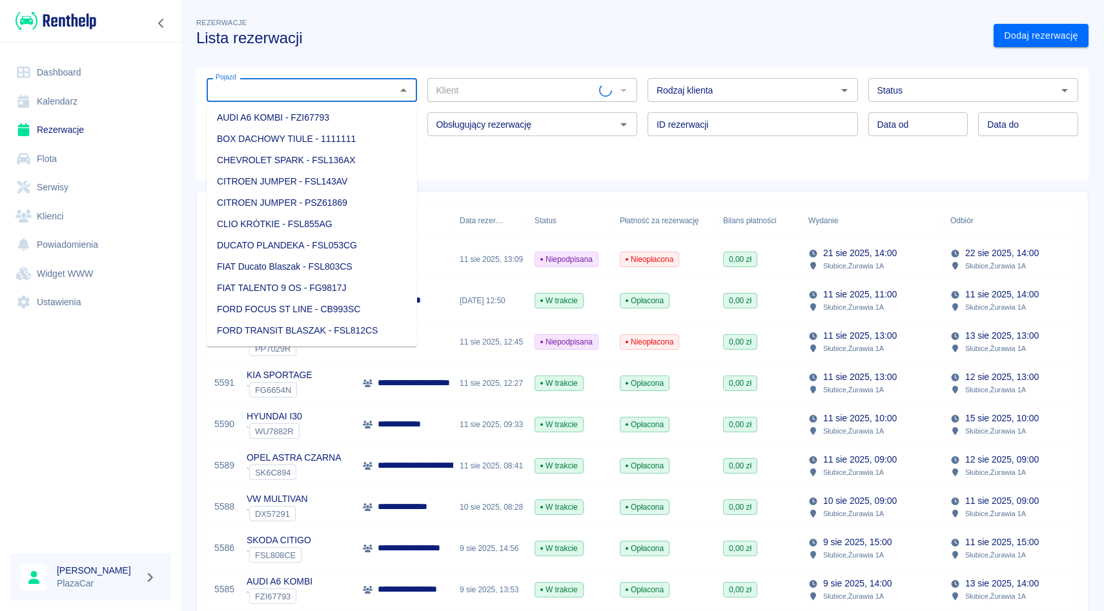
click at [359, 87] on input "Pojazd" at bounding box center [300, 90] width 181 height 16
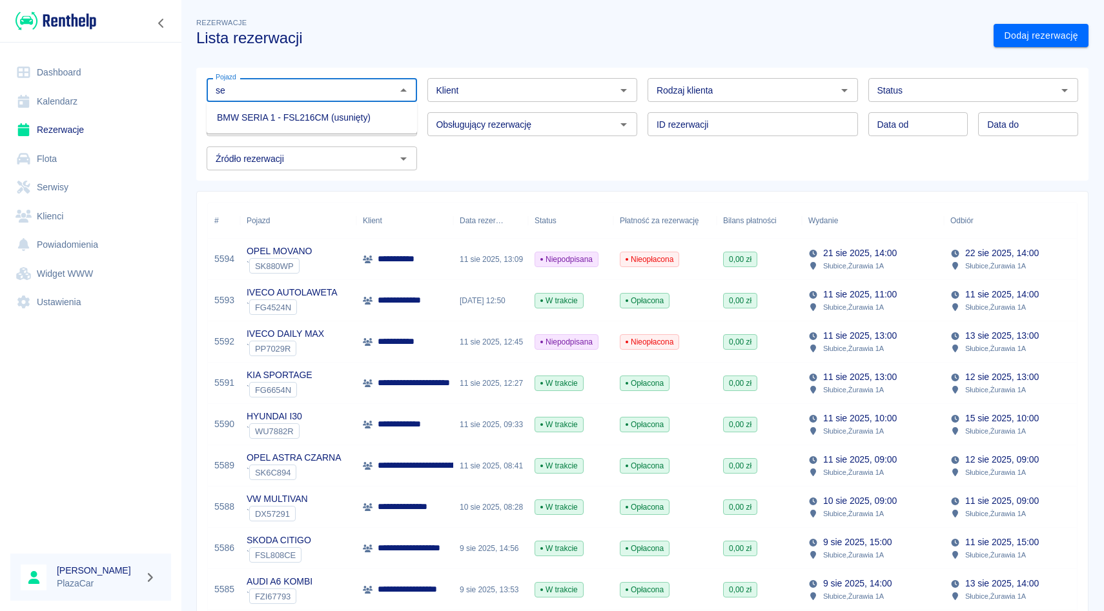
type input "s"
click at [339, 121] on li "VW PASSAT B8 LIFT - DW7JT40" at bounding box center [312, 117] width 210 height 21
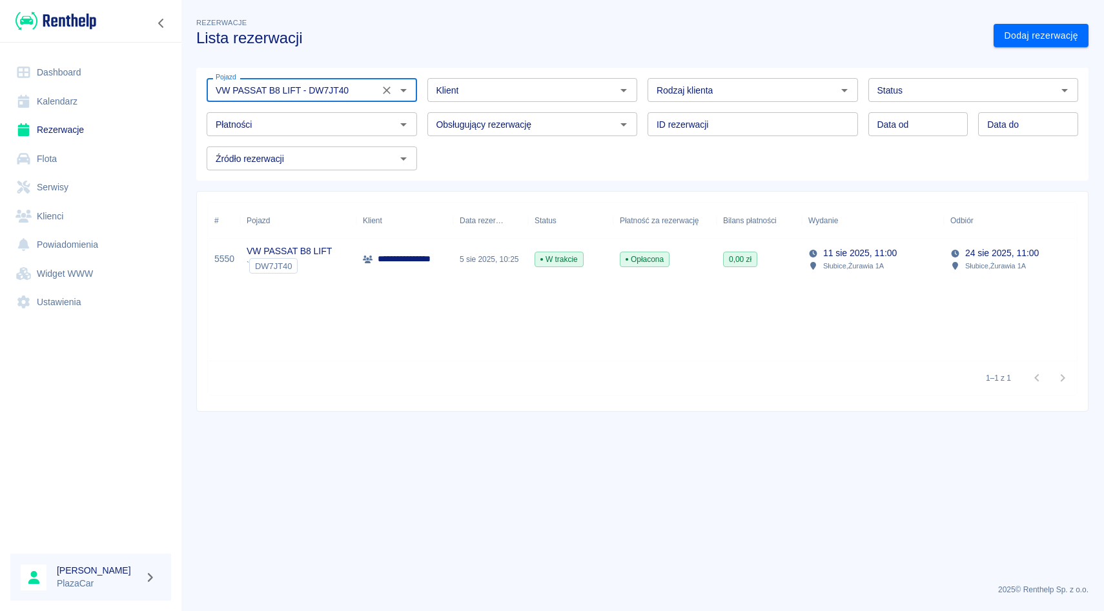
type input "VW PASSAT B8 LIFT - DW7JT40"
click at [625, 268] on div "Opłacona" at bounding box center [664, 259] width 103 height 41
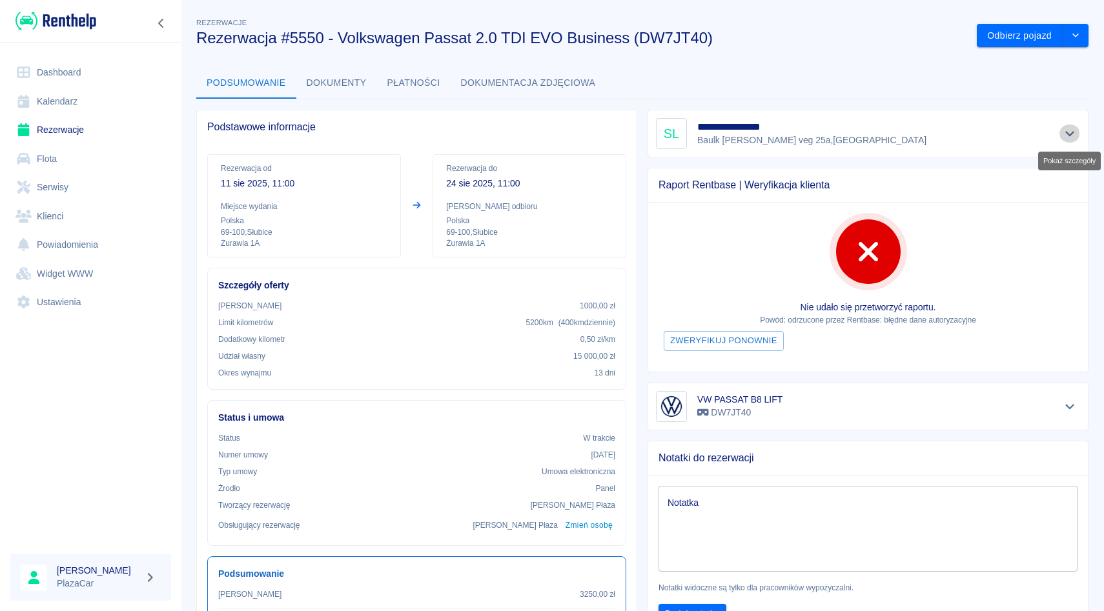
click at [1072, 130] on icon "Pokaż szczegóły" at bounding box center [1069, 134] width 15 height 12
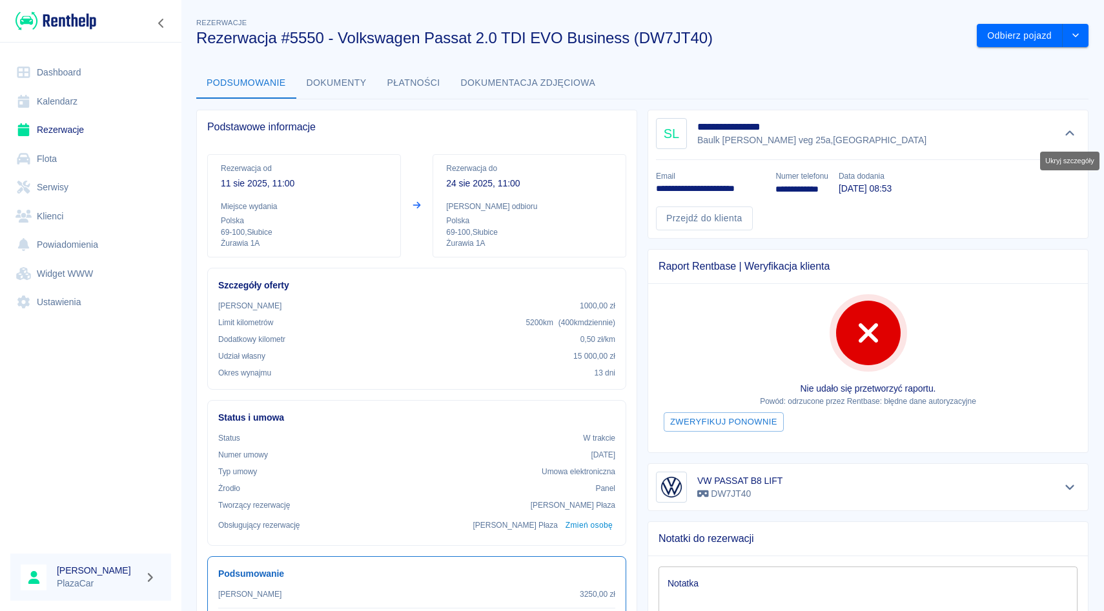
click at [1072, 130] on icon "Ukryj szczegóły" at bounding box center [1069, 134] width 15 height 12
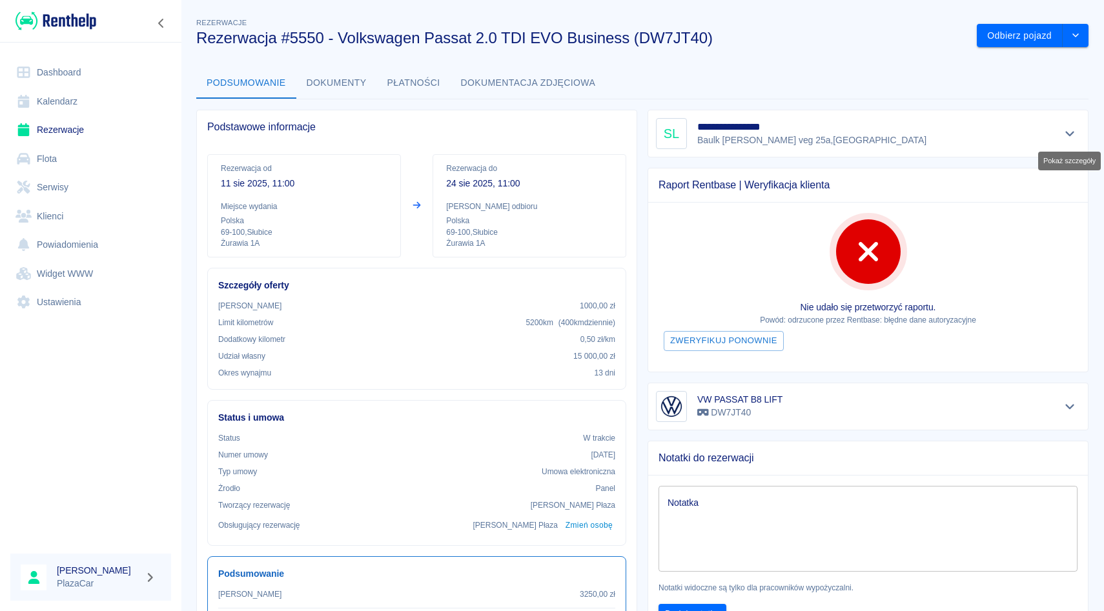
click at [1072, 130] on icon "Pokaż szczegóły" at bounding box center [1069, 134] width 15 height 12
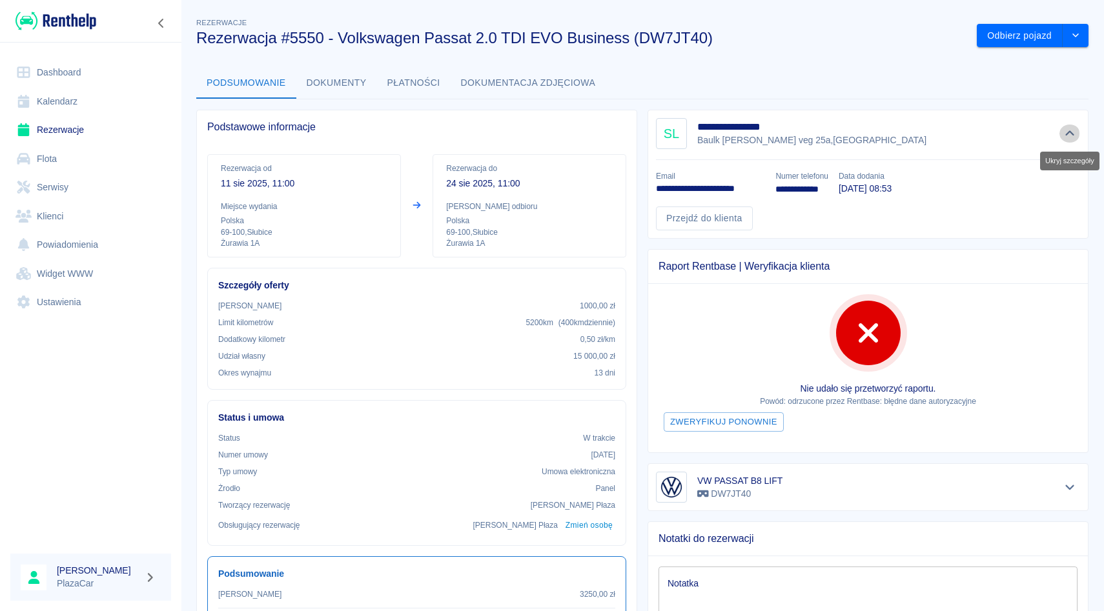
click at [1072, 130] on icon "Ukryj szczegóły" at bounding box center [1069, 134] width 15 height 12
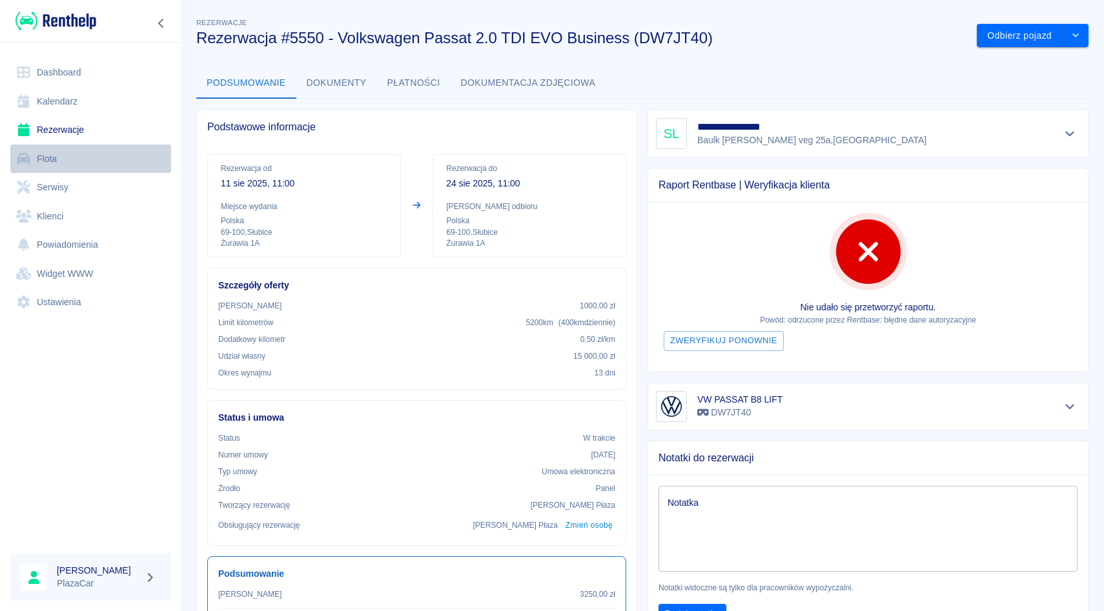
click at [90, 155] on link "Flota" at bounding box center [90, 159] width 161 height 29
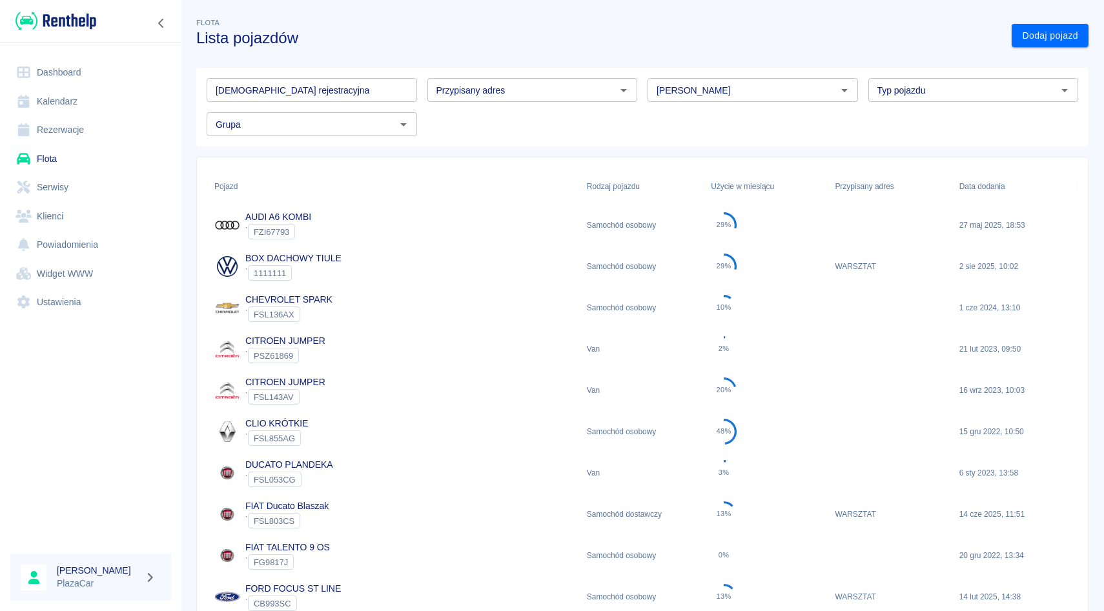
click at [692, 92] on input "Marka" at bounding box center [741, 90] width 181 height 16
click at [676, 107] on li "Peugeot" at bounding box center [752, 117] width 210 height 21
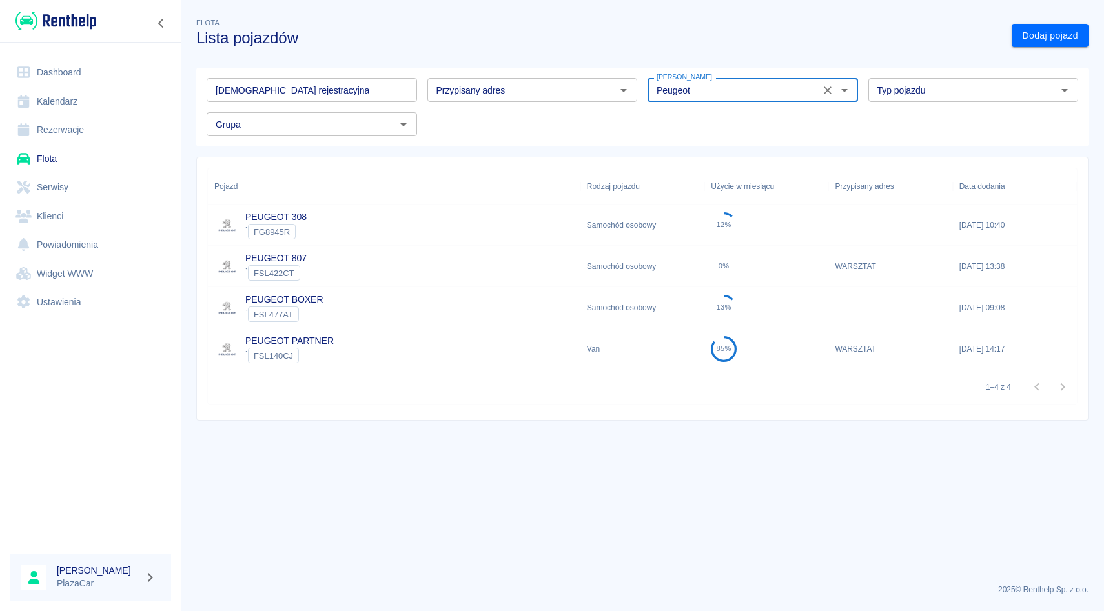
type input "Peugeot"
click at [341, 229] on div "PEUGEOT 308 ` FG8945R" at bounding box center [394, 225] width 372 height 41
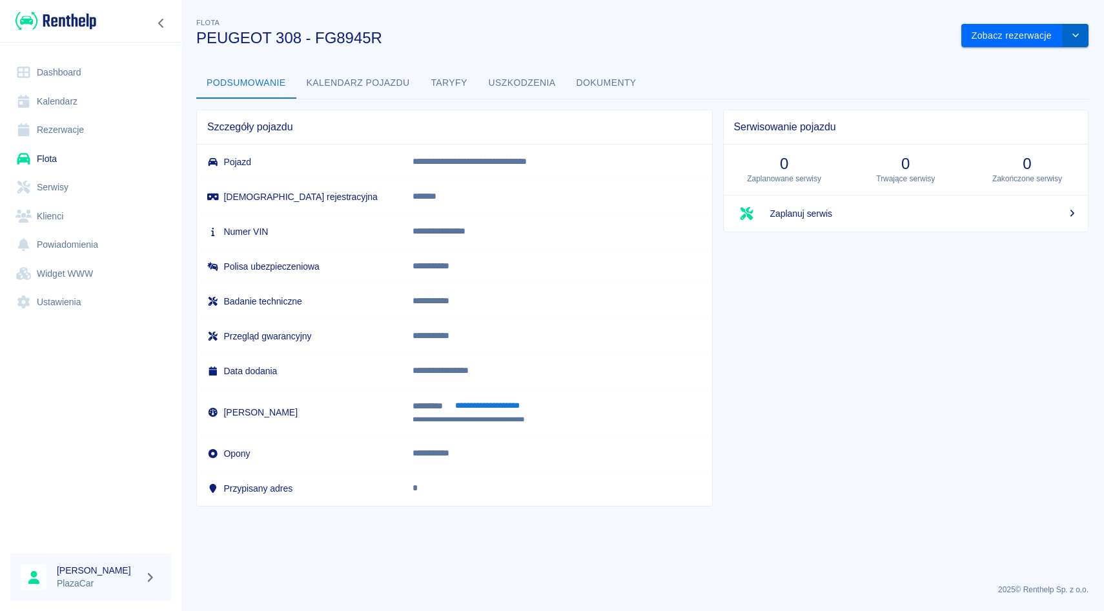
drag, startPoint x: 1073, startPoint y: 39, endPoint x: 1066, endPoint y: 39, distance: 7.1
click at [1073, 39] on icon "drop-down" at bounding box center [1075, 35] width 10 height 8
click at [1033, 54] on li "Zaktualizuj dane pojazdu" at bounding box center [1025, 62] width 120 height 21
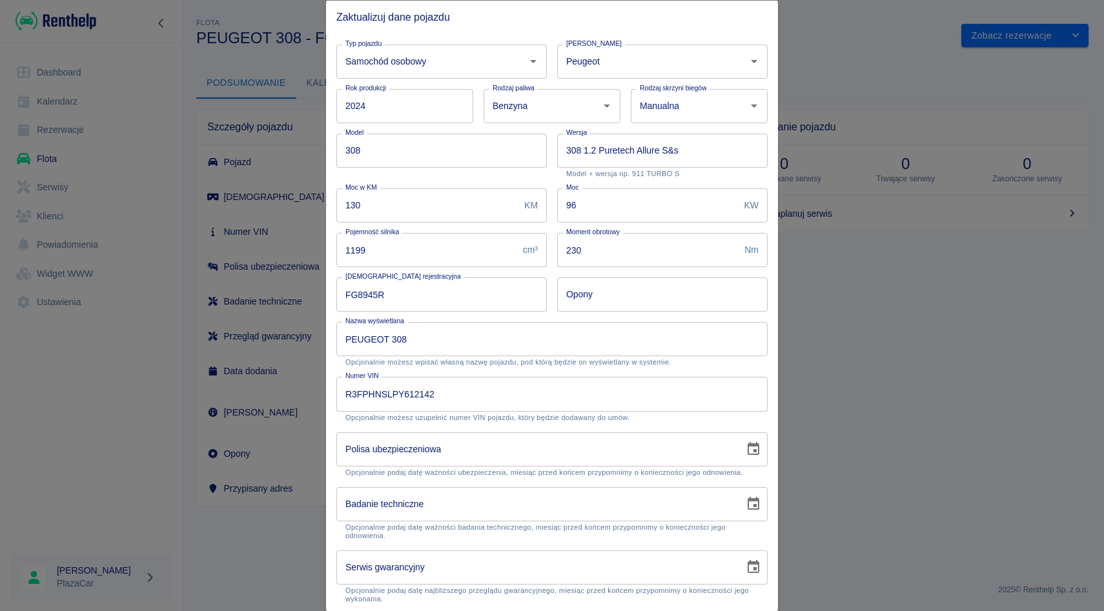
click at [846, 77] on div at bounding box center [552, 305] width 1104 height 611
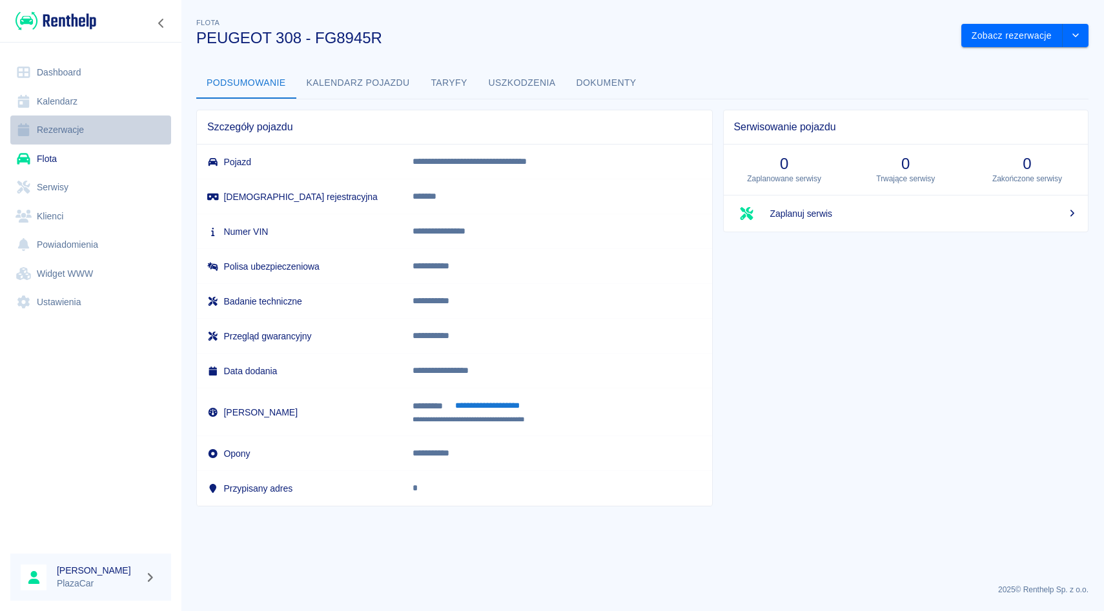
click at [81, 123] on link "Rezerwacje" at bounding box center [90, 130] width 161 height 29
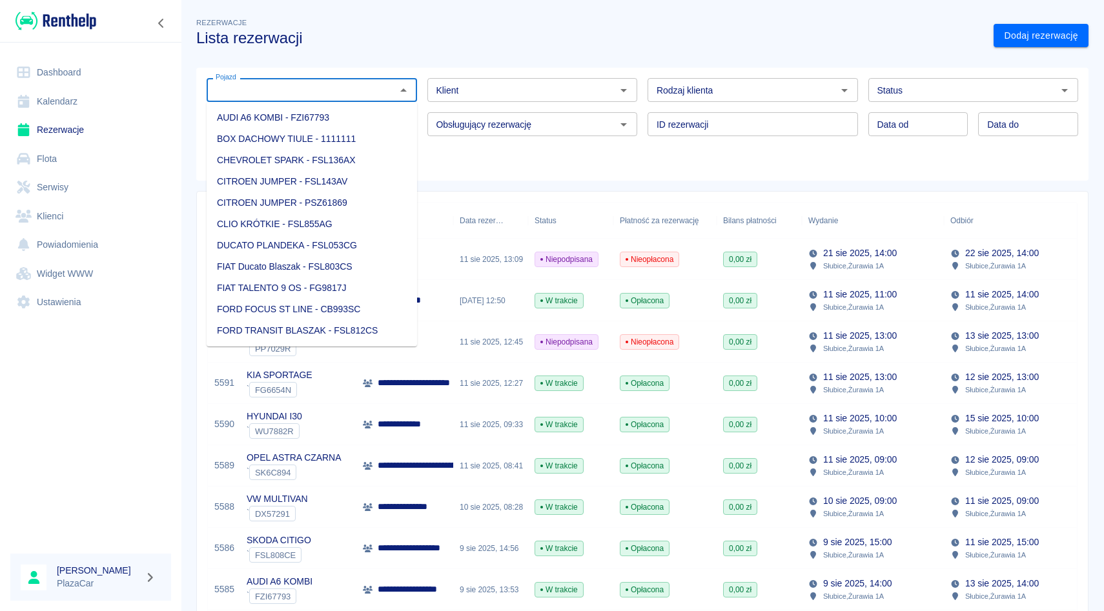
click at [234, 93] on input "Pojazd" at bounding box center [300, 90] width 181 height 16
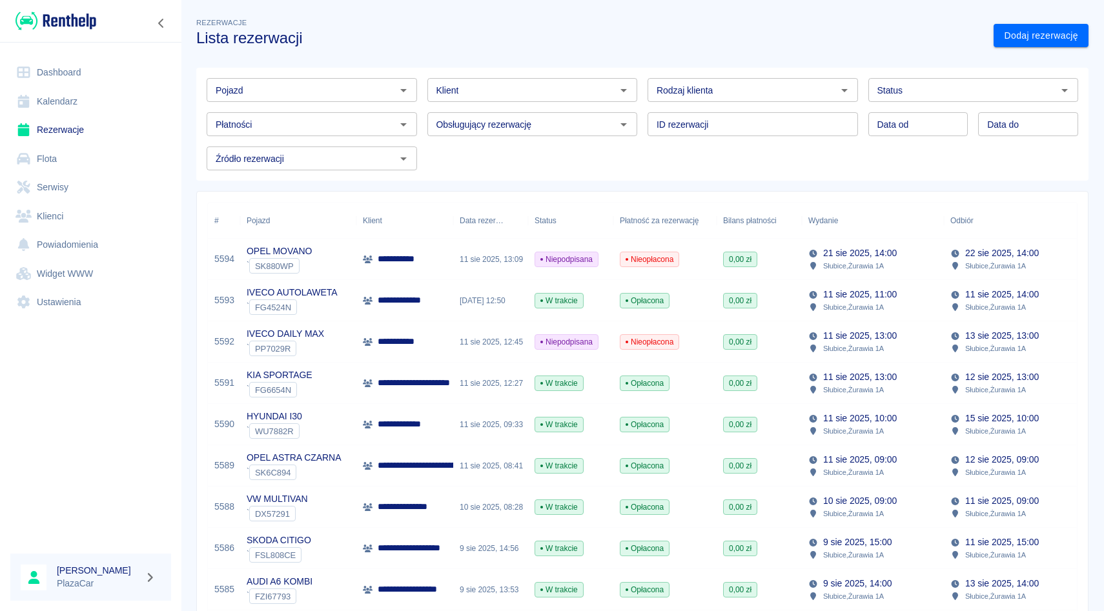
click at [429, 107] on div "Obsługujący rezerwację Obsługujący rezerwację" at bounding box center [527, 119] width 221 height 34
click at [636, 106] on div "Obsługujący rezerwację Obsługujący rezerwację" at bounding box center [527, 119] width 221 height 34
click at [423, 102] on div "Obsługujący rezerwację Obsługujący rezerwację" at bounding box center [527, 119] width 221 height 34
click at [421, 140] on div "Pojazd Pojazd Klient Klient Rodzaj klienta Rodzaj klienta Status Status Płatnoś…" at bounding box center [637, 119] width 882 height 103
click at [420, 102] on div "Obsługujący rezerwację Obsługujący rezerwację" at bounding box center [527, 119] width 221 height 34
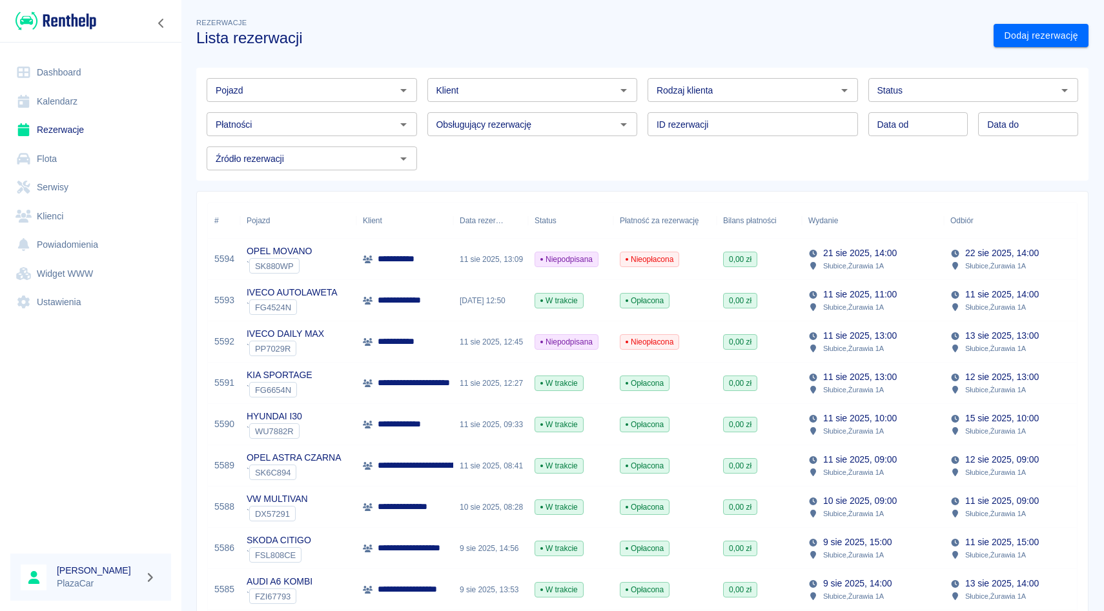
click at [420, 105] on div "Obsługujący rezerwację Obsługujący rezerwację" at bounding box center [527, 119] width 221 height 34
click at [258, 112] on div "Płatności Płatności" at bounding box center [306, 119] width 221 height 34
click at [296, 144] on div "Źródło rezerwacji Źródło rezerwacji" at bounding box center [306, 153] width 221 height 34
click at [300, 112] on div "Płatności" at bounding box center [312, 124] width 210 height 24
click at [302, 108] on div "Płatności Płatności" at bounding box center [306, 119] width 221 height 34
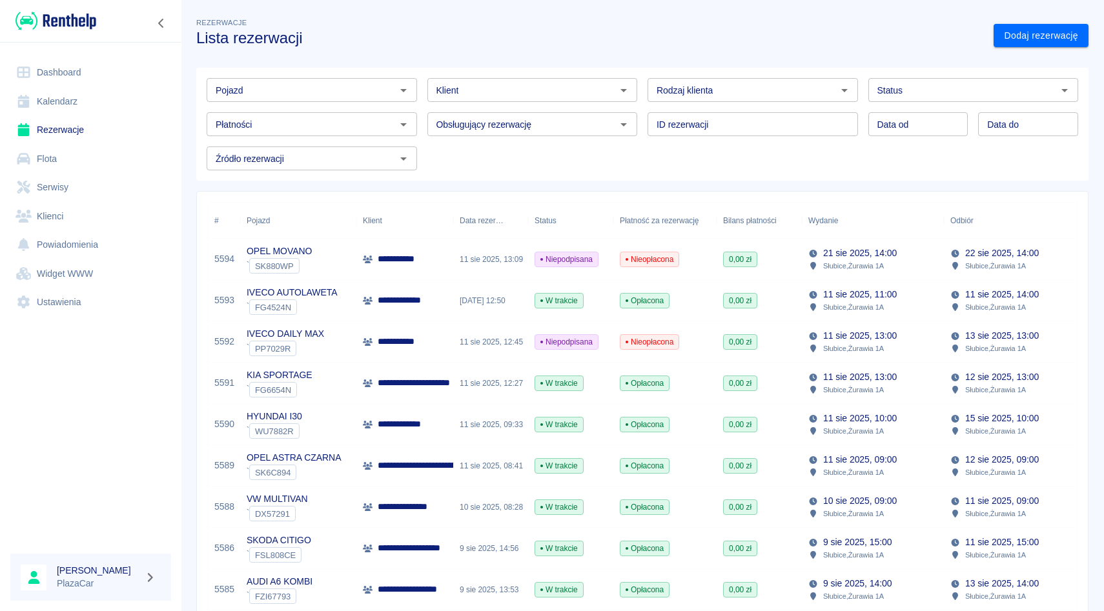
click at [424, 103] on div "Obsługujący rezerwację Obsługujący rezerwację" at bounding box center [527, 119] width 221 height 34
click at [323, 110] on div "Płatności Płatności" at bounding box center [306, 119] width 221 height 34
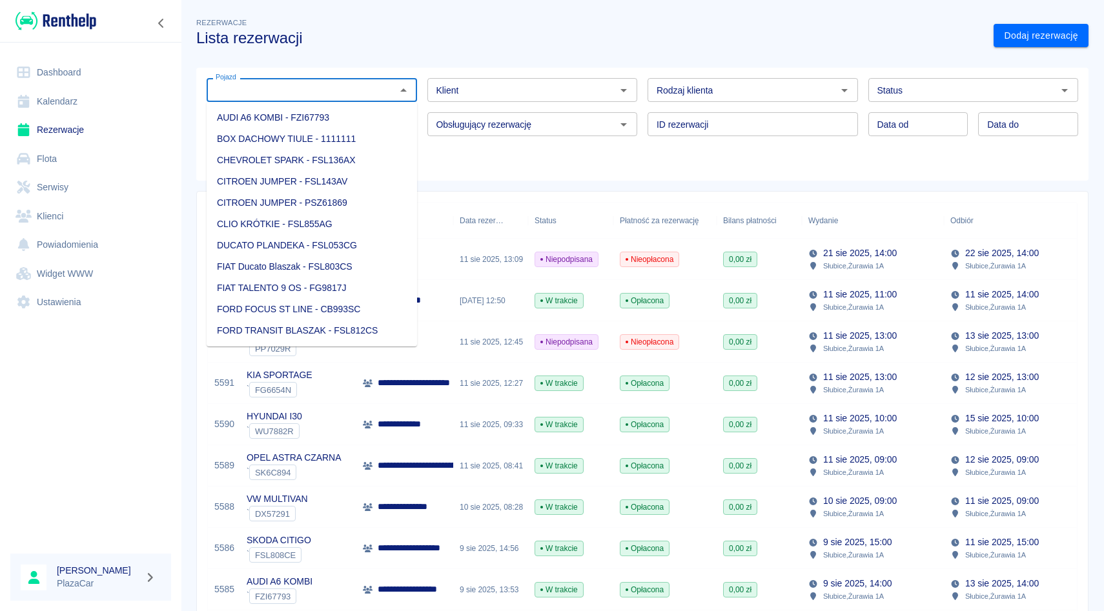
click at [278, 82] on input "Pojazd" at bounding box center [300, 90] width 181 height 16
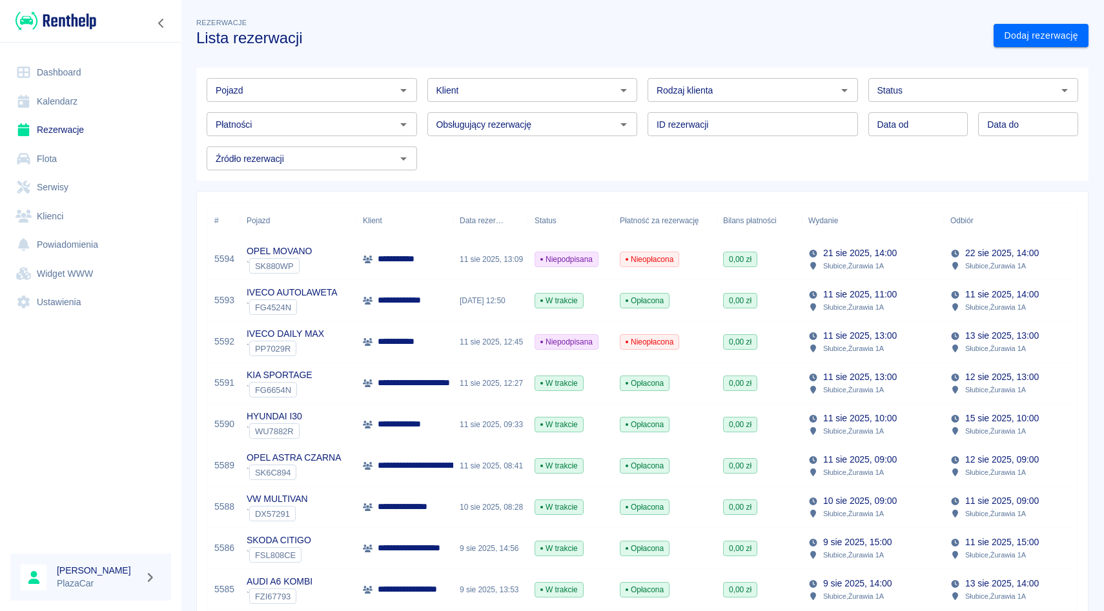
click at [320, 62] on div "Pojazd Pojazd Klient Klient Rodzaj klienta Rodzaj klienta Status Status Płatnoś…" at bounding box center [637, 118] width 902 height 123
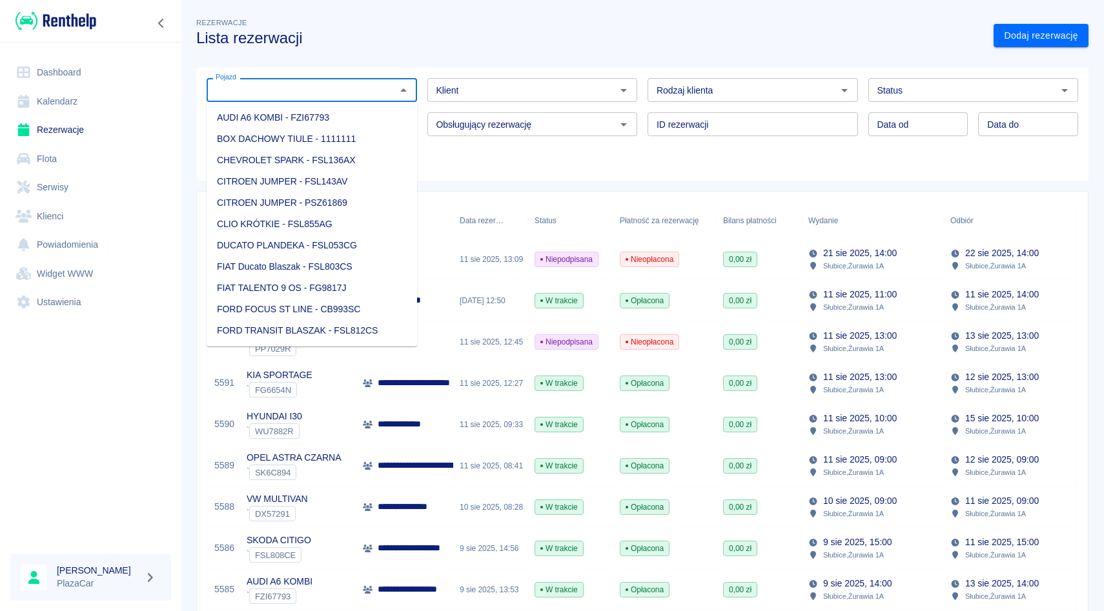
click at [302, 83] on input "Pojazd" at bounding box center [300, 90] width 181 height 16
click at [300, 62] on div "Pojazd Pojazd Klient Klient Rodzaj klienta Rodzaj klienta Status Status Płatnoś…" at bounding box center [637, 118] width 902 height 123
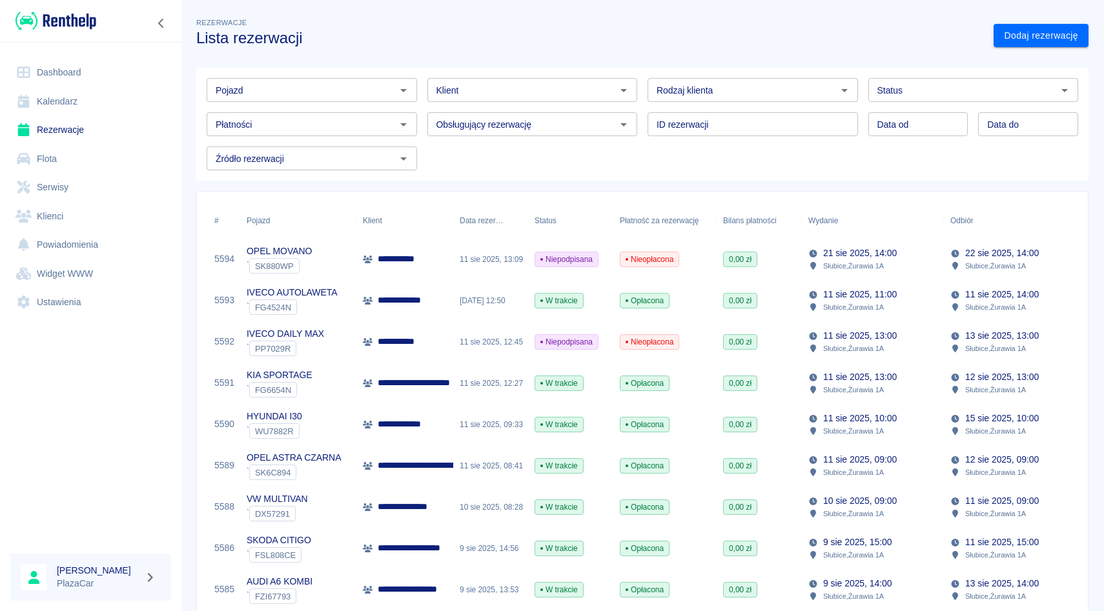
click at [279, 103] on div "Płatności Płatności" at bounding box center [306, 119] width 221 height 34
click at [283, 144] on div "Źródło rezerwacji Źródło rezerwacji" at bounding box center [306, 153] width 221 height 34
click at [307, 110] on div "Płatności Płatności" at bounding box center [306, 119] width 221 height 34
click at [308, 72] on div "Pojazd Pojazd" at bounding box center [306, 85] width 221 height 34
click at [516, 59] on div "Pojazd Pojazd Klient Klient Rodzaj klienta Rodzaj klienta Status Status Płatnoś…" at bounding box center [637, 118] width 902 height 123
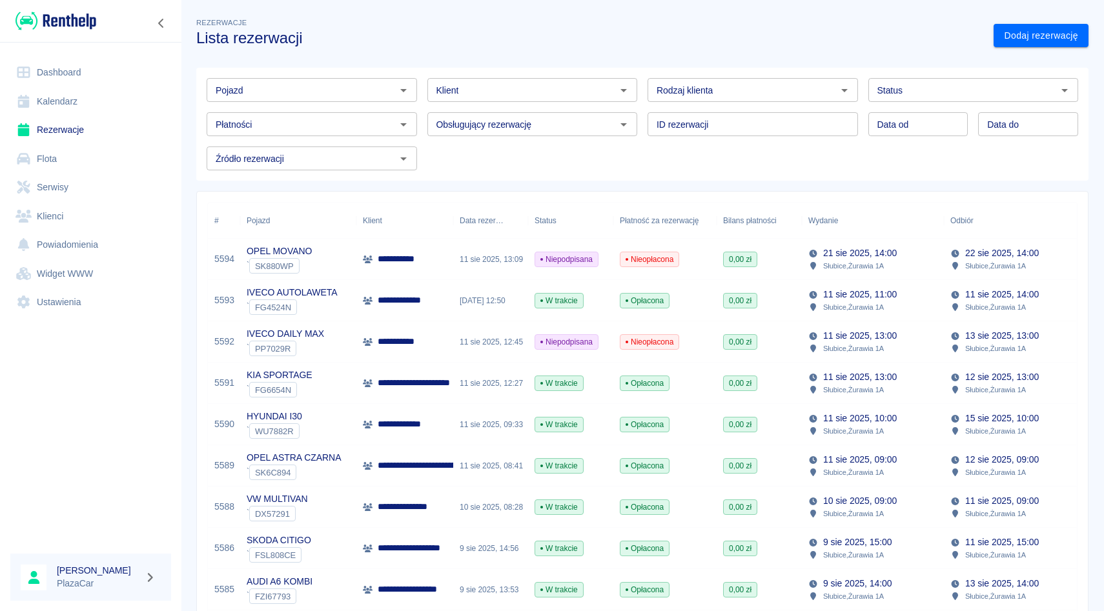
click at [514, 110] on div "Obsługujący rezerwację Obsługujący rezerwację" at bounding box center [527, 119] width 221 height 34
click at [514, 154] on div "Pojazd Pojazd Klient Klient Rodzaj klienta Rodzaj klienta Status Status Płatnoś…" at bounding box center [637, 119] width 882 height 103
click at [296, 140] on div "Źródło rezerwacji Źródło rezerwacji" at bounding box center [306, 153] width 221 height 34
click at [300, 103] on div "Płatności Płatności" at bounding box center [306, 119] width 221 height 34
click at [637, 124] on div "ID rezerwacji ID rezerwacji" at bounding box center [747, 119] width 221 height 34
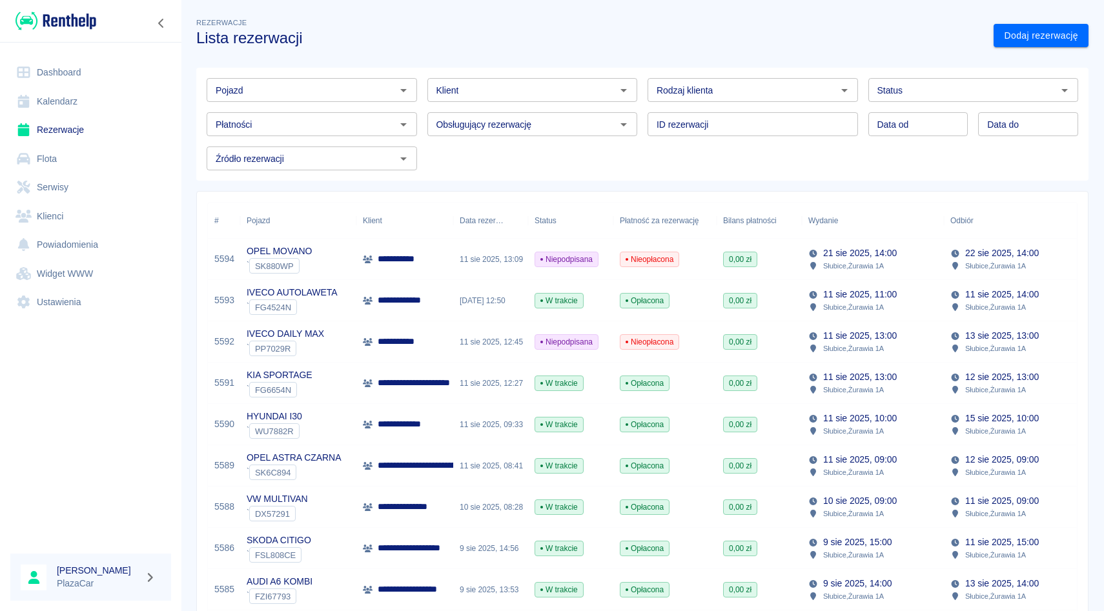
click at [642, 81] on div "Rodzaj klienta Rodzaj klienta" at bounding box center [747, 85] width 221 height 34
click at [417, 86] on div "Klient Klient" at bounding box center [527, 85] width 221 height 34
click at [419, 116] on div "Obsługujący rezerwację Obsługujący rezerwację" at bounding box center [527, 119] width 221 height 34
click at [196, 128] on div "Płatności Płatności" at bounding box center [306, 119] width 221 height 34
click at [198, 84] on div "Pojazd Pojazd" at bounding box center [306, 85] width 221 height 34
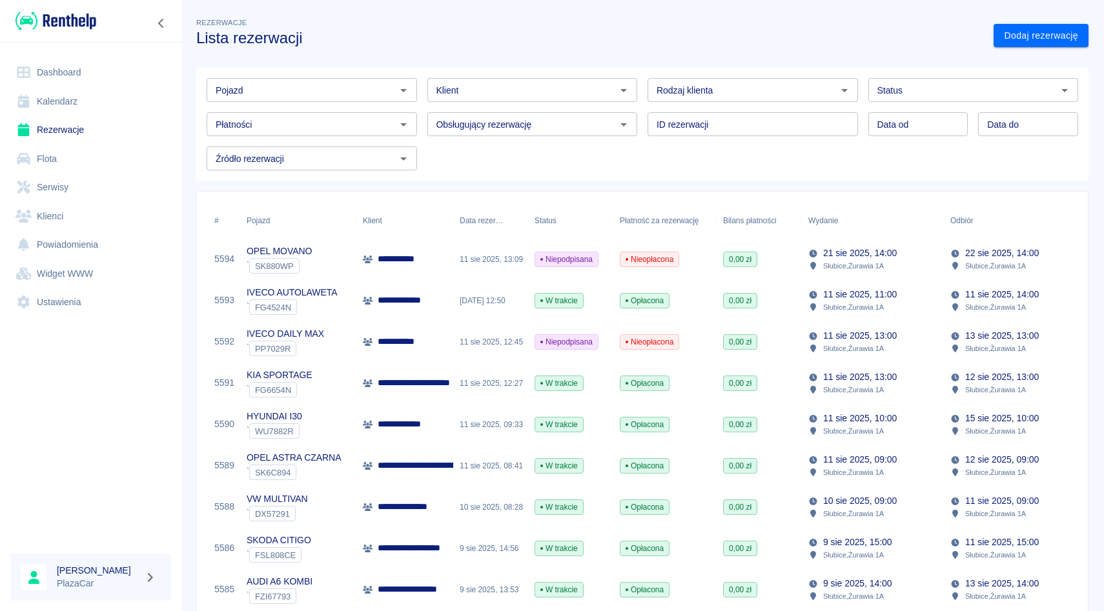
click at [416, 83] on div "Pojazd" at bounding box center [312, 90] width 210 height 24
click at [645, 93] on div "Rodzaj klienta Rodzaj klienta" at bounding box center [747, 85] width 221 height 34
click at [860, 86] on div "Status Status" at bounding box center [968, 85] width 221 height 34
click at [859, 127] on div "Data od Data od Data do Data do" at bounding box center [968, 119] width 221 height 34
click at [644, 118] on div "ID rezerwacji ID rezerwacji" at bounding box center [747, 119] width 221 height 34
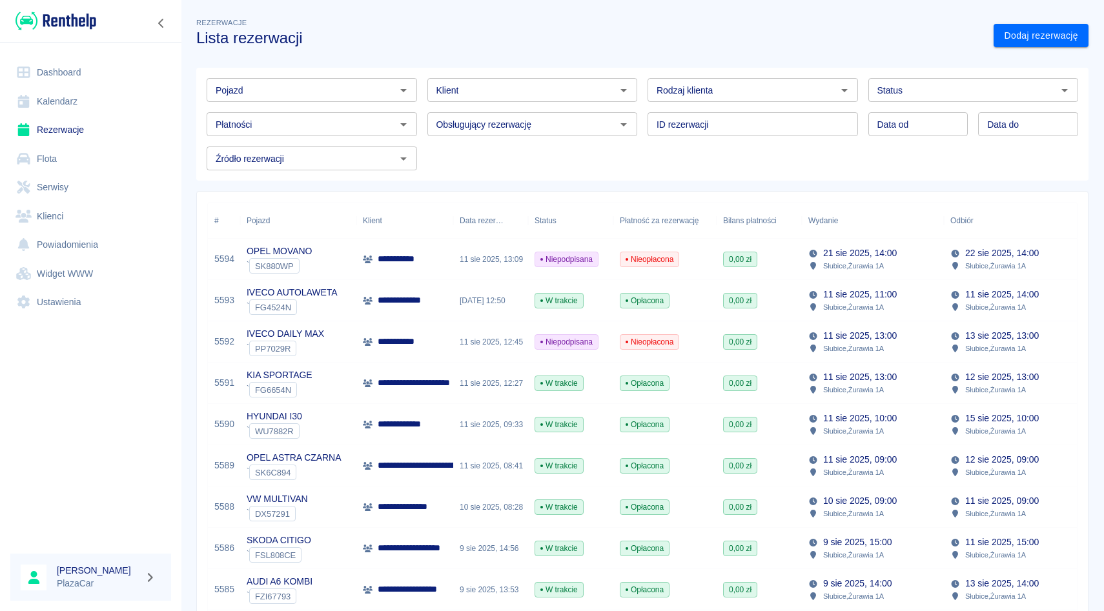
click at [644, 154] on div "Pojazd Pojazd Klient Klient Rodzaj klienta Rodzaj klienta Status Status Płatnoś…" at bounding box center [637, 119] width 882 height 103
click at [419, 96] on div "Klient Klient" at bounding box center [527, 85] width 221 height 34
click at [419, 101] on div "Klient Klient" at bounding box center [527, 85] width 221 height 34
click at [199, 107] on div "Płatności Płatności" at bounding box center [306, 119] width 221 height 34
click at [420, 103] on div "Obsługujący rezerwację Obsługujący rezerwację" at bounding box center [527, 119] width 221 height 34
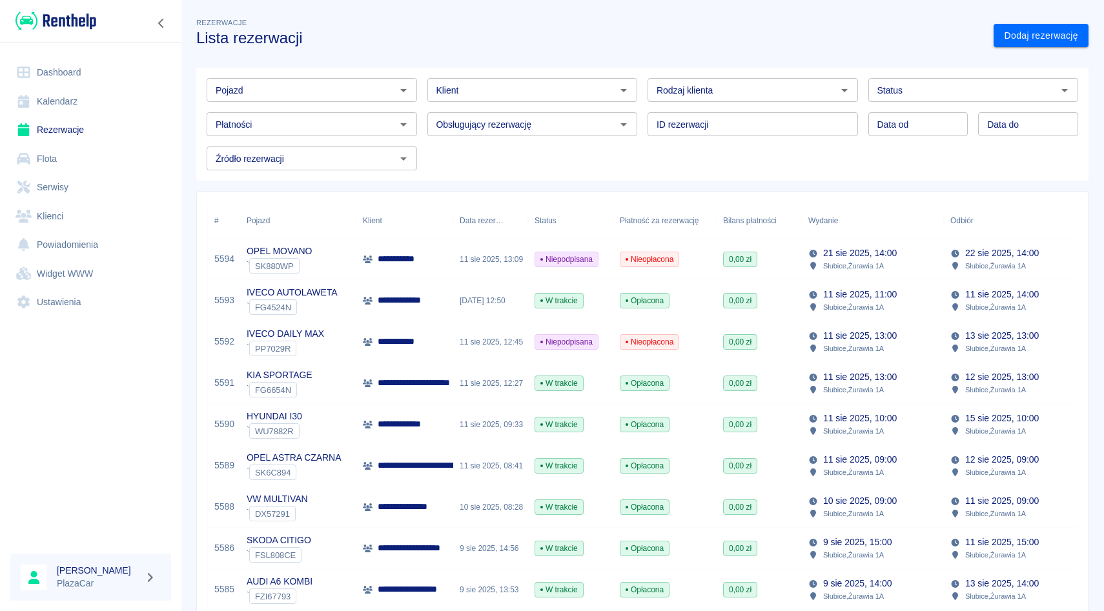
click at [640, 108] on div "ID rezerwacji ID rezerwacji" at bounding box center [747, 119] width 221 height 34
click at [859, 108] on div "Data od Data od Data do Data do" at bounding box center [968, 119] width 221 height 34
click at [421, 125] on div "Obsługujący rezerwację Obsługujący rezerwację" at bounding box center [527, 119] width 221 height 34
click at [319, 108] on div "Płatności Płatności" at bounding box center [306, 119] width 221 height 34
click at [289, 123] on input "Płatności" at bounding box center [300, 124] width 181 height 16
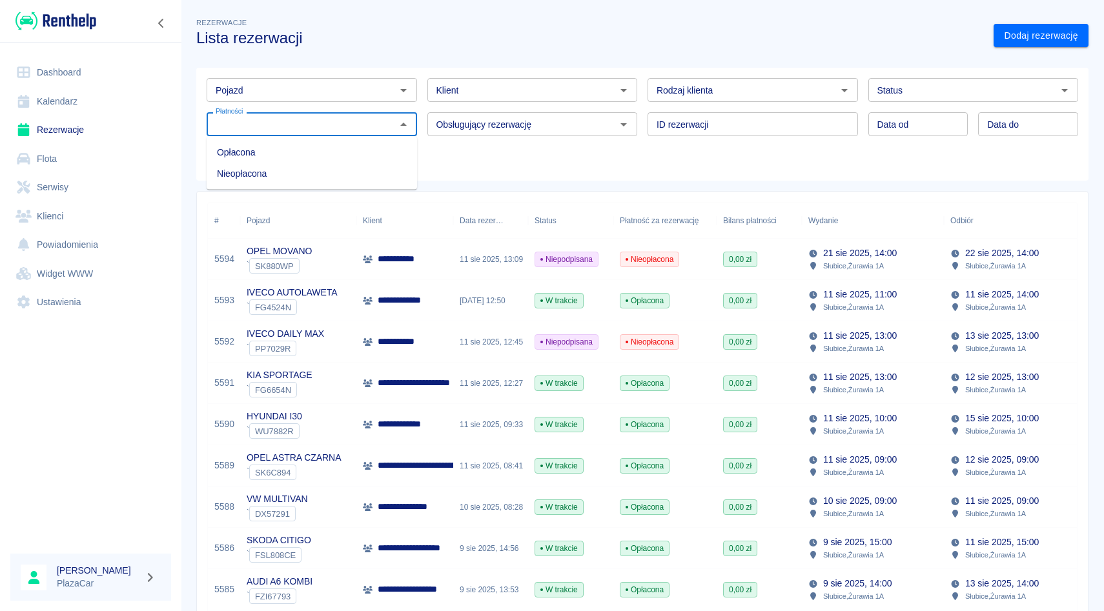
click at [298, 97] on input "Pojazd" at bounding box center [300, 90] width 181 height 16
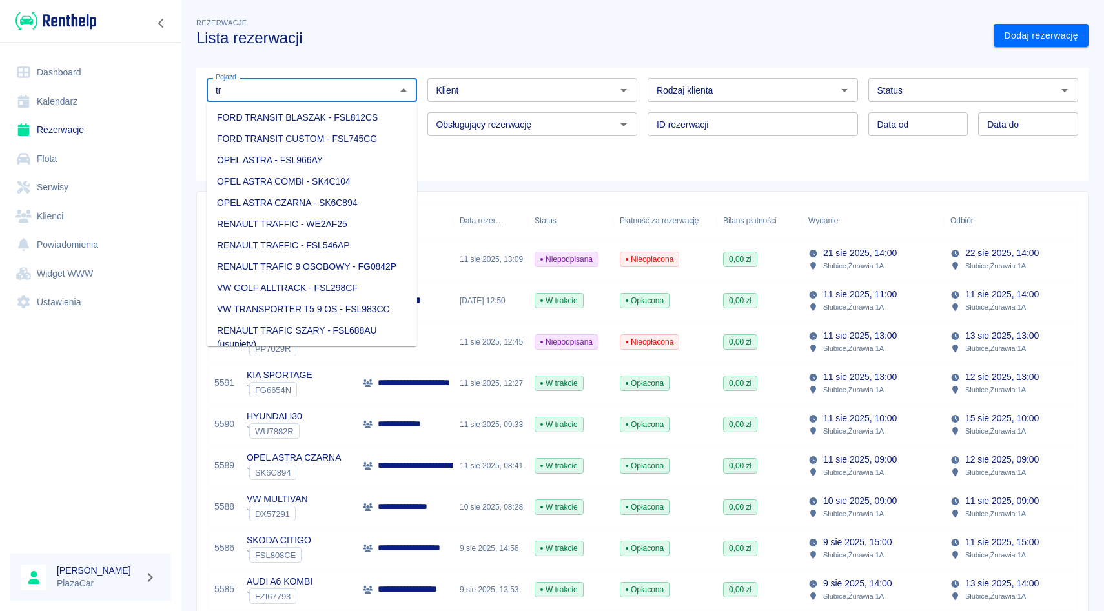
type input "t"
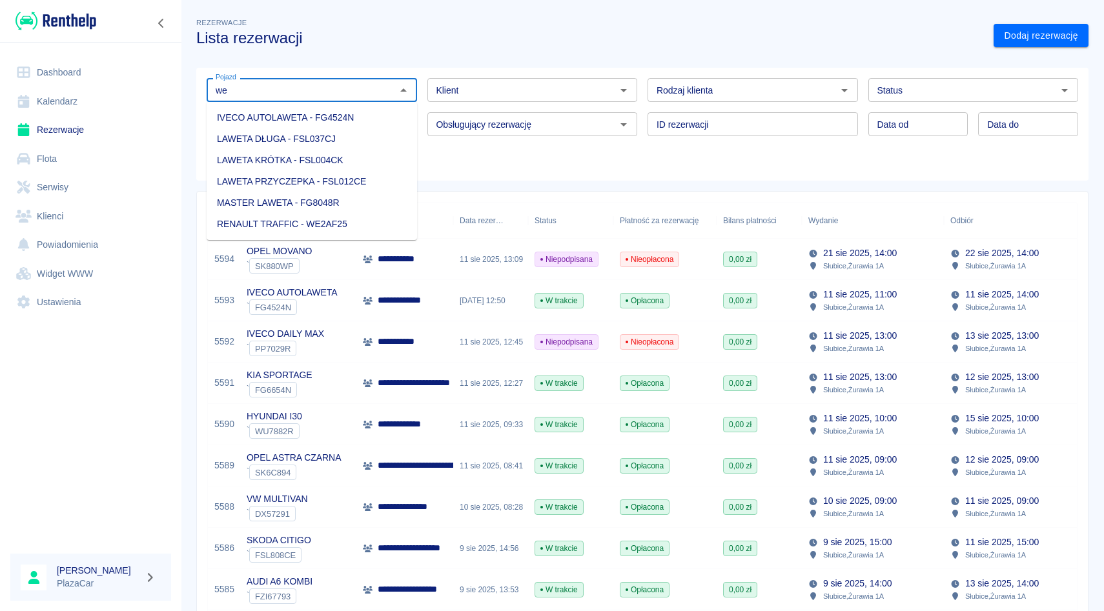
click at [299, 225] on li "RENAULT TRAFFIC - WE2AF25" at bounding box center [312, 224] width 210 height 21
type input "RENAULT TRAFFIC - WE2AF25"
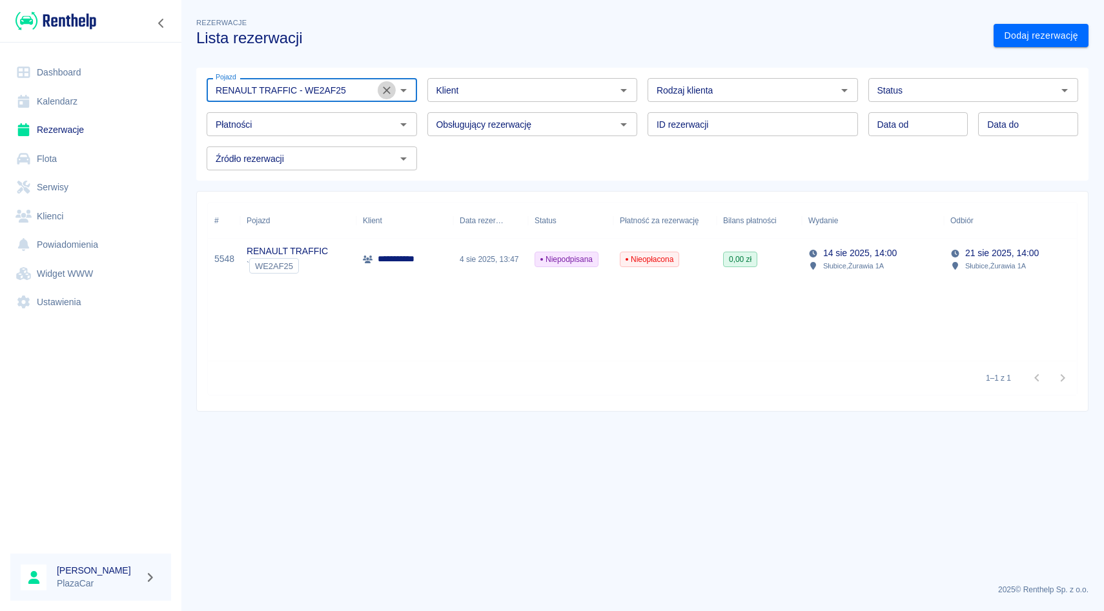
click at [385, 90] on icon "Wyczyść" at bounding box center [387, 90] width 8 height 8
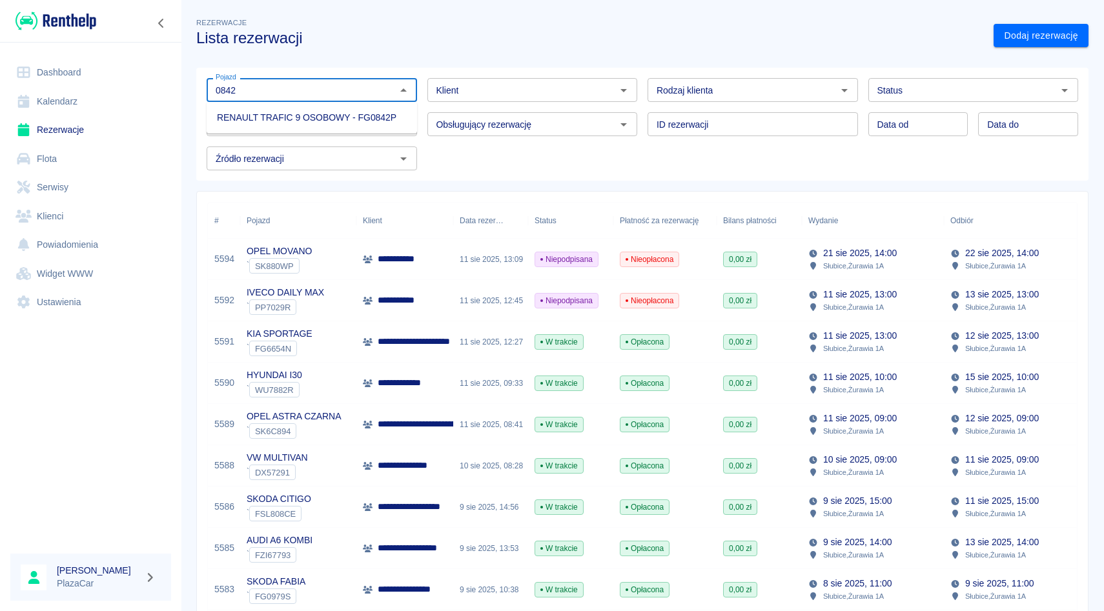
click at [321, 115] on li "RENAULT TRAFIC 9 OSOBOWY - FG0842P" at bounding box center [312, 117] width 210 height 21
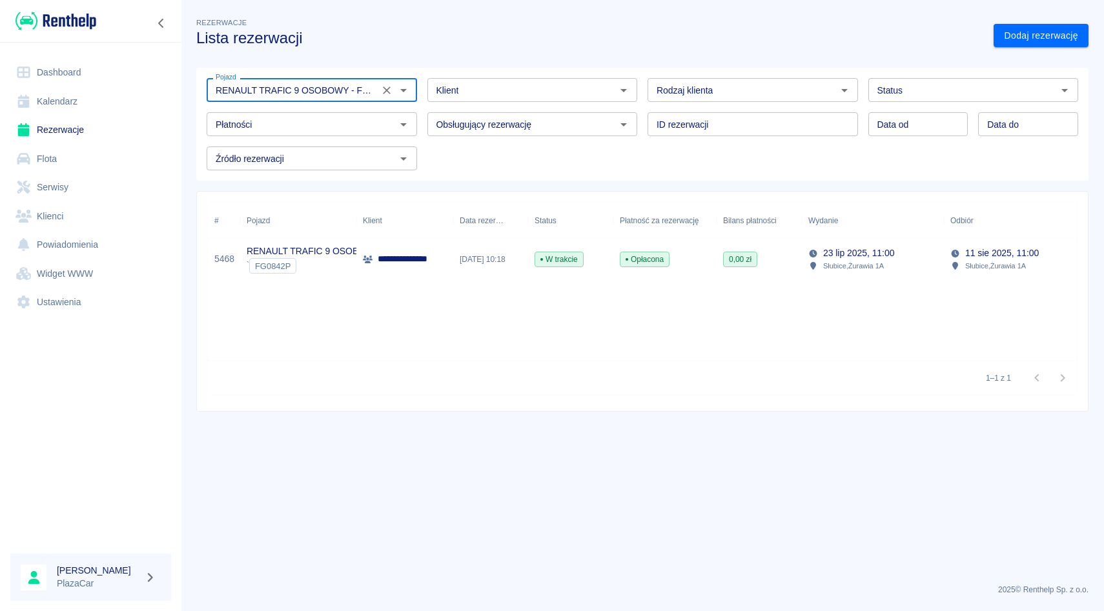
type input "RENAULT TRAFIC 9 OSOBOWY - FG0842P"
click at [465, 273] on div "23 lip 2025, 10:18" at bounding box center [490, 259] width 75 height 41
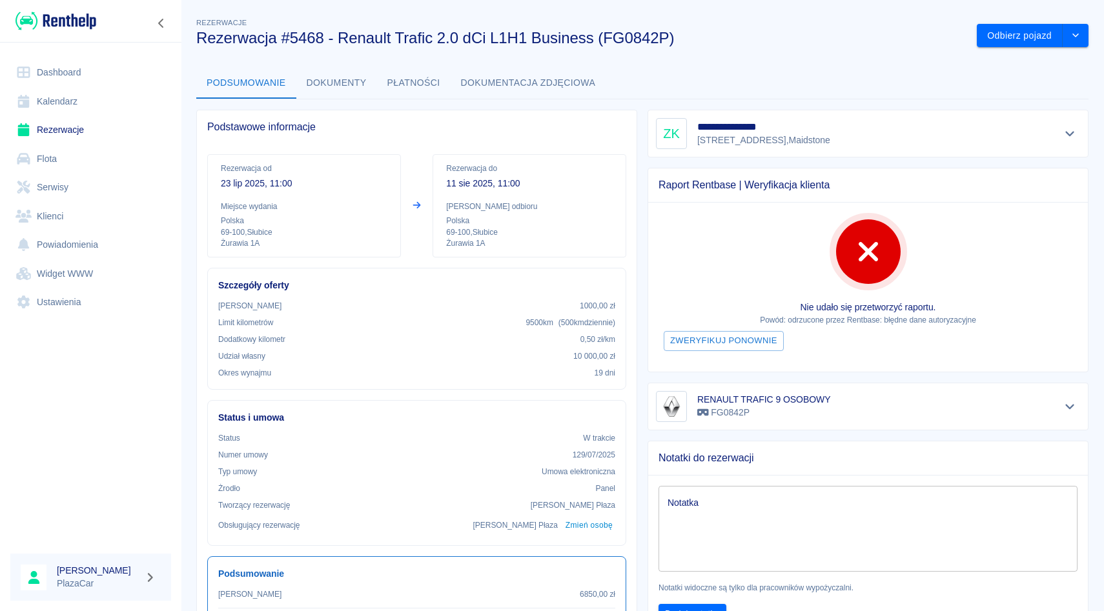
click at [1079, 142] on div at bounding box center [1069, 134] width 21 height 18
click at [1076, 141] on div at bounding box center [1069, 134] width 21 height 18
click at [1072, 140] on button "Pokaż szczegóły" at bounding box center [1069, 134] width 21 height 18
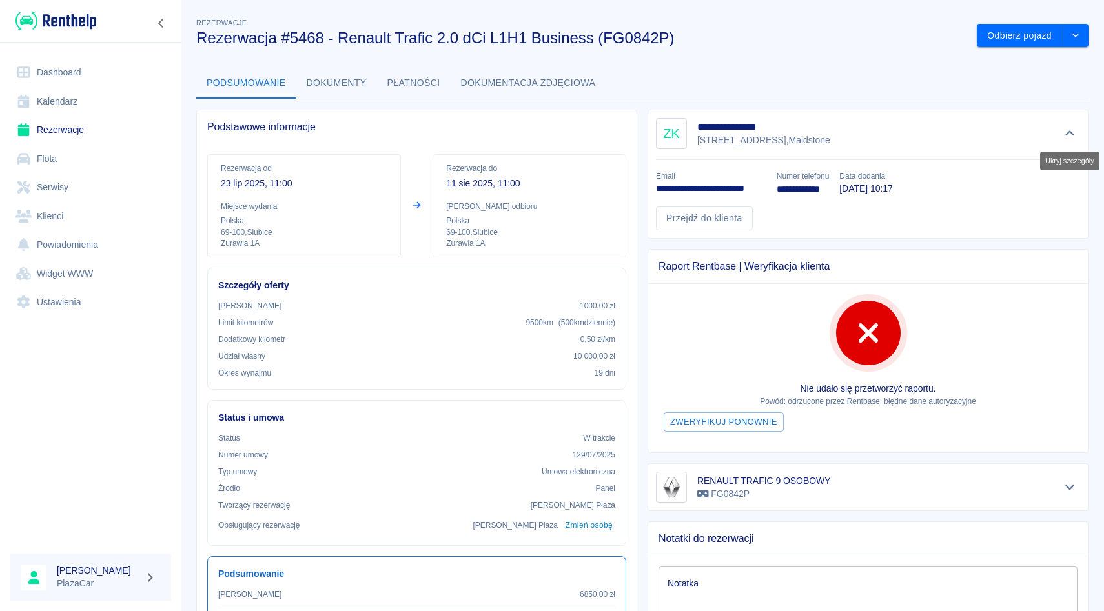
click at [1072, 140] on button "Ukryj szczegóły" at bounding box center [1069, 134] width 21 height 18
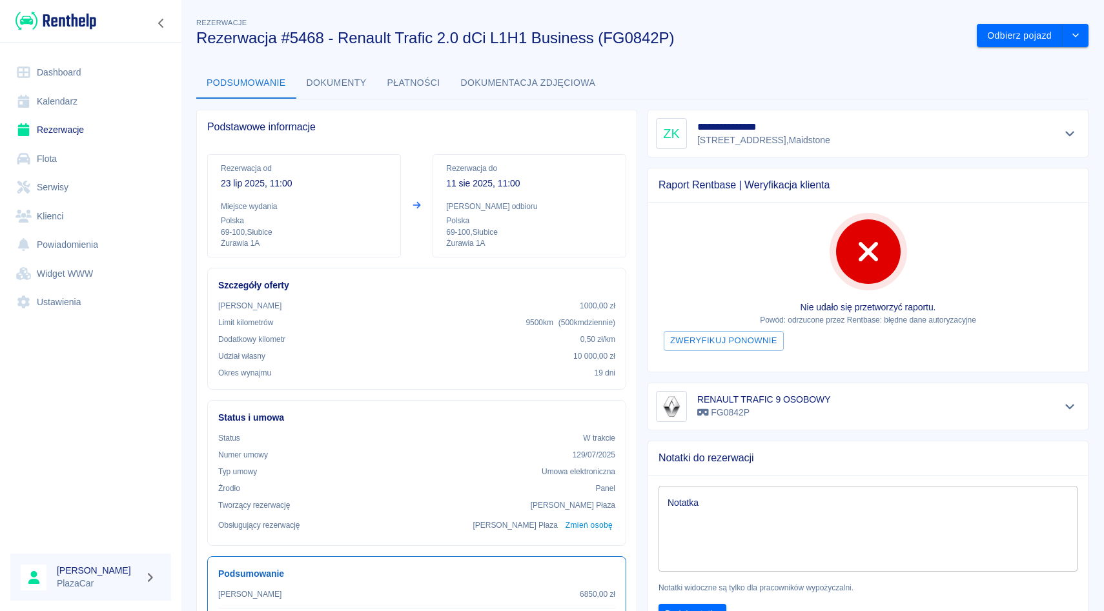
click at [114, 129] on link "Rezerwacje" at bounding box center [90, 130] width 161 height 29
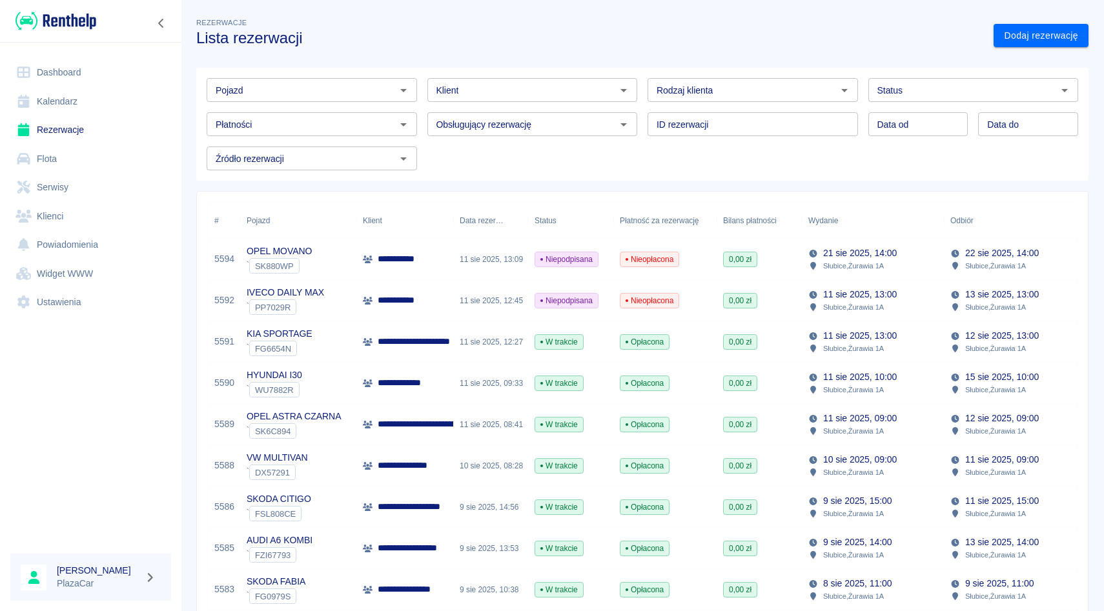
click at [322, 86] on input "Pojazd" at bounding box center [300, 90] width 181 height 16
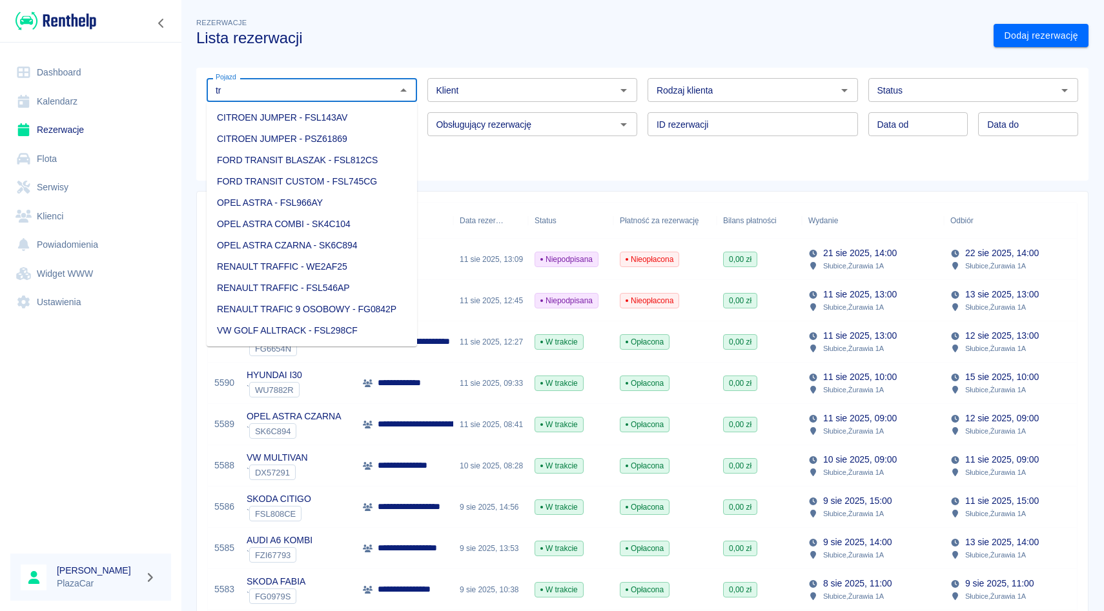
type input "t"
click at [644, 69] on div "Rodzaj klienta Rodzaj klienta" at bounding box center [747, 85] width 221 height 34
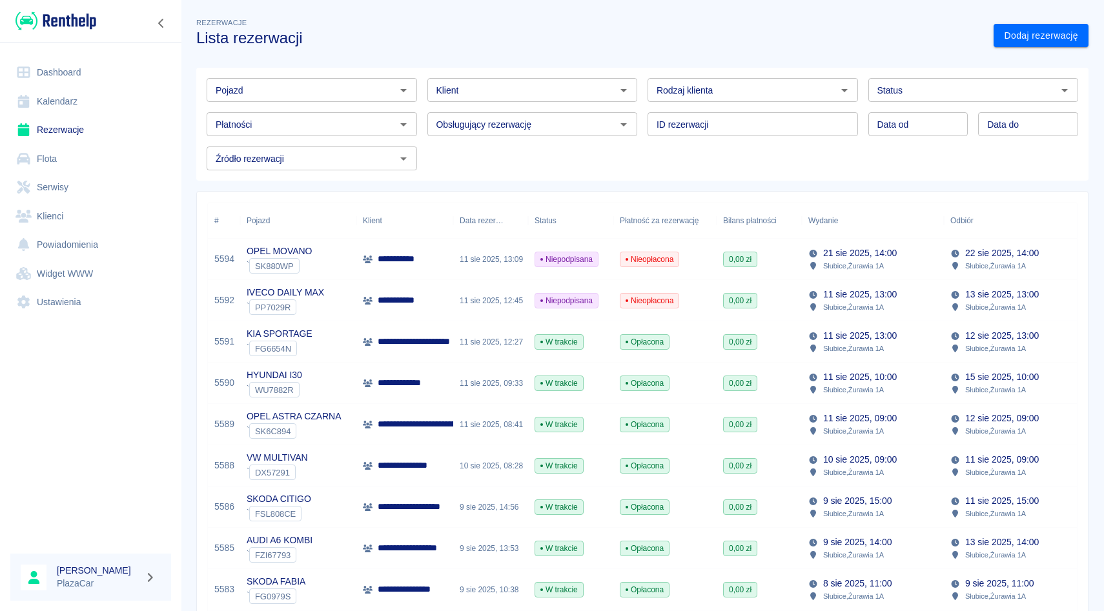
click at [642, 111] on div "ID rezerwacji ID rezerwacji" at bounding box center [747, 119] width 221 height 34
click at [381, 95] on input "Pojazd" at bounding box center [300, 90] width 181 height 16
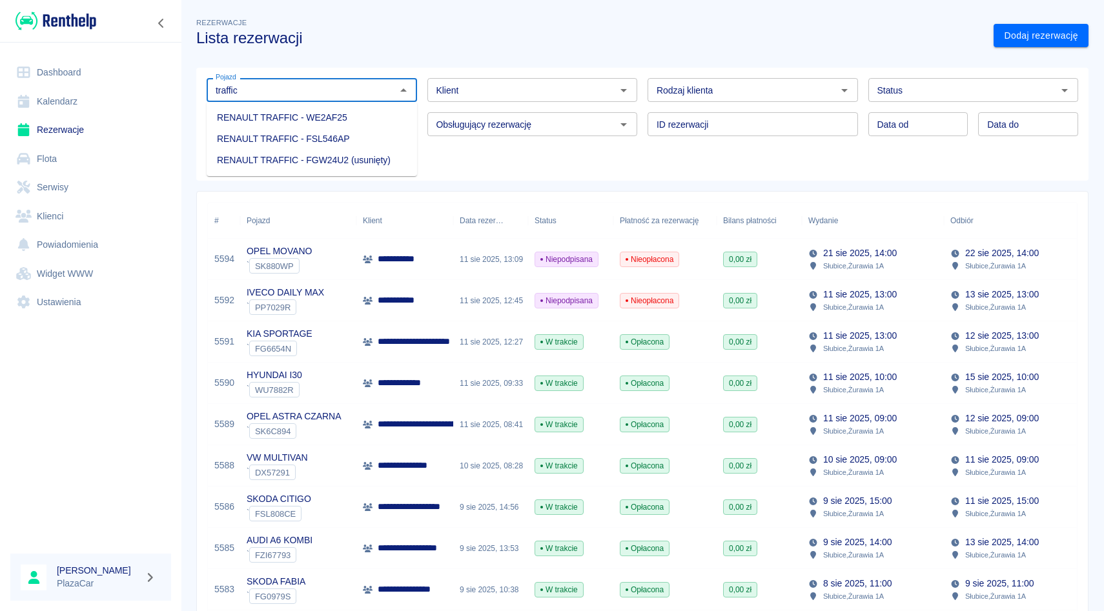
click at [318, 117] on li "RENAULT TRAFFIC - WE2AF25" at bounding box center [312, 117] width 210 height 21
type input "RENAULT TRAFFIC - WE2AF25"
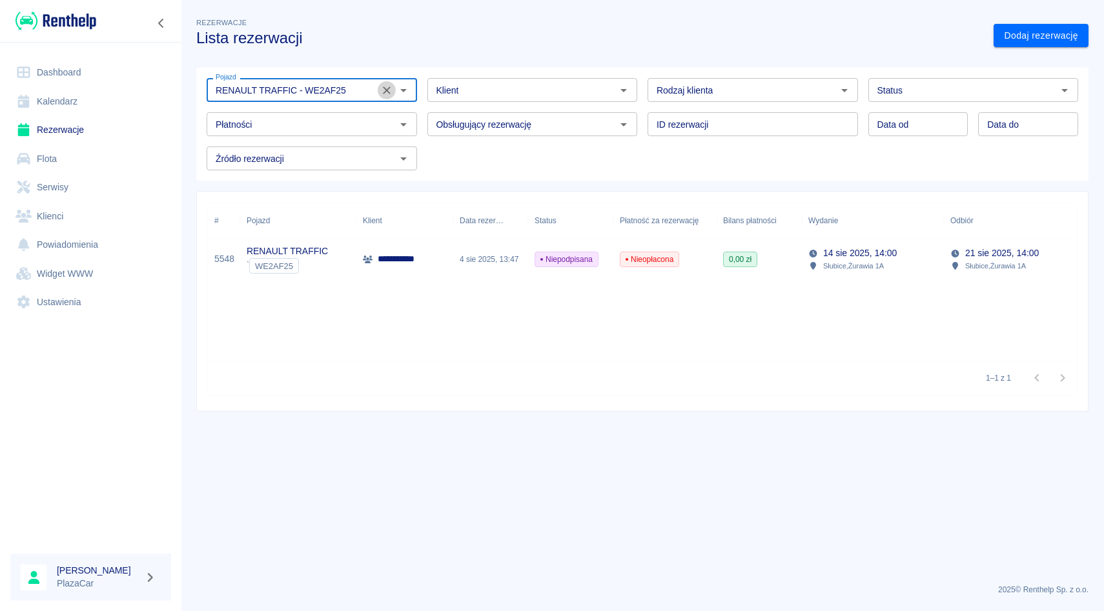
click at [390, 88] on icon "Wyczyść" at bounding box center [386, 90] width 13 height 13
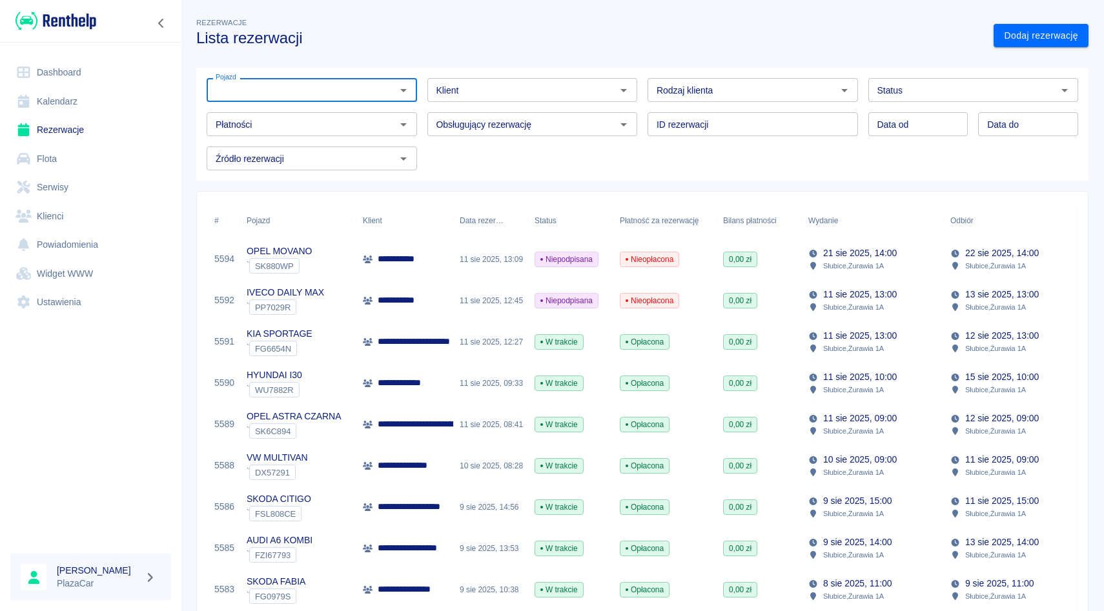
click at [420, 104] on div "Obsługujący rezerwację Obsługujący rezerwację" at bounding box center [527, 119] width 221 height 34
click at [1048, 34] on link "Dodaj rezerwację" at bounding box center [1040, 36] width 95 height 24
click at [276, 97] on input "Pojazd" at bounding box center [300, 90] width 181 height 16
click at [294, 166] on li "FORD TRANSIT CUSTOM - FSL745CG" at bounding box center [312, 160] width 210 height 21
type input "FORD TRANSIT CUSTOM - FSL745CG"
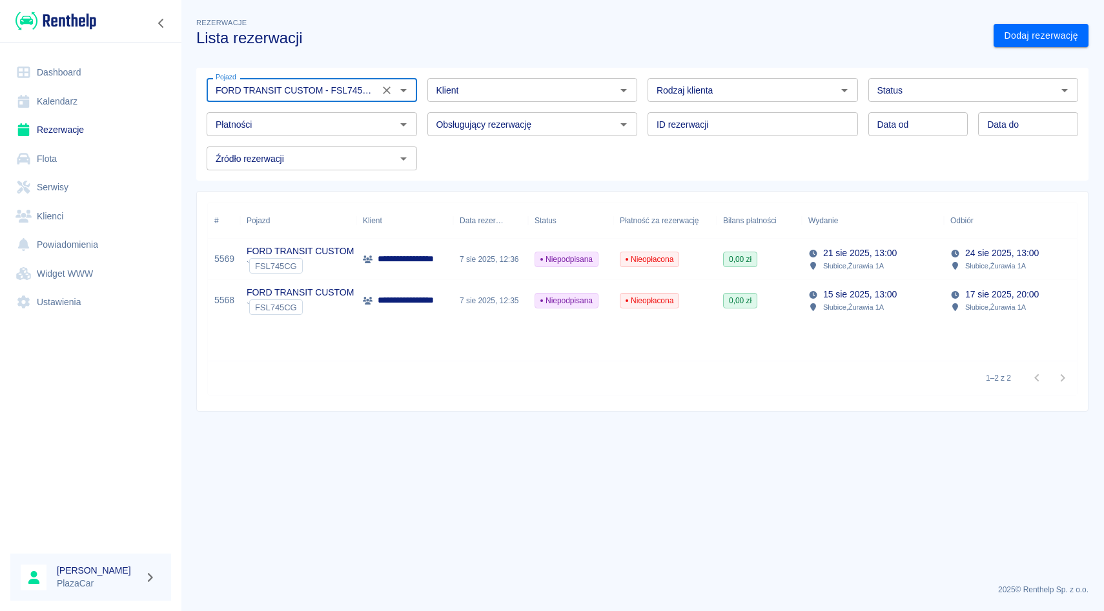
click at [388, 87] on icon "Wyczyść" at bounding box center [387, 90] width 8 height 8
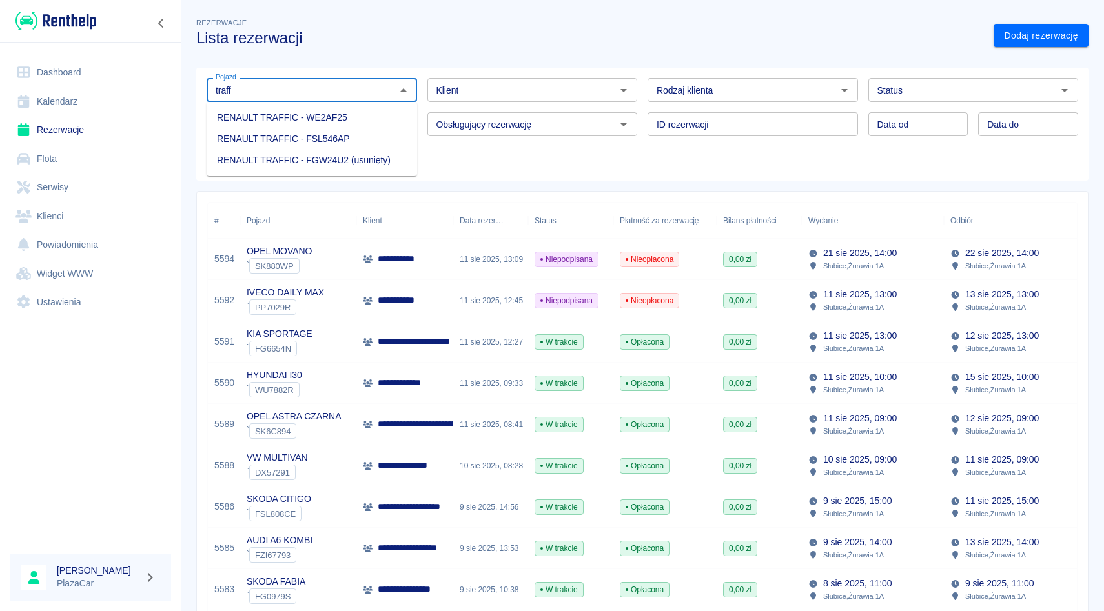
click at [335, 124] on li "RENAULT TRAFFIC - WE2AF25" at bounding box center [312, 117] width 210 height 21
type input "RENAULT TRAFFIC - WE2AF25"
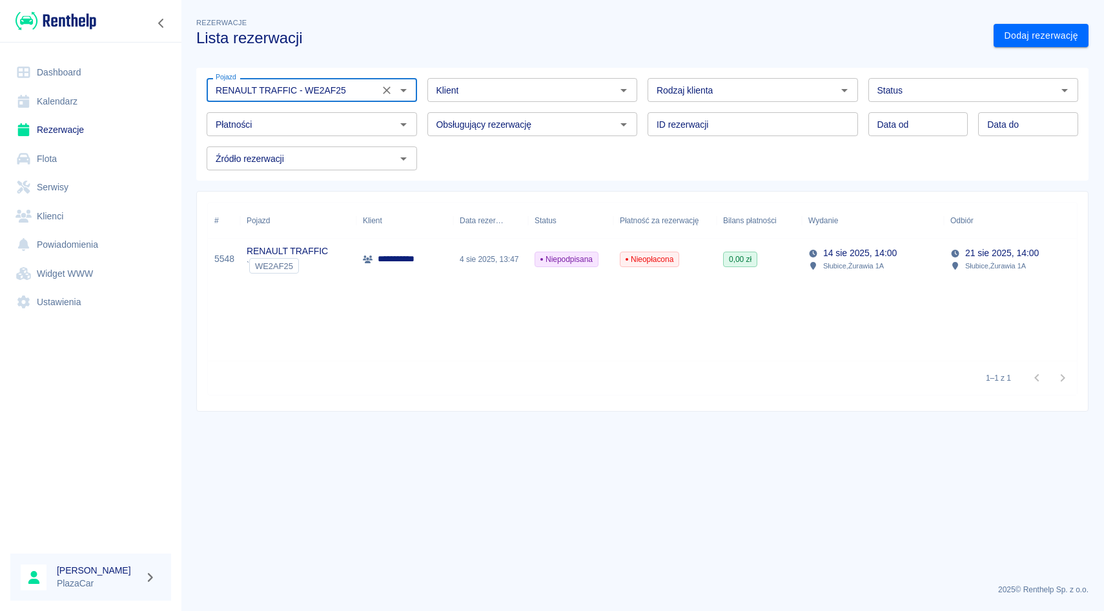
click at [383, 98] on div at bounding box center [395, 90] width 34 height 18
click at [387, 88] on icon "Wyczyść" at bounding box center [386, 90] width 13 height 13
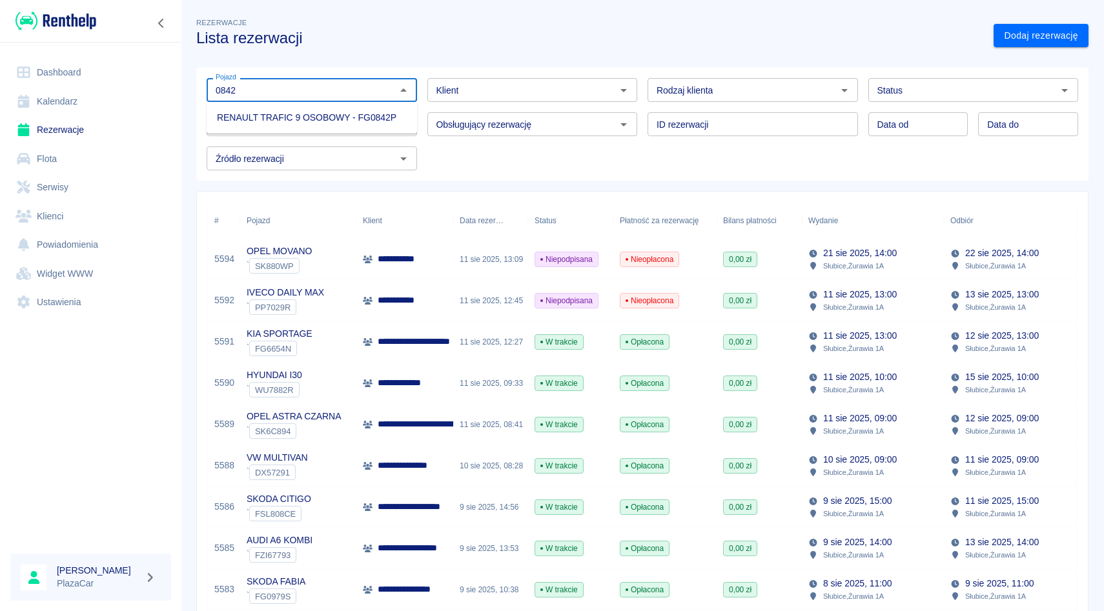
click at [389, 121] on li "RENAULT TRAFIC 9 OSOBOWY - FG0842P" at bounding box center [312, 117] width 210 height 21
type input "RENAULT TRAFIC 9 OSOBOWY - FG0842P"
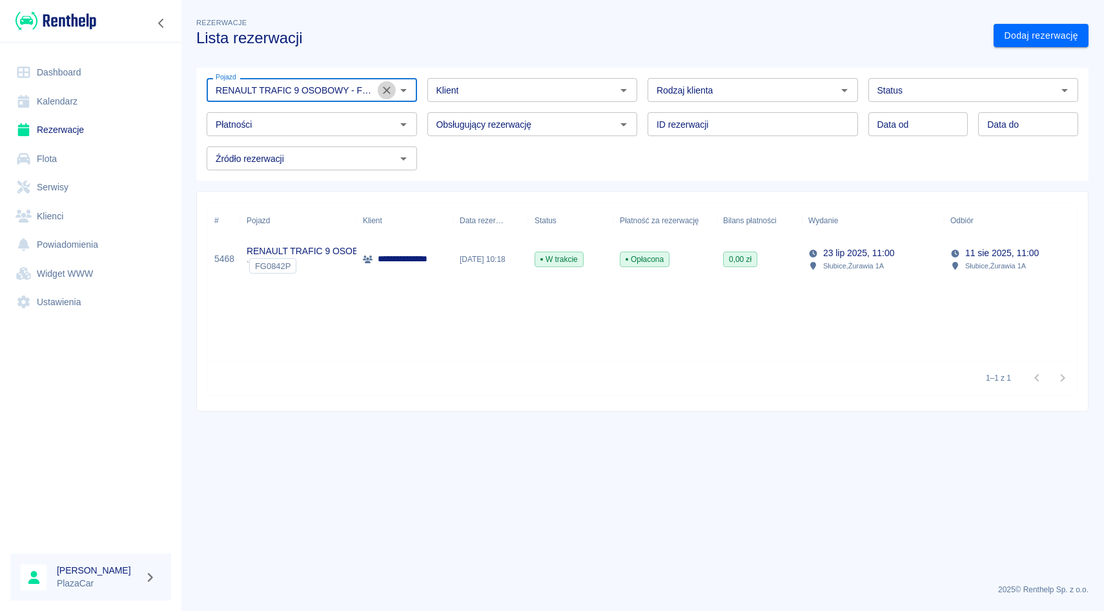
click at [386, 92] on icon "Wyczyść" at bounding box center [386, 90] width 13 height 13
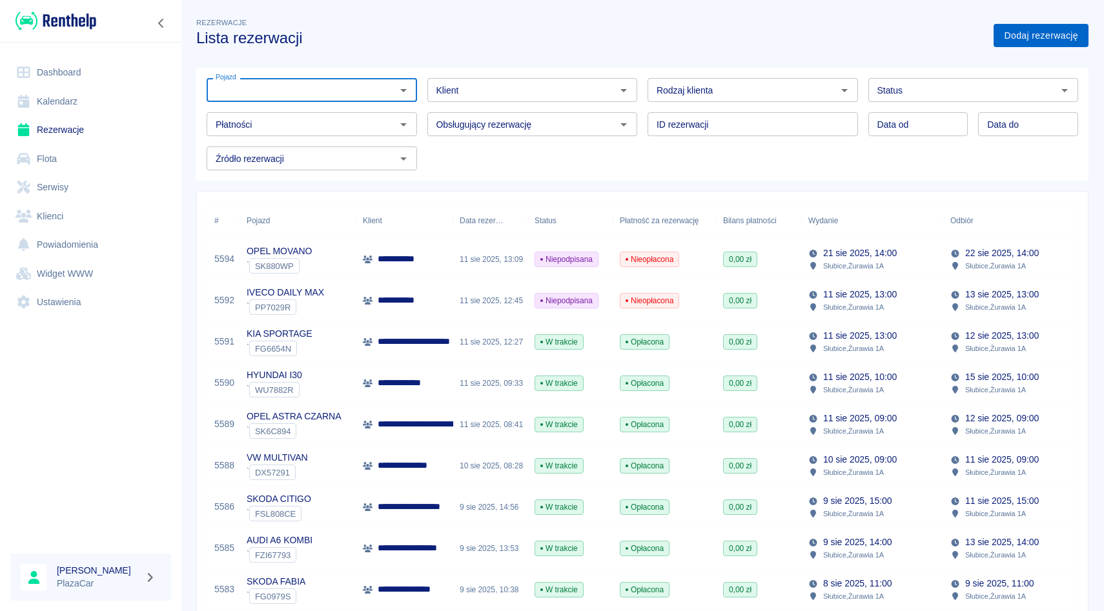
click at [1021, 30] on link "Dodaj rezerwację" at bounding box center [1040, 36] width 95 height 24
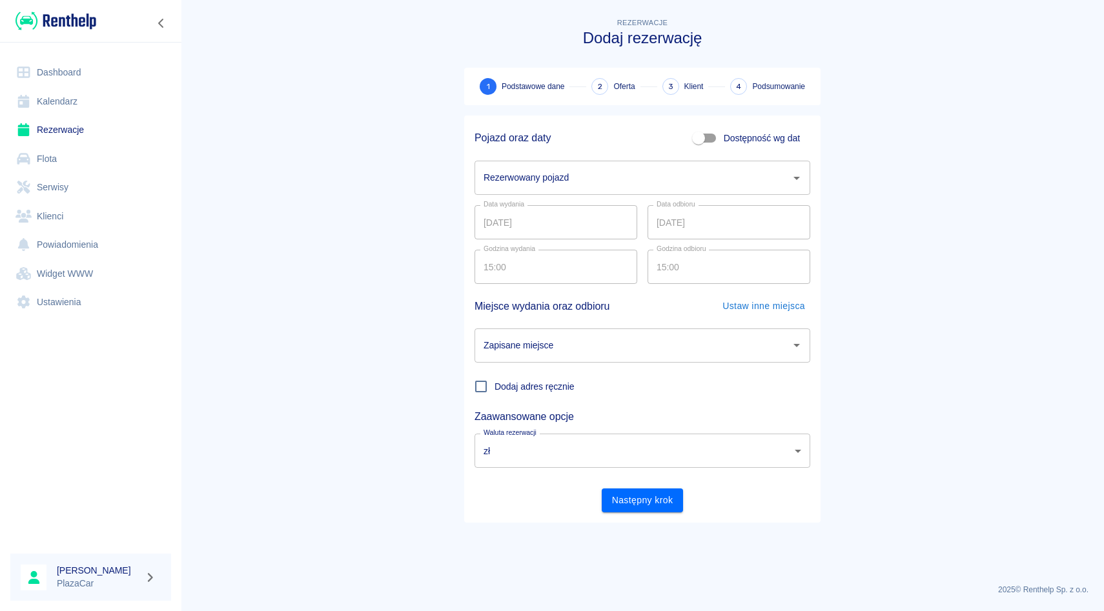
click at [587, 185] on input "Rezerwowany pojazd" at bounding box center [632, 178] width 305 height 23
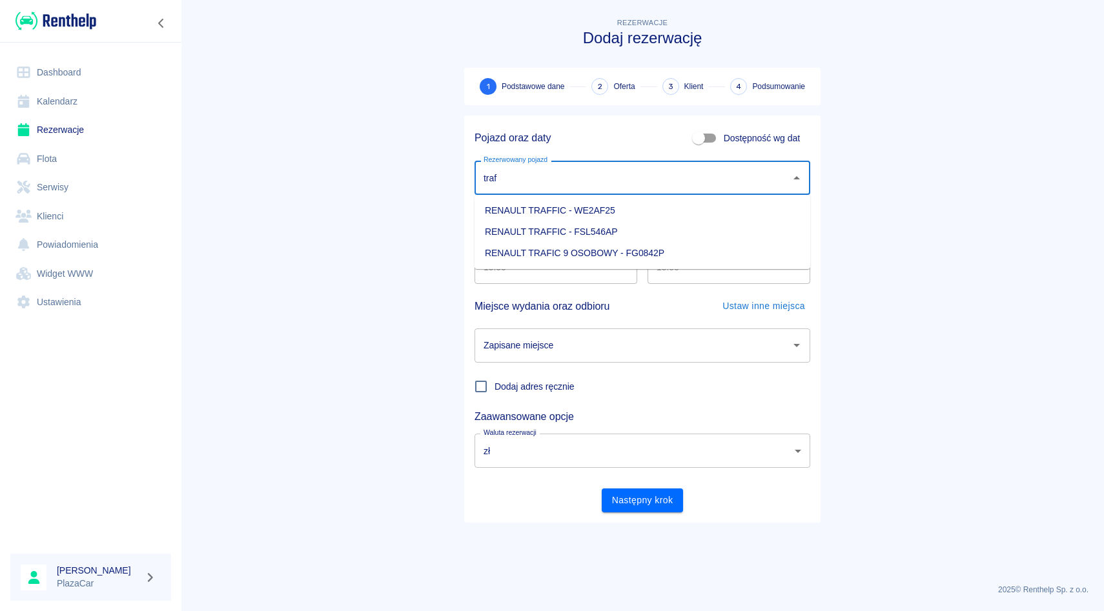
click at [596, 252] on li "RENAULT TRAFIC 9 OSOBOWY - FG0842P" at bounding box center [642, 253] width 336 height 21
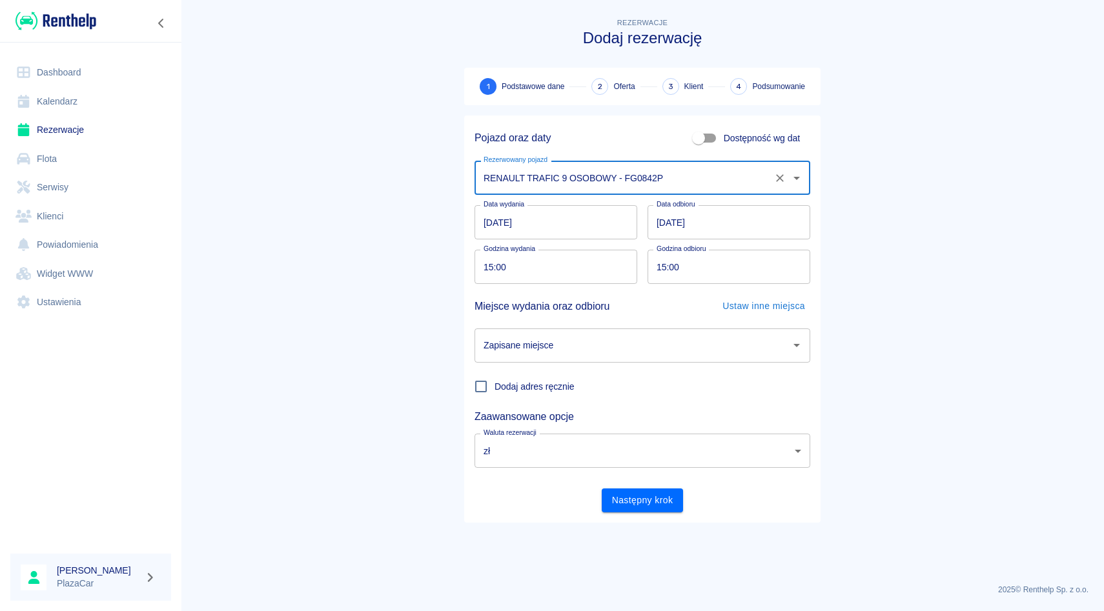
type input "RENAULT TRAFIC 9 OSOBOWY - FG0842P"
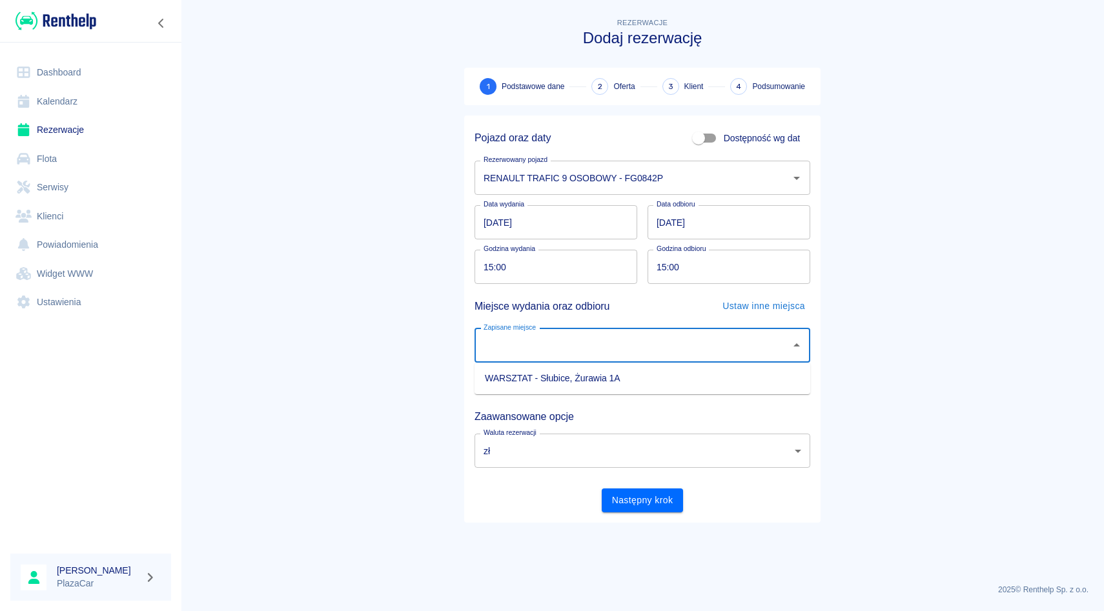
click at [538, 338] on div "Zapisane miejsce Zapisane miejsce" at bounding box center [642, 346] width 336 height 34
click at [538, 369] on li "WARSZTAT - Słubice, Żurawia 1A" at bounding box center [642, 378] width 336 height 21
type input "WARSZTAT - Słubice, Żurawia 1A"
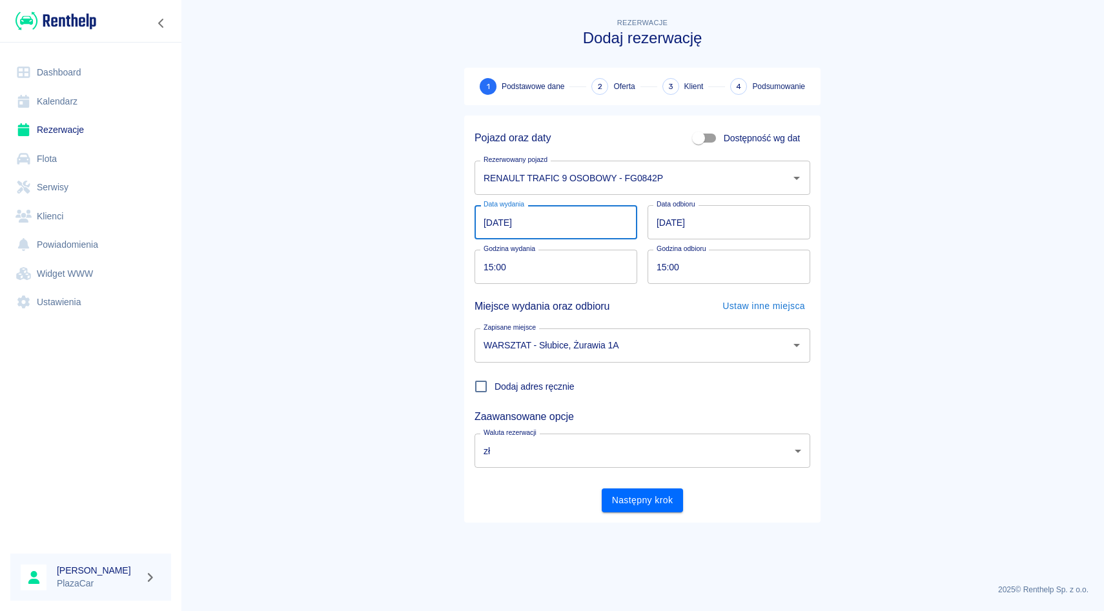
click at [496, 219] on input "11.08.2025" at bounding box center [555, 222] width 163 height 34
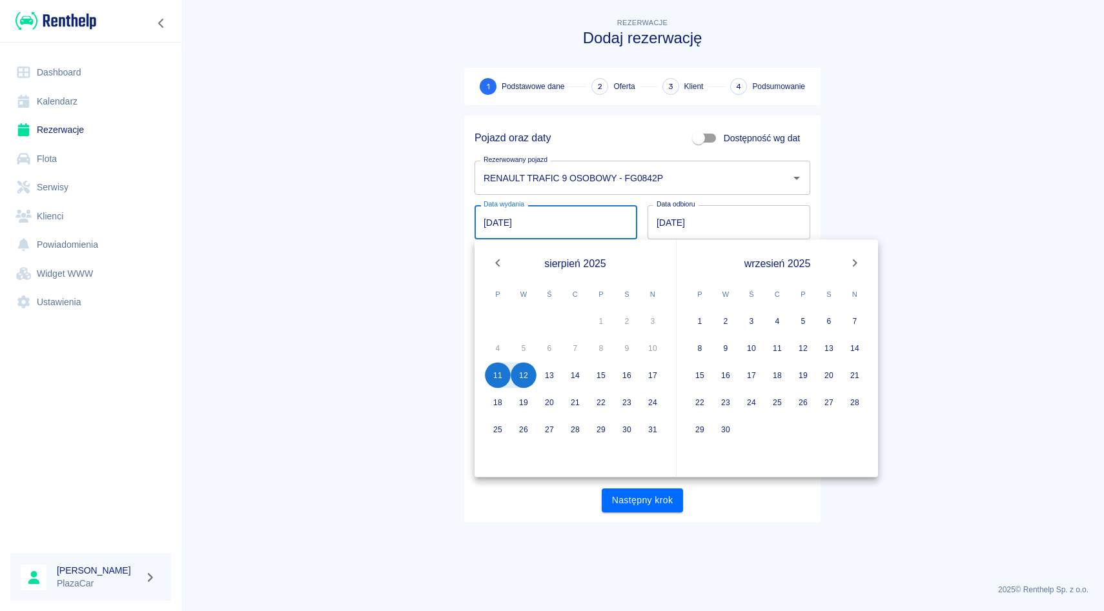
click at [490, 219] on input "11.08.2025" at bounding box center [555, 222] width 163 height 34
click at [624, 396] on button "23" at bounding box center [627, 403] width 26 height 26
type input "23.08.2025"
type input "DD.MM.YYYY"
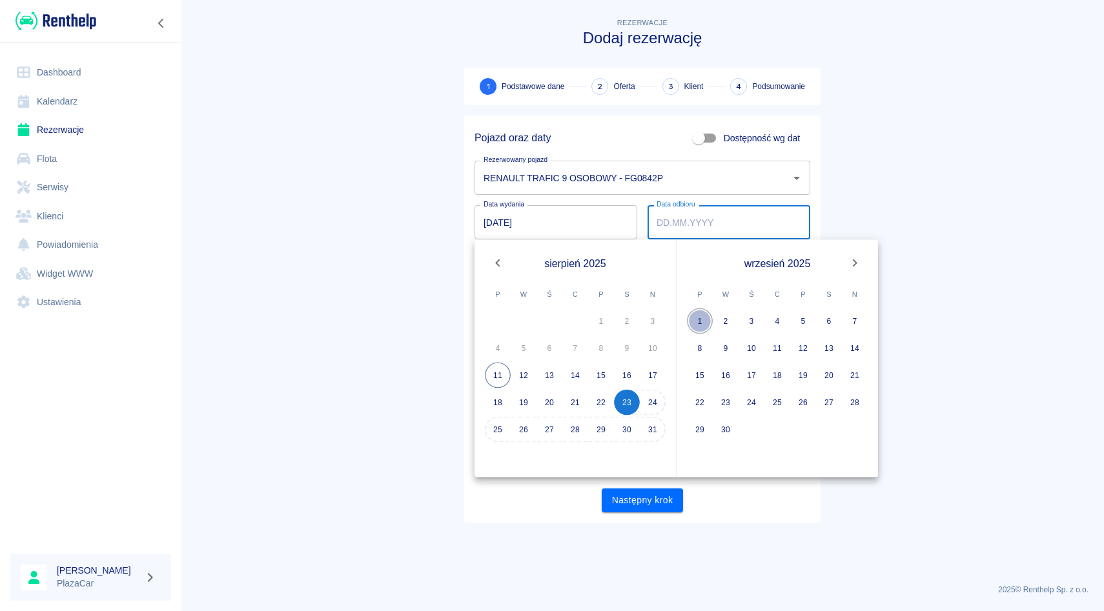
click at [698, 330] on button "1" at bounding box center [700, 322] width 26 height 26
type input "01.09.2025"
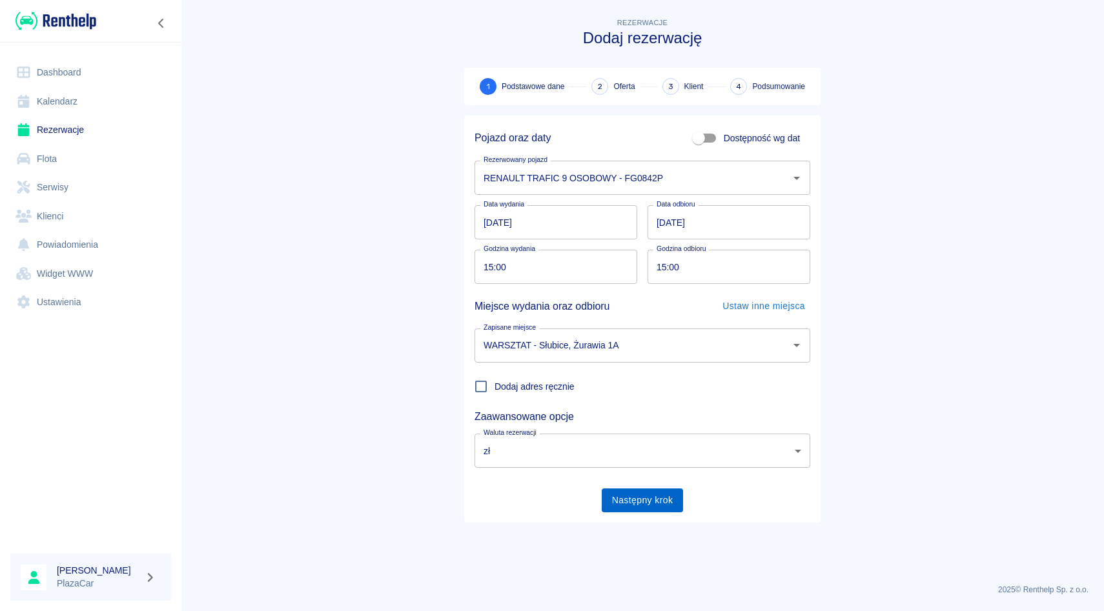
click at [633, 500] on button "Następny krok" at bounding box center [643, 501] width 82 height 24
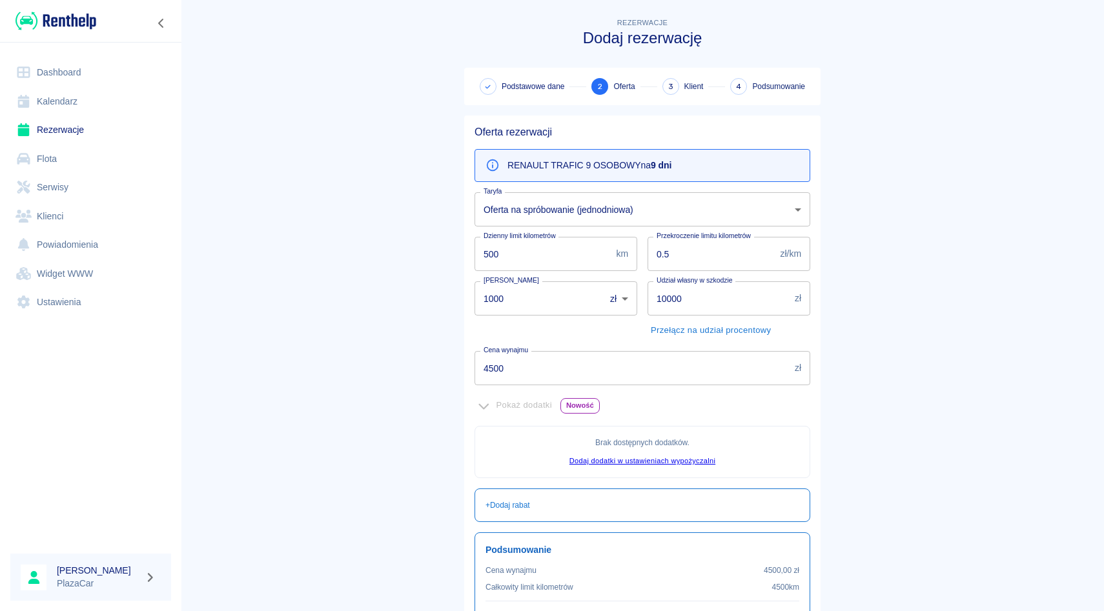
scroll to position [134, 0]
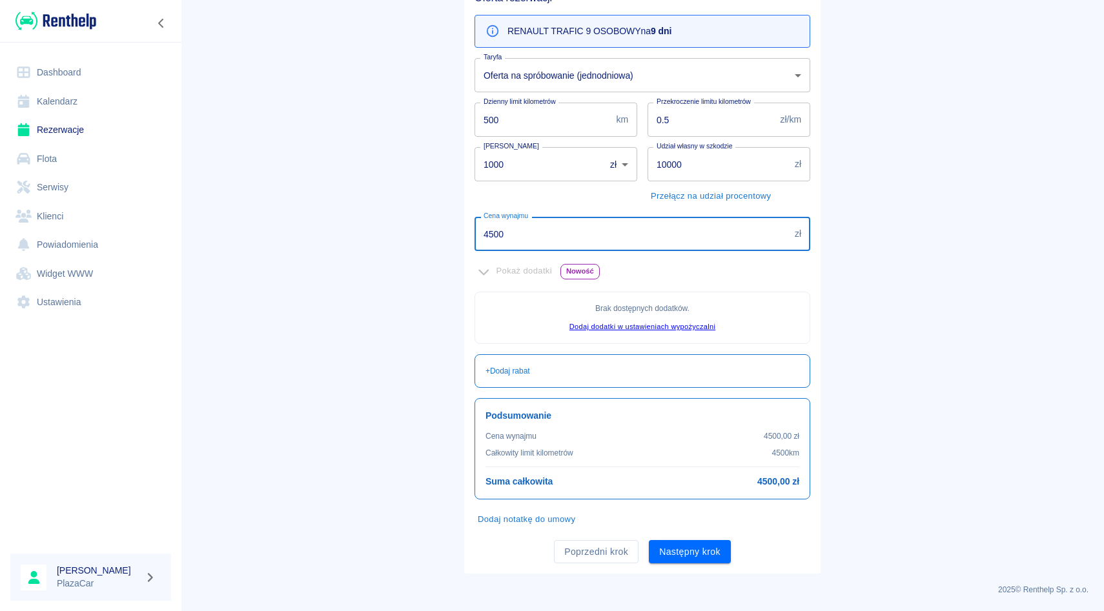
click at [567, 241] on input "4500" at bounding box center [631, 234] width 315 height 34
type input "4"
type input "2500"
click at [838, 246] on main "Rezerwacje Dodaj rezerwację Podstawowe dane 2 Oferta 3 Klient 4 Podsumowanie Of…" at bounding box center [642, 227] width 923 height 693
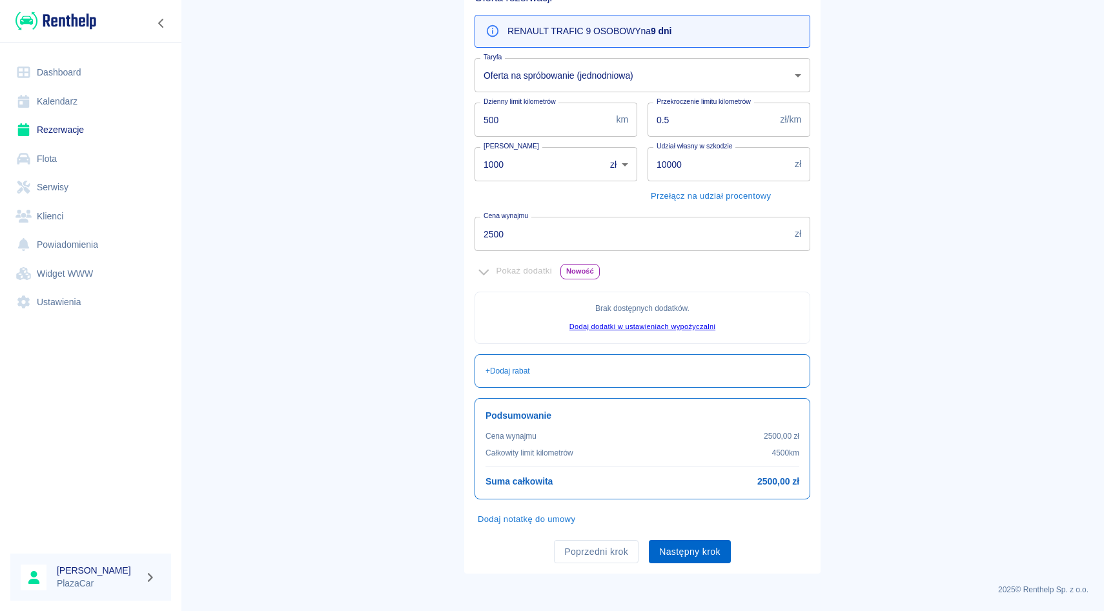
click at [683, 552] on button "Następny krok" at bounding box center [690, 552] width 82 height 24
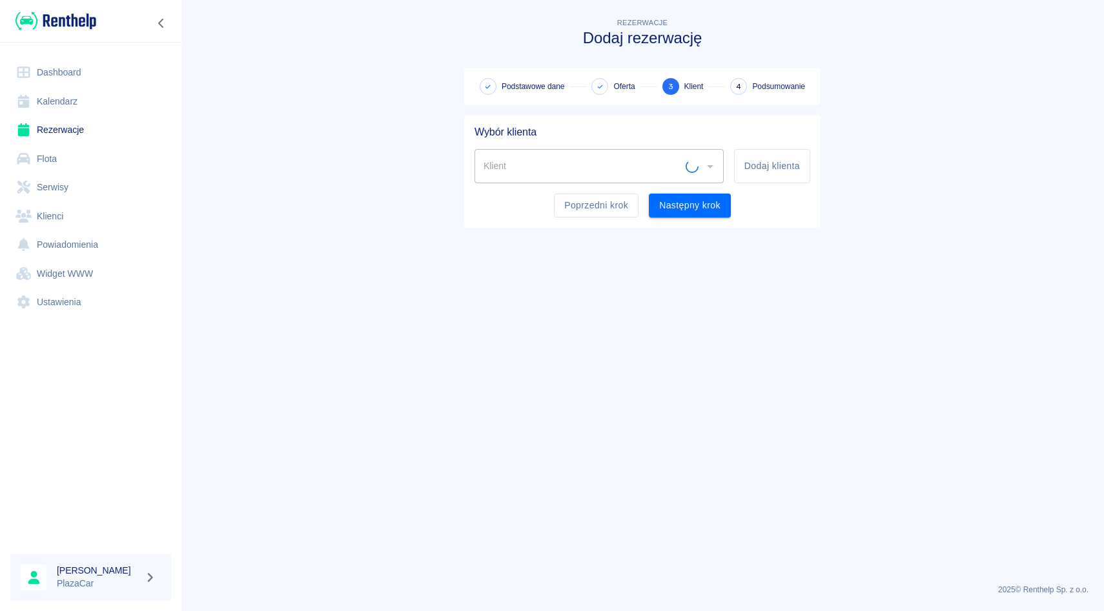
scroll to position [0, 0]
click at [518, 163] on input "Klient" at bounding box center [589, 166] width 218 height 23
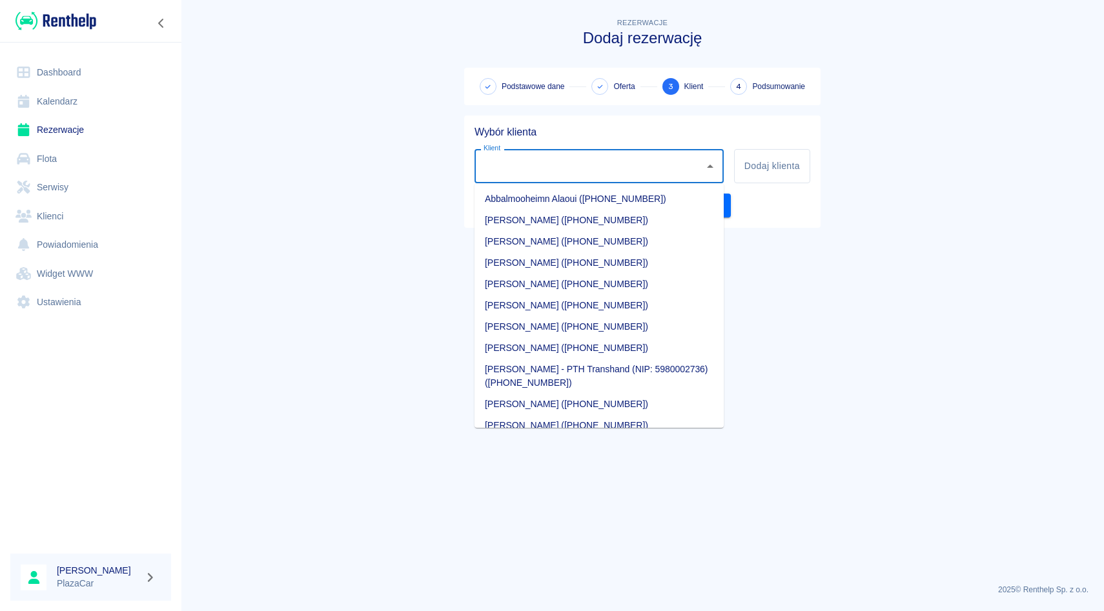
click at [518, 163] on input "Klient" at bounding box center [589, 166] width 218 height 23
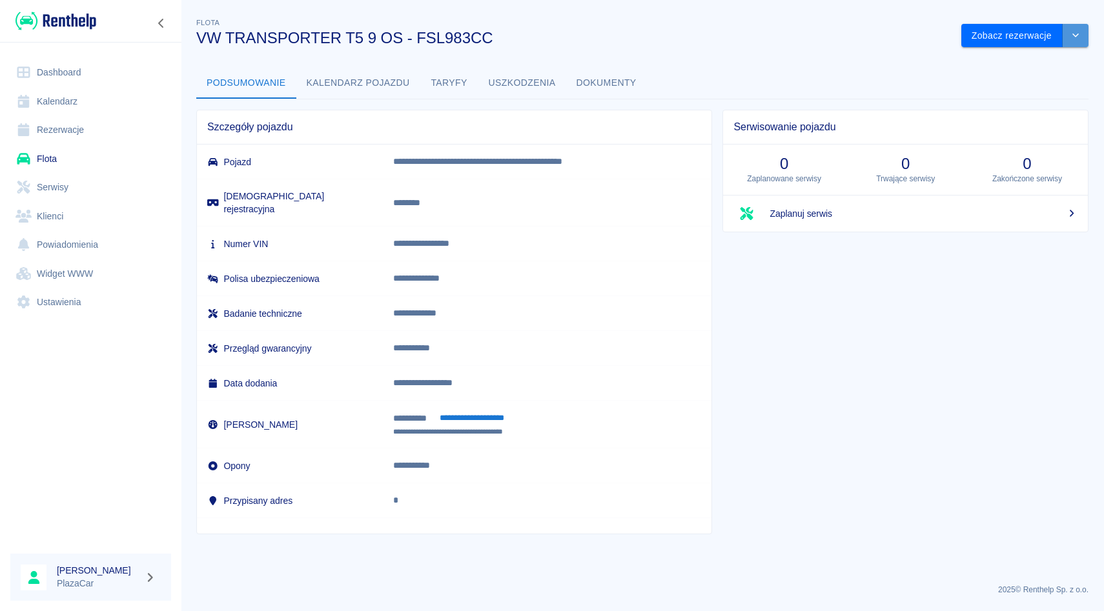
click at [1074, 41] on button "drop-down" at bounding box center [1075, 36] width 26 height 24
click at [1024, 61] on li "Zaktualizuj dane pojazdu" at bounding box center [1025, 62] width 120 height 21
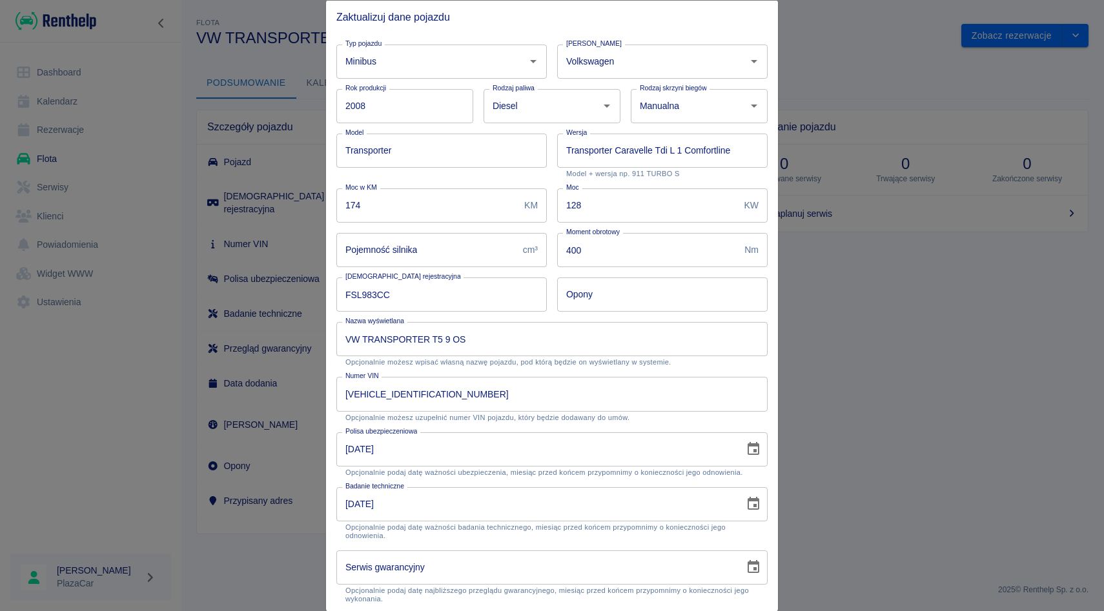
click at [937, 228] on div at bounding box center [552, 305] width 1104 height 611
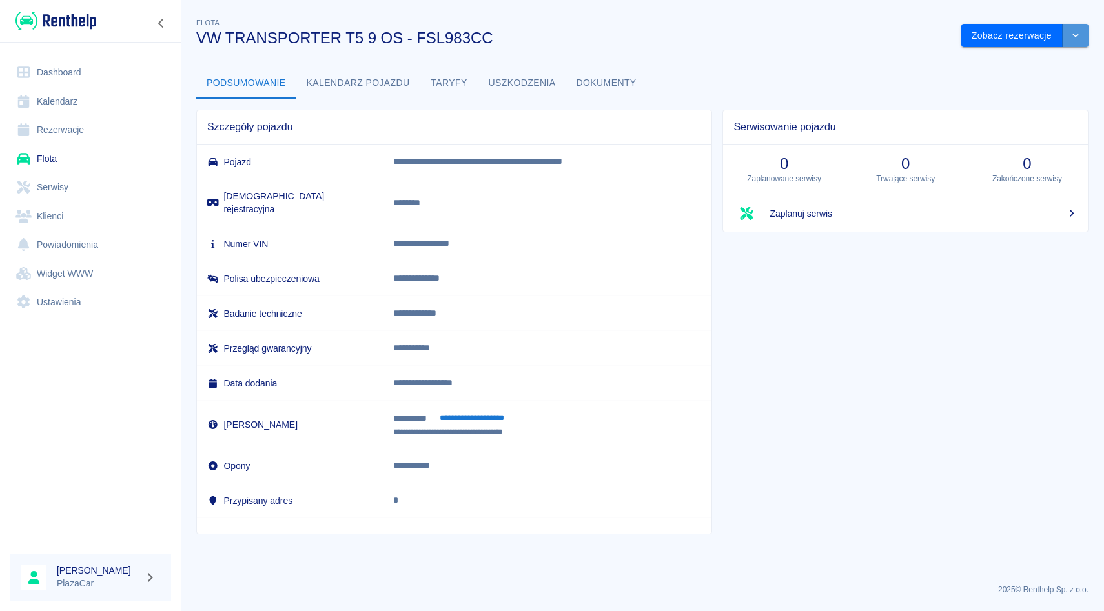
click at [1080, 41] on button "drop-down" at bounding box center [1075, 36] width 26 height 24
click at [996, 58] on li "Zaktualizuj dane pojazdu" at bounding box center [1025, 62] width 120 height 21
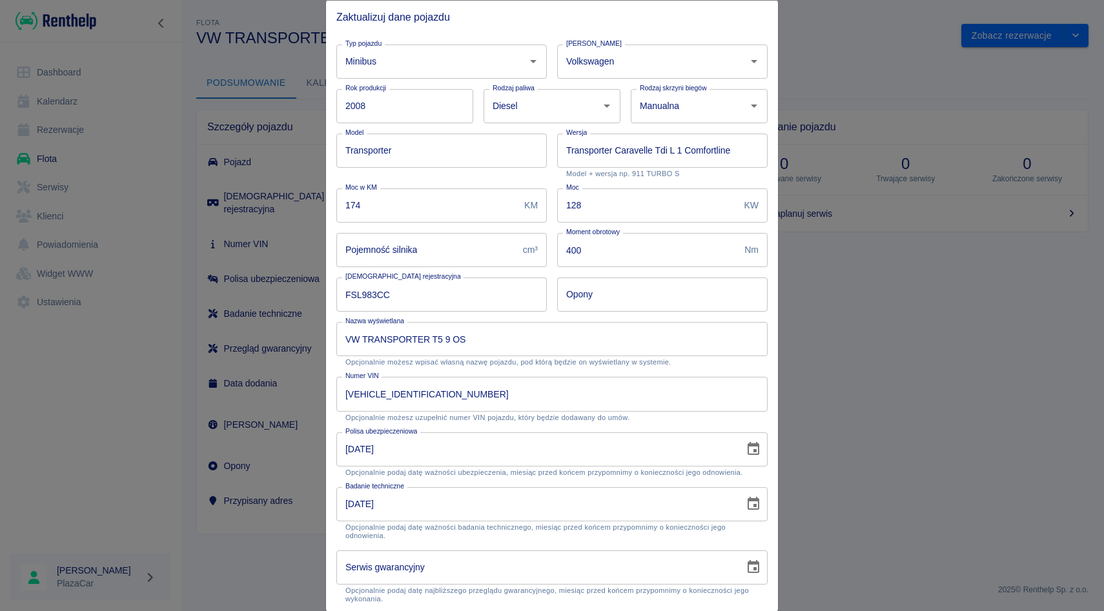
click at [942, 117] on div at bounding box center [552, 305] width 1104 height 611
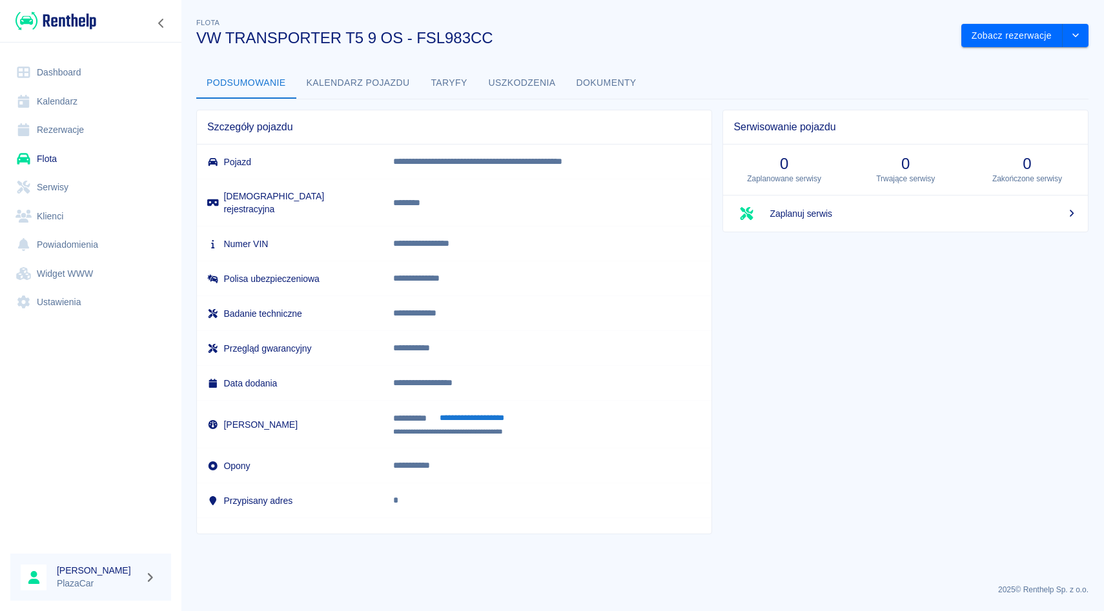
click at [48, 157] on link "Flota" at bounding box center [90, 159] width 161 height 29
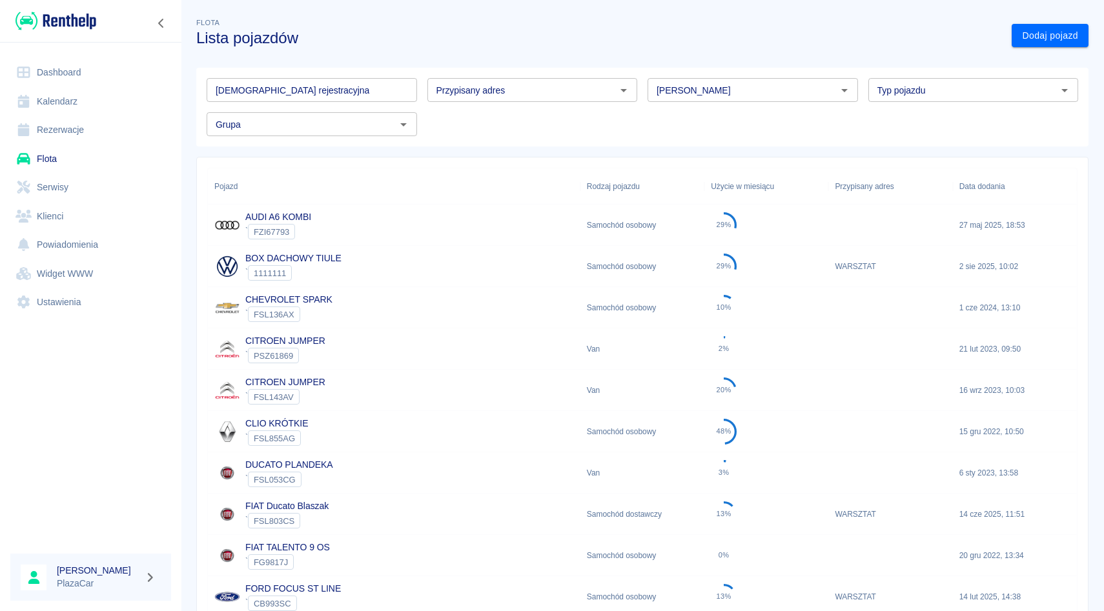
click at [678, 88] on input "Marka" at bounding box center [741, 90] width 181 height 16
click at [673, 117] on li "Peugeot" at bounding box center [752, 117] width 210 height 21
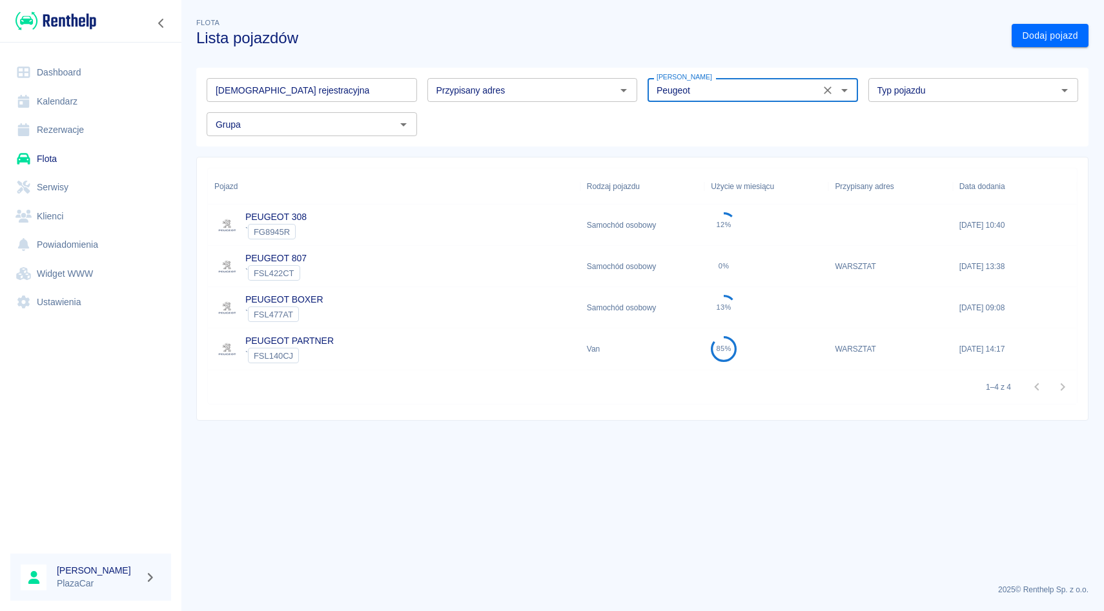
type input "Peugeot"
click at [341, 262] on div "PEUGEOT 807 ` FSL422CT" at bounding box center [394, 266] width 372 height 41
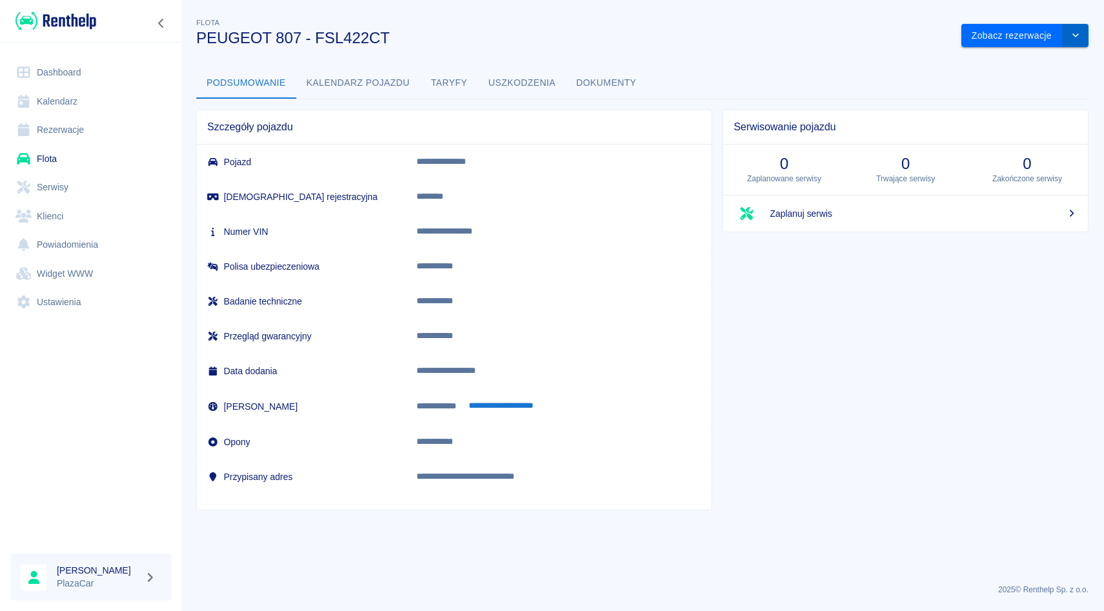
click at [1073, 36] on icon "drop-down" at bounding box center [1075, 35] width 10 height 8
click at [1026, 57] on li "Zaktualizuj dane pojazdu" at bounding box center [1025, 62] width 120 height 21
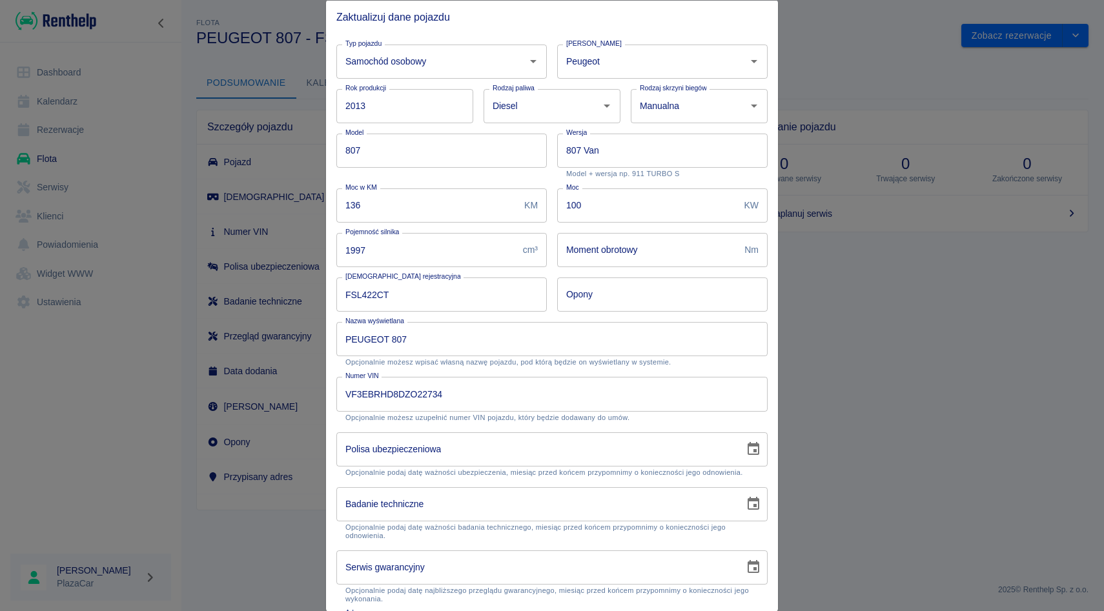
click at [1021, 141] on div at bounding box center [552, 305] width 1104 height 611
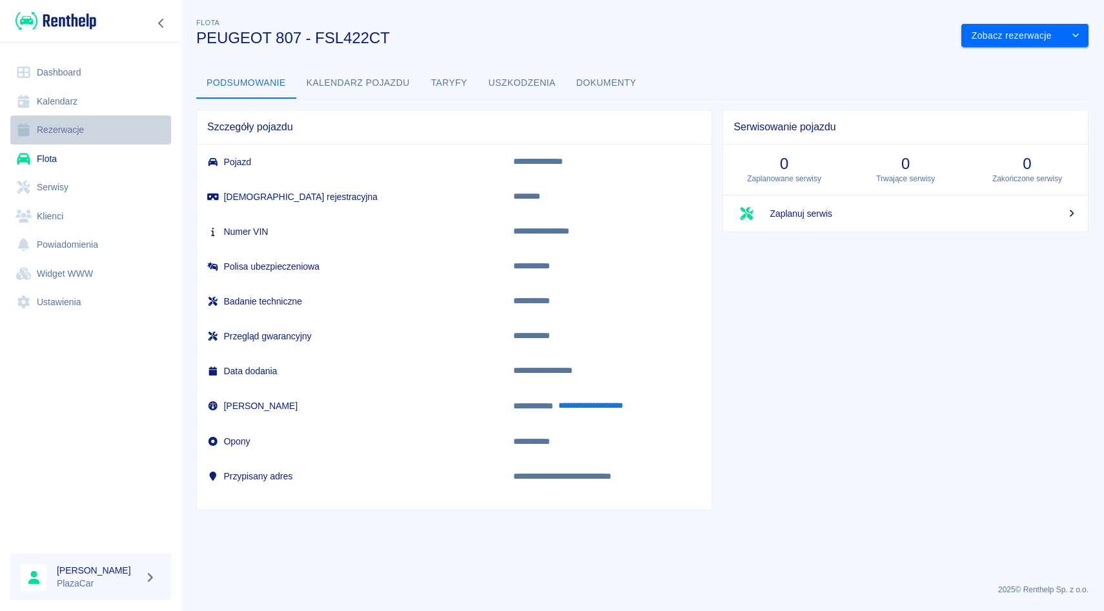
click at [63, 132] on link "Rezerwacje" at bounding box center [90, 130] width 161 height 29
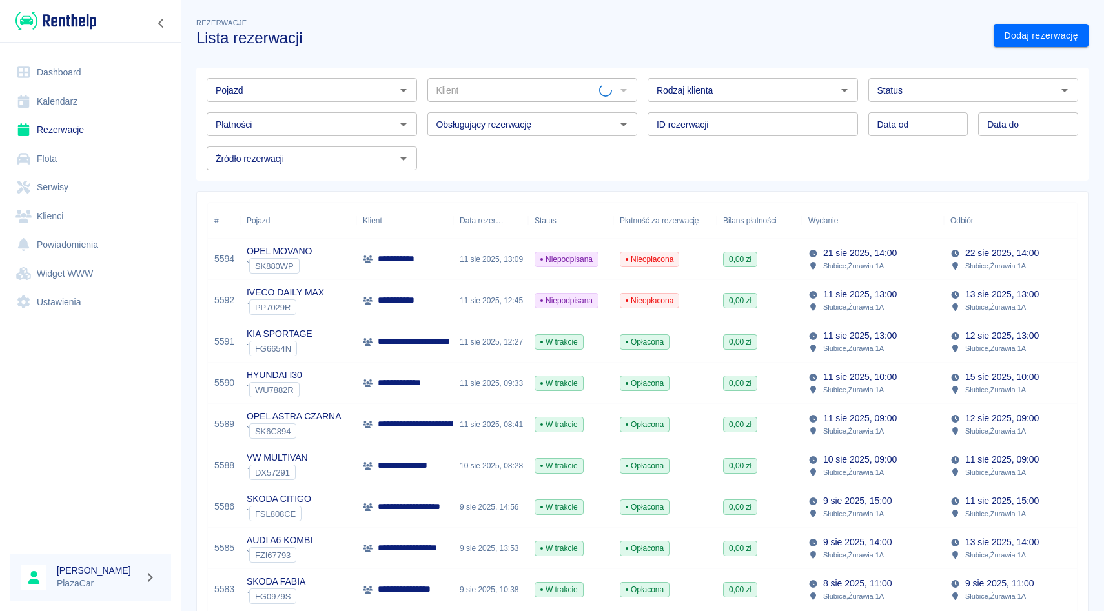
click at [274, 90] on input "Pojazd" at bounding box center [300, 90] width 181 height 16
click at [271, 124] on li "VW MULTIVAN - DX57291" at bounding box center [312, 117] width 210 height 21
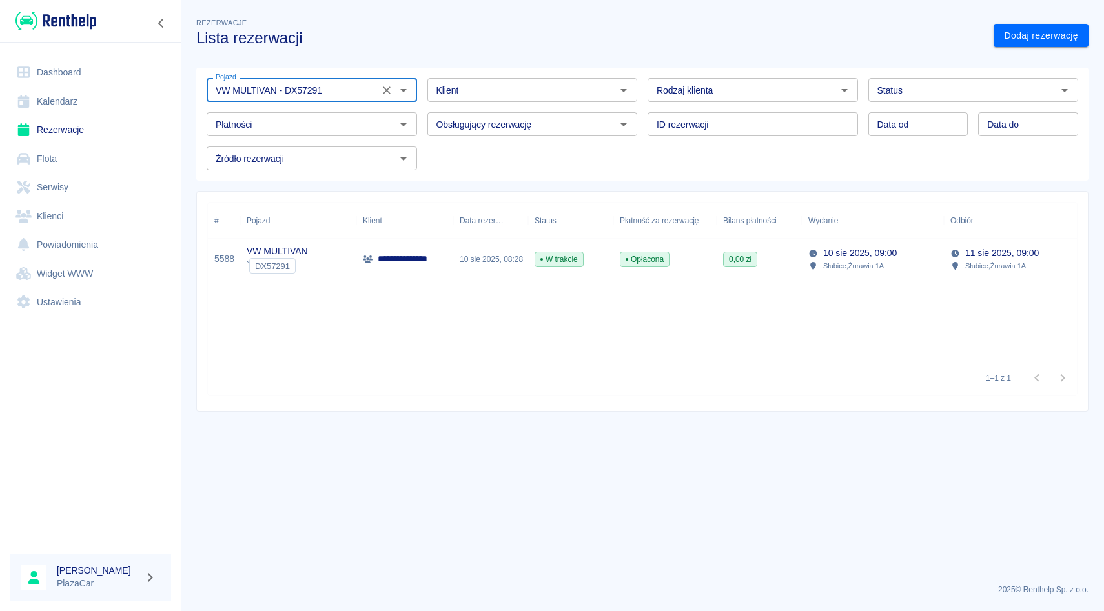
type input "VW MULTIVAN - DX57291"
click at [482, 274] on div "10 sie 2025, 08:28" at bounding box center [490, 259] width 75 height 41
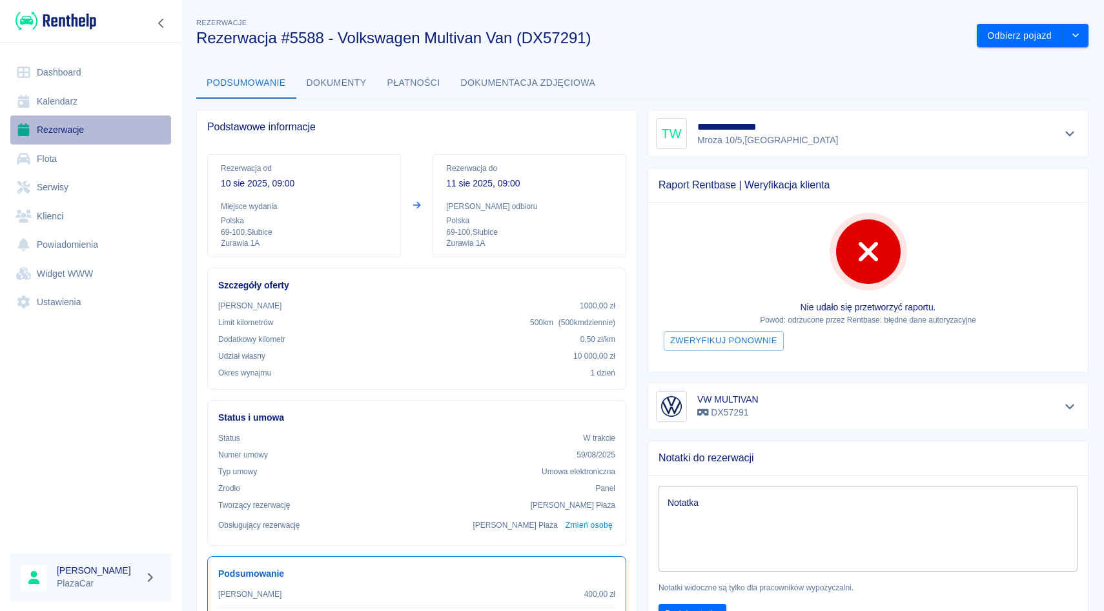
click at [76, 117] on link "Rezerwacje" at bounding box center [90, 130] width 161 height 29
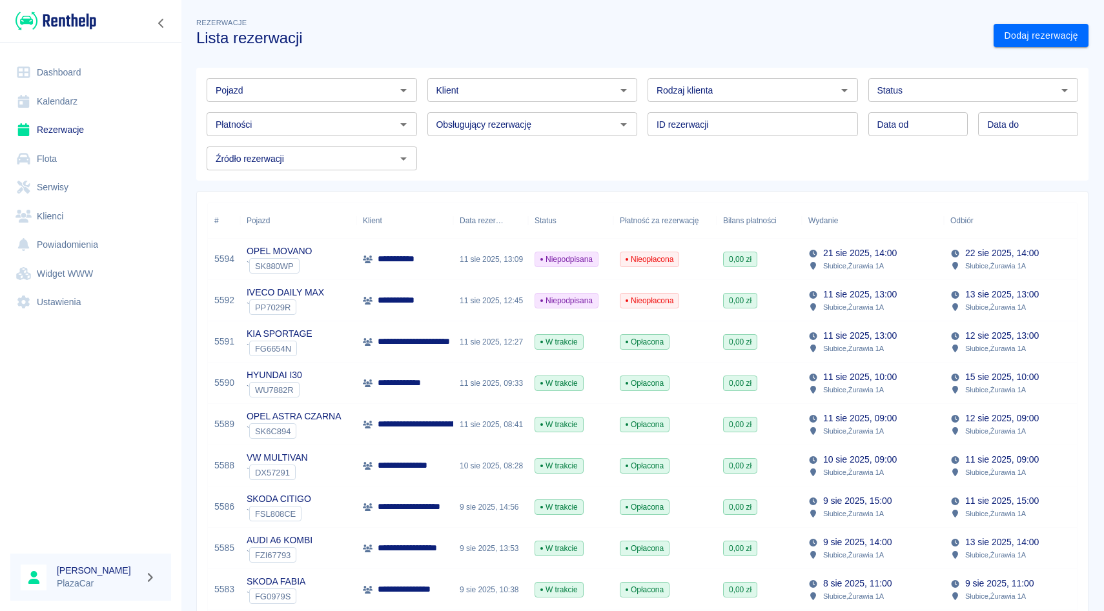
click at [250, 101] on div "Pojazd" at bounding box center [312, 90] width 210 height 24
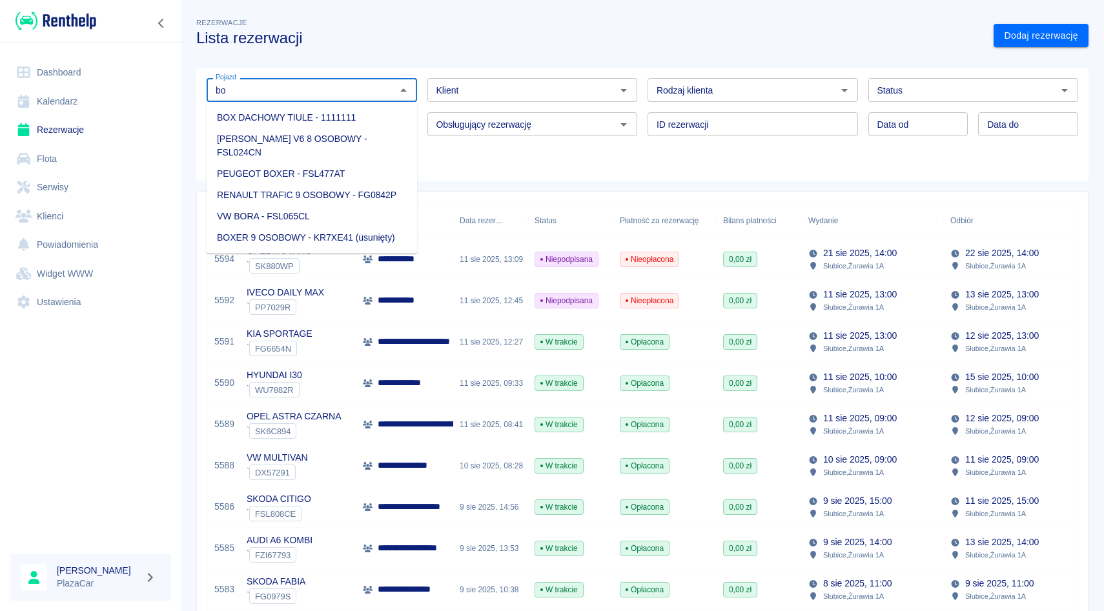
type input "b"
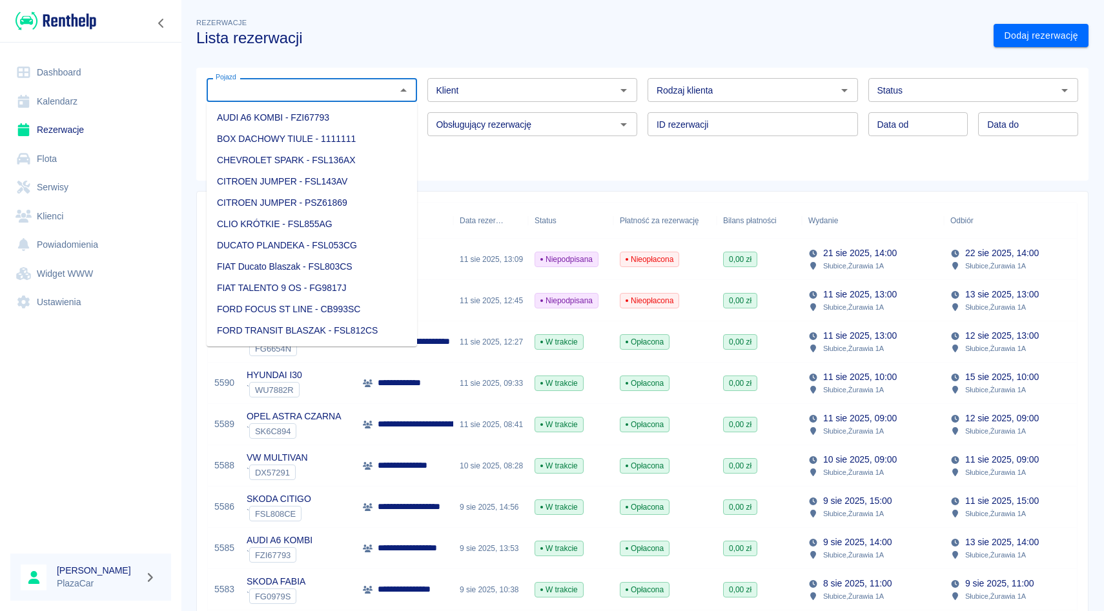
click at [488, 86] on input "Klient" at bounding box center [521, 90] width 181 height 16
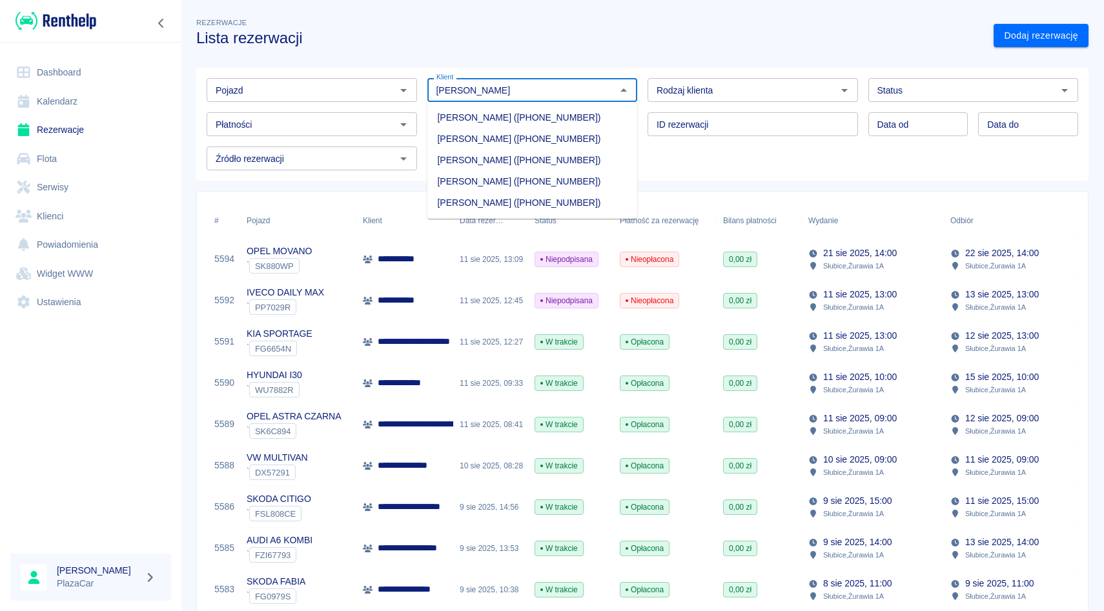
click at [487, 174] on li "[PERSON_NAME] ([PHONE_NUMBER])" at bounding box center [532, 181] width 210 height 21
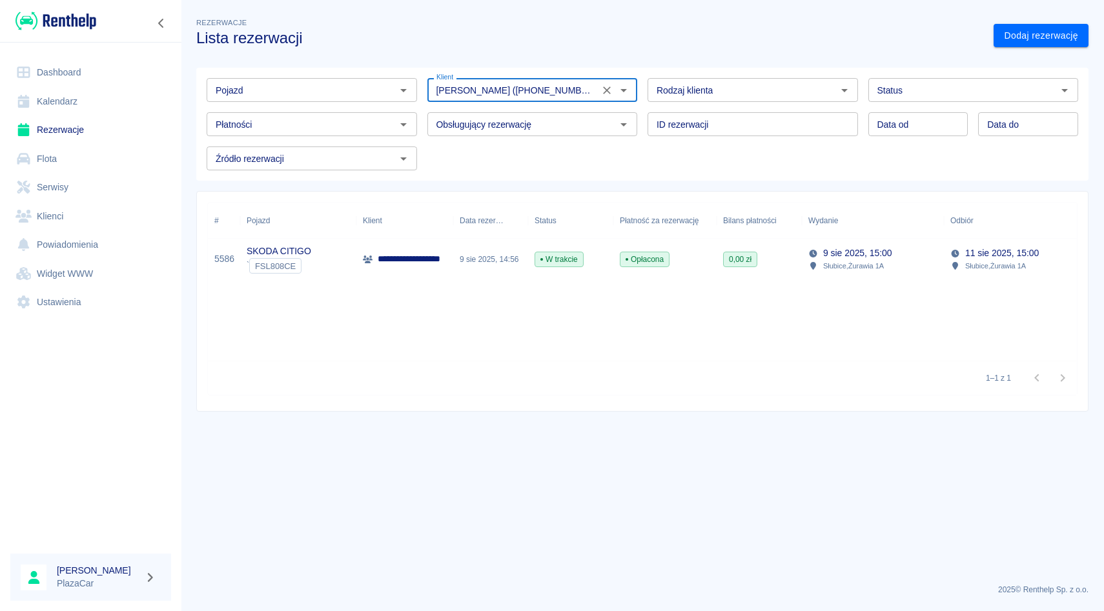
type input "[PERSON_NAME] ([PHONE_NUMBER])"
click at [516, 268] on div "9 sie 2025, 14:56" at bounding box center [490, 259] width 75 height 41
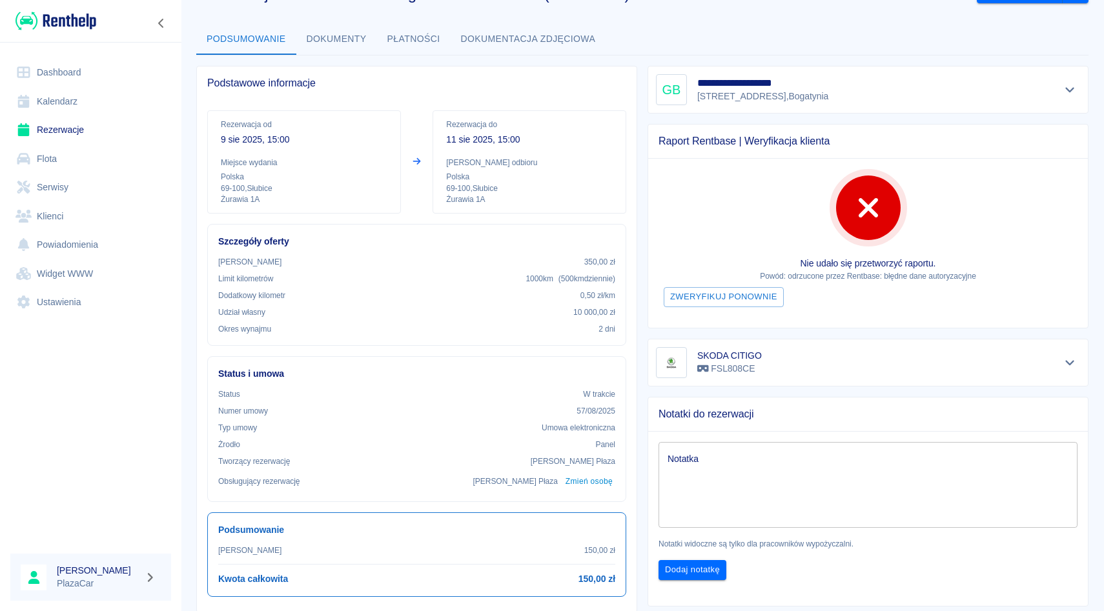
scroll to position [39, 0]
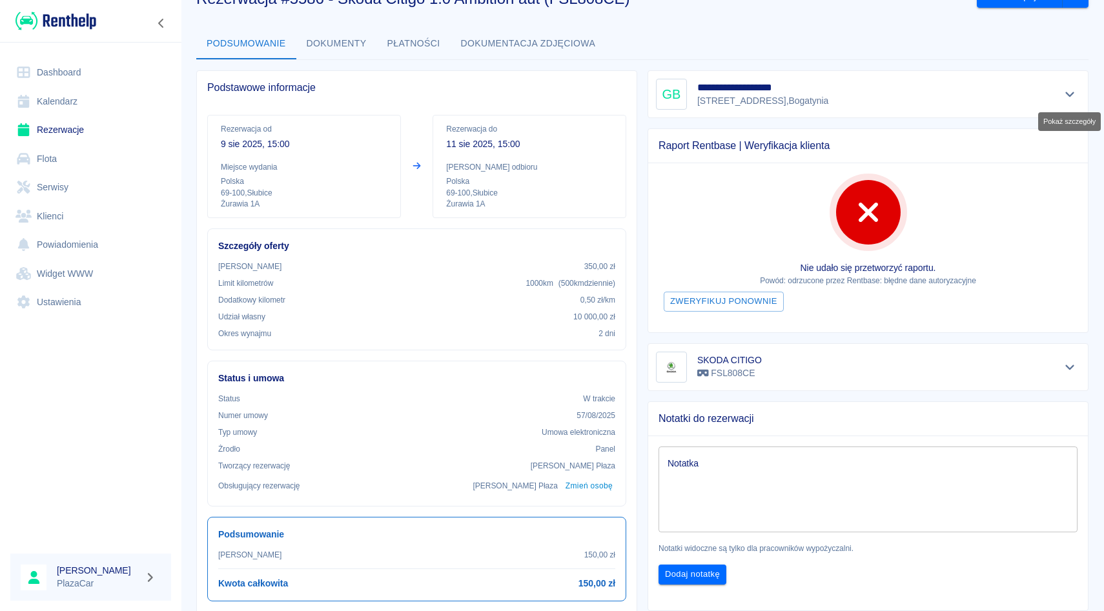
click at [1068, 91] on icon "Pokaż szczegóły" at bounding box center [1069, 94] width 15 height 12
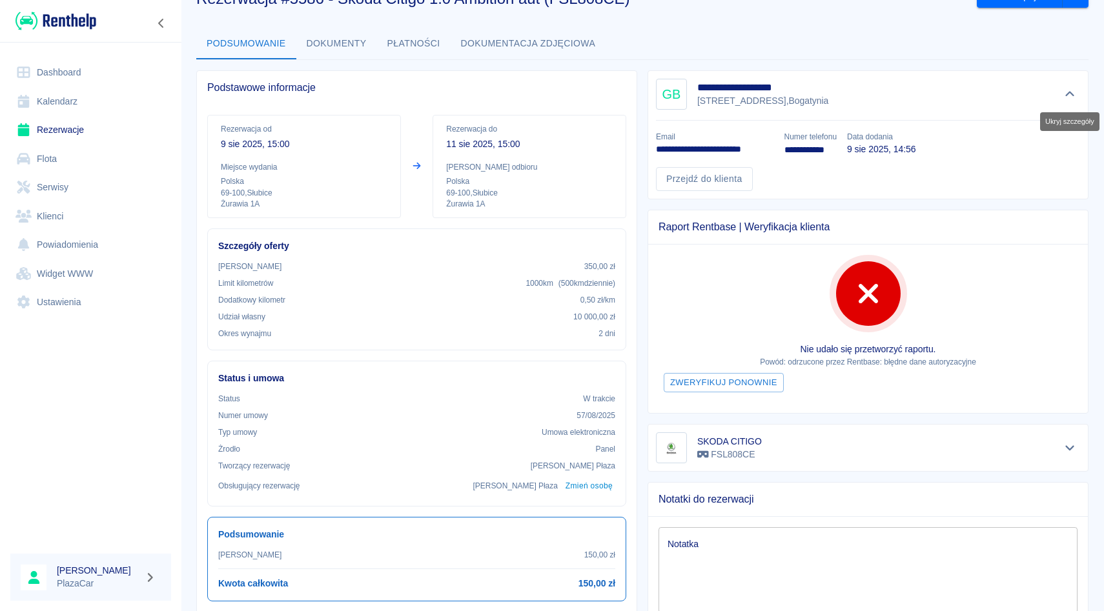
click at [1068, 90] on icon "Ukryj szczegóły" at bounding box center [1069, 94] width 15 height 12
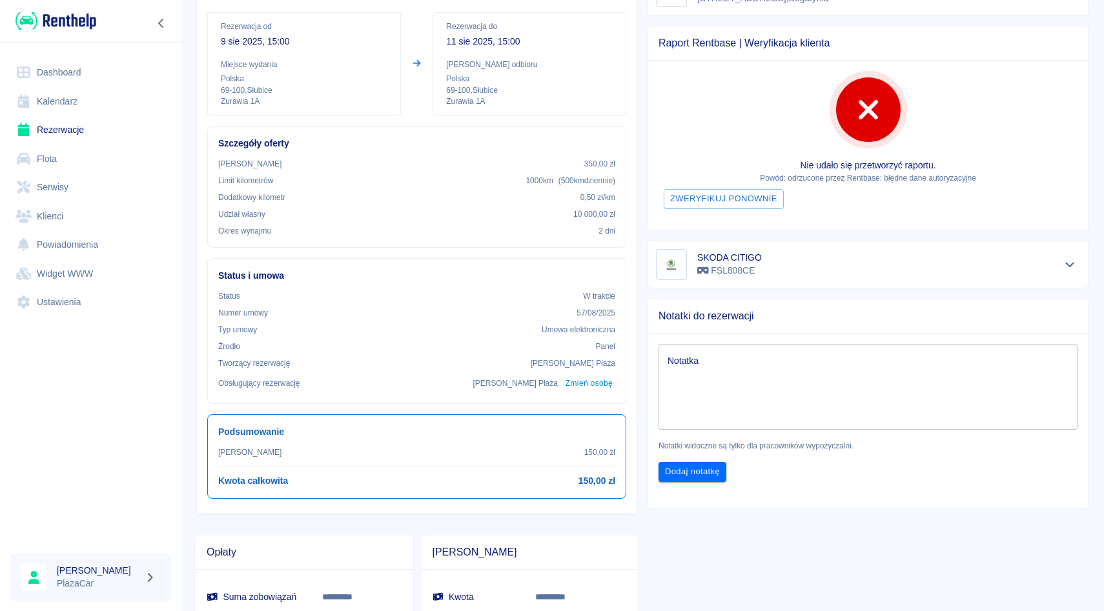
scroll to position [0, 0]
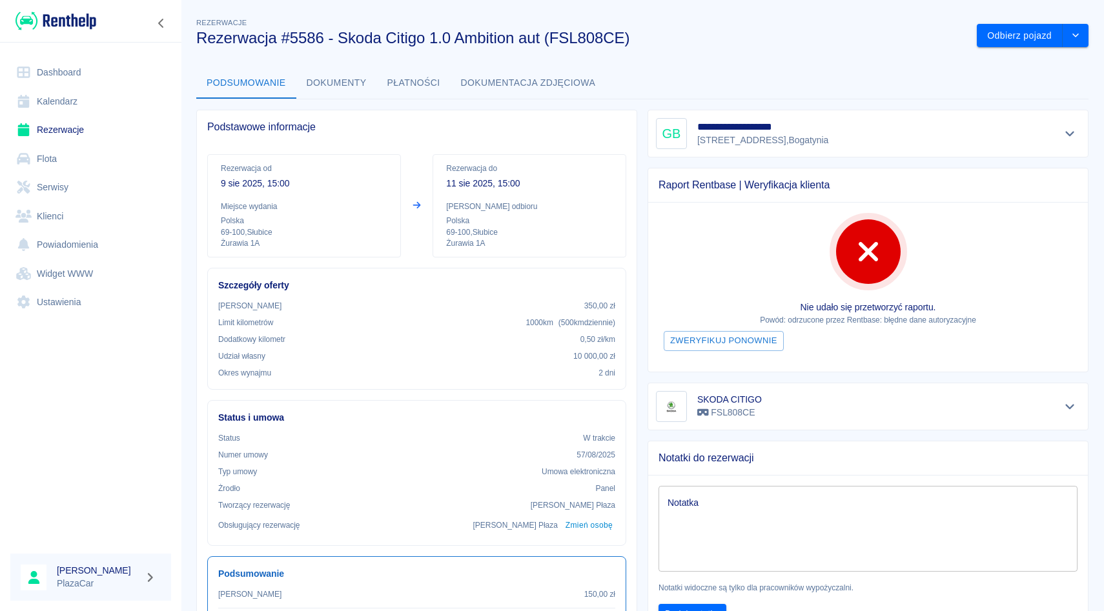
click at [814, 533] on textarea "Notatka" at bounding box center [867, 528] width 401 height 65
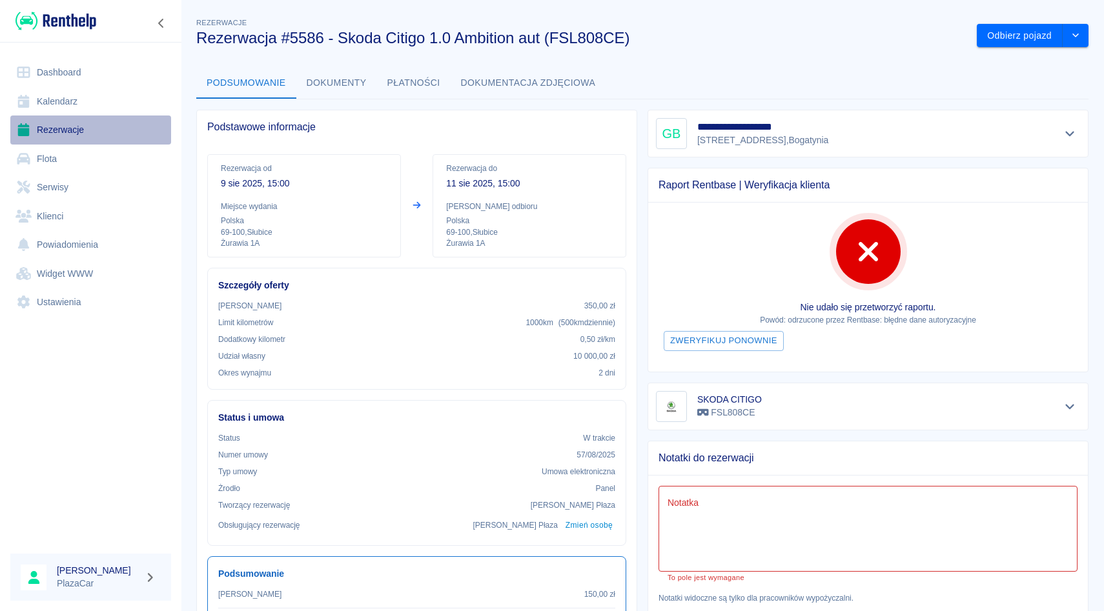
click at [88, 142] on link "Rezerwacje" at bounding box center [90, 130] width 161 height 29
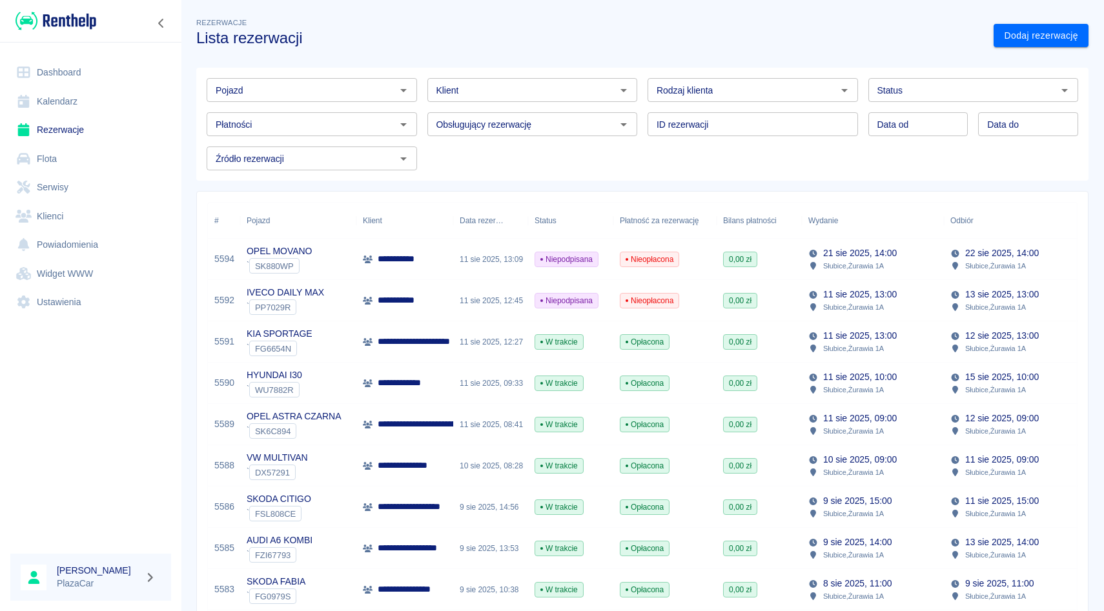
click at [582, 95] on input "Klient" at bounding box center [521, 90] width 181 height 16
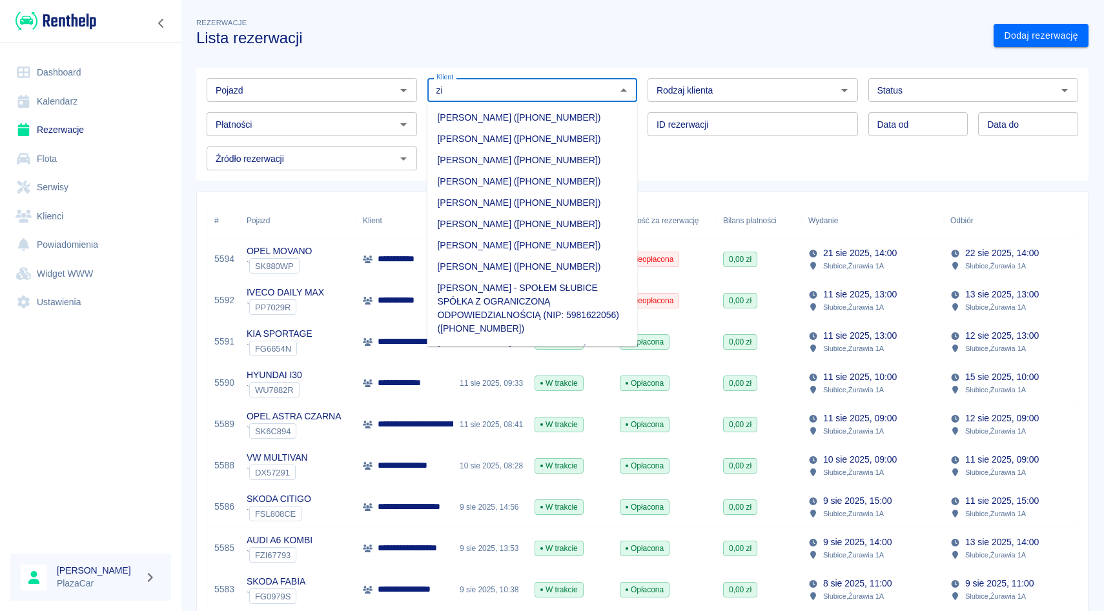
type input "z"
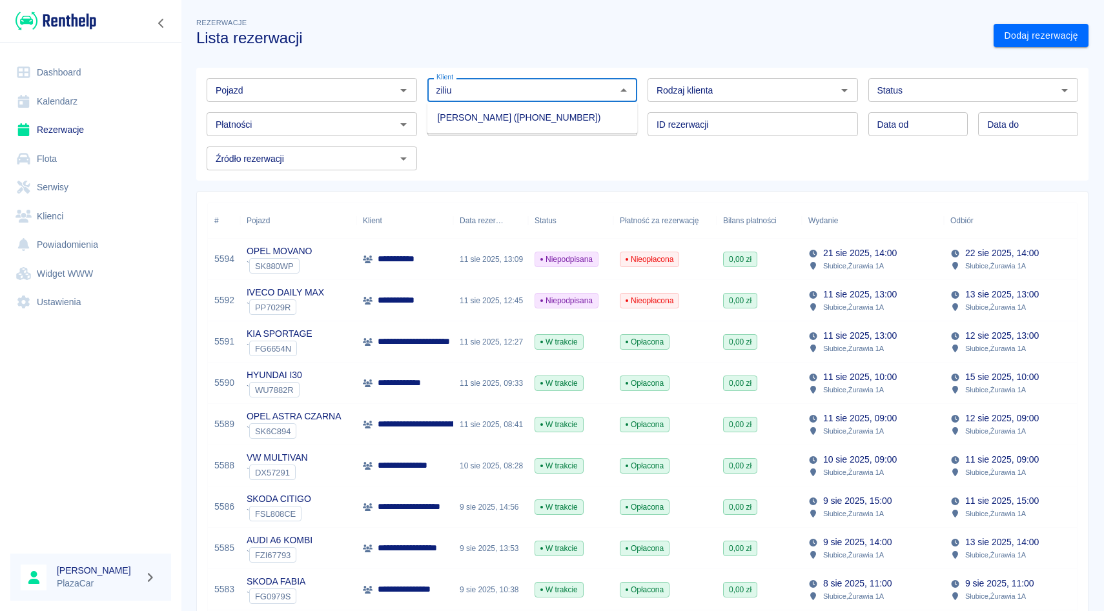
click at [460, 127] on li "[PERSON_NAME] ([PHONE_NUMBER])" at bounding box center [532, 117] width 210 height 21
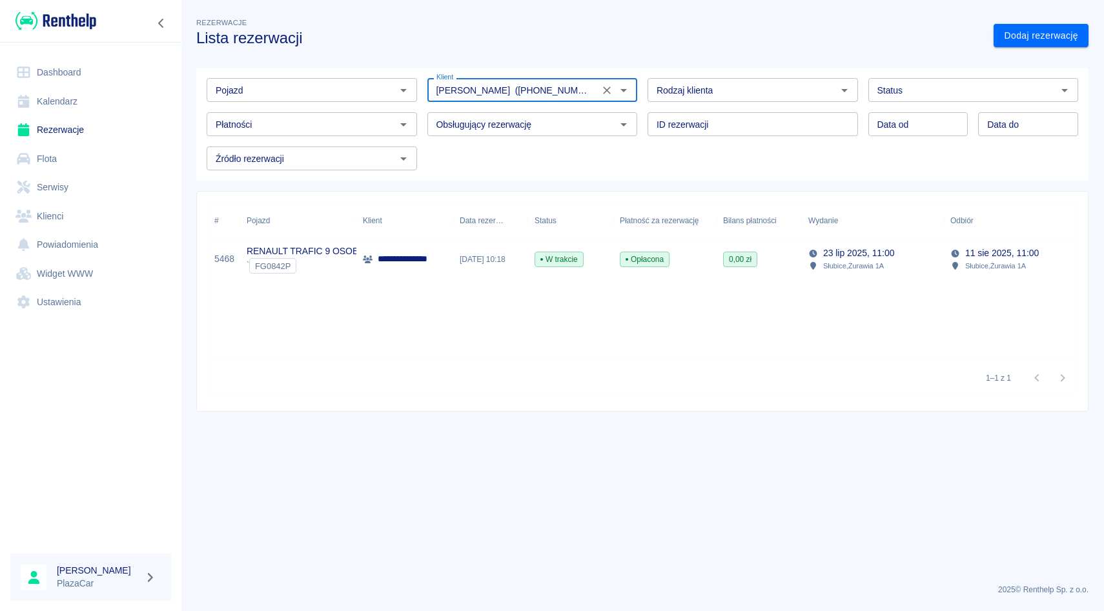
type input "[PERSON_NAME] ([PHONE_NUMBER])"
click at [615, 265] on div "Opłacona" at bounding box center [664, 259] width 103 height 41
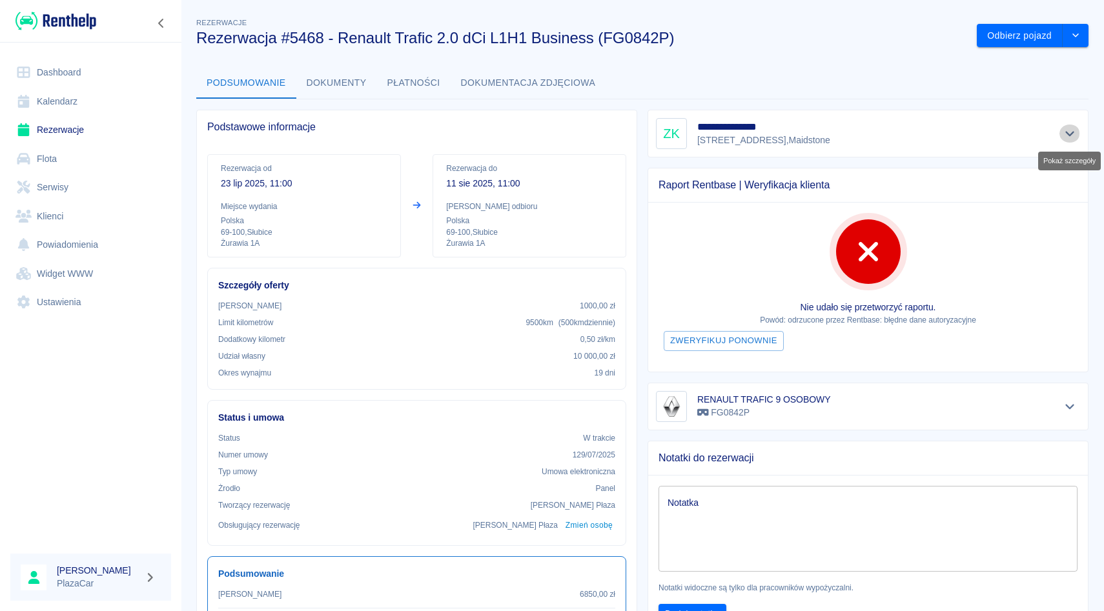
click at [1072, 140] on button "Pokaż szczegóły" at bounding box center [1069, 134] width 21 height 18
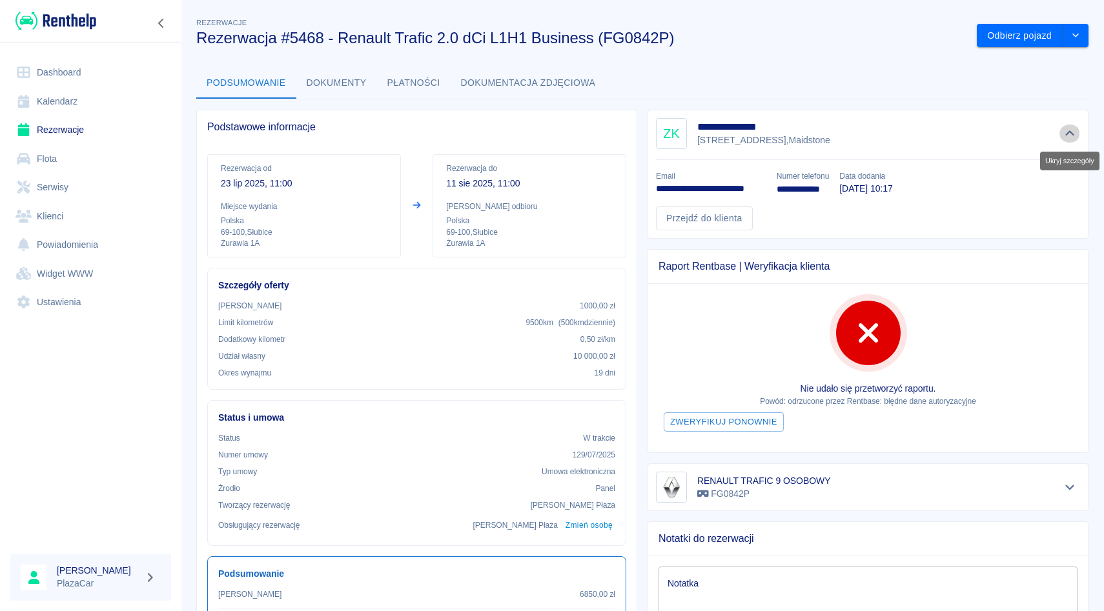
click at [1072, 140] on button "Ukryj szczegóły" at bounding box center [1069, 134] width 21 height 18
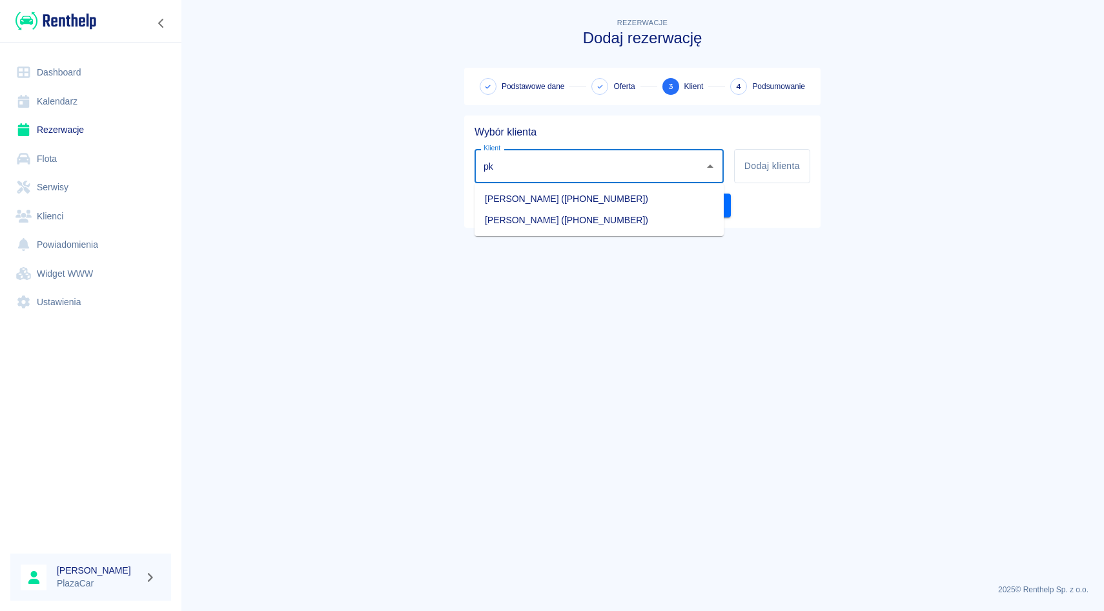
type input "p"
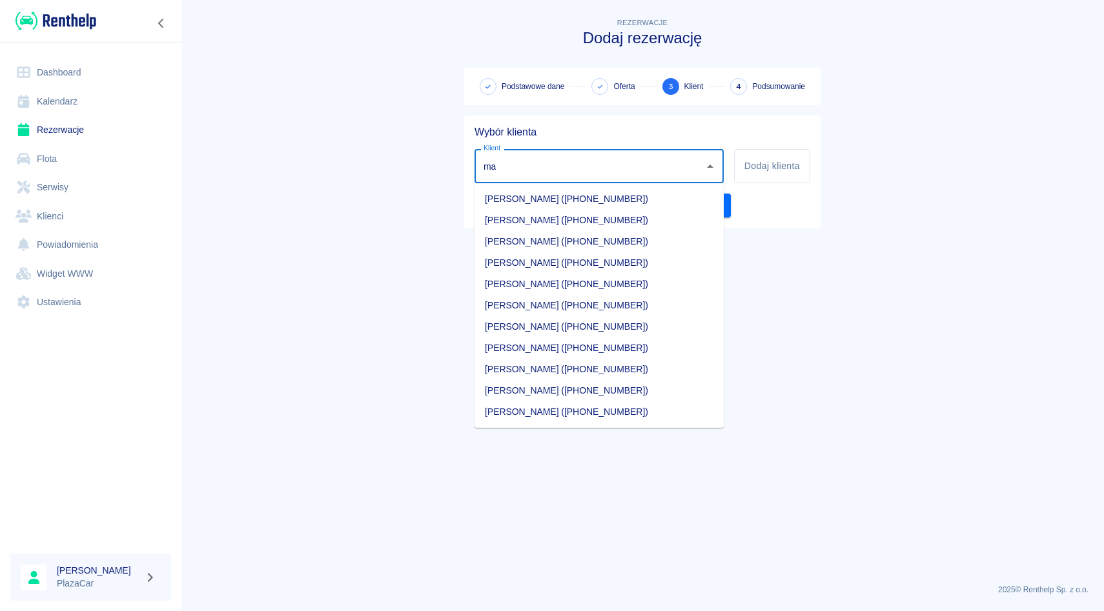
type input "m"
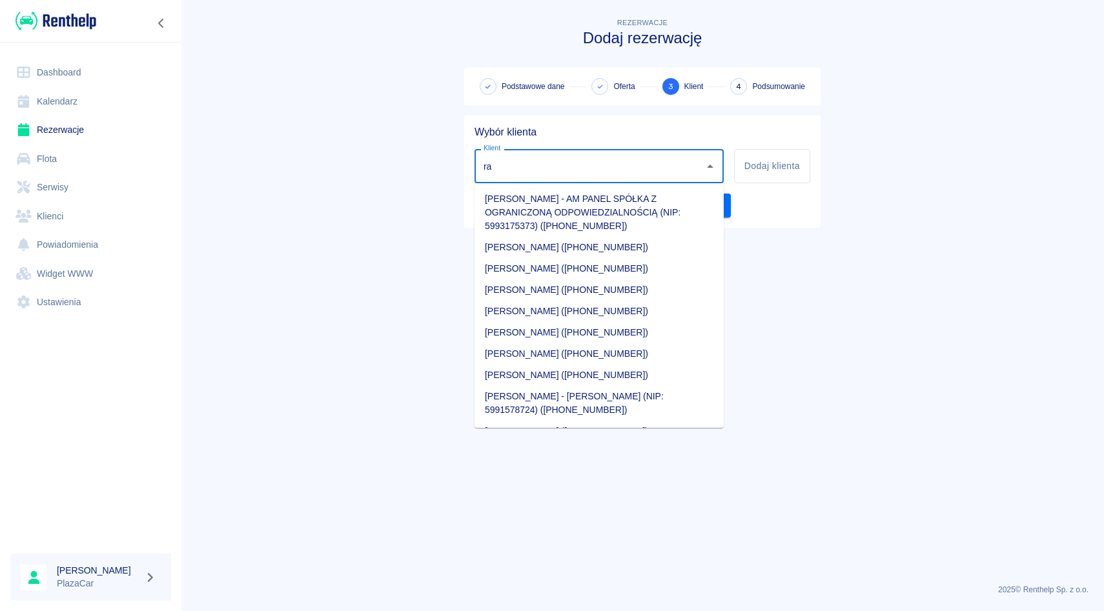
type input "r"
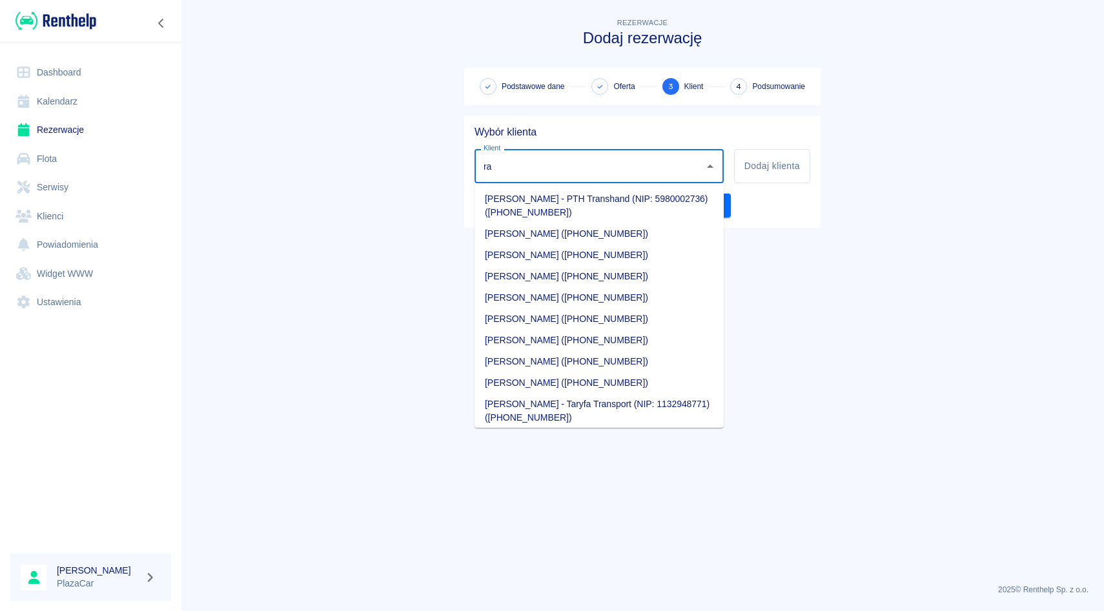
type input "r"
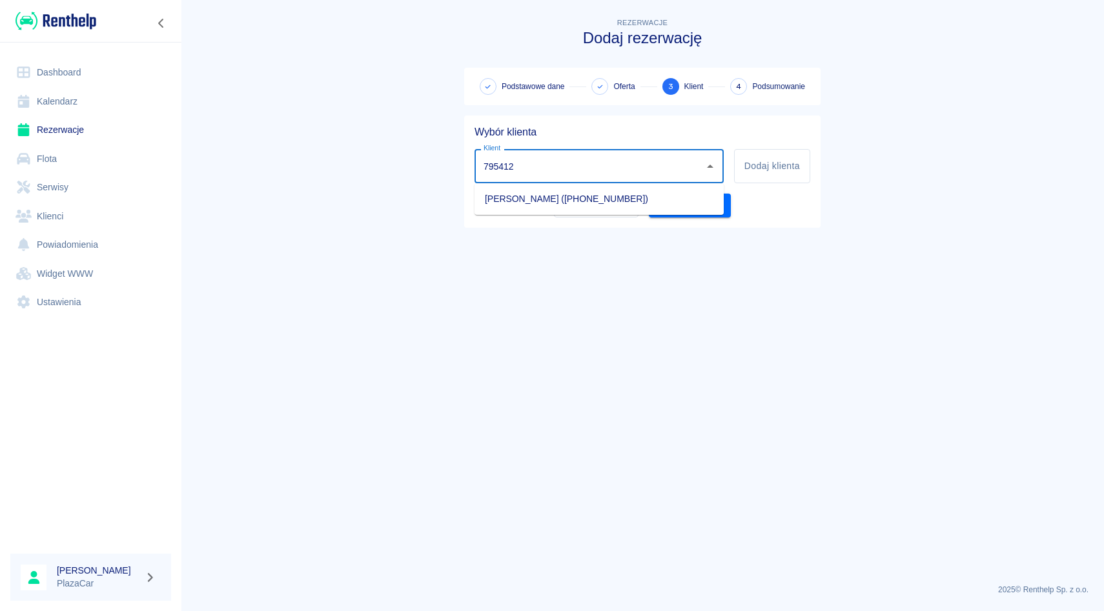
click at [538, 203] on li "[PERSON_NAME] ([PHONE_NUMBER])" at bounding box center [598, 198] width 249 height 21
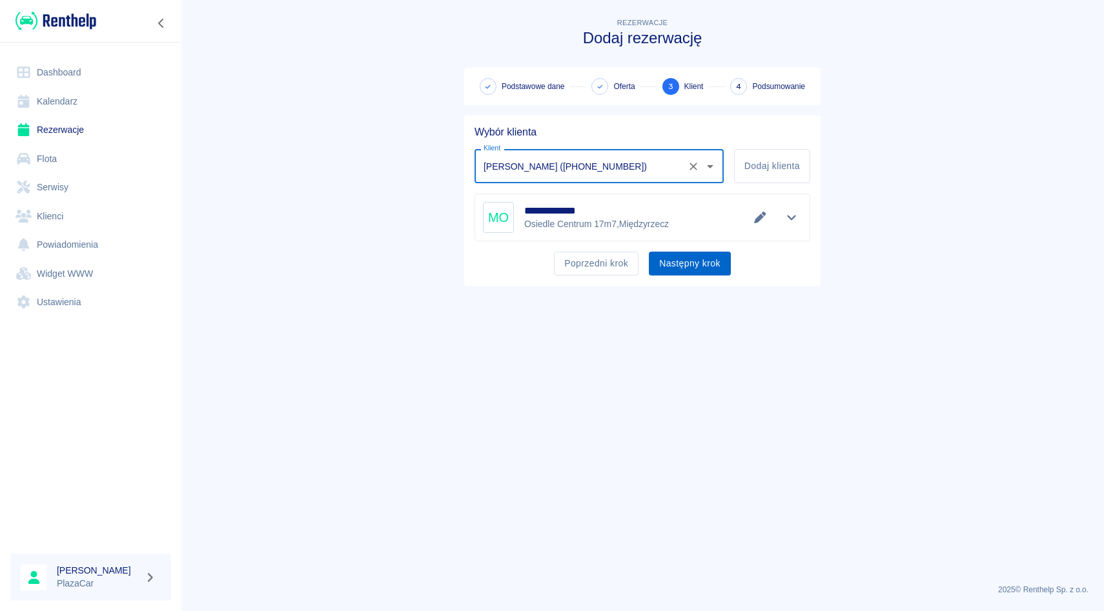
type input "[PERSON_NAME] ([PHONE_NUMBER])"
click at [671, 264] on button "Następny krok" at bounding box center [690, 264] width 82 height 24
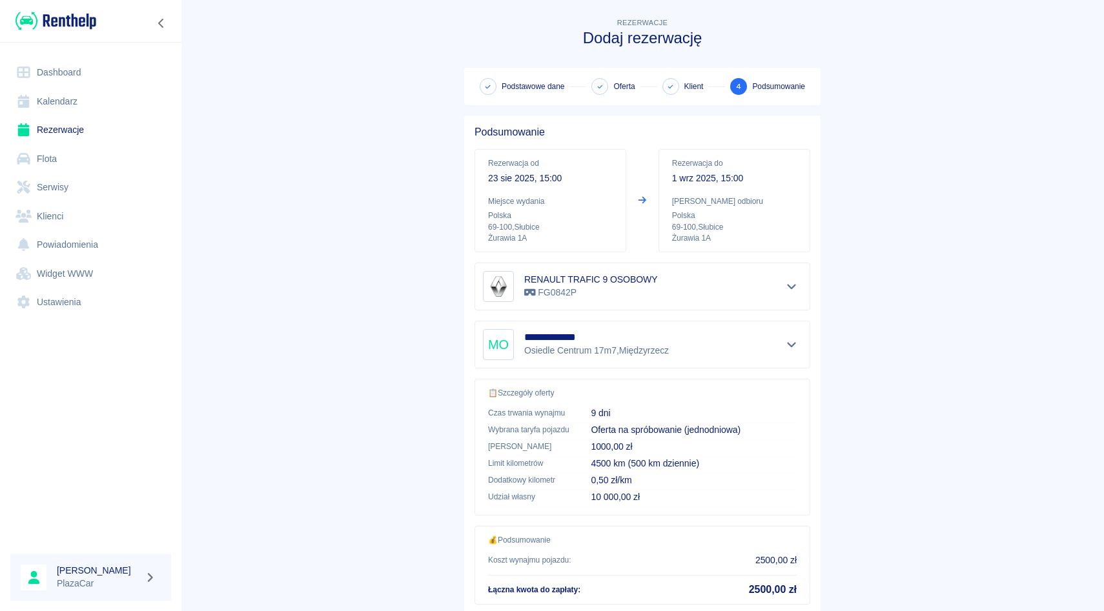
click at [634, 500] on p "10 000,00 zł" at bounding box center [694, 498] width 206 height 14
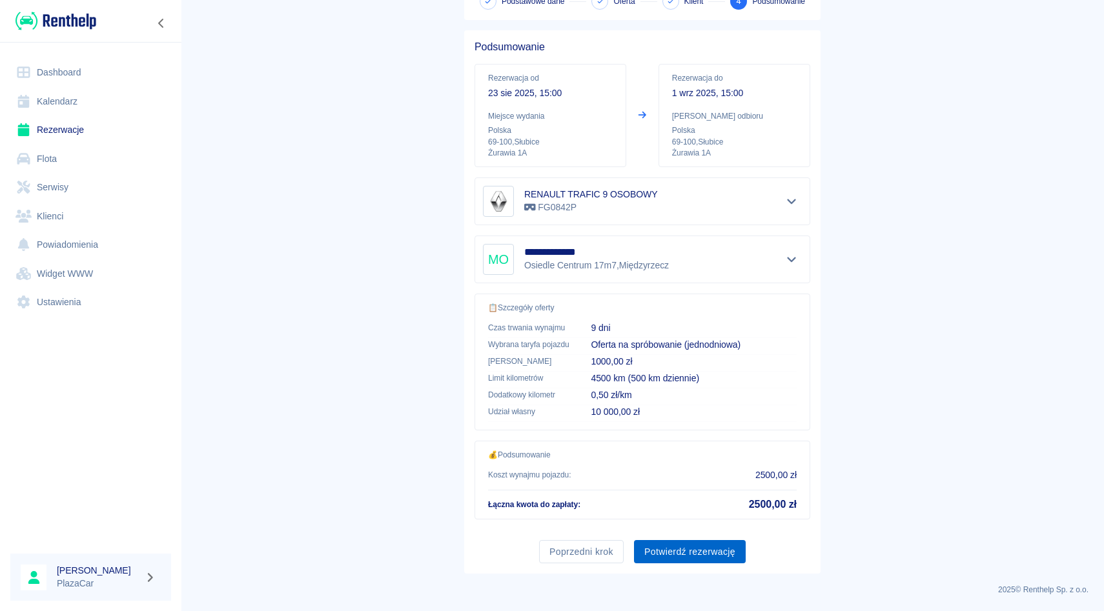
click at [669, 552] on button "Potwierdź rezerwację" at bounding box center [690, 552] width 112 height 24
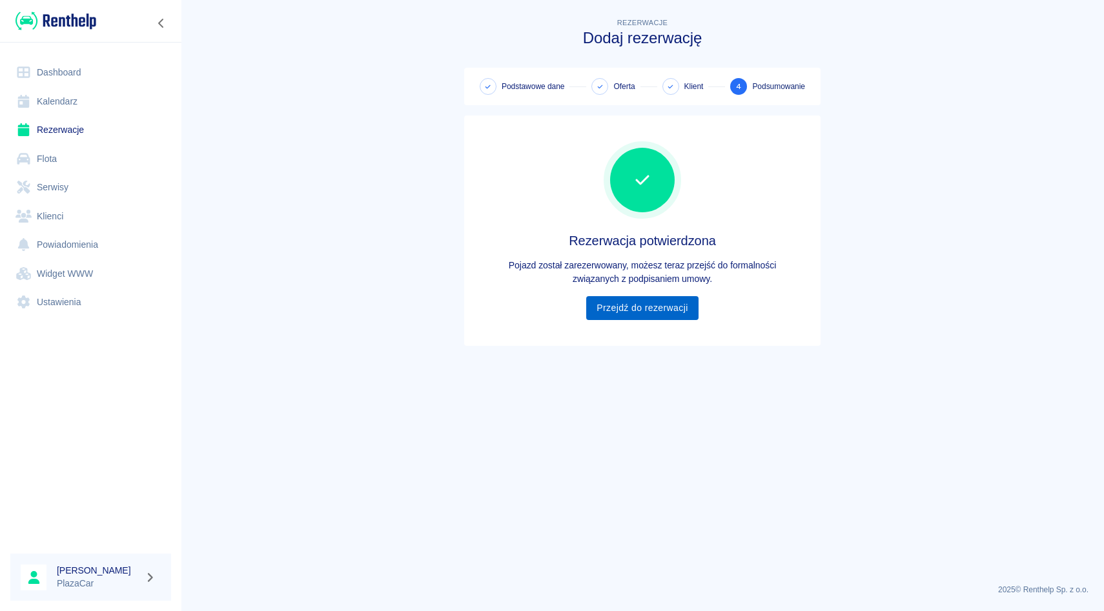
scroll to position [0, 0]
click at [633, 316] on link "Przejdź do rezerwacji" at bounding box center [642, 308] width 112 height 24
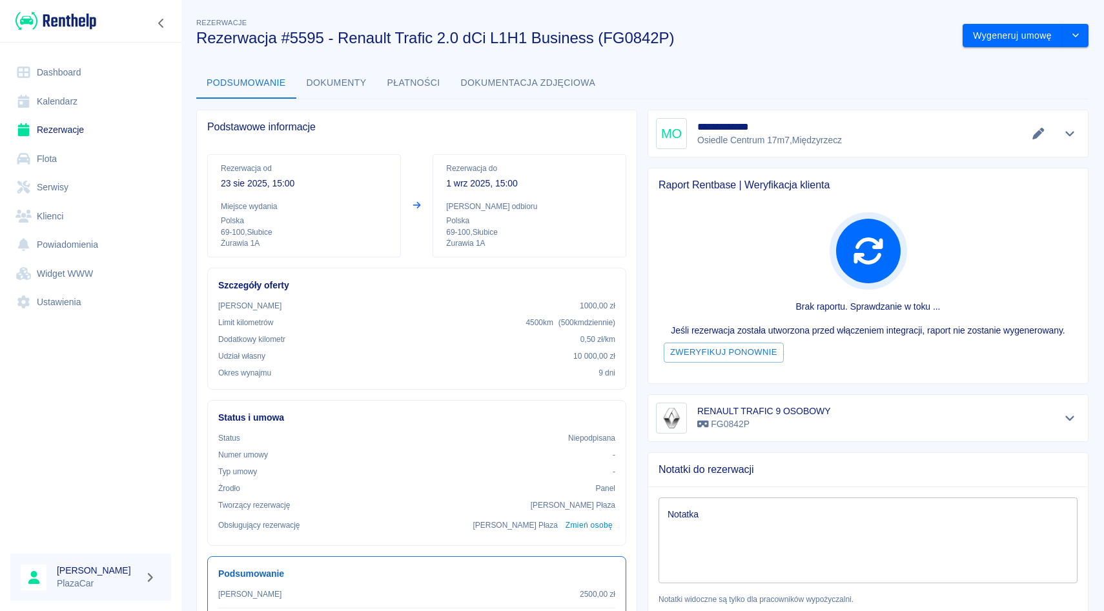
click at [1077, 132] on button "Pokaż szczegóły" at bounding box center [1069, 134] width 21 height 18
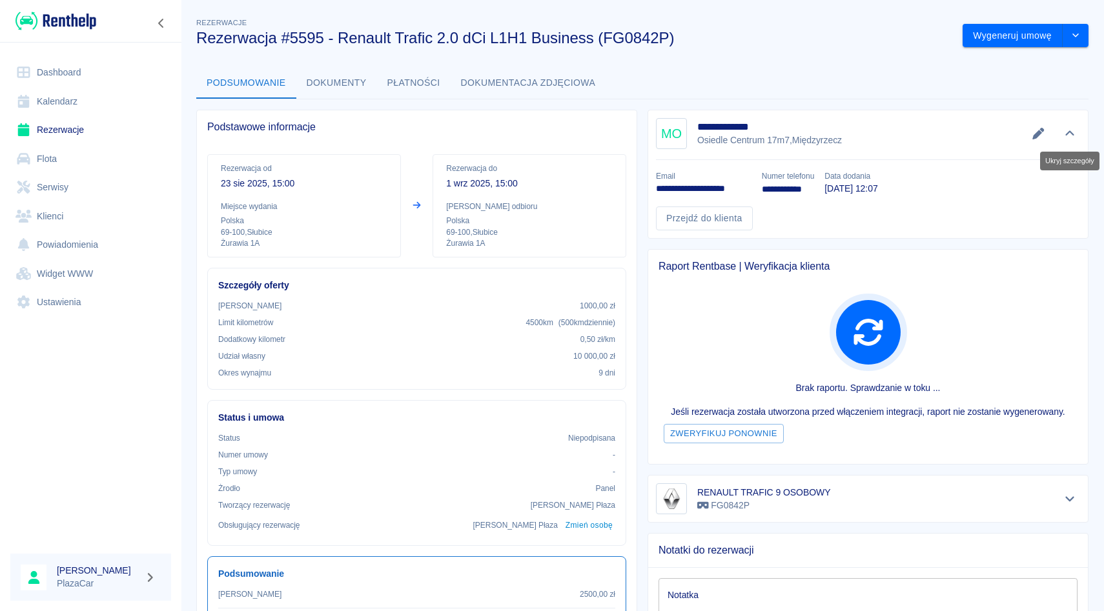
click at [1077, 132] on button "Ukryj szczegóły" at bounding box center [1069, 134] width 21 height 18
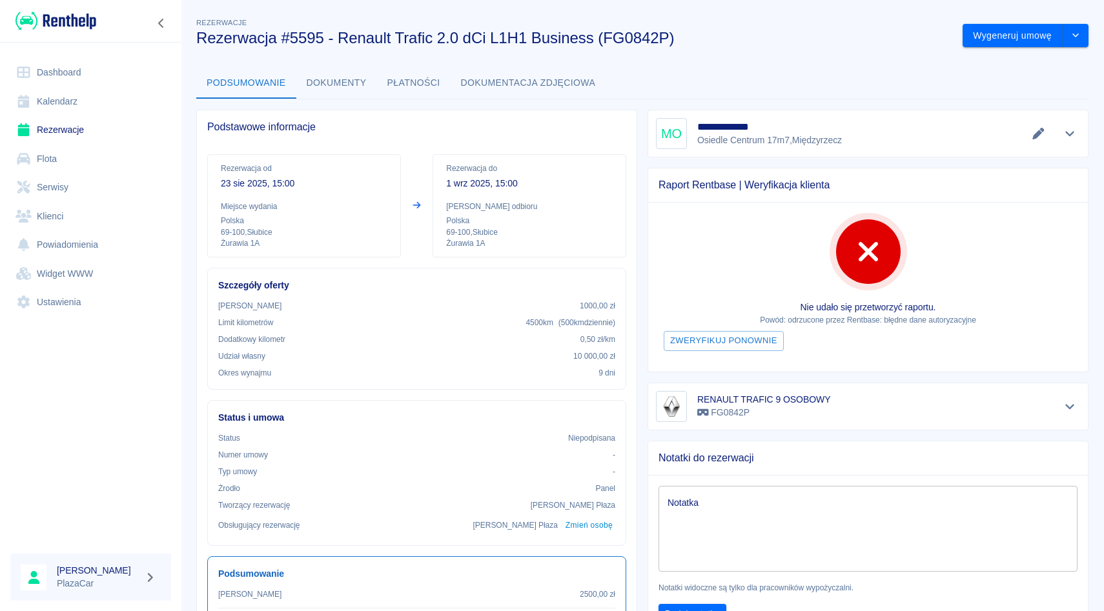
click at [19, 133] on icon at bounding box center [24, 129] width 12 height 13
